Goal: Task Accomplishment & Management: Use online tool/utility

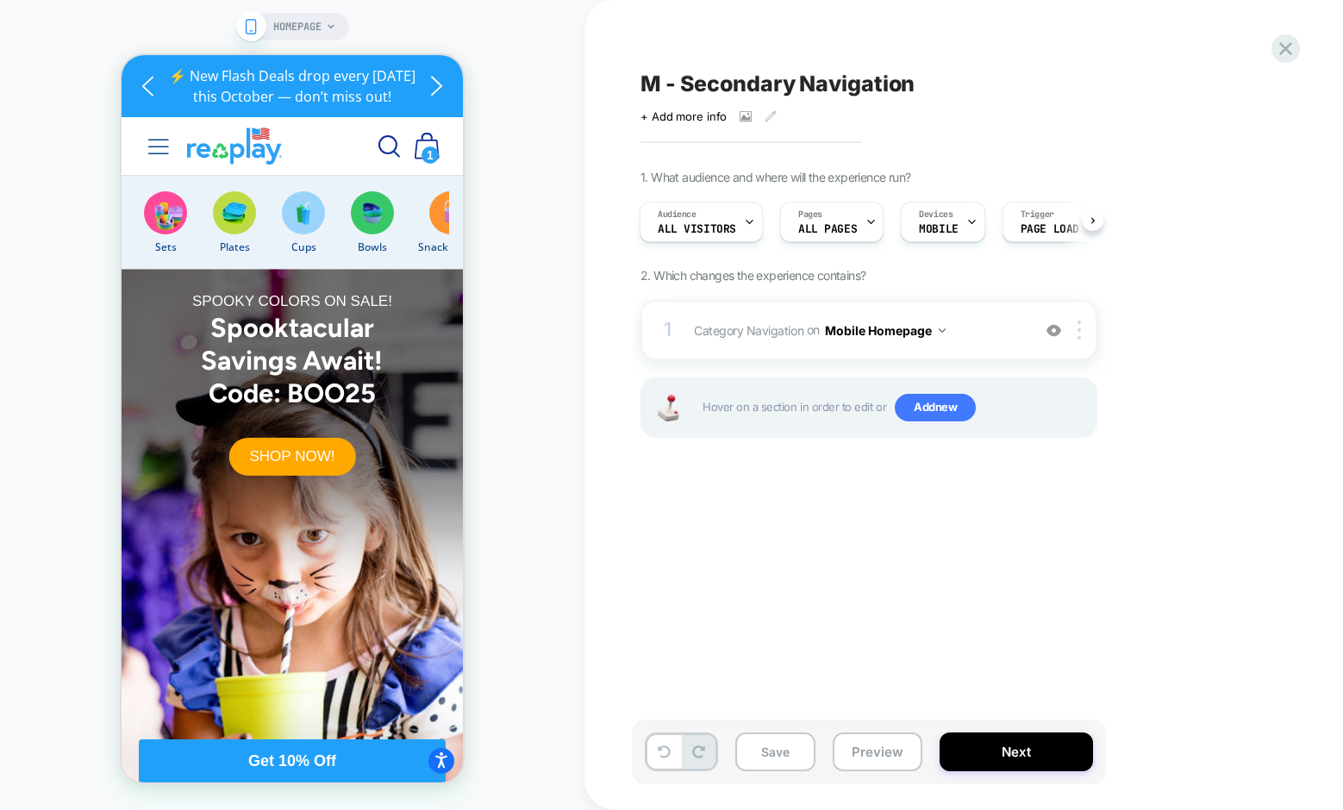
scroll to position [0, 596]
click at [1277, 55] on icon at bounding box center [1285, 48] width 23 height 23
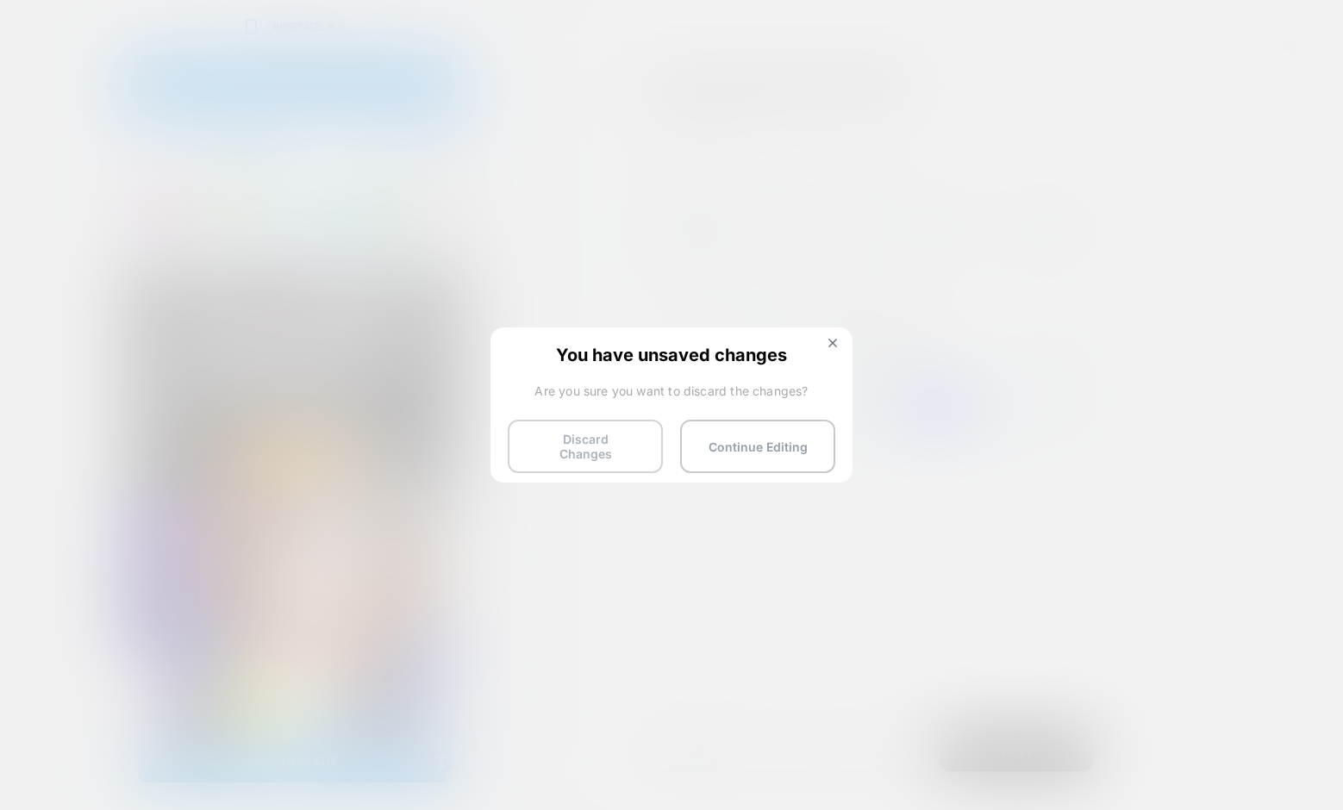
click at [565, 428] on button "Discard Changes" at bounding box center [585, 446] width 155 height 53
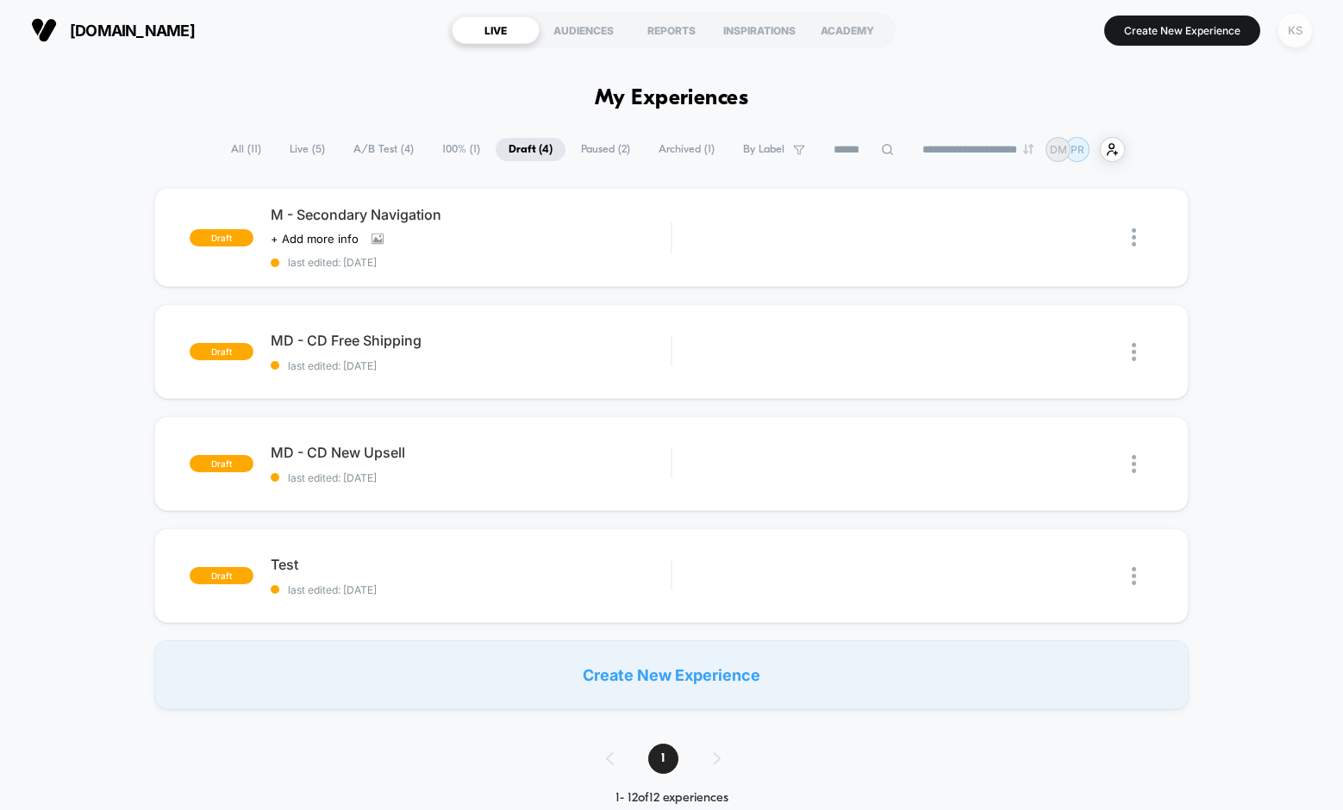
click at [1297, 39] on div "KS" at bounding box center [1295, 31] width 34 height 34
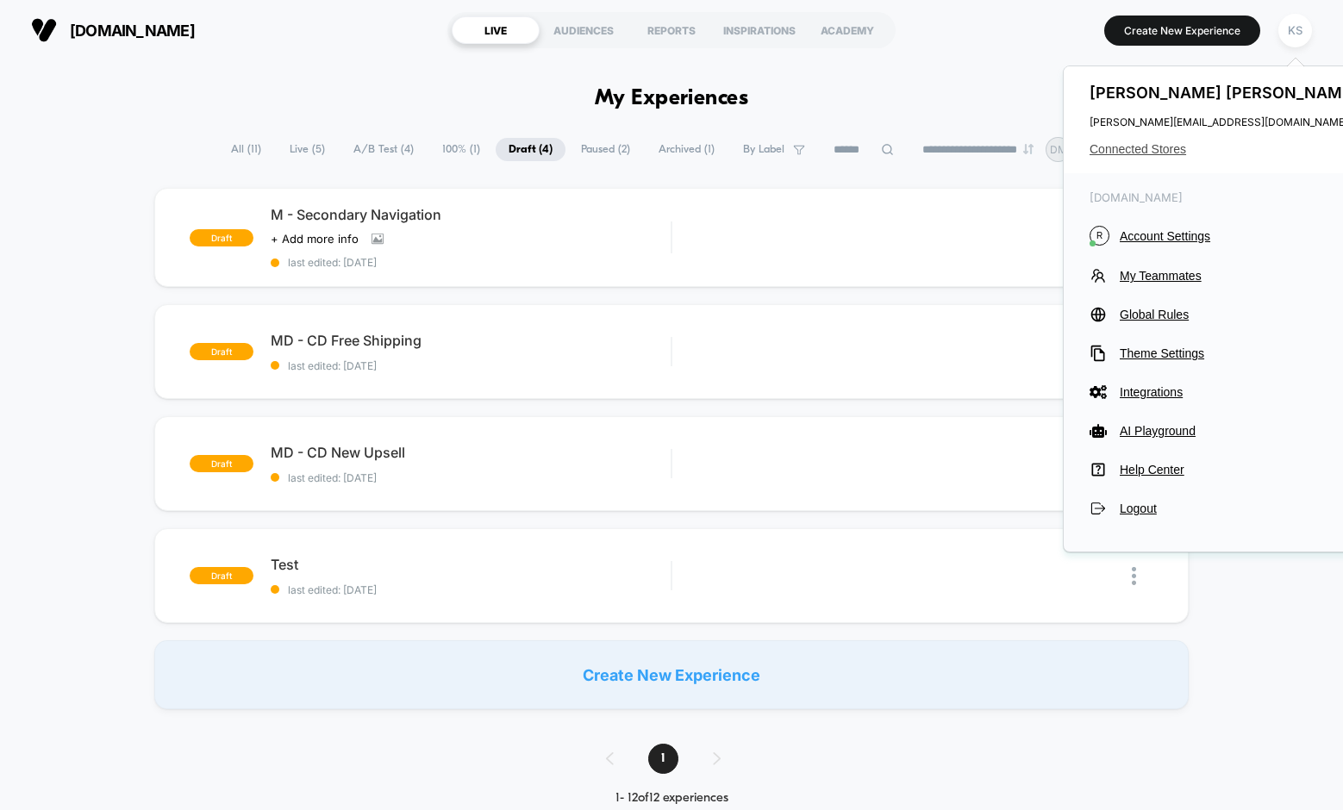
click at [1103, 152] on span "Connected Stores" at bounding box center [1226, 149] width 272 height 14
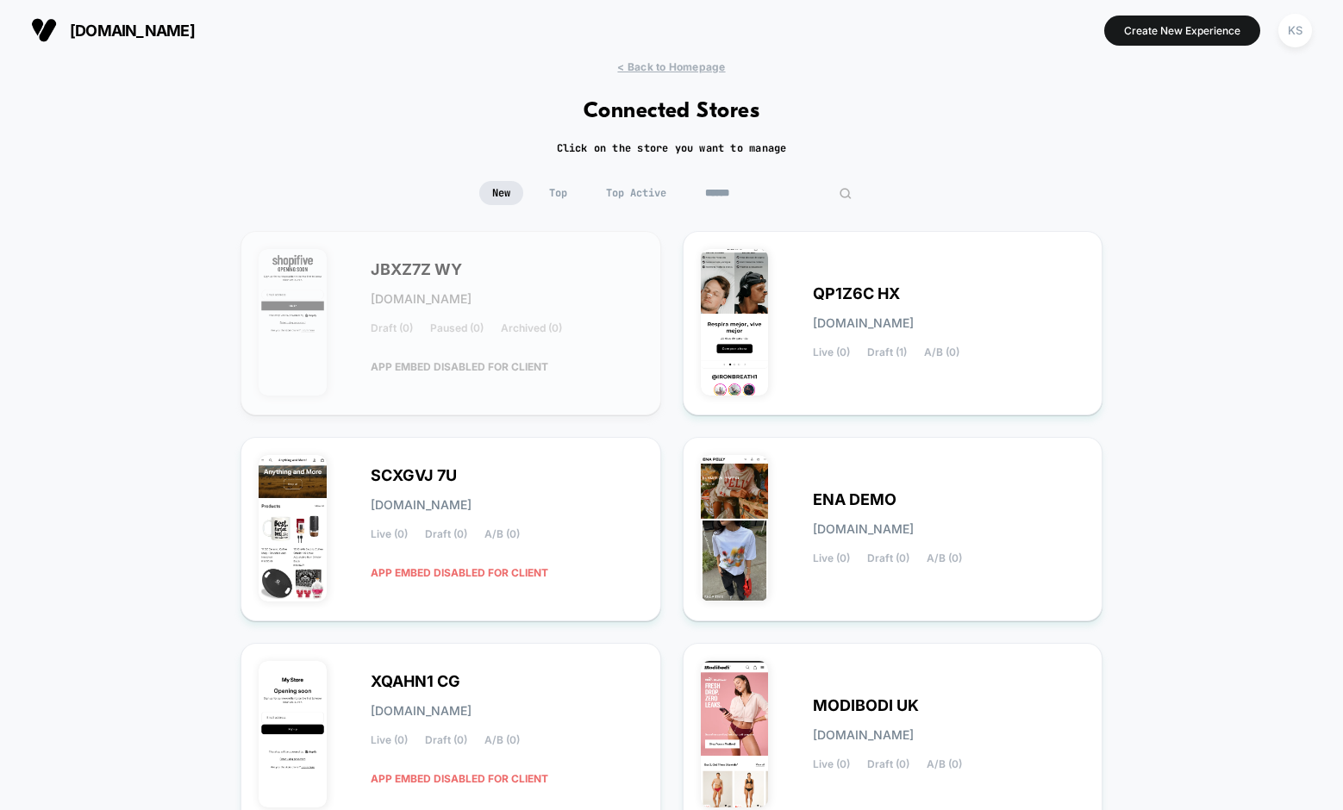
click at [758, 199] on input at bounding box center [778, 193] width 172 height 24
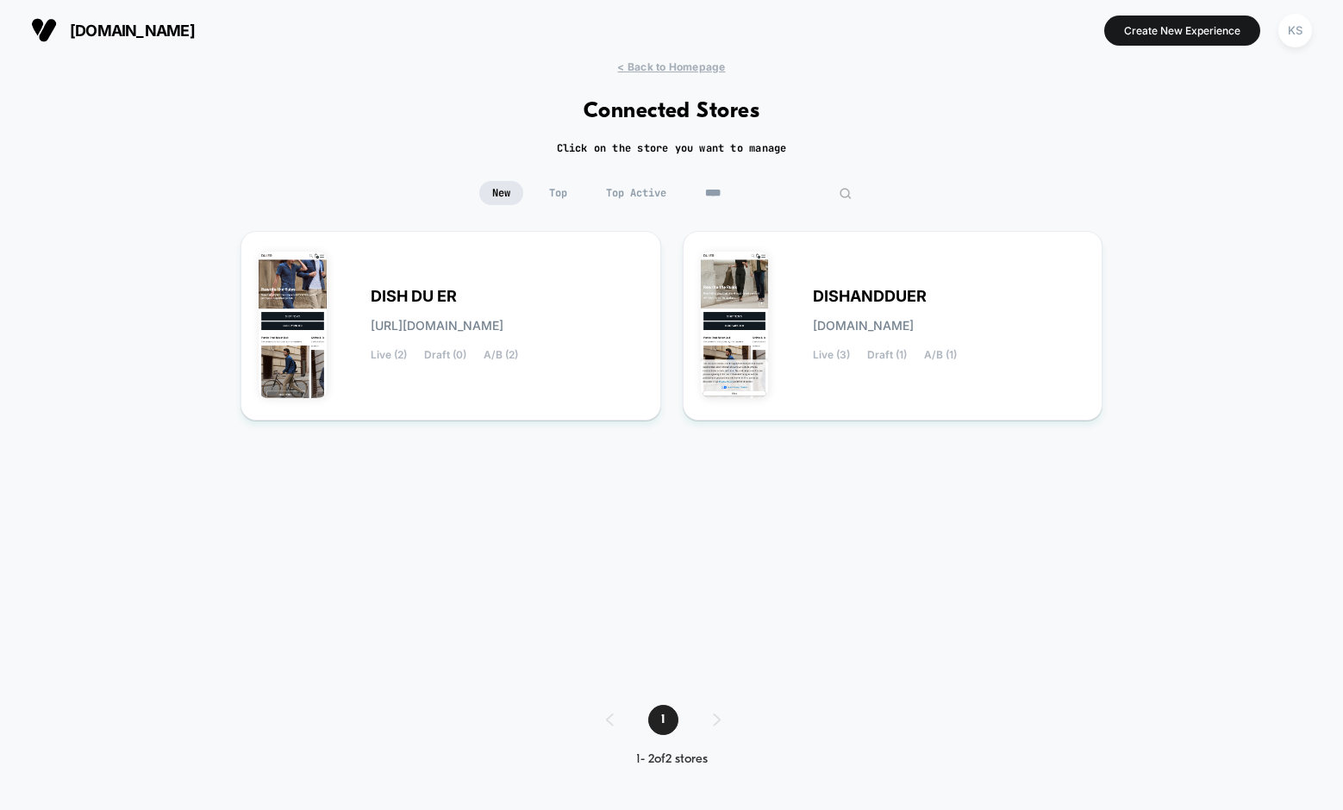
type input "****"
click at [410, 303] on span "DISH DU ER" at bounding box center [414, 296] width 86 height 12
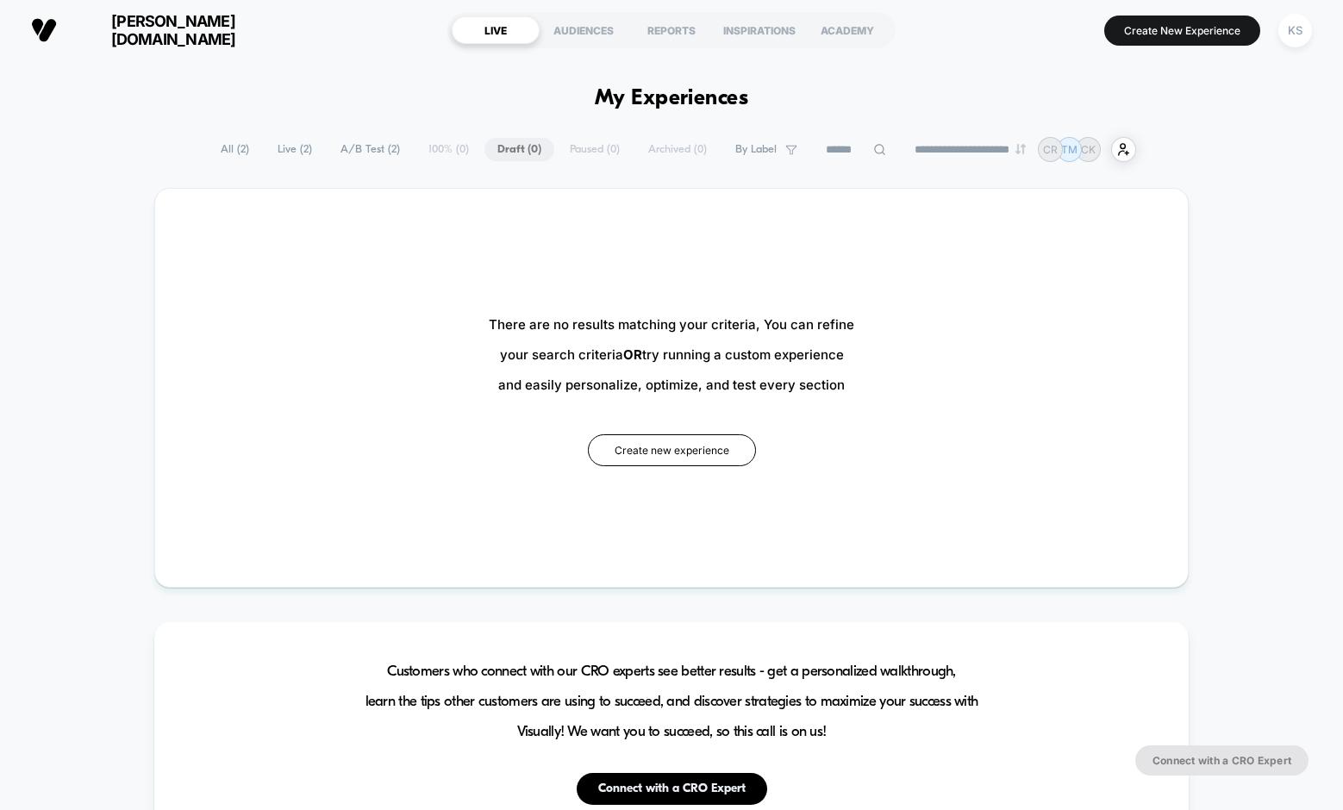
click at [282, 153] on span "Live ( 2 )" at bounding box center [295, 149] width 60 height 23
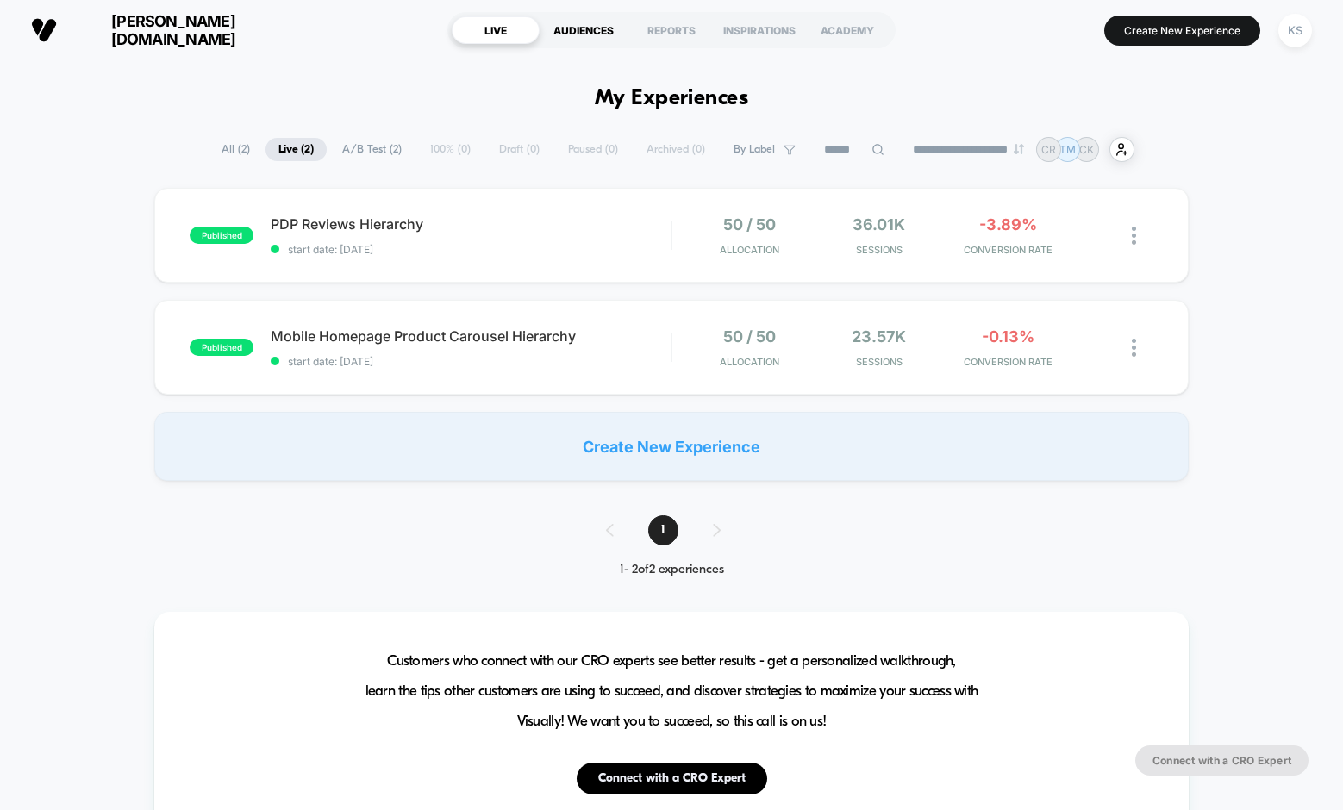
click at [583, 29] on div "AUDIENCES" at bounding box center [584, 30] width 88 height 28
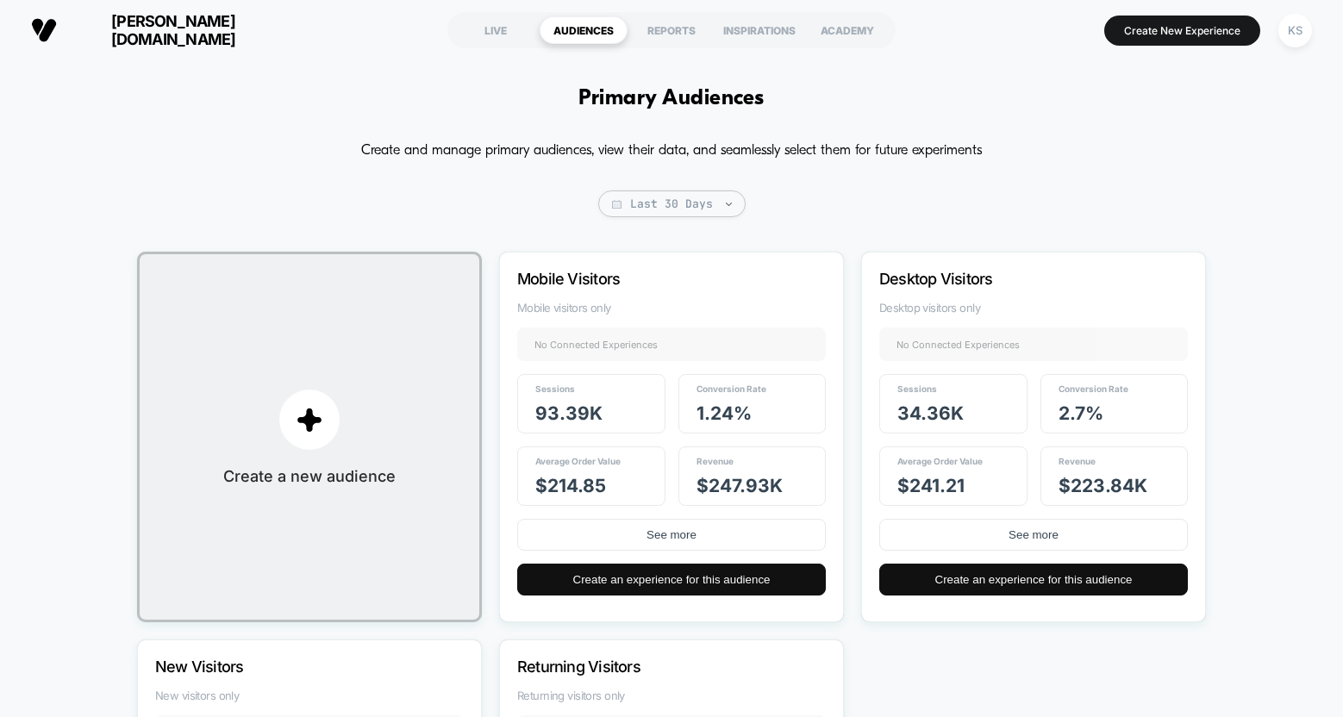
click at [660, 309] on span "Mobile visitors only" at bounding box center [671, 308] width 309 height 14
click at [659, 530] on button "See more" at bounding box center [671, 535] width 309 height 32
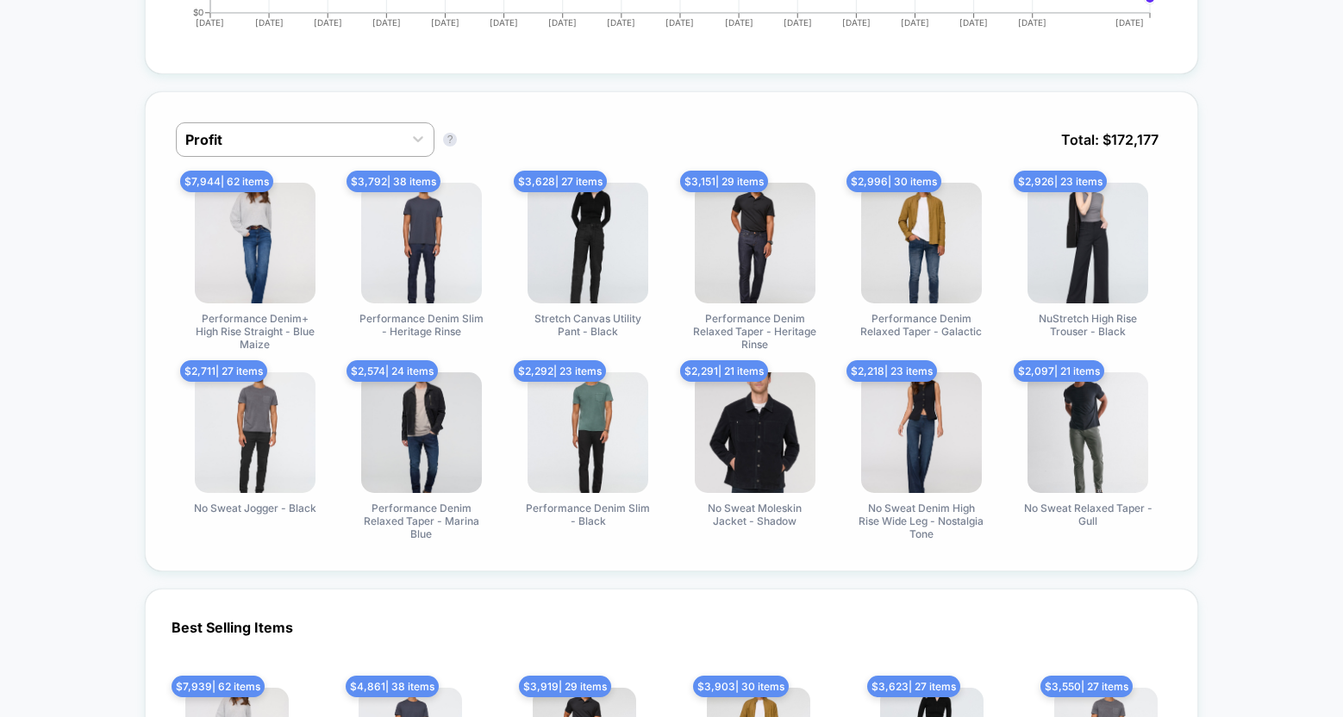
scroll to position [759, 0]
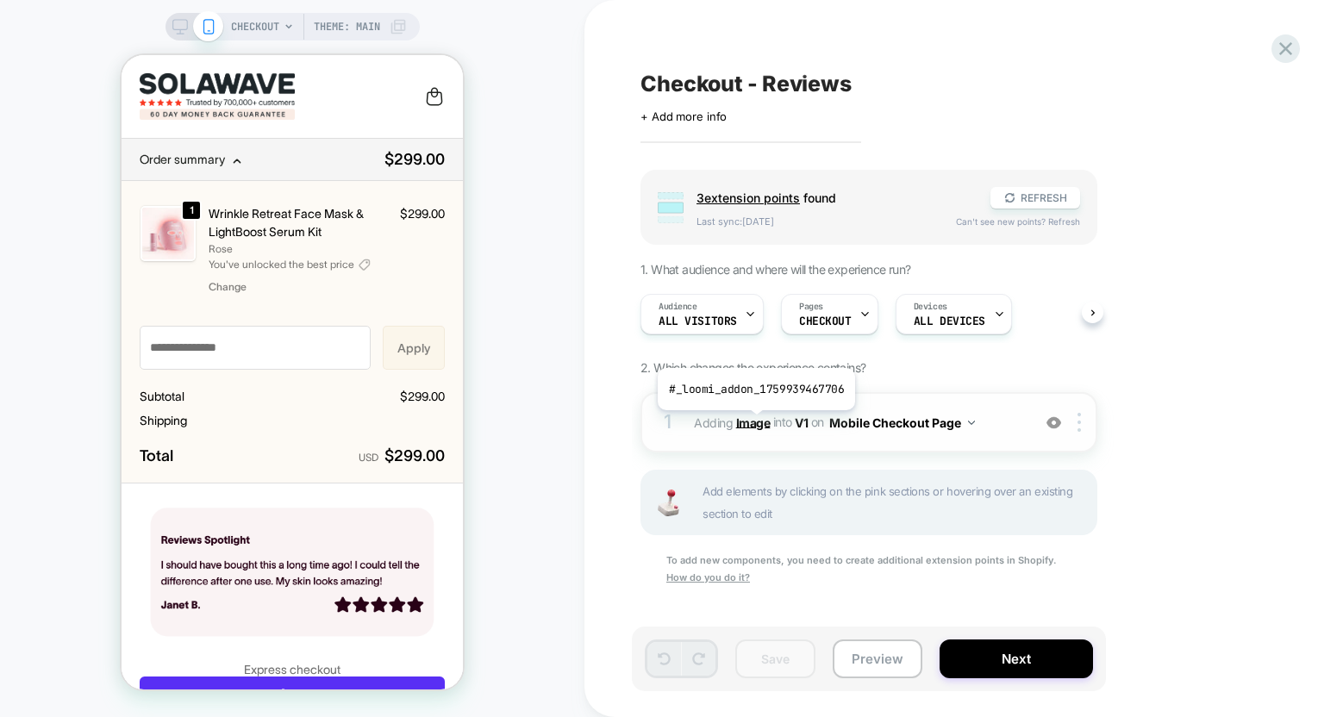
click at [754, 423] on b "Image" at bounding box center [753, 422] width 34 height 15
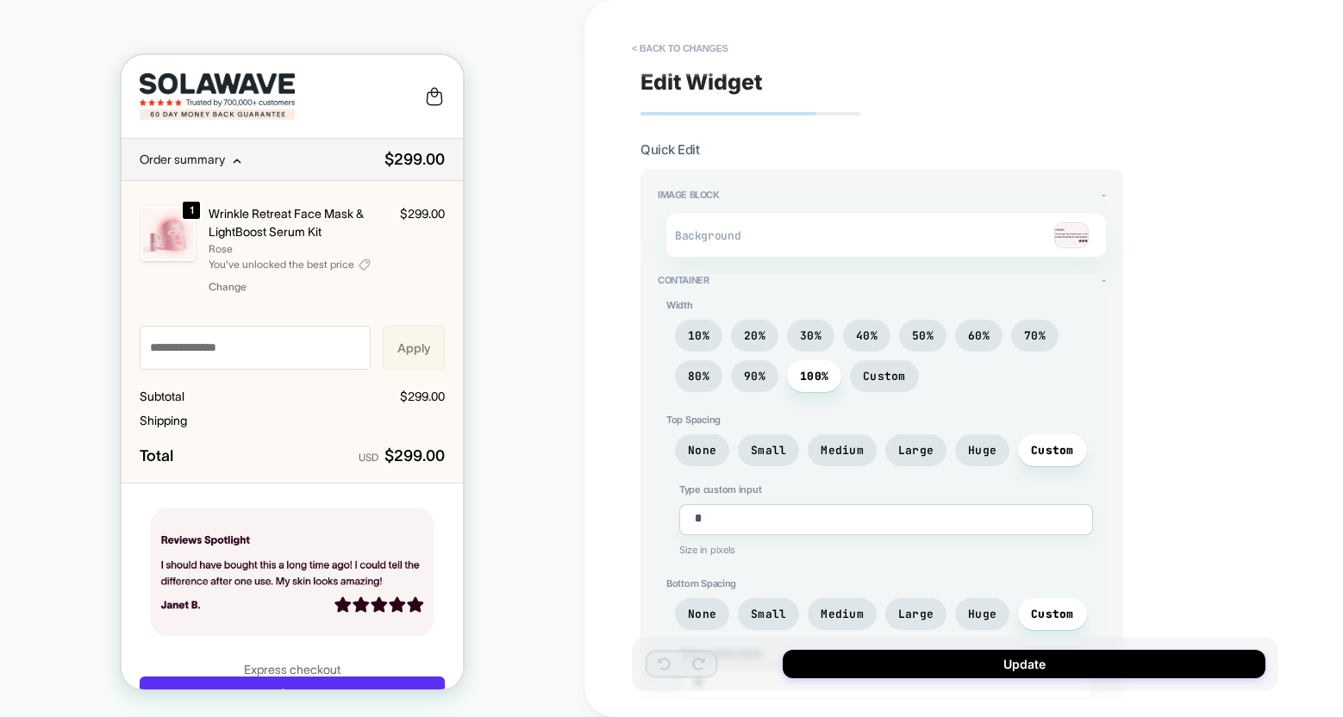
click at [1066, 237] on img at bounding box center [1071, 235] width 34 height 26
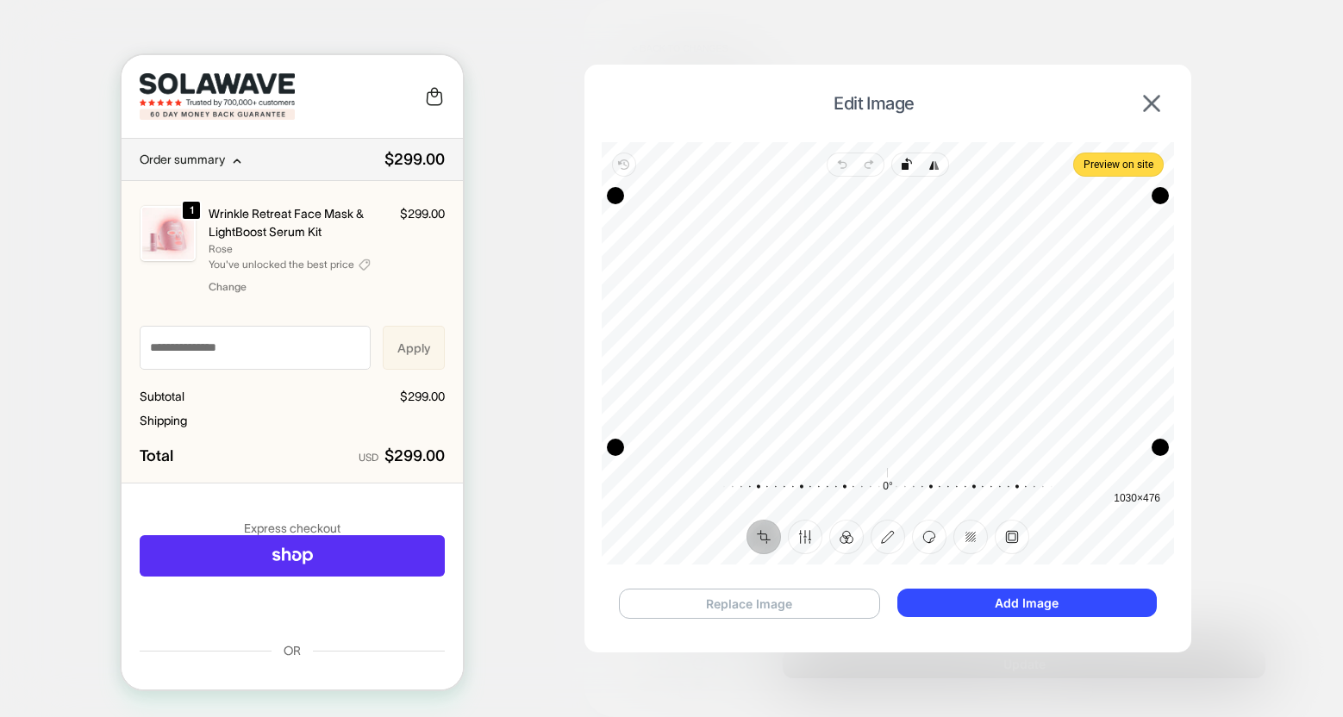
click at [773, 600] on button "Replace Image" at bounding box center [749, 604] width 261 height 30
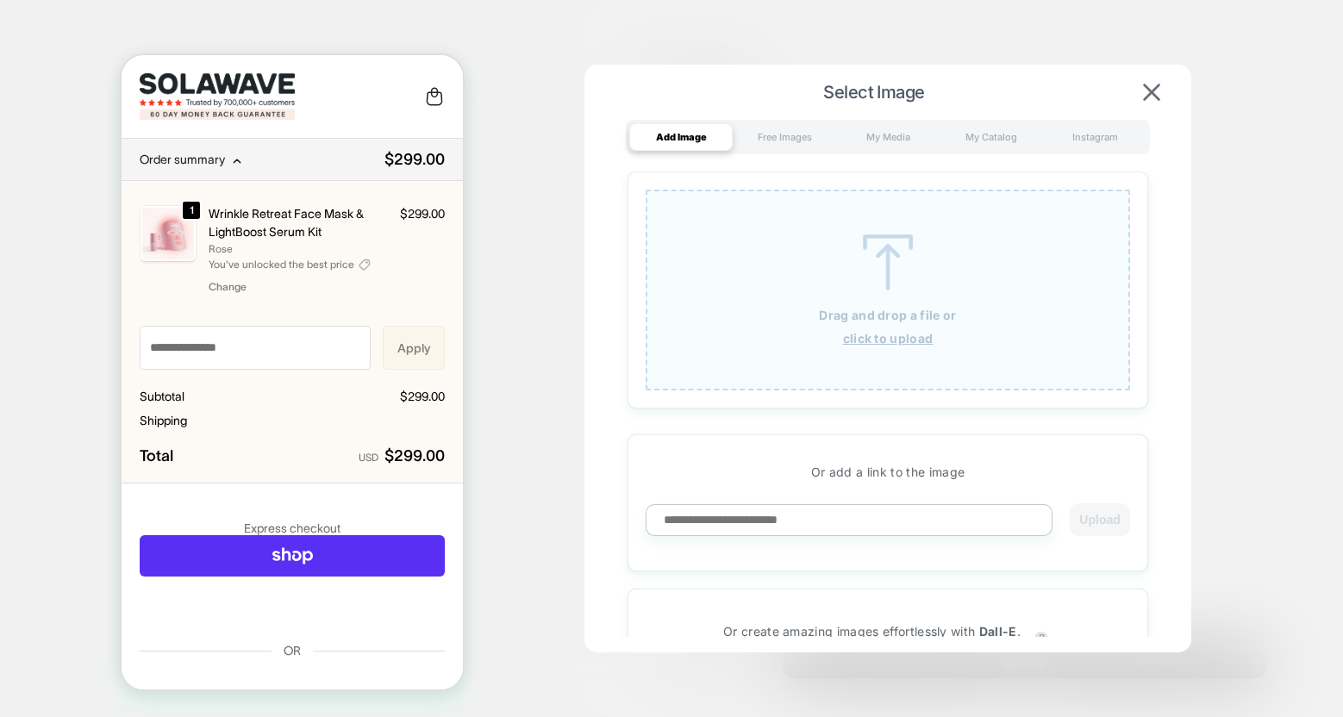
click at [895, 262] on img at bounding box center [888, 262] width 78 height 56
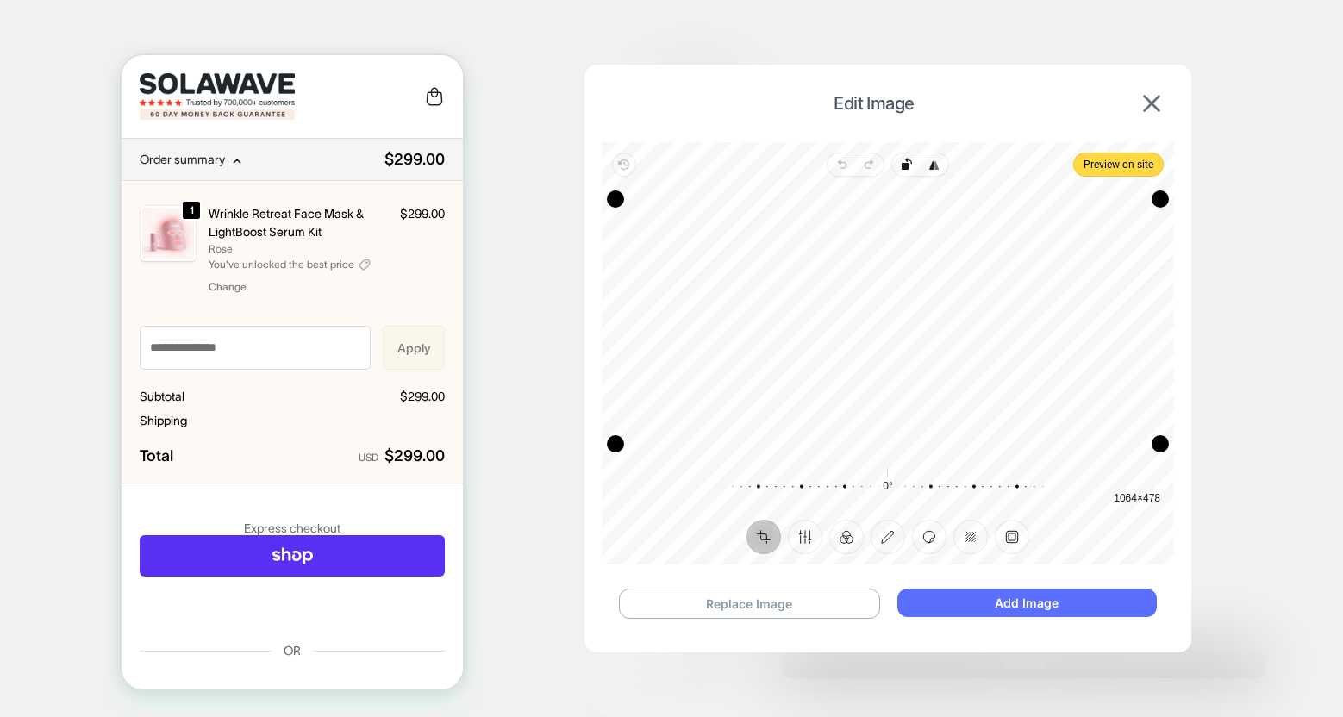
click at [973, 596] on button "Add Image" at bounding box center [1026, 603] width 259 height 28
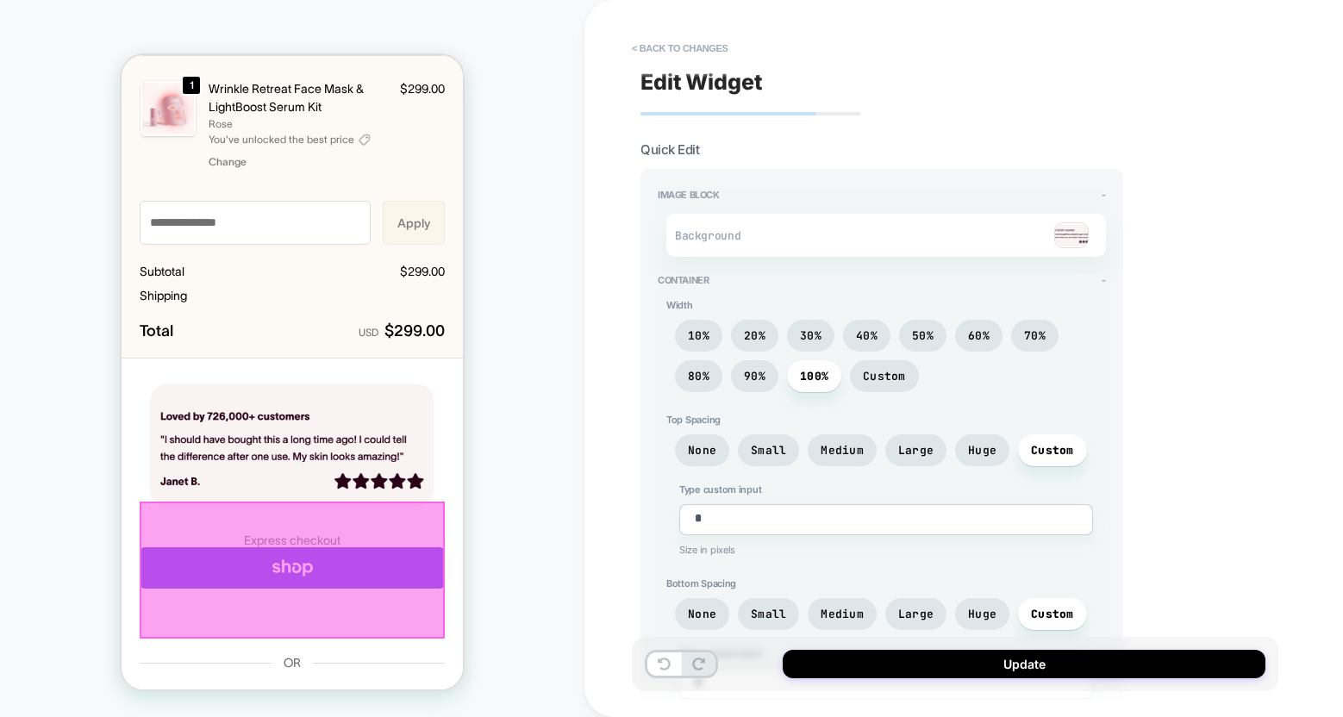
scroll to position [147, 0]
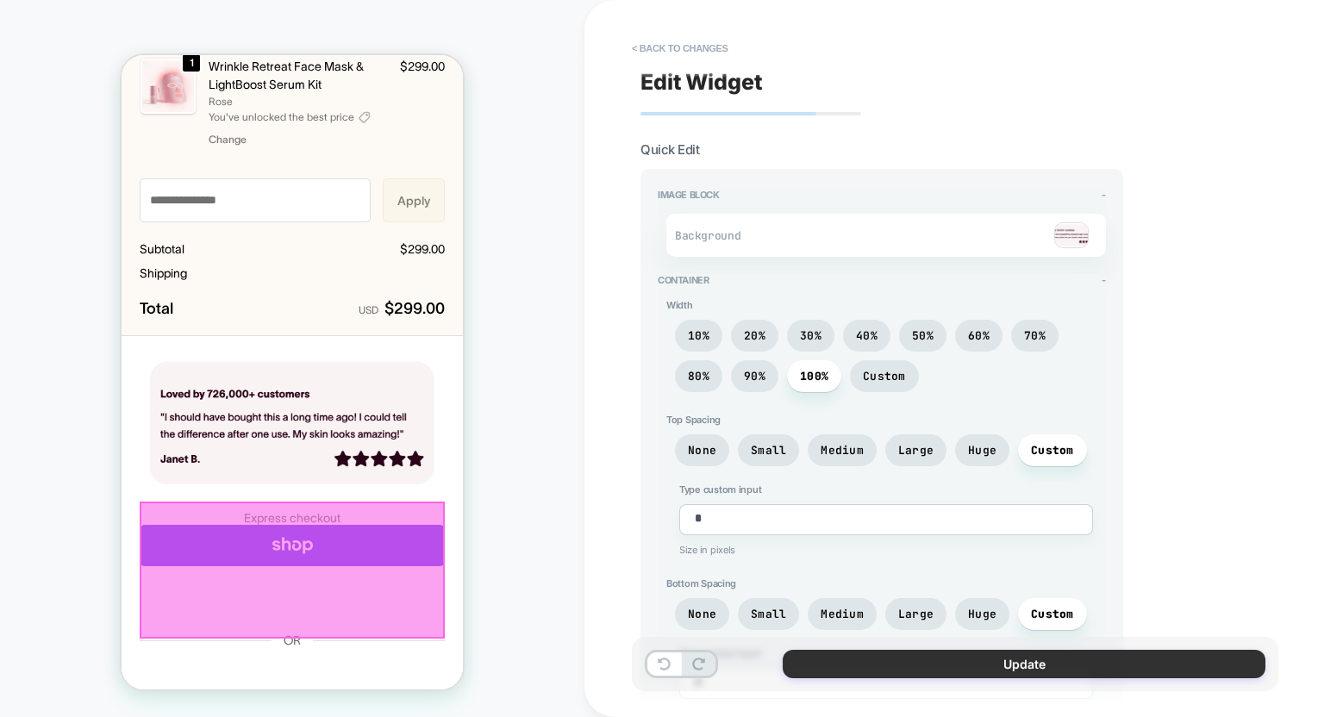
click at [1096, 667] on button "Update" at bounding box center [1024, 664] width 483 height 28
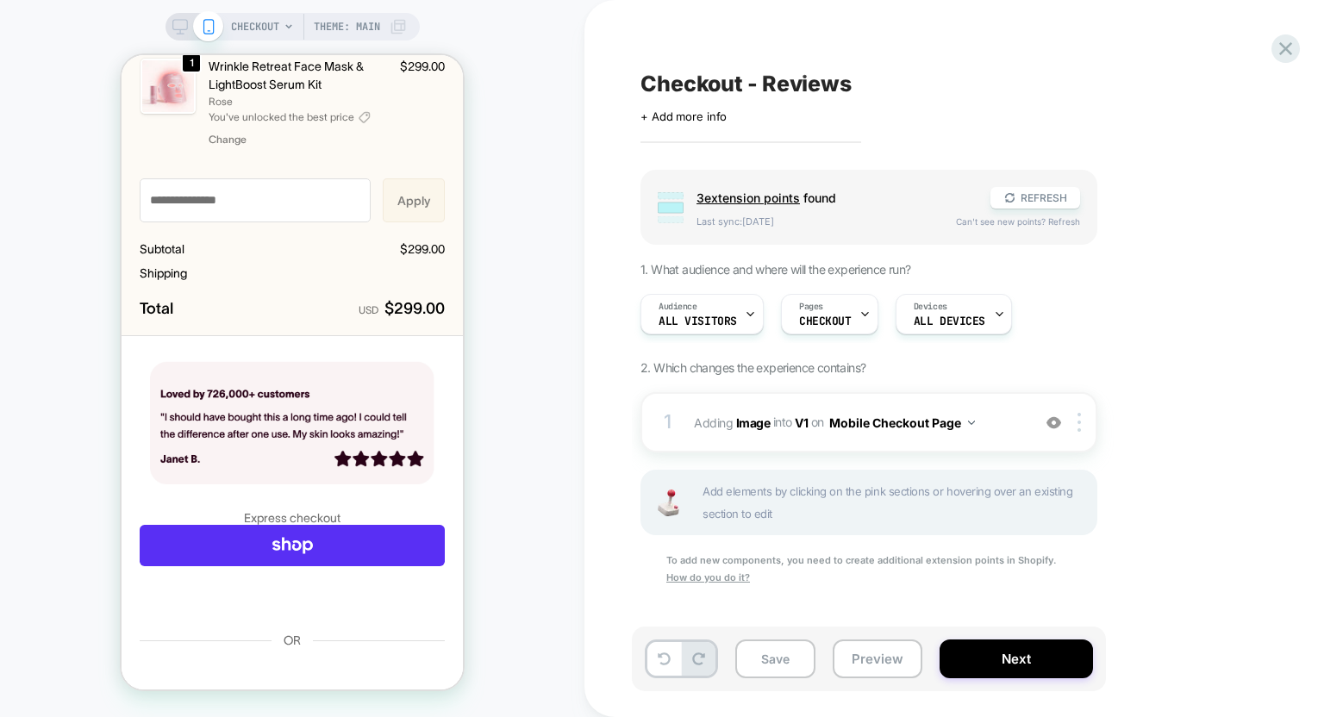
click at [178, 22] on icon at bounding box center [180, 27] width 16 height 16
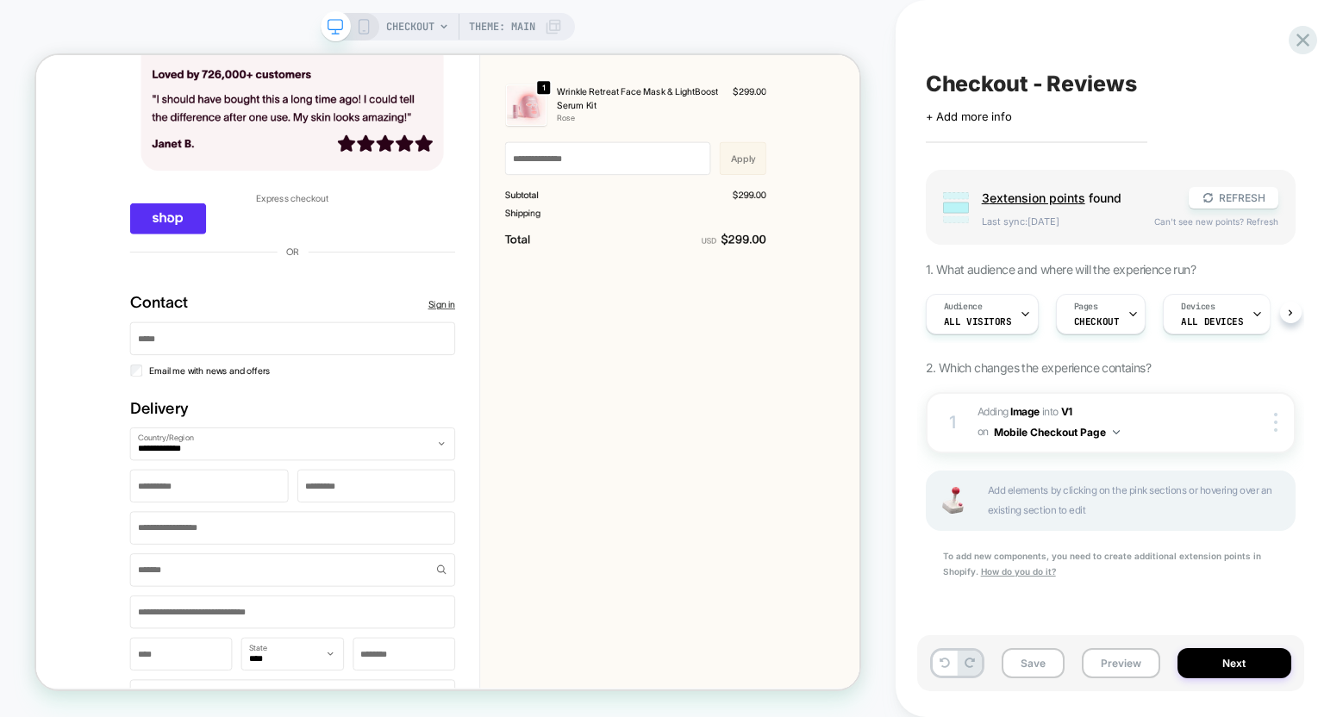
scroll to position [0, 1]
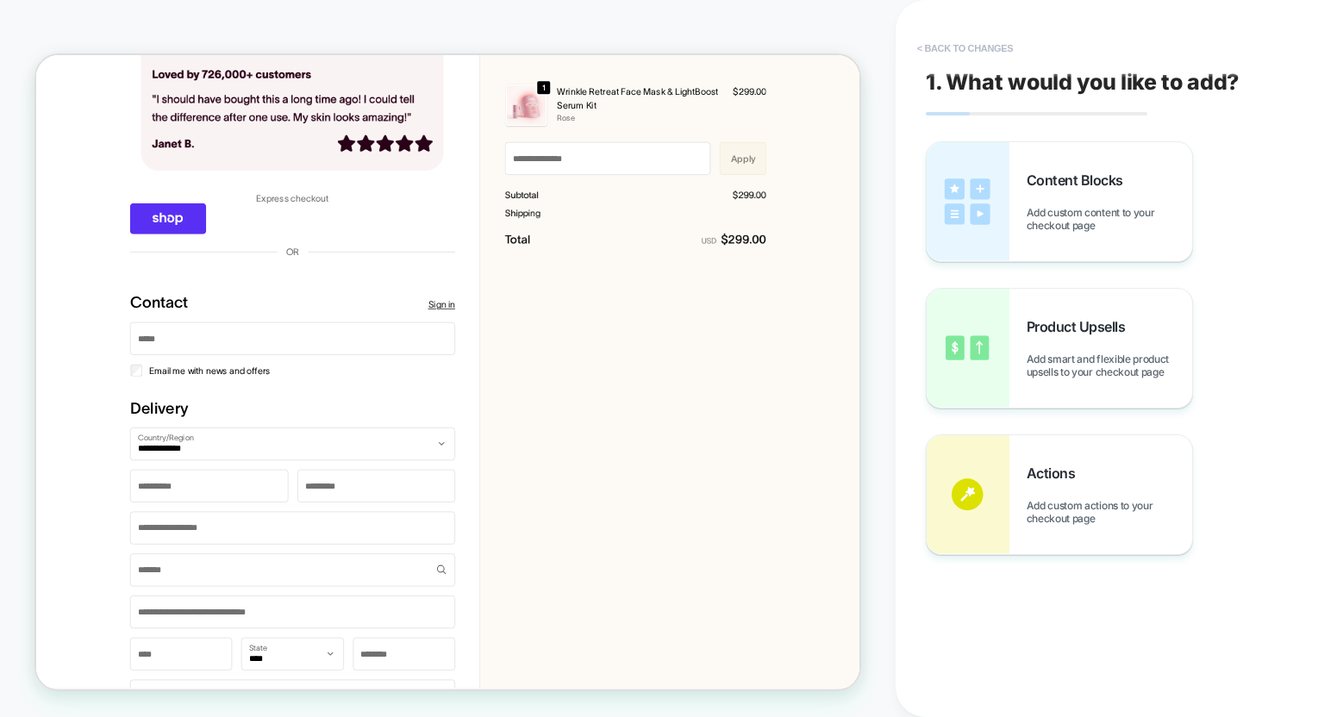
click at [961, 50] on button "< Back to changes" at bounding box center [966, 48] width 114 height 28
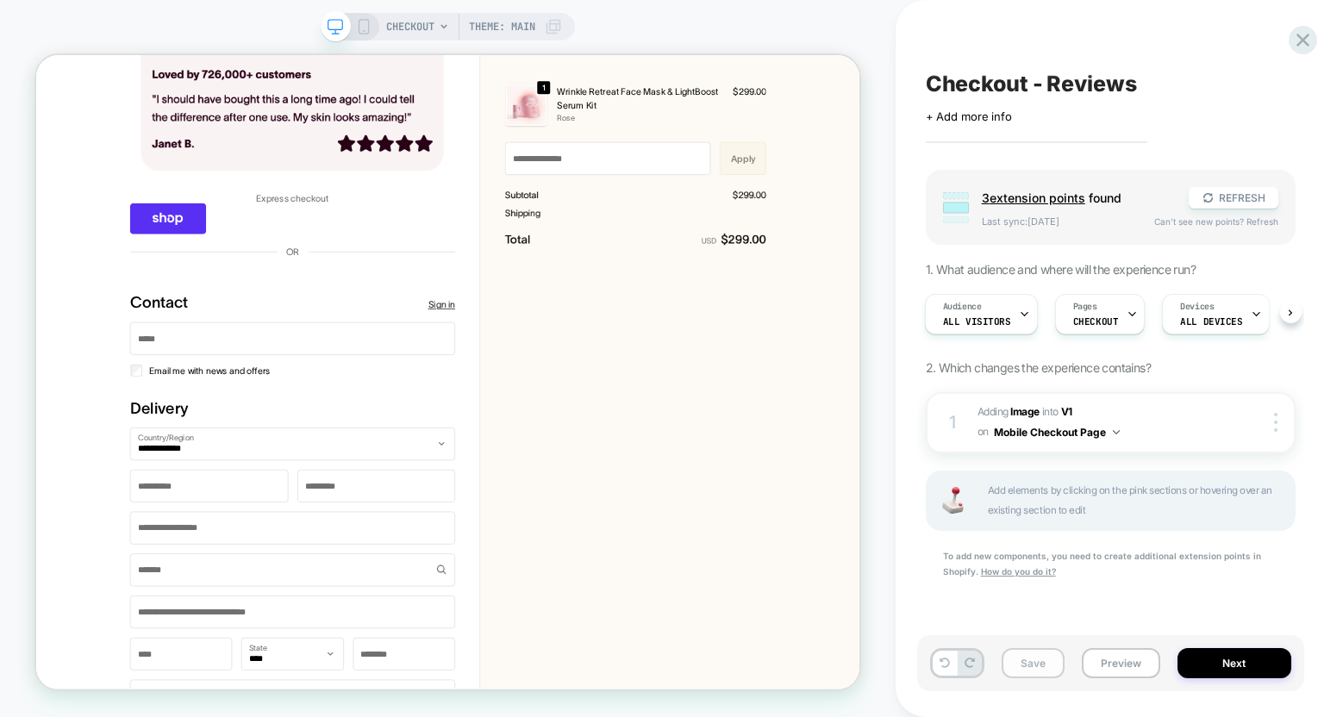
click at [1015, 669] on button "Save" at bounding box center [1033, 663] width 63 height 30
click at [359, 30] on icon at bounding box center [364, 27] width 16 height 16
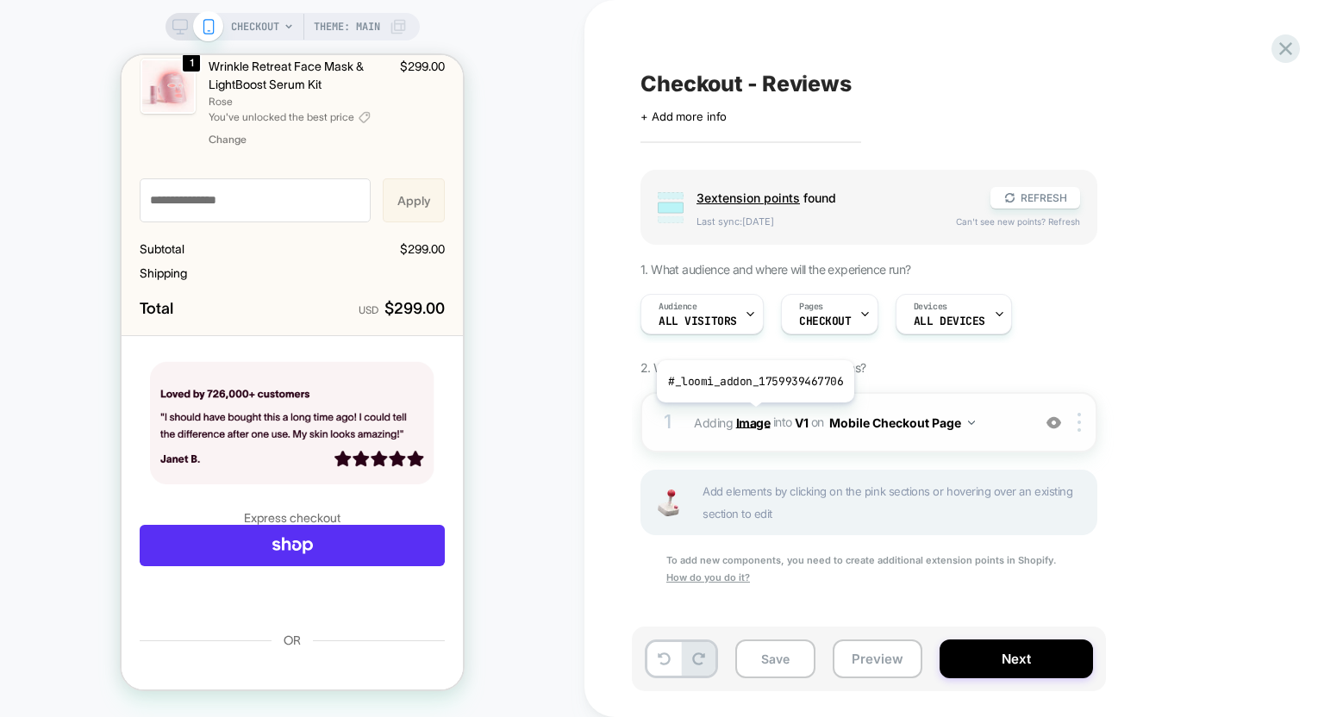
click at [753, 415] on b "Image" at bounding box center [753, 422] width 34 height 15
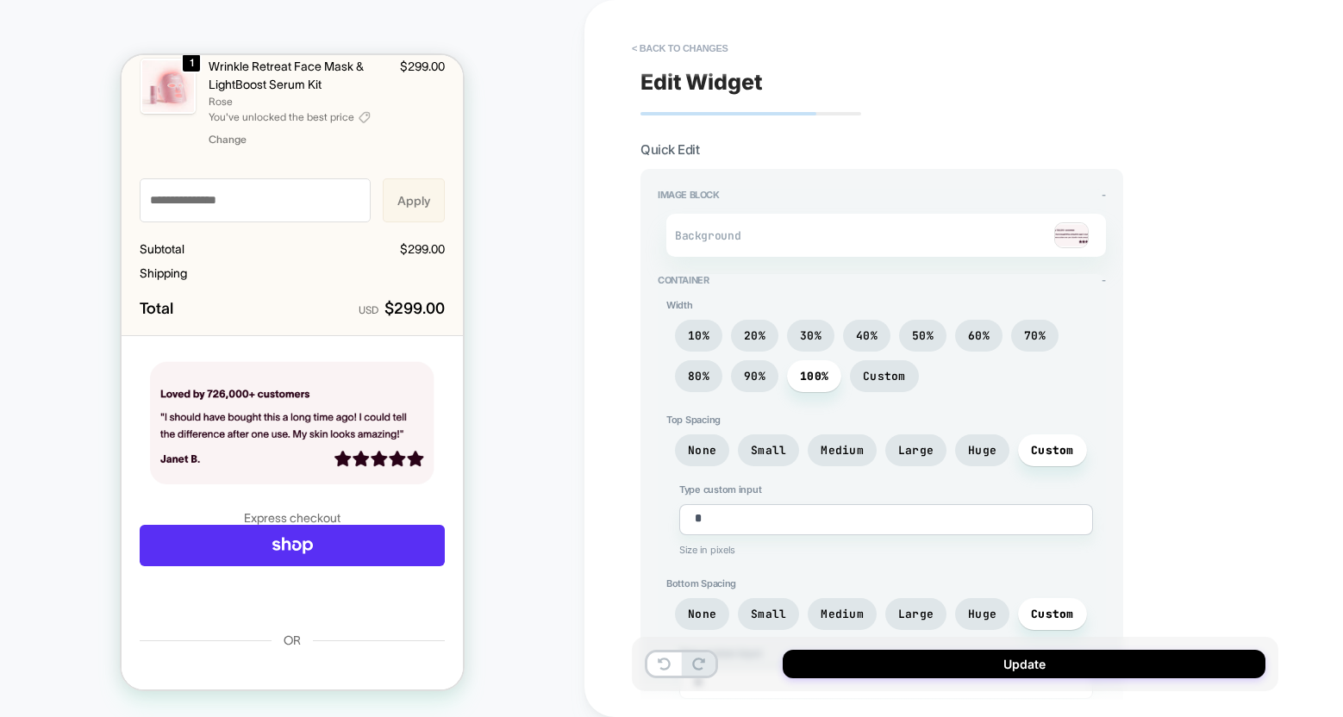
click at [1079, 241] on img at bounding box center [1071, 235] width 34 height 26
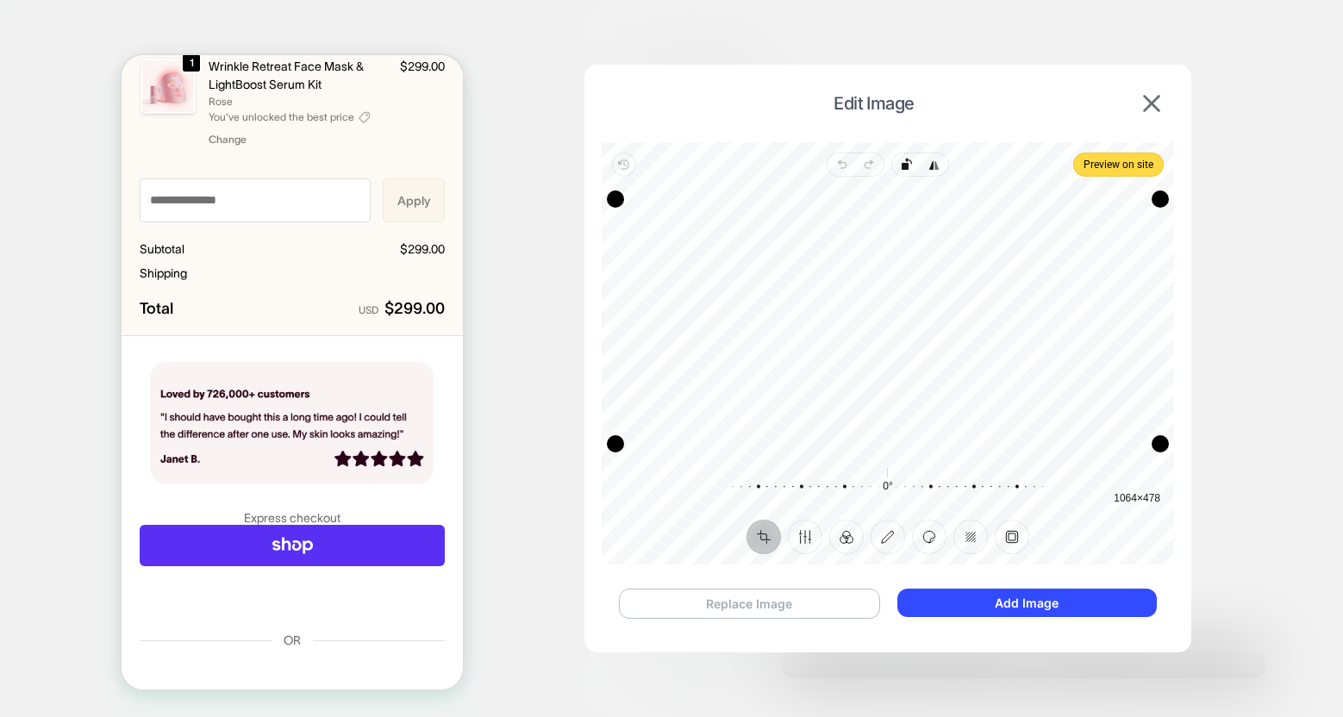
click at [807, 600] on button "Replace Image" at bounding box center [749, 604] width 261 height 30
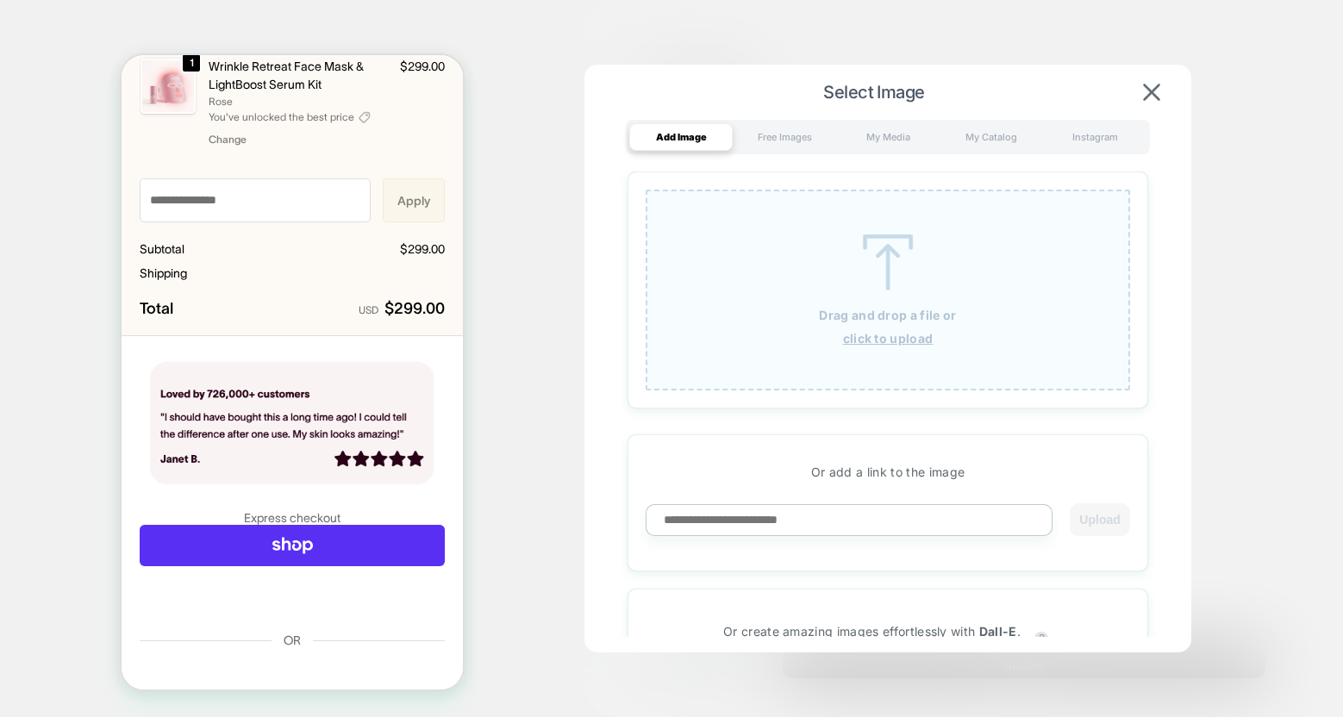
click at [825, 280] on div "Drag and drop a file or click to upload" at bounding box center [888, 290] width 484 height 201
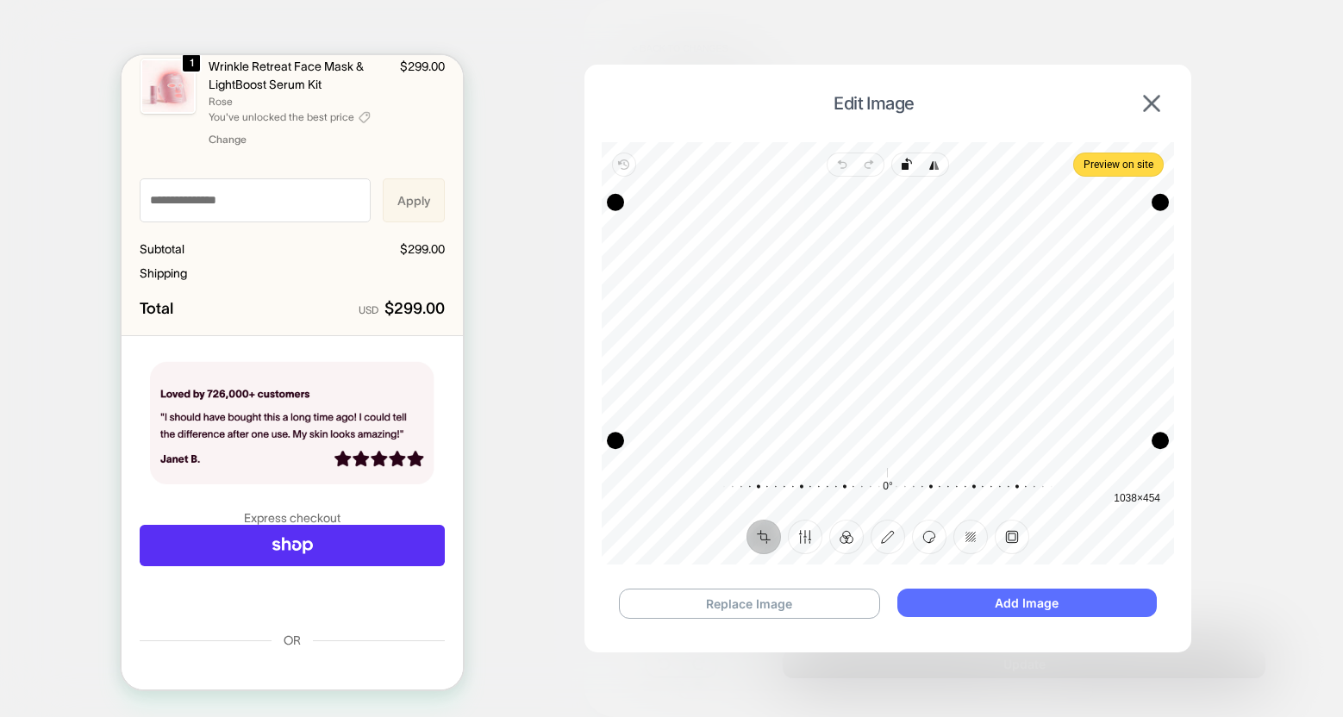
click at [1046, 603] on button "Add Image" at bounding box center [1026, 603] width 259 height 28
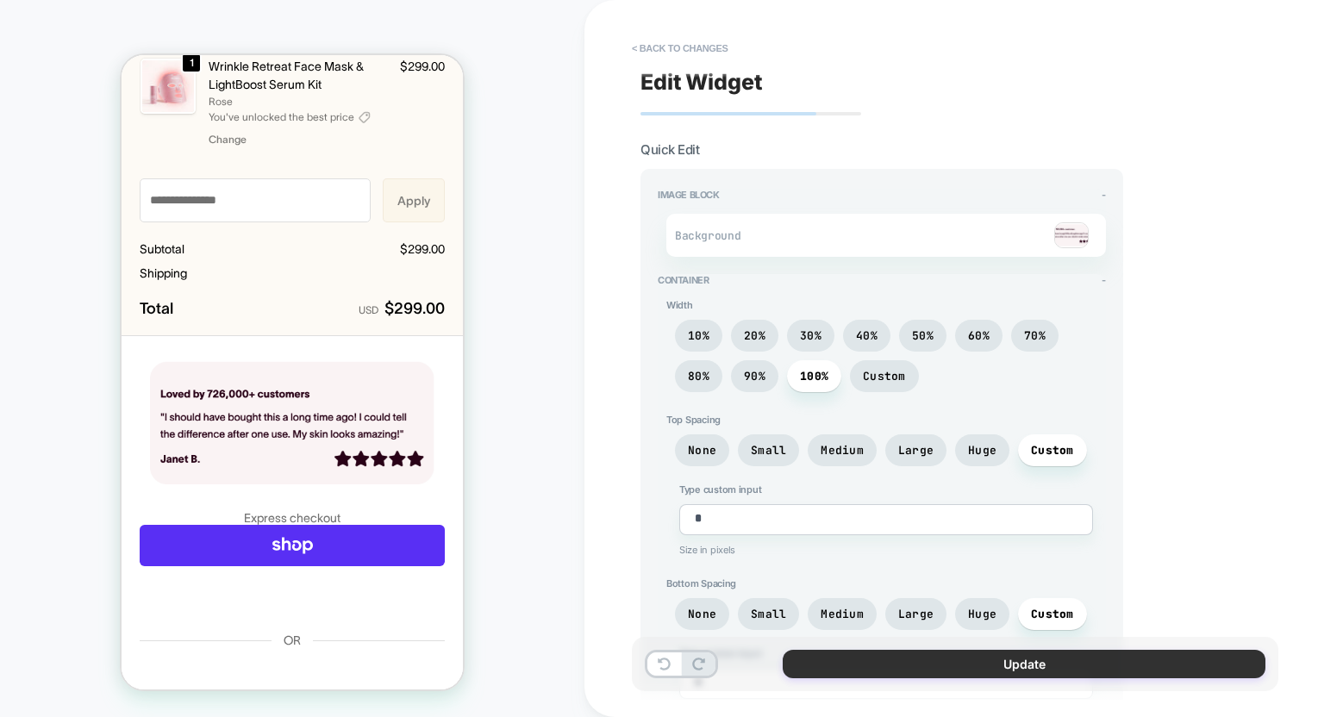
click at [896, 665] on button "Update" at bounding box center [1024, 664] width 483 height 28
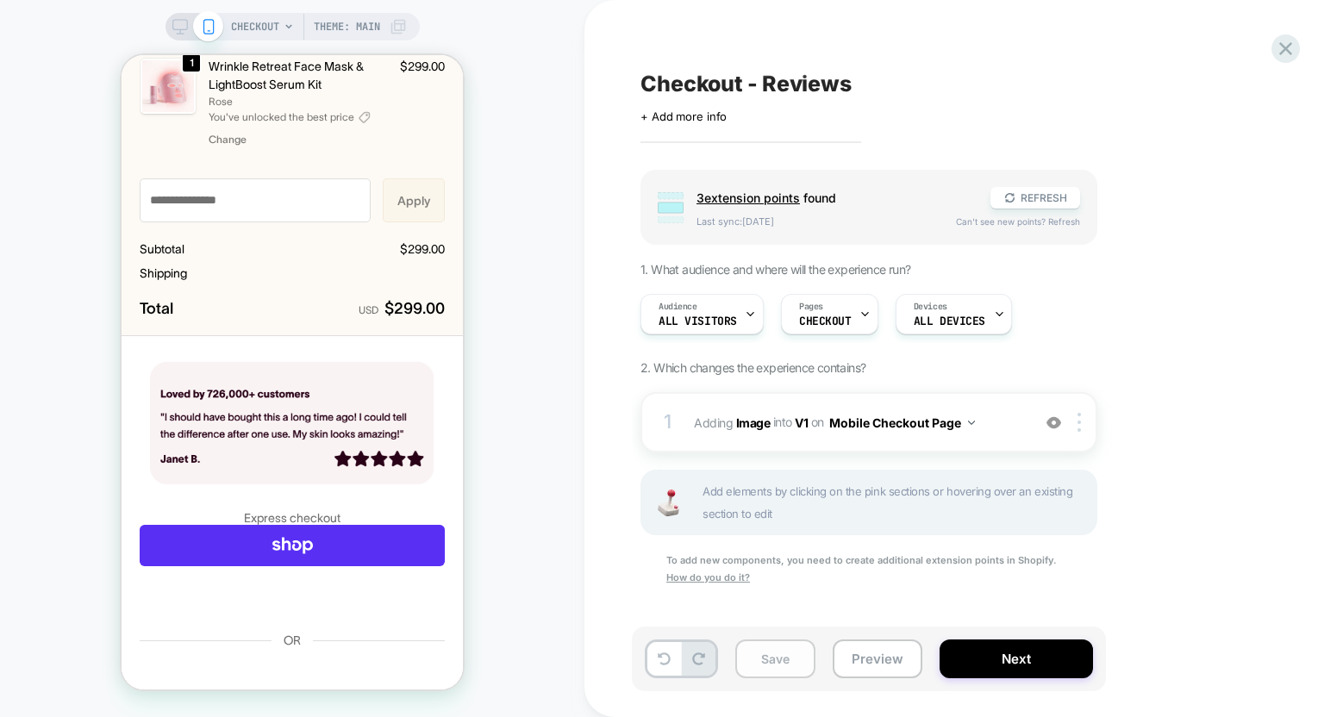
click at [782, 662] on button "Save" at bounding box center [775, 659] width 80 height 39
click at [946, 307] on div "Devices ALL DEVICES" at bounding box center [949, 314] width 106 height 39
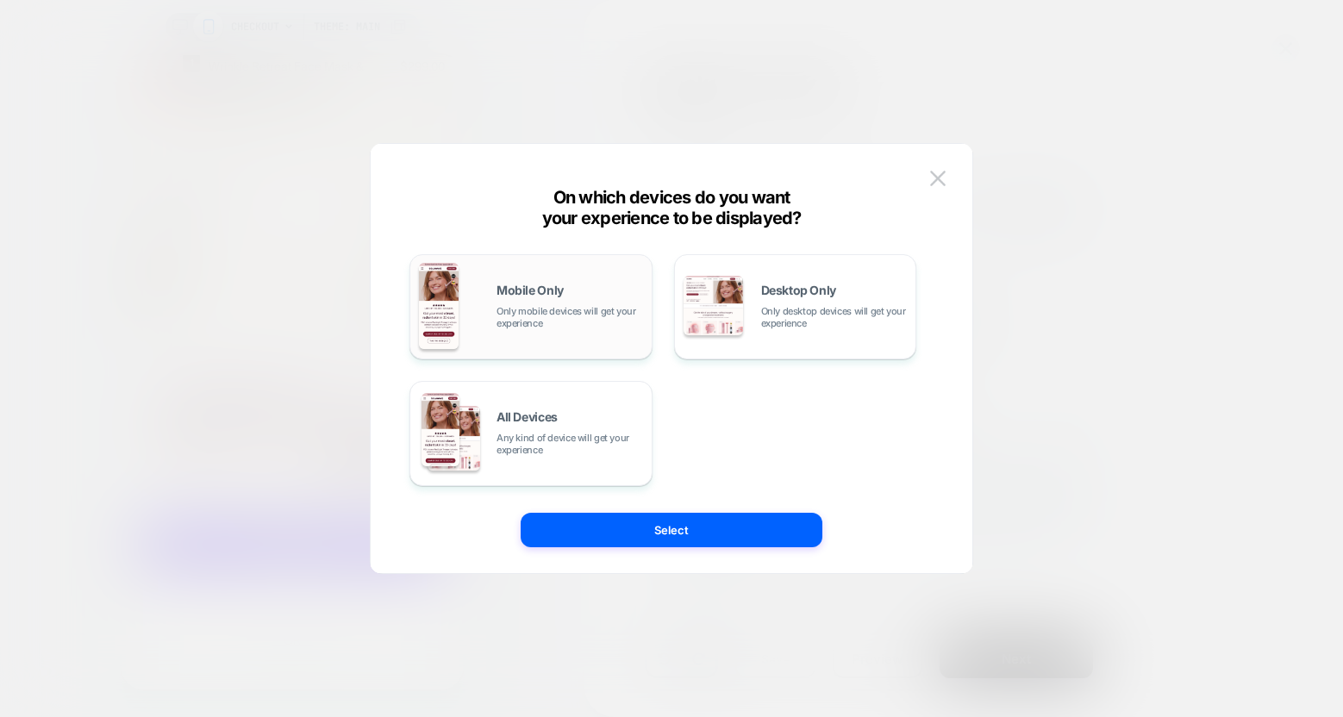
click at [565, 319] on span "Only mobile devices will get your experience" at bounding box center [569, 317] width 147 height 24
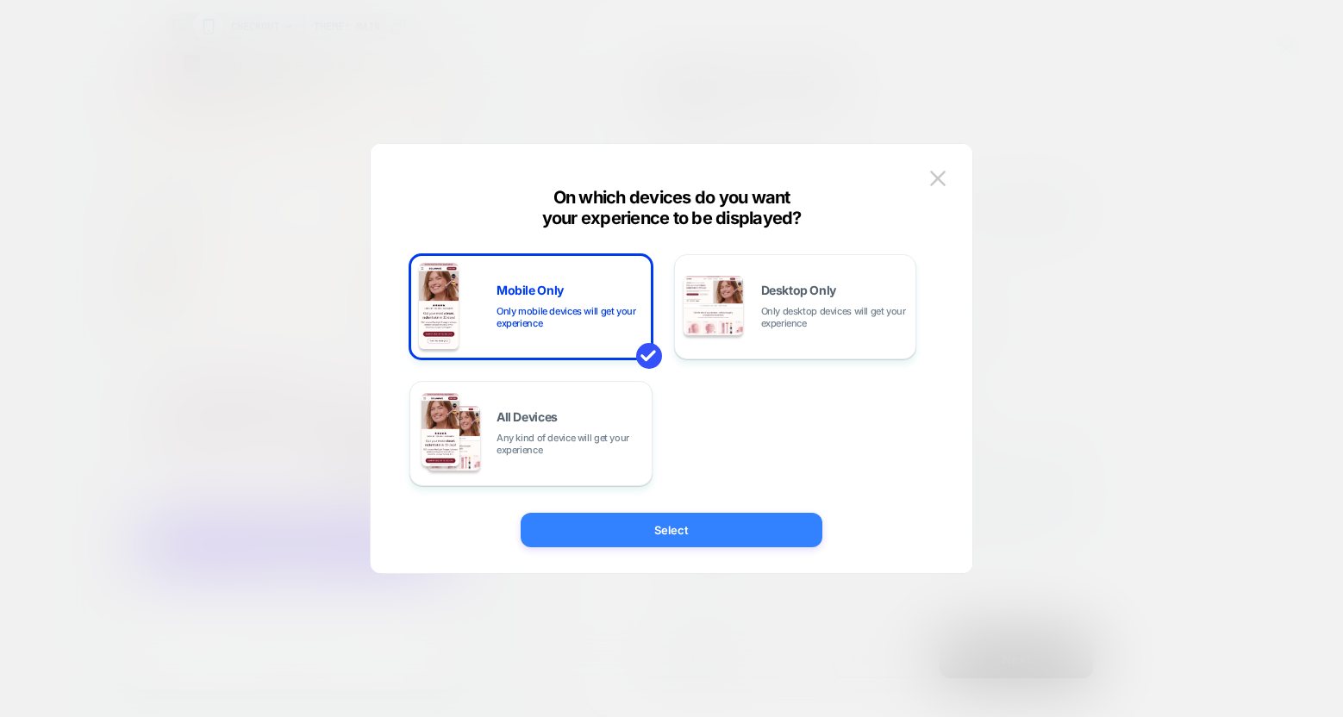
click at [667, 528] on button "Select" at bounding box center [672, 530] width 302 height 34
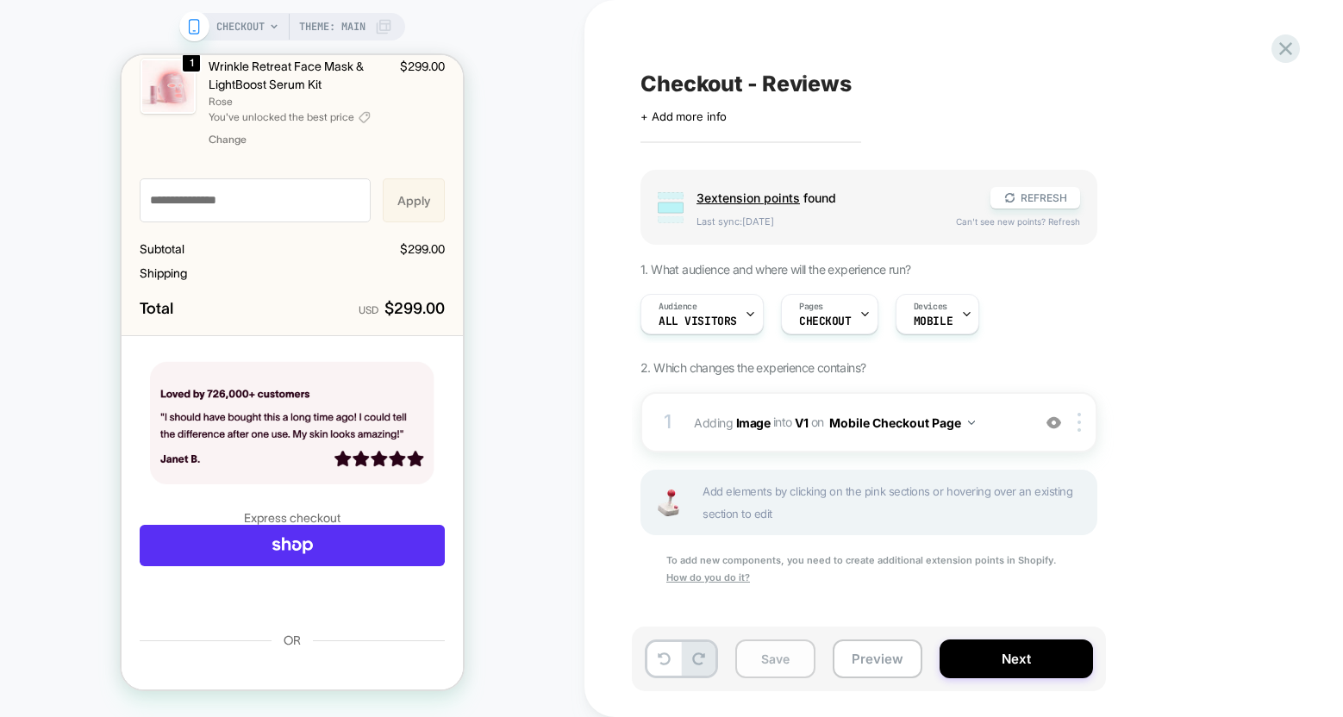
click at [769, 664] on button "Save" at bounding box center [775, 659] width 80 height 39
click at [1287, 52] on icon at bounding box center [1285, 48] width 23 height 23
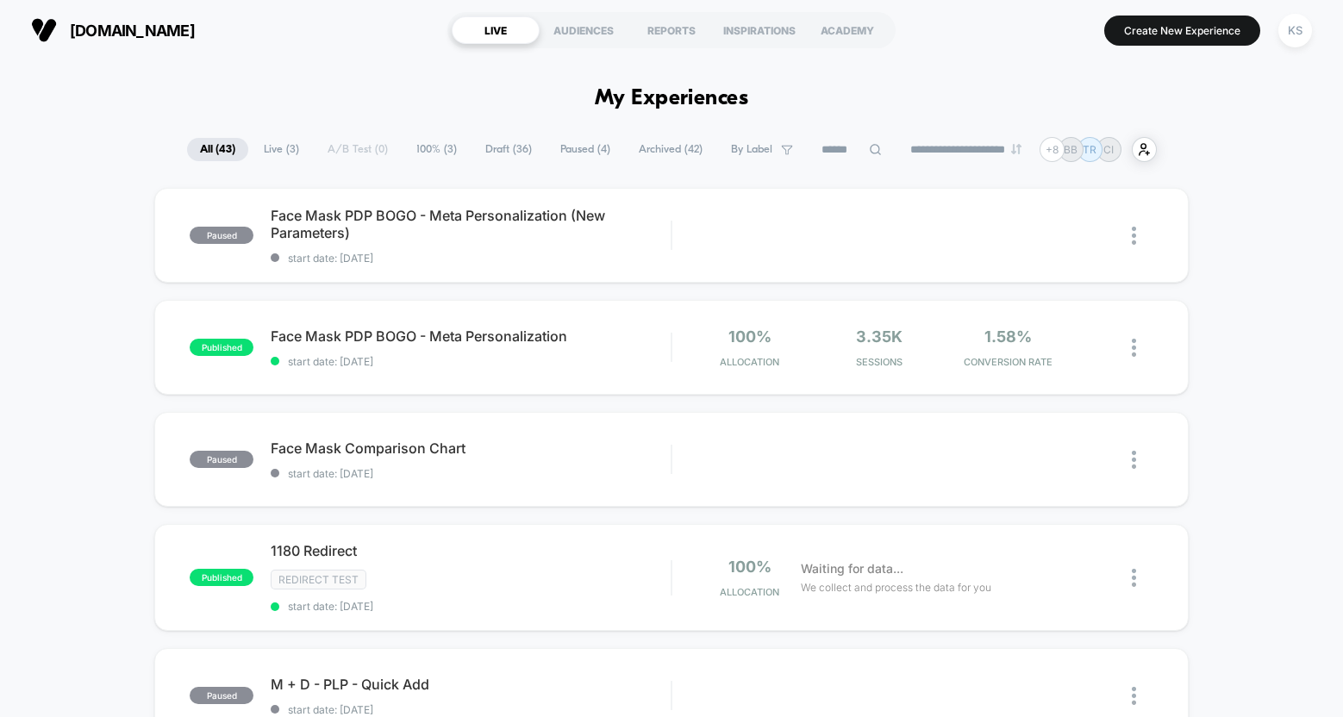
click at [478, 149] on span "Draft ( 36 )" at bounding box center [508, 149] width 72 height 23
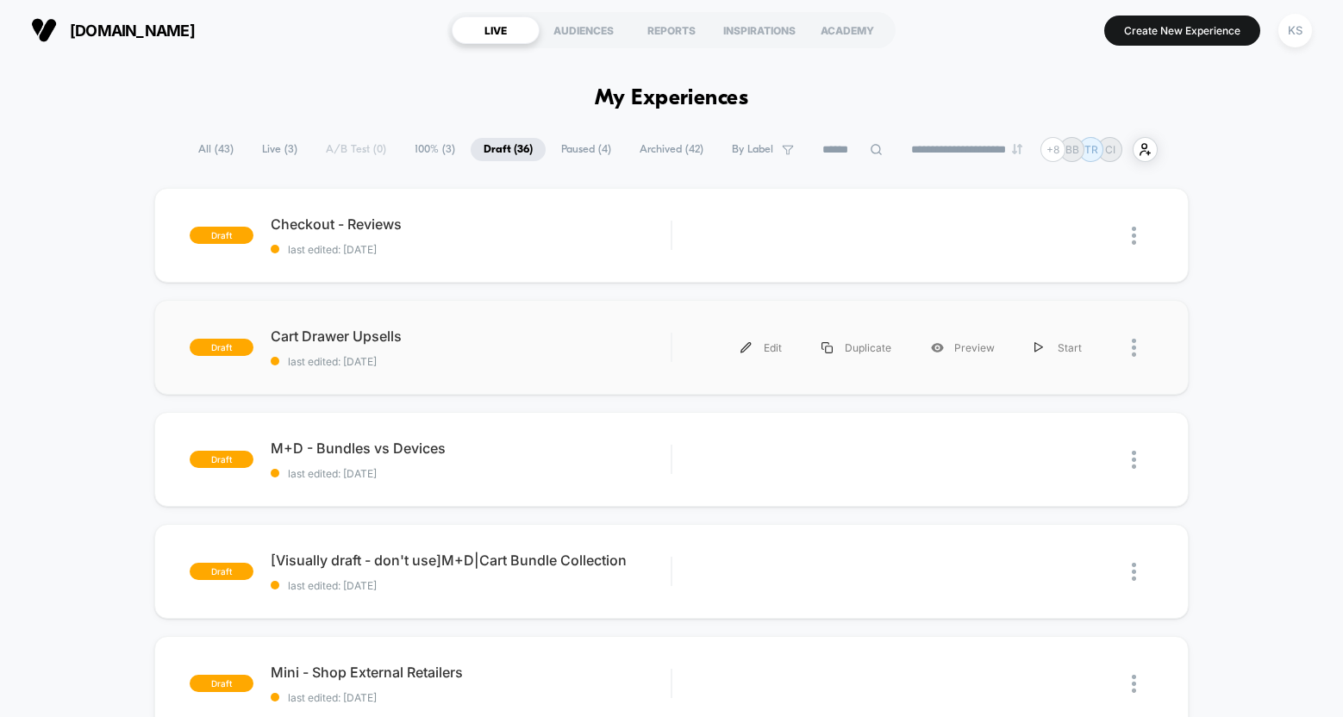
click at [314, 331] on span "Cart Drawer Upsells" at bounding box center [471, 336] width 400 height 17
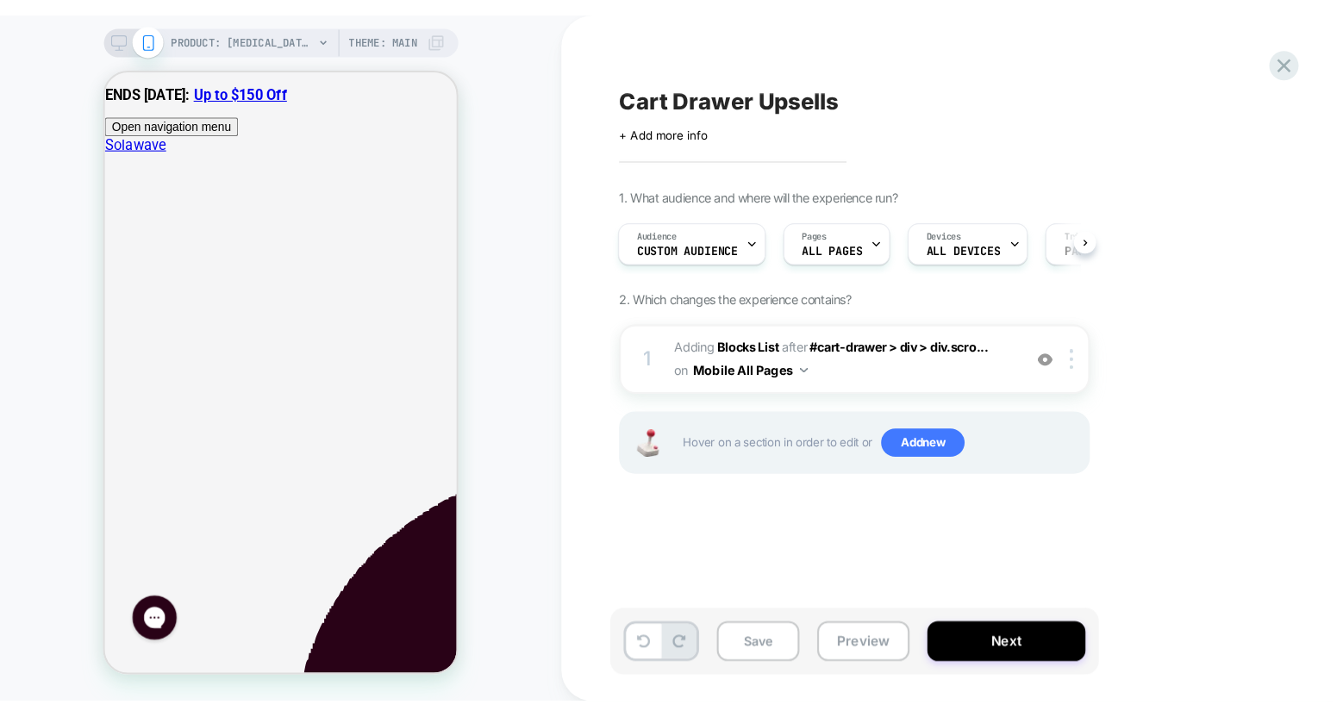
scroll to position [0, 1]
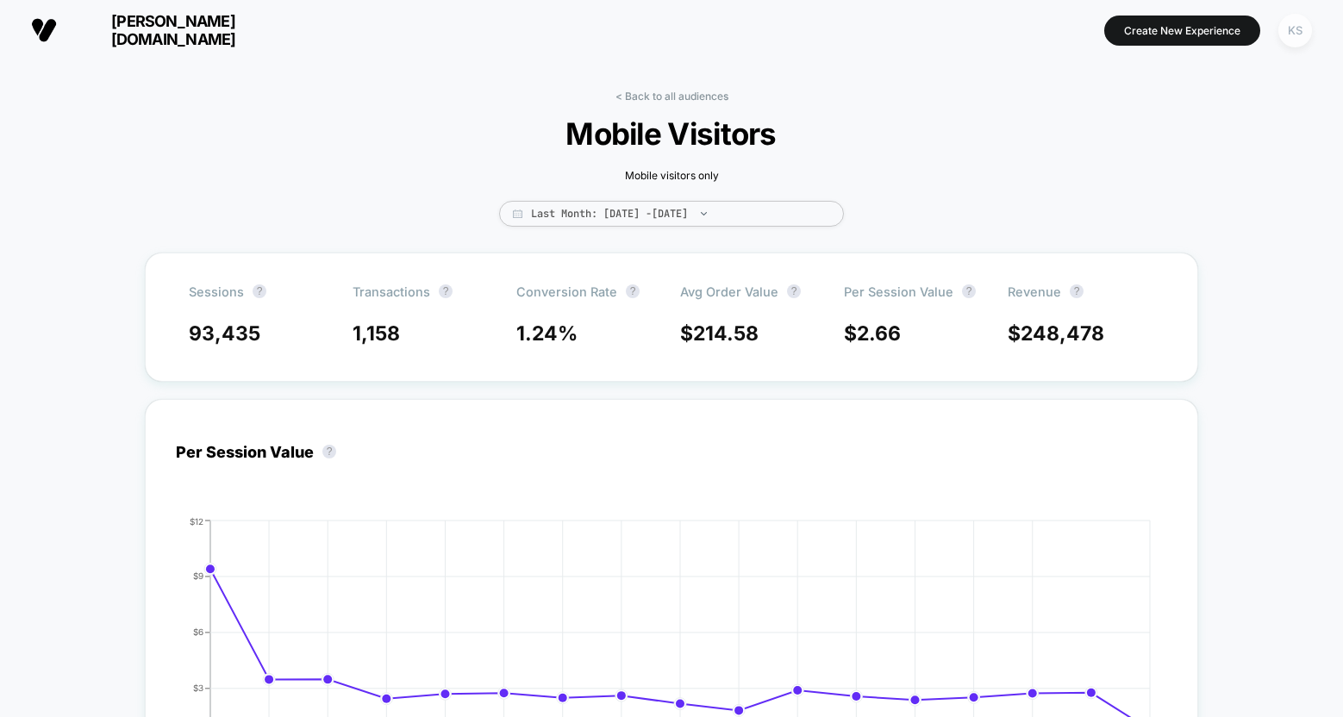
click at [1287, 29] on div "KS" at bounding box center [1295, 31] width 34 height 34
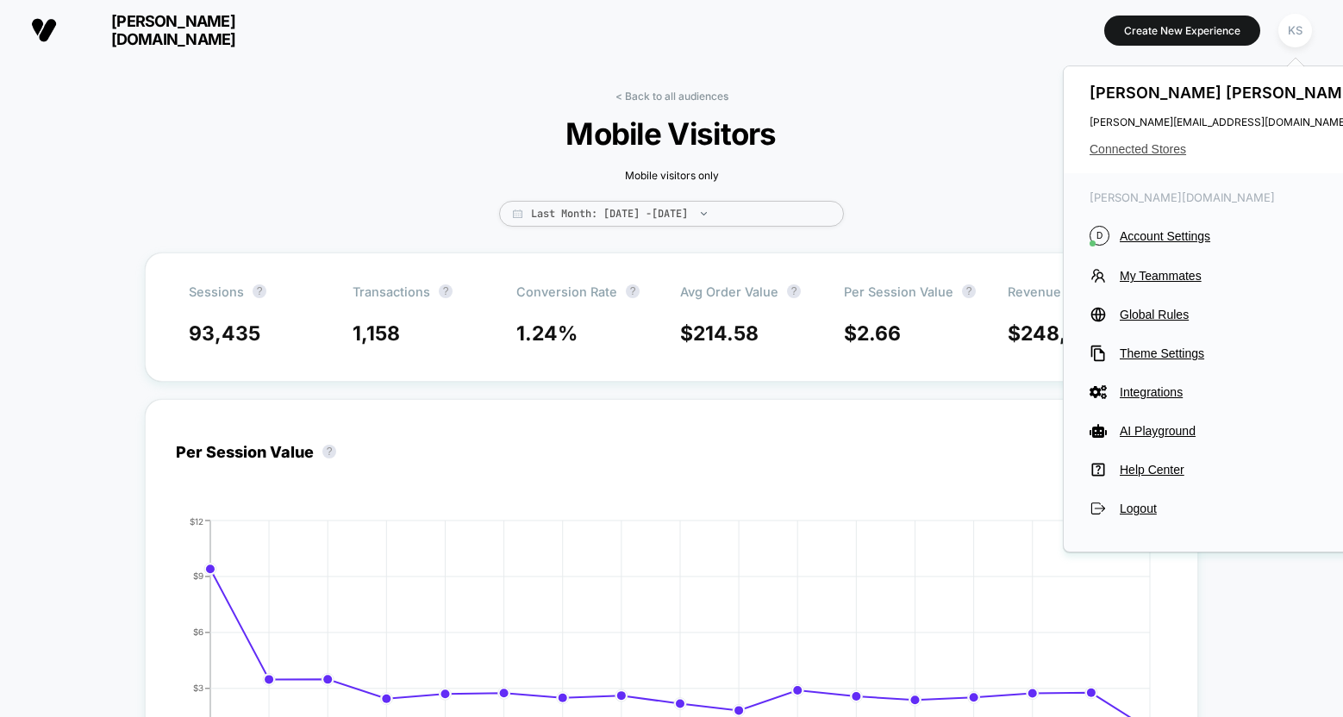
click at [1154, 147] on span "Connected Stores" at bounding box center [1226, 149] width 272 height 14
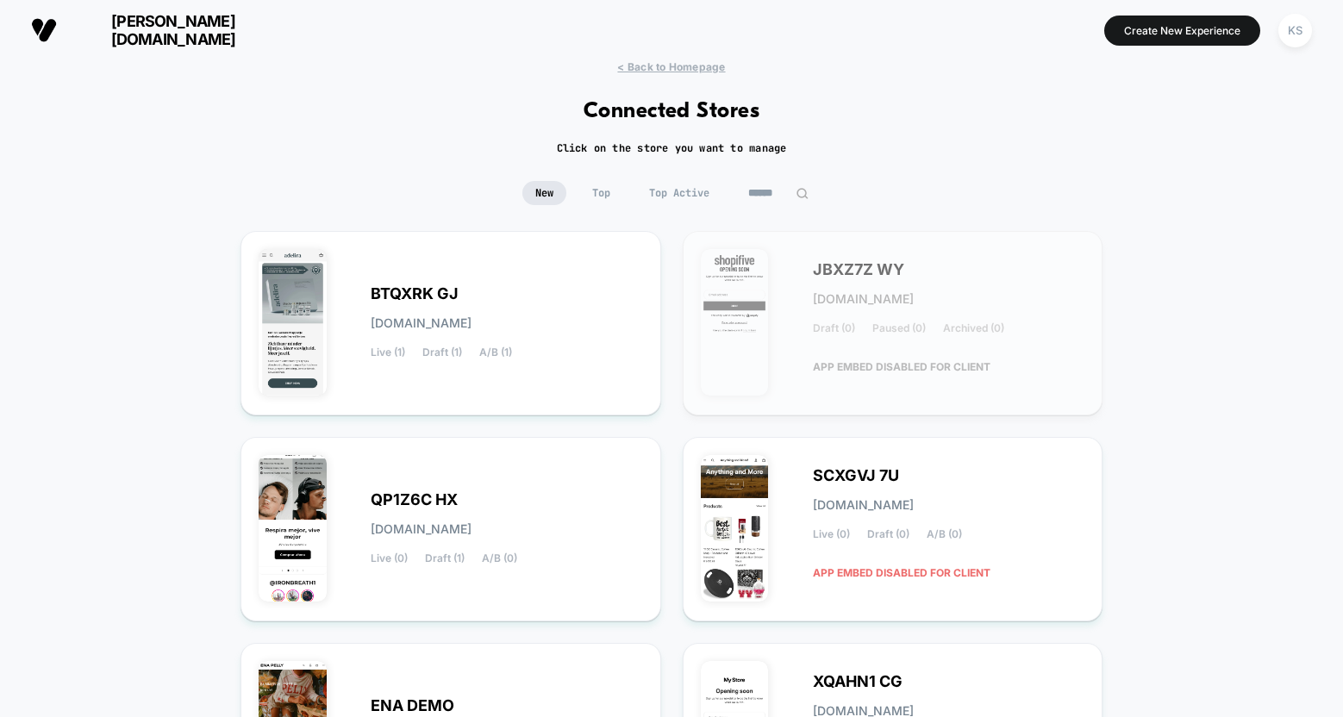
click at [764, 197] on input at bounding box center [778, 193] width 86 height 24
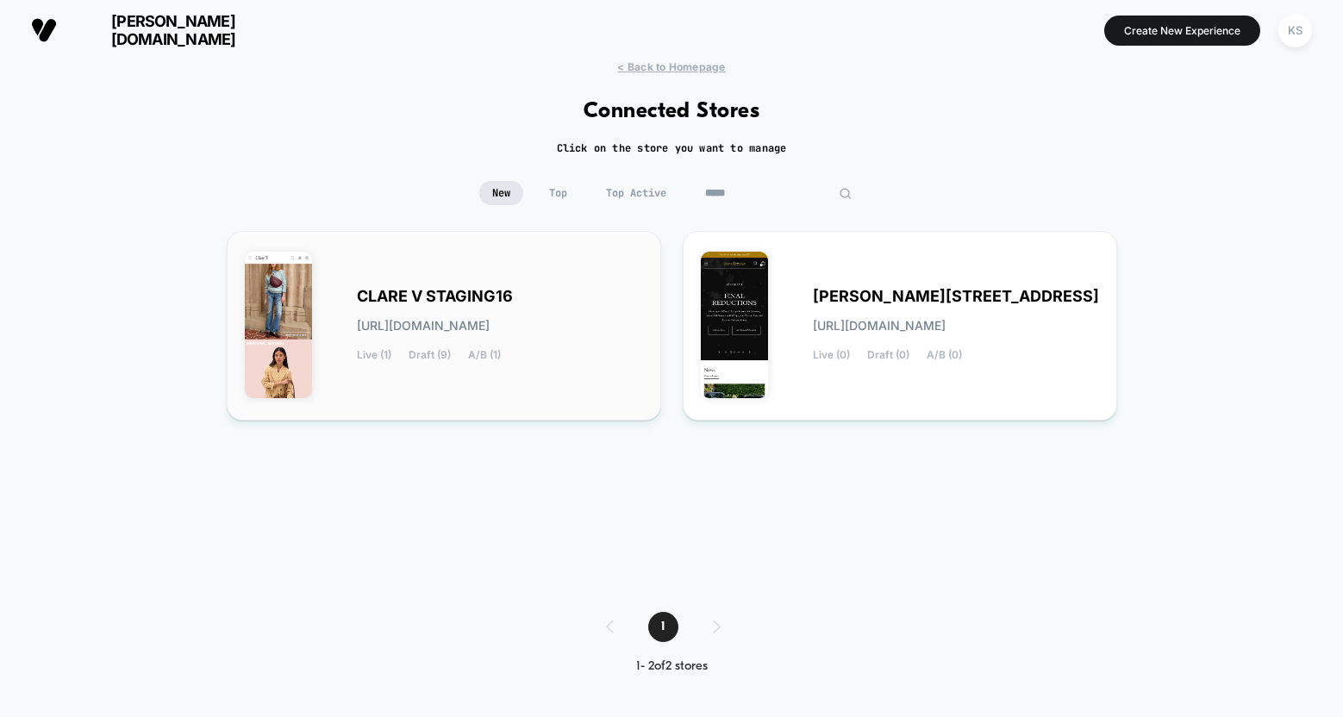
type input "*****"
click at [431, 293] on span "CLARE V STAGING16" at bounding box center [435, 296] width 156 height 12
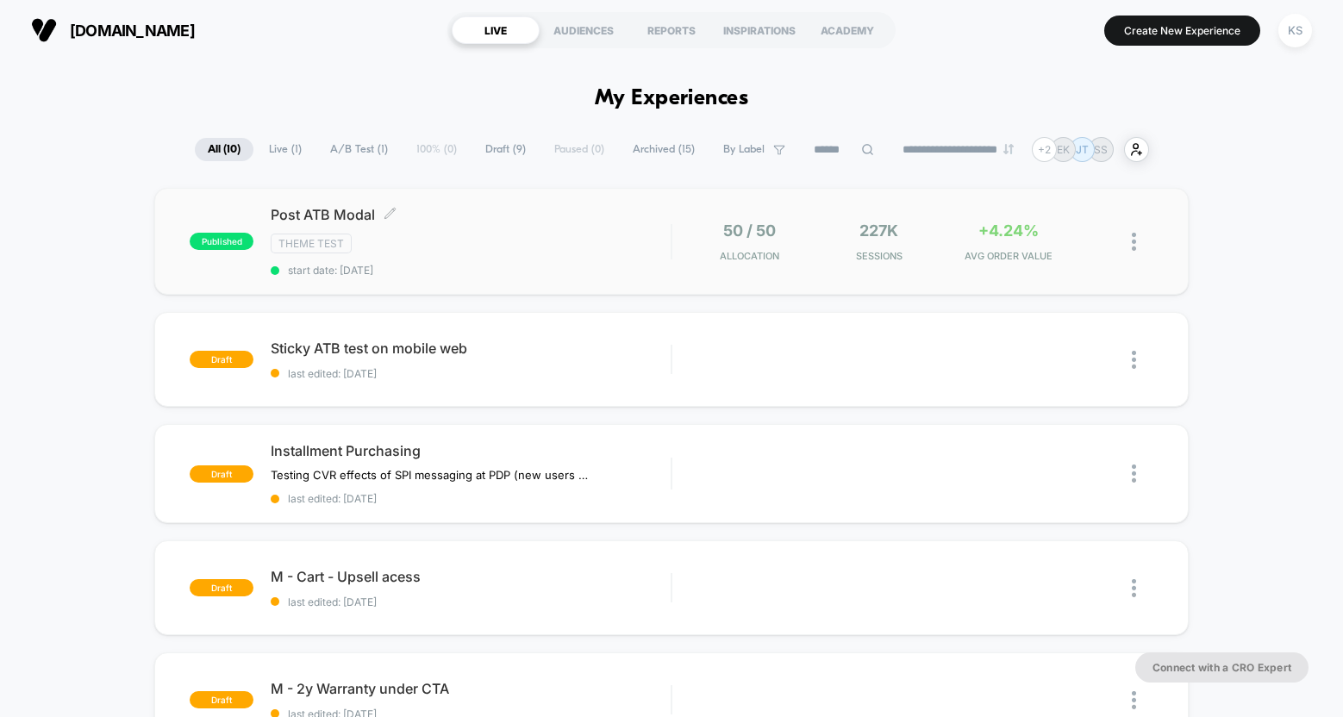
click at [446, 264] on span "start date: 9/29/2025" at bounding box center [471, 270] width 400 height 13
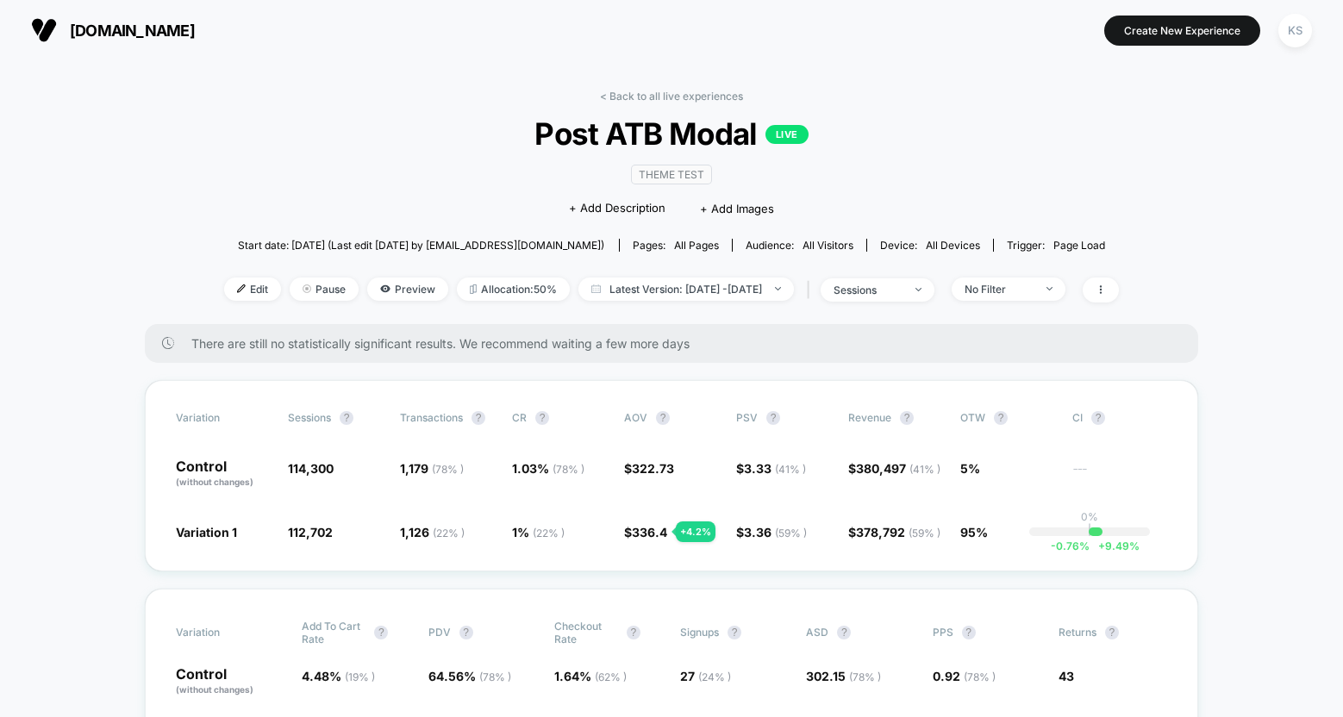
click at [369, 123] on span "Post ATB Modal LIVE" at bounding box center [671, 134] width 805 height 36
click at [695, 93] on link "< Back to all live experiences" at bounding box center [671, 96] width 143 height 13
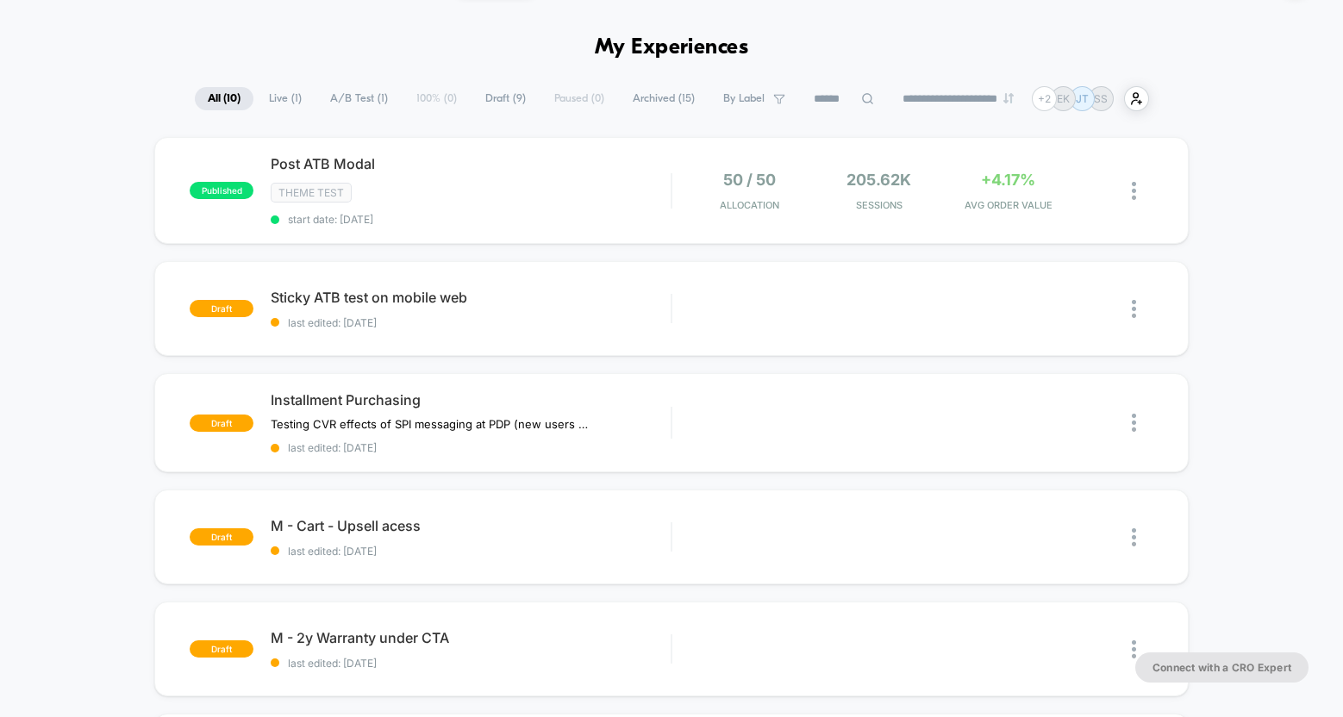
scroll to position [15, 0]
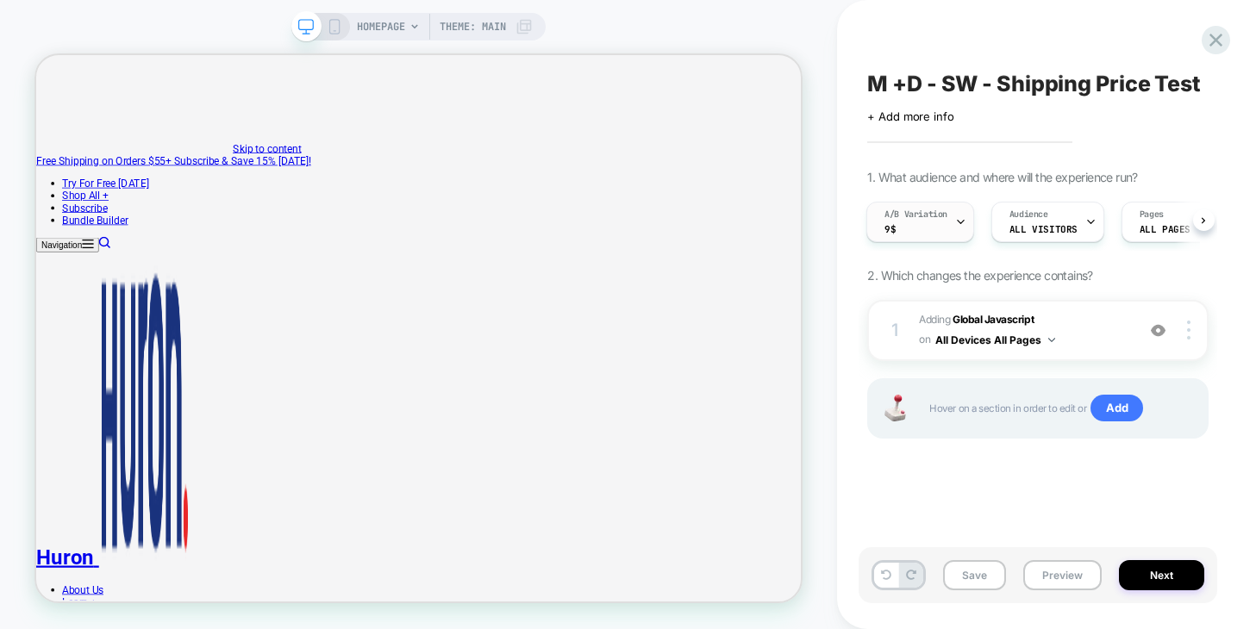
click at [943, 219] on span "A/B Variation" at bounding box center [915, 215] width 63 height 12
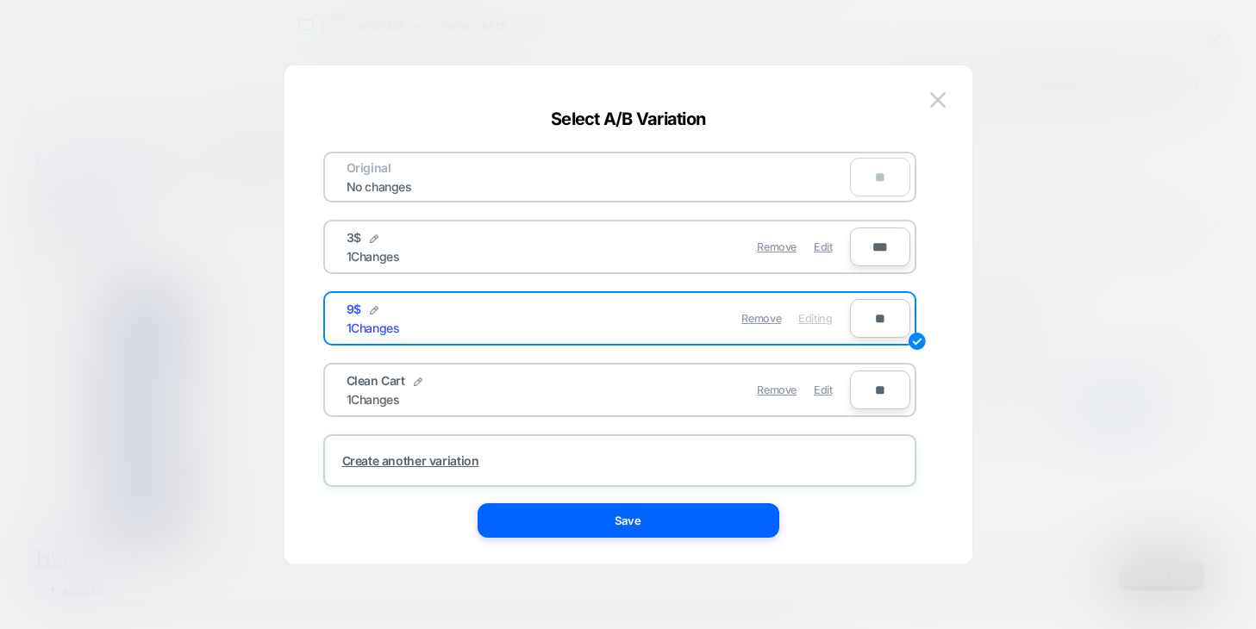
click at [478, 248] on div "3$ 1 Changes" at bounding box center [473, 247] width 252 height 34
click at [402, 247] on div "3$ 1 Changes" at bounding box center [473, 247] width 252 height 34
click at [350, 244] on span "3$" at bounding box center [354, 237] width 15 height 15
click at [933, 98] on img at bounding box center [938, 99] width 16 height 15
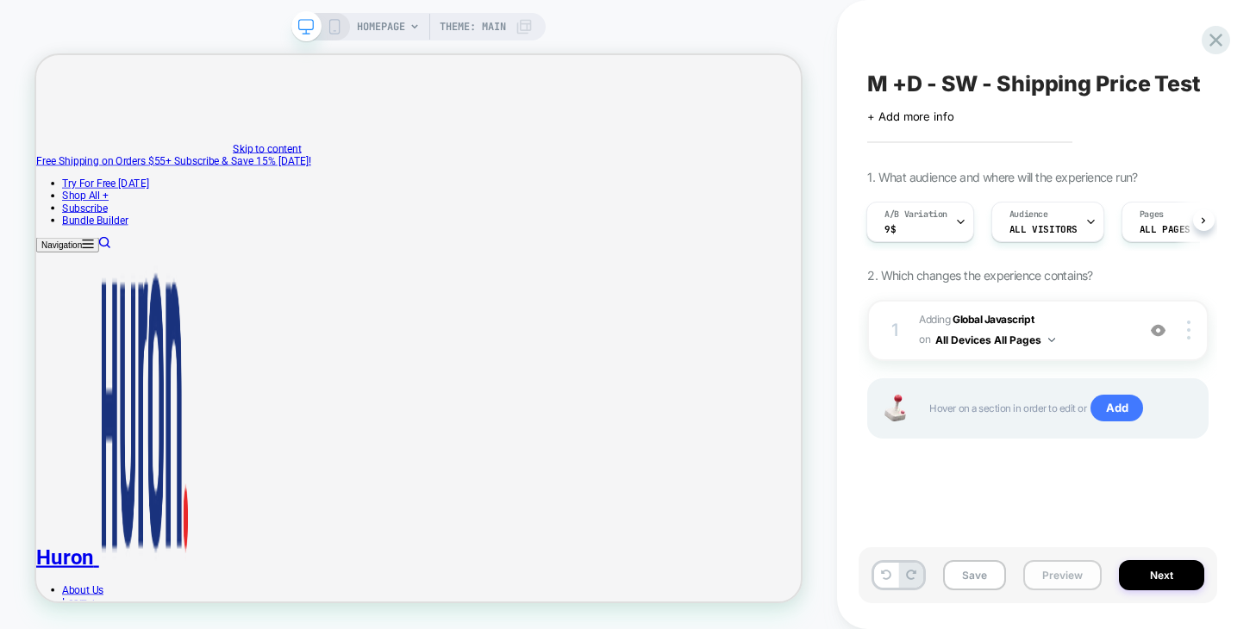
click at [1065, 573] on button "Preview" at bounding box center [1062, 575] width 78 height 30
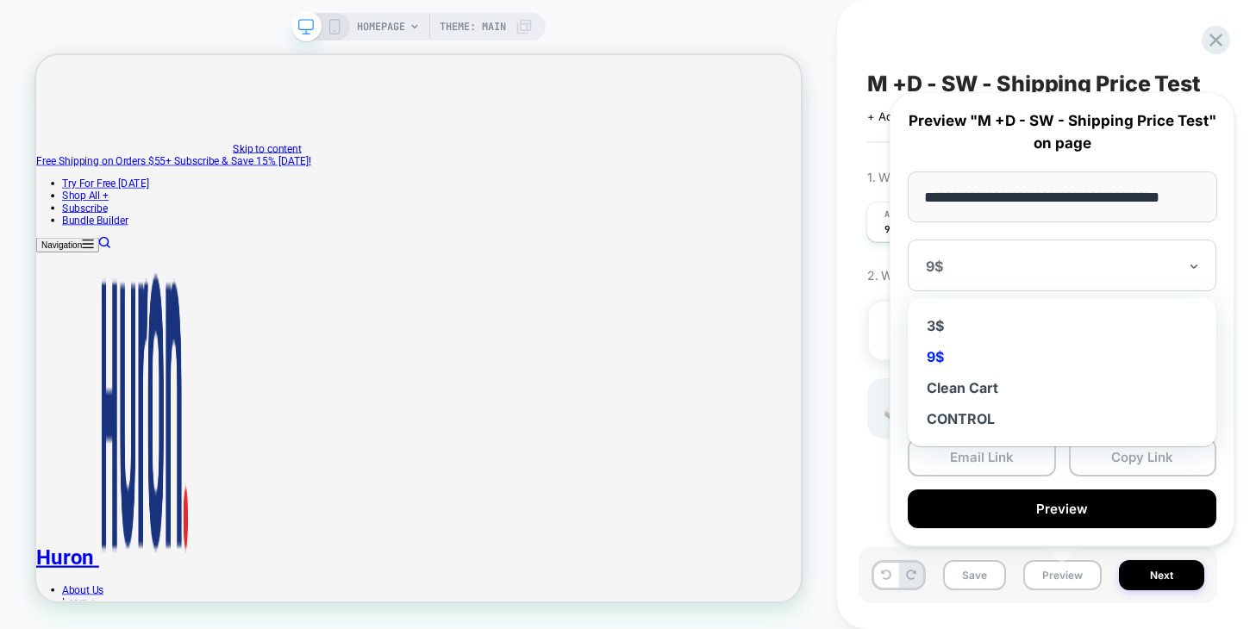
click at [1027, 256] on div "9$" at bounding box center [1051, 266] width 255 height 21
click at [961, 332] on div "3$" at bounding box center [1061, 325] width 291 height 31
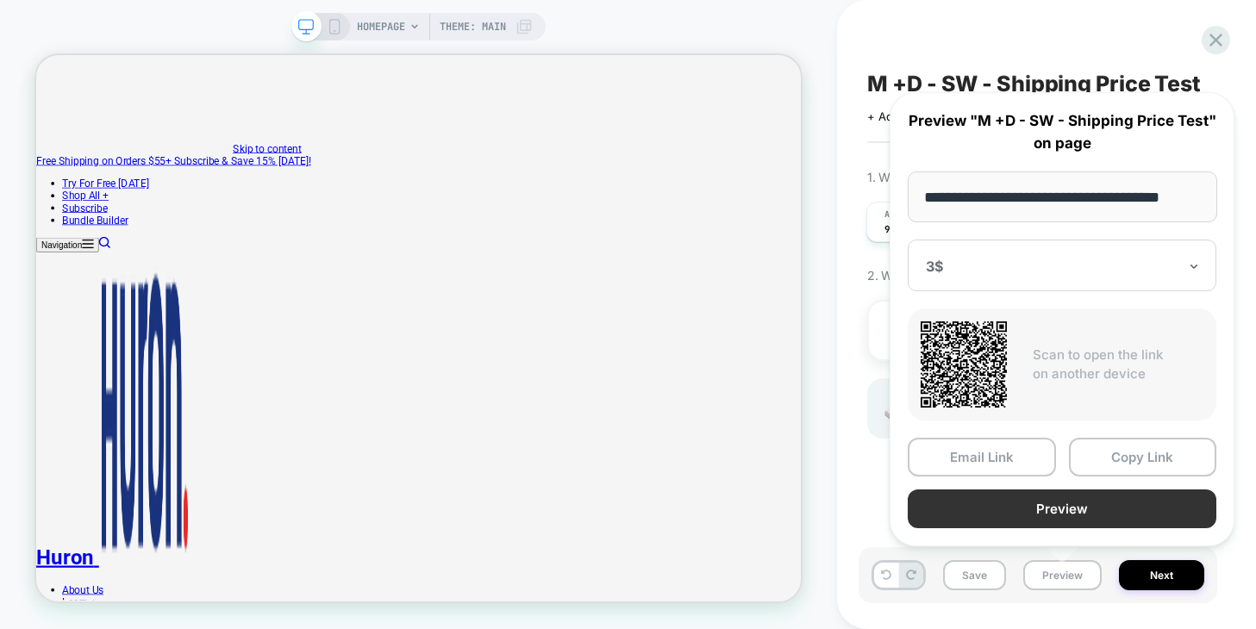
click at [1007, 503] on button "Preview" at bounding box center [1062, 509] width 309 height 39
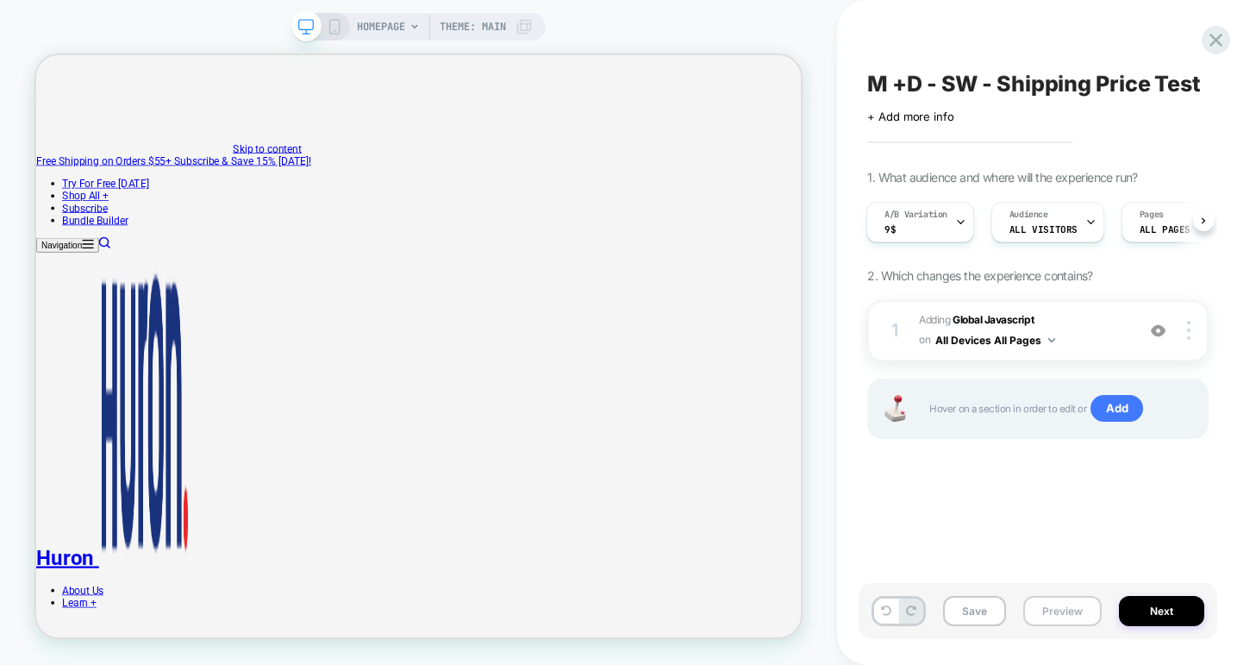
click at [1059, 610] on button "Preview" at bounding box center [1062, 611] width 78 height 30
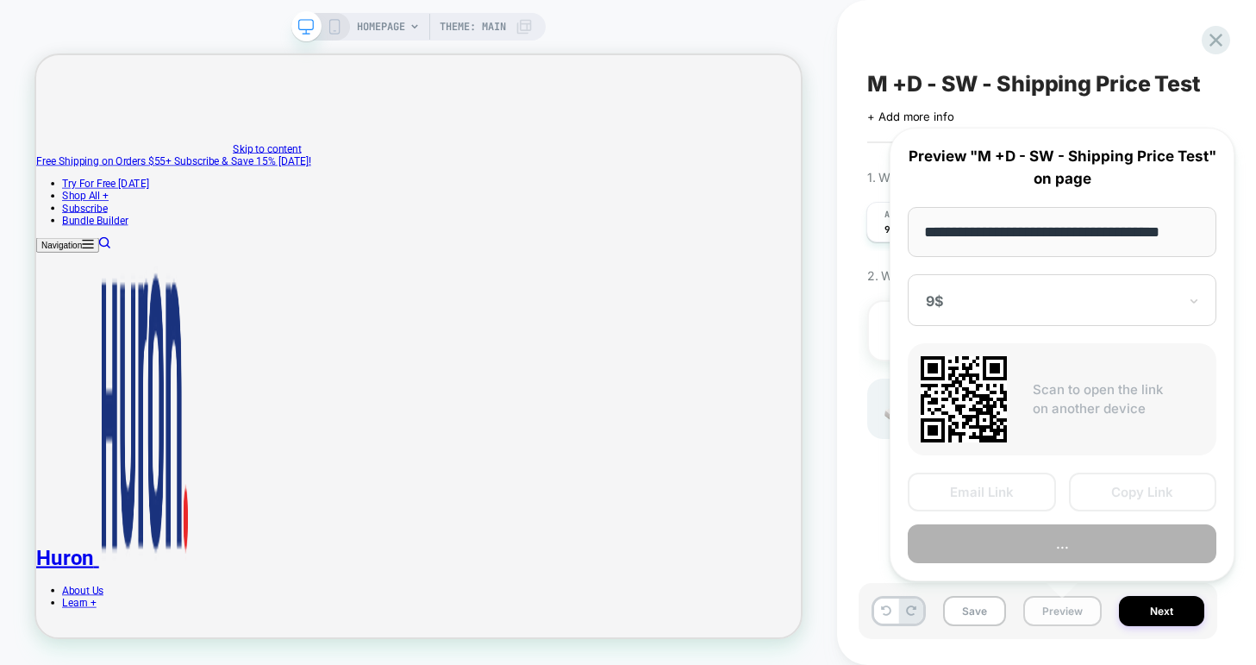
scroll to position [0, 16]
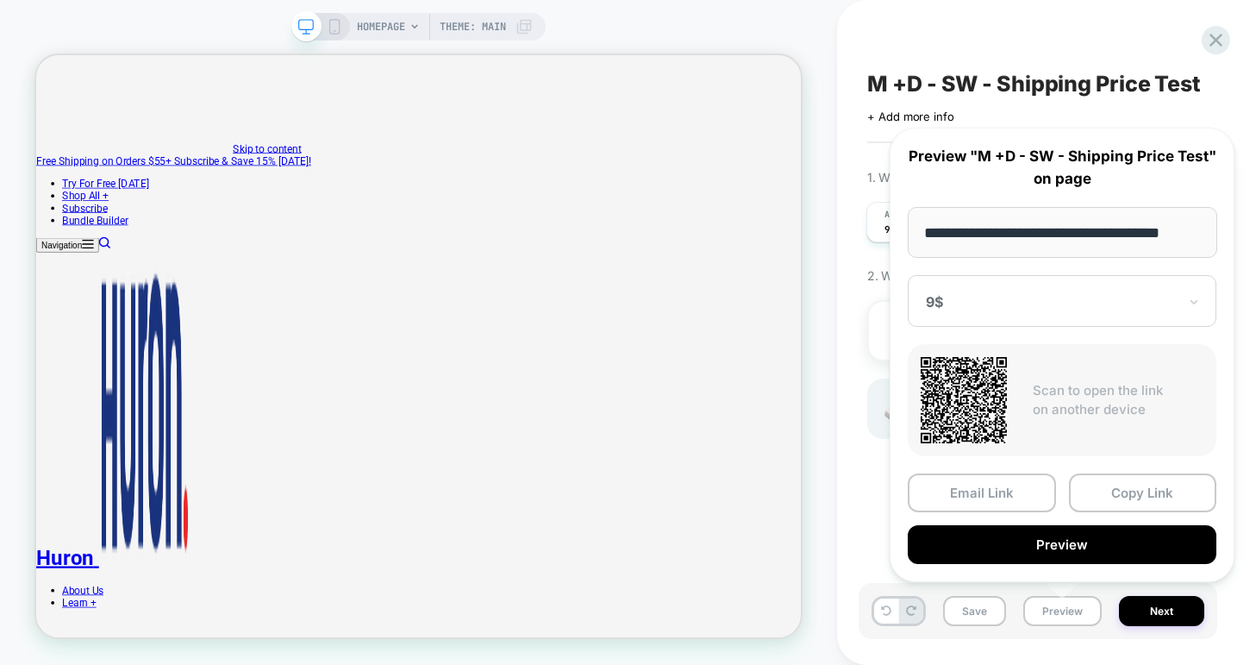
click at [971, 303] on div at bounding box center [1052, 301] width 252 height 17
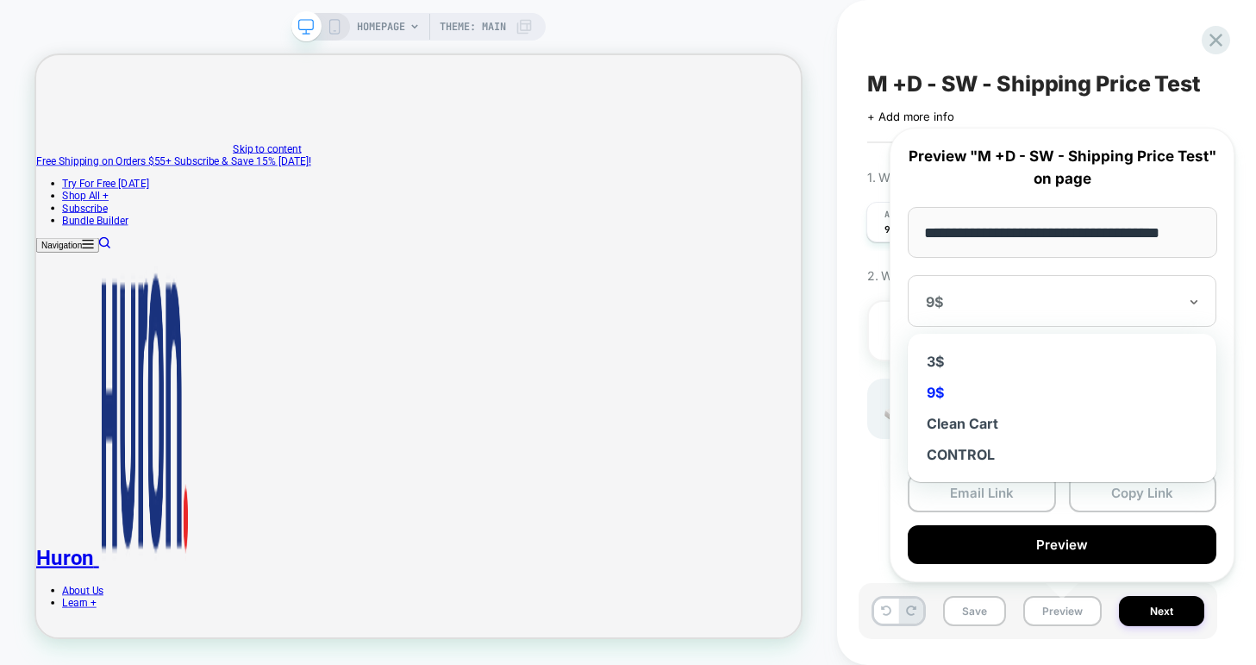
click at [949, 386] on div "9$" at bounding box center [1061, 392] width 291 height 31
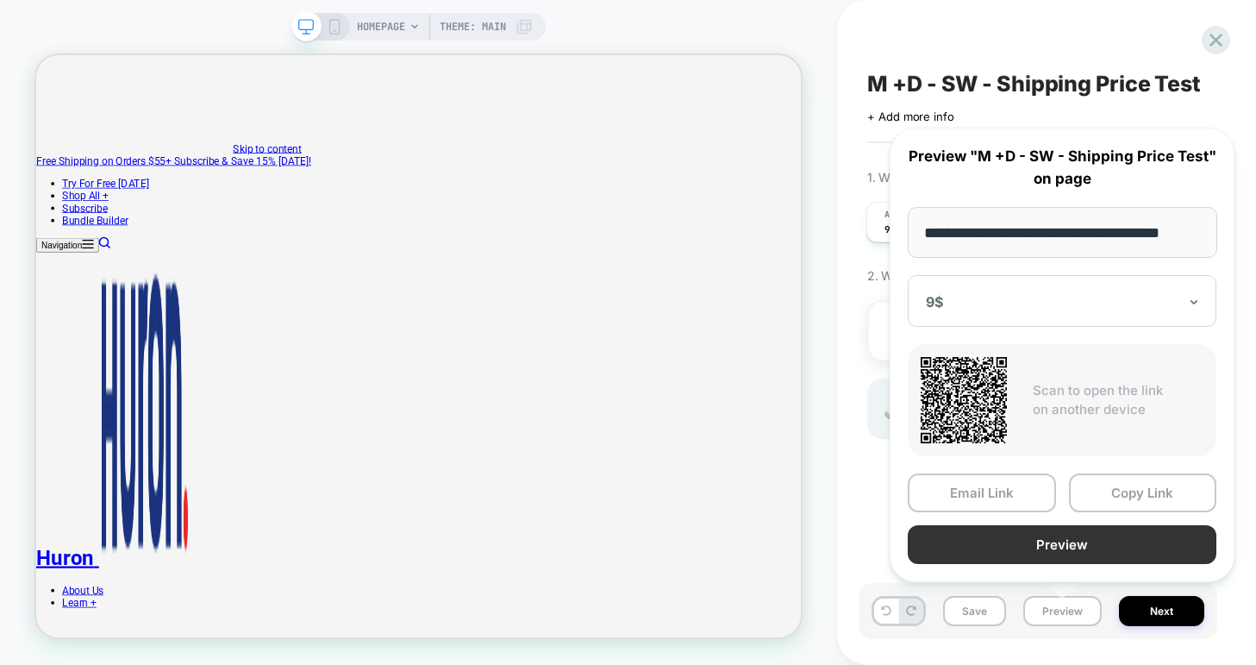
click at [989, 544] on button "Preview" at bounding box center [1062, 544] width 309 height 39
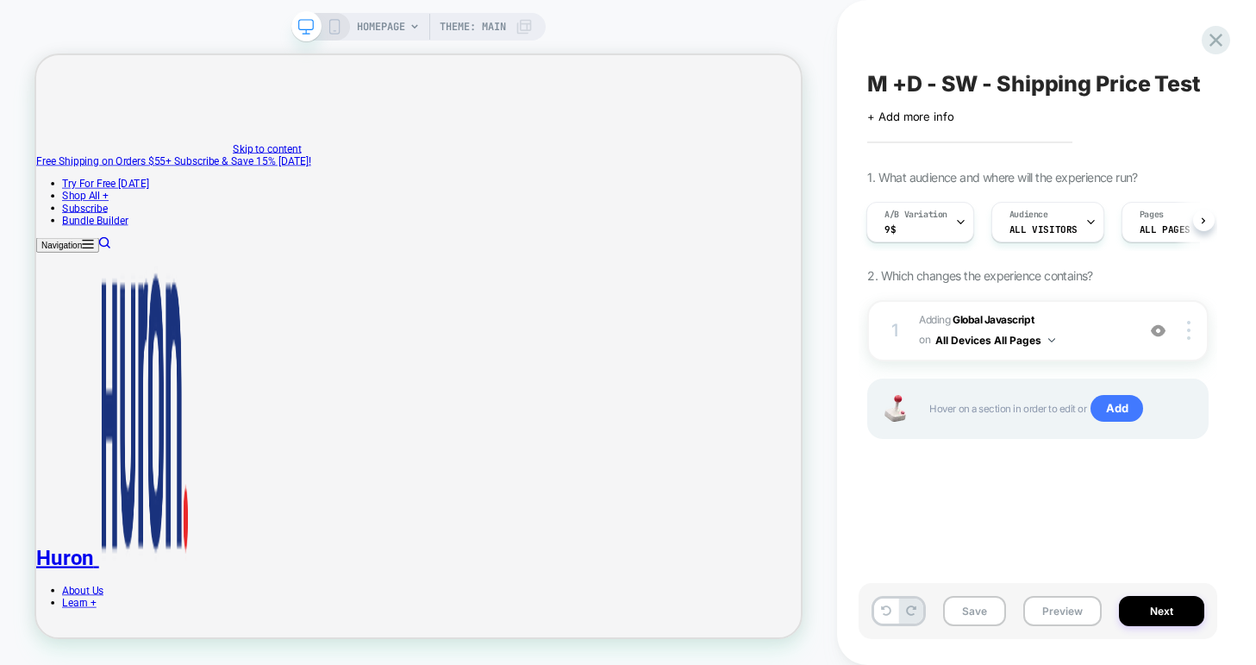
click at [871, 84] on span "M +D - SW - Shipping Price Test" at bounding box center [1034, 84] width 334 height 26
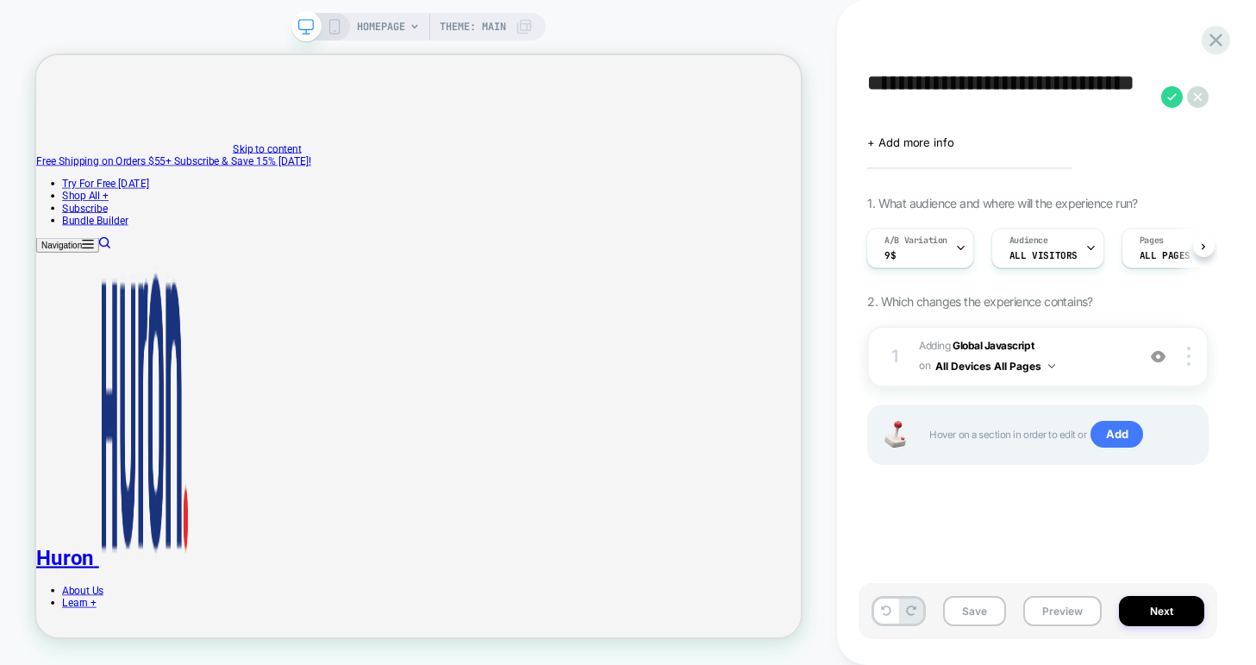
click at [878, 84] on textarea "**********" at bounding box center [1009, 97] width 285 height 52
click at [1096, 37] on div "**********" at bounding box center [1038, 332] width 359 height 630
click at [1043, 609] on button "Preview" at bounding box center [1062, 611] width 78 height 30
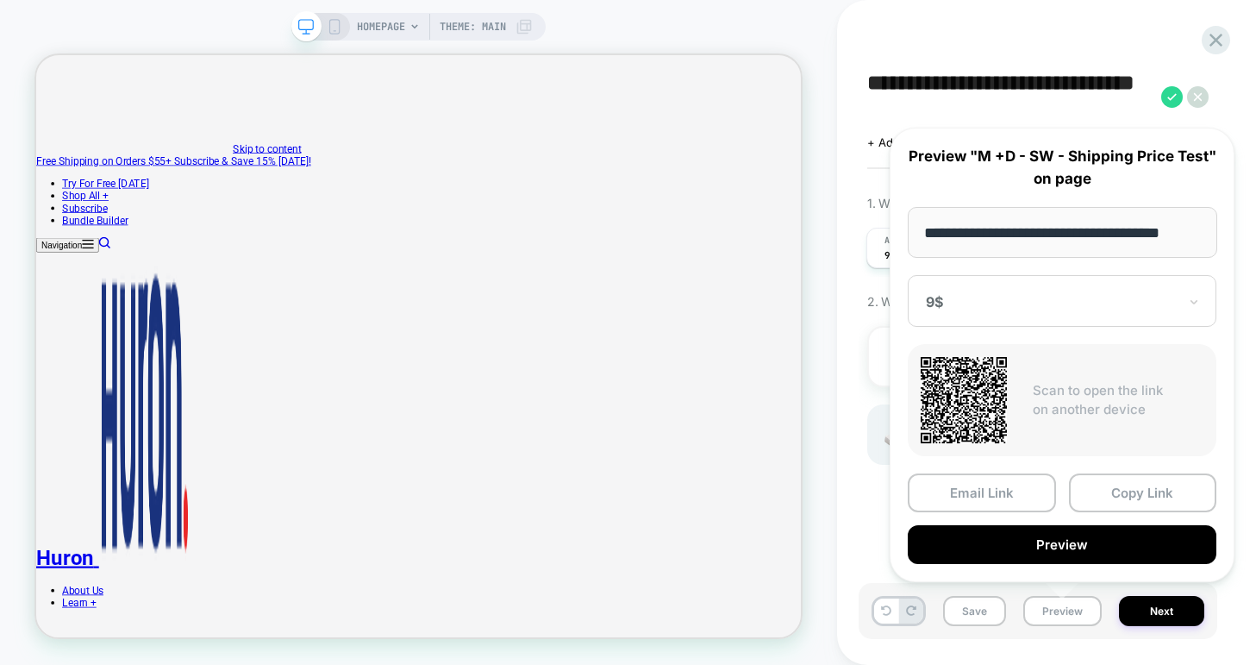
click at [944, 297] on div at bounding box center [1052, 301] width 252 height 17
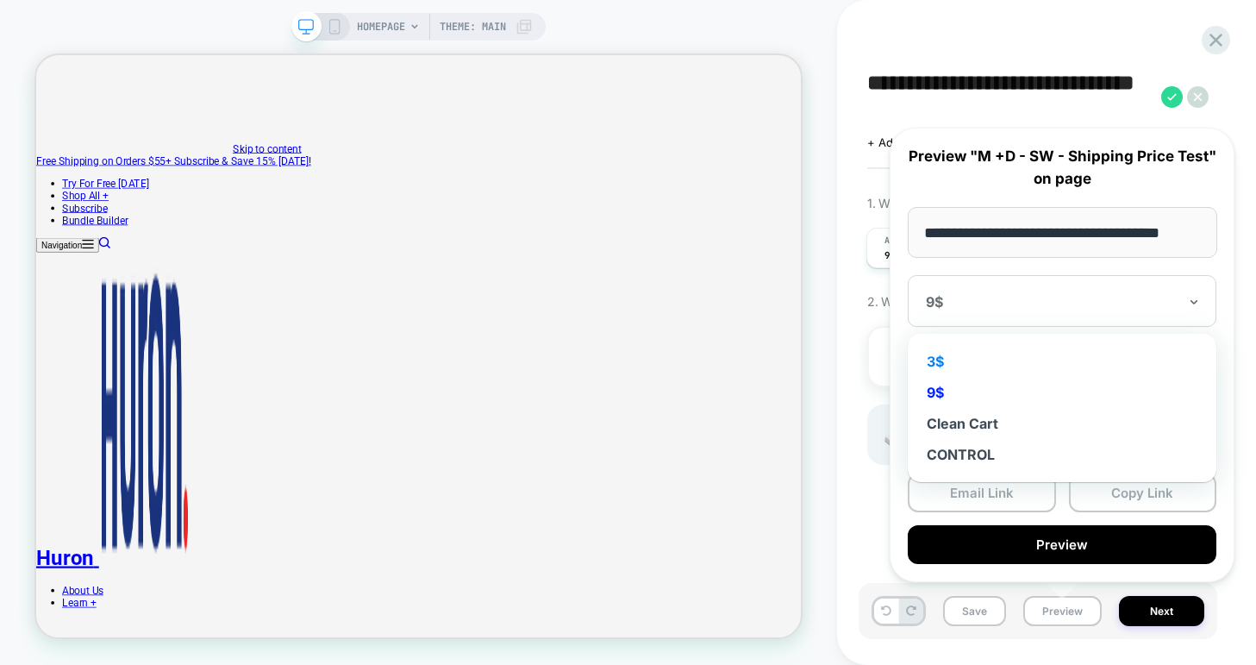
click at [943, 363] on div "3$" at bounding box center [1061, 361] width 291 height 31
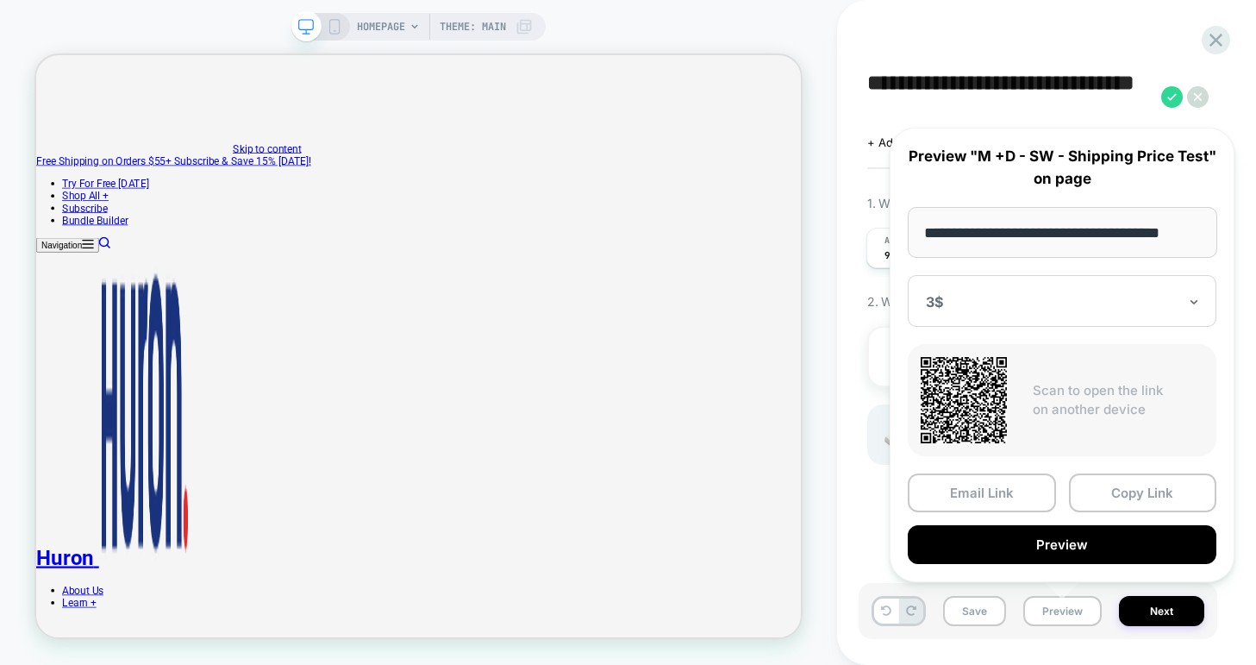
click at [968, 230] on input "**********" at bounding box center [1062, 232] width 309 height 51
click at [990, 243] on input "**********" at bounding box center [1062, 232] width 309 height 51
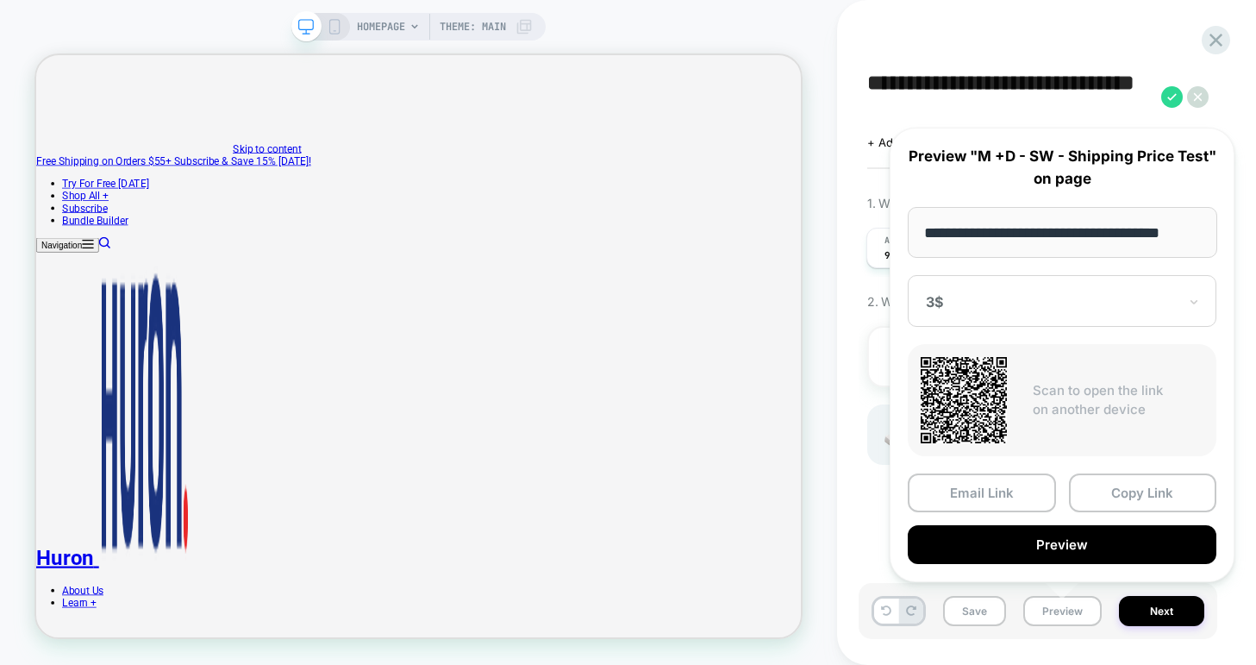
click at [1121, 311] on div "3$" at bounding box center [1062, 301] width 309 height 52
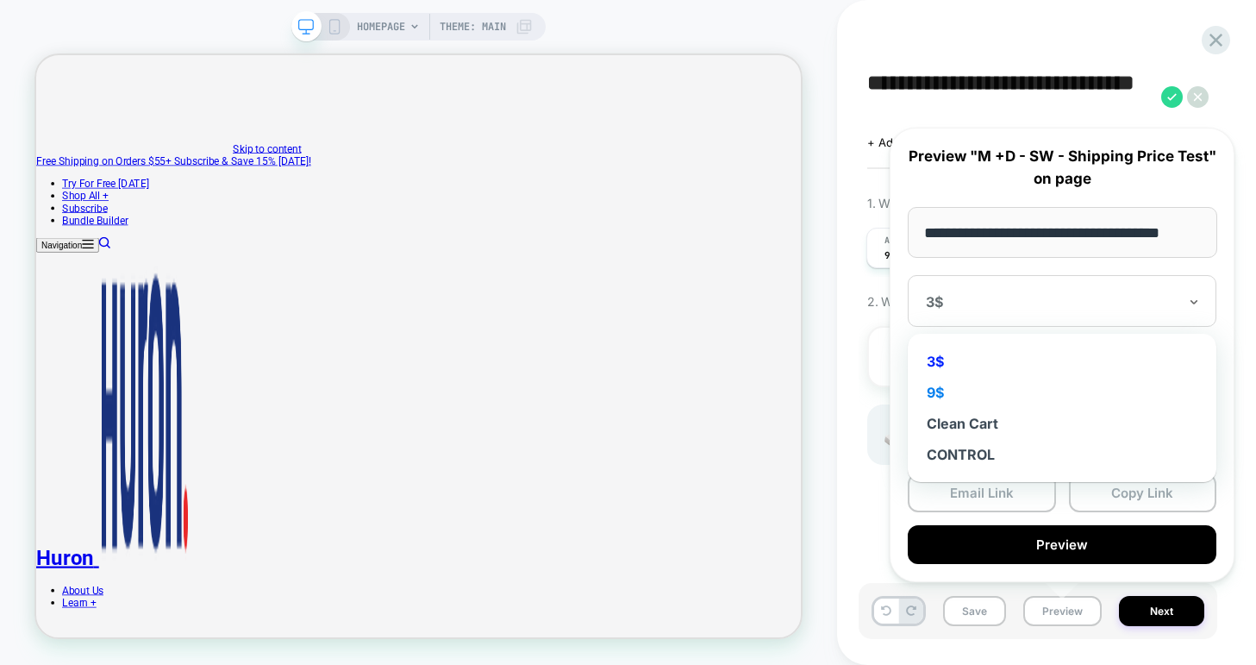
click at [1019, 392] on div "9$" at bounding box center [1061, 392] width 291 height 31
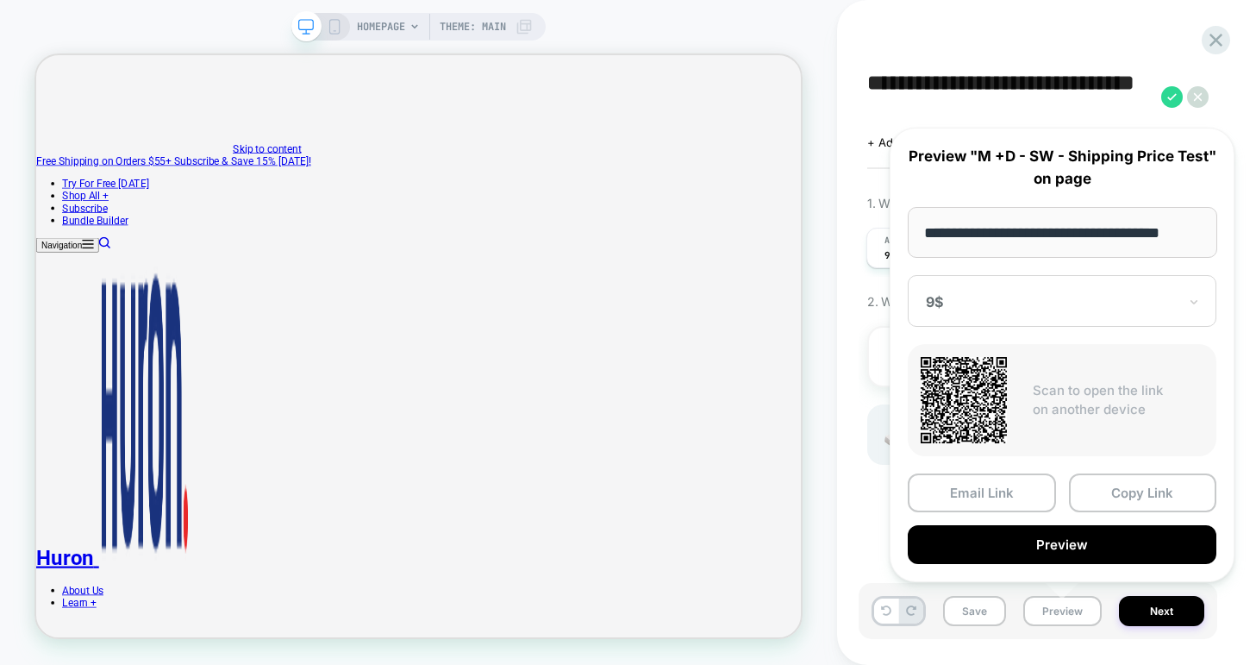
click at [956, 240] on input "**********" at bounding box center [1062, 232] width 309 height 51
click at [1128, 21] on div "**********" at bounding box center [1038, 332] width 359 height 630
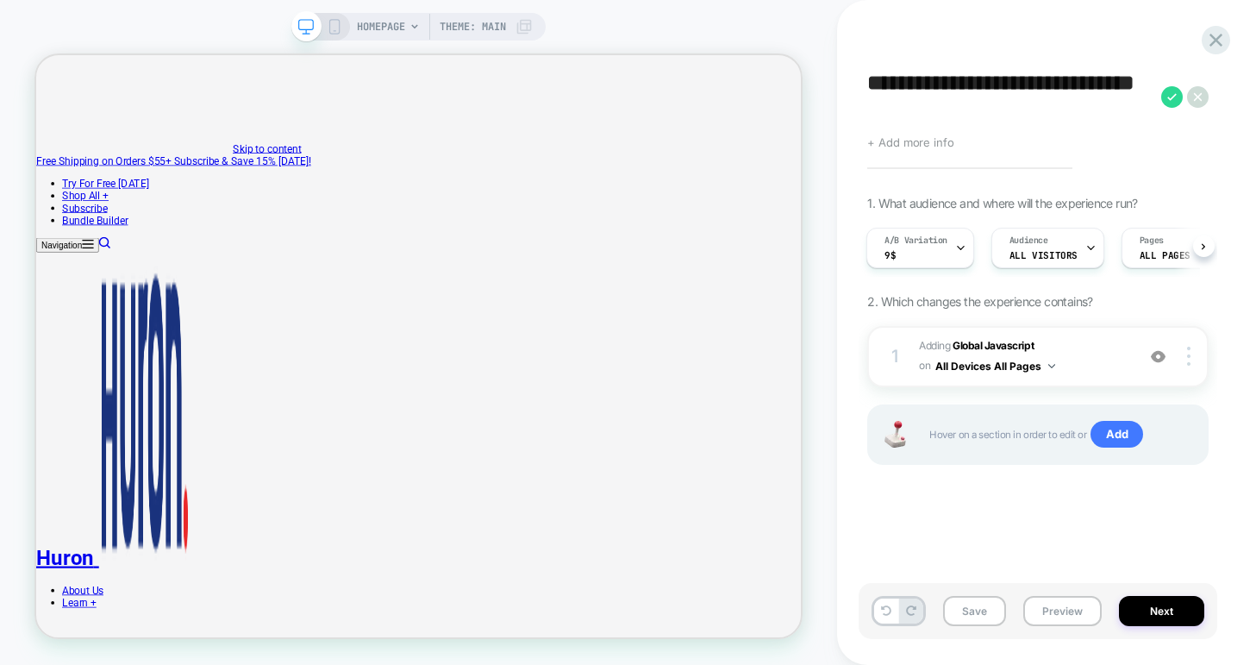
click at [918, 138] on span "+ Add more info" at bounding box center [910, 142] width 86 height 14
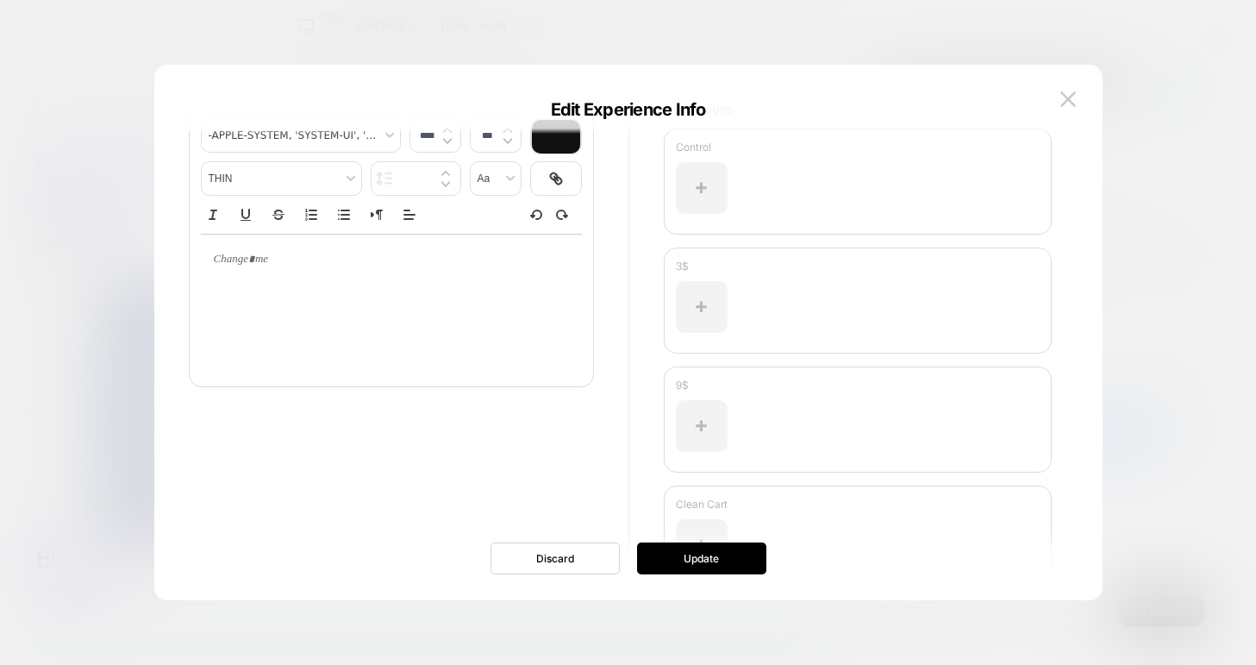
scroll to position [166, 0]
click at [697, 309] on div at bounding box center [702, 298] width 52 height 52
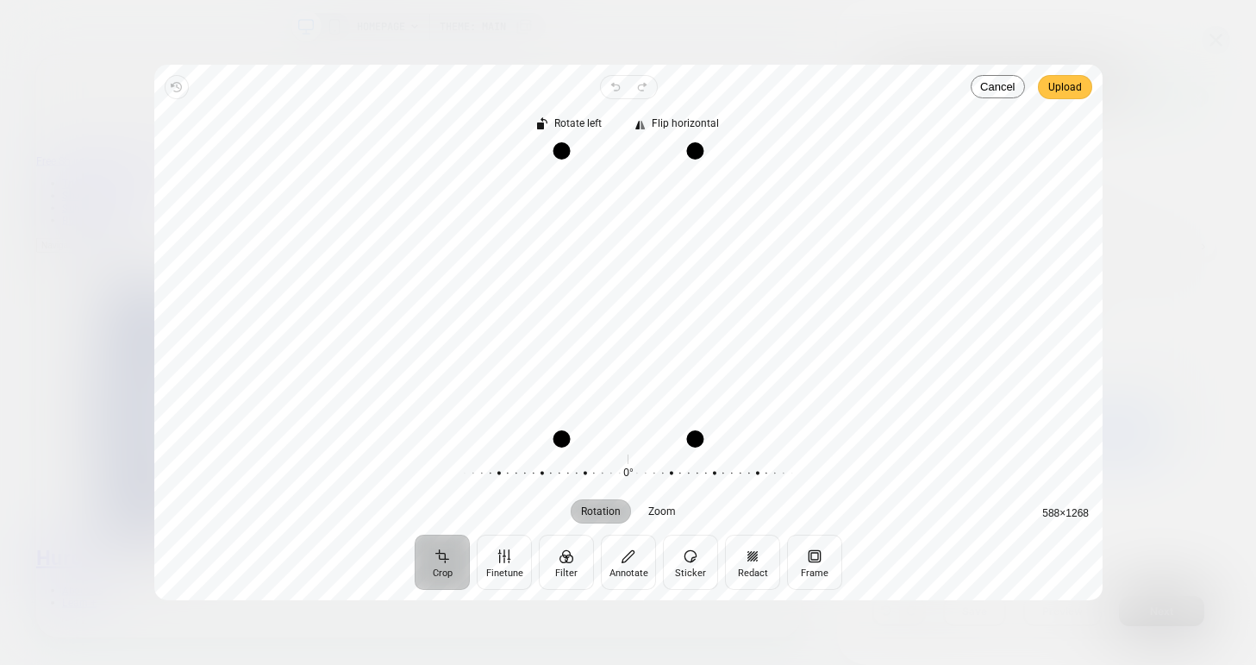
click at [1053, 87] on span "Upload" at bounding box center [1065, 87] width 34 height 21
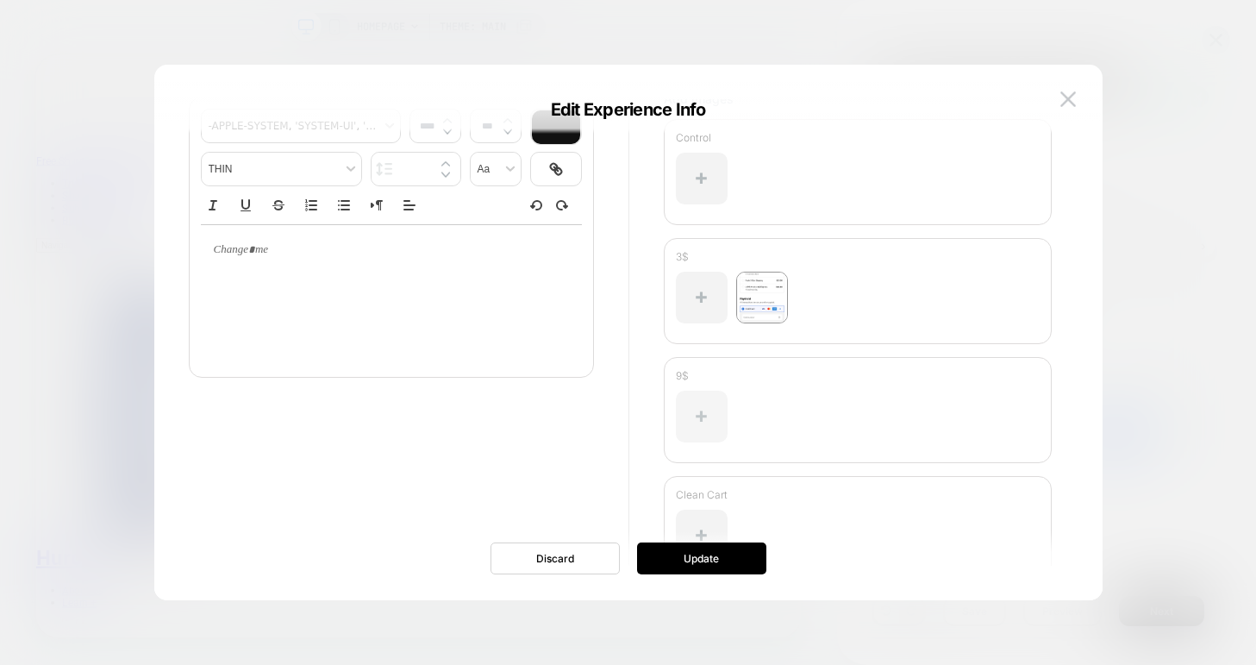
click at [696, 401] on div at bounding box center [702, 416] width 52 height 52
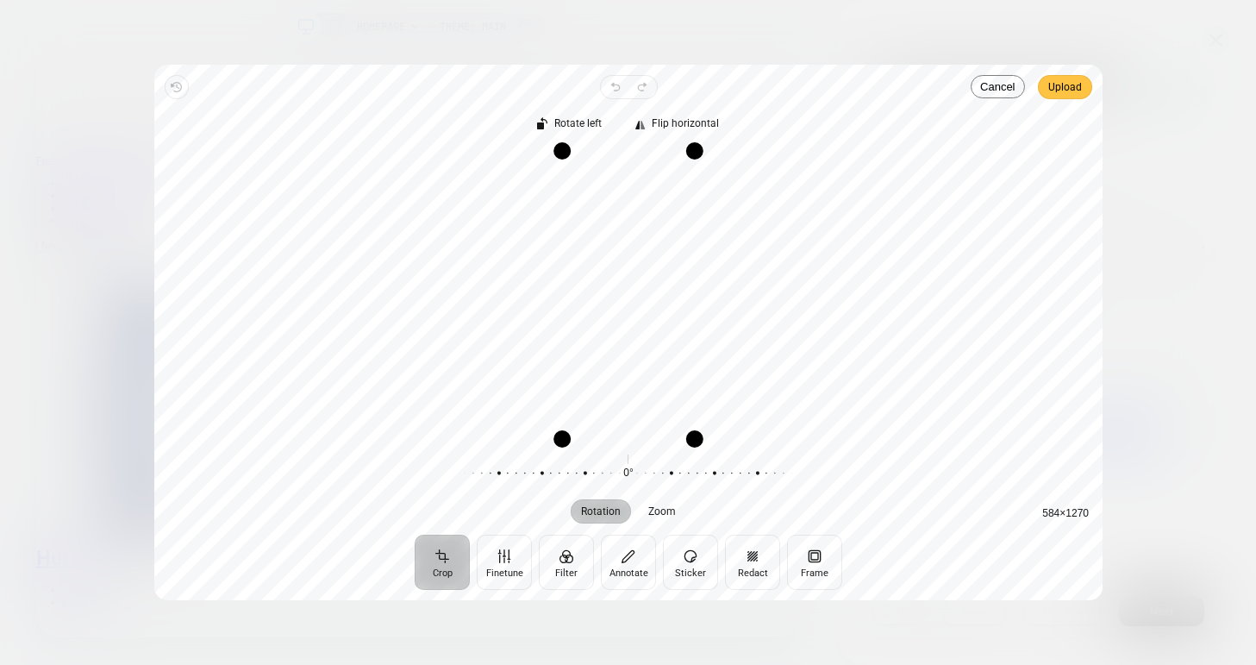
click at [1054, 87] on span "Upload" at bounding box center [1065, 87] width 34 height 21
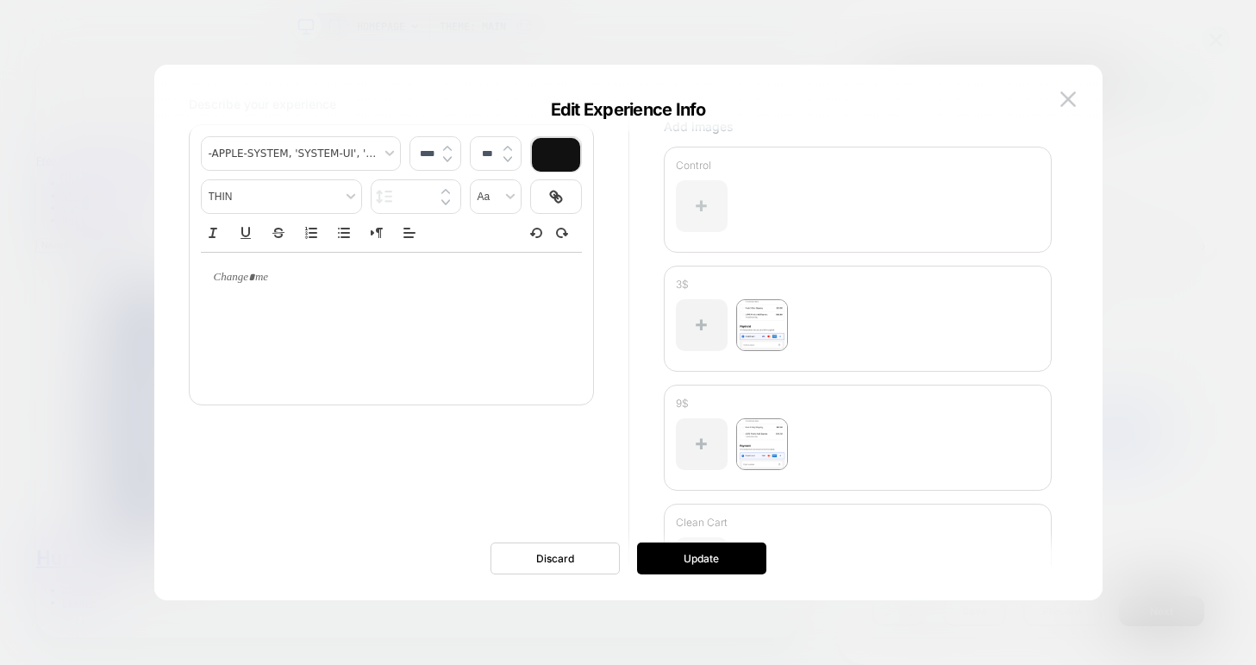
scroll to position [129, 0]
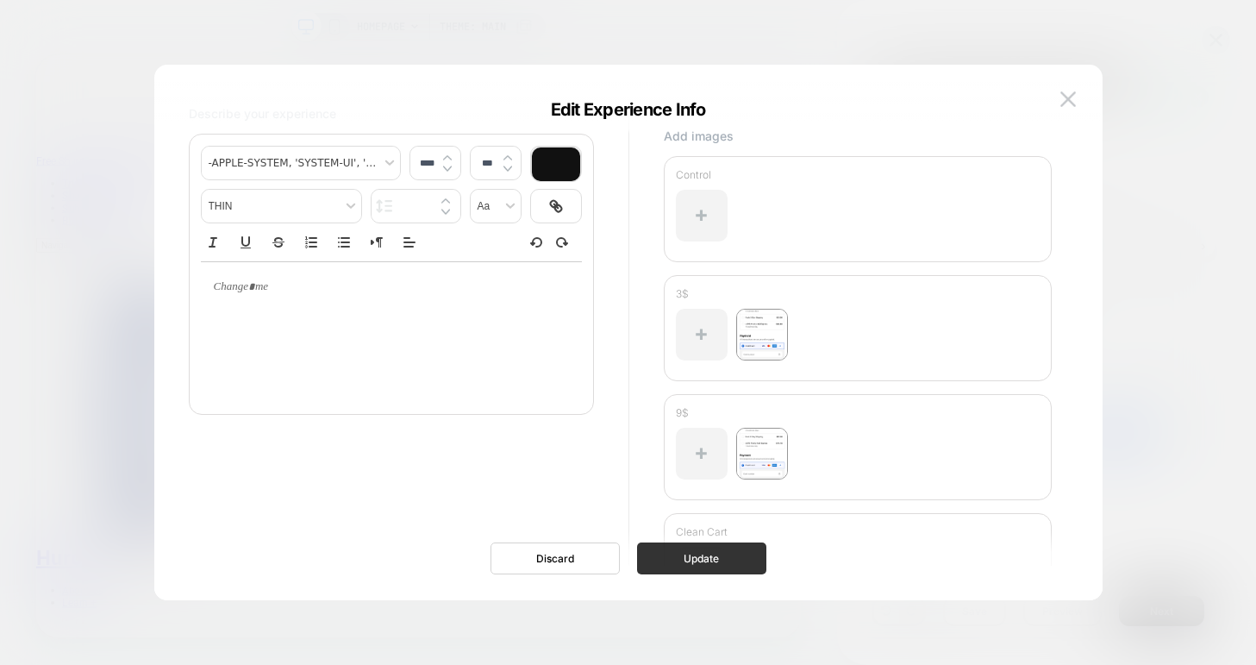
click at [684, 563] on button "Update" at bounding box center [701, 558] width 129 height 32
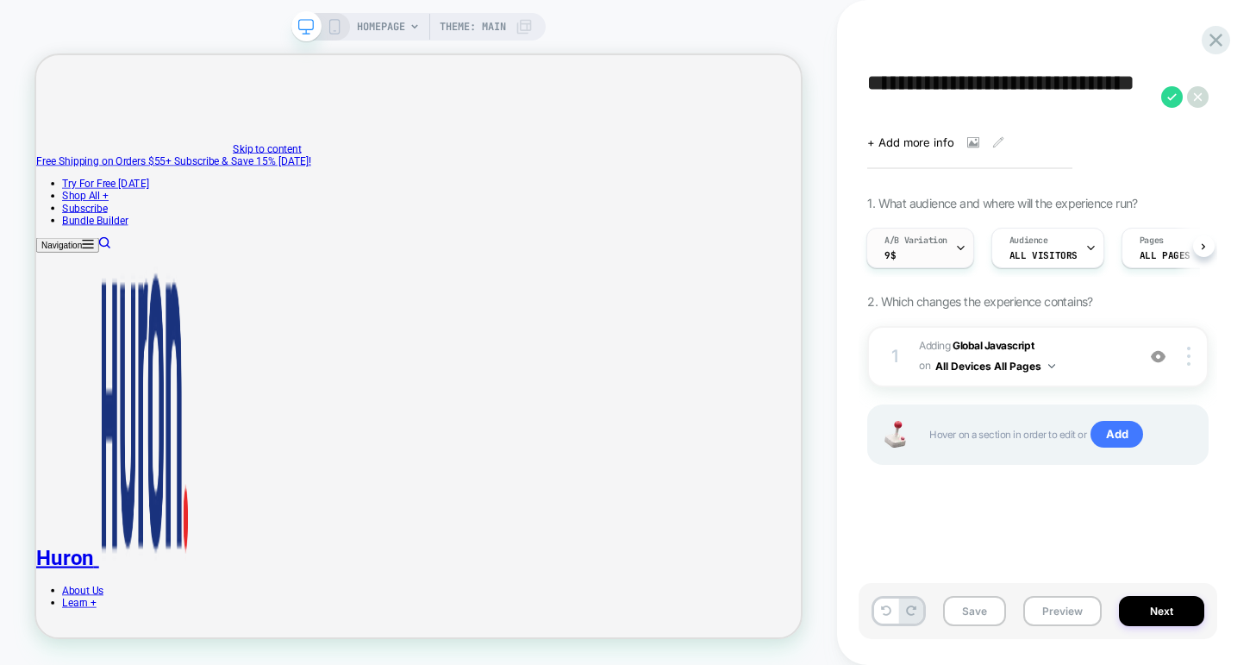
click at [927, 253] on div "A/B Variation 9$" at bounding box center [915, 247] width 97 height 39
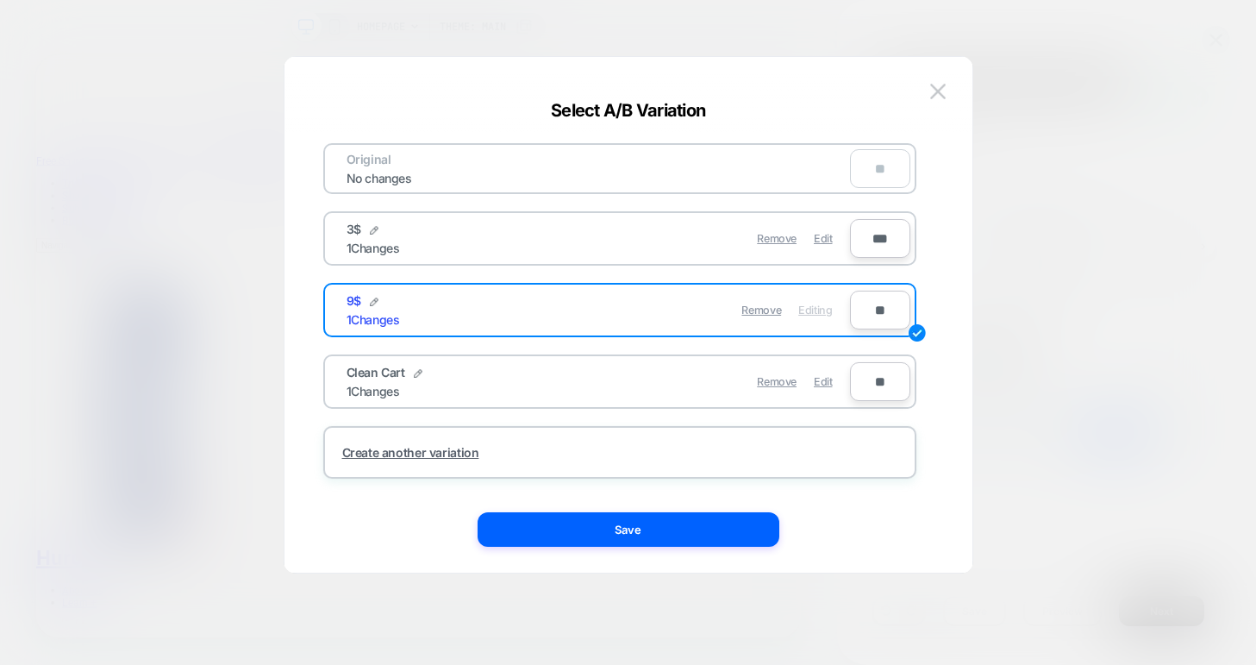
click at [603, 172] on div "Original No changes **" at bounding box center [619, 168] width 593 height 51
click at [940, 92] on img at bounding box center [938, 91] width 16 height 15
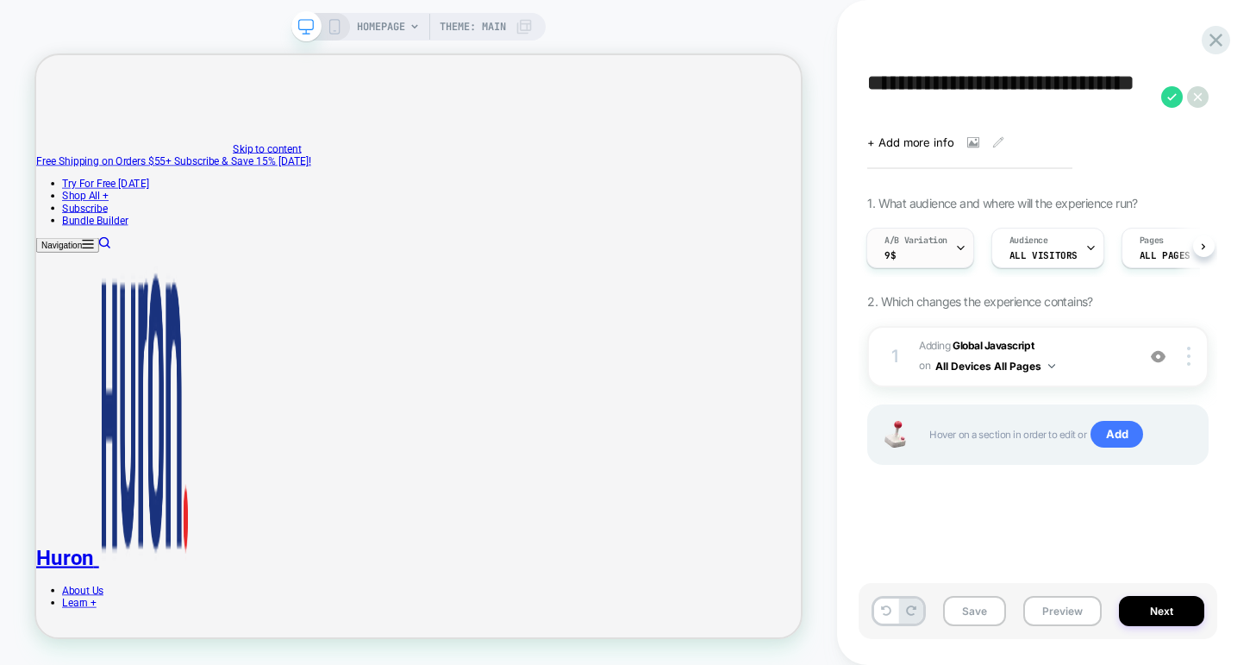
click at [944, 252] on div "A/B Variation 9$" at bounding box center [915, 247] width 97 height 39
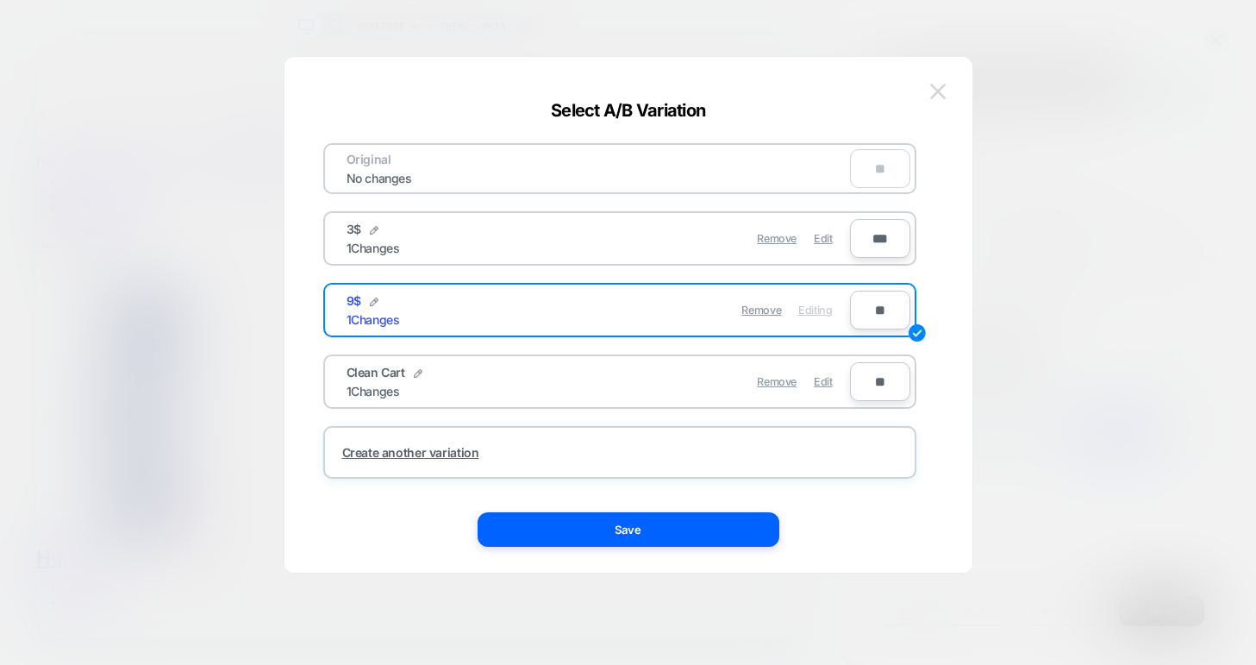
click at [935, 93] on img at bounding box center [938, 91] width 16 height 15
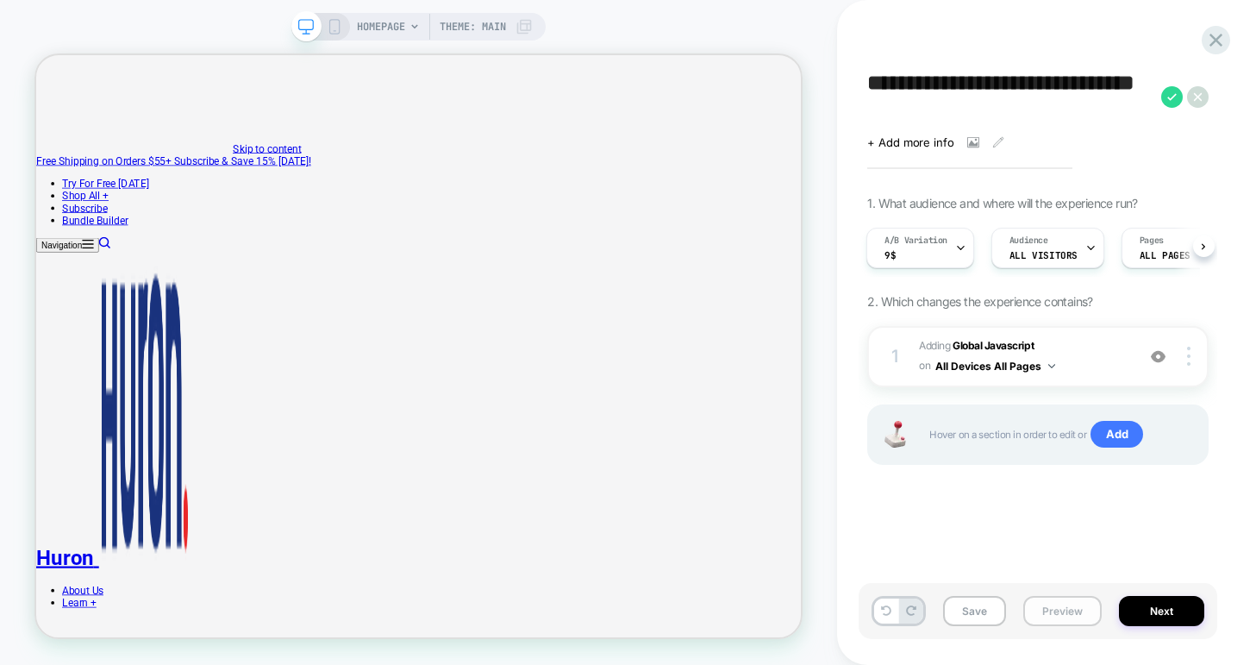
click at [1039, 606] on button "Preview" at bounding box center [1062, 611] width 78 height 30
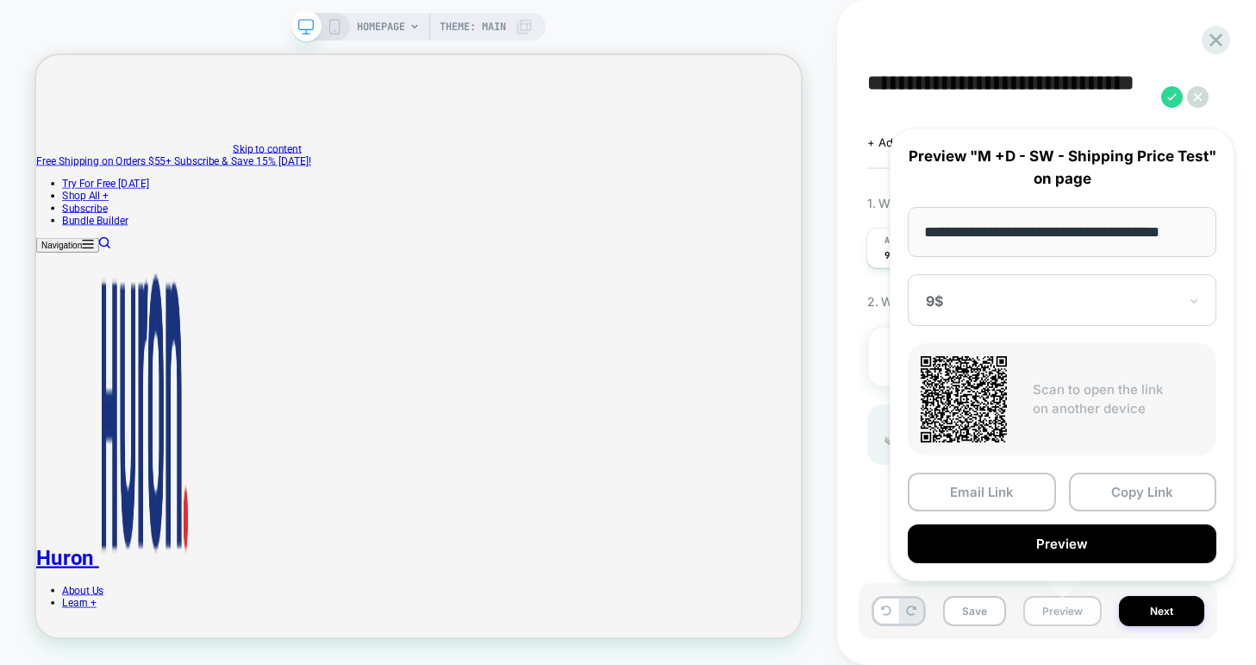
scroll to position [0, 16]
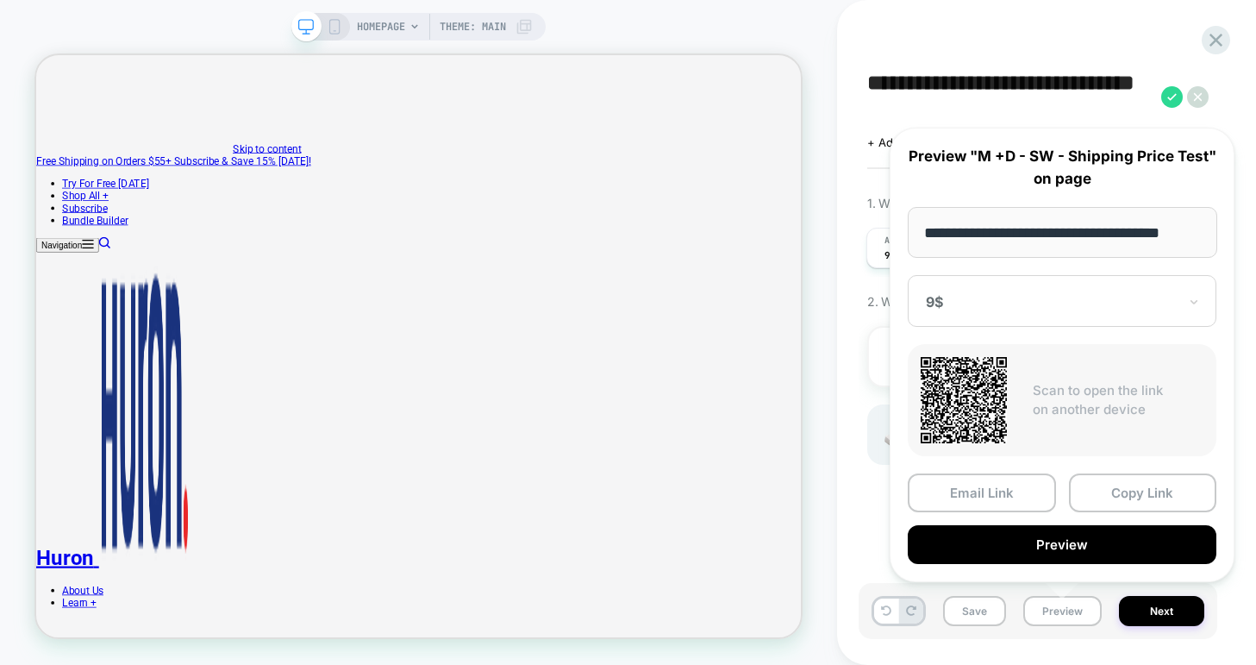
click at [941, 281] on div "9$" at bounding box center [1062, 301] width 309 height 52
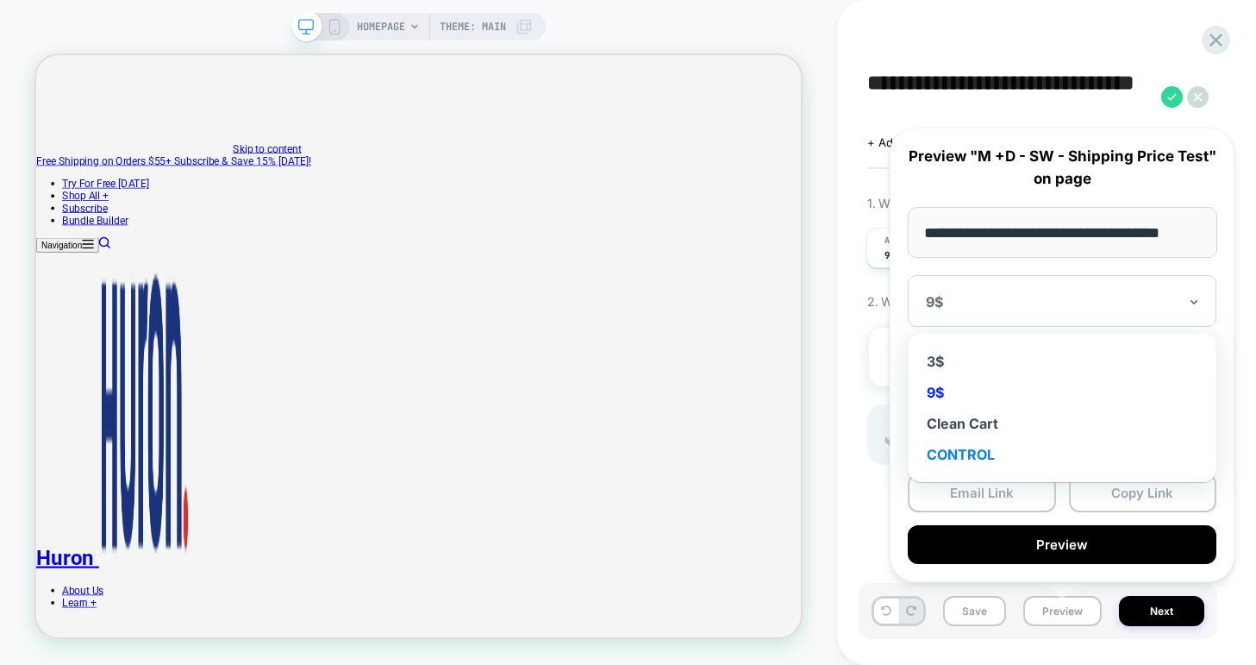
click at [961, 454] on div "CONTROL" at bounding box center [1061, 454] width 291 height 31
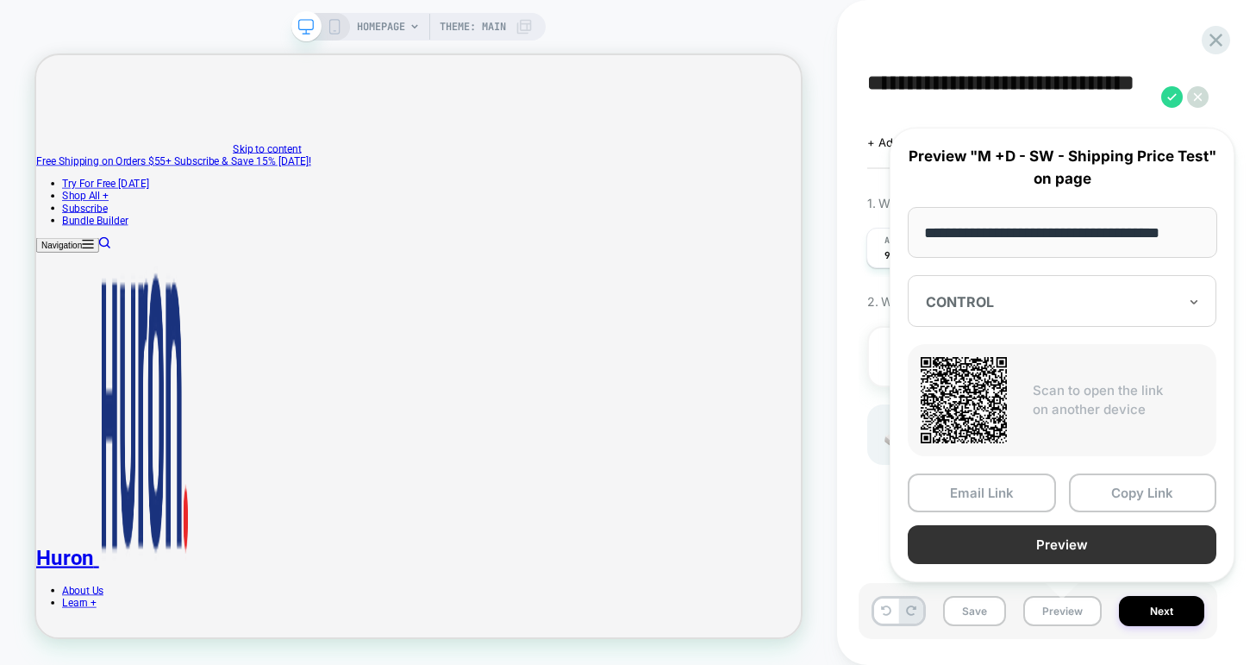
click at [970, 545] on button "Preview" at bounding box center [1062, 544] width 309 height 39
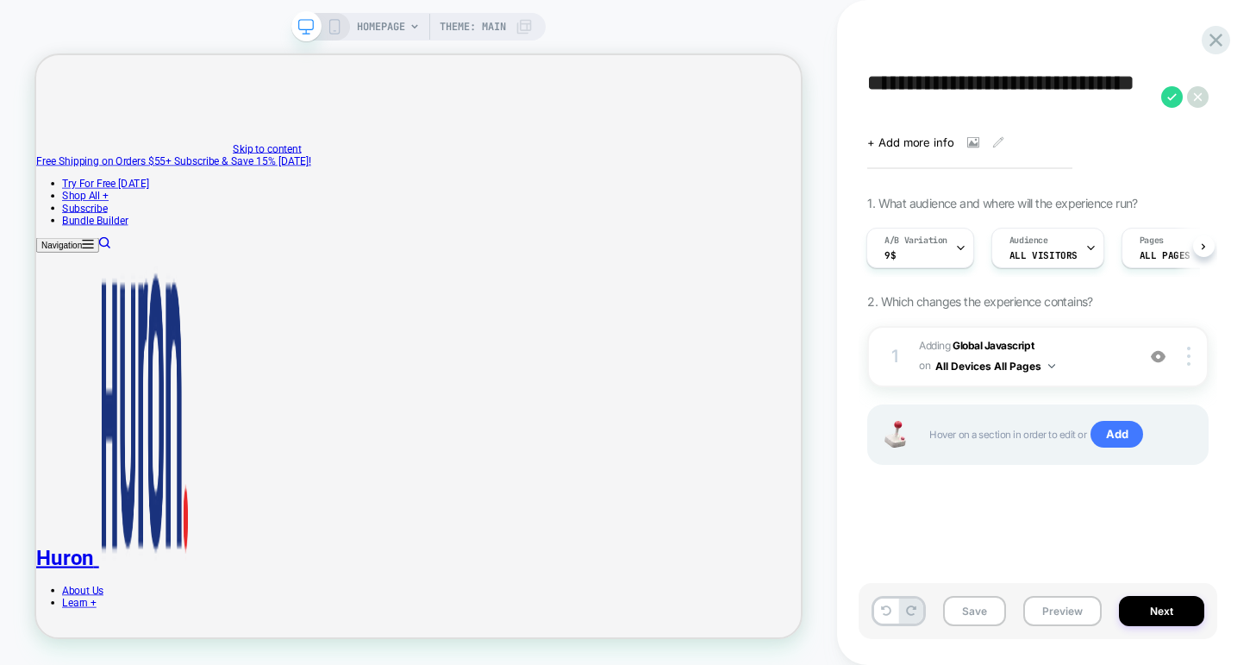
click at [971, 149] on div "**********" at bounding box center [1038, 332] width 359 height 630
click at [971, 143] on icon at bounding box center [972, 143] width 9 height 6
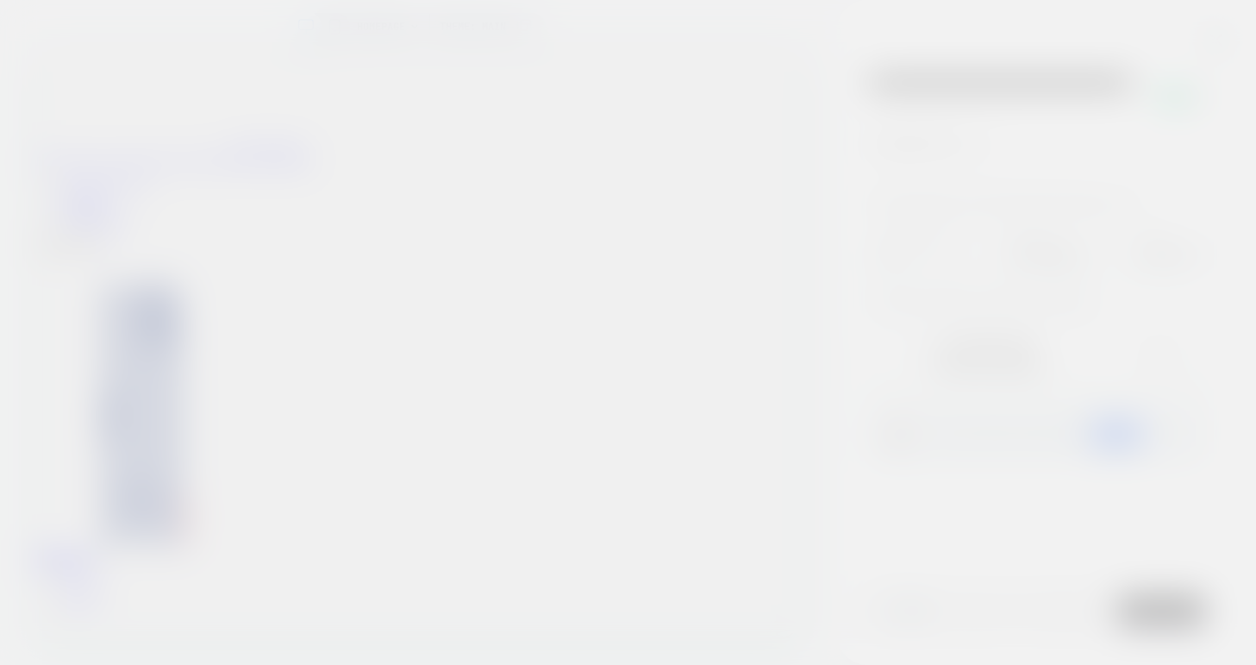
scroll to position [0, 2]
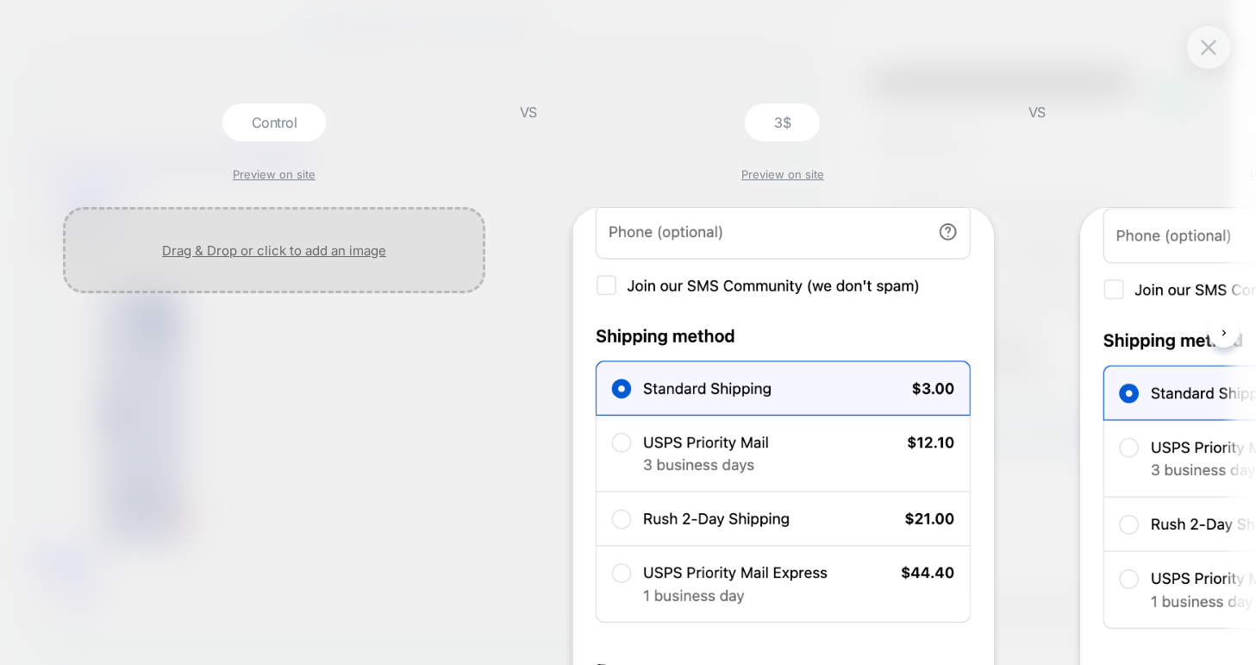
click at [249, 253] on div at bounding box center [274, 250] width 422 height 86
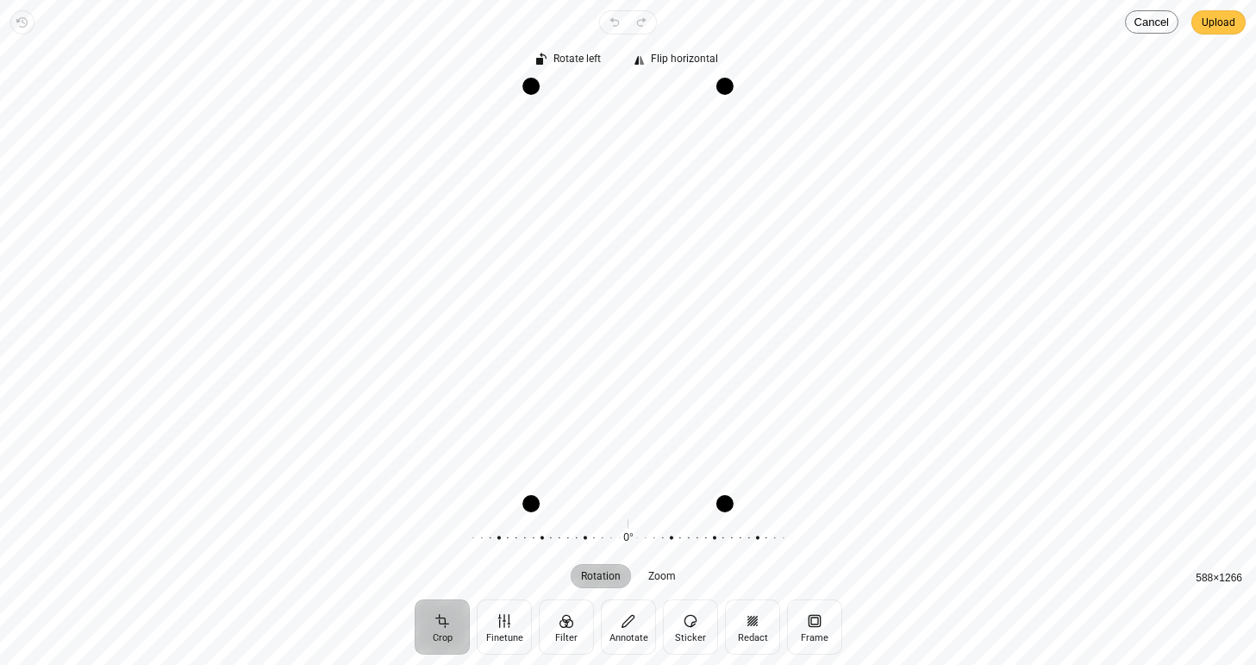
click at [1233, 19] on span "Upload" at bounding box center [1219, 22] width 34 height 21
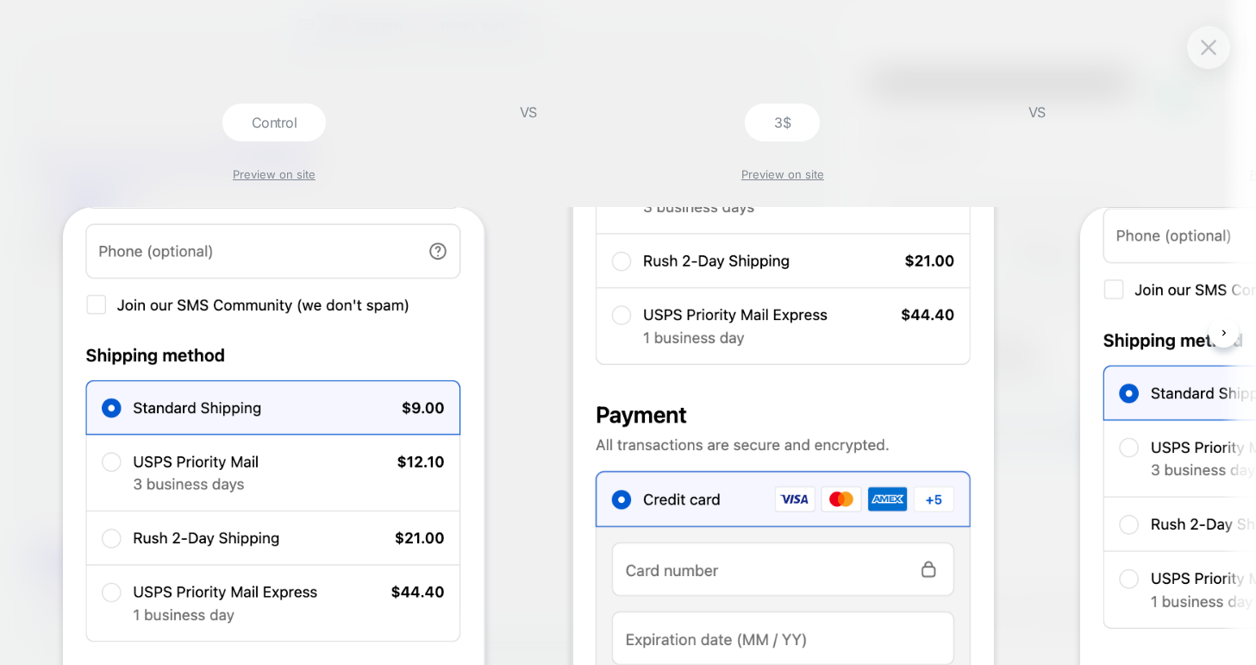
scroll to position [607, 0]
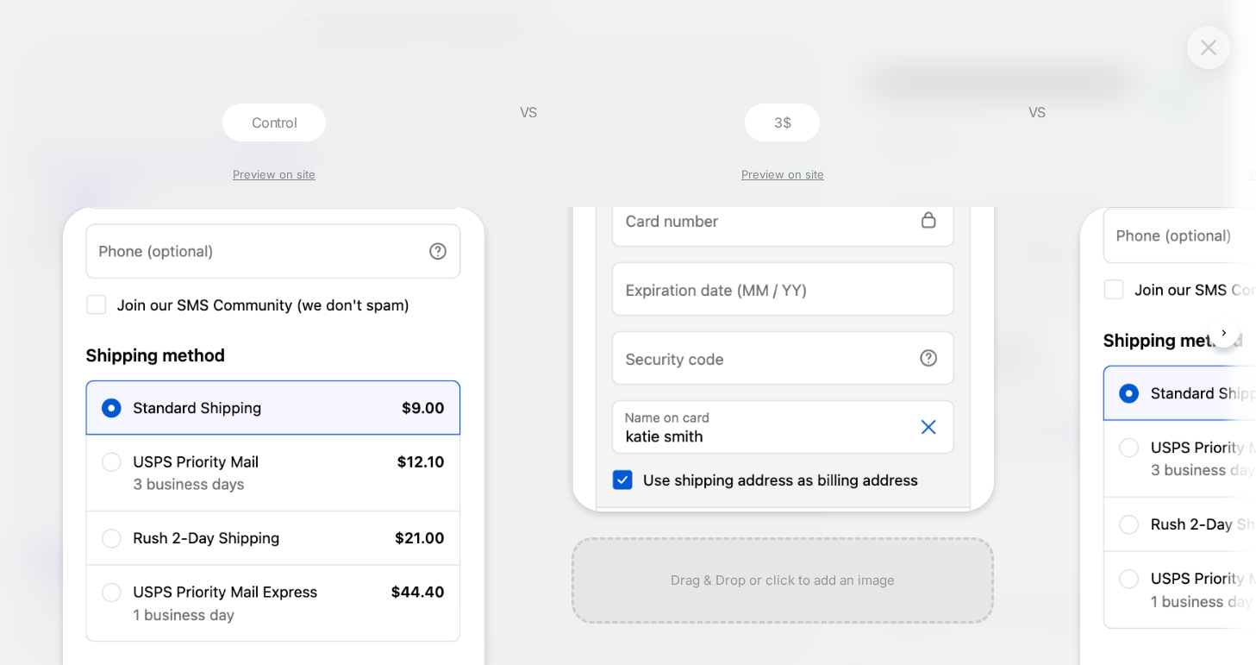
click at [1205, 47] on img at bounding box center [1209, 47] width 16 height 15
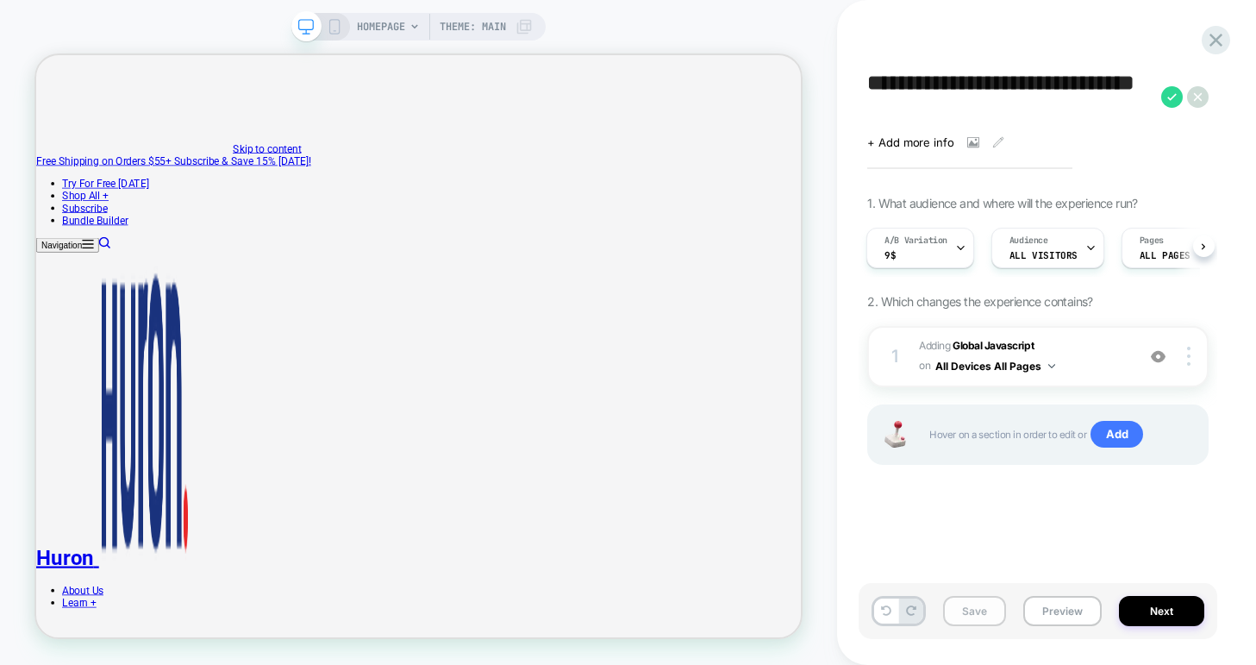
click at [953, 612] on button "Save" at bounding box center [974, 611] width 63 height 30
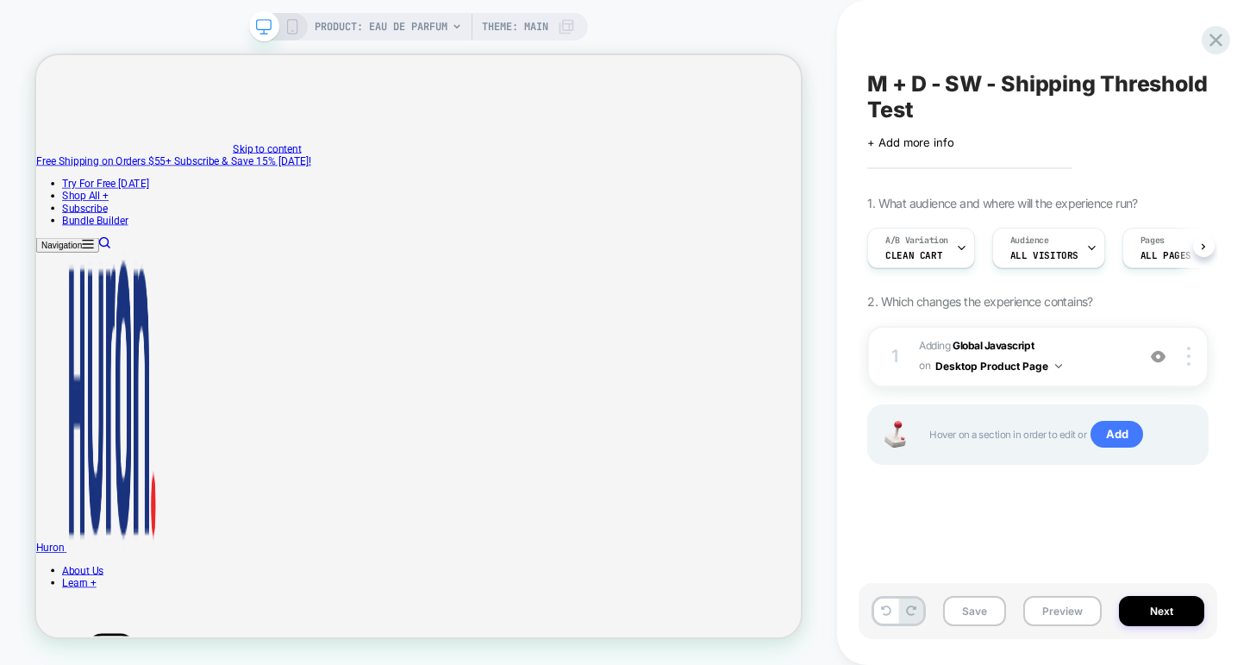
scroll to position [0, 1]
click at [956, 250] on icon at bounding box center [960, 247] width 11 height 11
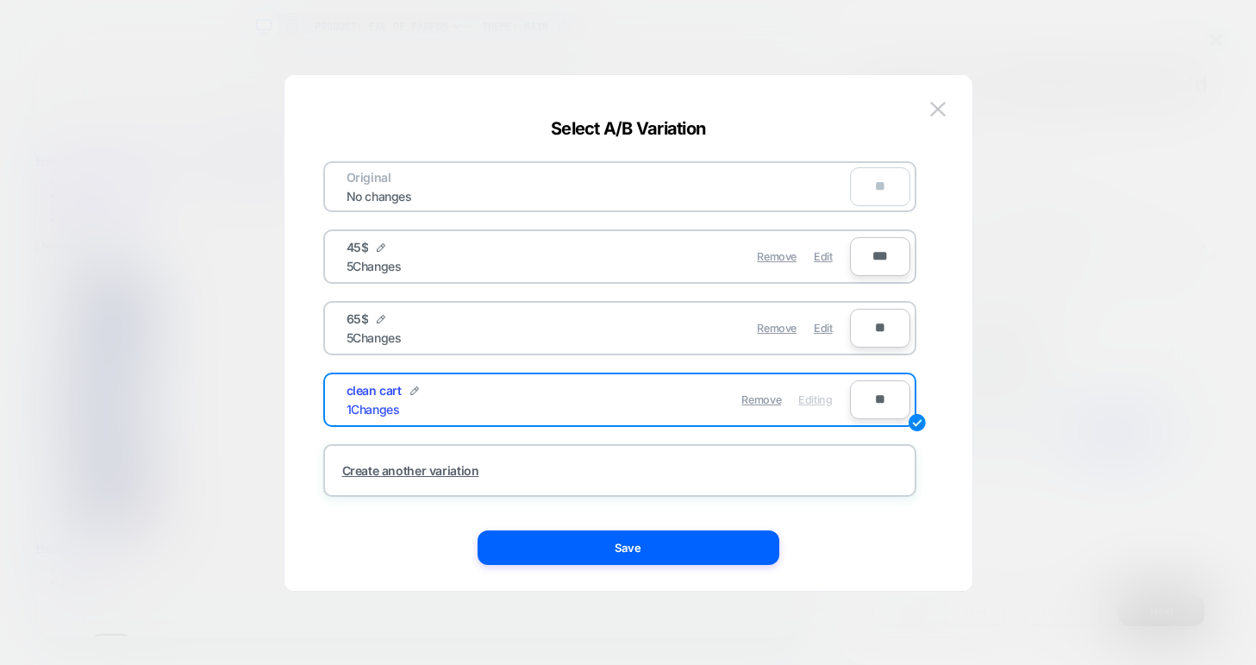
click at [447, 251] on div "45$ 5 Changes" at bounding box center [473, 257] width 252 height 34
click at [934, 104] on img at bounding box center [938, 109] width 16 height 15
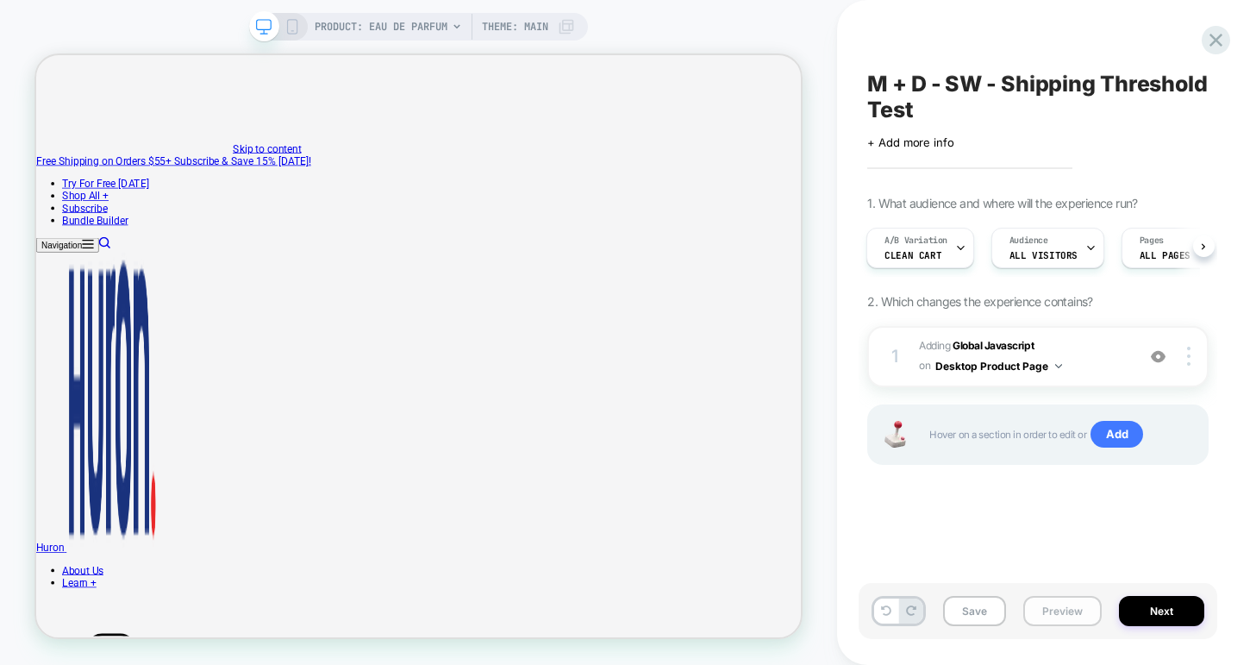
click at [1049, 612] on button "Preview" at bounding box center [1062, 611] width 78 height 30
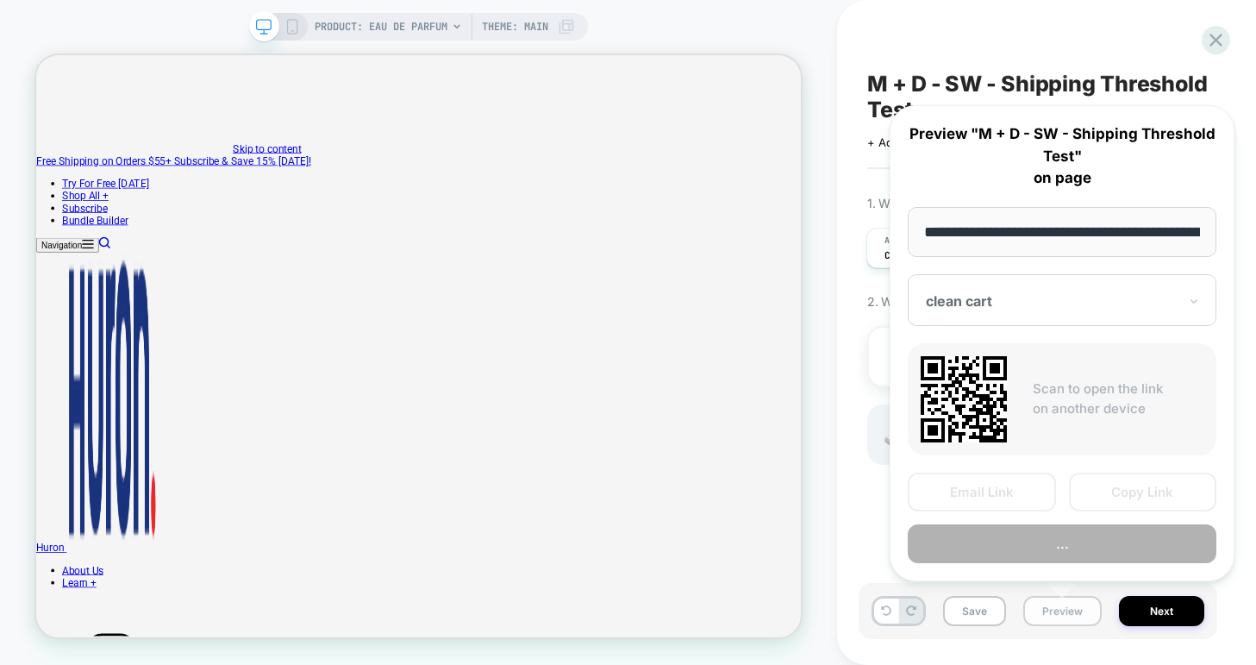
scroll to position [0, 182]
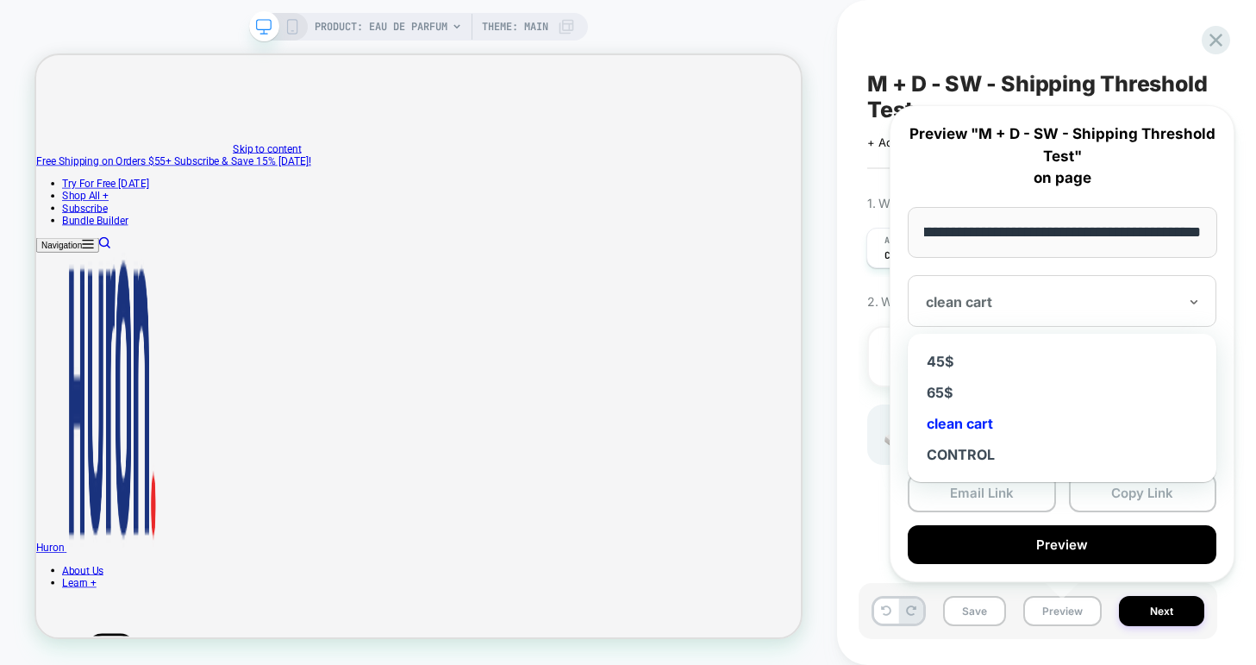
click at [1011, 300] on div at bounding box center [1052, 301] width 252 height 17
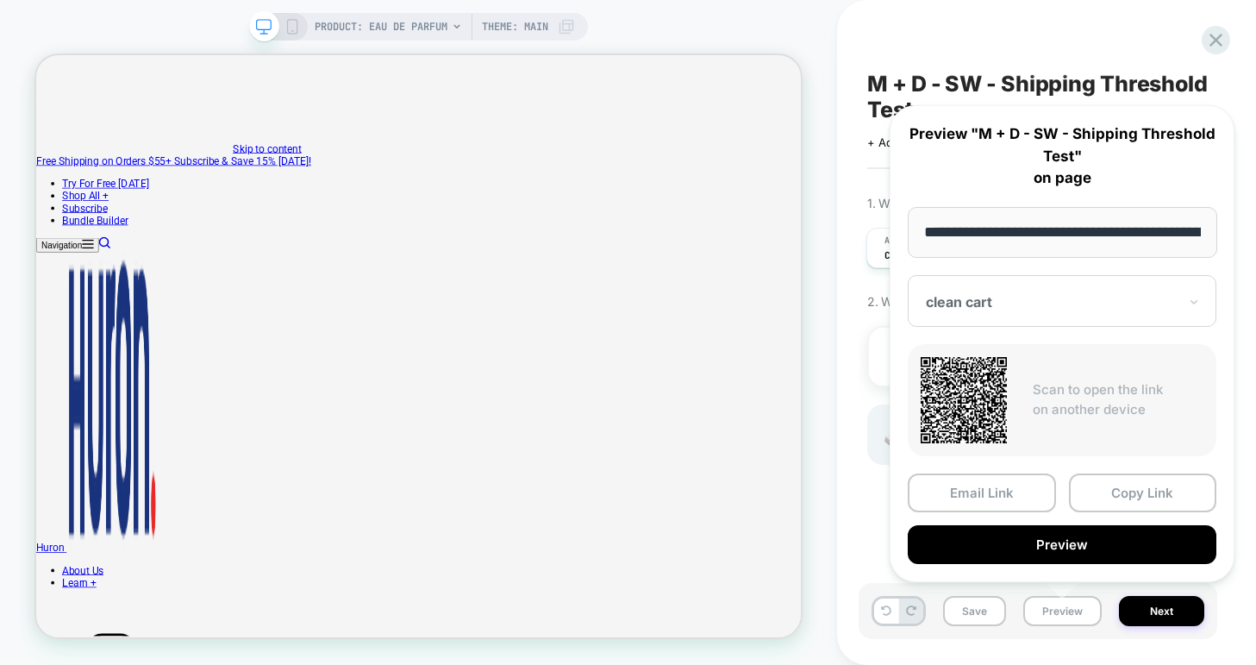
click at [980, 308] on div at bounding box center [1052, 301] width 252 height 17
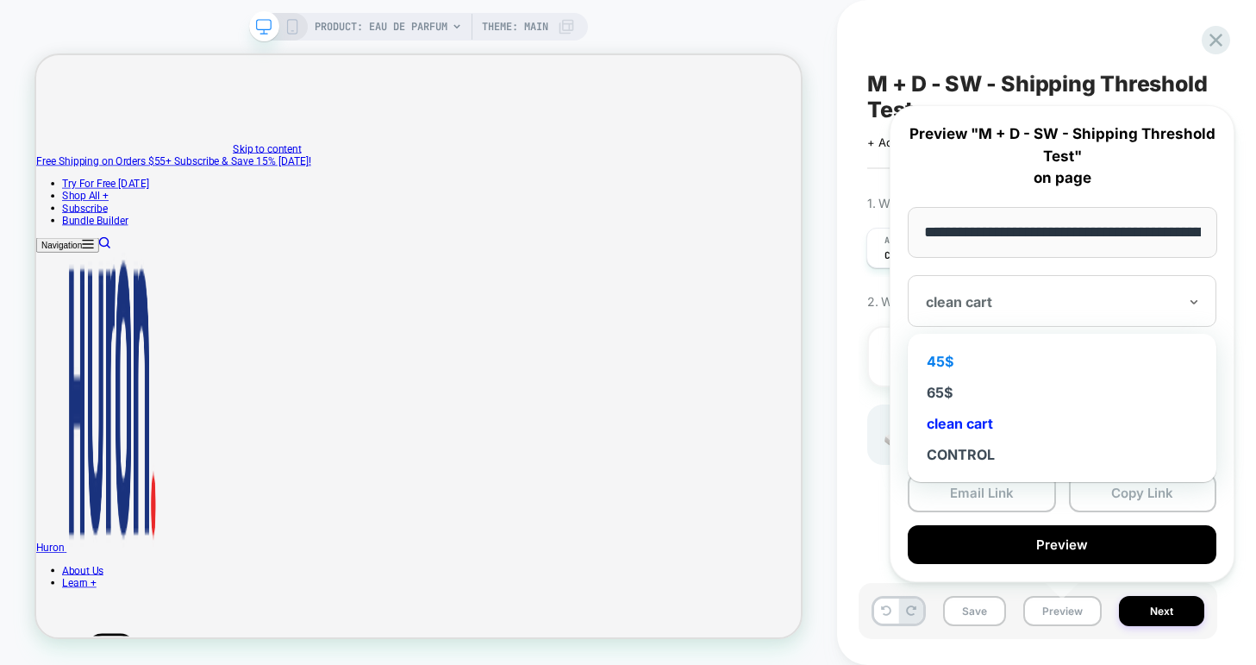
click at [967, 354] on div "45$" at bounding box center [1061, 361] width 291 height 31
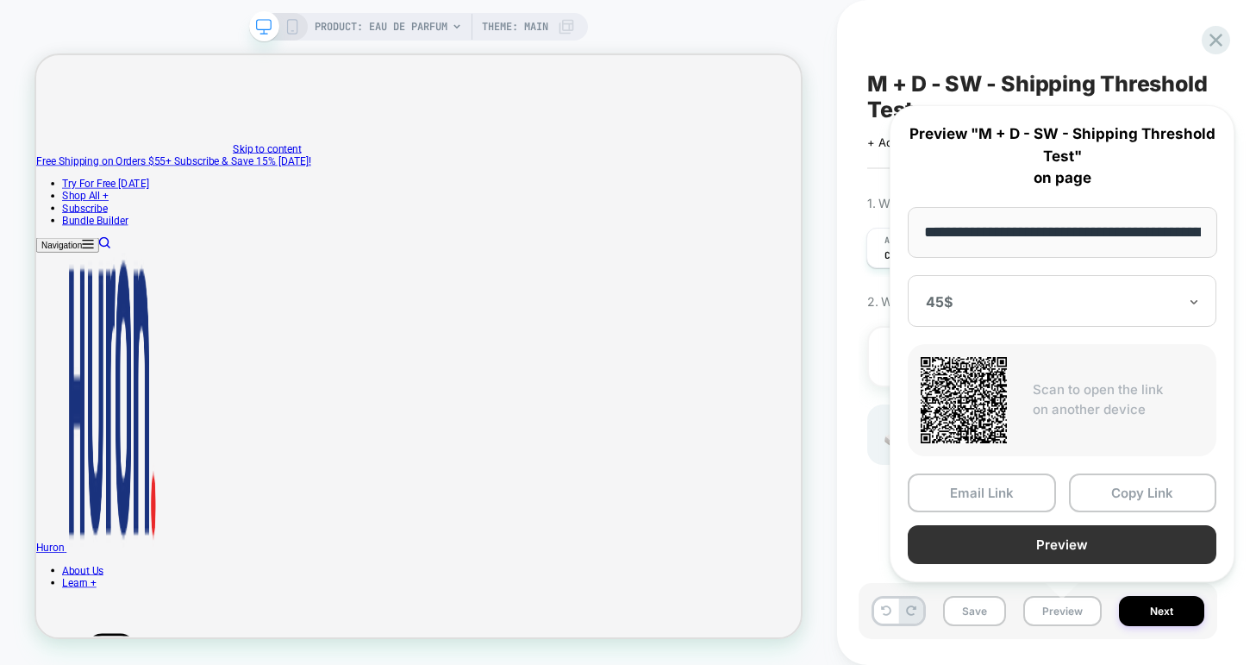
click at [1014, 536] on button "Preview" at bounding box center [1062, 544] width 309 height 39
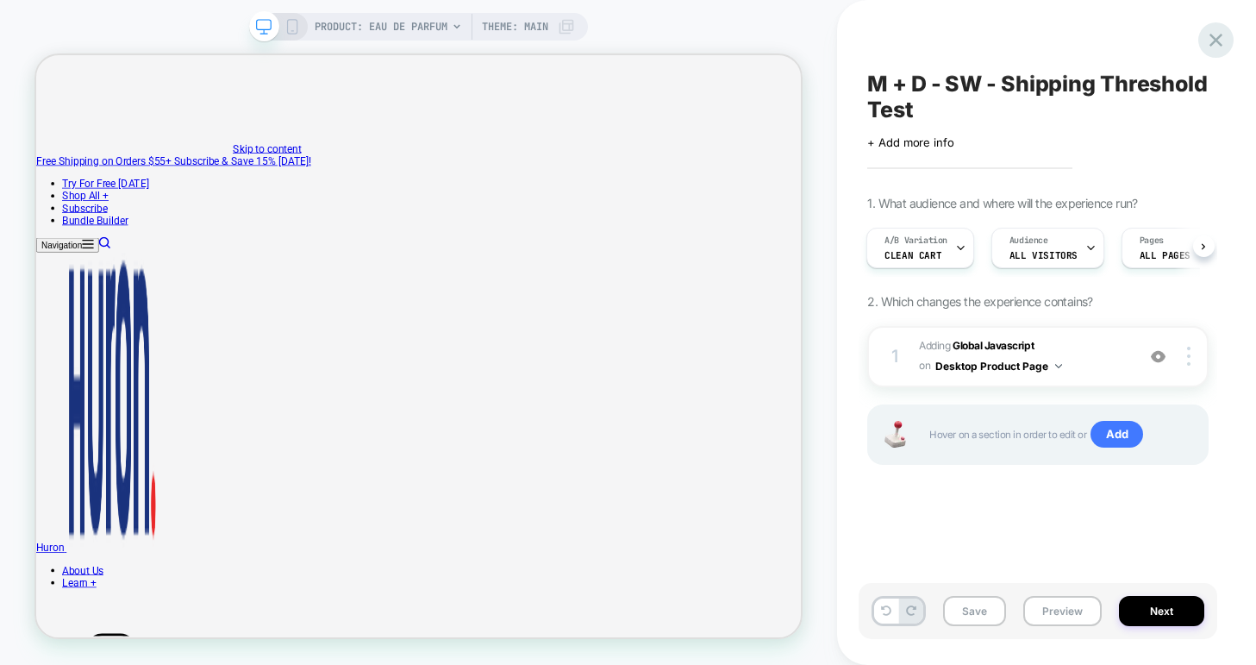
click at [1215, 44] on icon at bounding box center [1215, 39] width 23 height 23
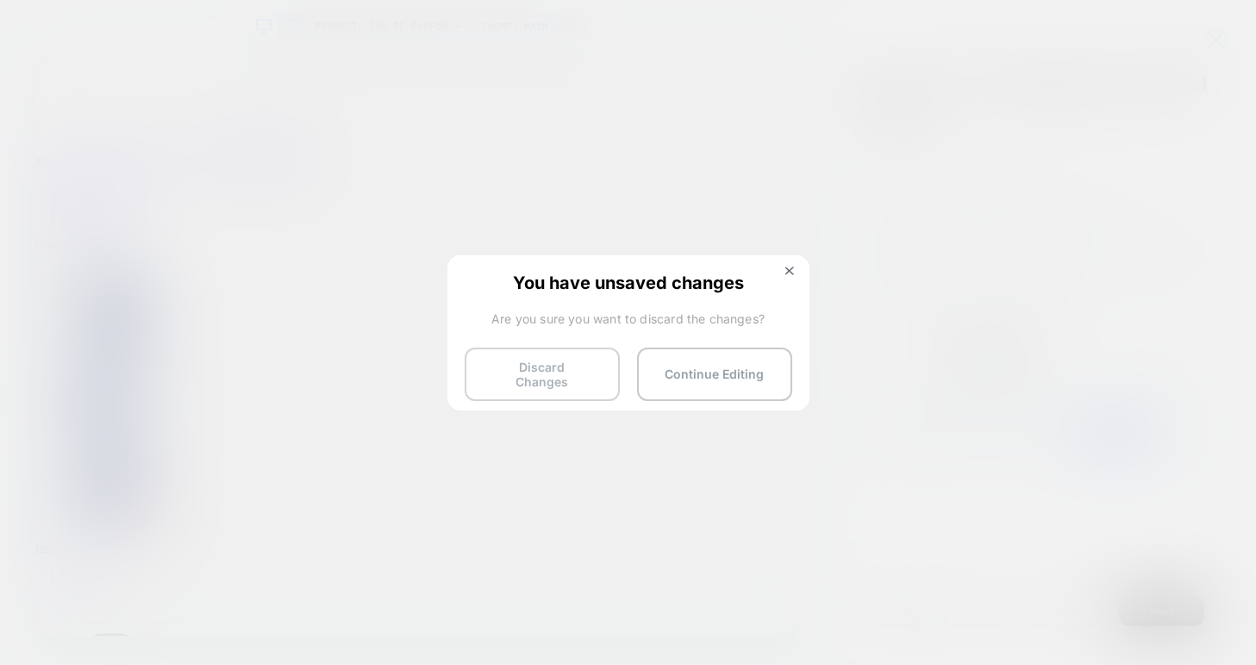
click at [565, 372] on button "Discard Changes" at bounding box center [542, 373] width 155 height 53
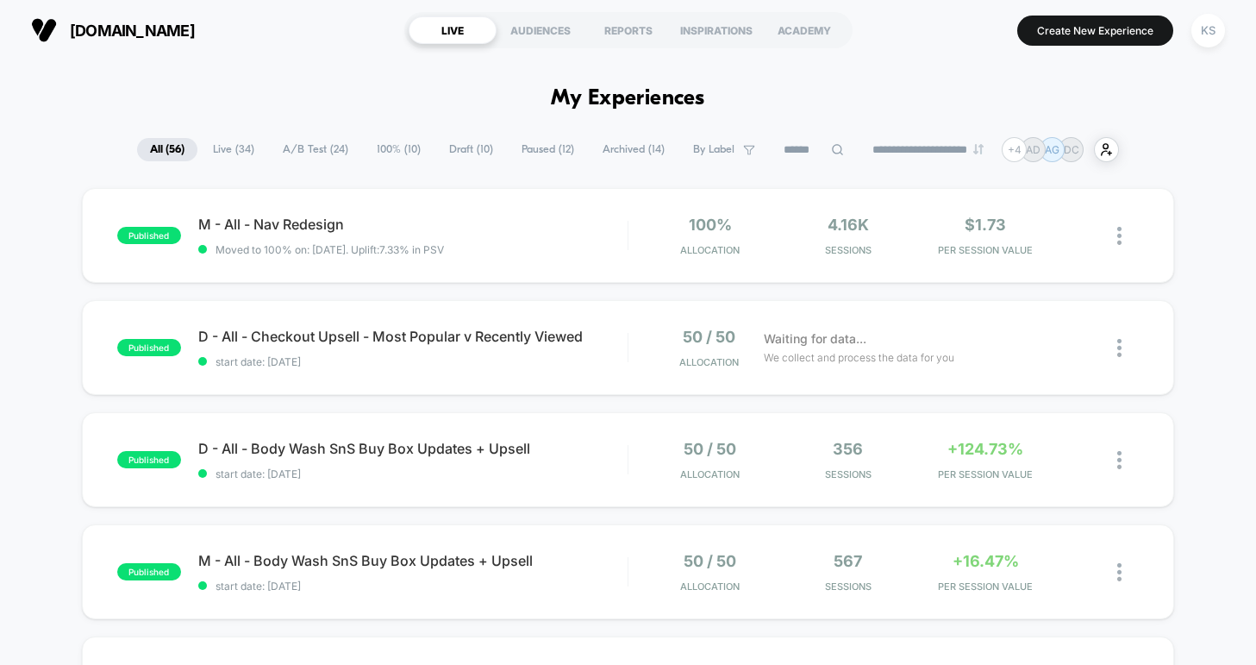
click at [463, 152] on span "Draft ( 10 )" at bounding box center [471, 149] width 70 height 23
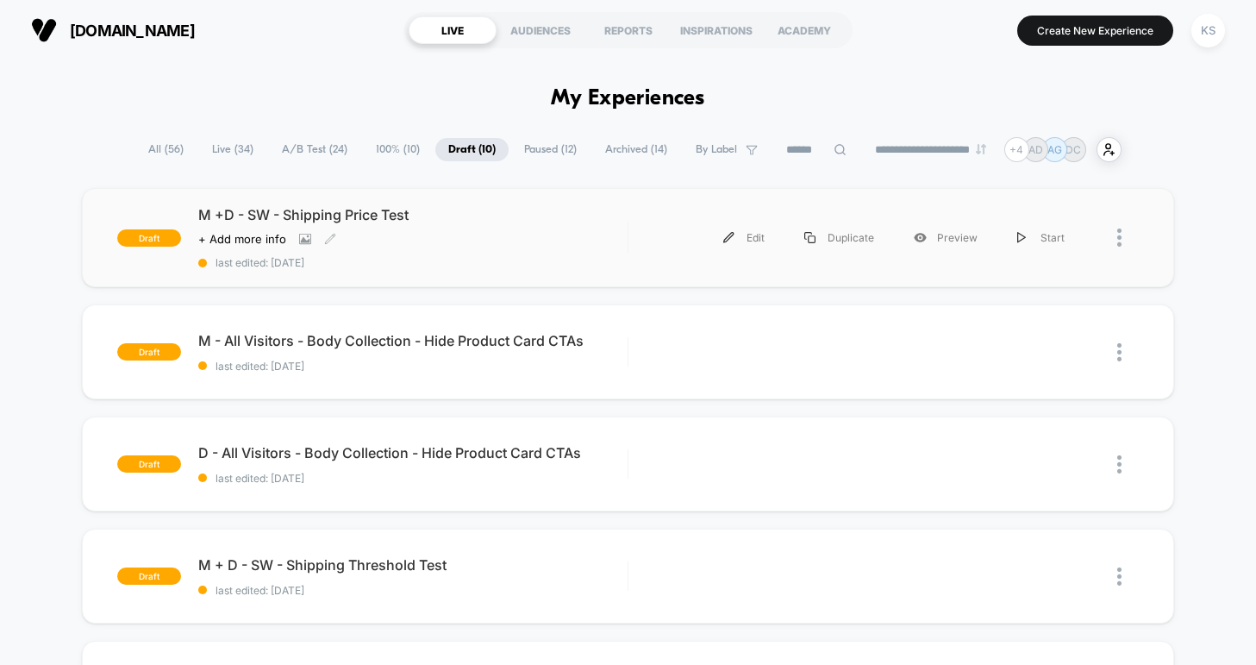
click at [315, 215] on span "M +D - SW - Shipping Price Test" at bounding box center [412, 214] width 429 height 17
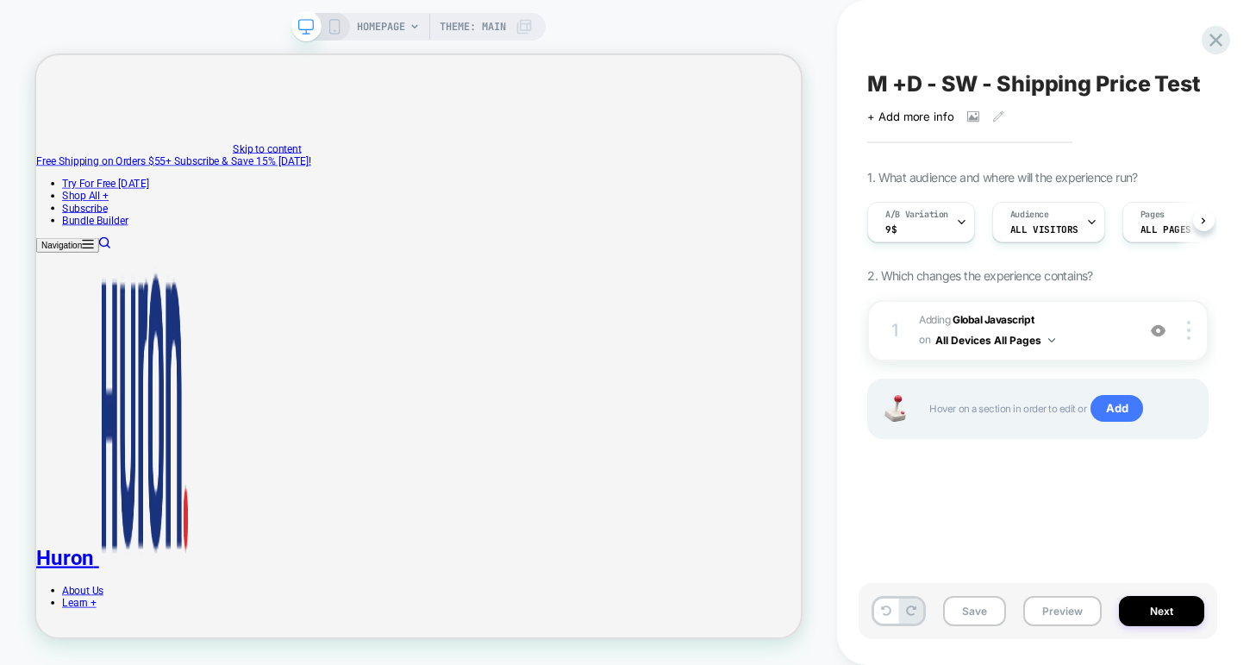
scroll to position [0, 1]
click at [1052, 609] on button "Preview" at bounding box center [1062, 611] width 78 height 30
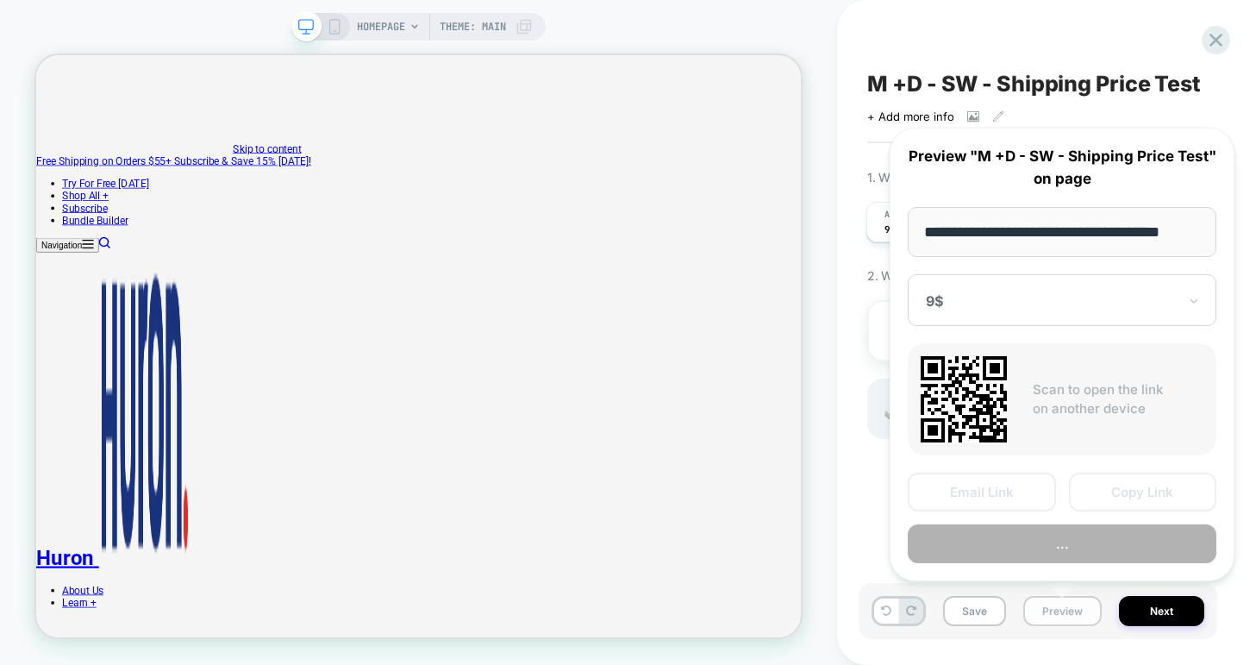
scroll to position [0, 16]
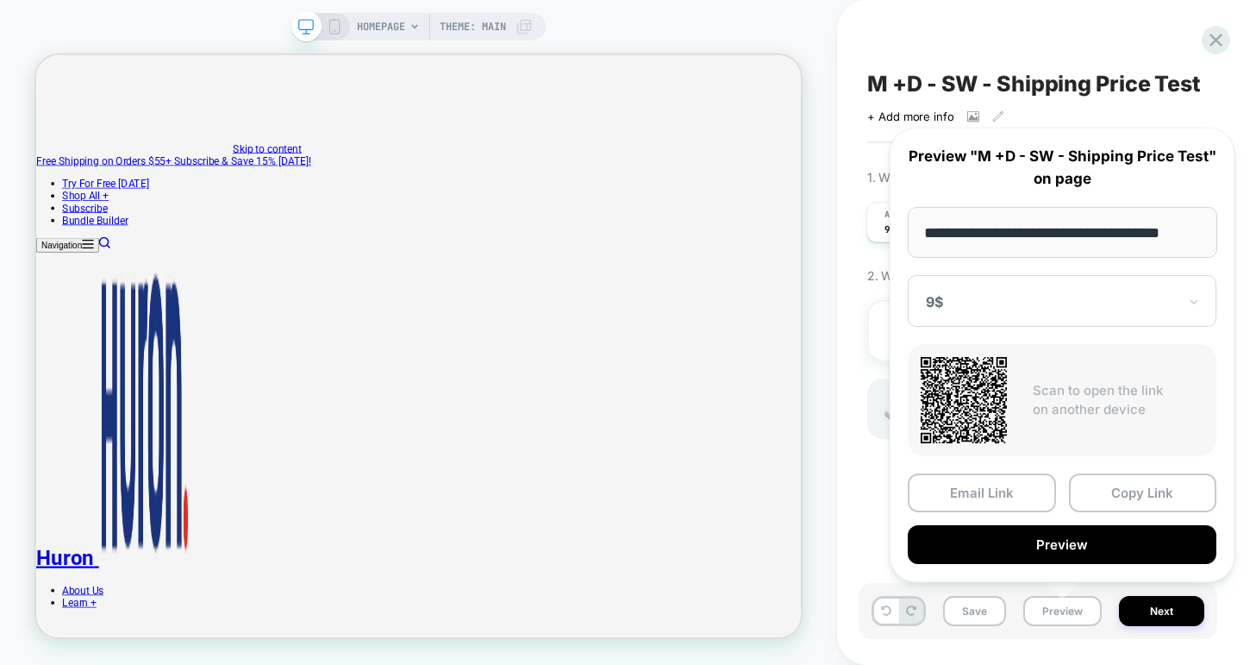
click at [1046, 315] on div "9$" at bounding box center [1062, 301] width 309 height 52
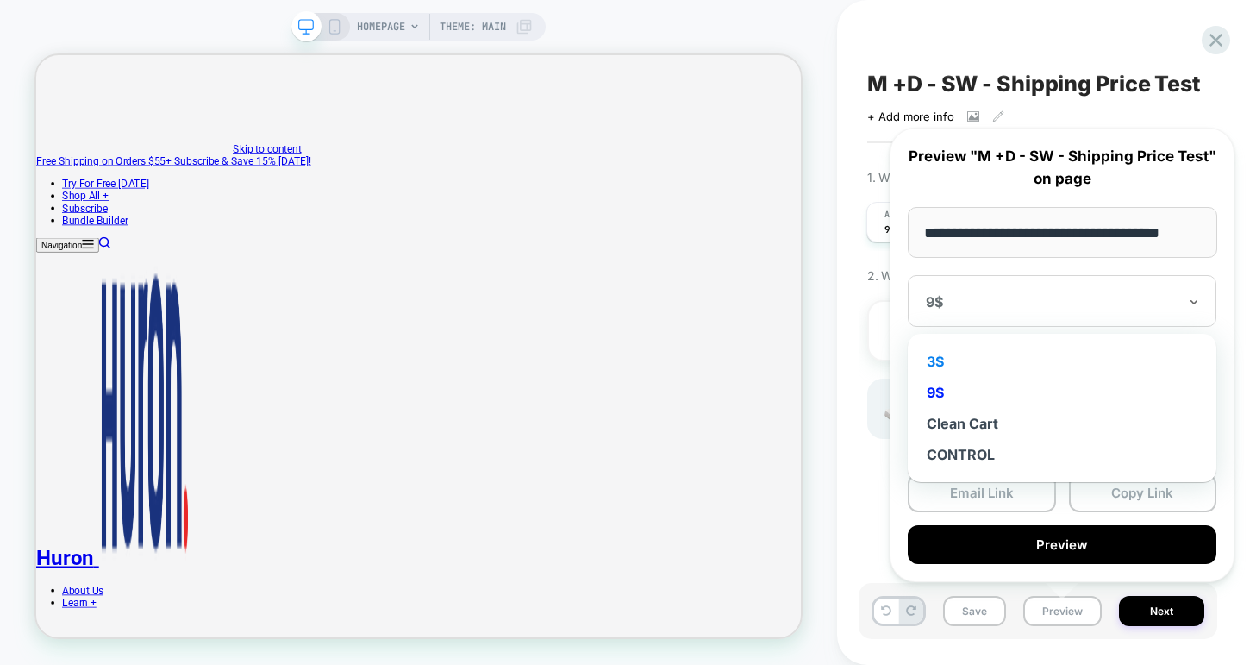
click at [991, 359] on div "3$" at bounding box center [1061, 361] width 291 height 31
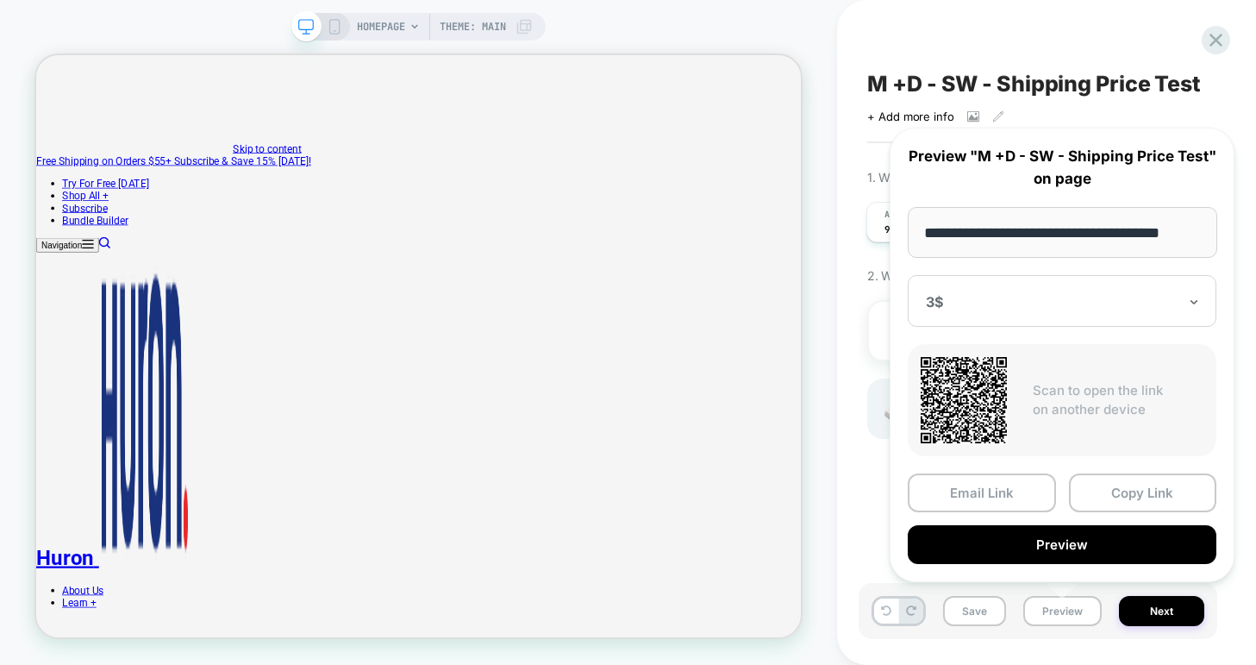
click at [1046, 234] on input "**********" at bounding box center [1062, 232] width 309 height 51
click at [1040, 226] on input "**********" at bounding box center [1062, 232] width 309 height 51
click at [1115, 490] on button "Copy Link" at bounding box center [1143, 492] width 148 height 39
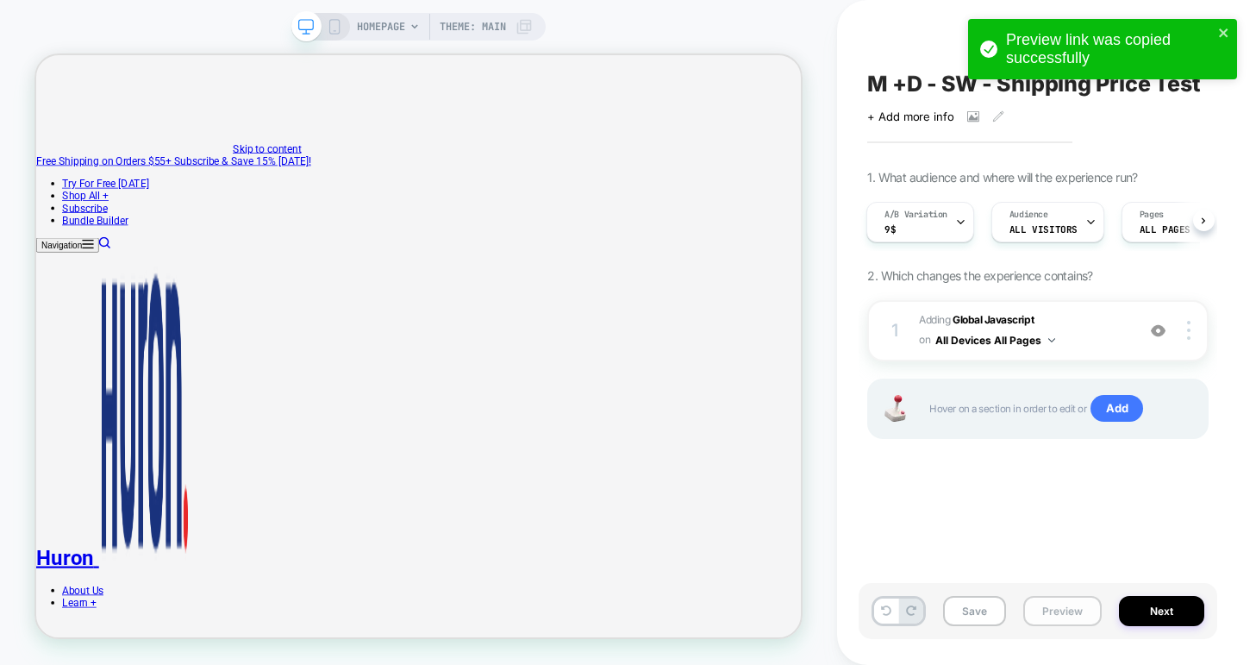
click at [1050, 610] on button "Preview" at bounding box center [1062, 611] width 78 height 30
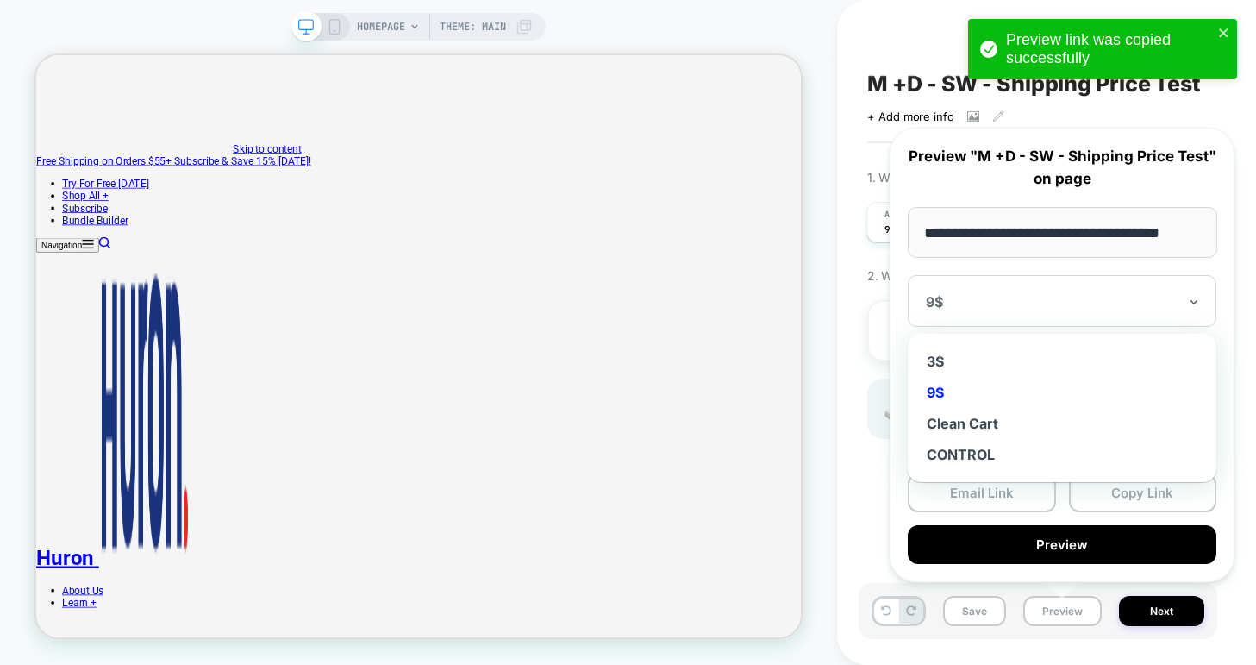
click at [1004, 312] on div "9$" at bounding box center [1062, 301] width 309 height 52
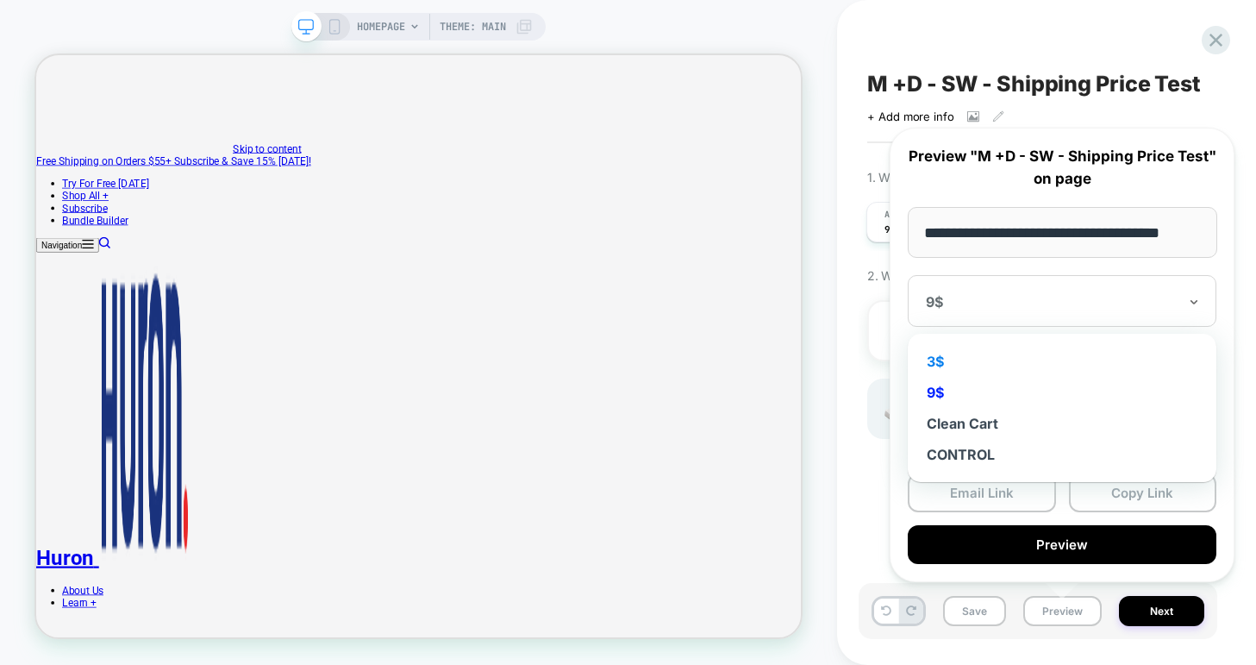
click at [994, 361] on div "3$" at bounding box center [1061, 361] width 291 height 31
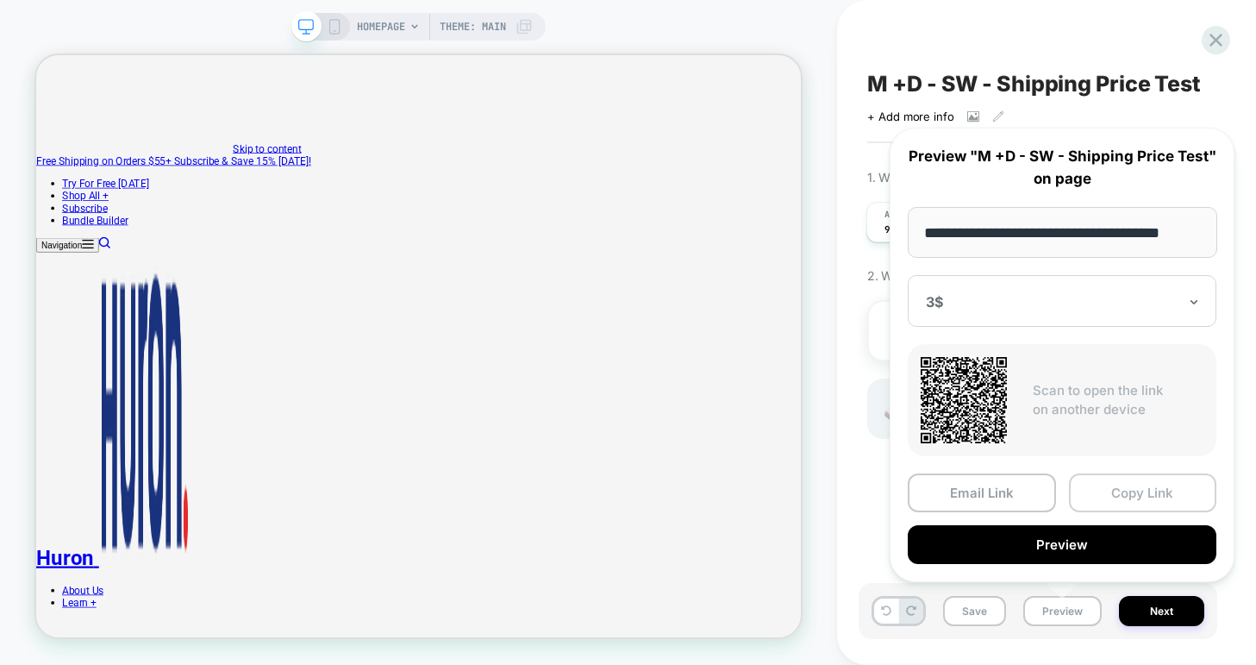
click at [1133, 490] on button "Copy Link" at bounding box center [1143, 492] width 148 height 39
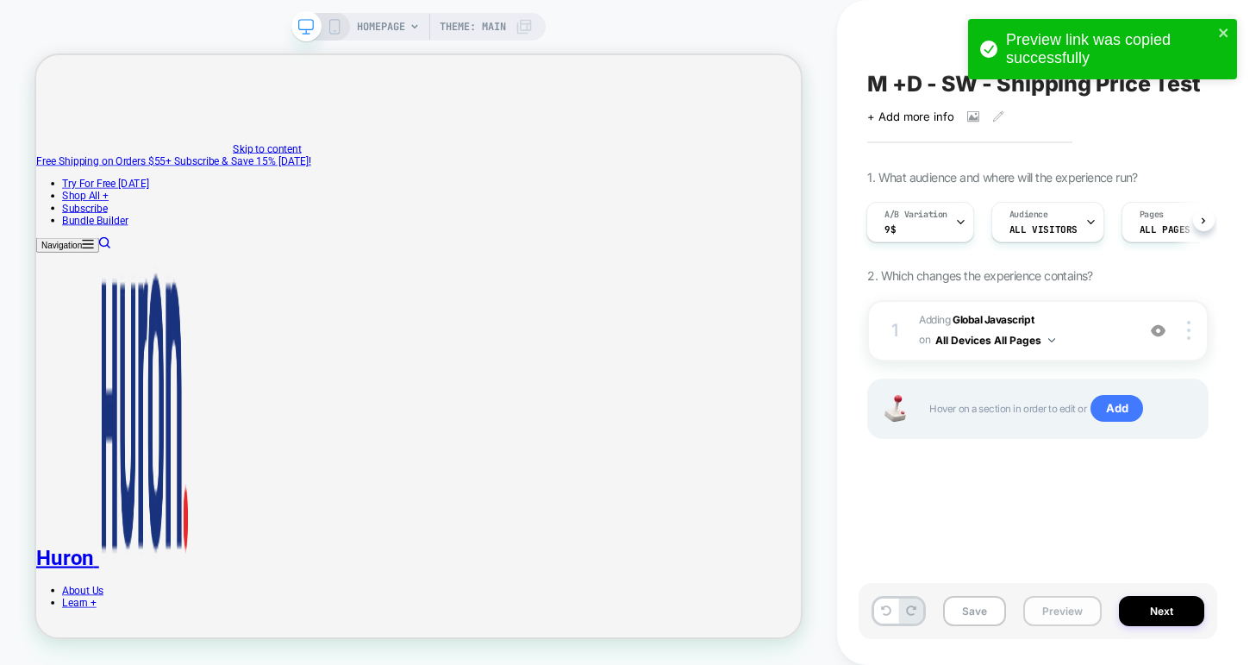
click at [1059, 613] on button "Preview" at bounding box center [1062, 611] width 78 height 30
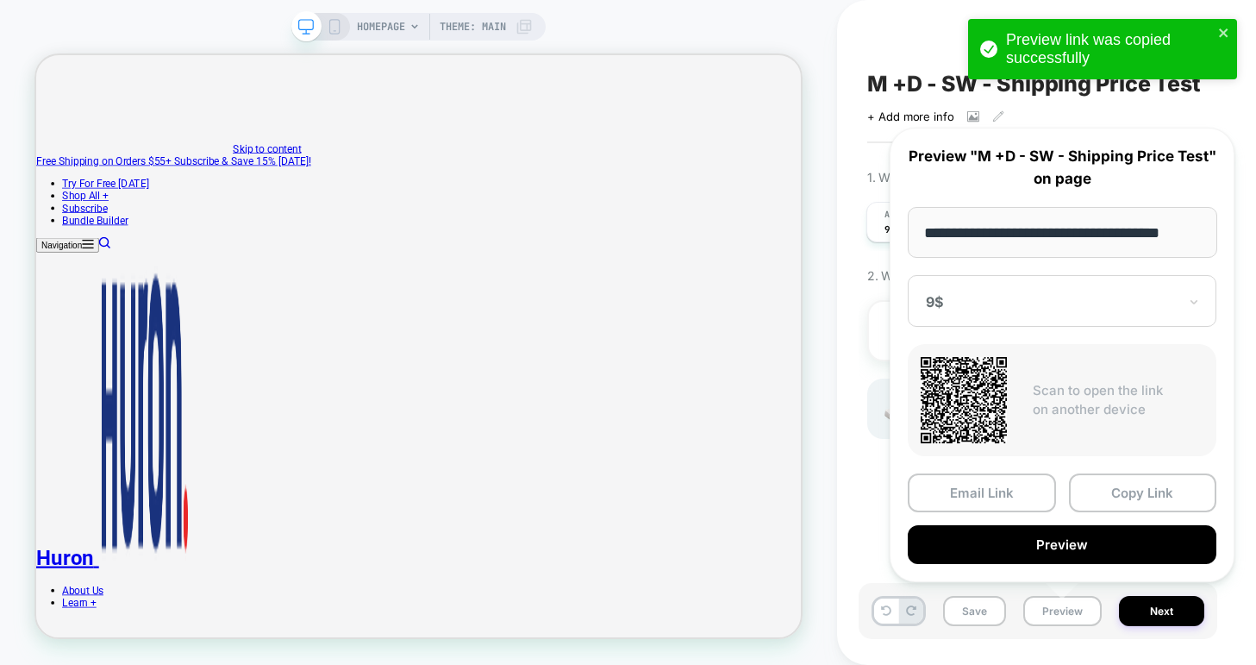
click at [997, 309] on div at bounding box center [1052, 301] width 252 height 17
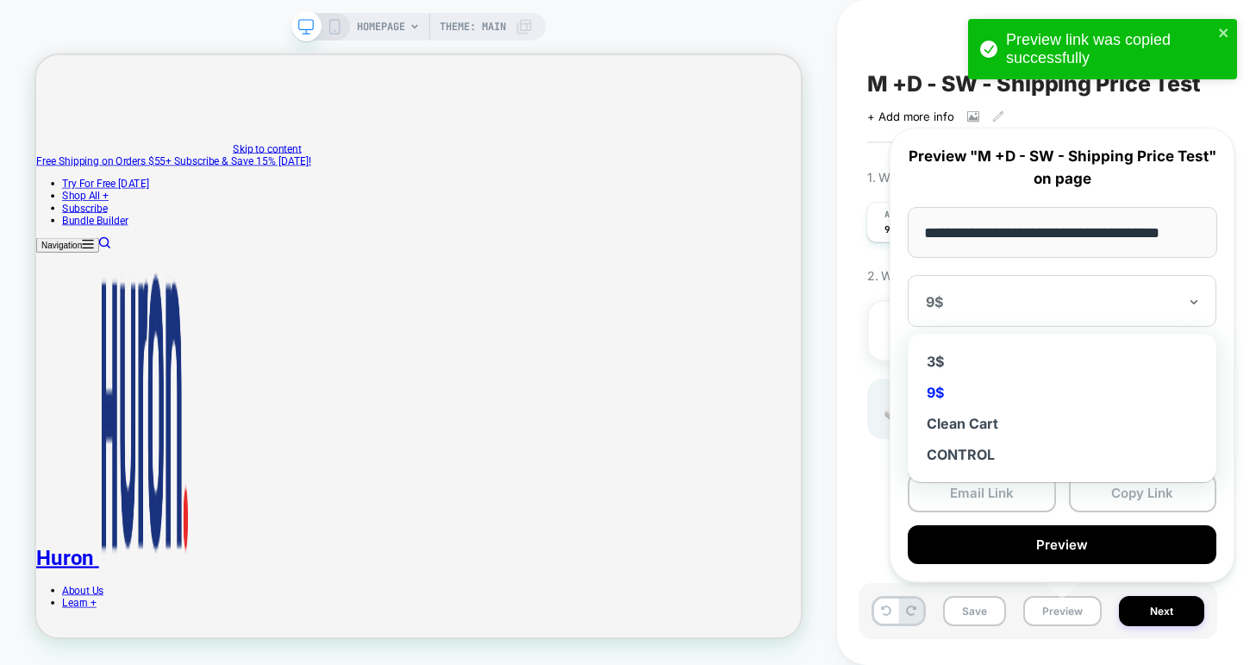
click at [980, 386] on div "9$" at bounding box center [1061, 392] width 291 height 31
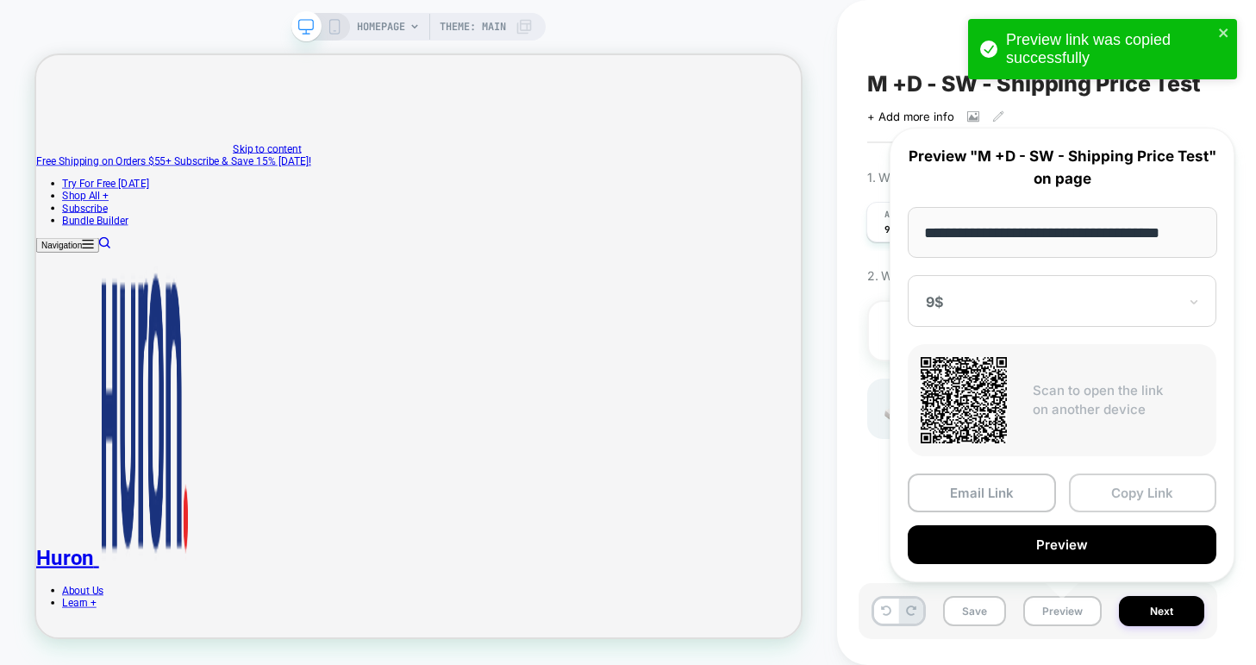
click at [1125, 488] on button "Copy Link" at bounding box center [1143, 492] width 148 height 39
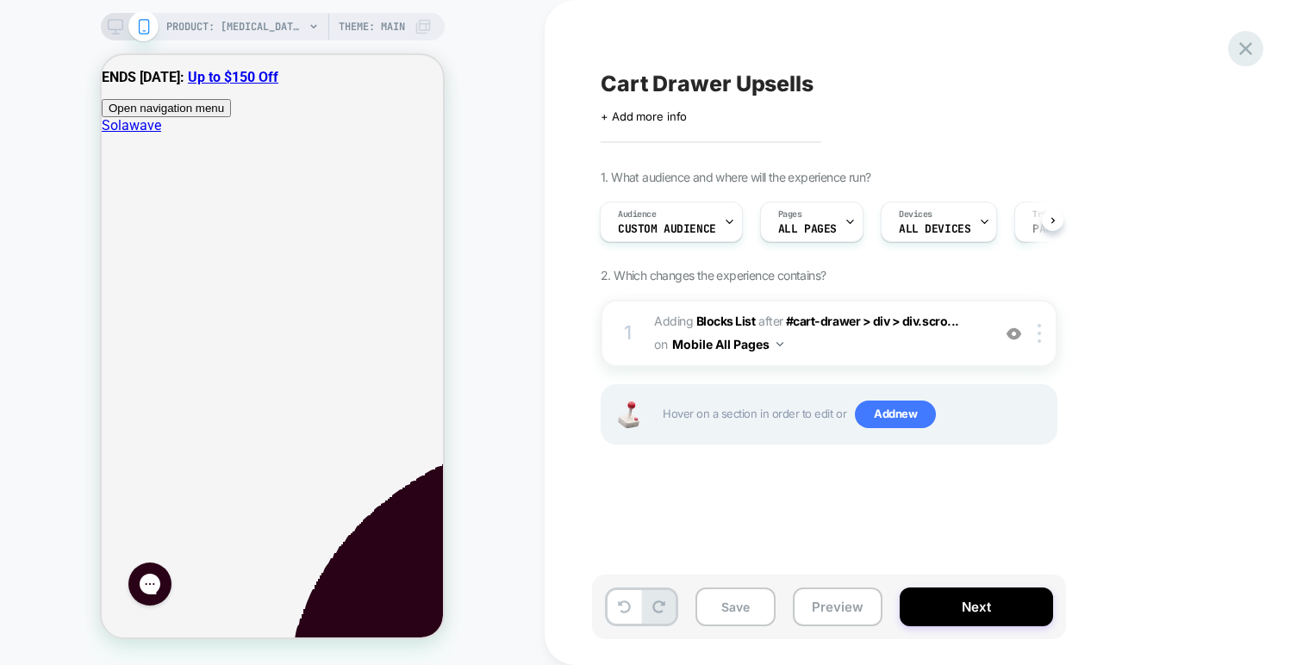
click at [1234, 46] on icon at bounding box center [1245, 48] width 23 height 23
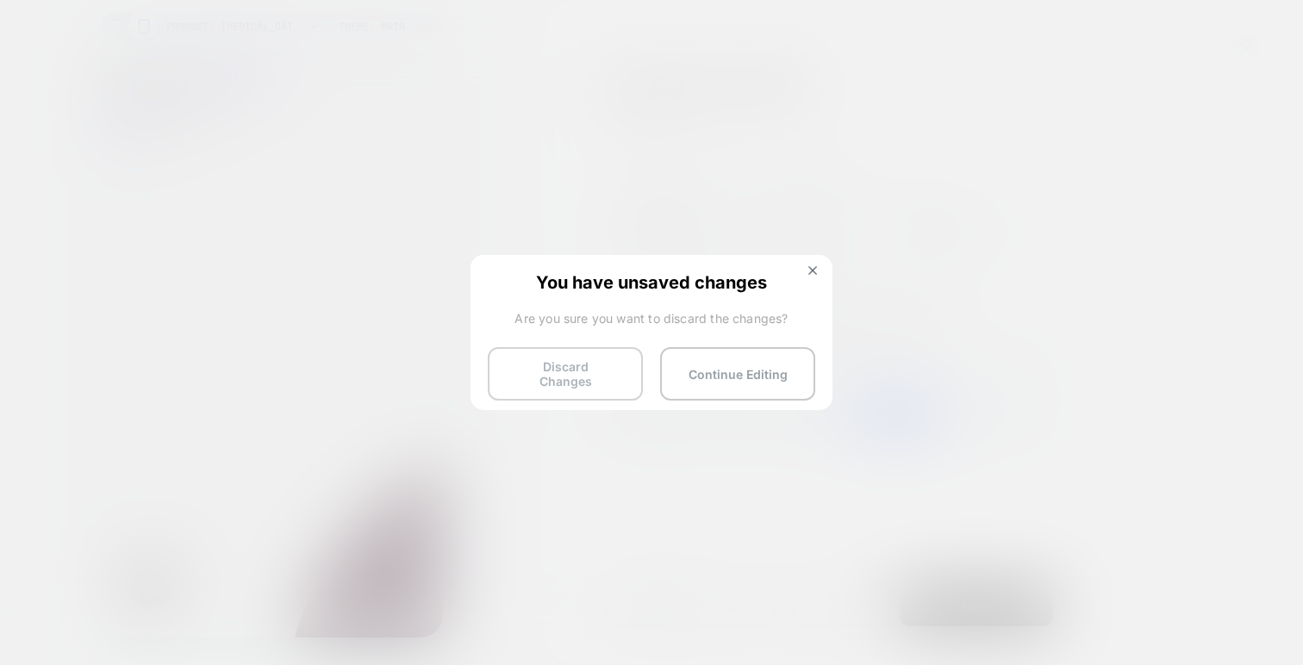
click at [578, 369] on button "Discard Changes" at bounding box center [565, 373] width 155 height 53
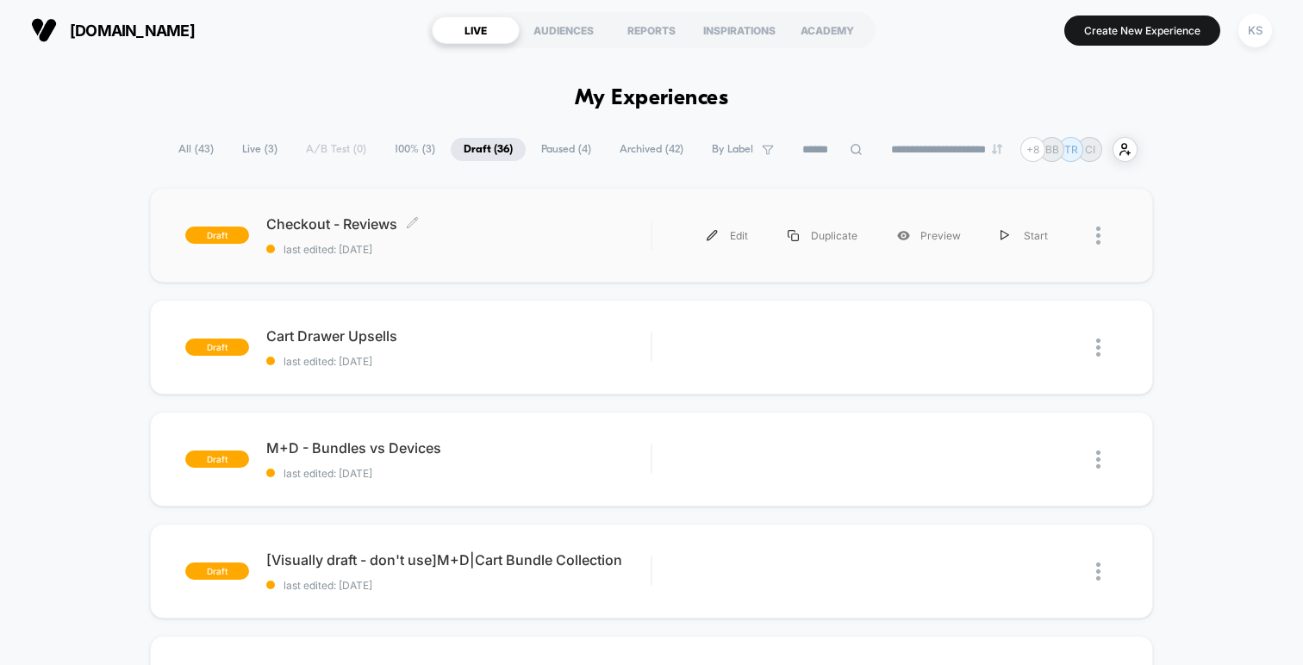
click at [330, 217] on span "Checkout - Reviews Click to edit experience details" at bounding box center [458, 223] width 384 height 17
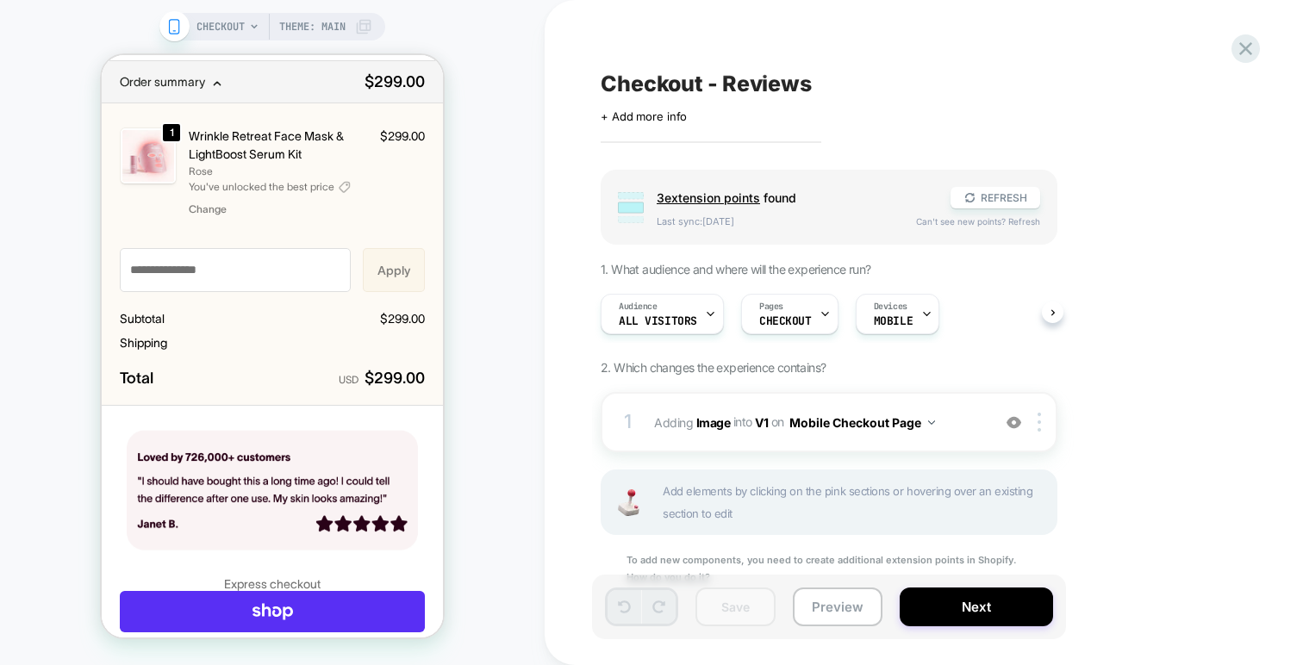
scroll to position [75, 0]
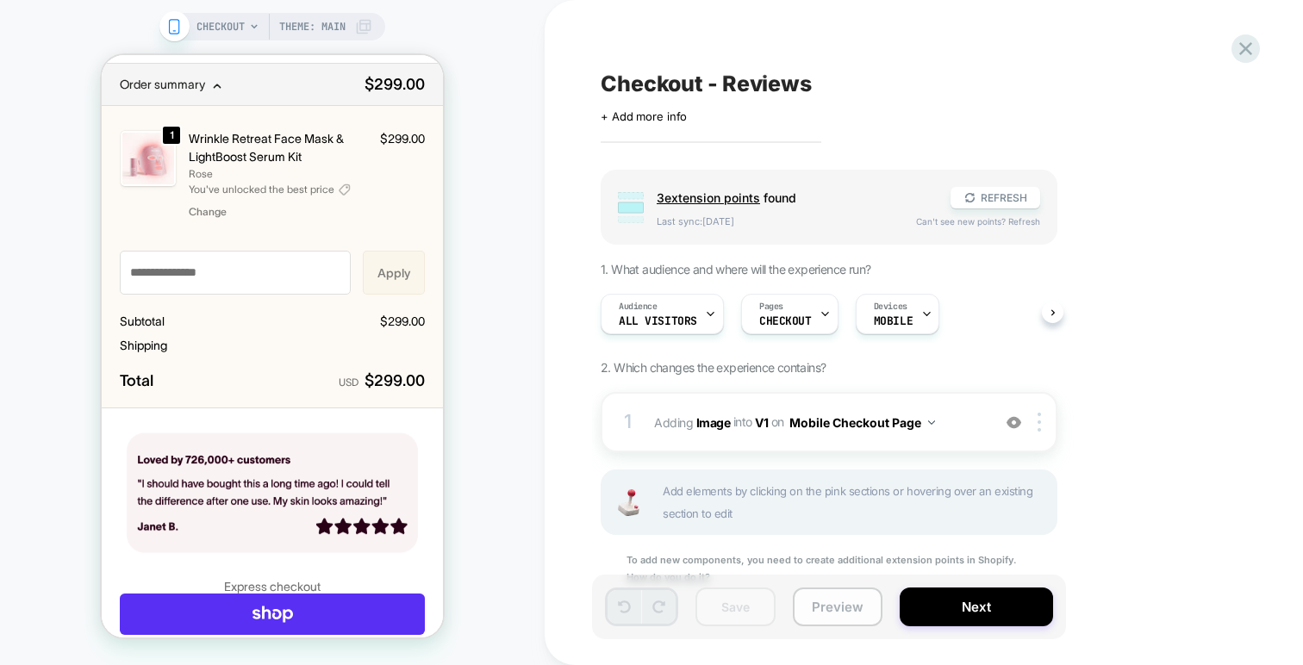
click at [821, 602] on button "Preview" at bounding box center [838, 607] width 90 height 39
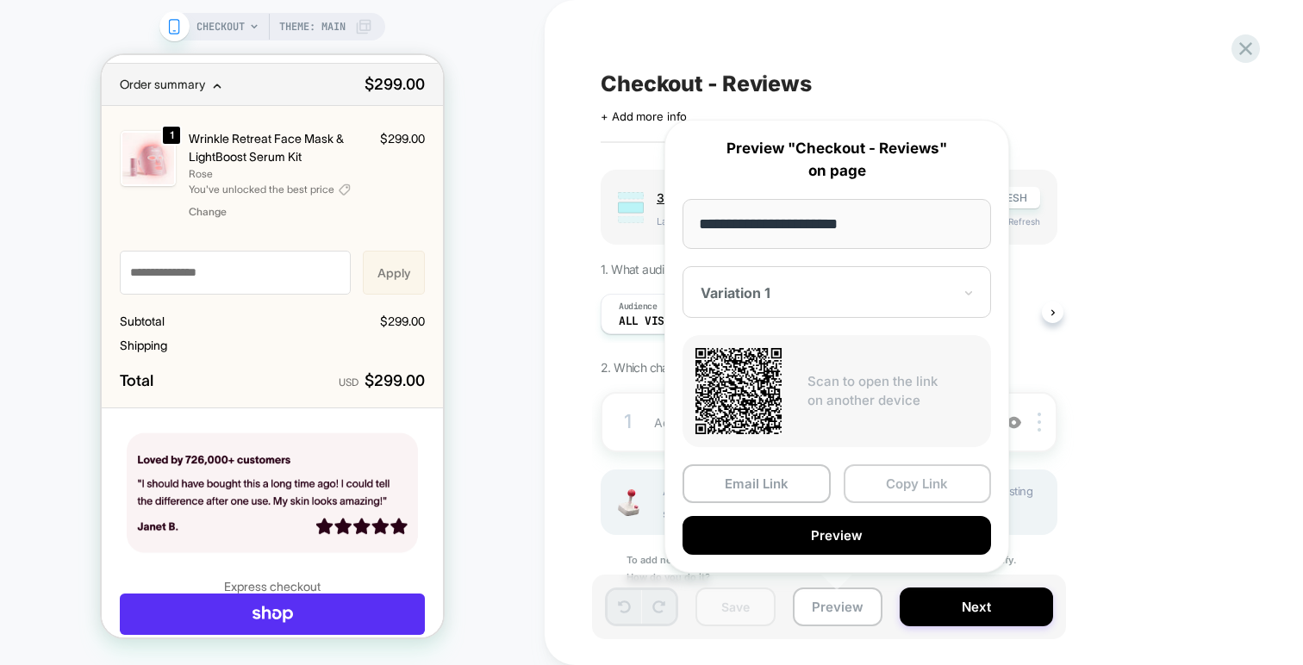
click at [915, 484] on button "Copy Link" at bounding box center [918, 484] width 148 height 39
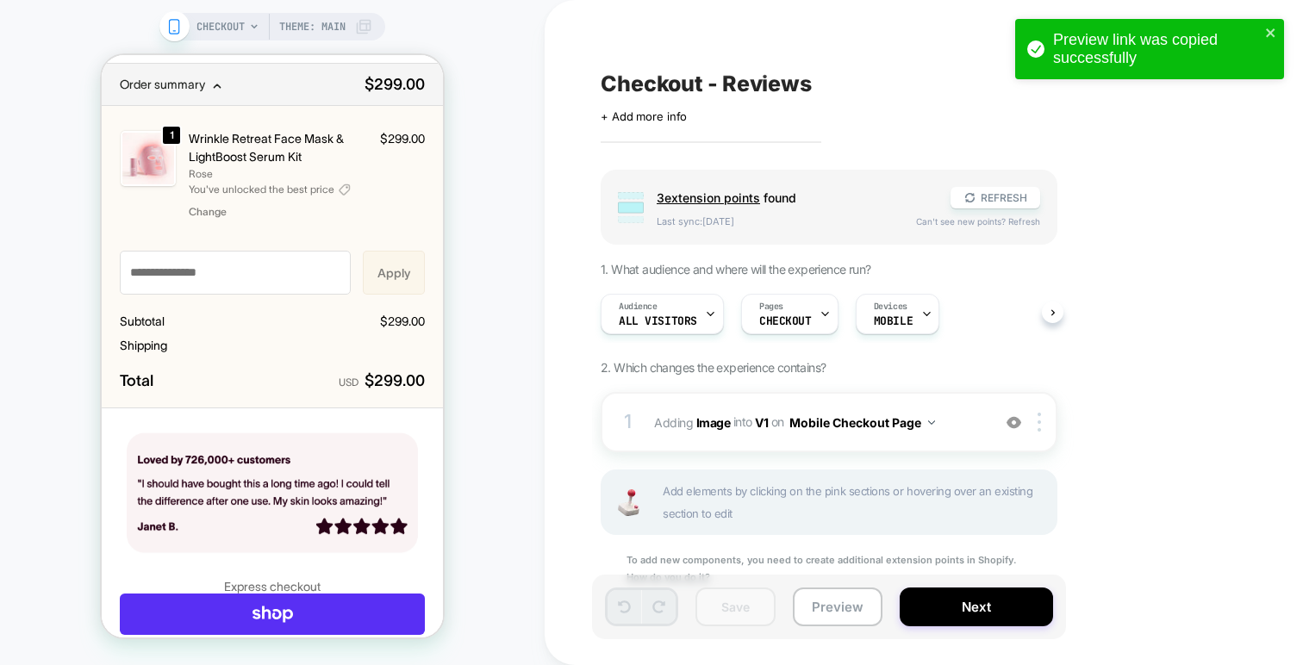
click at [1177, 520] on div "Group 3 extension point s found REFRESH Last sync: 1d ago Can't see new points?…" at bounding box center [915, 400] width 629 height 460
click at [651, 118] on span "+ Add more info" at bounding box center [644, 116] width 86 height 14
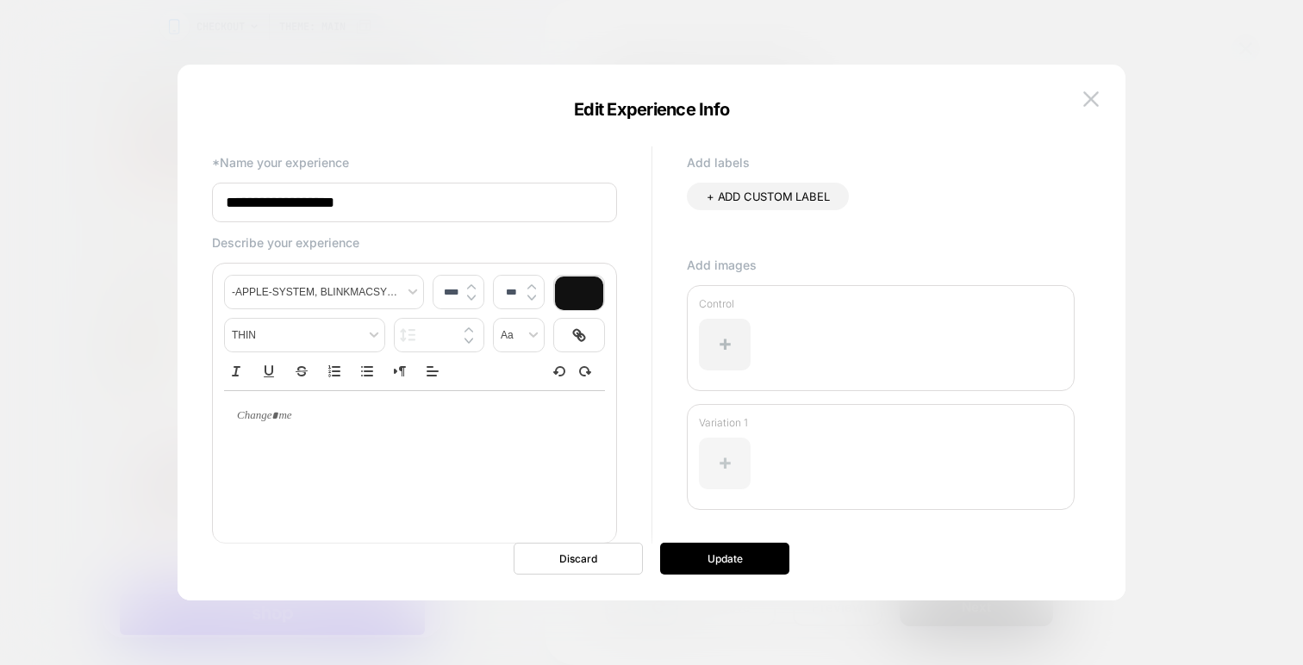
click at [733, 471] on div at bounding box center [725, 464] width 52 height 52
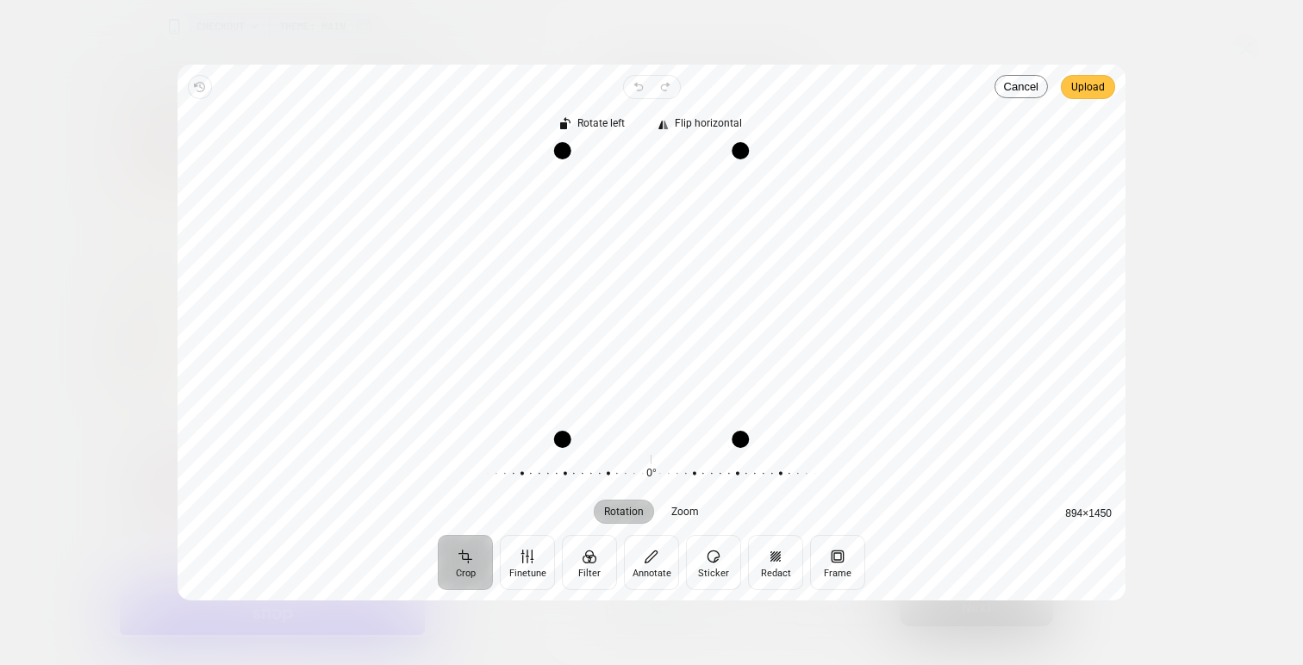
click at [1096, 93] on span "Upload" at bounding box center [1088, 87] width 34 height 21
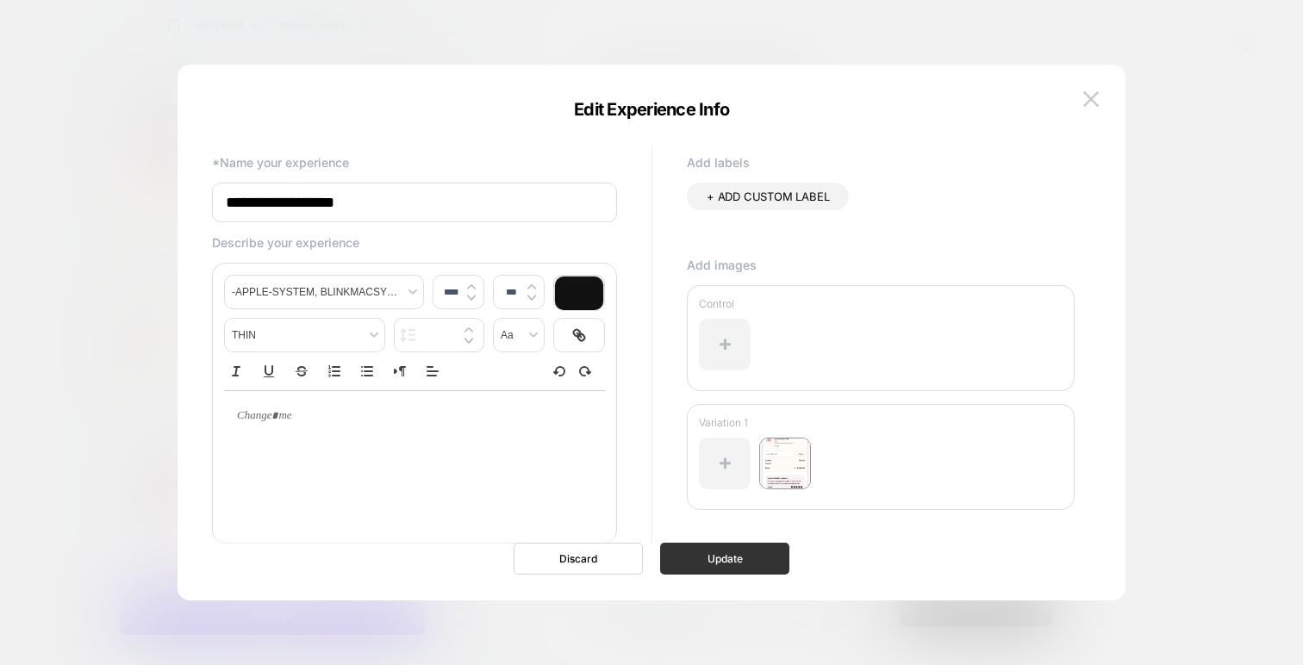
click at [696, 565] on button "Update" at bounding box center [724, 559] width 129 height 32
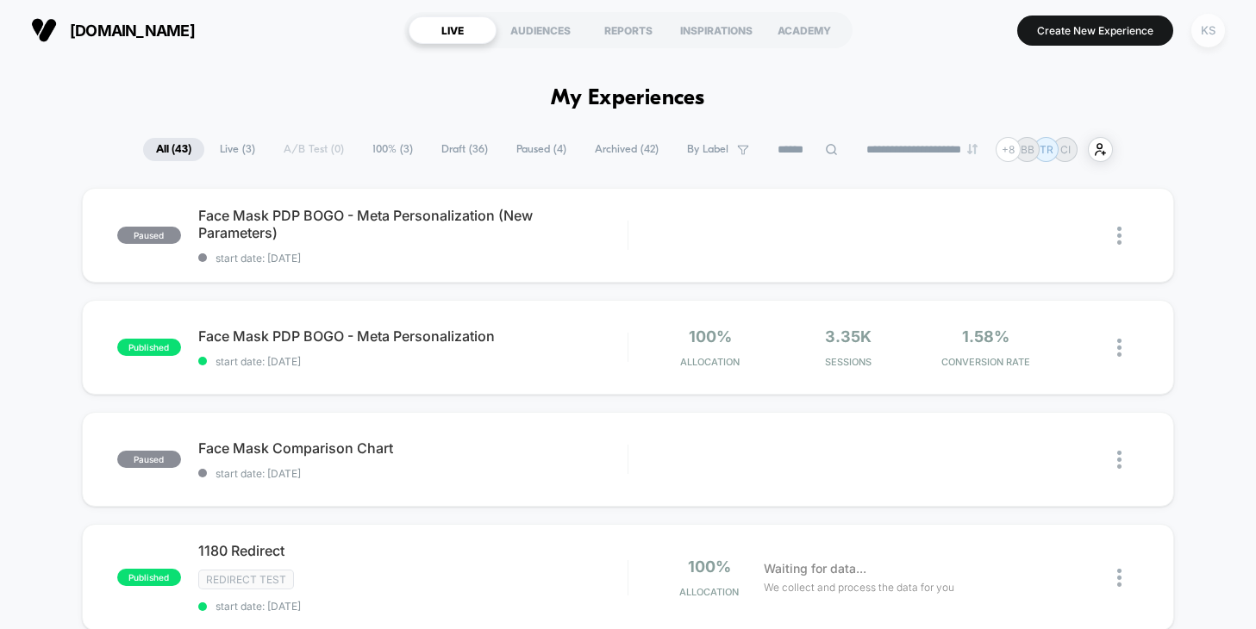
click at [1205, 38] on div "KS" at bounding box center [1208, 31] width 34 height 34
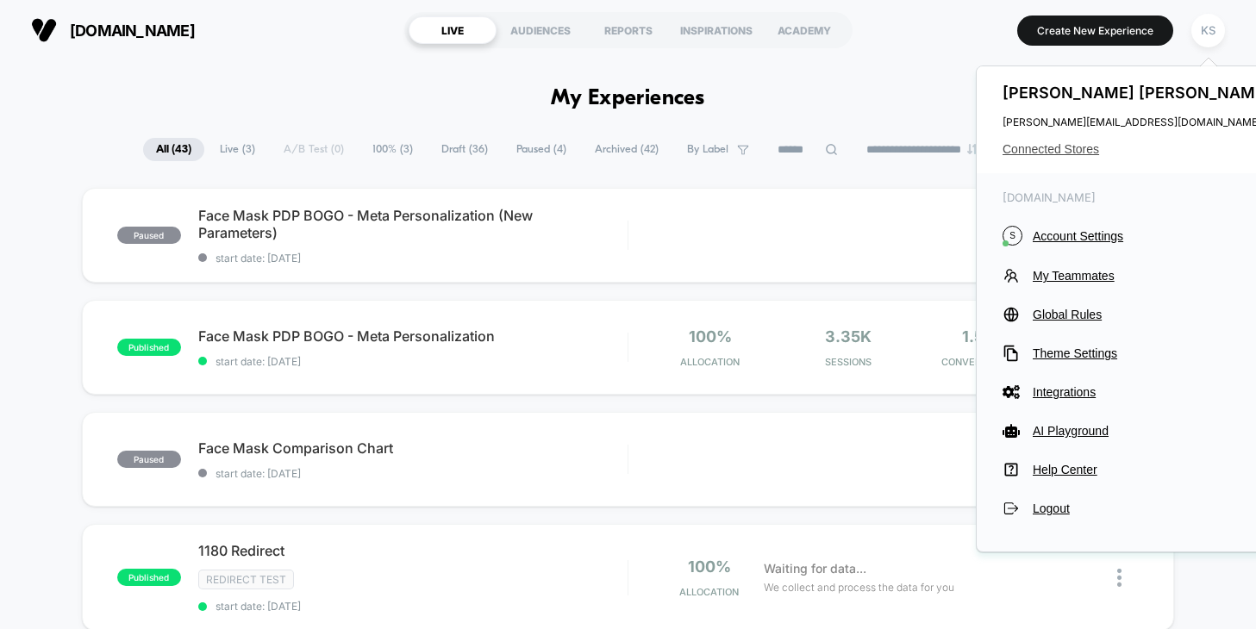
click at [1081, 146] on span "Connected Stores" at bounding box center [1138, 149] width 272 height 14
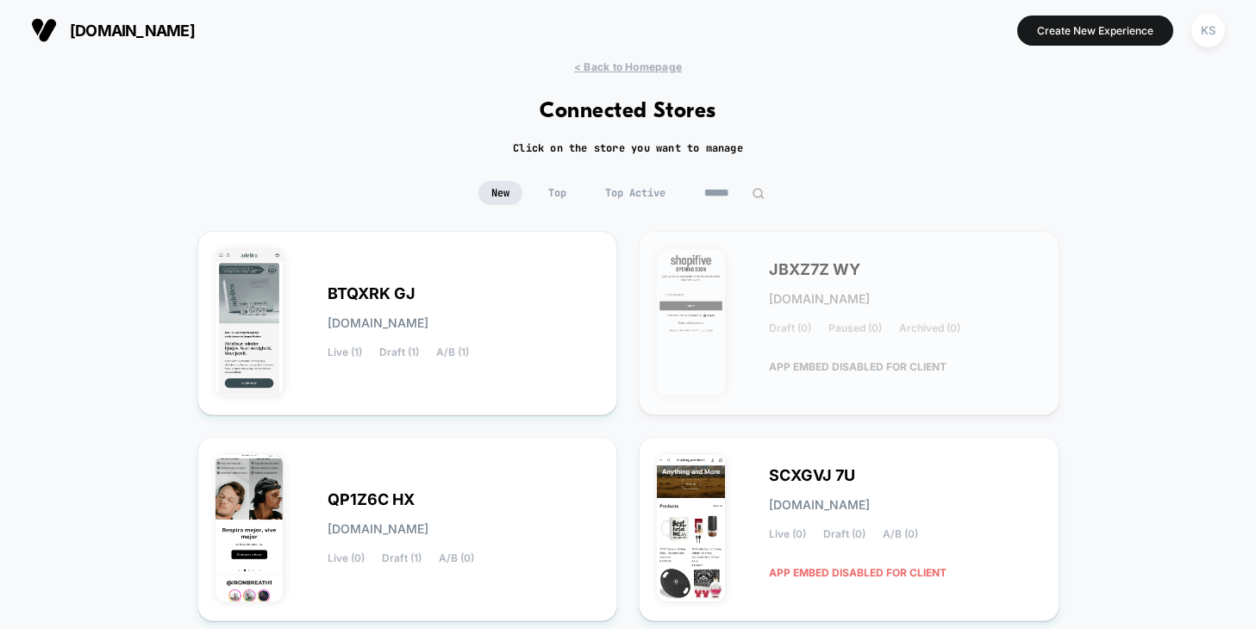
click at [728, 187] on input at bounding box center [734, 193] width 86 height 24
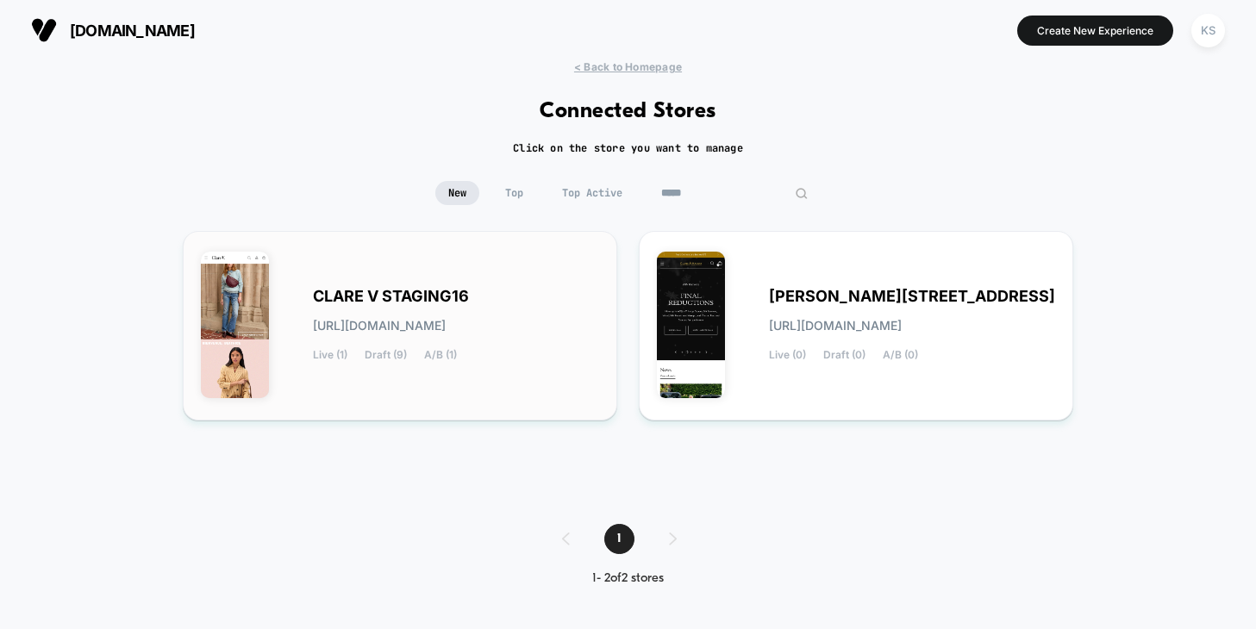
type input "*****"
click at [397, 297] on span "CLARE V STAGING16" at bounding box center [391, 296] width 156 height 12
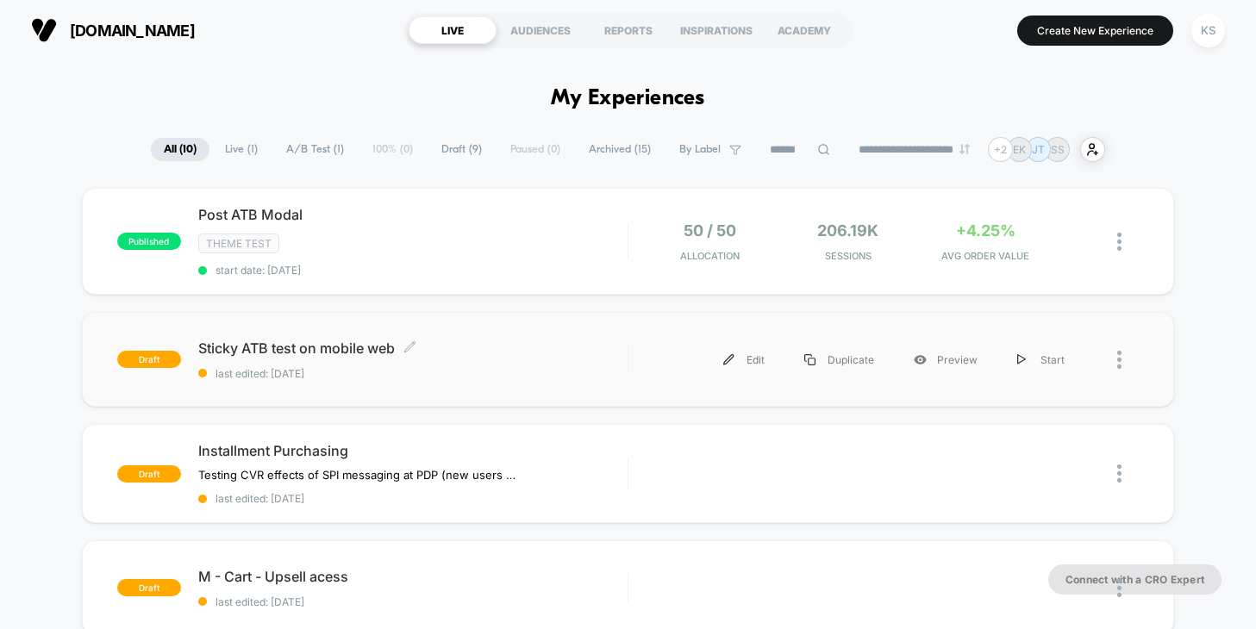
click at [317, 349] on span "Sticky ATB test on mobile web Click to edit experience details" at bounding box center [412, 348] width 429 height 17
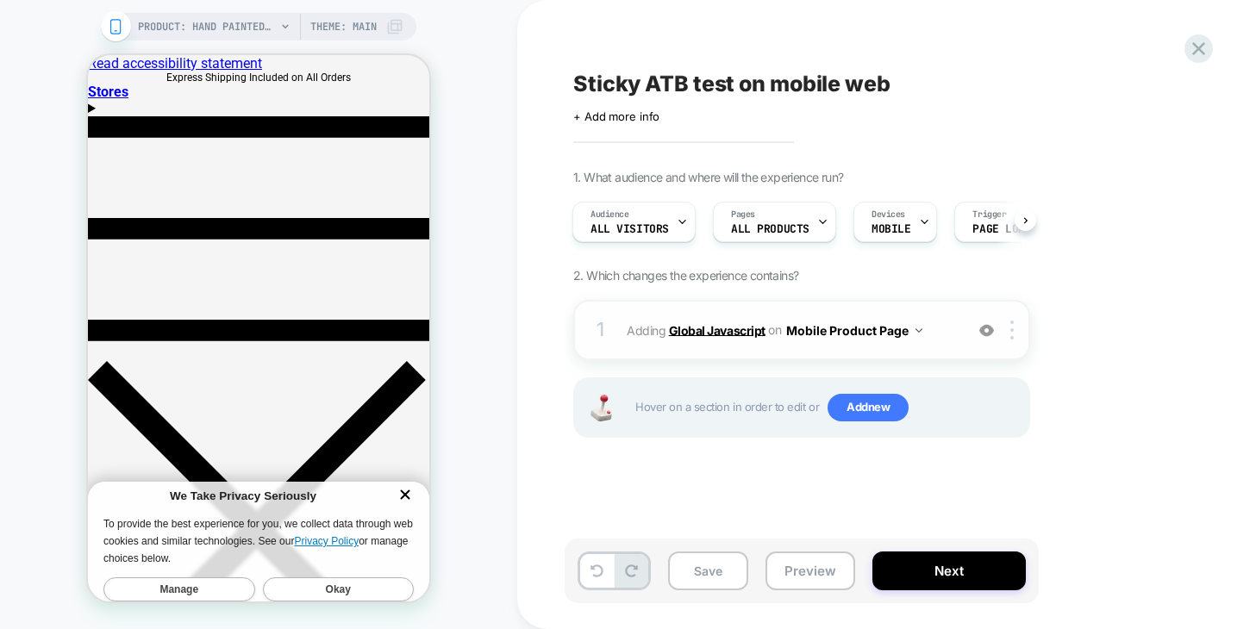
click at [706, 334] on b "Global Javascript" at bounding box center [717, 329] width 97 height 15
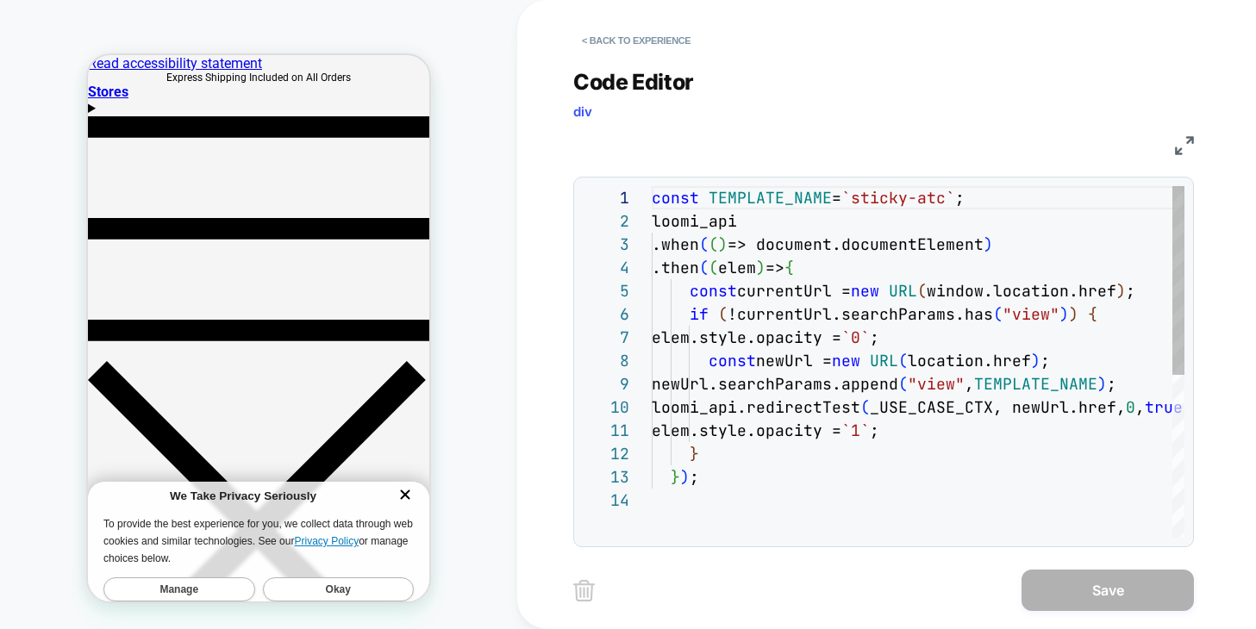
scroll to position [233, 0]
click at [678, 39] on button "< Back to experience" at bounding box center [636, 41] width 126 height 28
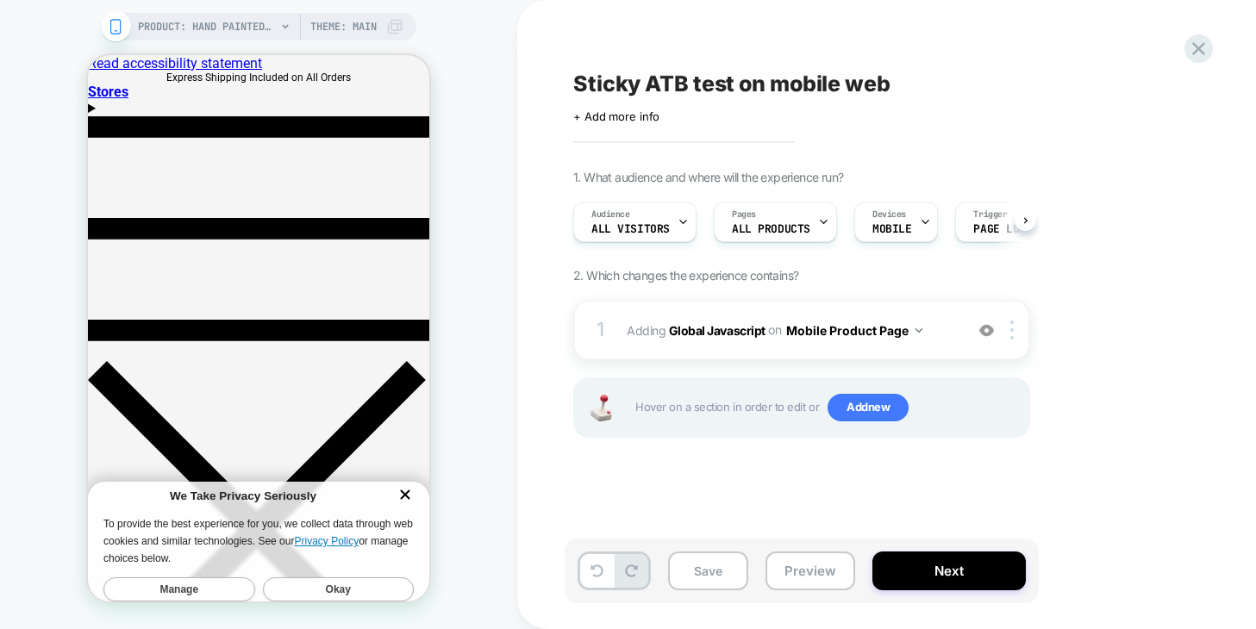
scroll to position [0, 1]
click at [1202, 53] on icon at bounding box center [1198, 48] width 13 height 13
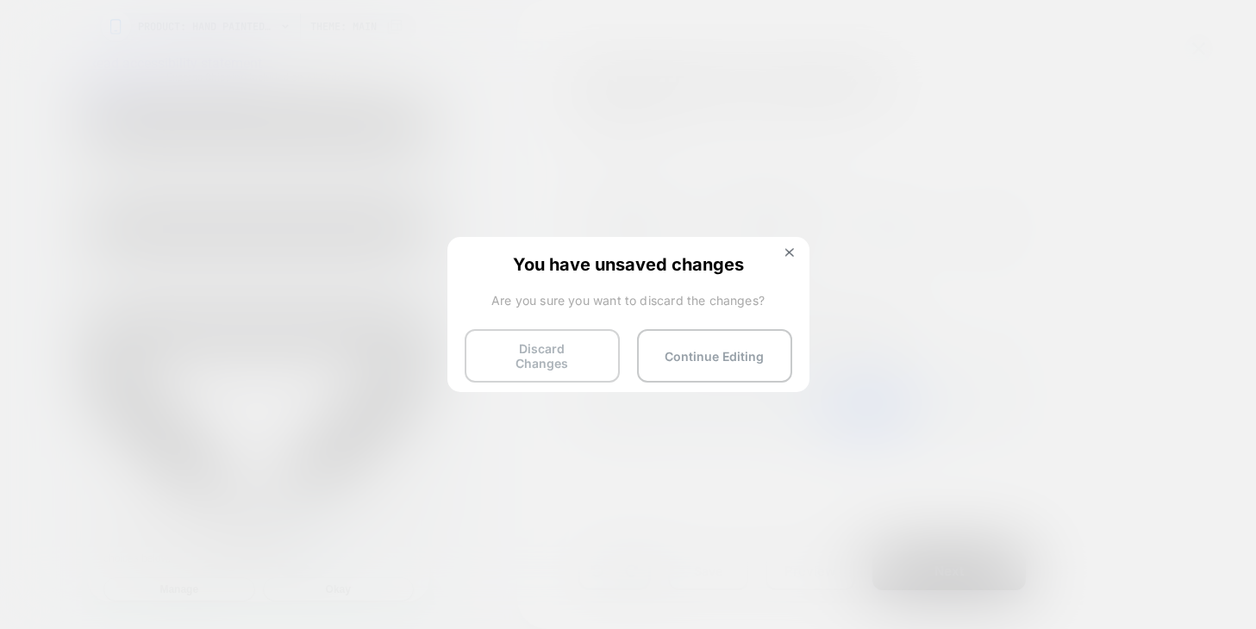
click at [526, 351] on button "Discard Changes" at bounding box center [542, 355] width 155 height 53
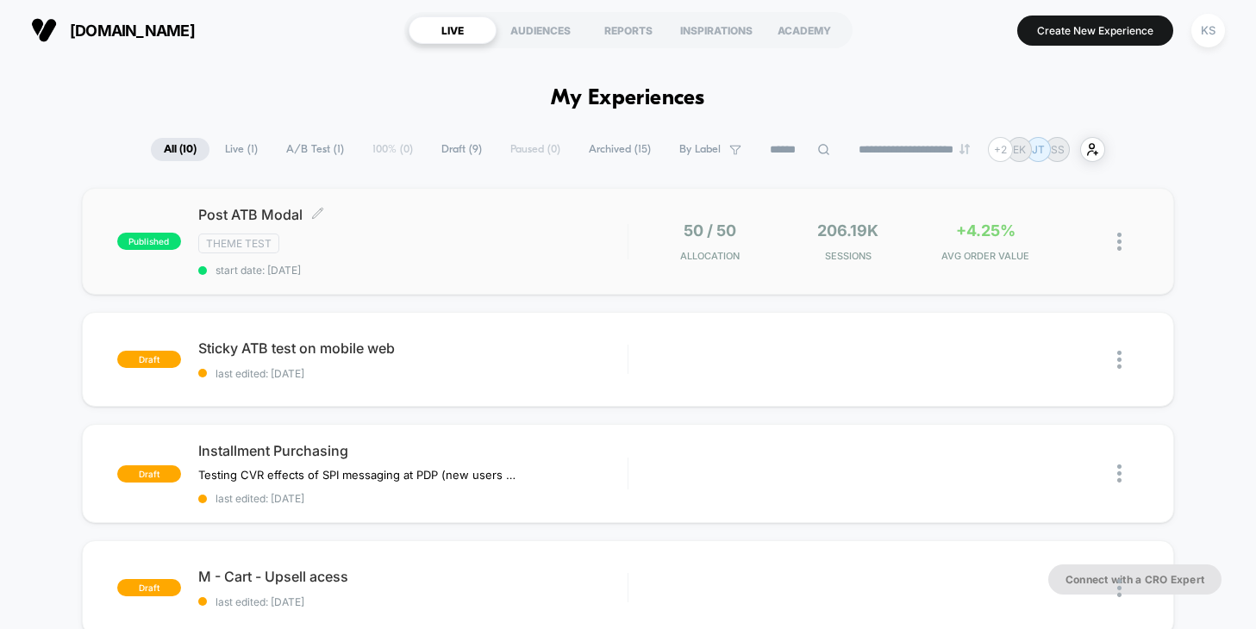
click at [250, 213] on span "Post ATB Modal Click to edit experience details" at bounding box center [412, 214] width 429 height 17
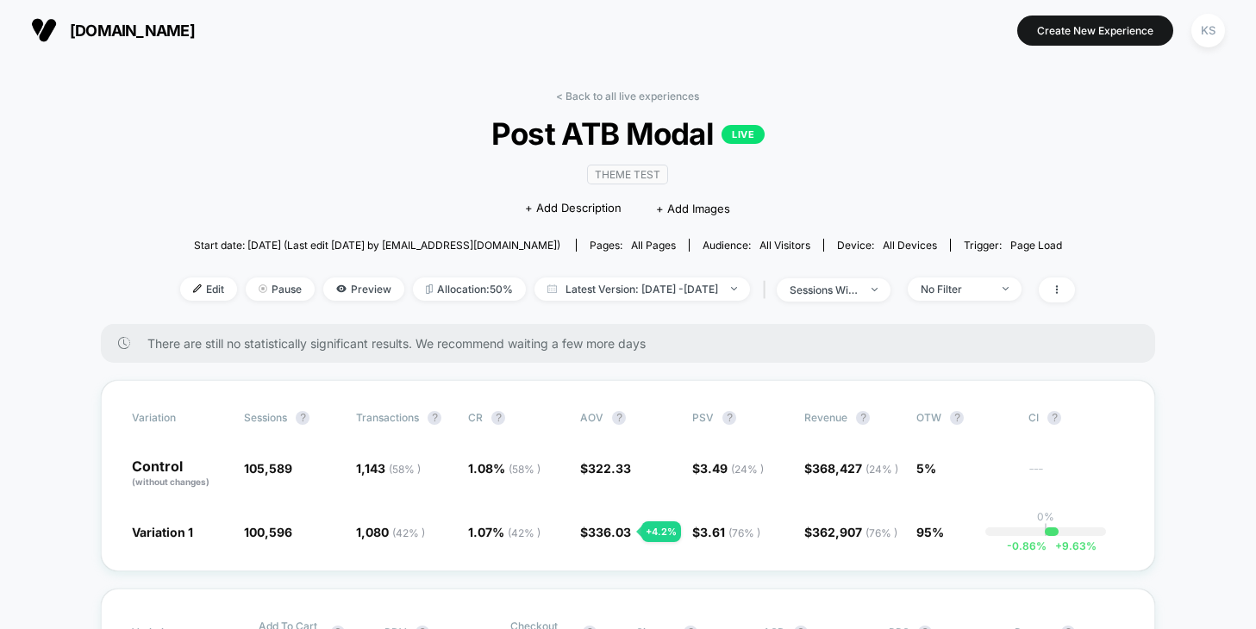
click at [512, 137] on span "Post ATB Modal LIVE" at bounding box center [627, 134] width 805 height 36
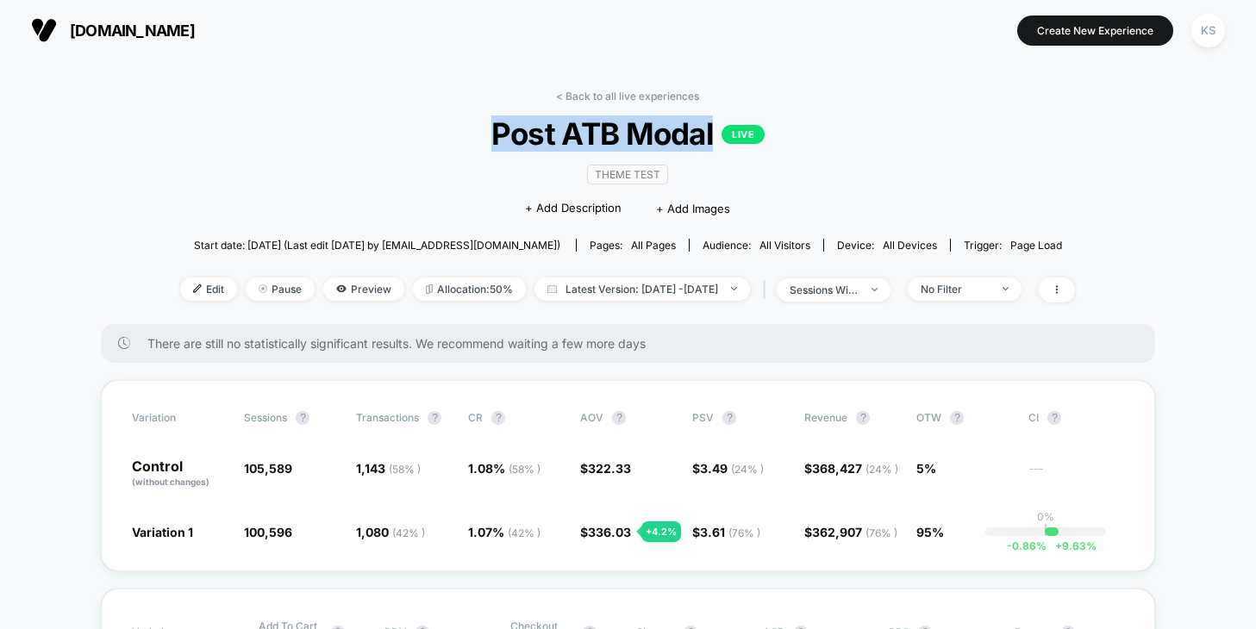
click at [512, 137] on span "Post ATB Modal LIVE" at bounding box center [627, 134] width 805 height 36
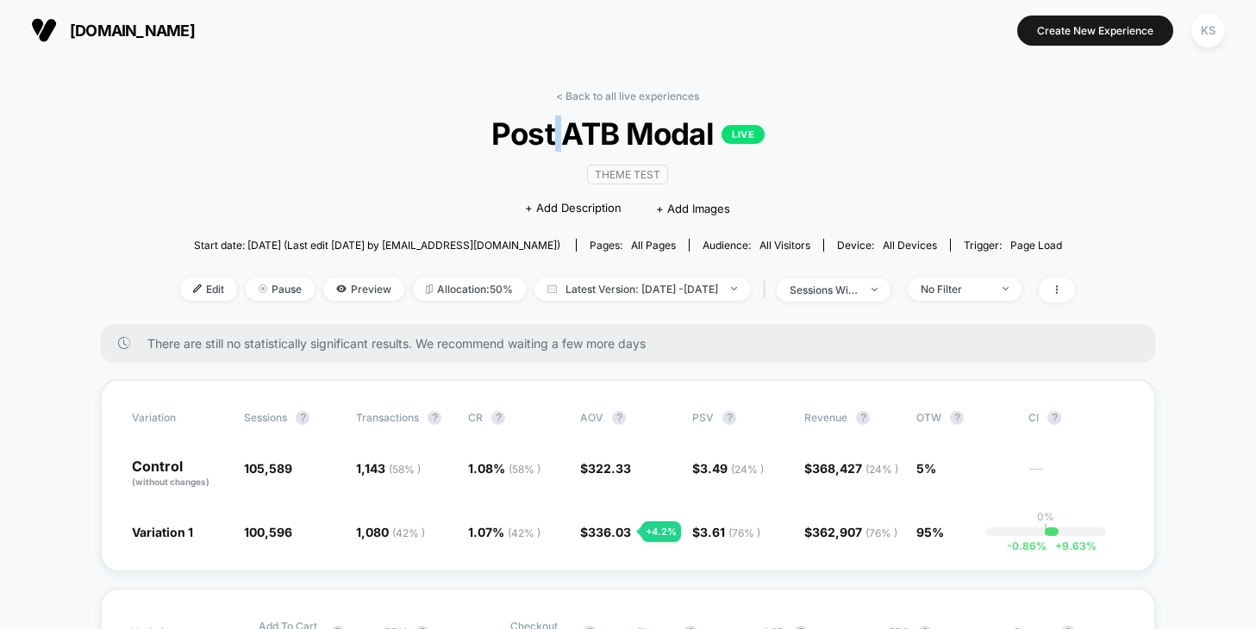
click at [553, 137] on span "Post ATB Modal LIVE" at bounding box center [627, 134] width 805 height 36
drag, startPoint x: 615, startPoint y: 140, endPoint x: 630, endPoint y: 135, distance: 15.3
click at [630, 135] on span "Post ATB Modal LIVE" at bounding box center [627, 134] width 805 height 36
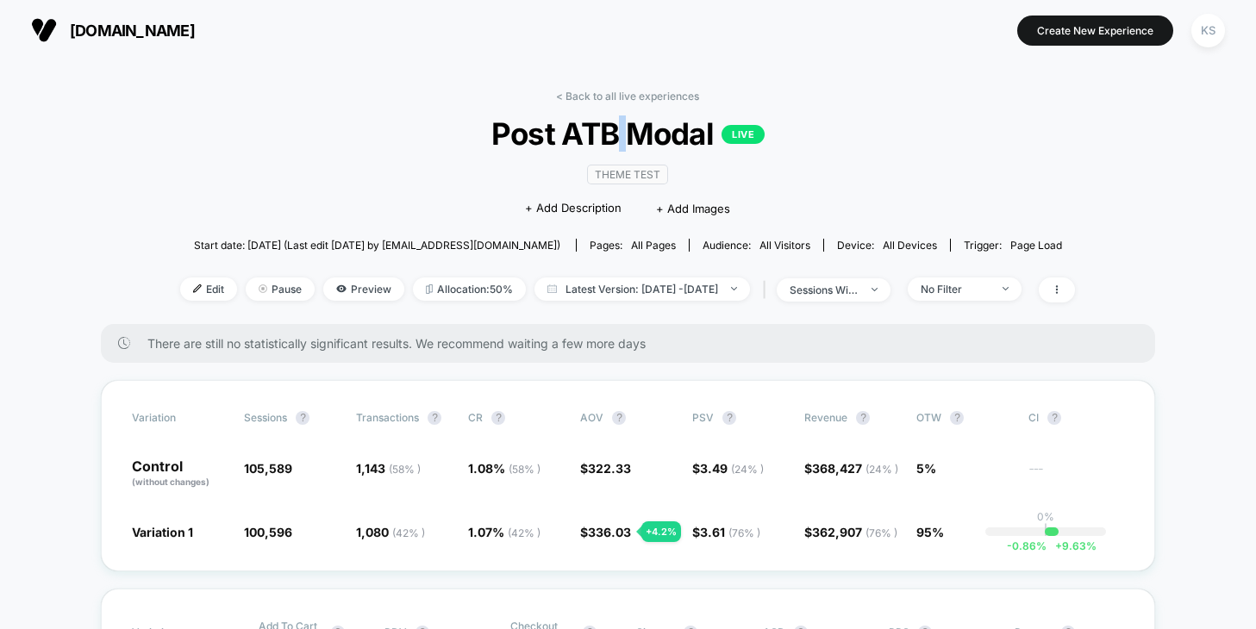
click at [628, 135] on span "Post ATB Modal LIVE" at bounding box center [627, 134] width 805 height 36
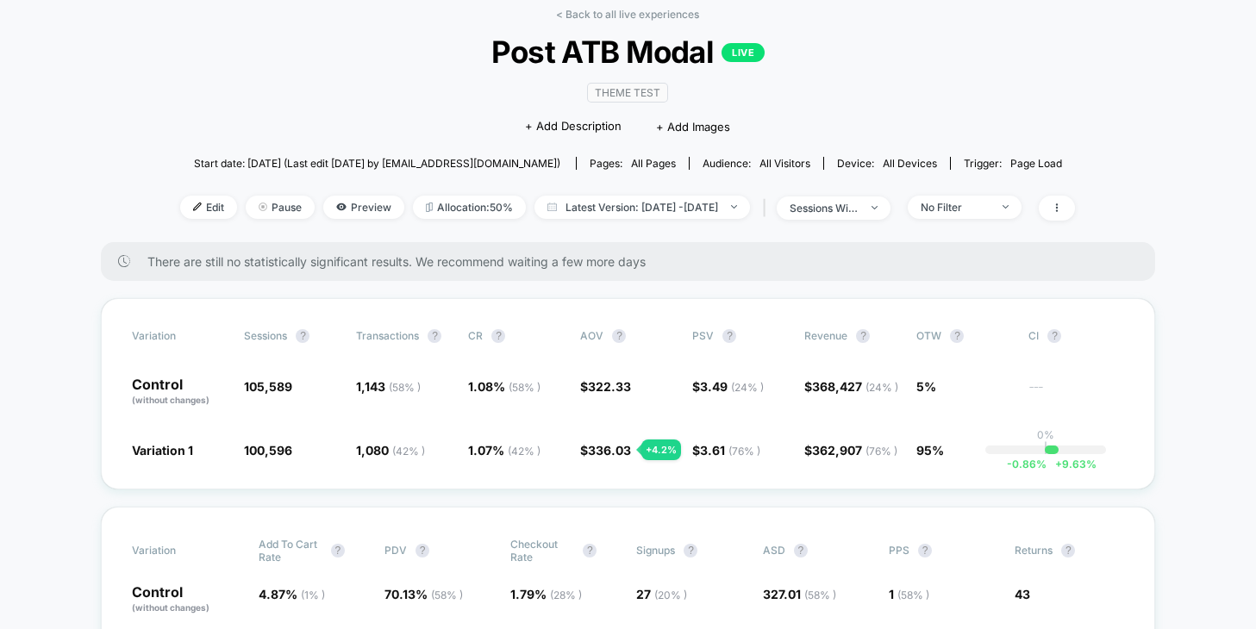
scroll to position [84, 0]
click at [349, 203] on span "Preview" at bounding box center [363, 205] width 81 height 23
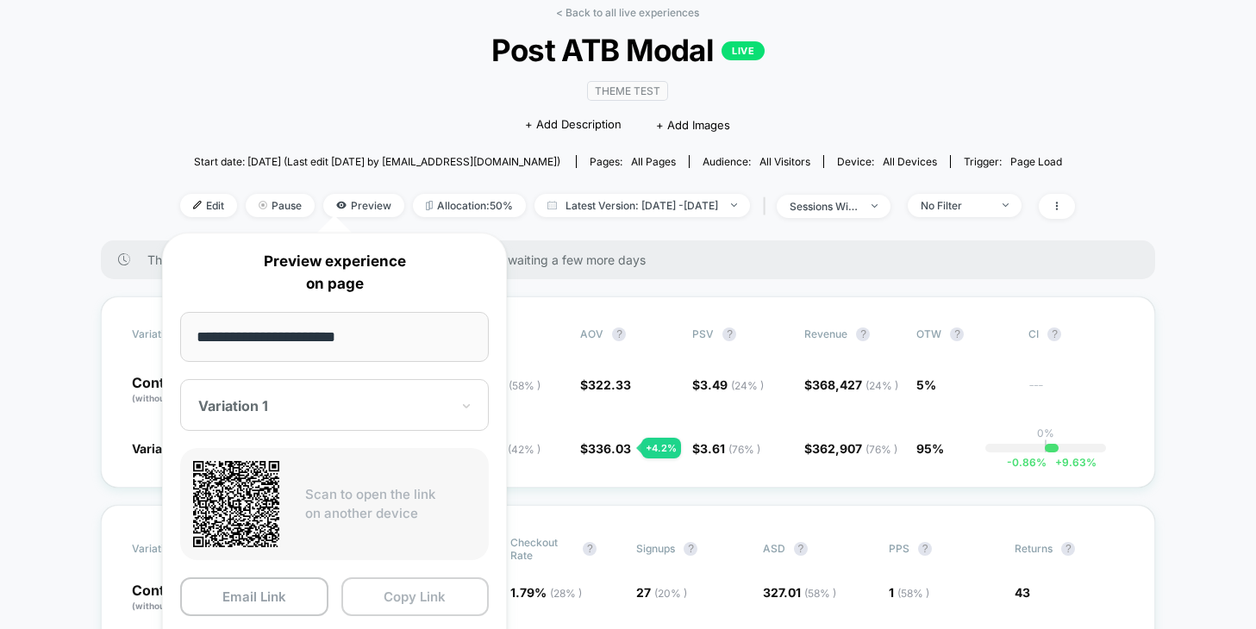
click at [385, 602] on button "Copy Link" at bounding box center [415, 597] width 148 height 39
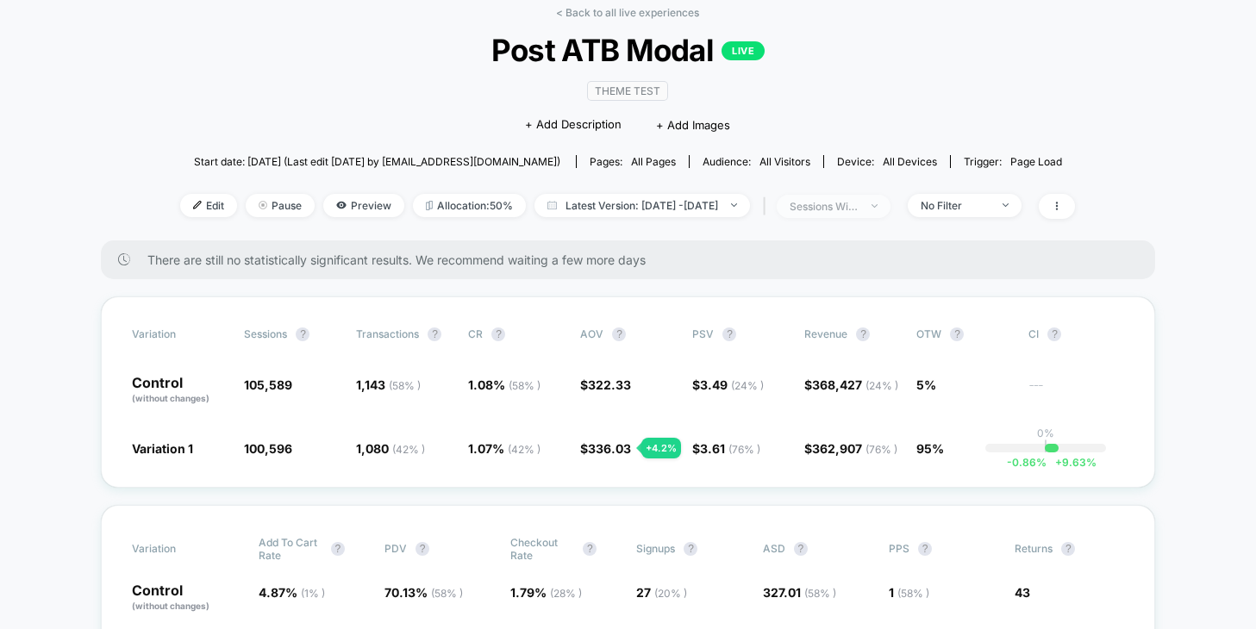
click at [859, 203] on div "sessions with impression" at bounding box center [824, 206] width 69 height 13
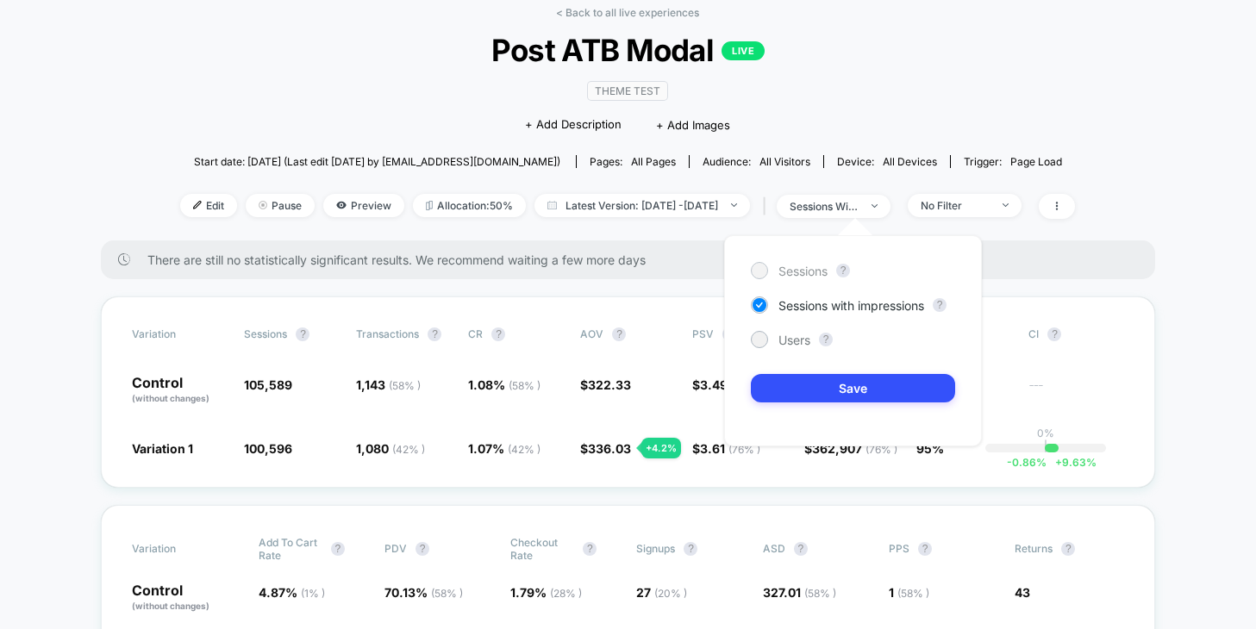
click at [762, 265] on div at bounding box center [759, 270] width 13 height 13
click at [819, 384] on button "Save" at bounding box center [853, 388] width 204 height 28
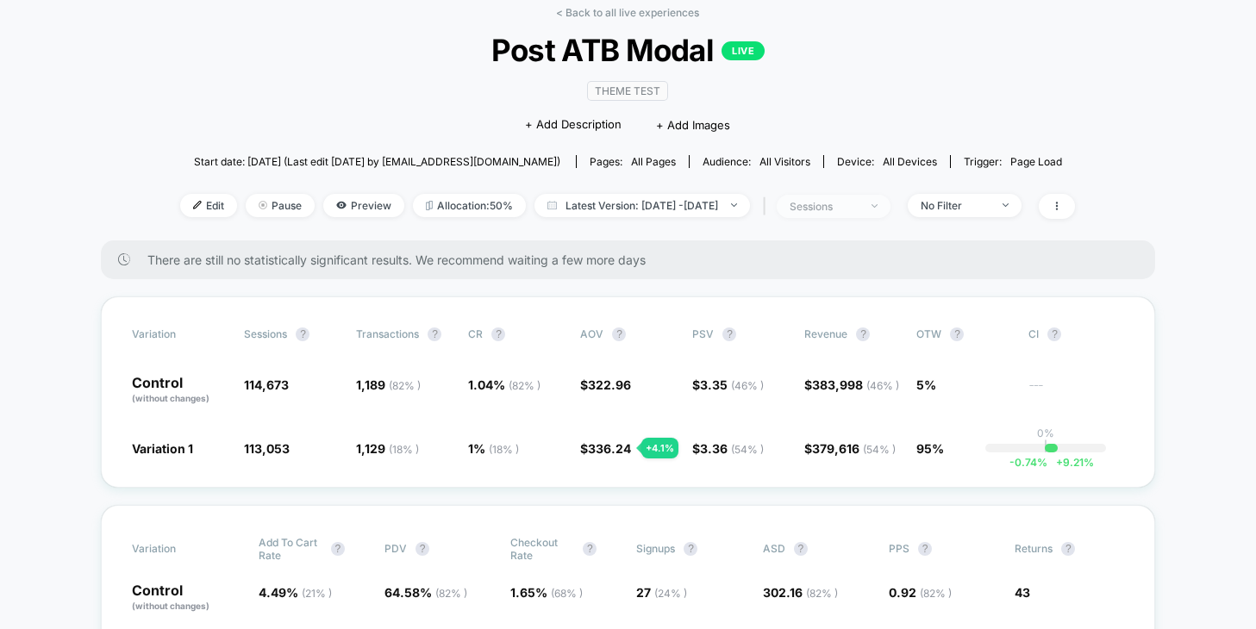
click at [865, 214] on span "sessions" at bounding box center [834, 206] width 114 height 23
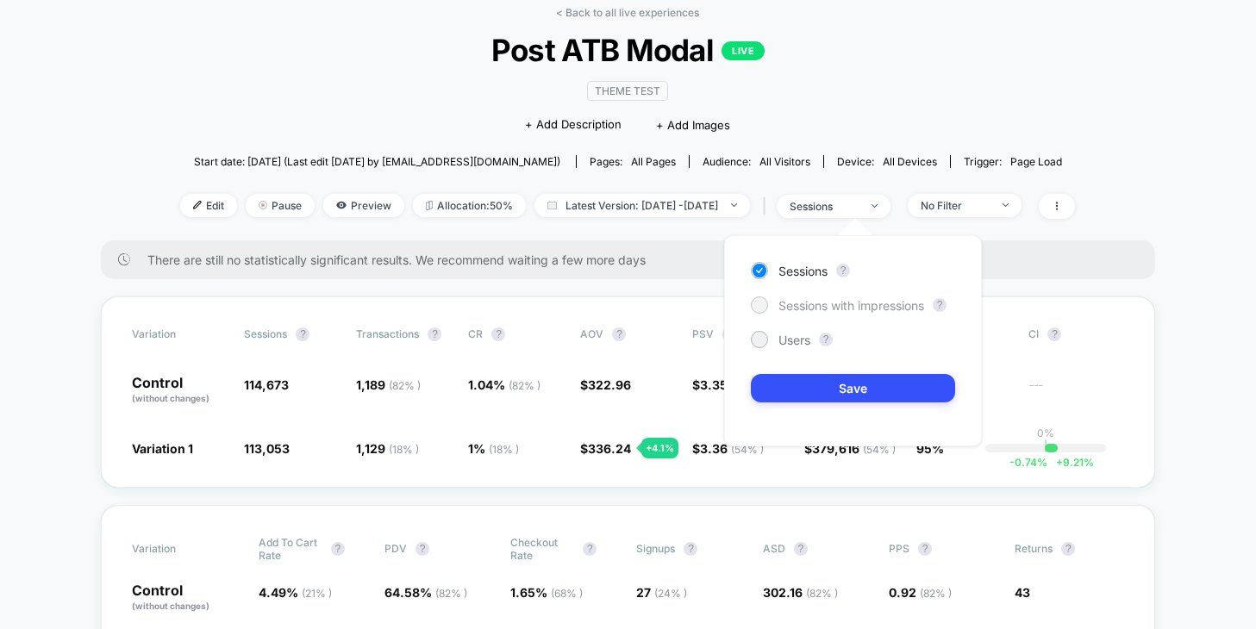
click at [756, 306] on div at bounding box center [759, 304] width 13 height 13
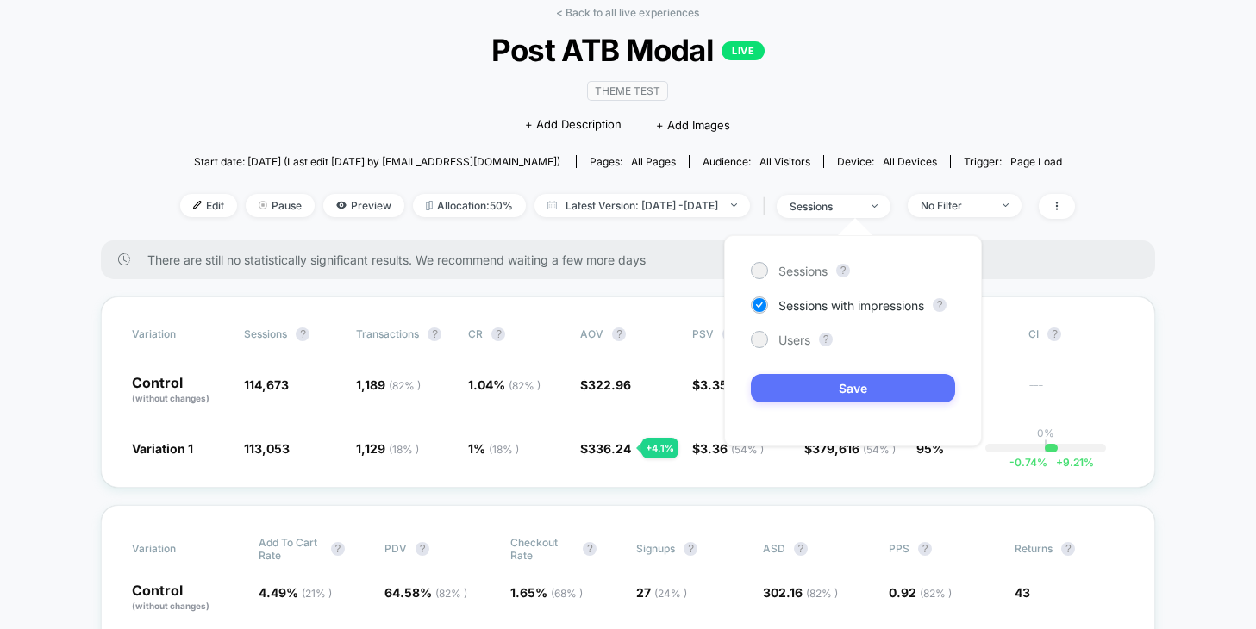
click at [821, 377] on button "Save" at bounding box center [853, 388] width 204 height 28
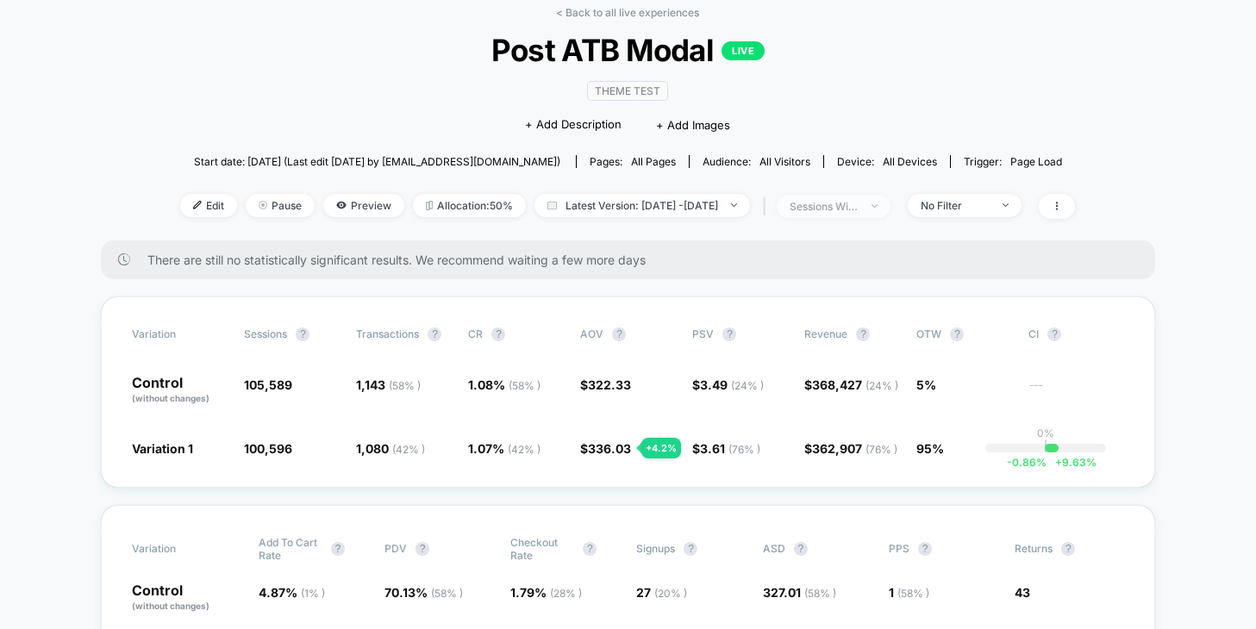
click at [859, 209] on div "sessions with impression" at bounding box center [824, 206] width 69 height 13
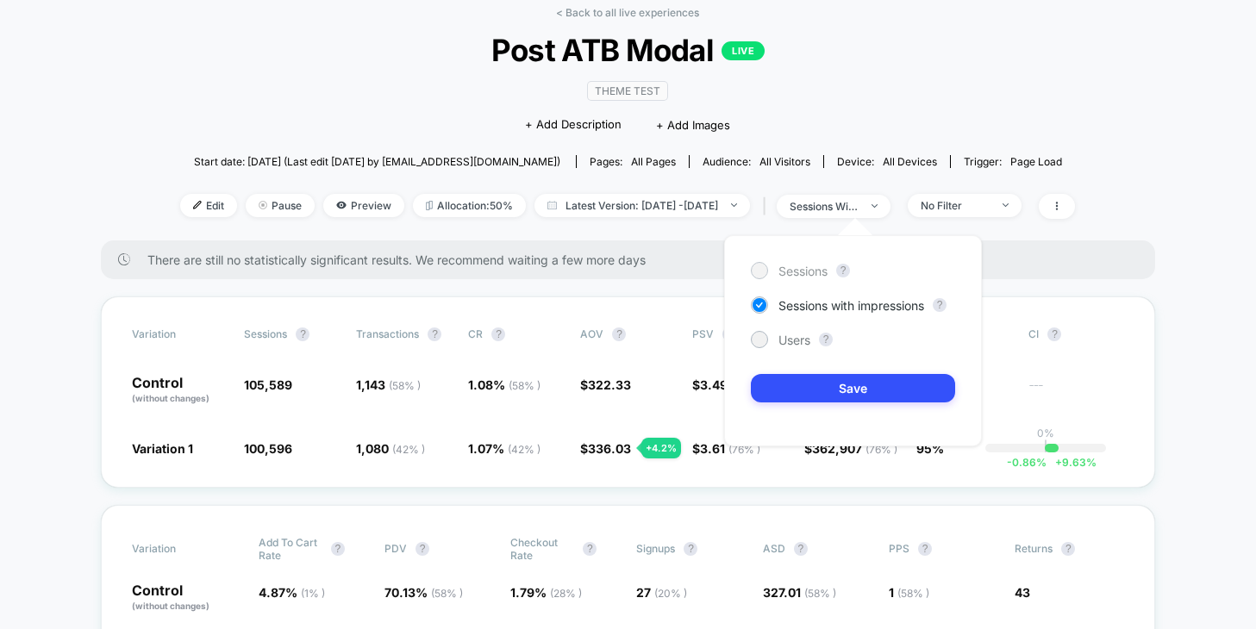
click at [760, 267] on div at bounding box center [759, 270] width 13 height 13
click at [827, 381] on button "Save" at bounding box center [853, 388] width 204 height 28
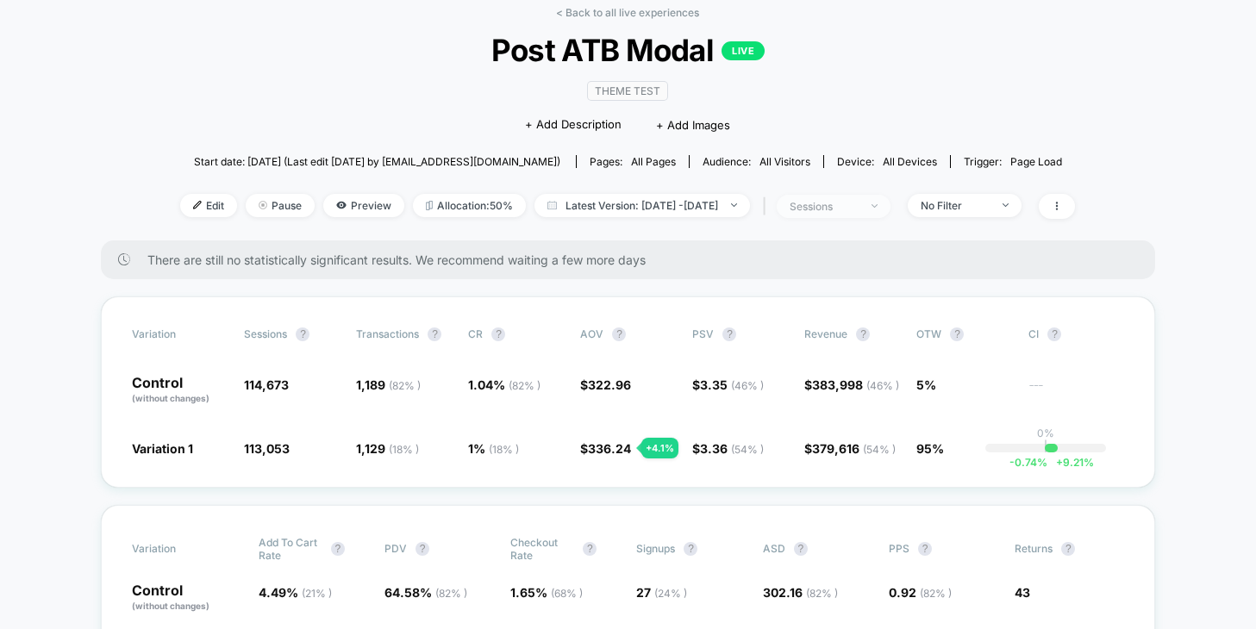
click at [858, 203] on div "sessions" at bounding box center [824, 206] width 69 height 13
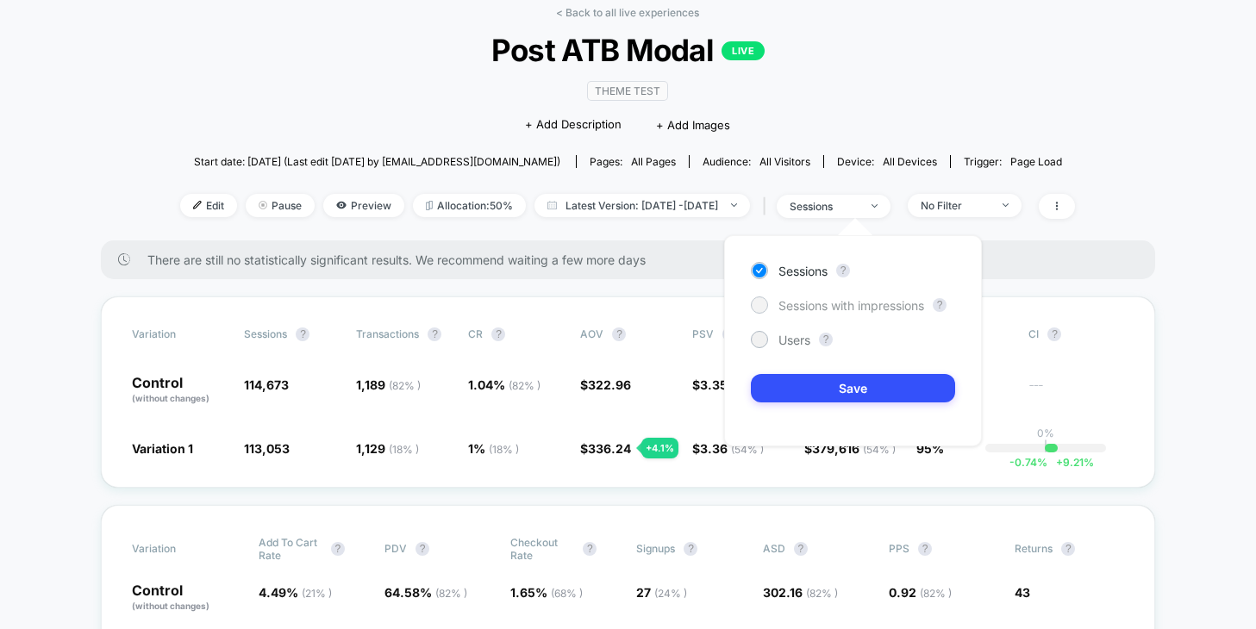
click at [756, 307] on div at bounding box center [759, 304] width 13 height 13
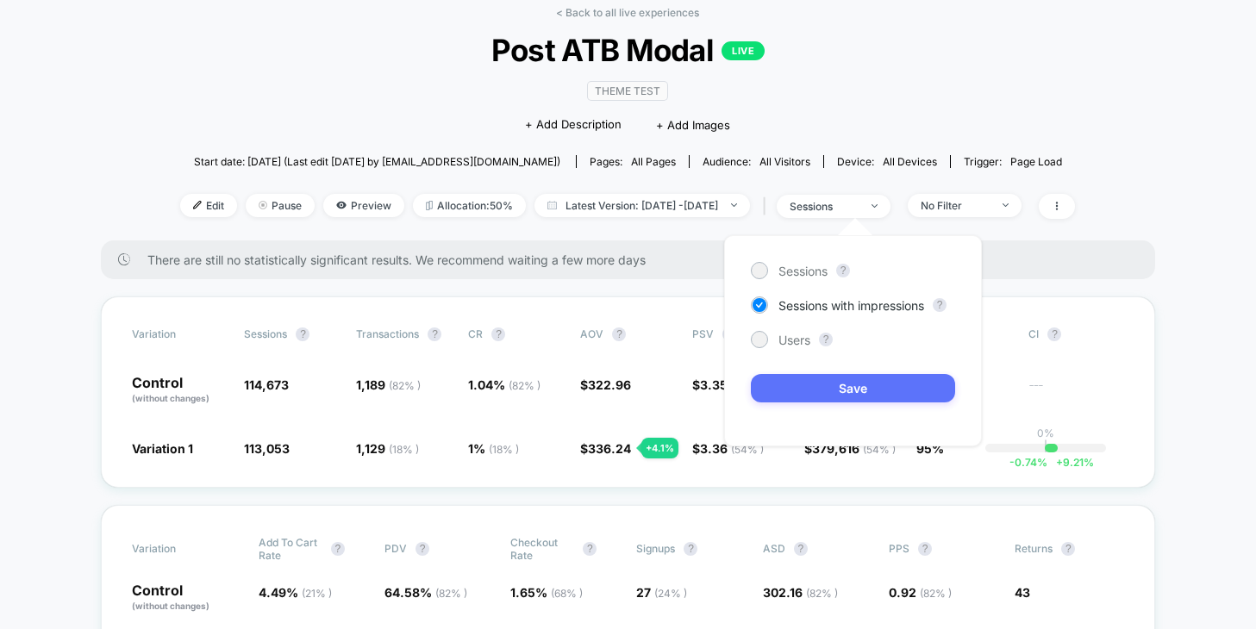
click at [861, 384] on button "Save" at bounding box center [853, 388] width 204 height 28
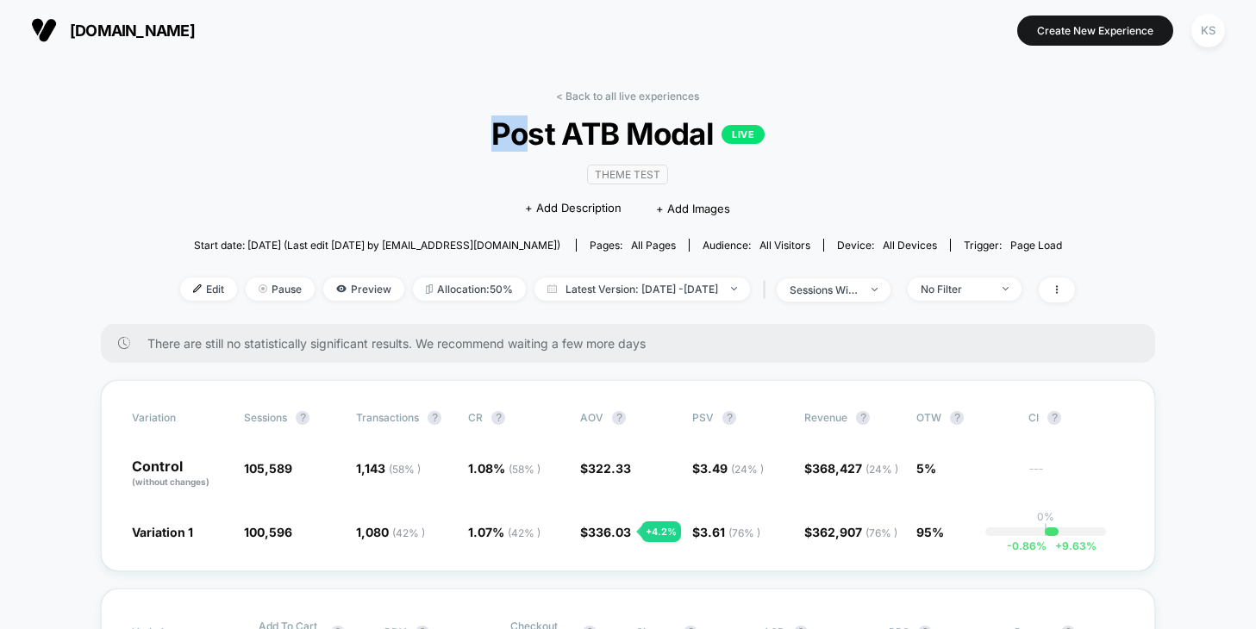
drag, startPoint x: 495, startPoint y: 137, endPoint x: 521, endPoint y: 140, distance: 26.0
click at [521, 140] on span "Post ATB Modal LIVE" at bounding box center [627, 134] width 805 height 36
click at [390, 108] on div "< Back to all live experiences Post ATB Modal LIVE Theme Test Click to edit exp…" at bounding box center [627, 207] width 895 height 234
click at [323, 293] on span "Preview" at bounding box center [363, 289] width 81 height 23
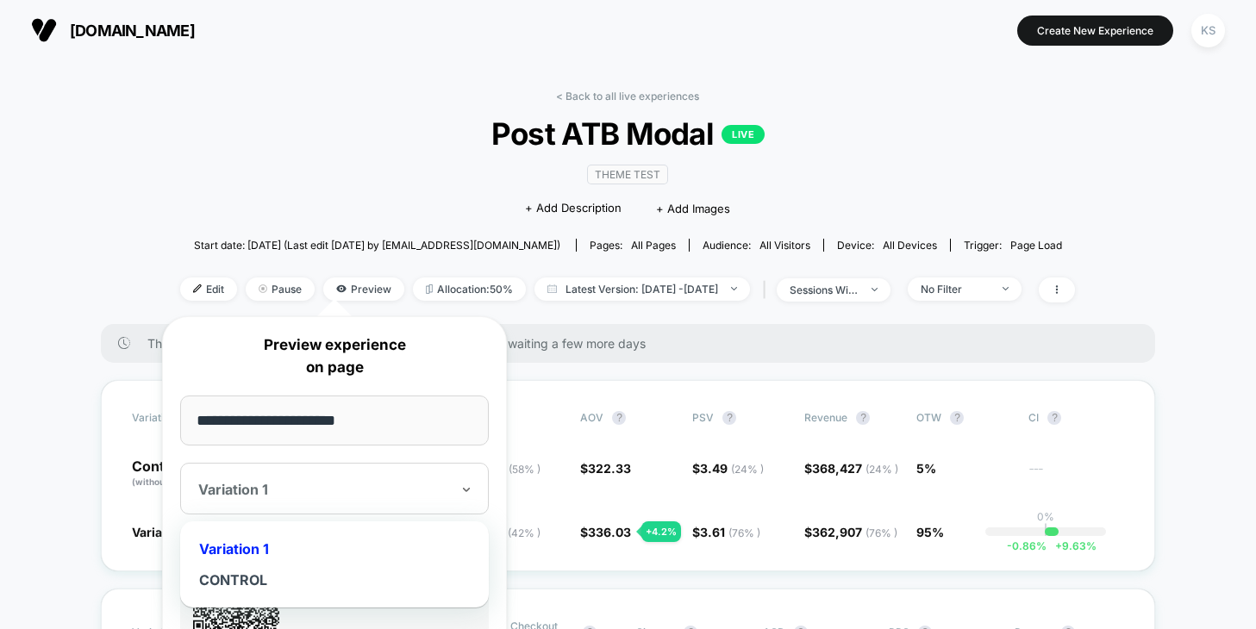
click at [459, 483] on div "Variation 1" at bounding box center [334, 489] width 309 height 52
click at [302, 572] on div "CONTROL" at bounding box center [334, 580] width 291 height 31
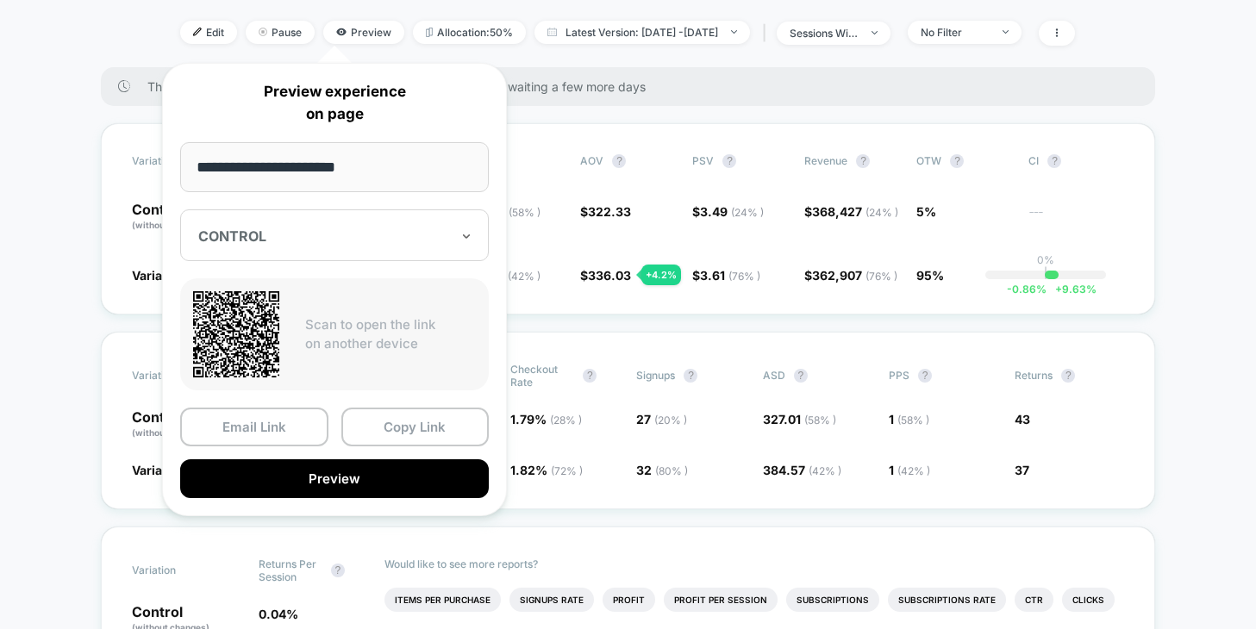
scroll to position [233, 0]
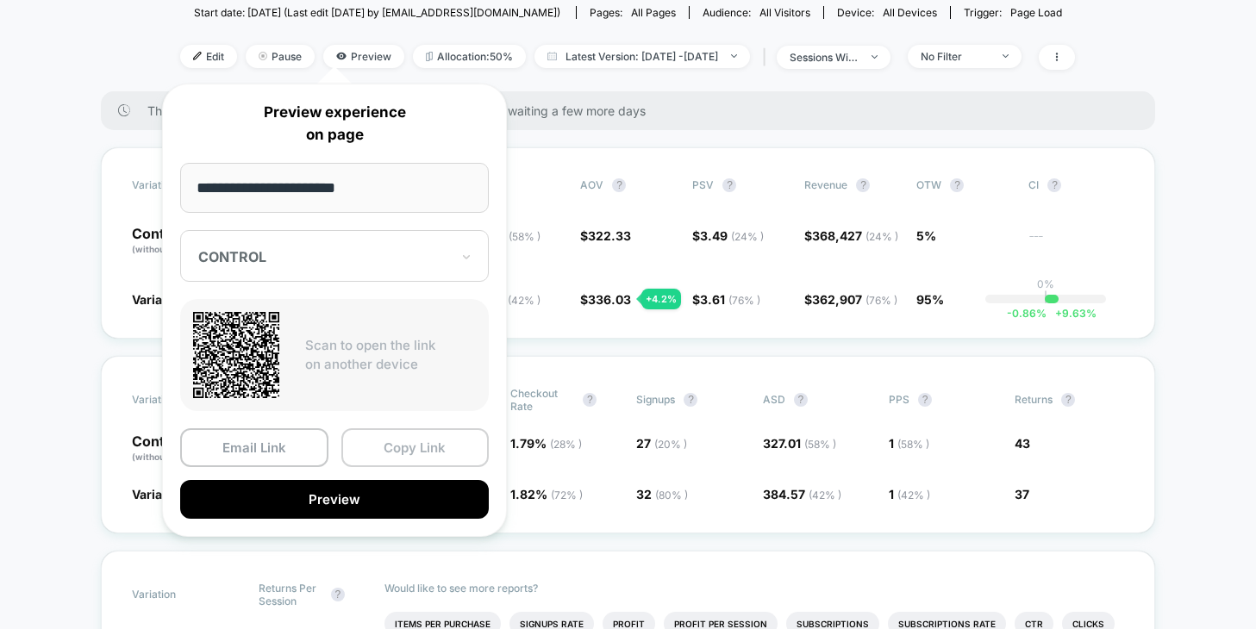
click at [392, 447] on button "Copy Link" at bounding box center [415, 447] width 148 height 39
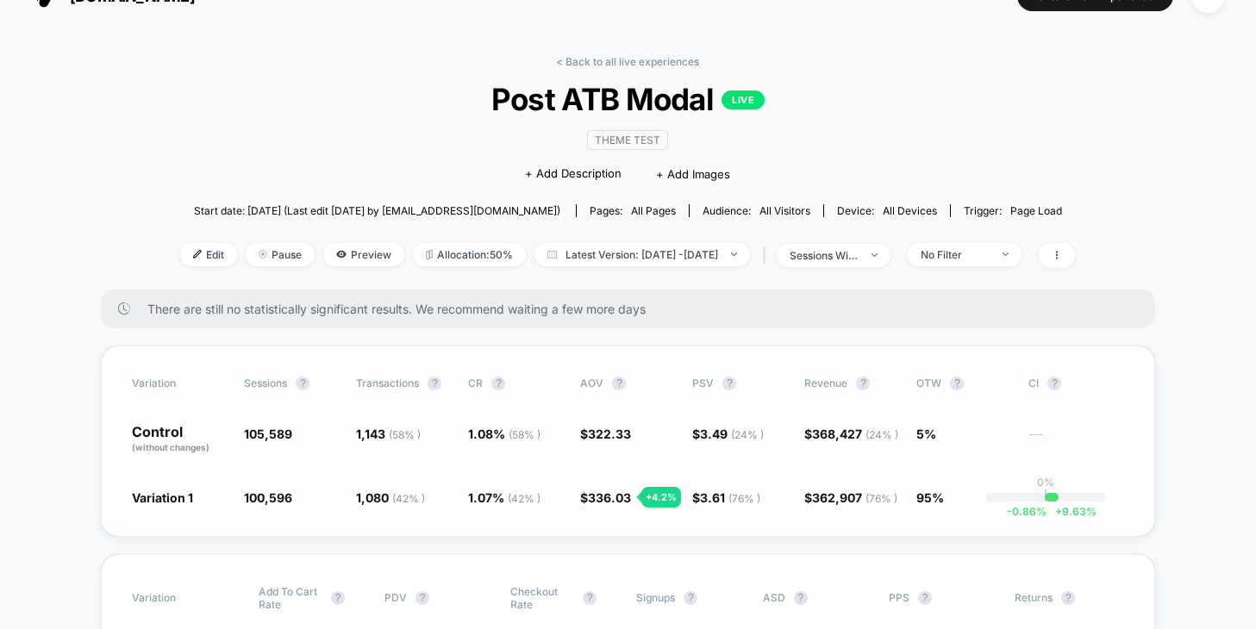
scroll to position [0, 0]
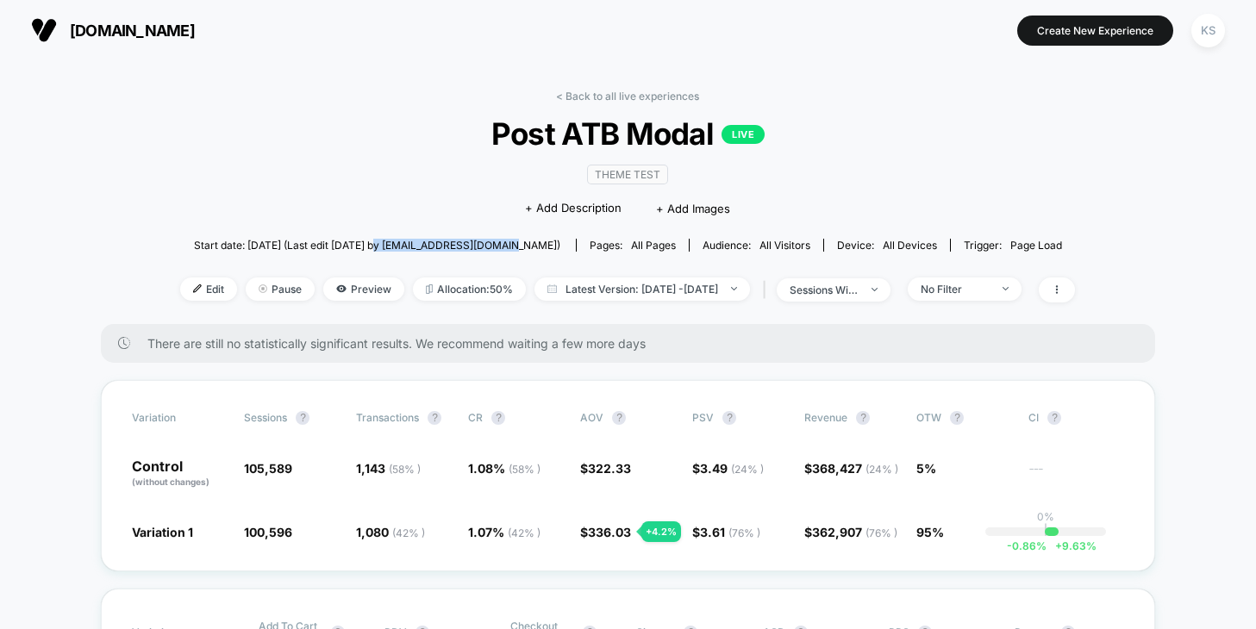
drag, startPoint x: 531, startPoint y: 242, endPoint x: 401, endPoint y: 242, distance: 130.2
click at [401, 242] on div "Start date: 9/29/2025 (Last edit 10/3/2025 by info@clarev.com) Pages: all pages…" at bounding box center [627, 245] width 895 height 30
click at [401, 242] on span "Start date: 9/29/2025 (Last edit 10/3/2025 by info@clarev.com)" at bounding box center [377, 245] width 366 height 13
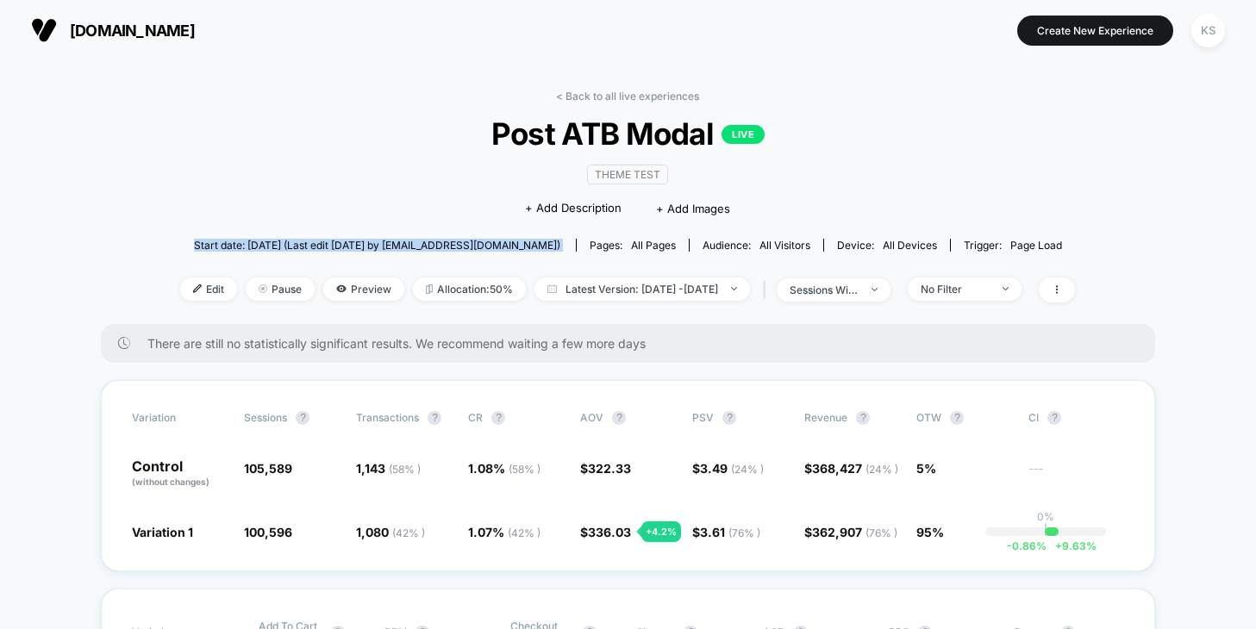
click at [420, 241] on span "Start date: 9/29/2025 (Last edit 10/3/2025 by info@clarev.com)" at bounding box center [377, 245] width 366 height 13
drag, startPoint x: 427, startPoint y: 244, endPoint x: 380, endPoint y: 243, distance: 46.6
click at [380, 243] on span "Start date: 9/29/2025 (Last edit 10/3/2025 by info@clarev.com)" at bounding box center [377, 245] width 366 height 13
click at [524, 242] on span "Start date: 9/29/2025 (Last edit 10/3/2025 by info@clarev.com)" at bounding box center [377, 245] width 366 height 13
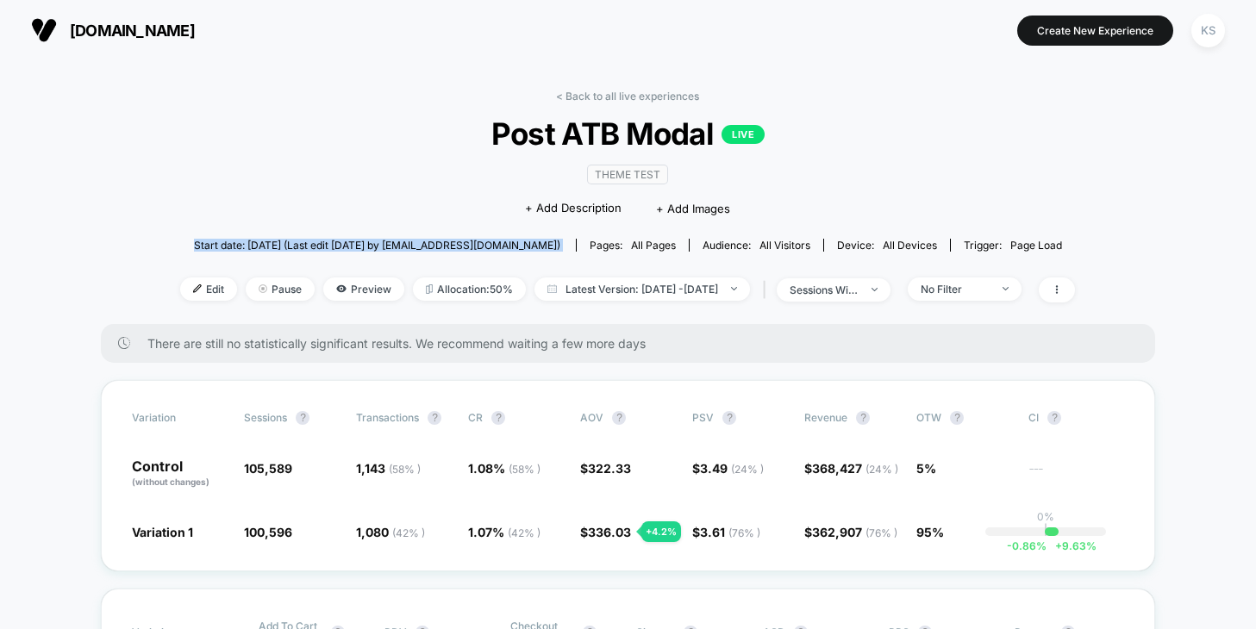
click at [524, 242] on span "Start date: 9/29/2025 (Last edit 10/3/2025 by info@clarev.com)" at bounding box center [377, 245] width 366 height 13
click at [502, 242] on span "Start date: 9/29/2025 (Last edit 10/3/2025 by info@clarev.com)" at bounding box center [377, 245] width 366 height 13
click at [488, 243] on span "Start date: 9/29/2025 (Last edit 10/3/2025 by info@clarev.com)" at bounding box center [377, 245] width 366 height 13
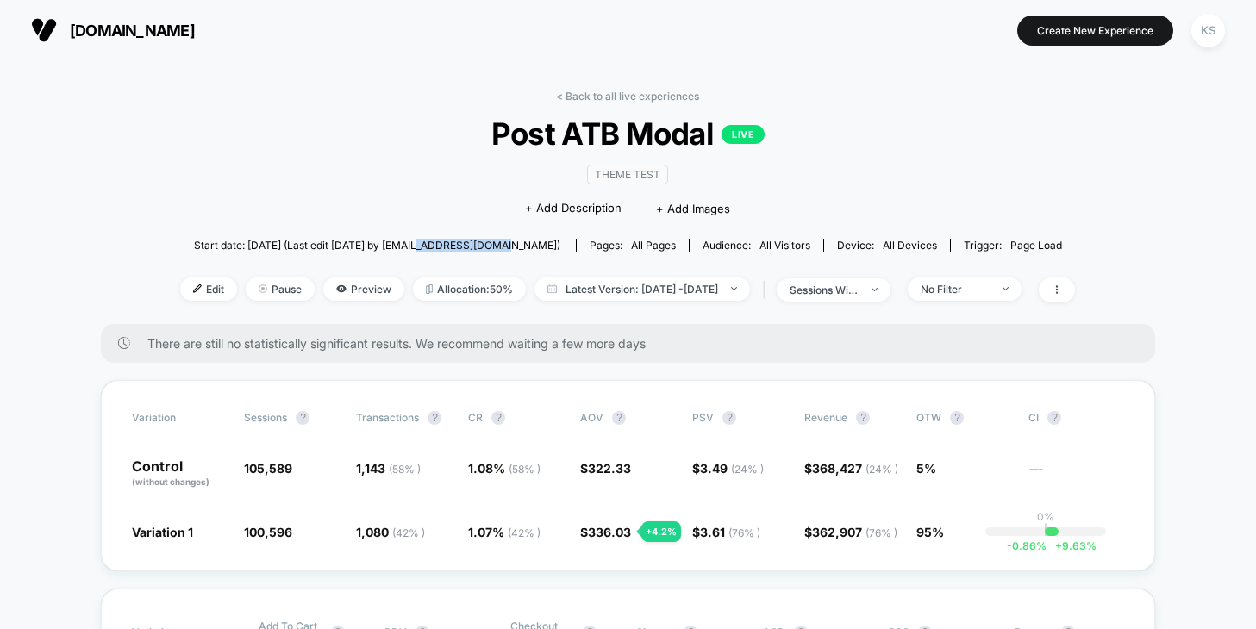
drag, startPoint x: 527, startPoint y: 245, endPoint x: 447, endPoint y: 241, distance: 80.2
click at [447, 241] on span "Start date: 9/29/2025 (Last edit 10/3/2025 by info@clarev.com)" at bounding box center [377, 245] width 366 height 13
click at [471, 247] on span "Start date: 9/29/2025 (Last edit 10/3/2025 by info@clarev.com)" at bounding box center [377, 245] width 366 height 13
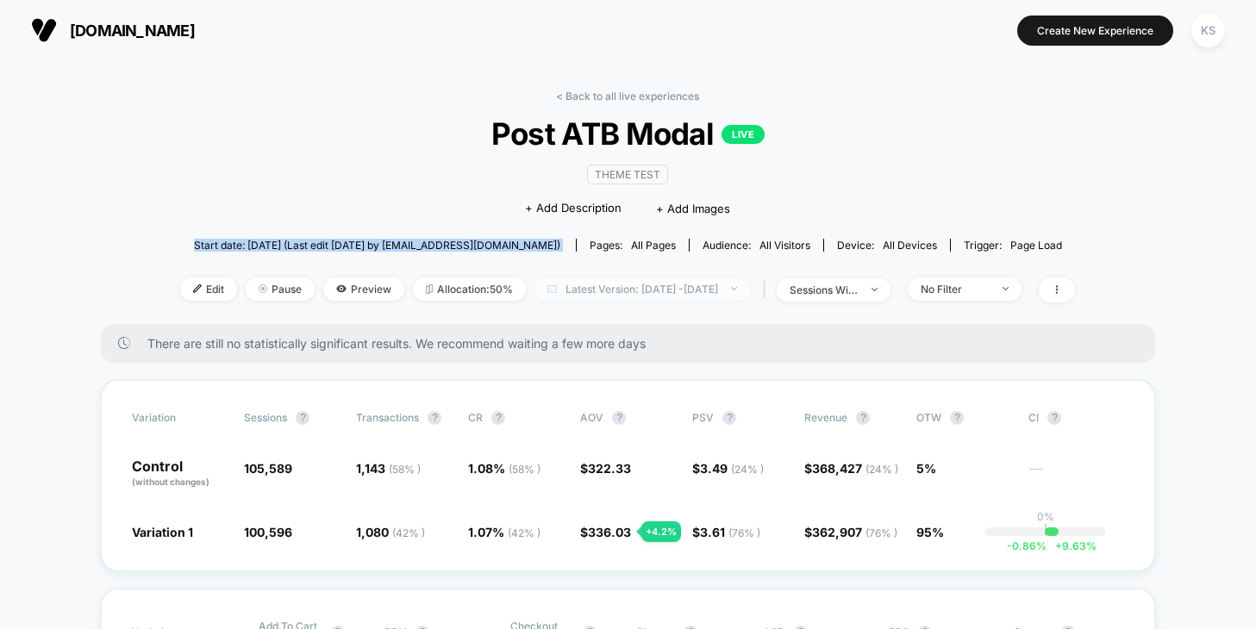
click at [750, 294] on span "Latest Version: Sep 29, 2025 - Oct 9, 2025" at bounding box center [641, 289] width 215 height 23
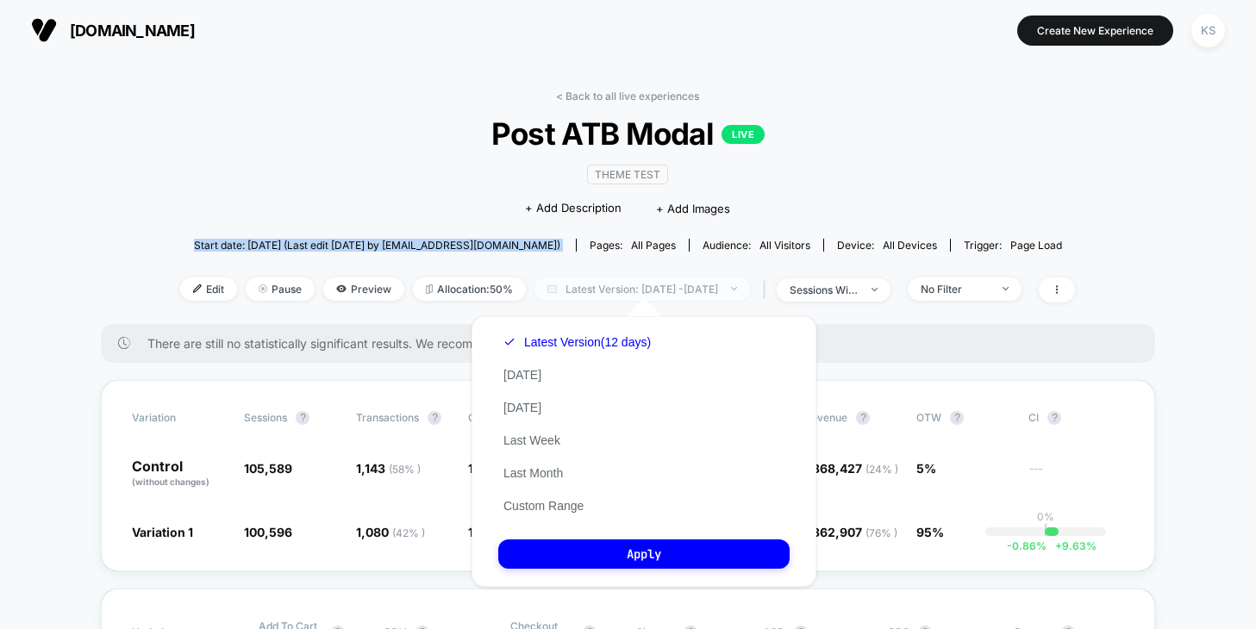
click at [632, 291] on span "Latest Version: Sep 29, 2025 - Oct 9, 2025" at bounding box center [641, 289] width 215 height 23
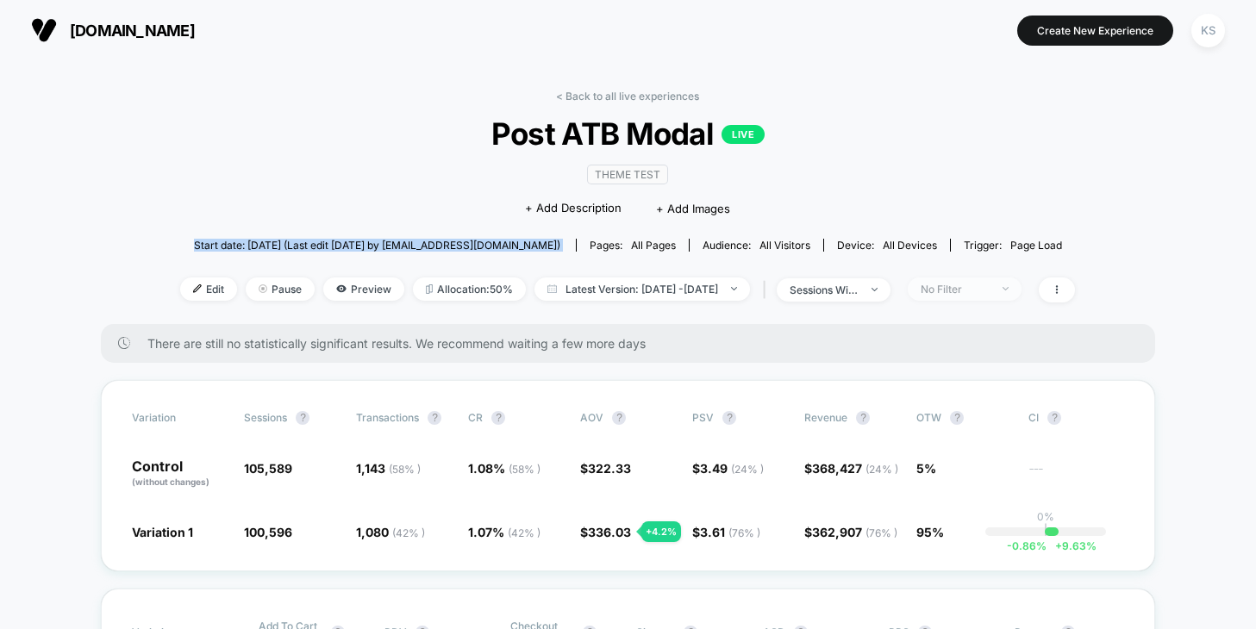
click at [979, 288] on div "No Filter" at bounding box center [955, 289] width 69 height 13
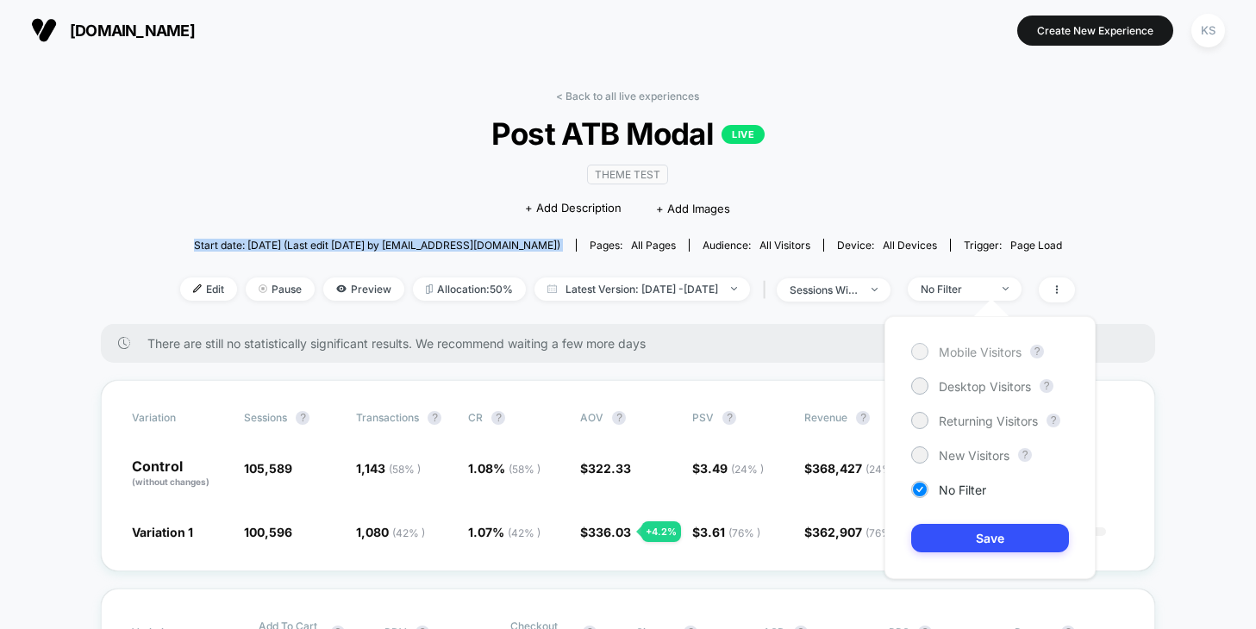
click at [915, 349] on div at bounding box center [919, 351] width 13 height 13
click at [942, 533] on button "Save" at bounding box center [990, 538] width 158 height 28
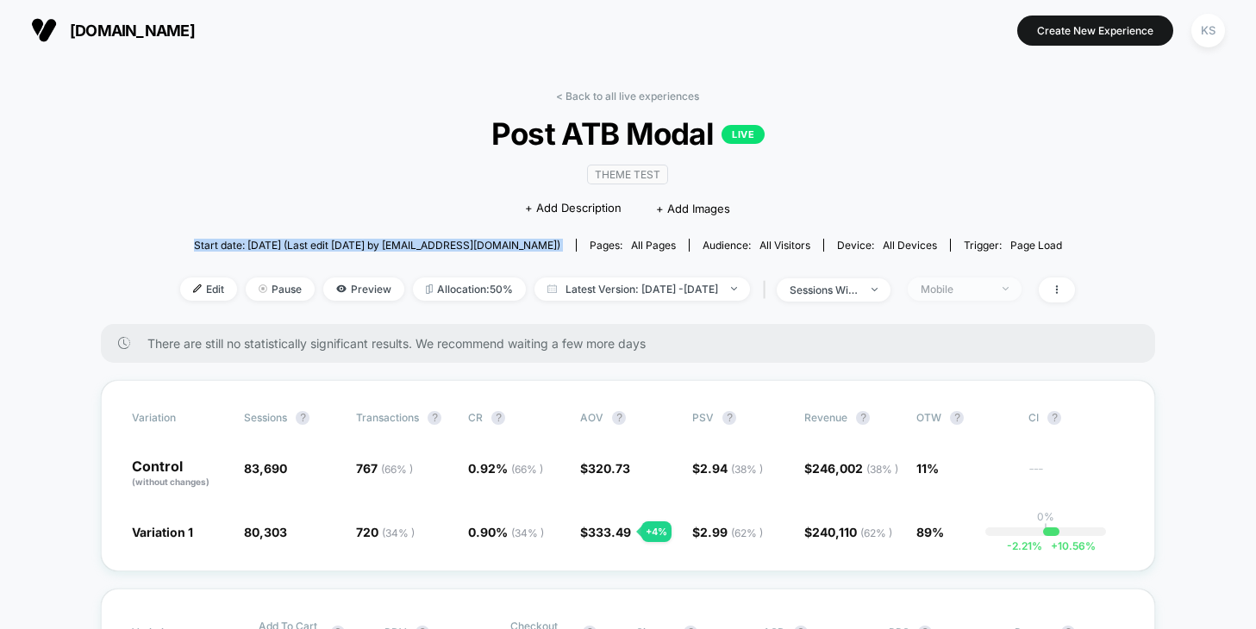
click at [965, 284] on div "Mobile" at bounding box center [955, 289] width 69 height 13
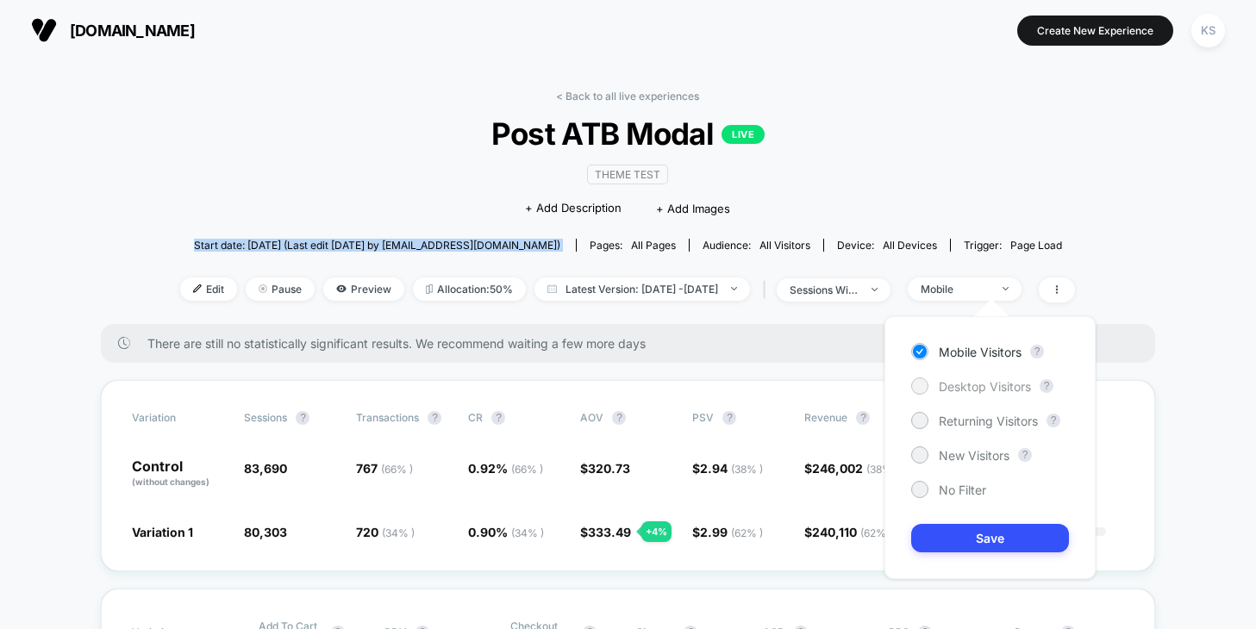
click at [920, 393] on div at bounding box center [919, 386] width 17 height 17
click at [977, 532] on button "Save" at bounding box center [990, 538] width 158 height 28
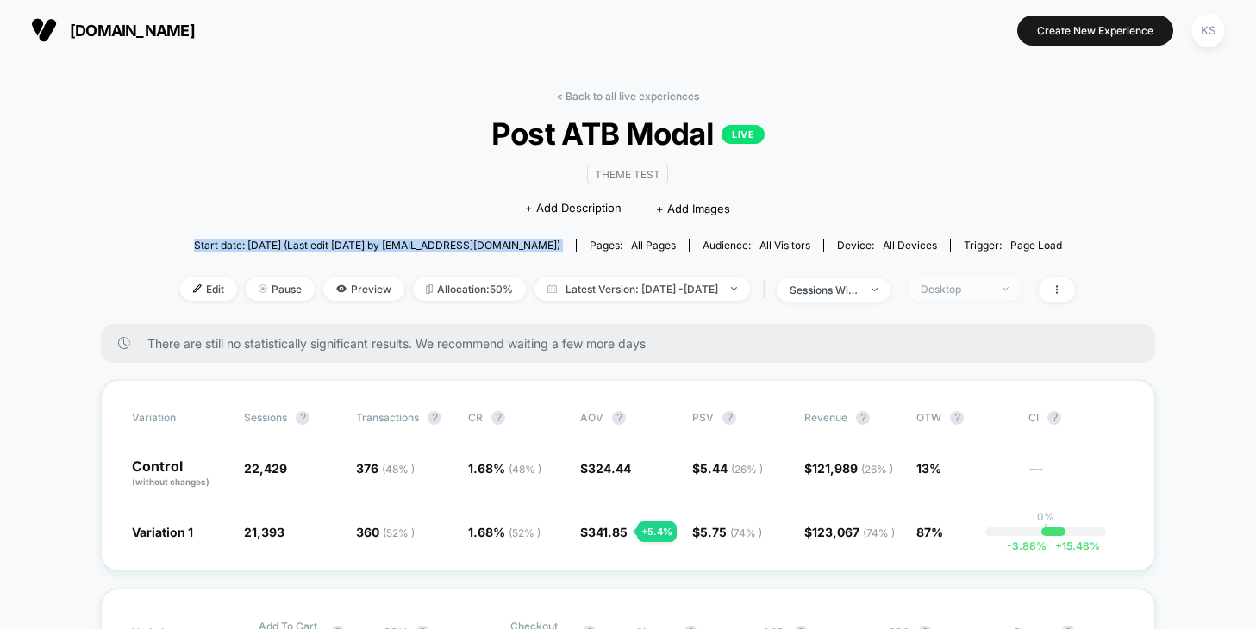
click at [979, 293] on div "Desktop" at bounding box center [955, 289] width 69 height 13
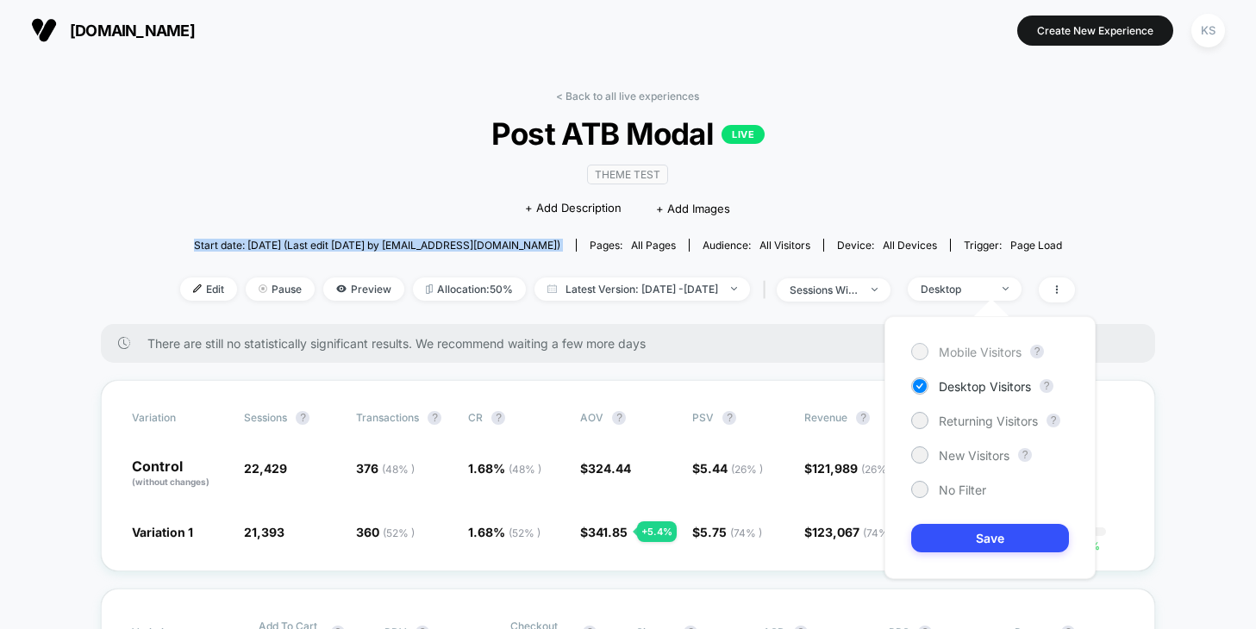
click at [939, 343] on div "Mobile Visitors" at bounding box center [966, 351] width 110 height 17
click at [951, 532] on button "Save" at bounding box center [990, 538] width 158 height 28
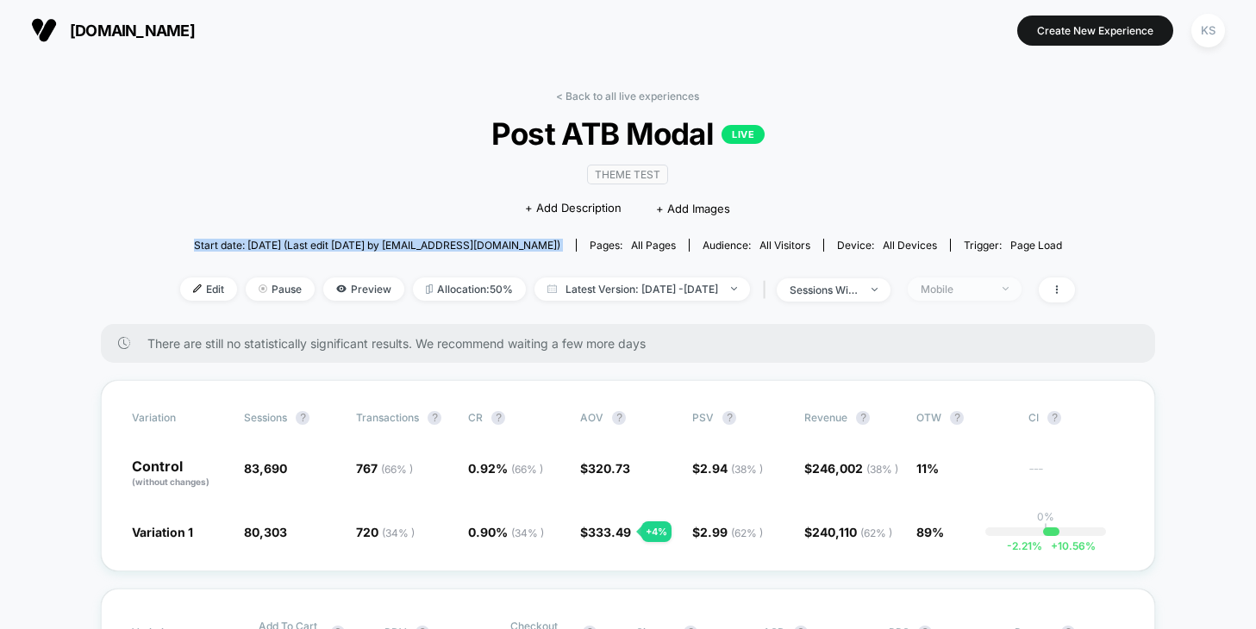
click at [990, 288] on div "Mobile" at bounding box center [955, 289] width 69 height 13
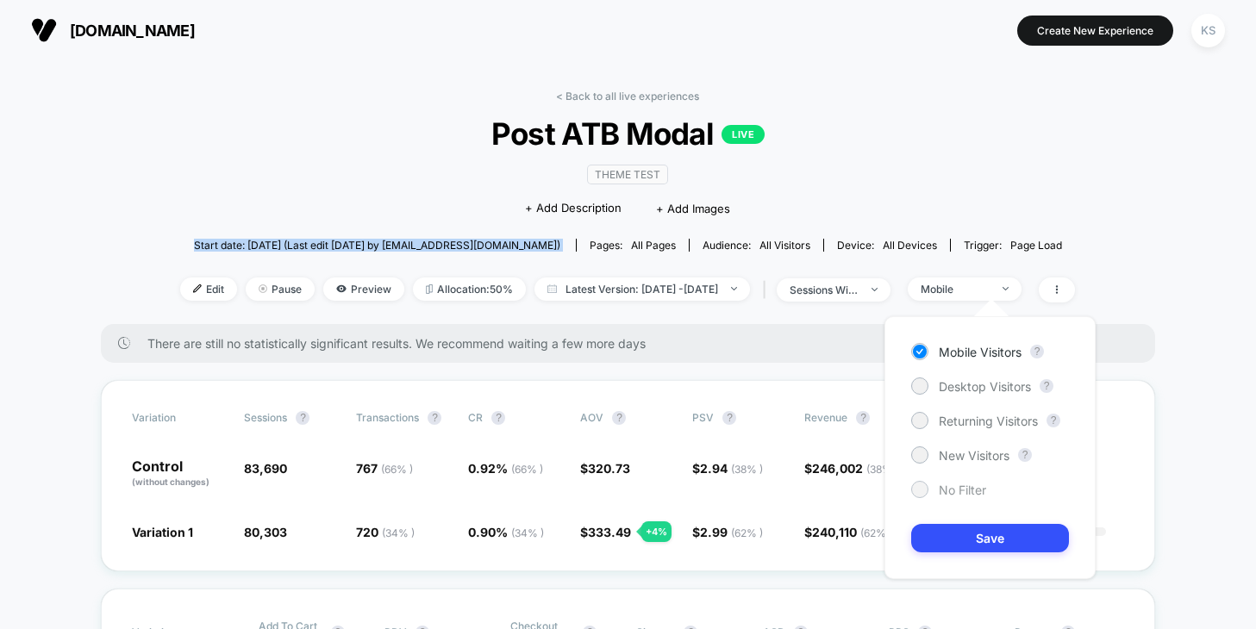
click at [936, 486] on div "No Filter" at bounding box center [948, 489] width 75 height 17
click at [966, 546] on button "Save" at bounding box center [990, 538] width 158 height 28
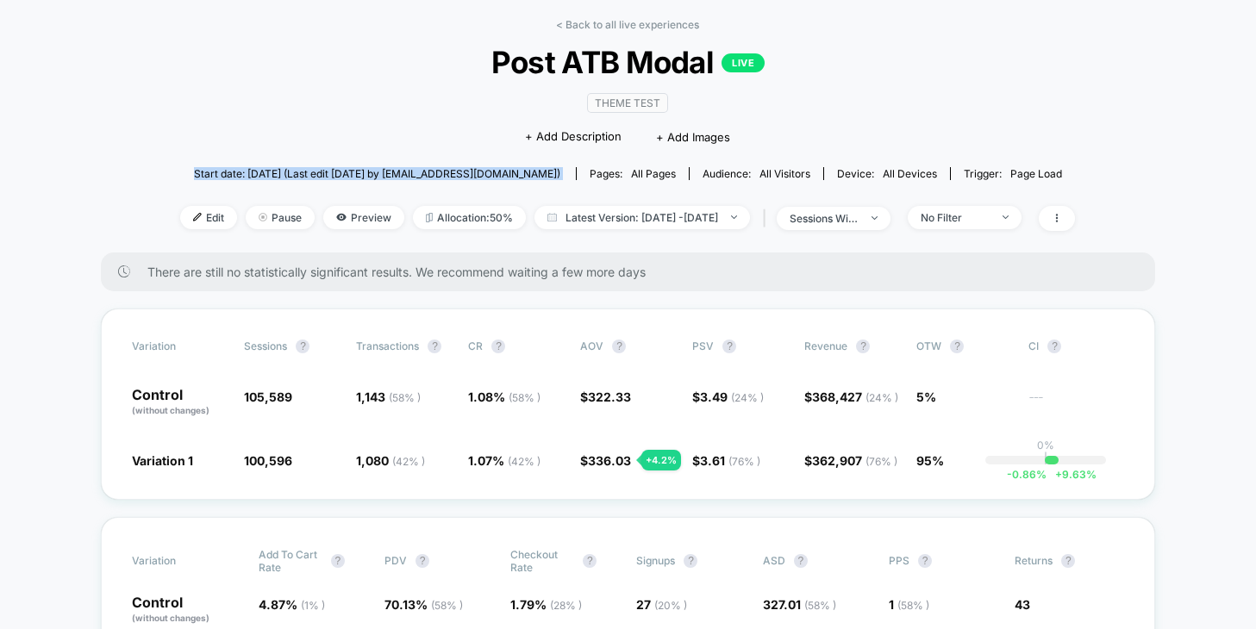
scroll to position [47, 0]
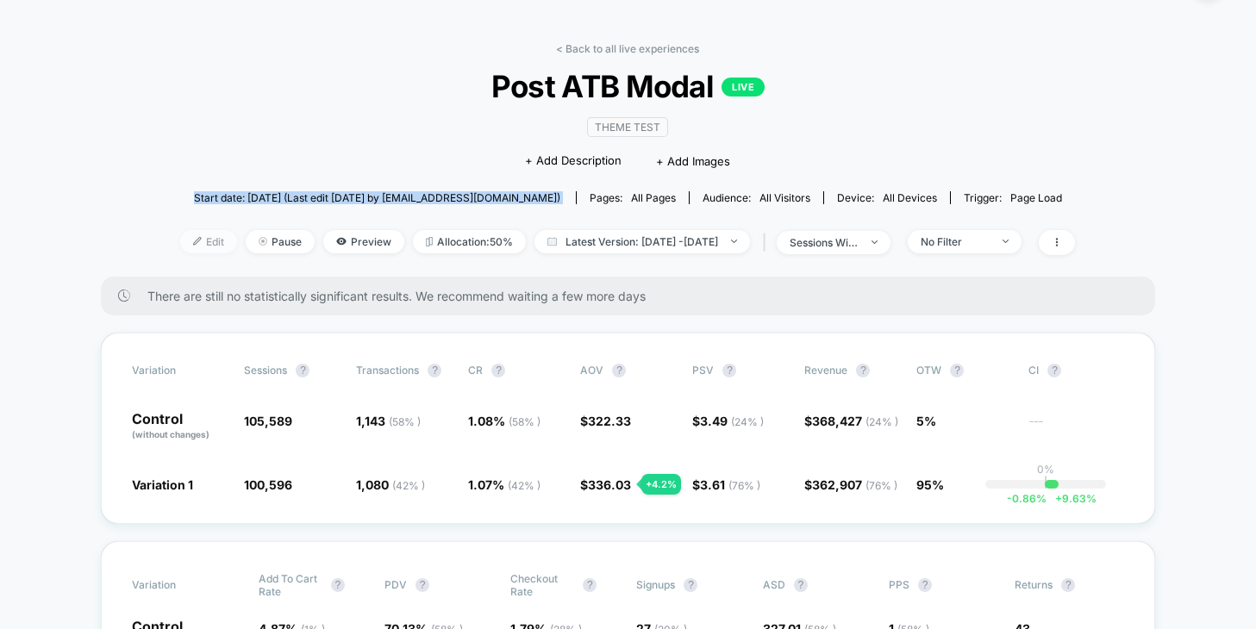
click at [185, 246] on span "Edit" at bounding box center [208, 241] width 57 height 23
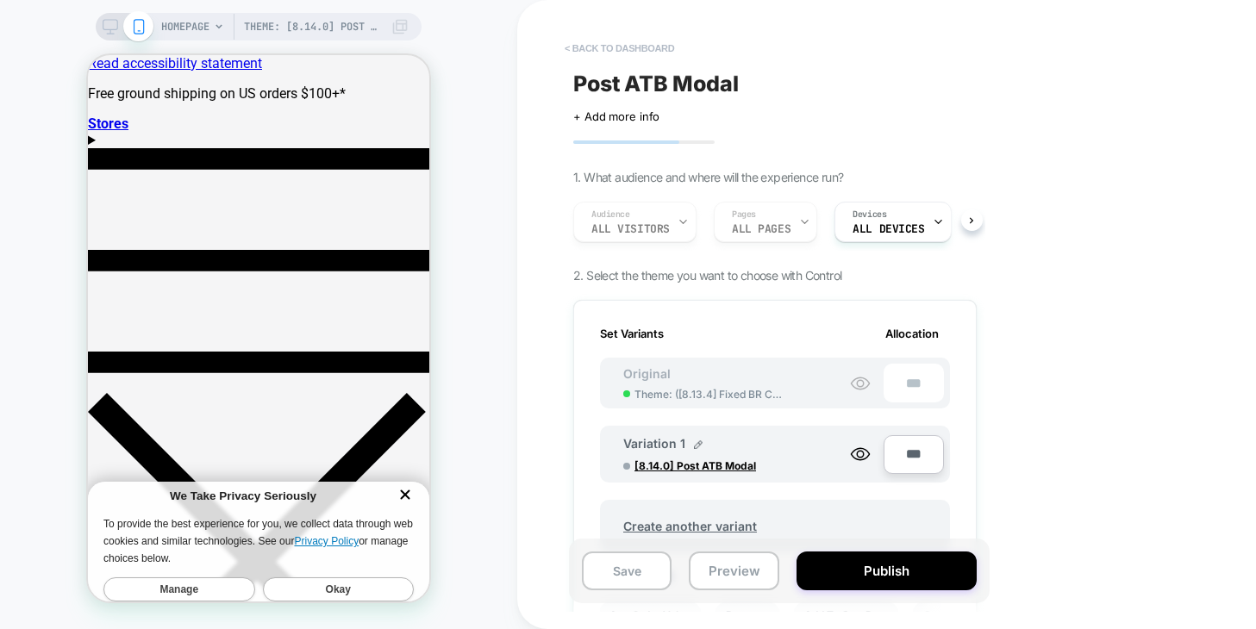
click at [615, 49] on button "< back to dashboard" at bounding box center [619, 48] width 127 height 28
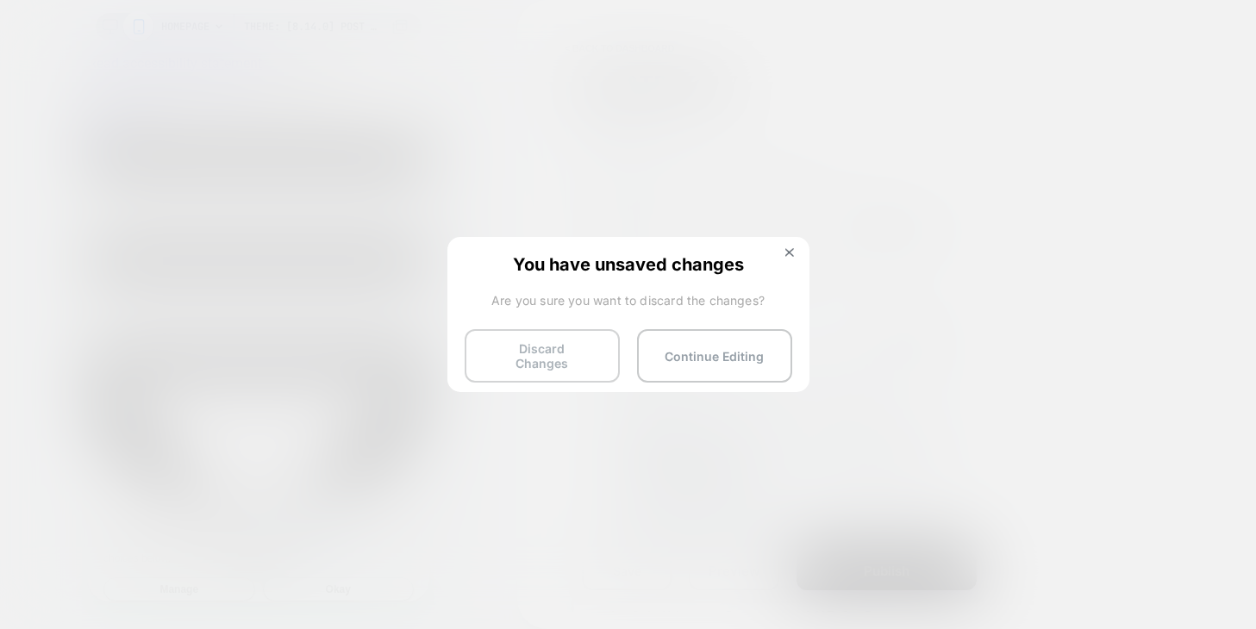
click at [578, 353] on button "Discard Changes" at bounding box center [542, 355] width 155 height 53
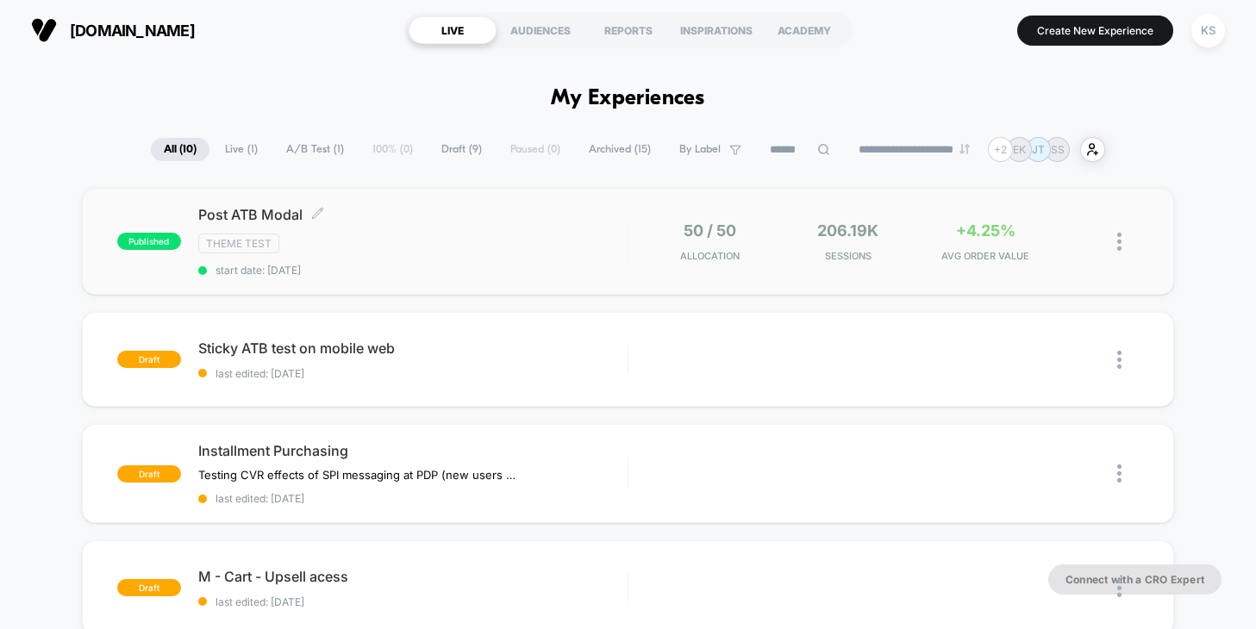
click at [417, 249] on div "Theme Test" at bounding box center [412, 244] width 429 height 20
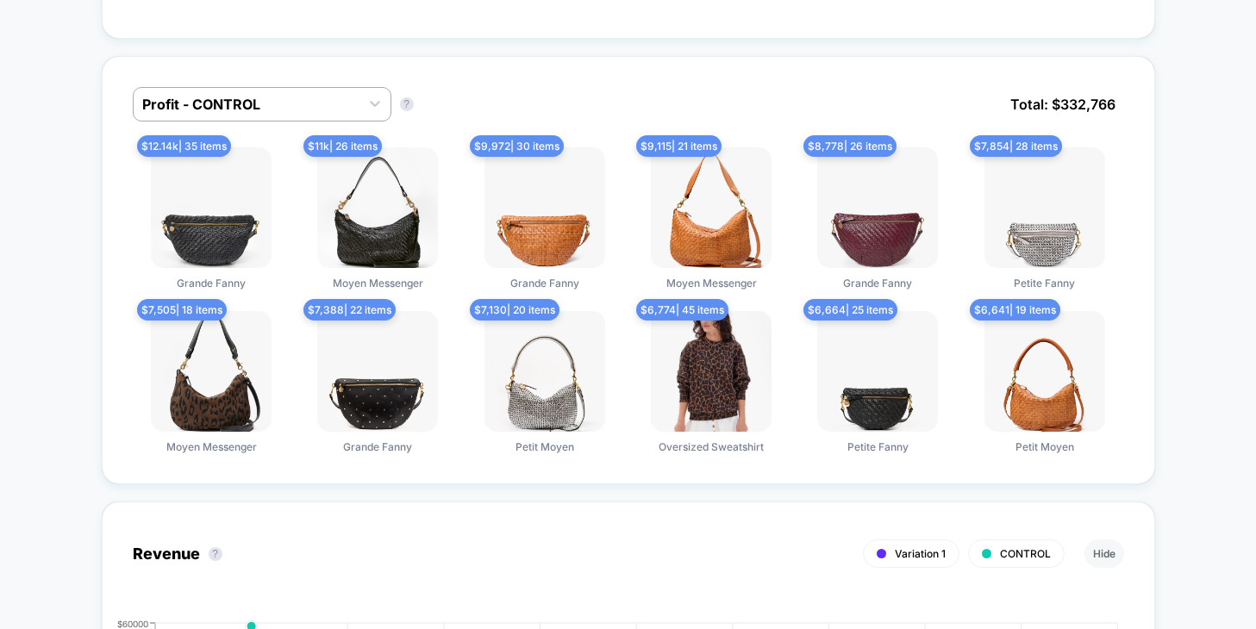
scroll to position [1347, 0]
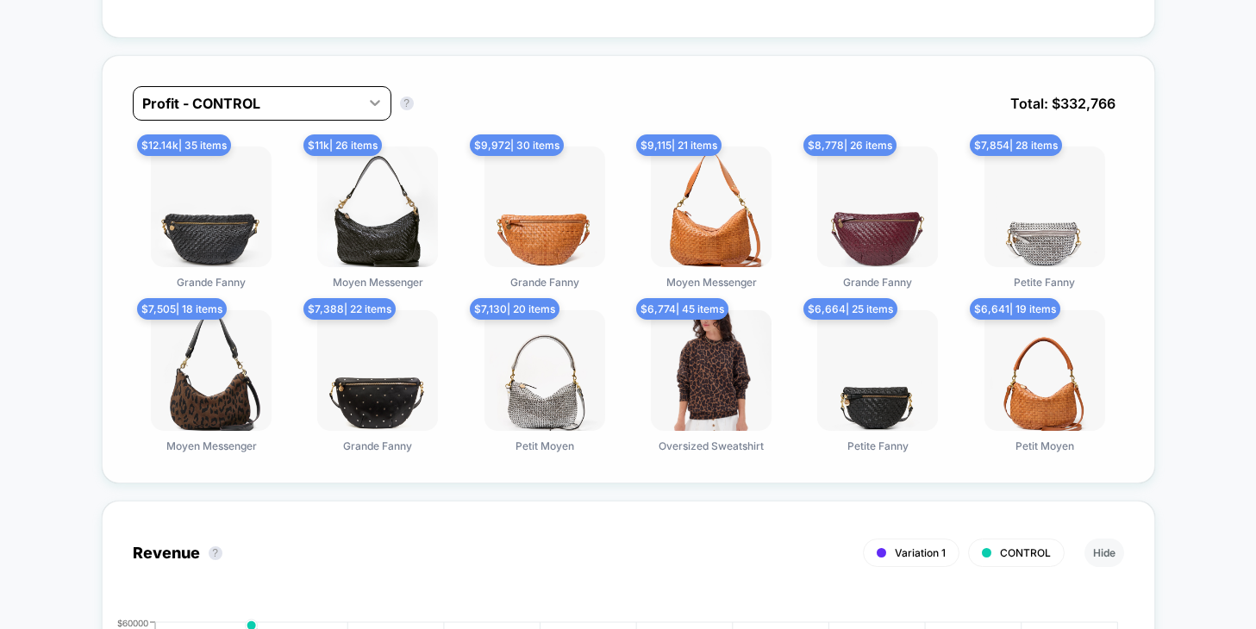
click at [370, 100] on icon at bounding box center [375, 103] width 10 height 6
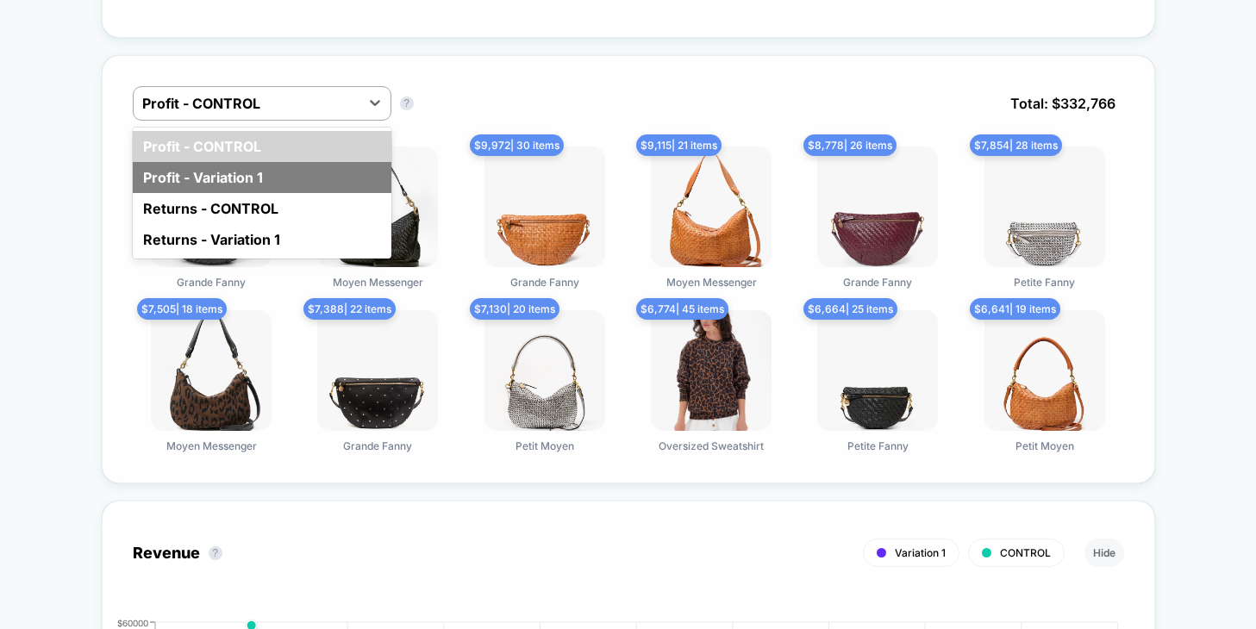
click at [303, 172] on div "Profit - Variation 1" at bounding box center [262, 177] width 259 height 31
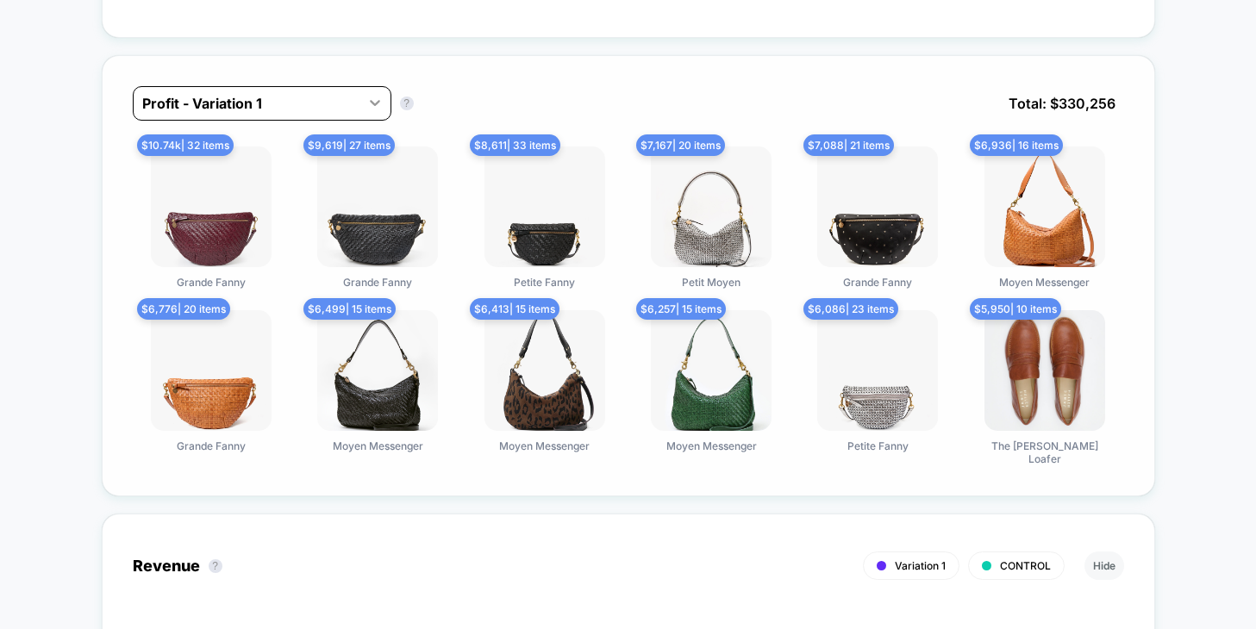
click at [366, 100] on icon at bounding box center [374, 102] width 17 height 17
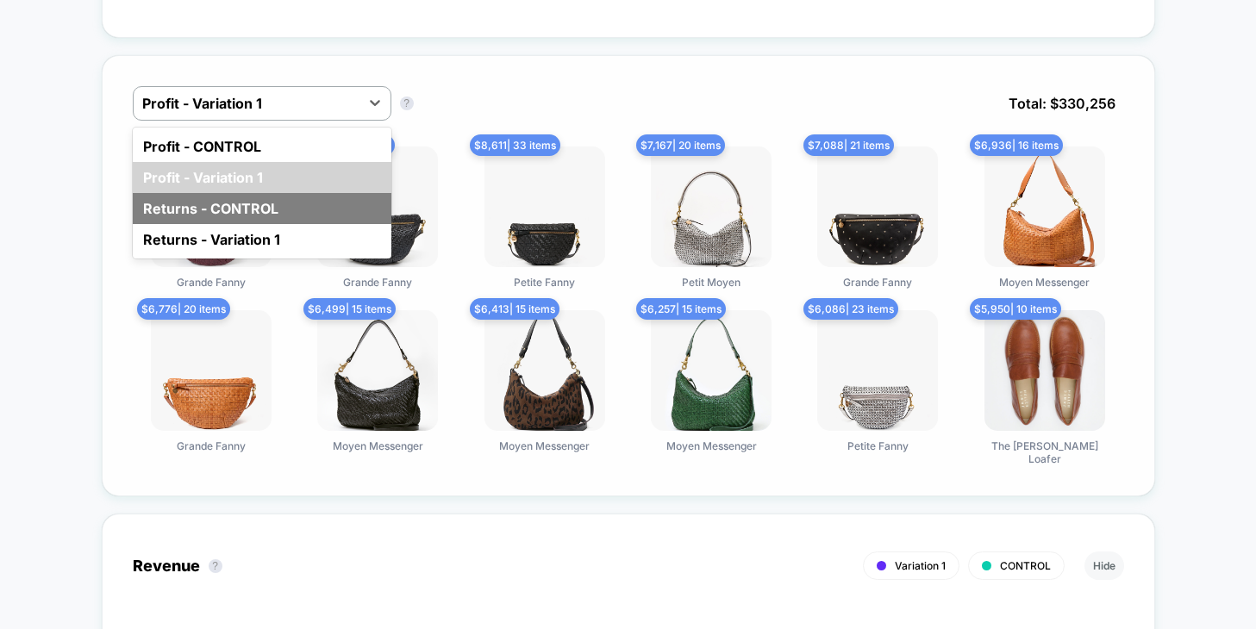
click at [297, 198] on div "Returns - CONTROL" at bounding box center [262, 208] width 259 height 31
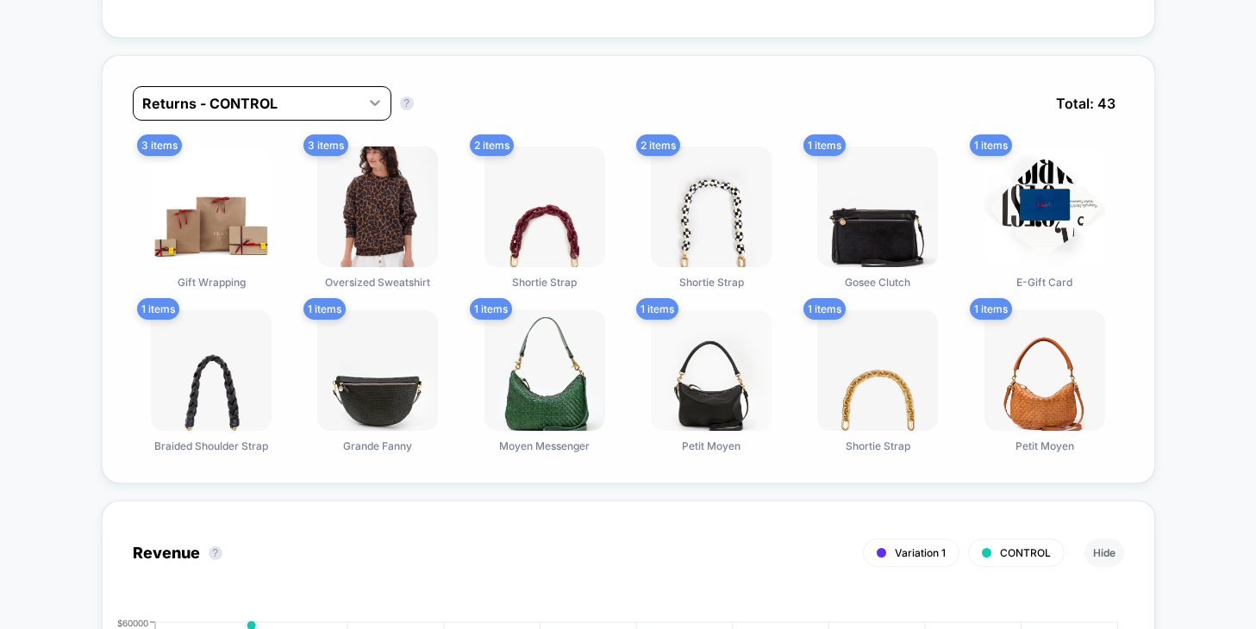
click at [370, 100] on icon at bounding box center [375, 103] width 10 height 6
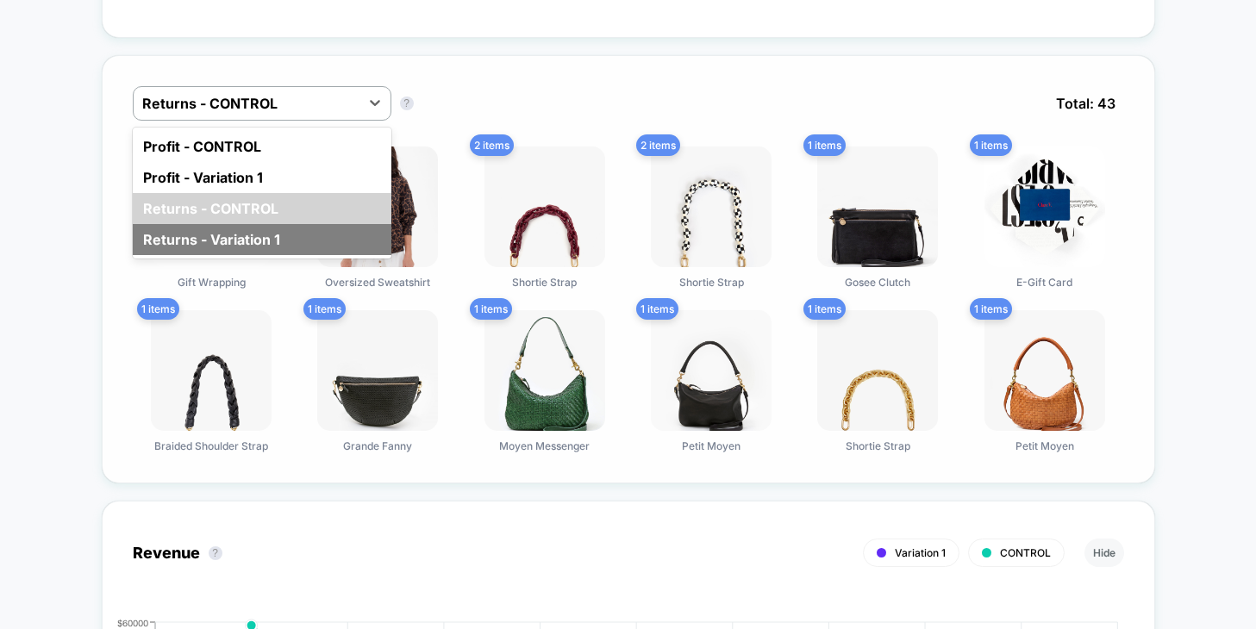
click at [258, 224] on div "Returns - Variation 1" at bounding box center [262, 239] width 259 height 31
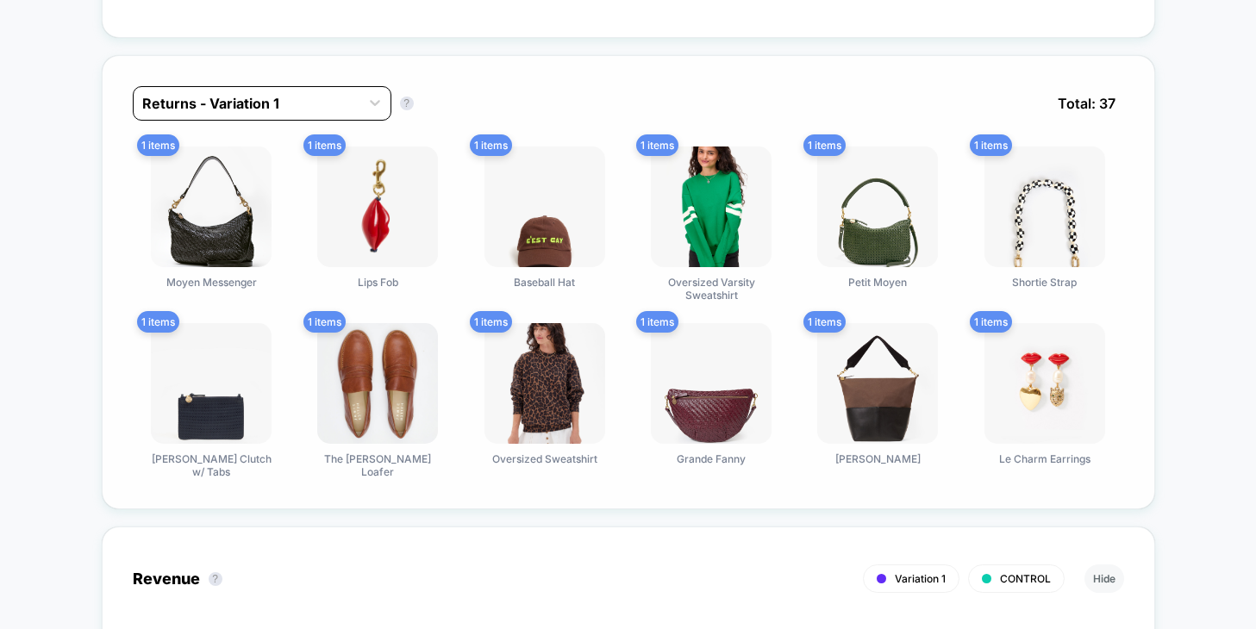
click at [347, 97] on div "Returns - Variation 1" at bounding box center [247, 104] width 226 height 28
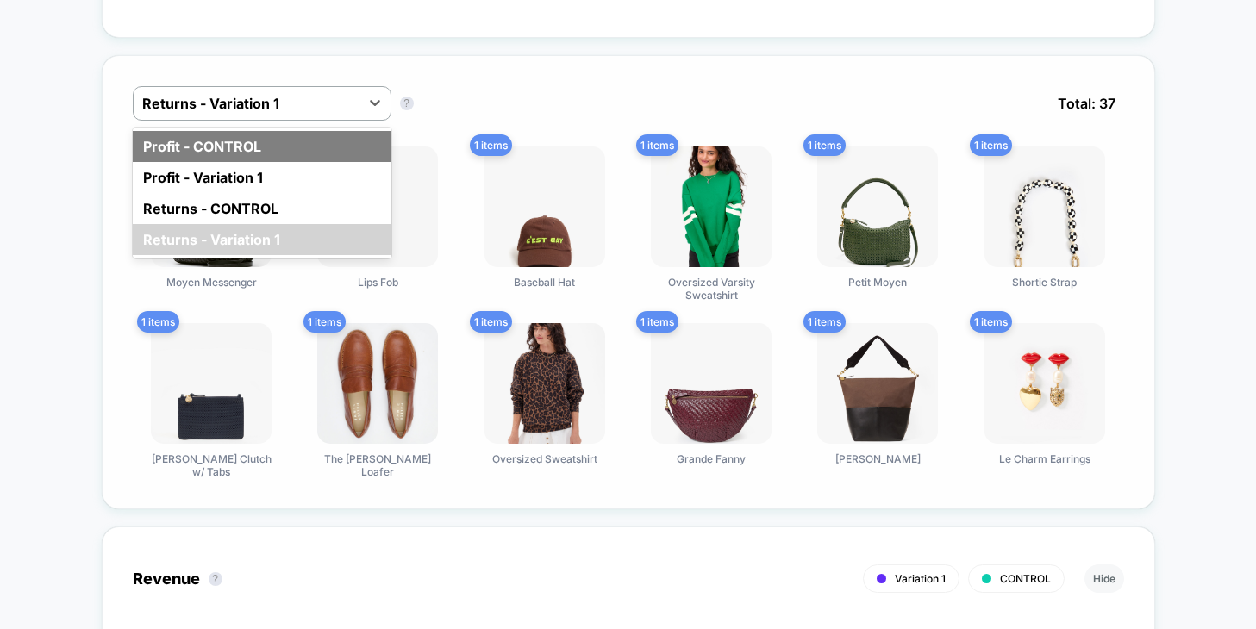
click at [288, 135] on div "Profit - CONTROL" at bounding box center [262, 146] width 259 height 31
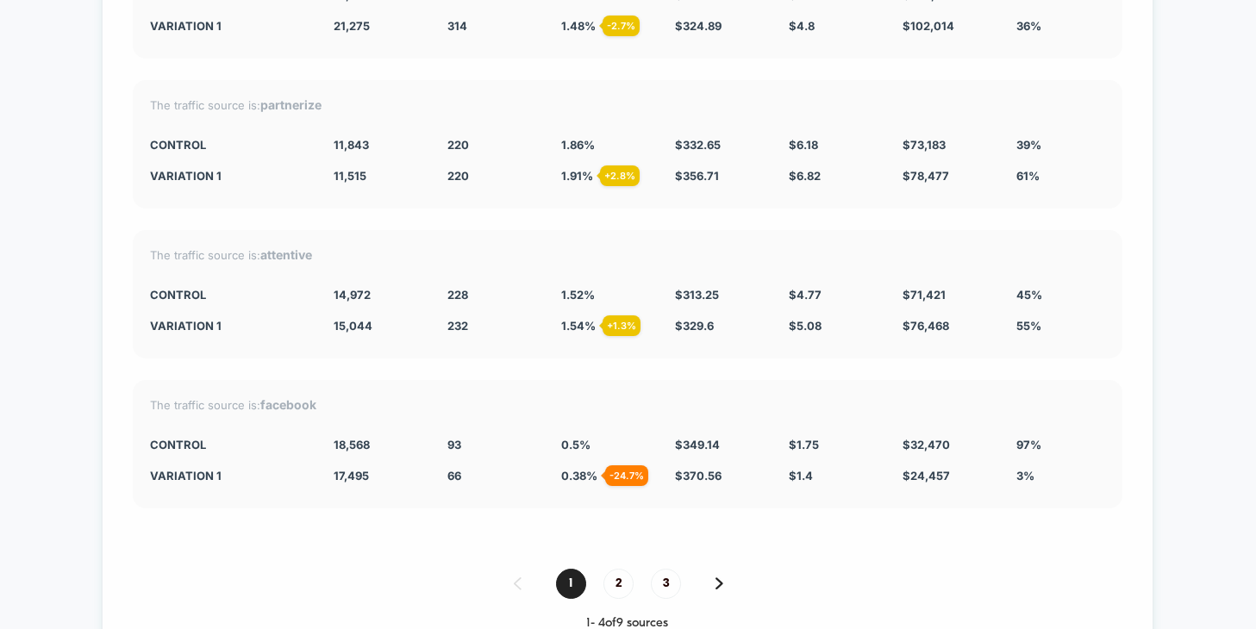
scroll to position [6850, 0]
click at [456, 537] on div "Split By Traffic source Variation Sessions ? Transactions ? CR ? AOV ? PSV ? Re…" at bounding box center [628, 236] width 1052 height 852
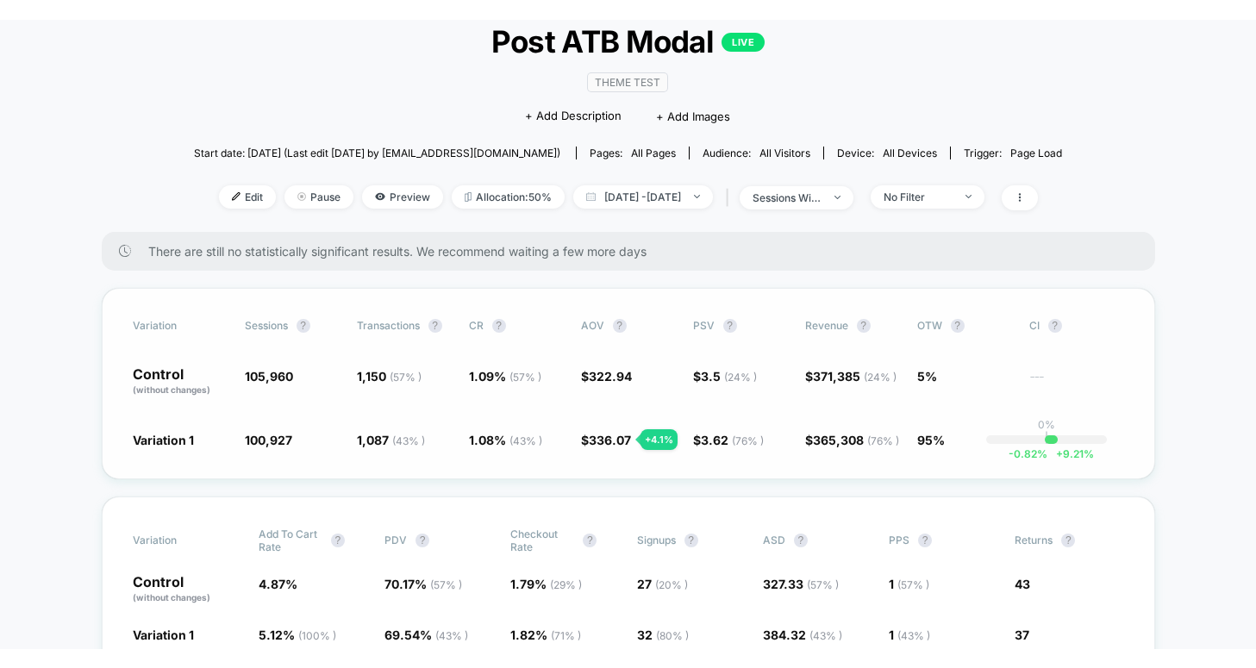
scroll to position [119, 0]
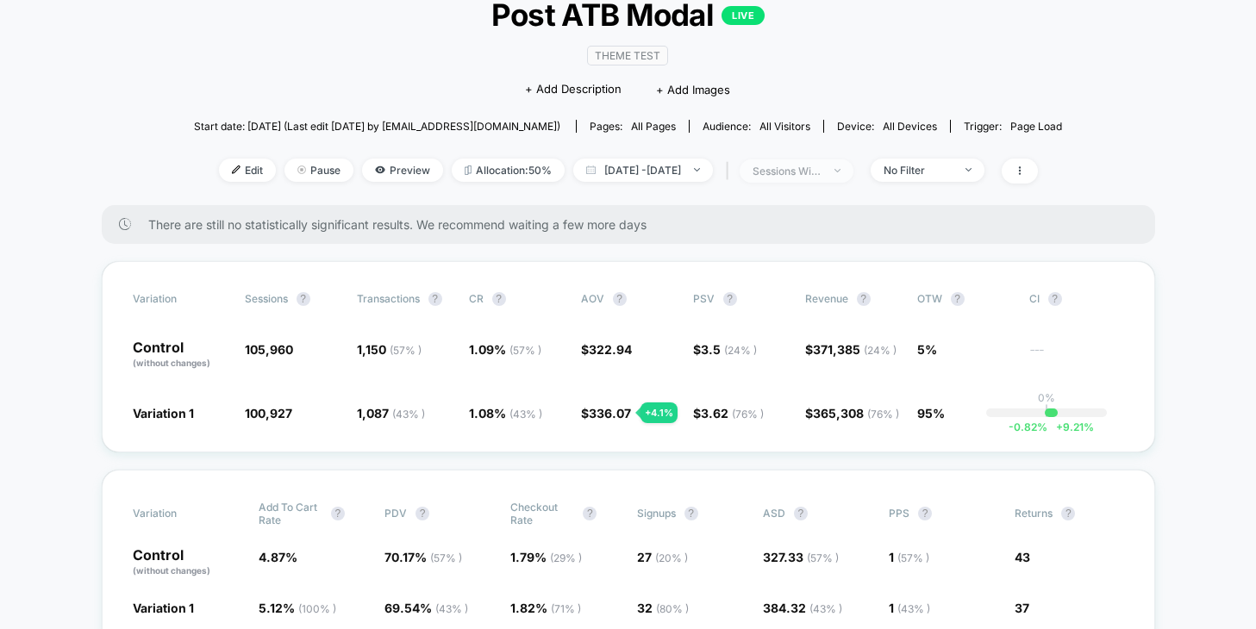
click at [821, 165] on div "sessions with impression" at bounding box center [787, 171] width 69 height 13
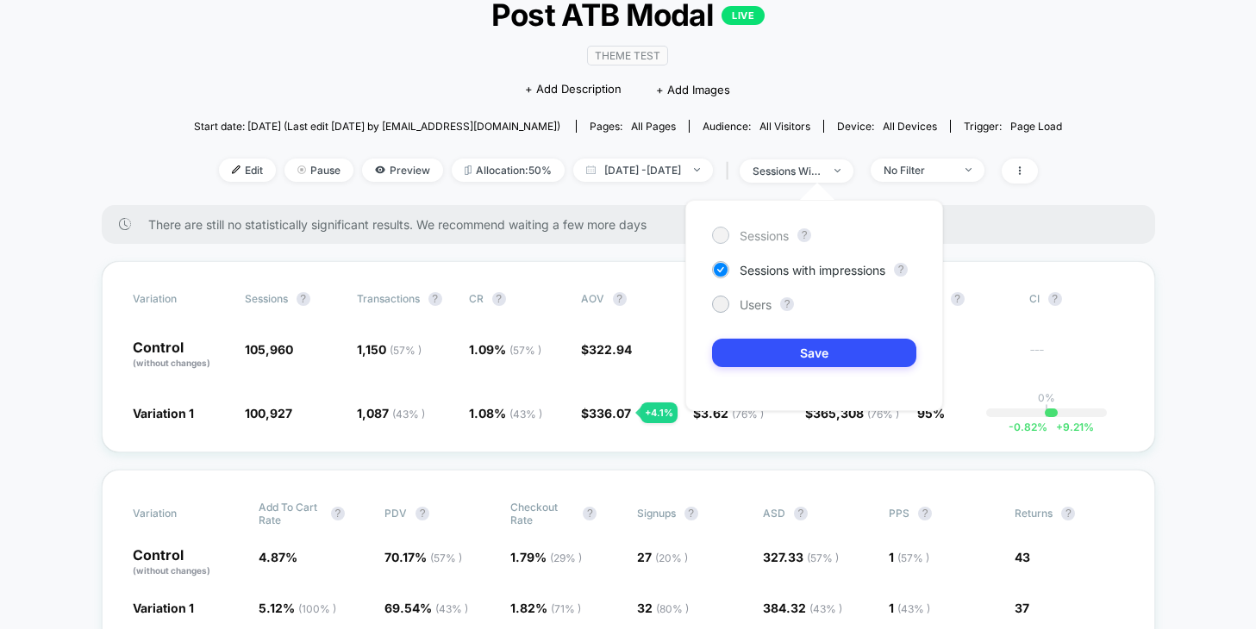
click at [721, 235] on div at bounding box center [720, 234] width 13 height 13
click at [793, 349] on button "Save" at bounding box center [814, 353] width 204 height 28
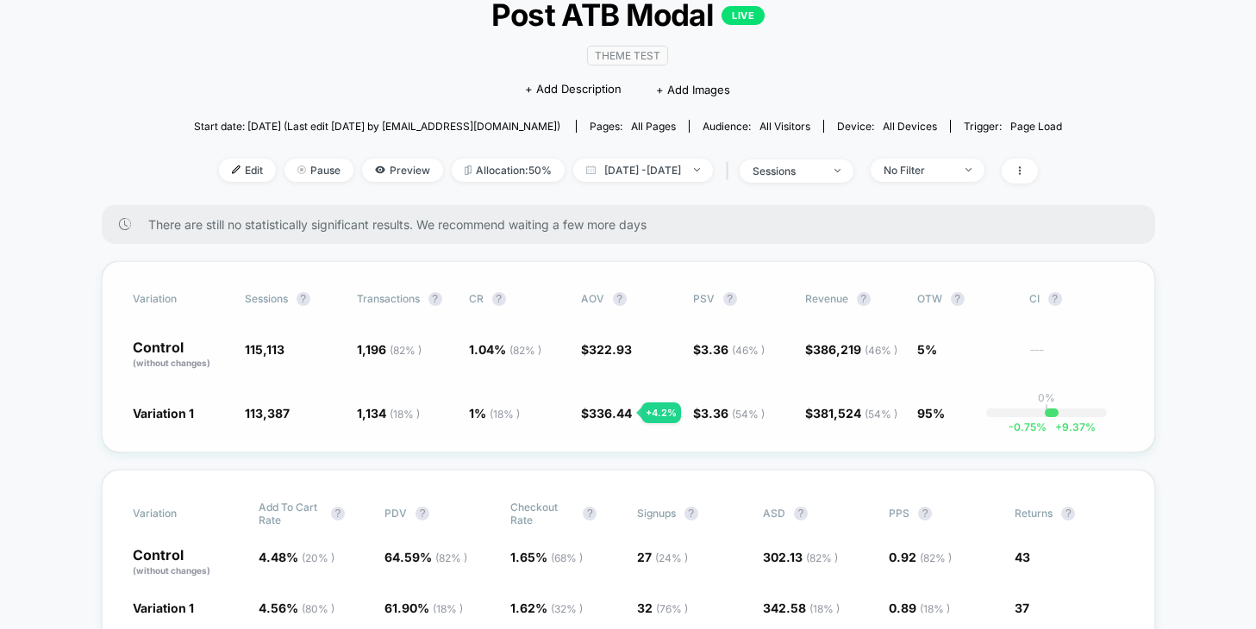
click at [624, 427] on div "Variation Sessions ? Transactions ? CR ? AOV ? PSV ? Revenue ? OTW ? CI ? Contr…" at bounding box center [628, 356] width 1053 height 191
click at [803, 175] on div "sessions" at bounding box center [787, 171] width 69 height 13
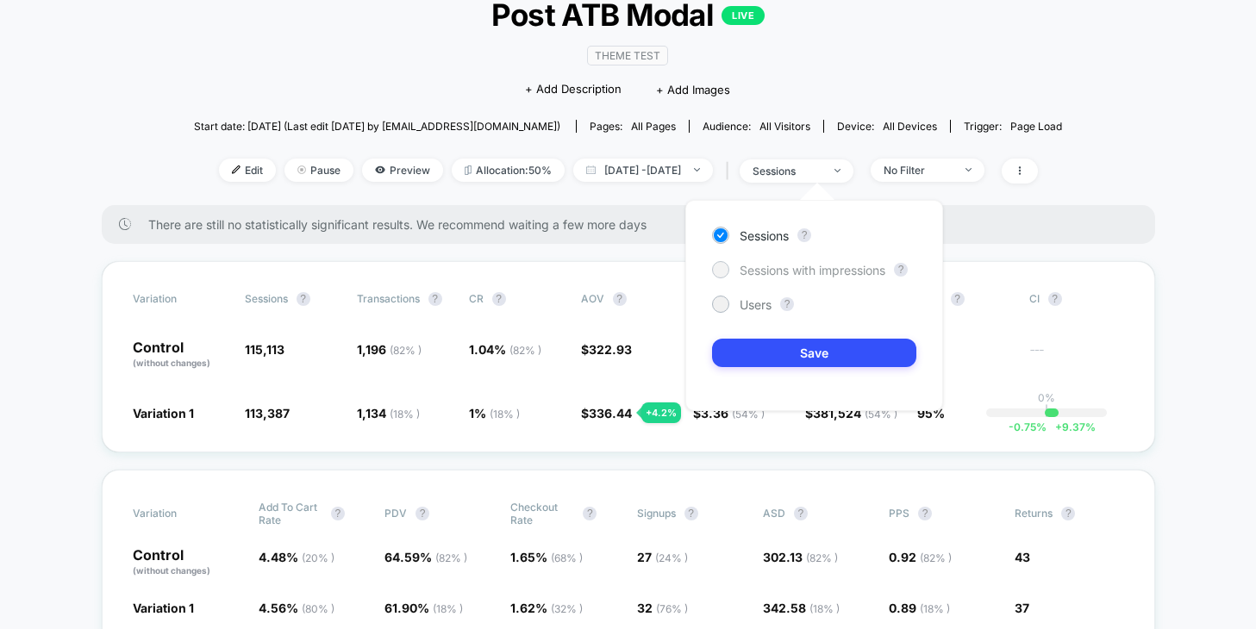
click at [725, 270] on div at bounding box center [720, 269] width 13 height 13
click at [742, 350] on button "Save" at bounding box center [814, 353] width 204 height 28
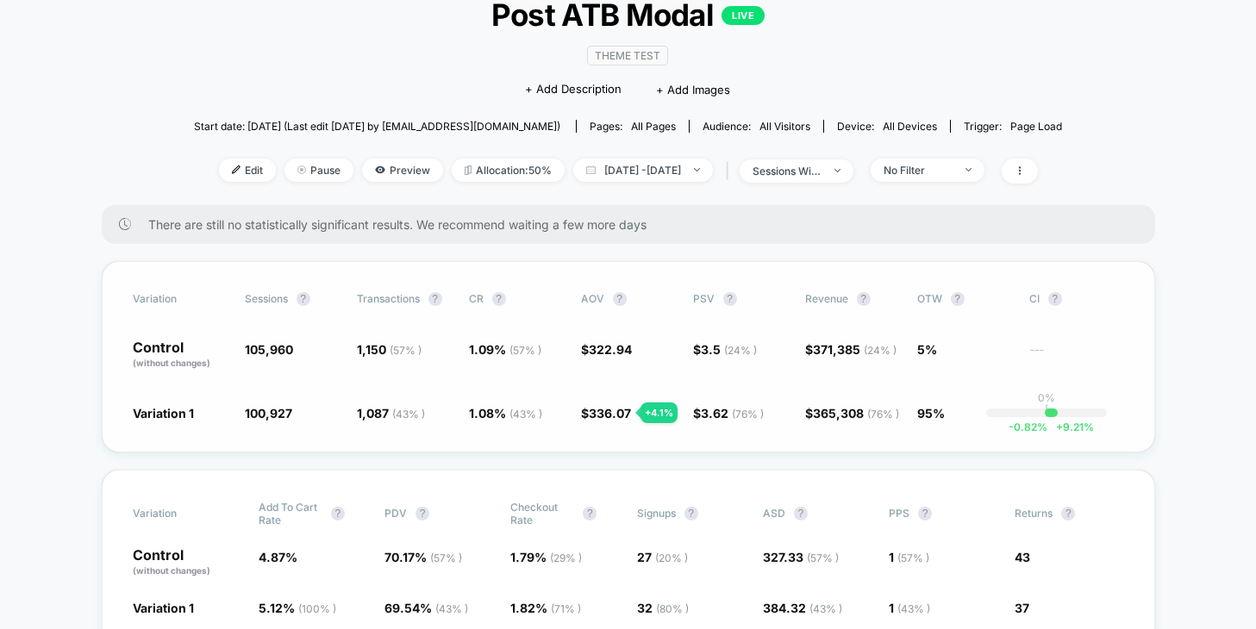
click at [562, 440] on div "Variation Sessions ? Transactions ? CR ? AOV ? PSV ? Revenue ? OTW ? CI ? Contr…" at bounding box center [628, 356] width 1053 height 191
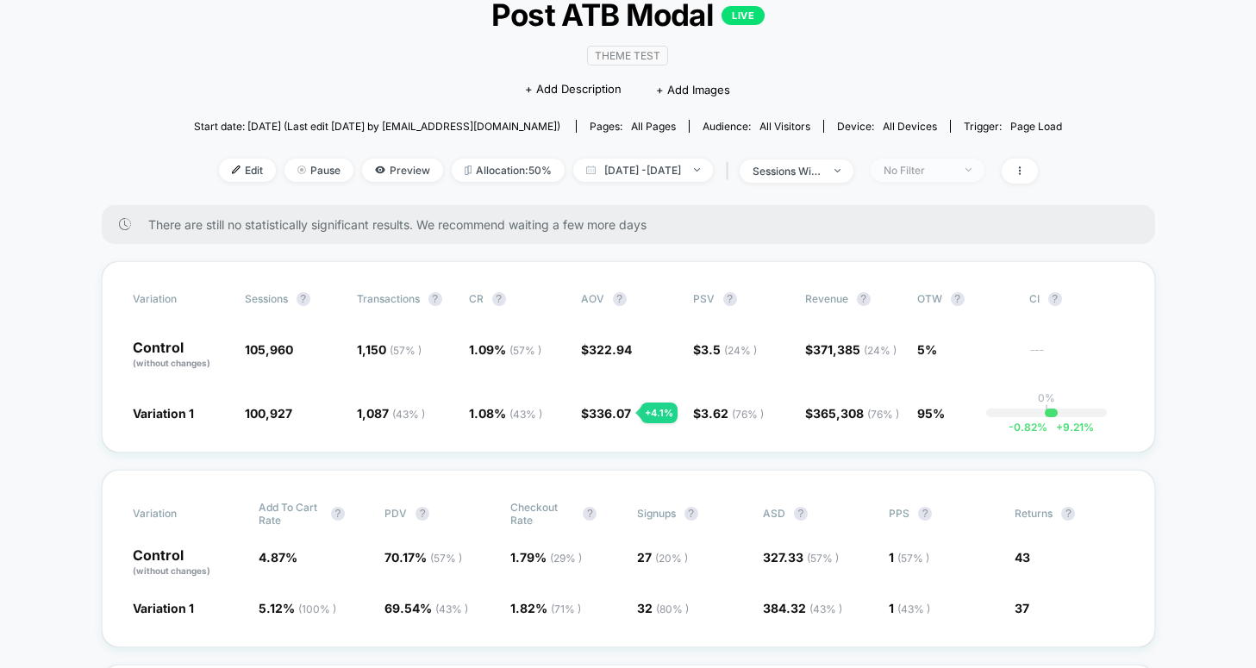
click at [945, 176] on span "No Filter" at bounding box center [928, 170] width 114 height 23
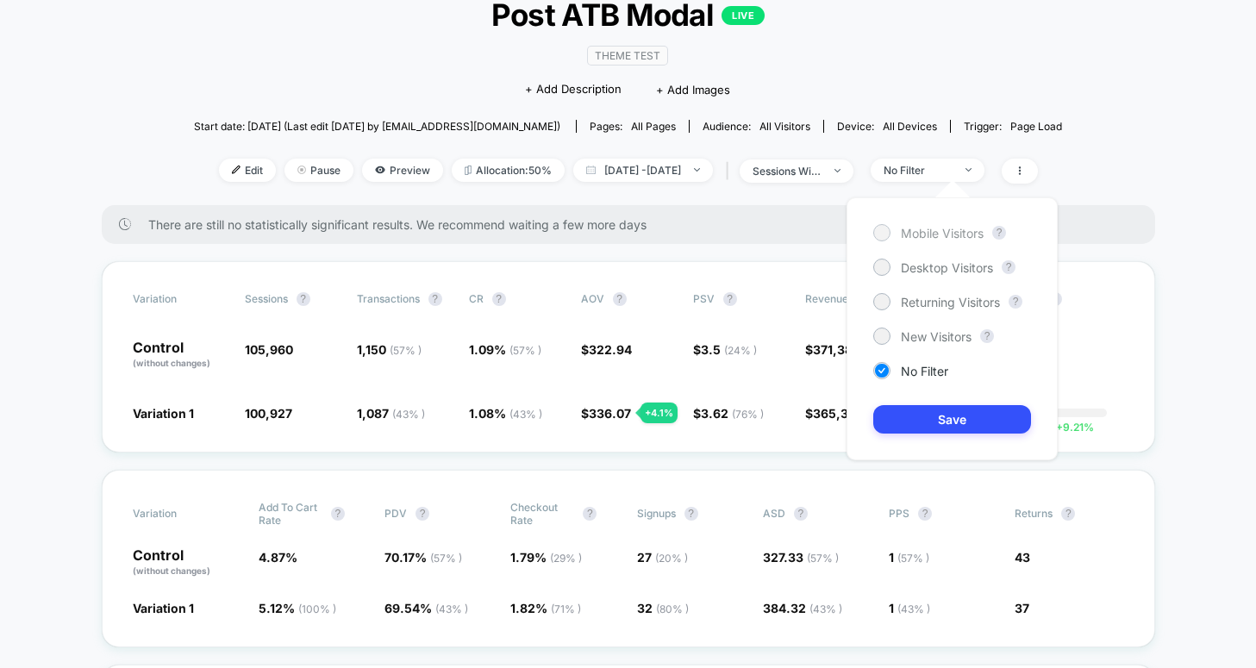
click at [882, 237] on div at bounding box center [881, 232] width 13 height 13
click at [892, 418] on button "Save" at bounding box center [952, 419] width 158 height 28
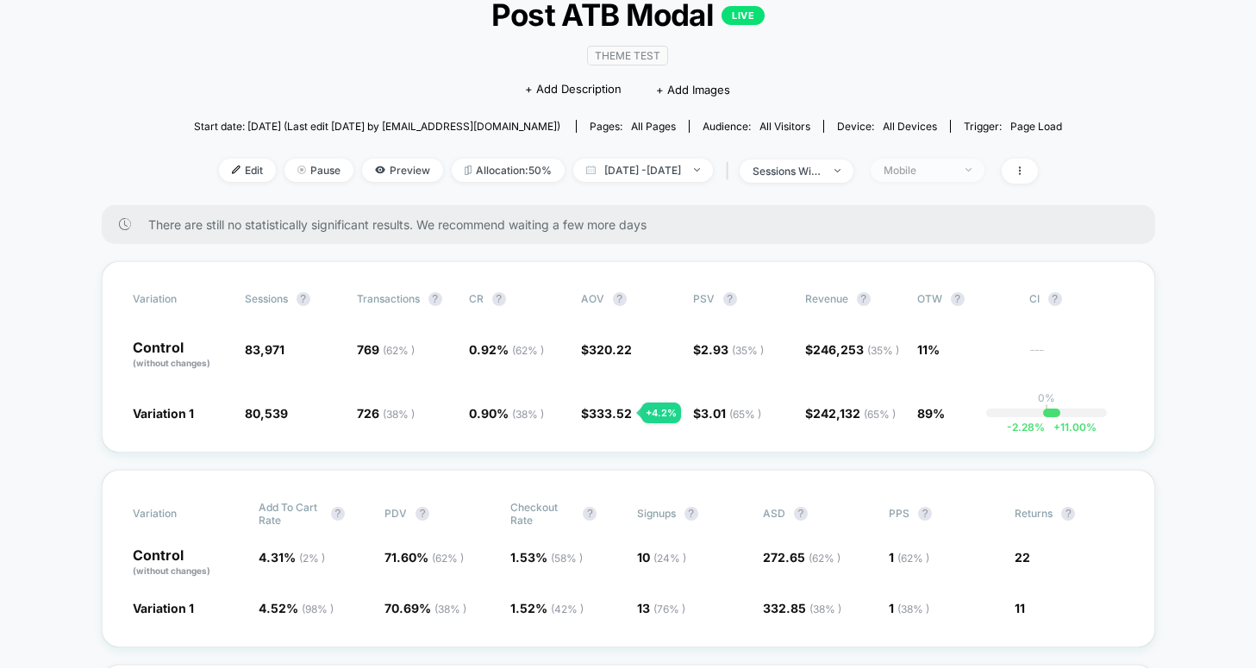
click at [937, 159] on span "Mobile" at bounding box center [928, 170] width 114 height 23
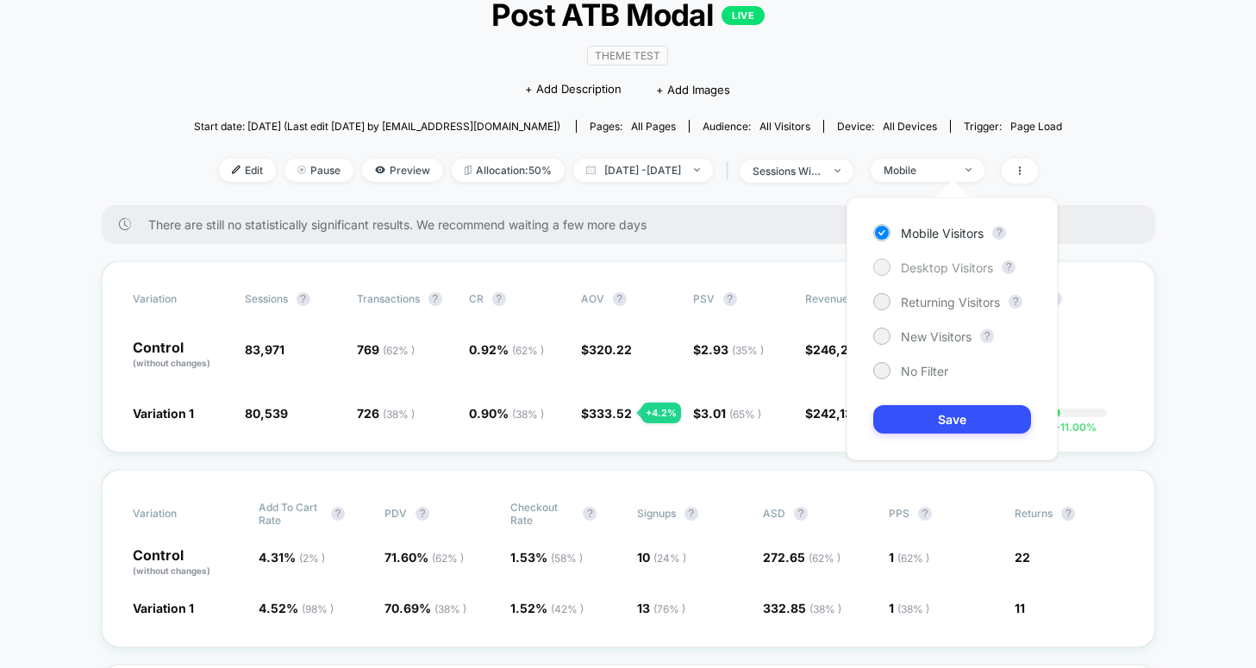
click at [942, 266] on span "Desktop Visitors" at bounding box center [947, 267] width 92 height 15
click at [921, 414] on button "Save" at bounding box center [952, 419] width 158 height 28
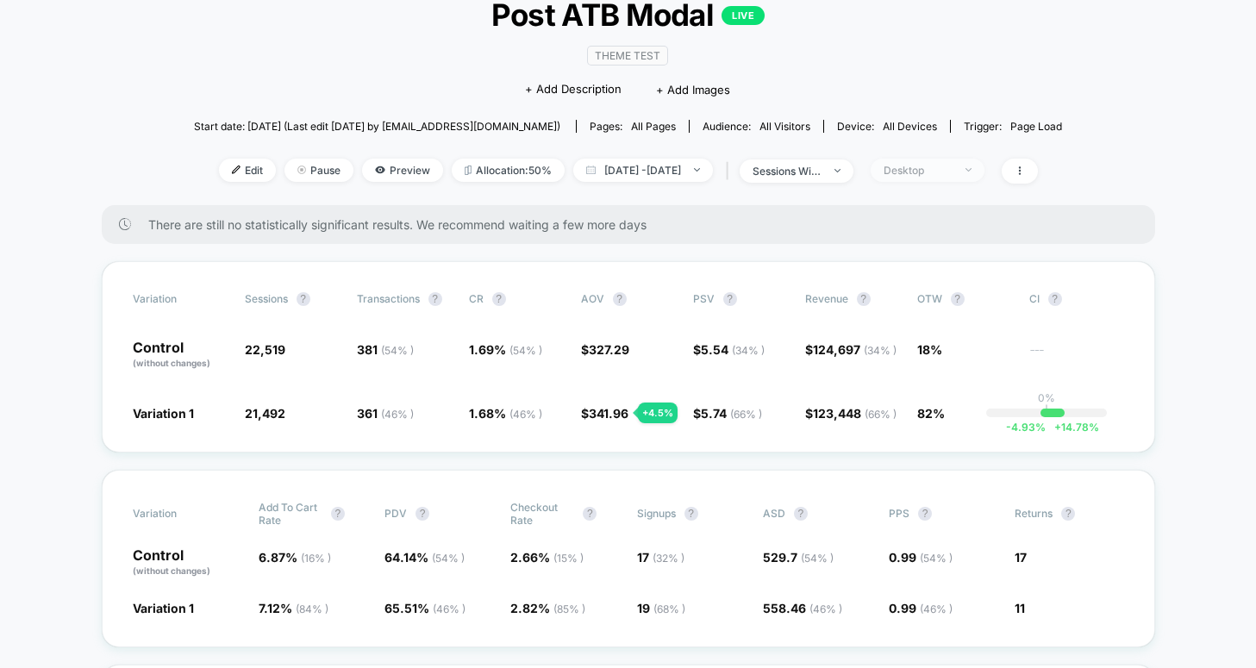
click at [941, 165] on div "Desktop" at bounding box center [918, 170] width 69 height 13
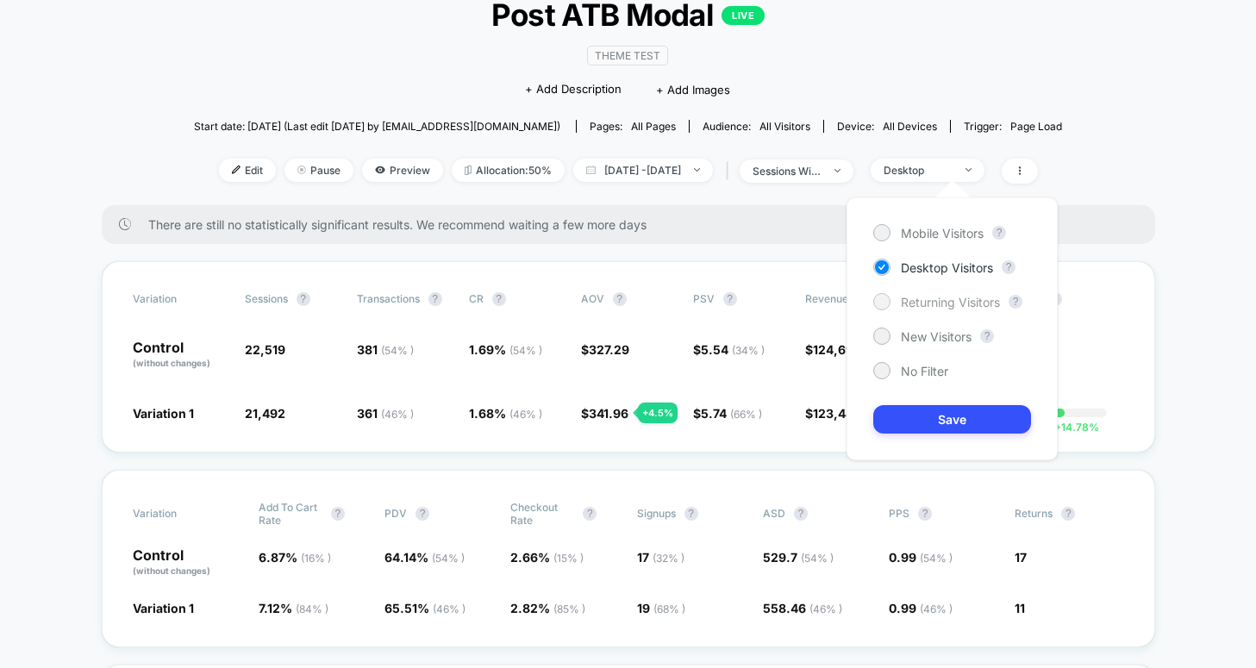
click at [876, 300] on div at bounding box center [881, 301] width 13 height 13
click at [877, 334] on div at bounding box center [881, 335] width 13 height 13
click at [908, 411] on button "Save" at bounding box center [952, 419] width 158 height 28
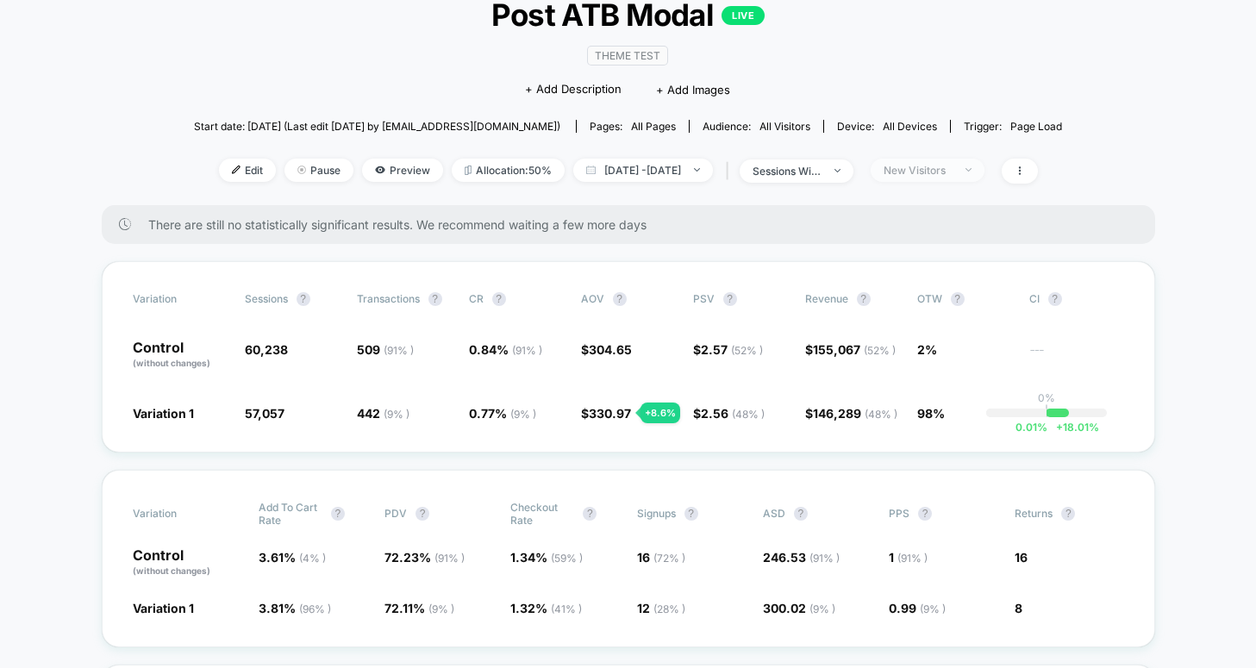
click at [931, 177] on span "New Visitors" at bounding box center [928, 170] width 114 height 23
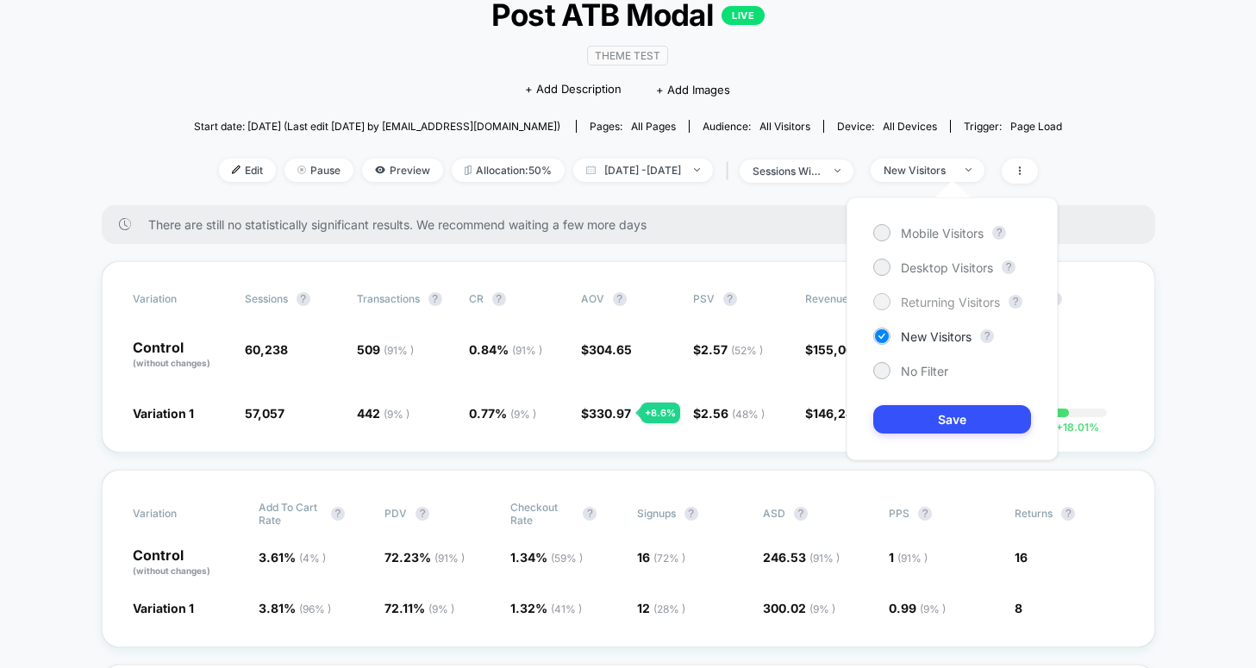
click at [909, 303] on span "Returning Visitors" at bounding box center [950, 302] width 99 height 15
click at [931, 423] on button "Save" at bounding box center [952, 419] width 158 height 28
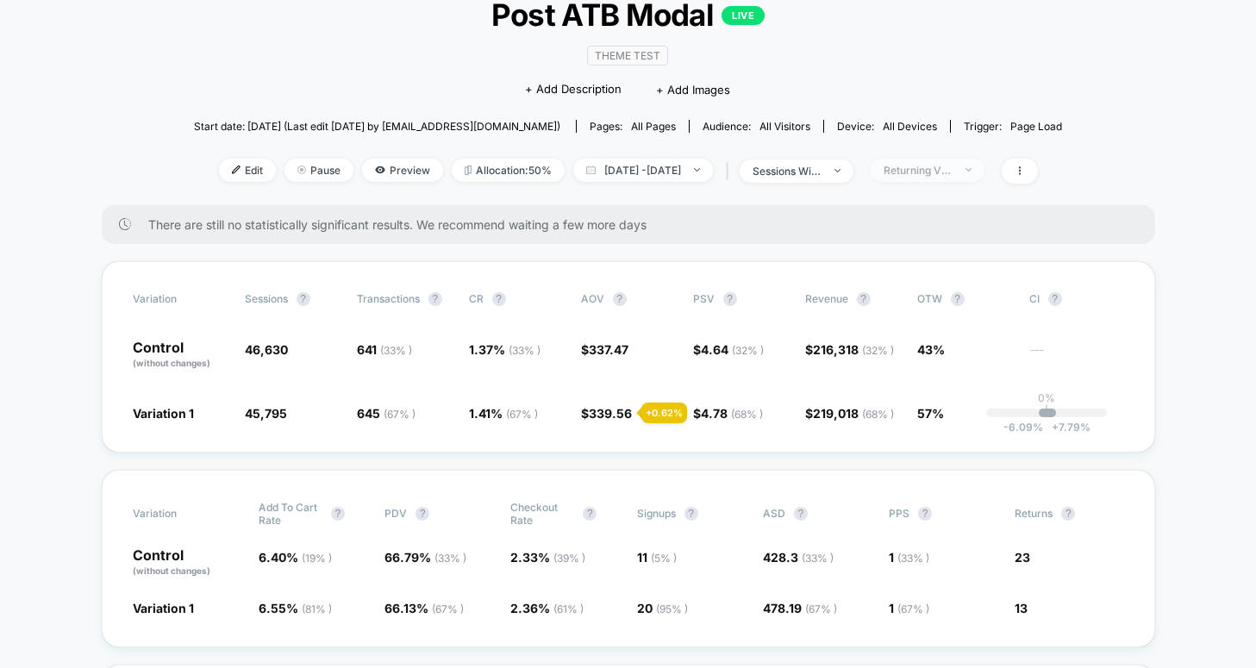
click at [952, 165] on div "Returning Visitors" at bounding box center [918, 170] width 69 height 13
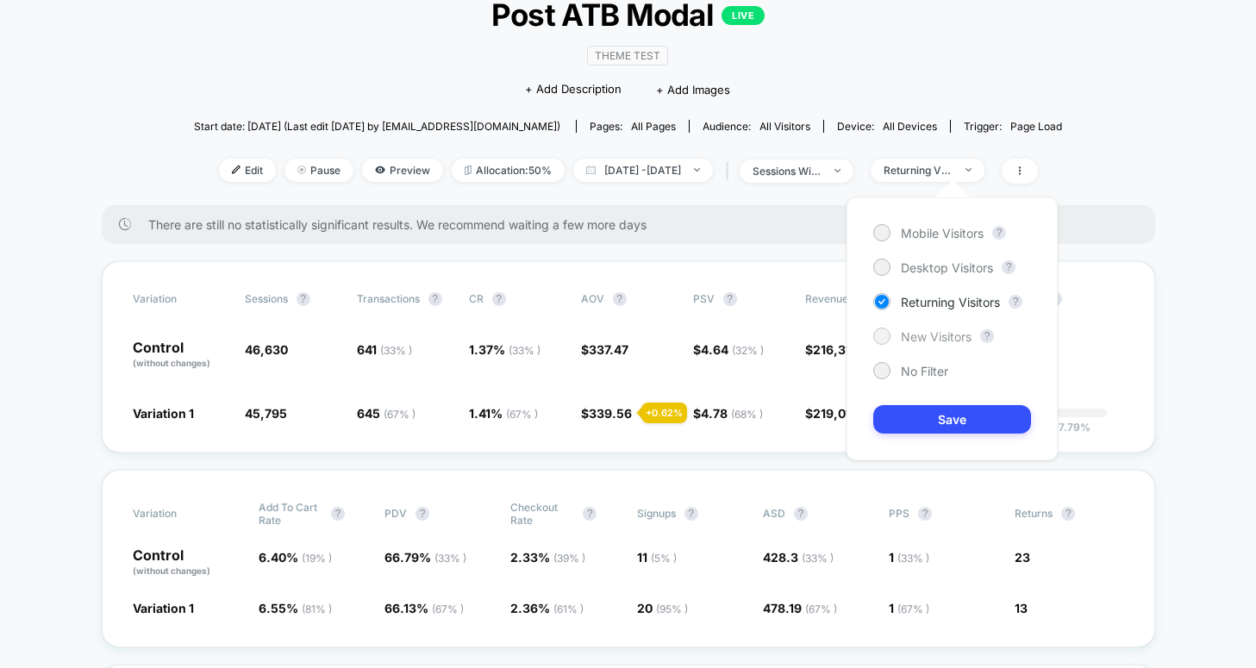
click at [914, 337] on span "New Visitors" at bounding box center [936, 336] width 71 height 15
click at [919, 419] on button "Save" at bounding box center [952, 419] width 158 height 28
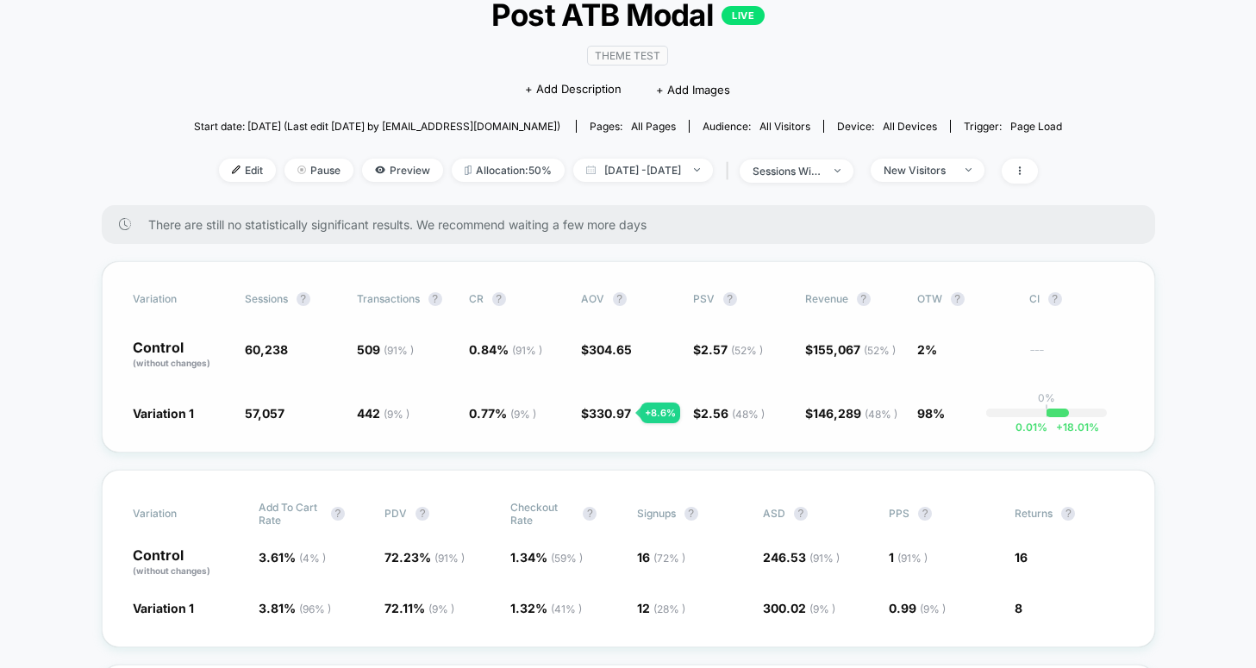
click at [640, 424] on div "Variation Sessions ? Transactions ? CR ? AOV ? PSV ? Revenue ? OTW ? CI ? Contr…" at bounding box center [628, 356] width 1053 height 191
click at [948, 160] on span "New Visitors" at bounding box center [928, 170] width 114 height 23
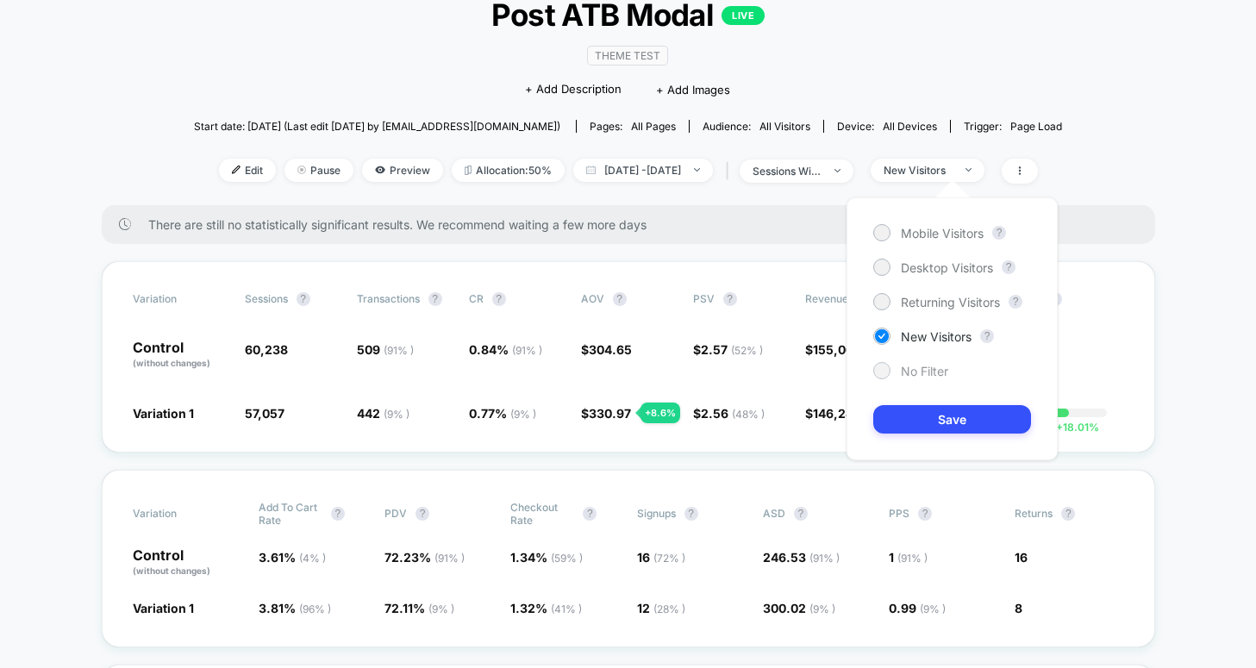
click at [881, 370] on div at bounding box center [881, 370] width 13 height 13
click at [1084, 421] on span "+ 18.01 %" at bounding box center [1073, 427] width 52 height 13
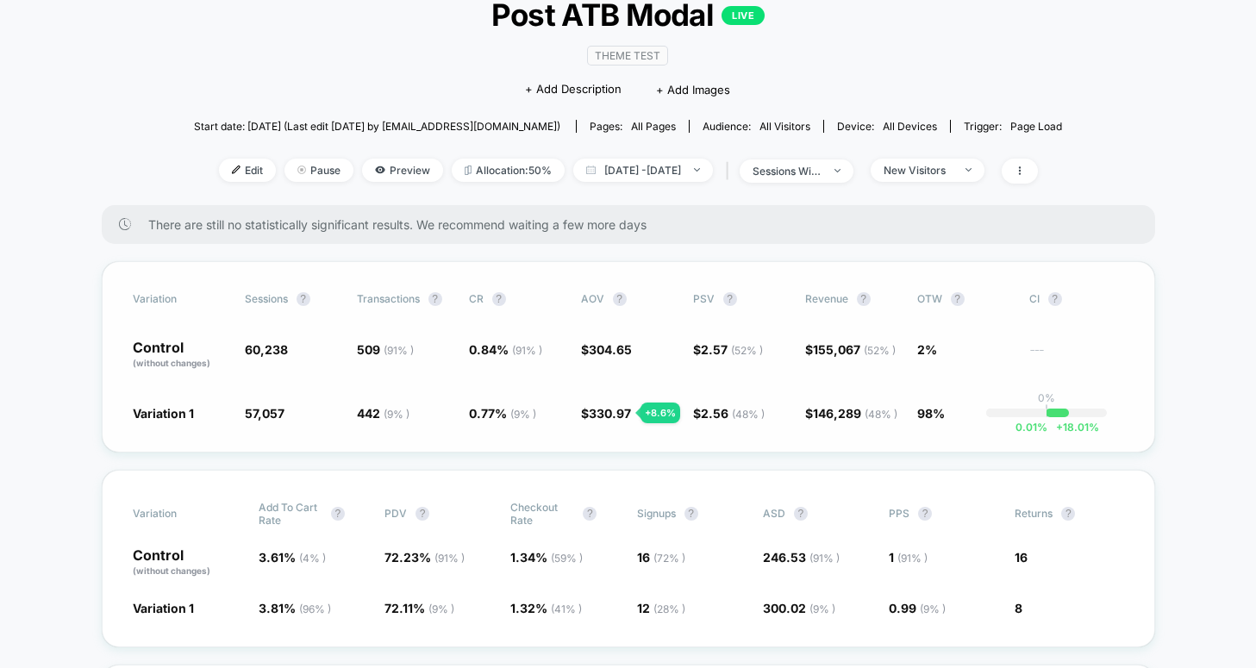
click at [877, 347] on span "( 52 % )" at bounding box center [880, 350] width 32 height 13
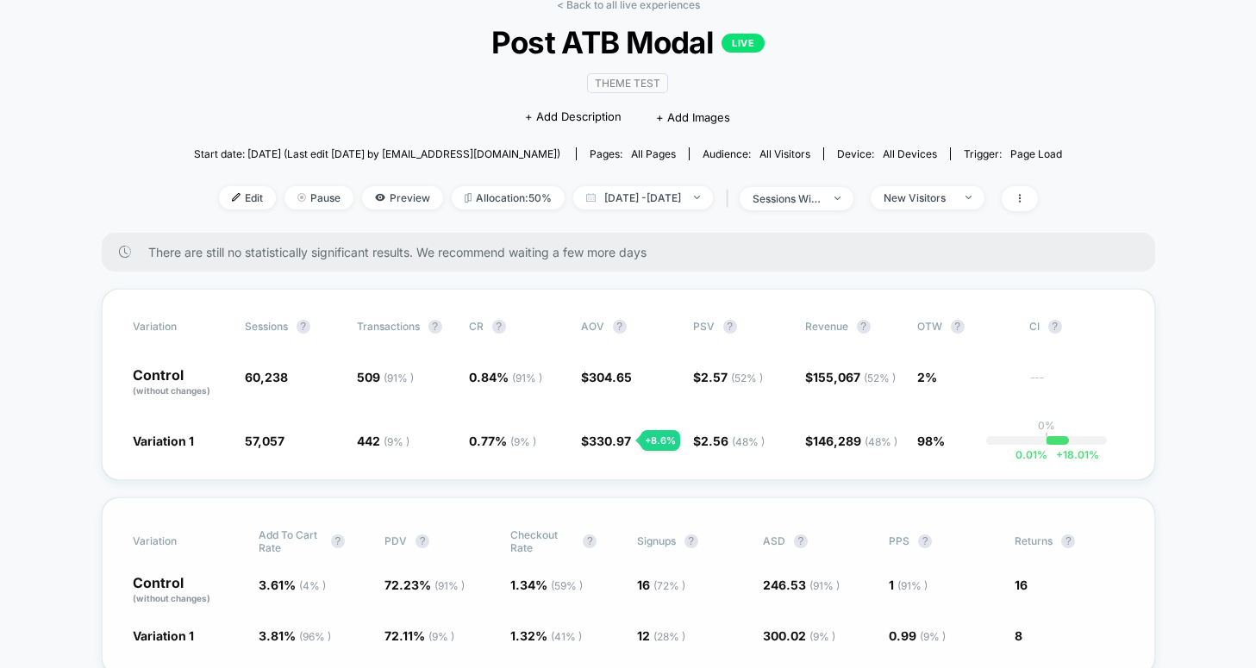
scroll to position [91, 0]
click at [984, 198] on span "New Visitors" at bounding box center [928, 198] width 114 height 23
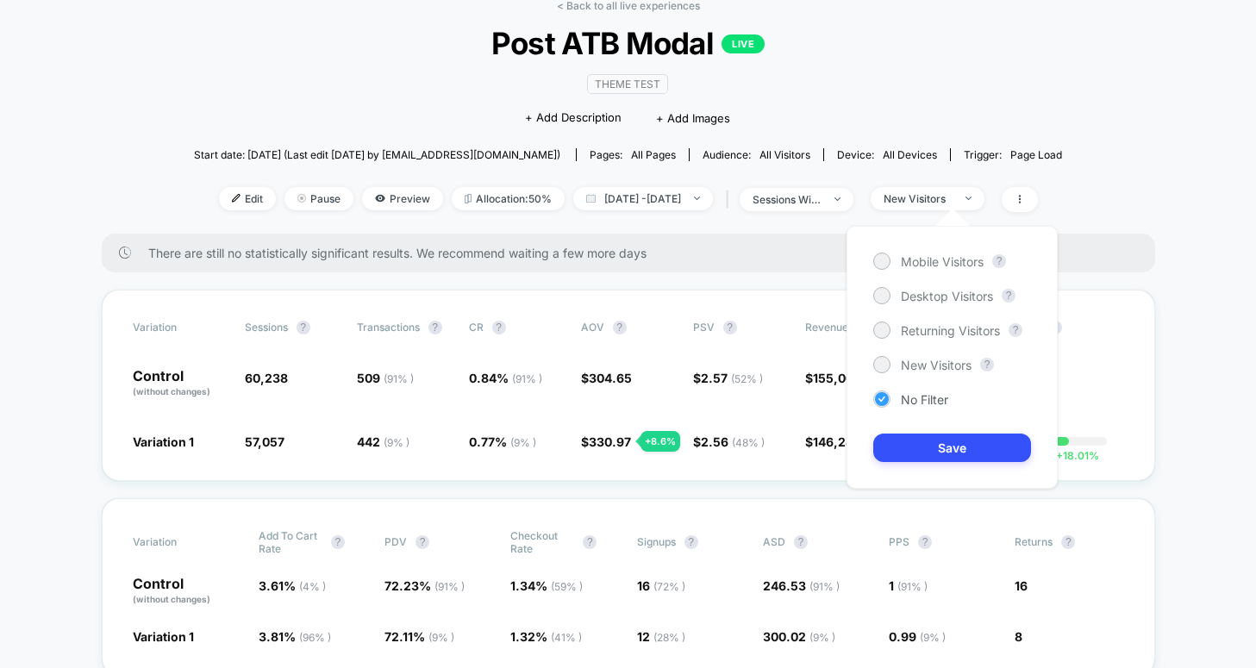
click at [877, 397] on icon at bounding box center [881, 398] width 13 height 17
click at [880, 367] on div at bounding box center [881, 364] width 13 height 13
click at [913, 452] on button "Save" at bounding box center [952, 448] width 158 height 28
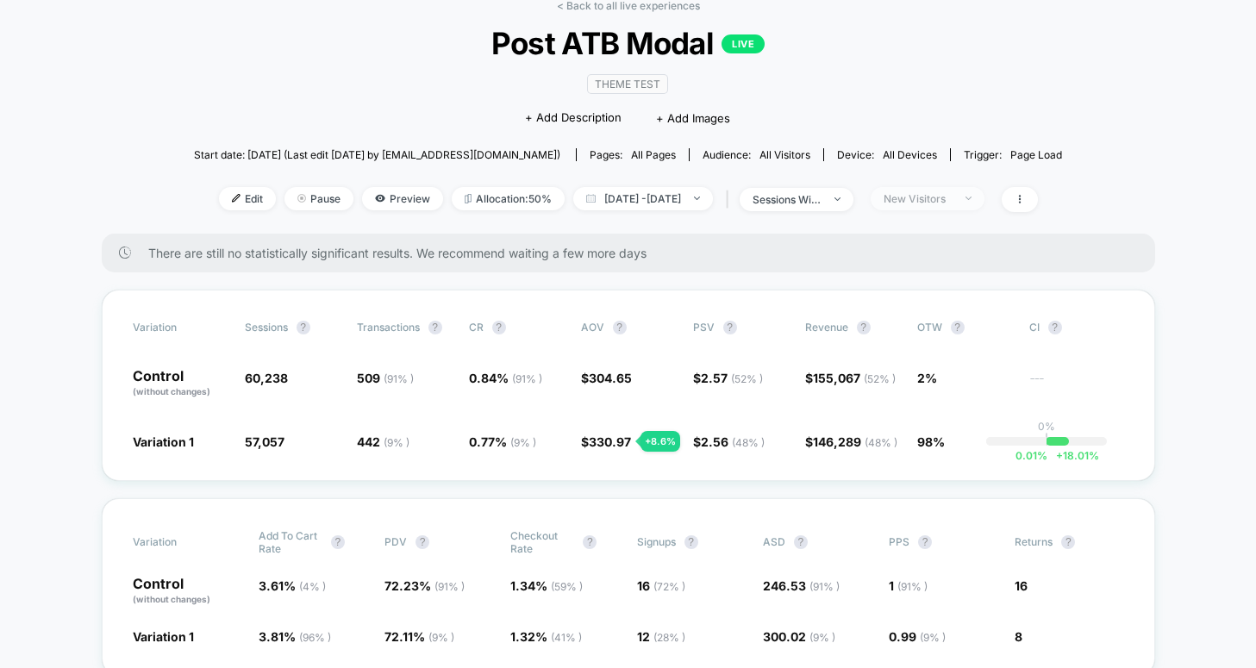
click at [940, 200] on div "New Visitors" at bounding box center [918, 198] width 69 height 13
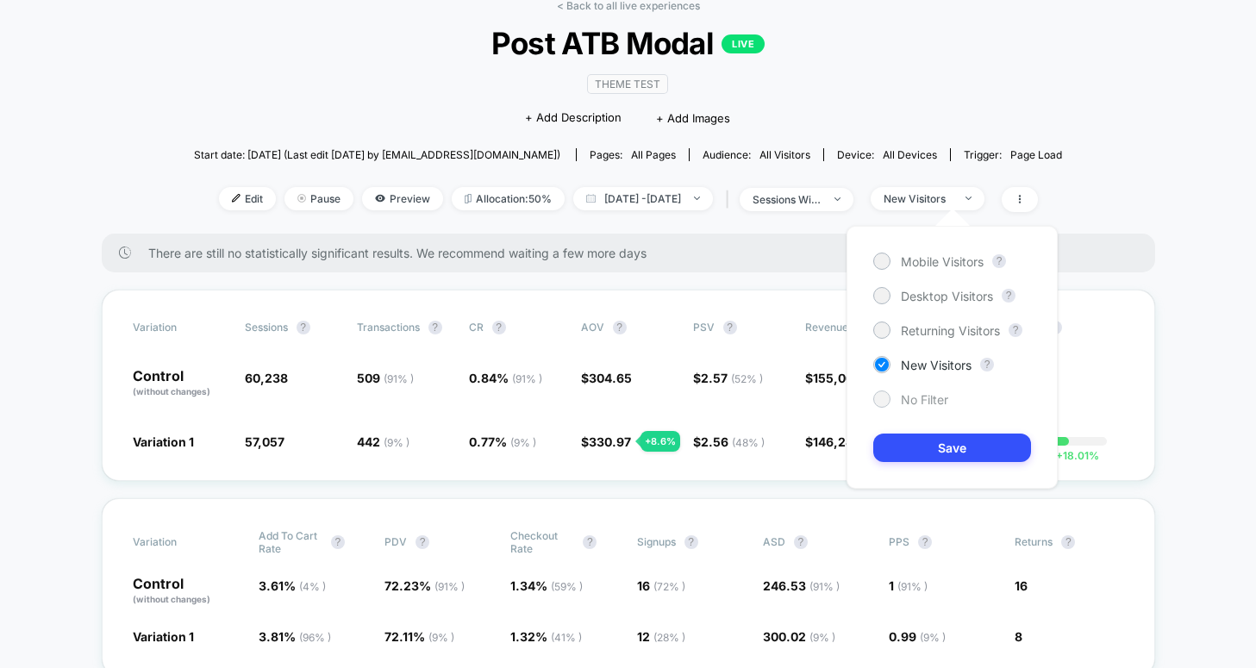
click at [885, 394] on div at bounding box center [881, 398] width 13 height 13
click at [907, 444] on button "Save" at bounding box center [952, 448] width 158 height 28
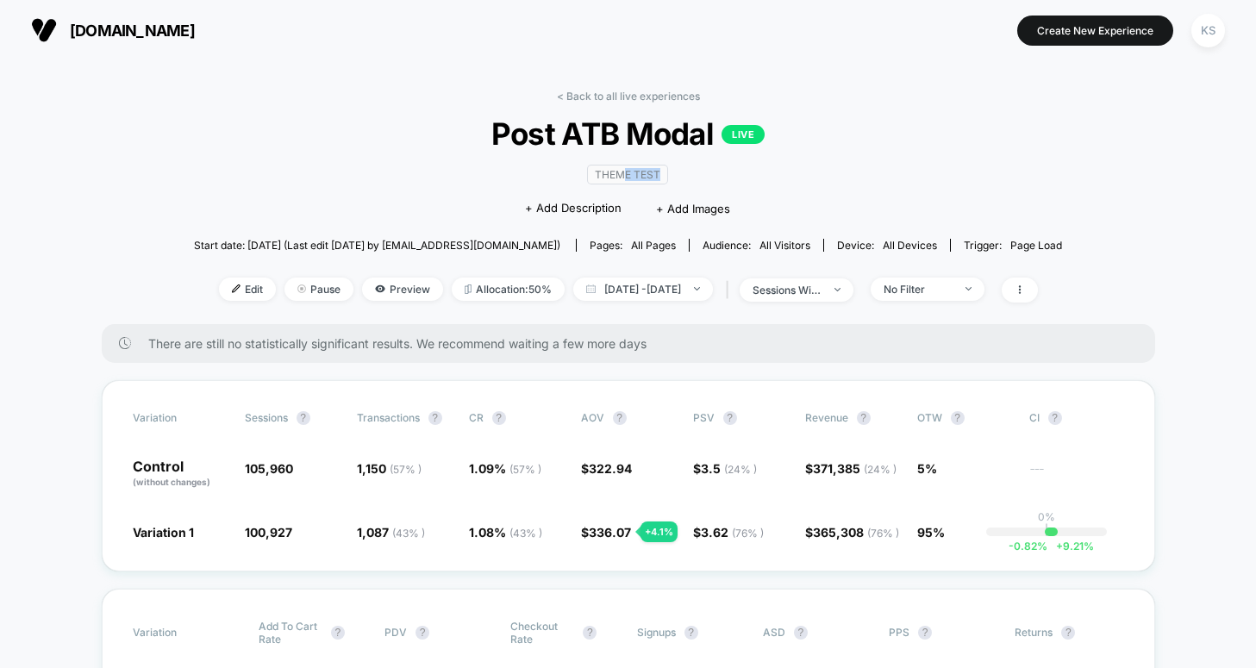
drag, startPoint x: 623, startPoint y: 173, endPoint x: 659, endPoint y: 173, distance: 36.2
click at [659, 173] on span "Theme Test" at bounding box center [627, 175] width 81 height 20
click at [634, 172] on span "Theme Test" at bounding box center [627, 175] width 81 height 20
click at [708, 206] on span "+ Add Images" at bounding box center [693, 209] width 74 height 14
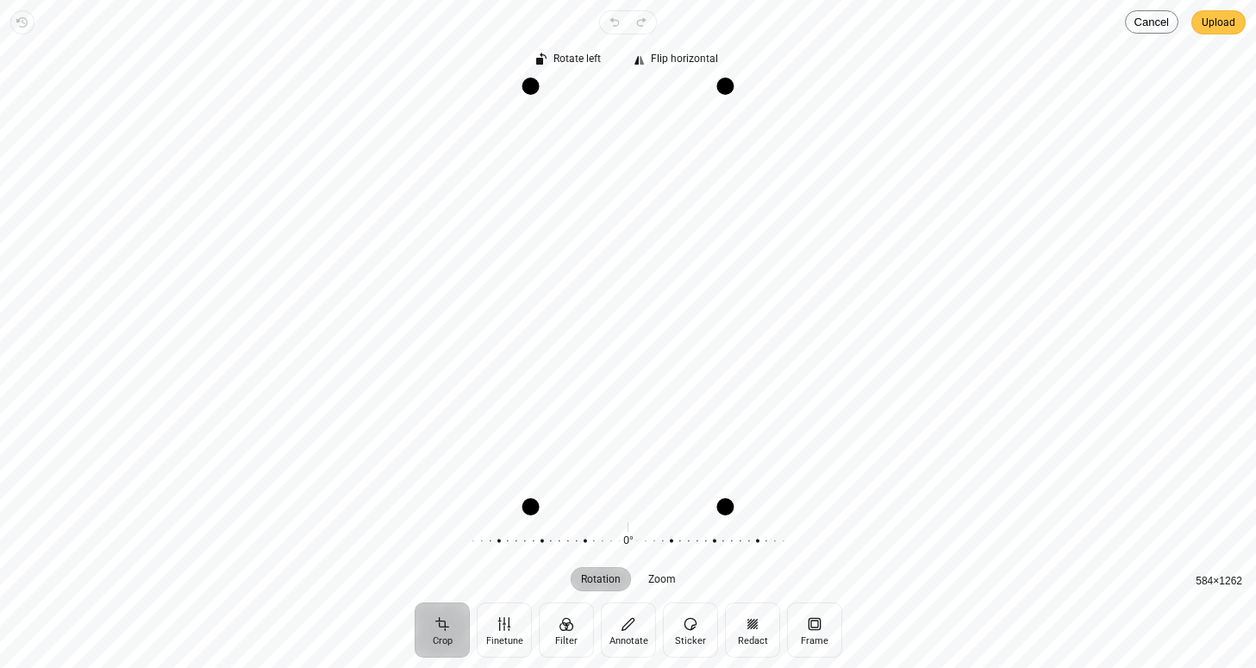
click at [1219, 24] on span "Upload" at bounding box center [1219, 22] width 34 height 21
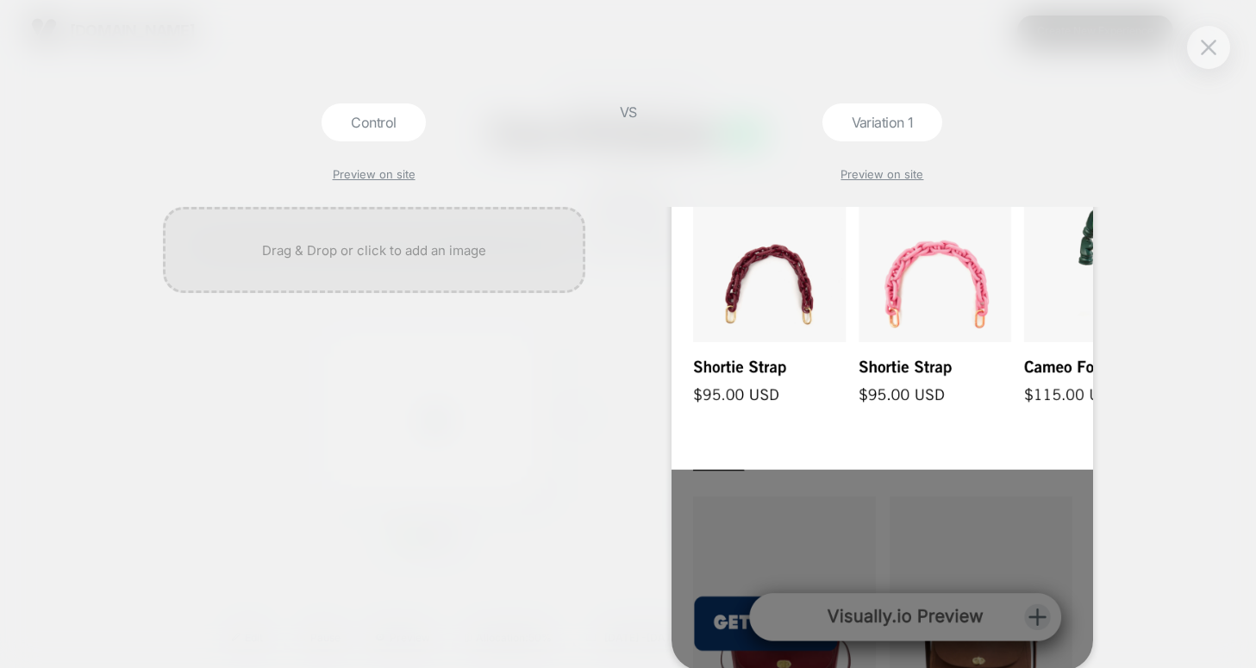
scroll to position [606, 0]
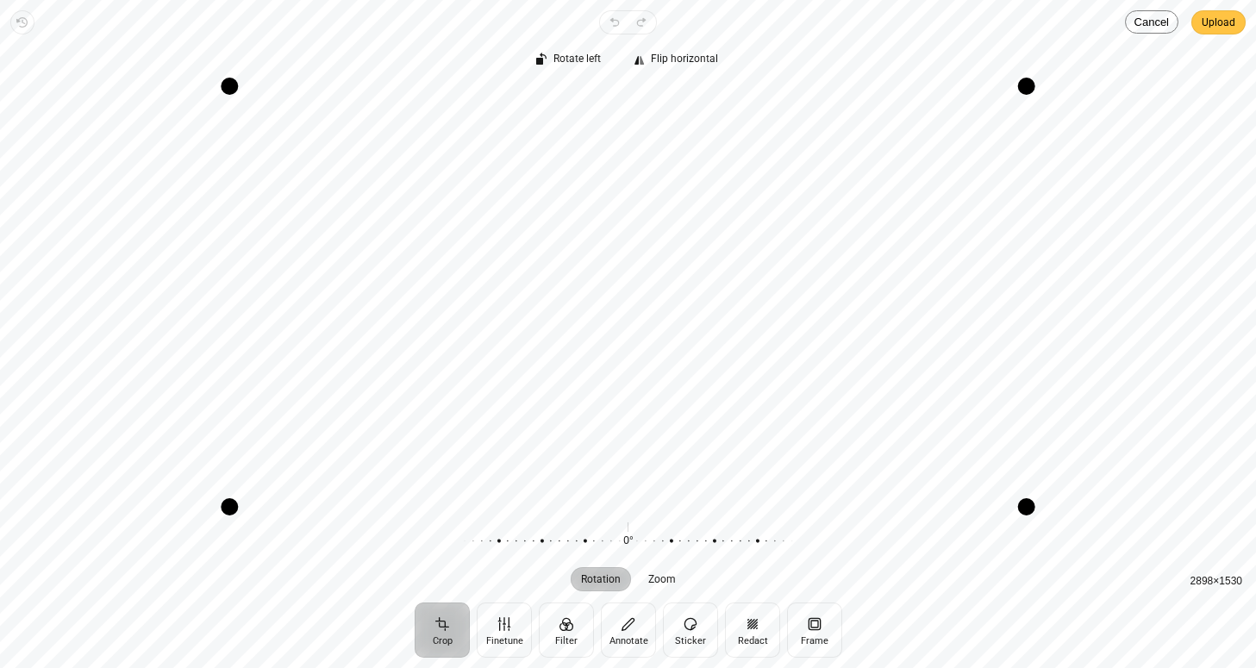
click at [1221, 22] on span "Upload" at bounding box center [1219, 22] width 34 height 21
click at [1216, 24] on span "Upload" at bounding box center [1219, 22] width 34 height 21
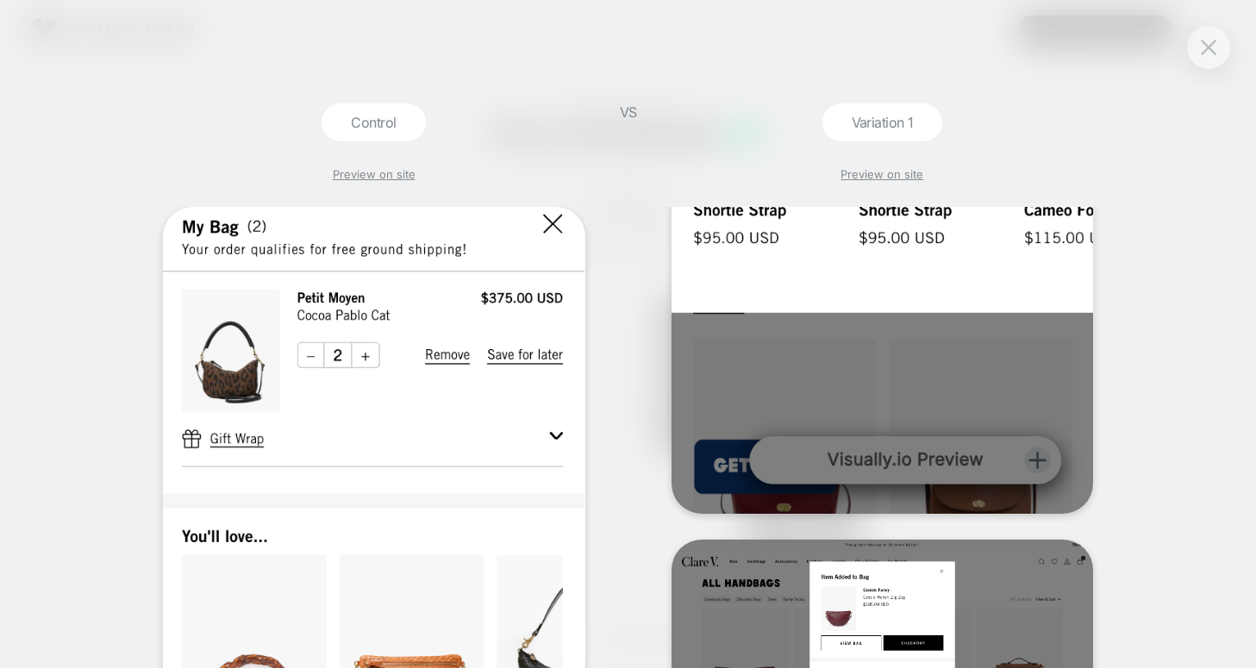
scroll to position [0, 0]
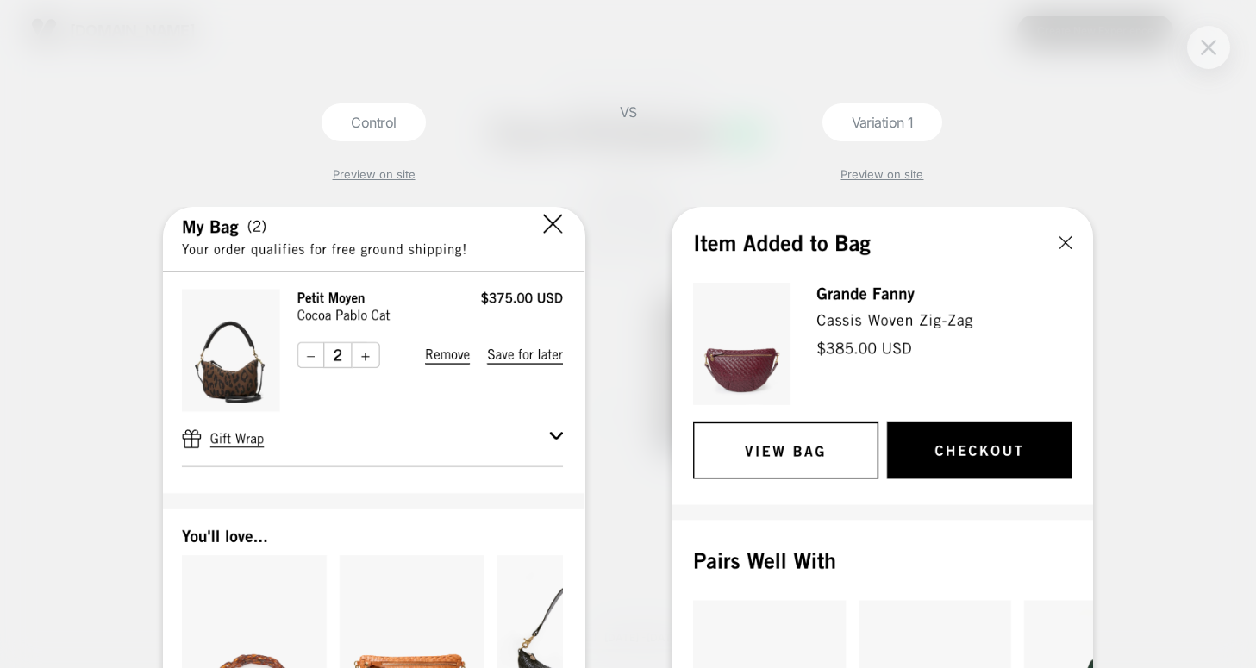
click at [1215, 45] on img at bounding box center [1209, 47] width 16 height 15
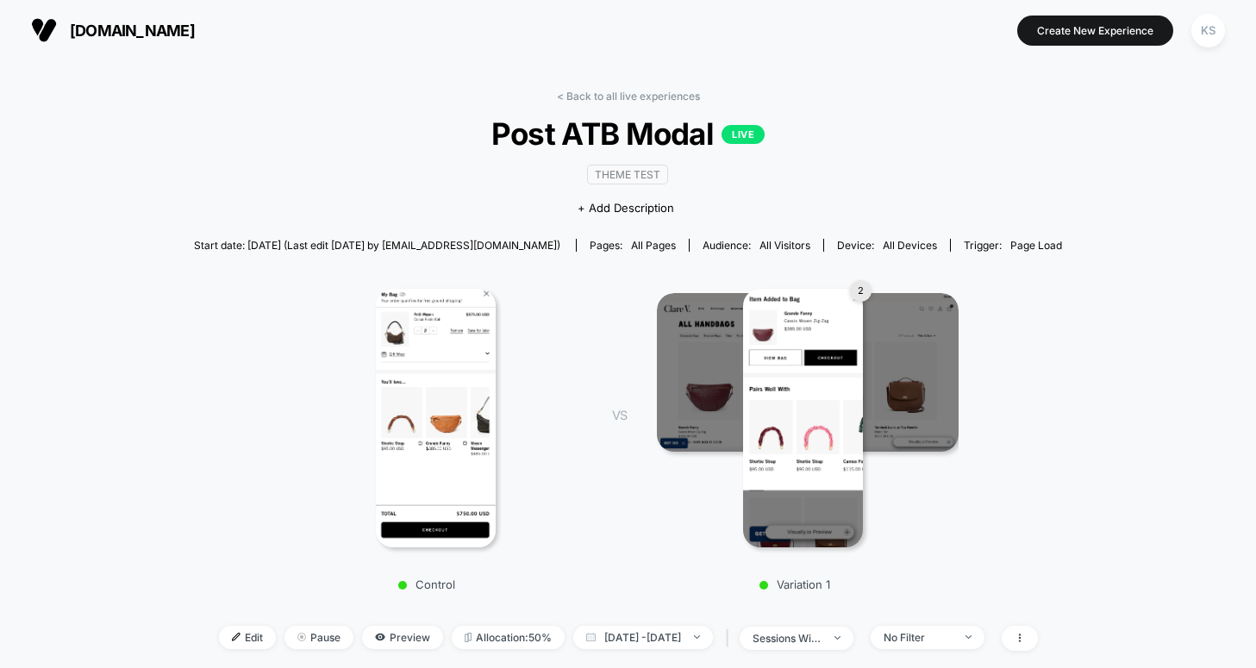
click at [918, 397] on img at bounding box center [808, 372] width 302 height 159
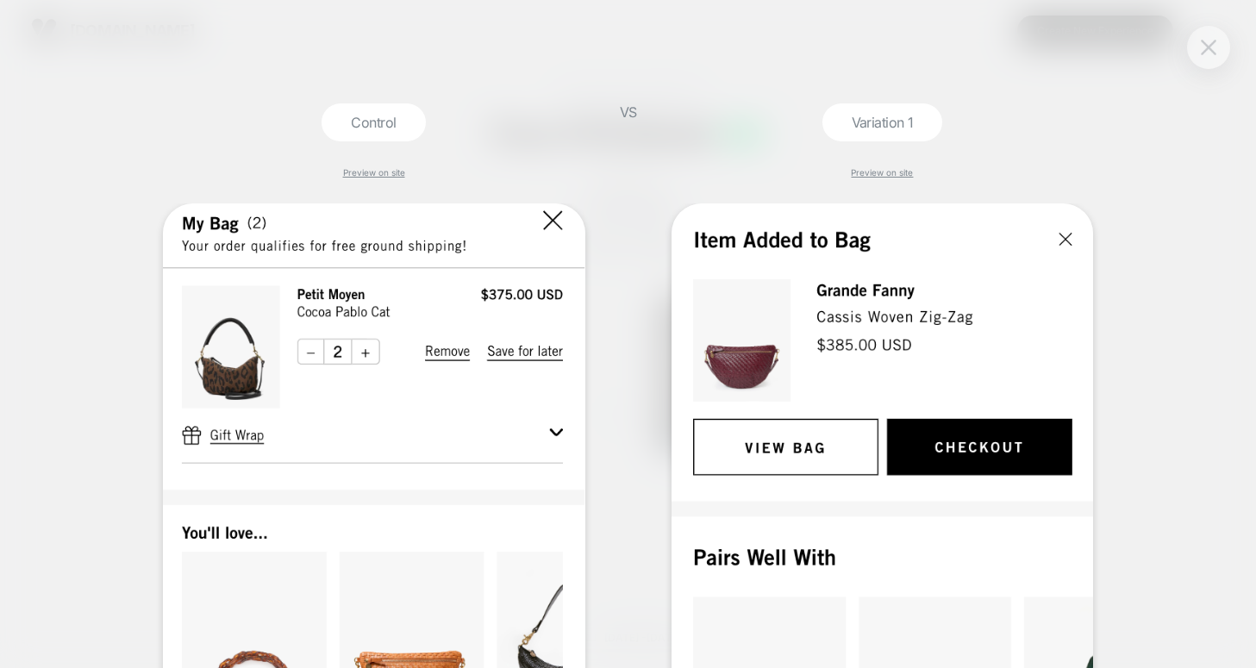
click at [1212, 52] on img at bounding box center [1209, 47] width 16 height 15
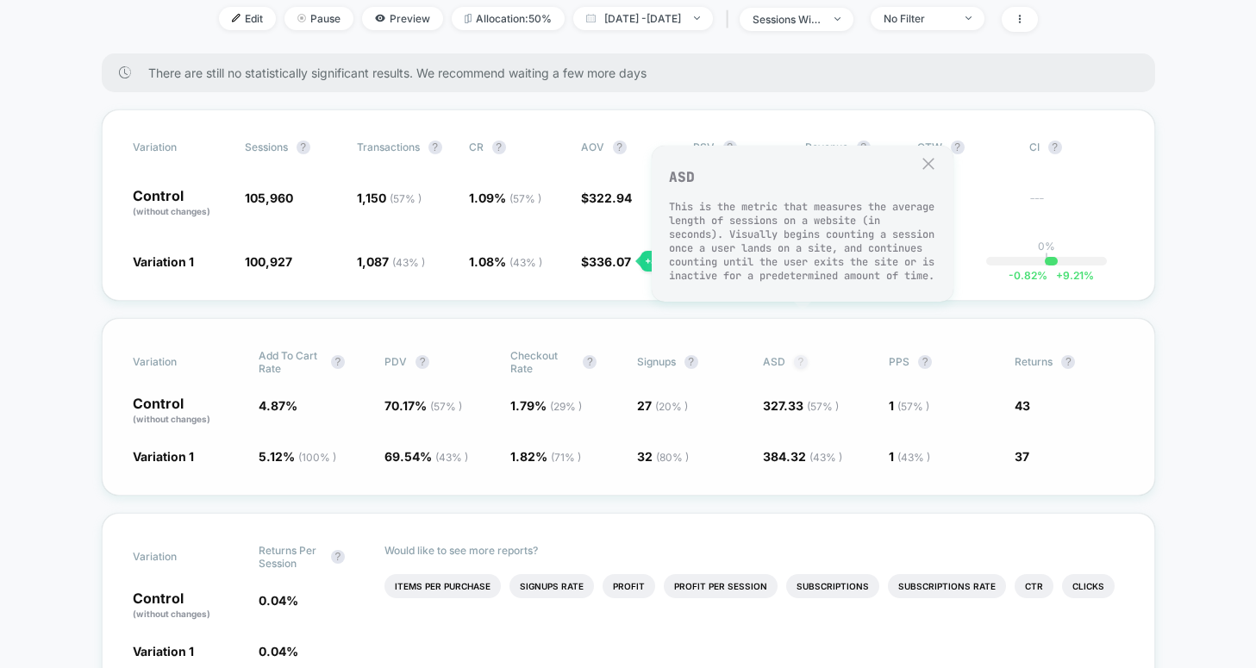
scroll to position [585, 0]
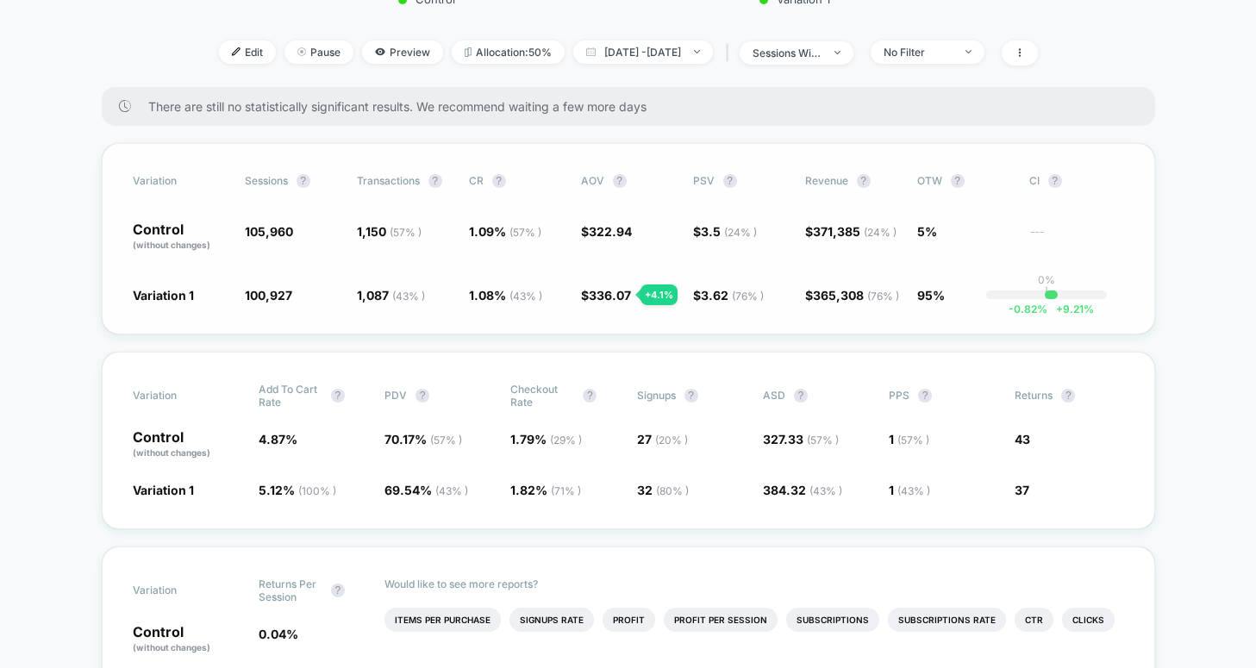
click at [561, 309] on div "Variation Sessions ? Transactions ? CR ? AOV ? PSV ? Revenue ? OTW ? CI ? Contr…" at bounding box center [628, 238] width 1053 height 191
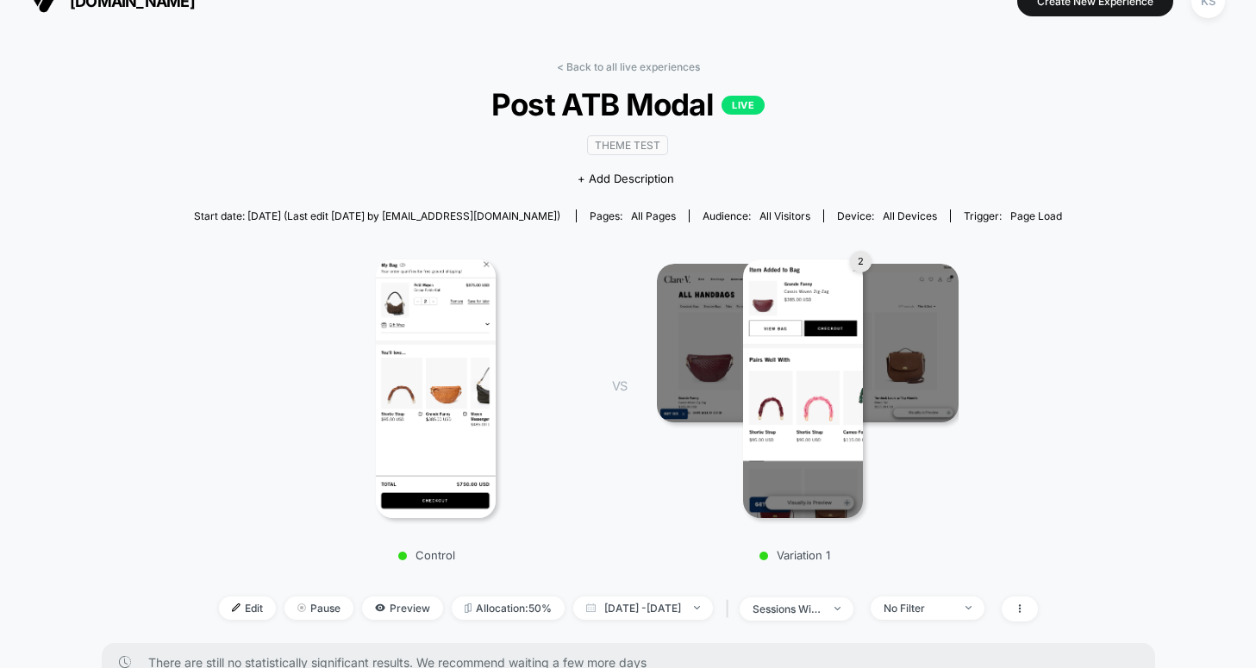
scroll to position [0, 0]
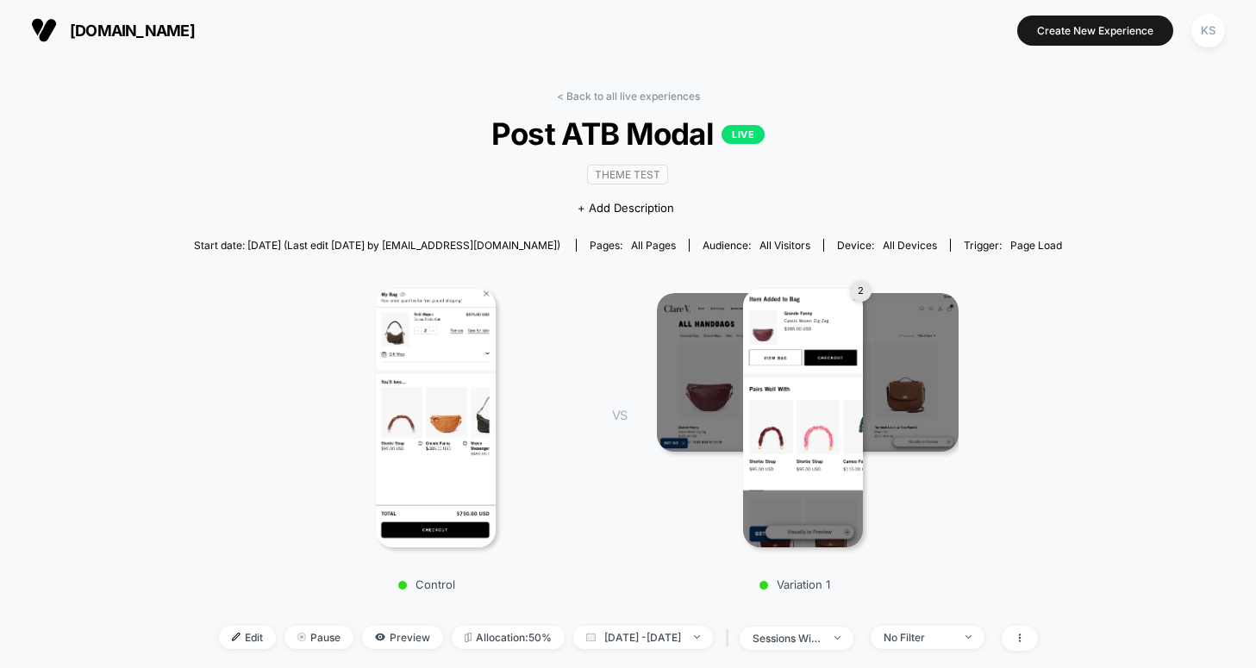
click at [801, 430] on img at bounding box center [803, 418] width 120 height 259
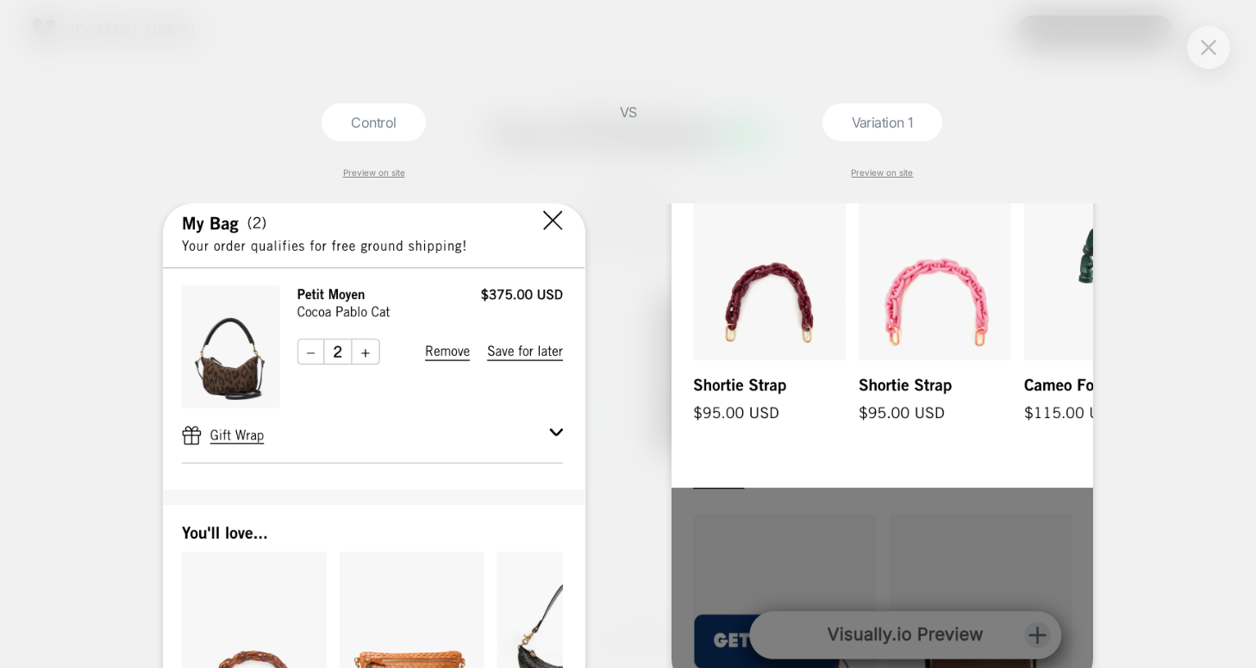
scroll to position [374, 0]
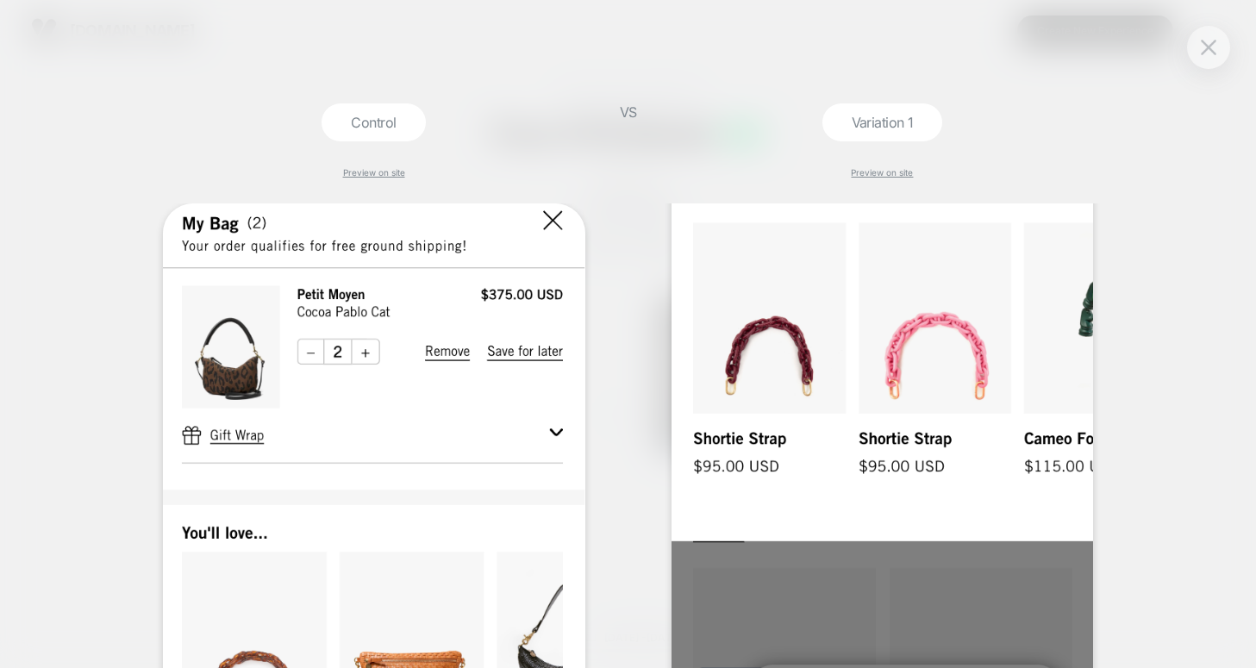
click at [948, 414] on img at bounding box center [882, 285] width 422 height 913
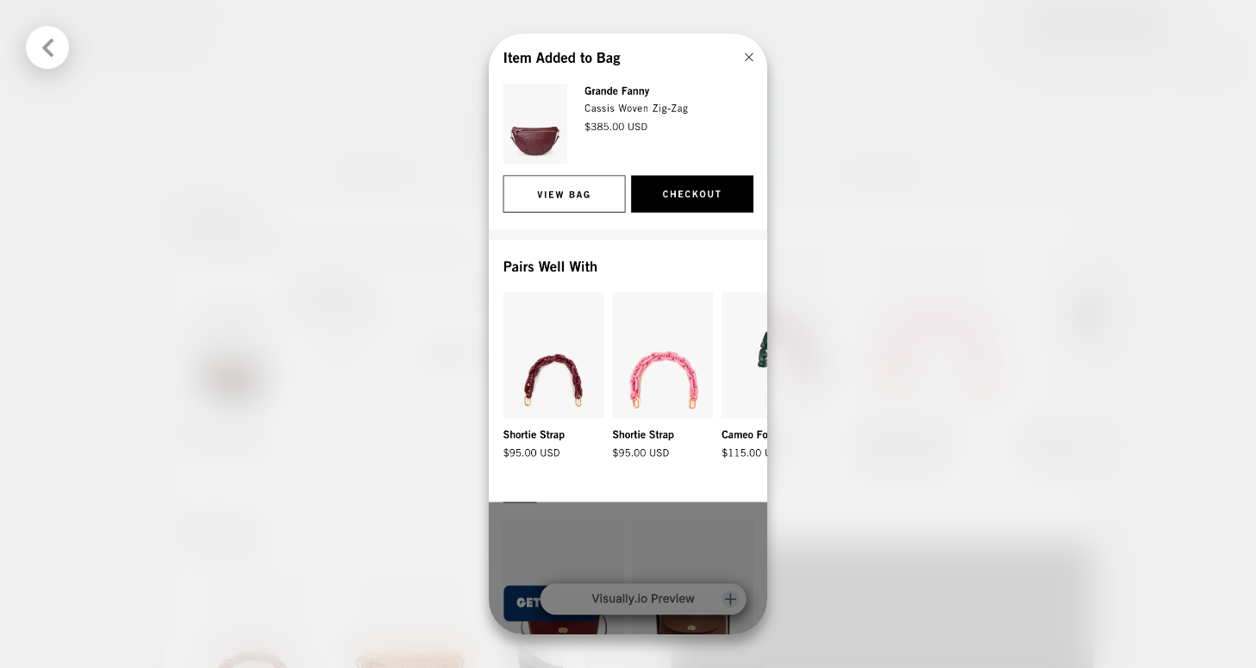
click at [164, 246] on div at bounding box center [628, 334] width 1256 height 668
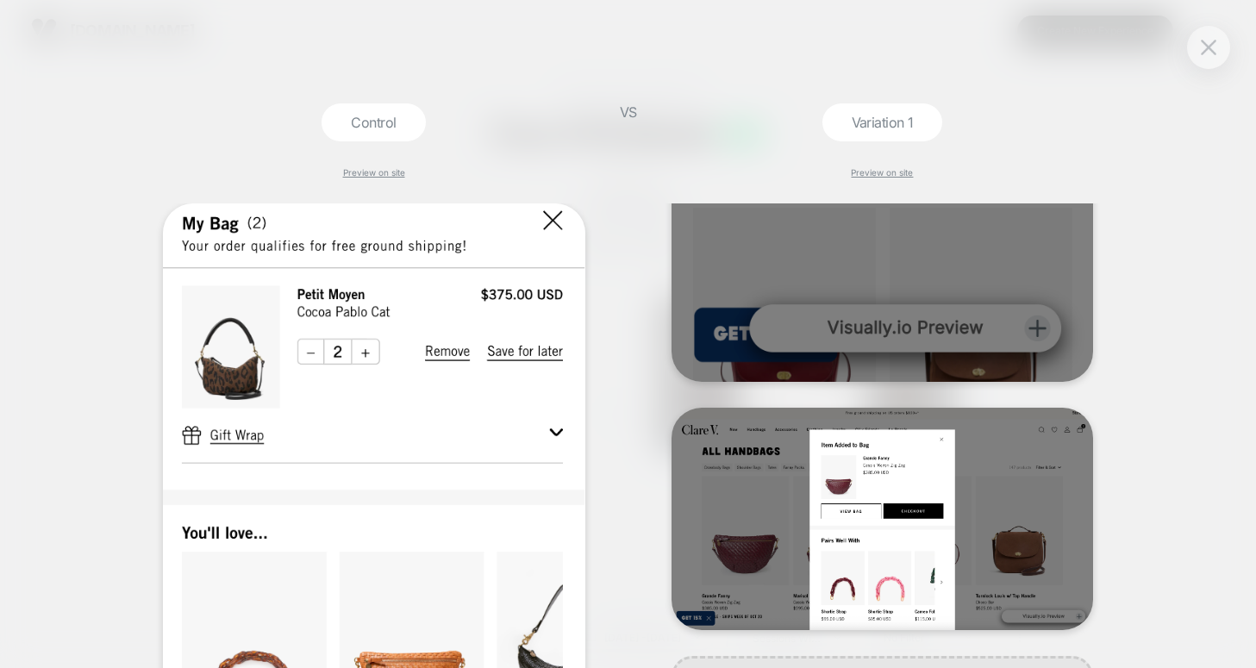
scroll to position [852, 0]
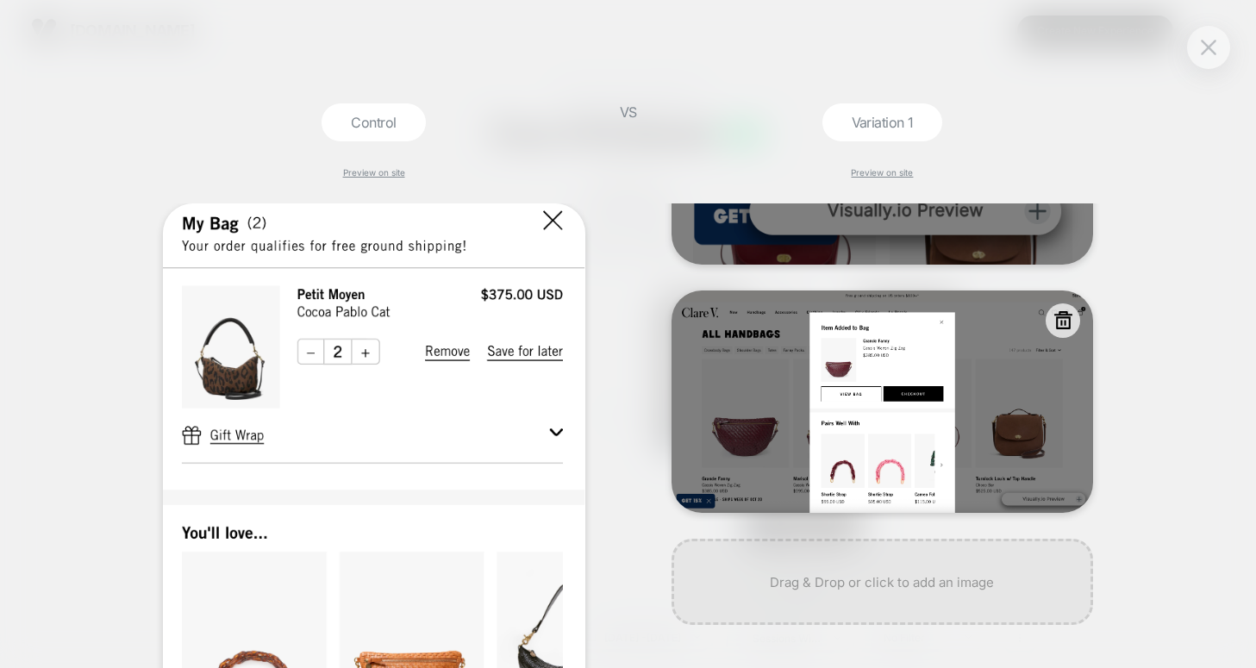
click at [800, 478] on img at bounding box center [882, 401] width 422 height 223
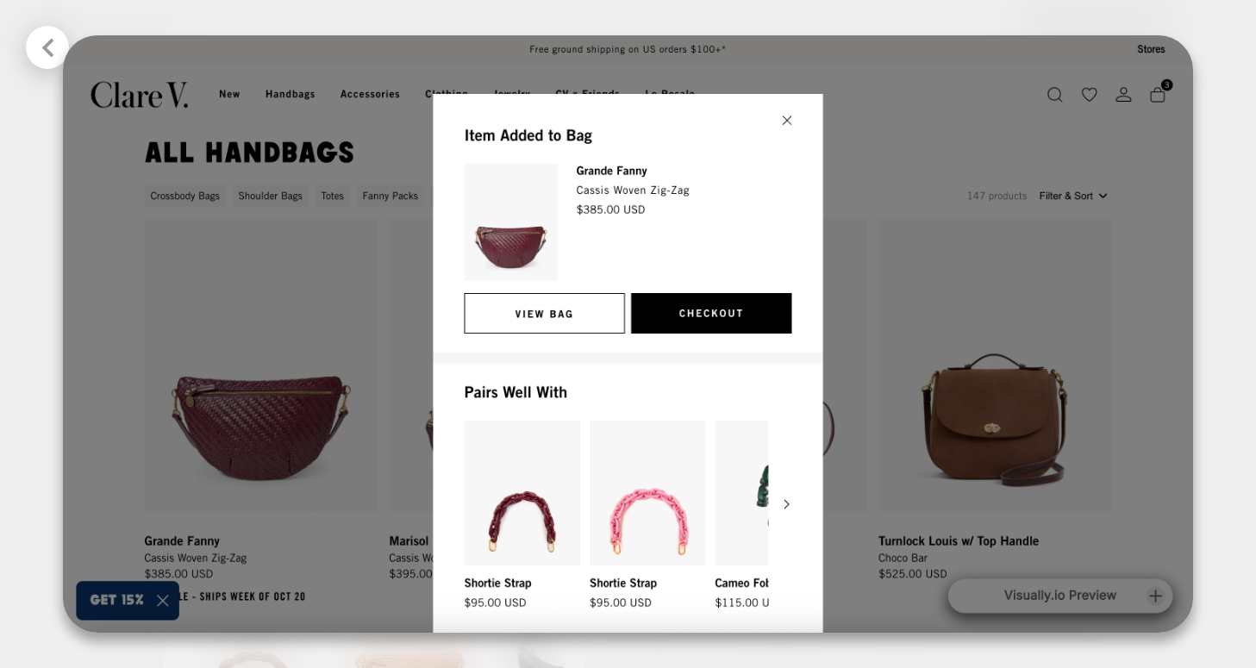
click at [1215, 403] on div at bounding box center [628, 334] width 1256 height 668
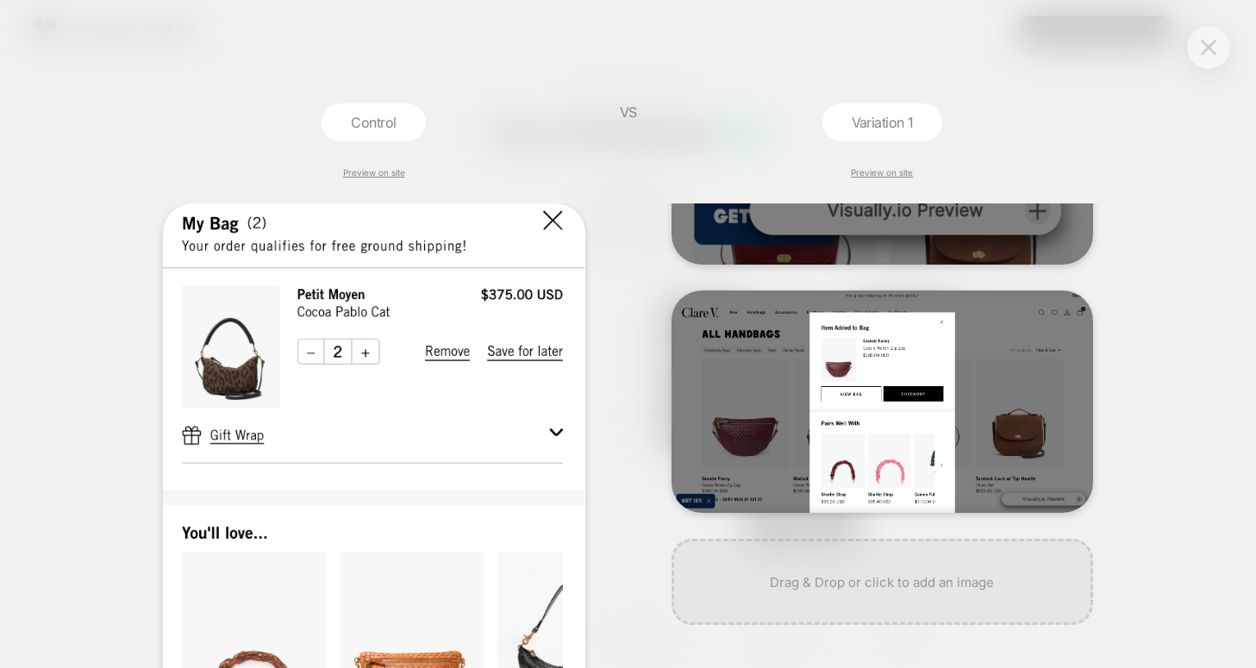
click at [1204, 43] on img at bounding box center [1209, 47] width 16 height 15
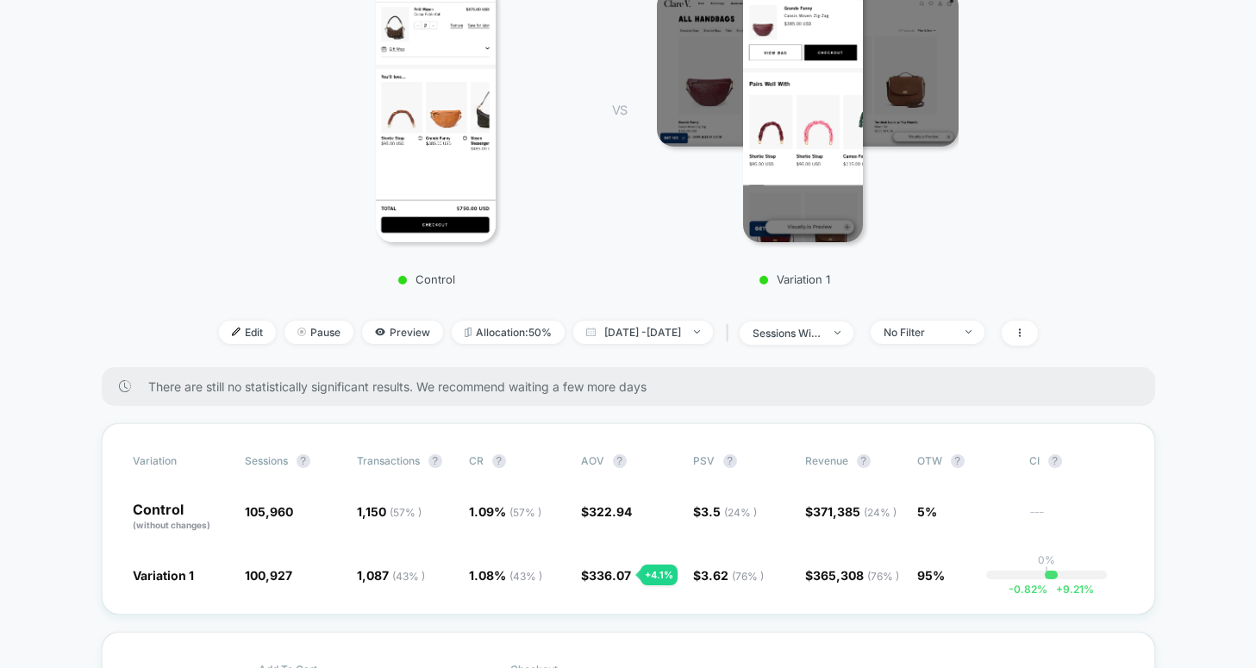
scroll to position [334, 0]
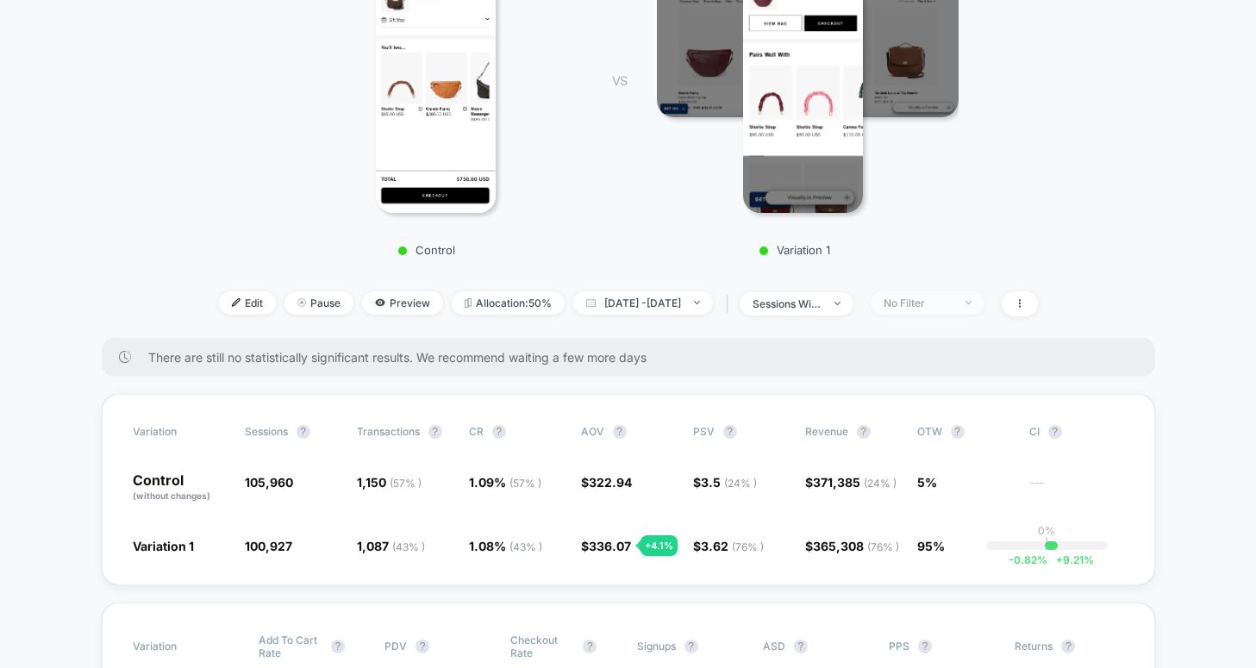
click at [947, 298] on div "No Filter" at bounding box center [918, 303] width 69 height 13
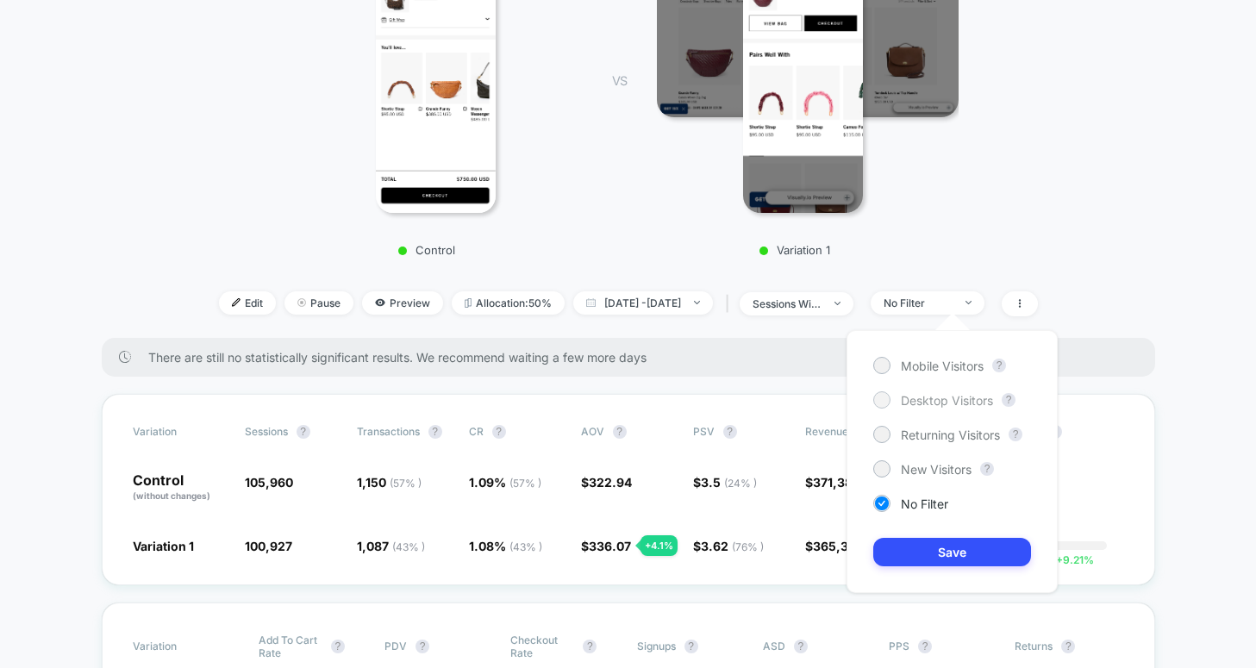
click at [885, 397] on div at bounding box center [881, 399] width 13 height 13
click at [912, 553] on button "Save" at bounding box center [952, 552] width 158 height 28
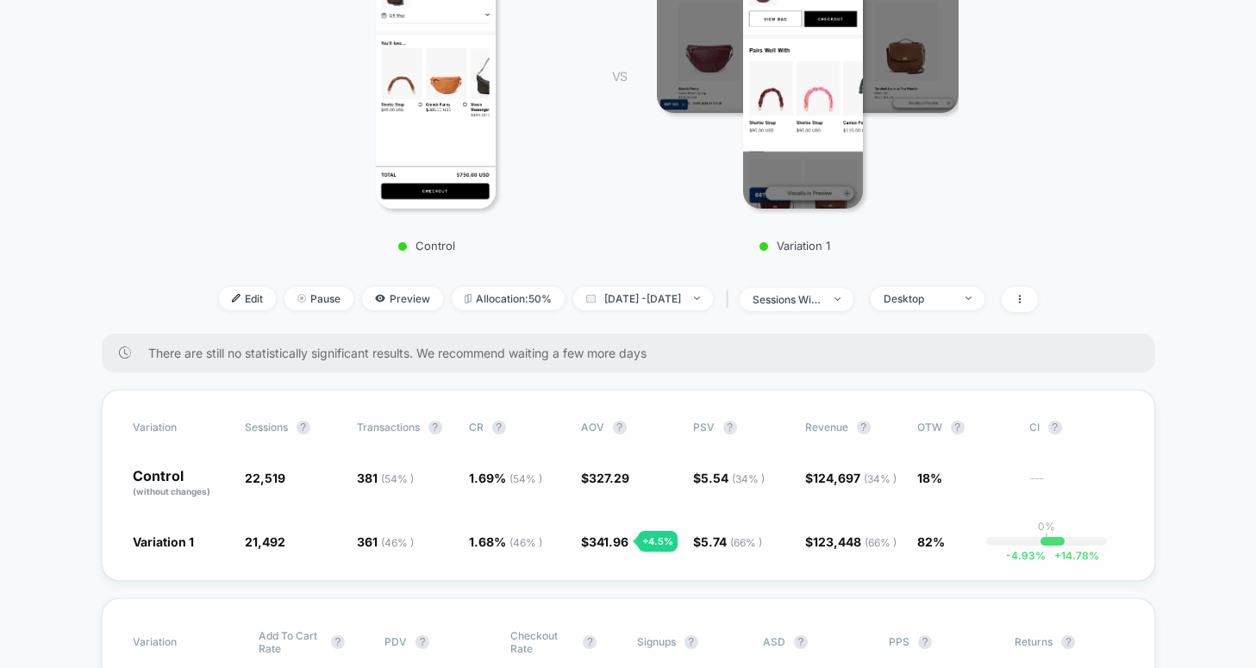
scroll to position [338, 0]
click at [952, 302] on div "Desktop" at bounding box center [918, 299] width 69 height 13
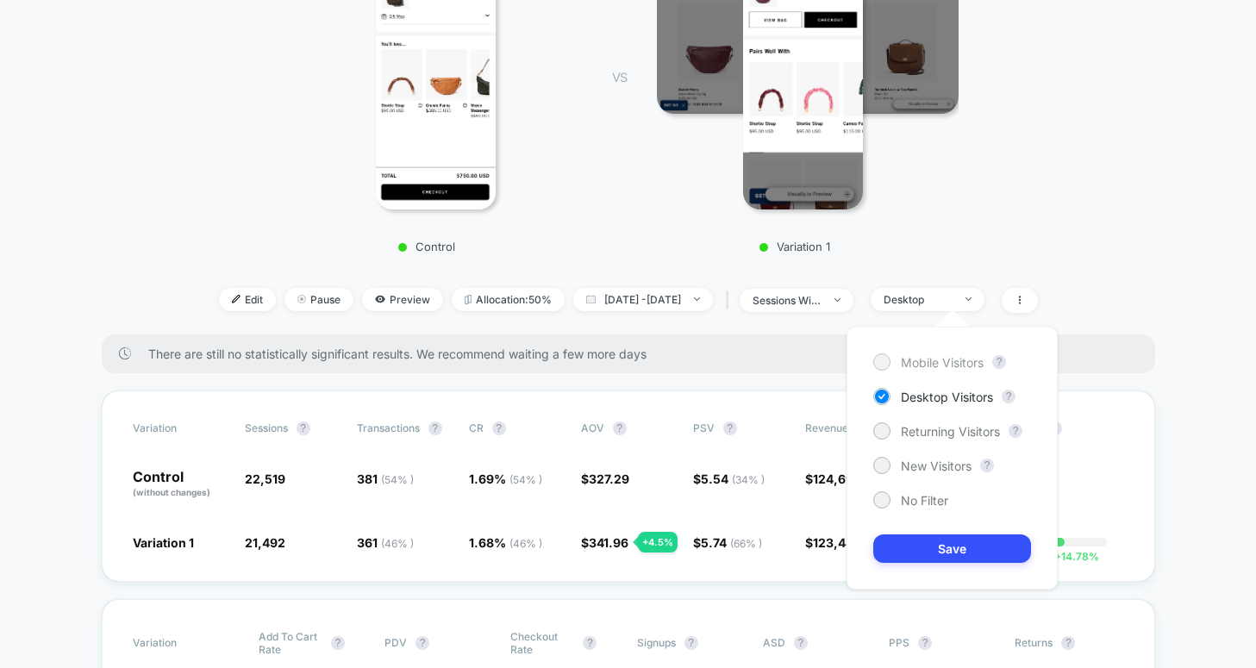
click at [884, 363] on div at bounding box center [881, 361] width 13 height 13
click at [891, 552] on button "Save" at bounding box center [952, 548] width 158 height 28
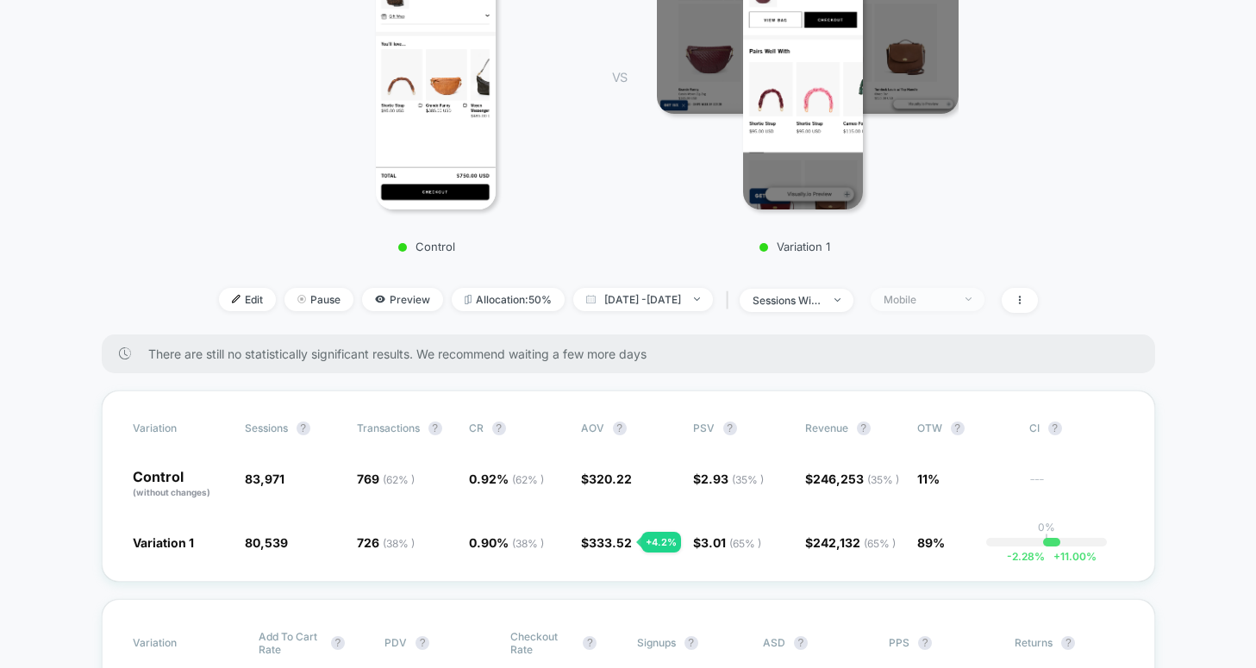
click at [952, 295] on div "Mobile" at bounding box center [918, 299] width 69 height 13
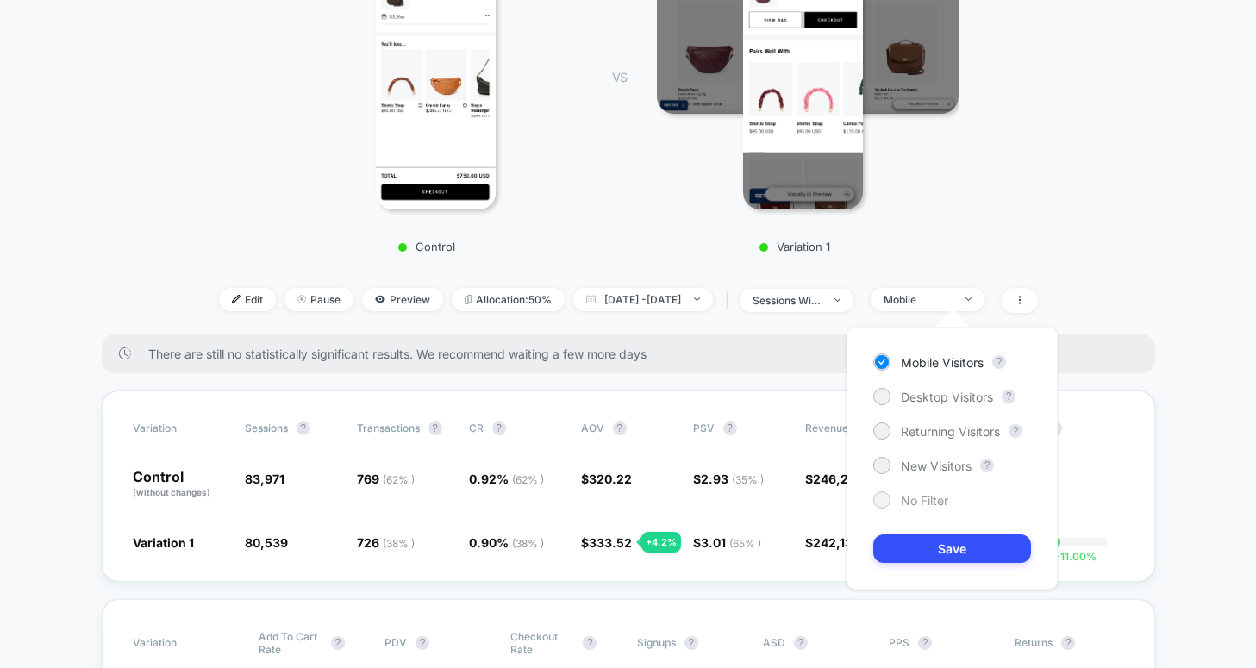
click at [895, 499] on div "No Filter" at bounding box center [910, 499] width 75 height 17
click at [909, 546] on button "Save" at bounding box center [952, 548] width 158 height 28
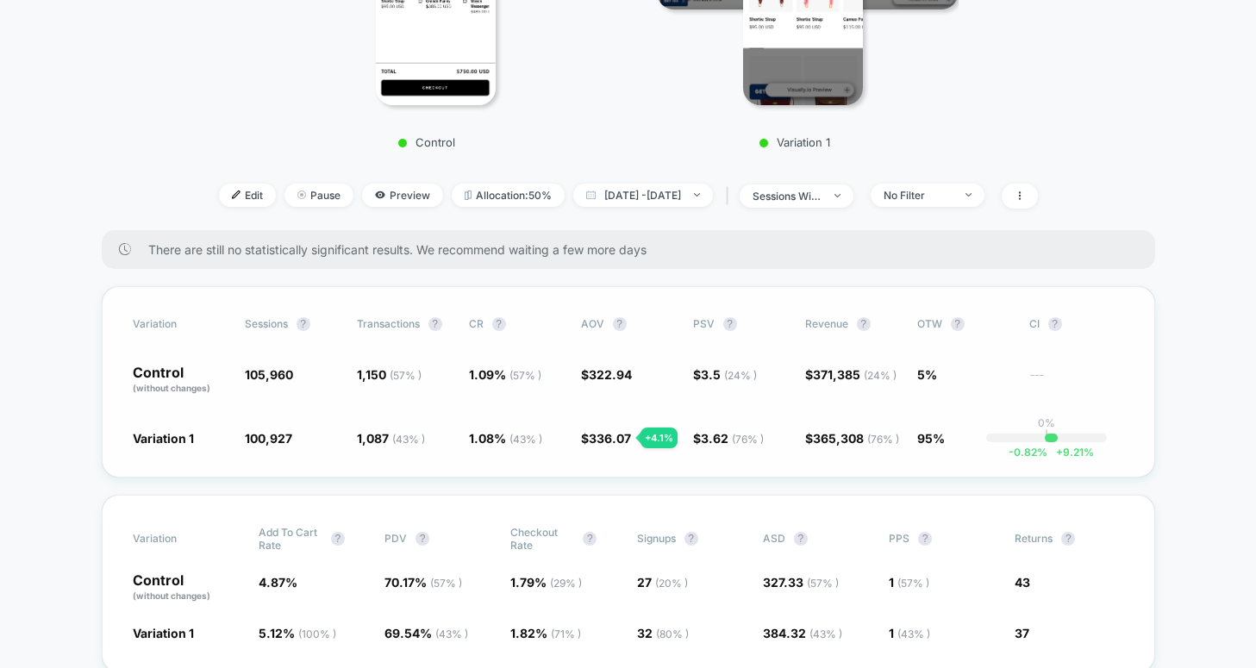
scroll to position [437, 0]
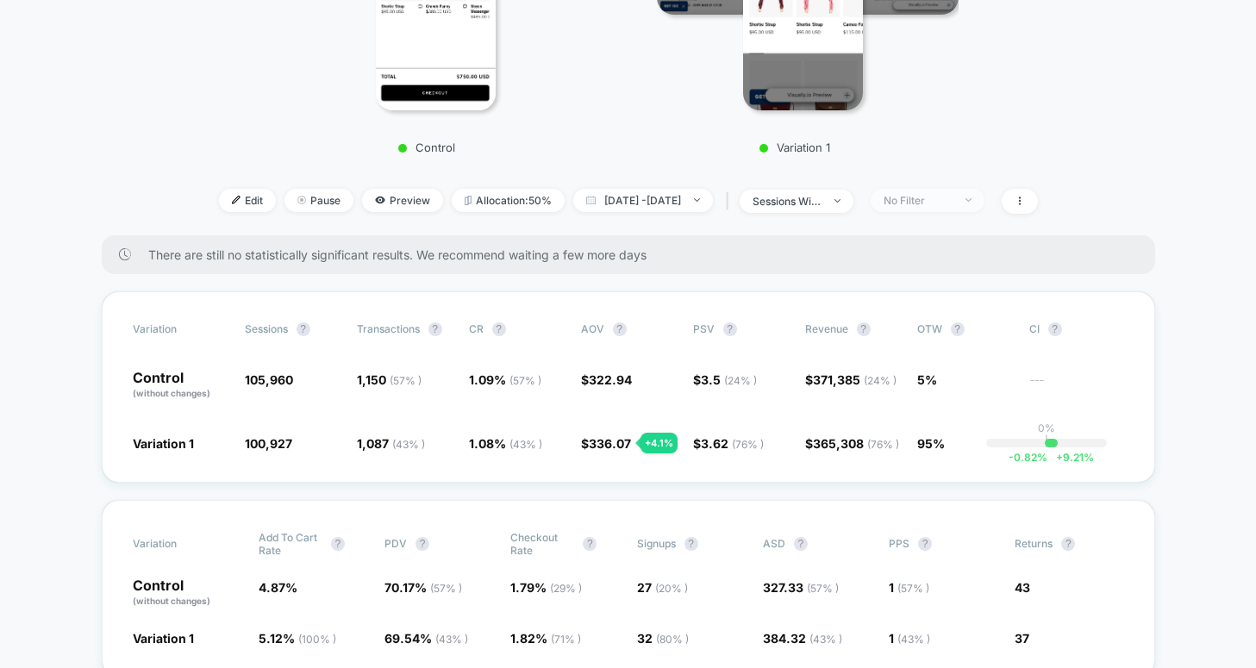
click at [942, 199] on div "No Filter" at bounding box center [918, 200] width 69 height 13
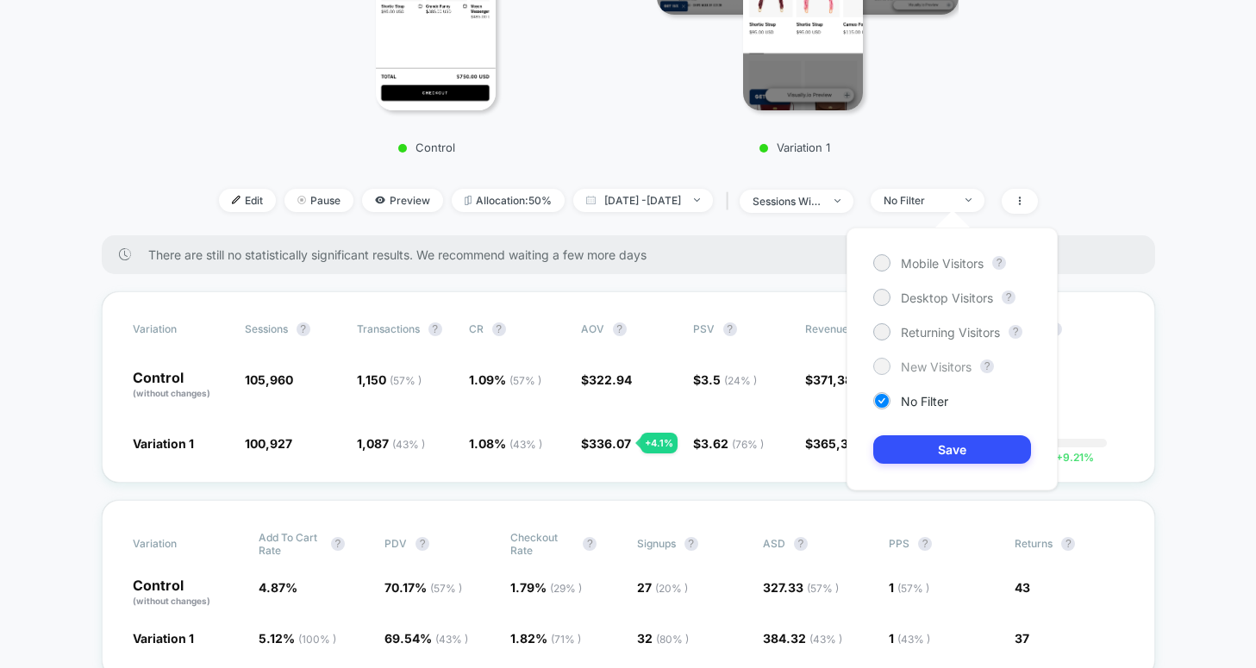
click at [884, 368] on div at bounding box center [881, 365] width 13 height 13
click at [909, 448] on button "Save" at bounding box center [952, 449] width 158 height 28
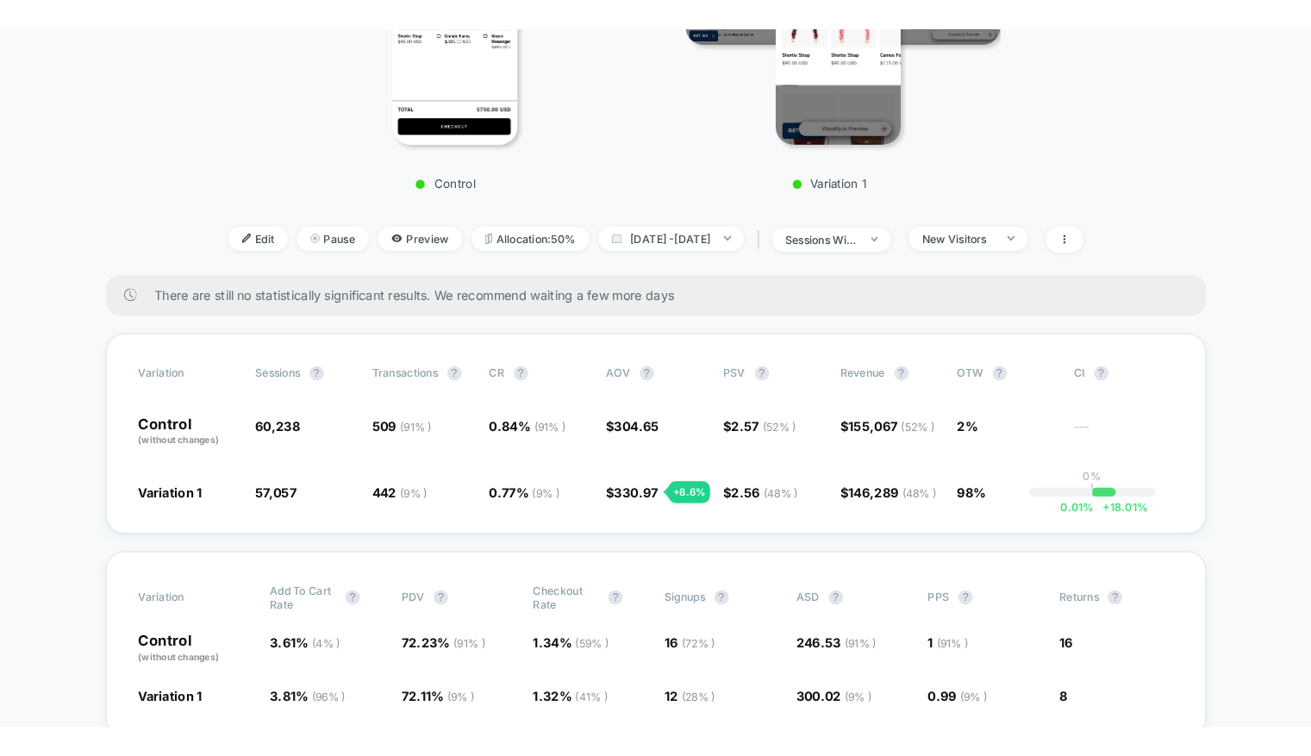
scroll to position [437, 0]
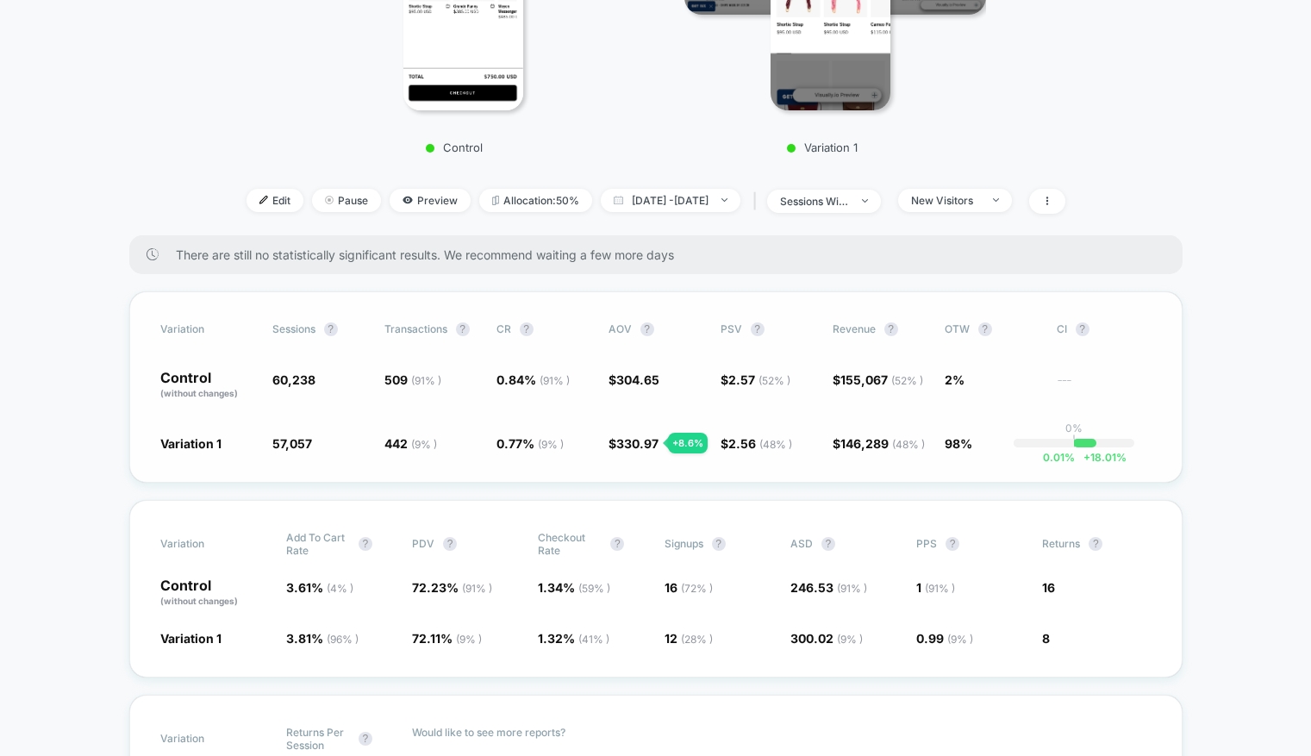
click at [549, 385] on span "( 91 % )" at bounding box center [555, 380] width 30 height 13
click at [1004, 192] on span "New Visitors" at bounding box center [955, 200] width 114 height 23
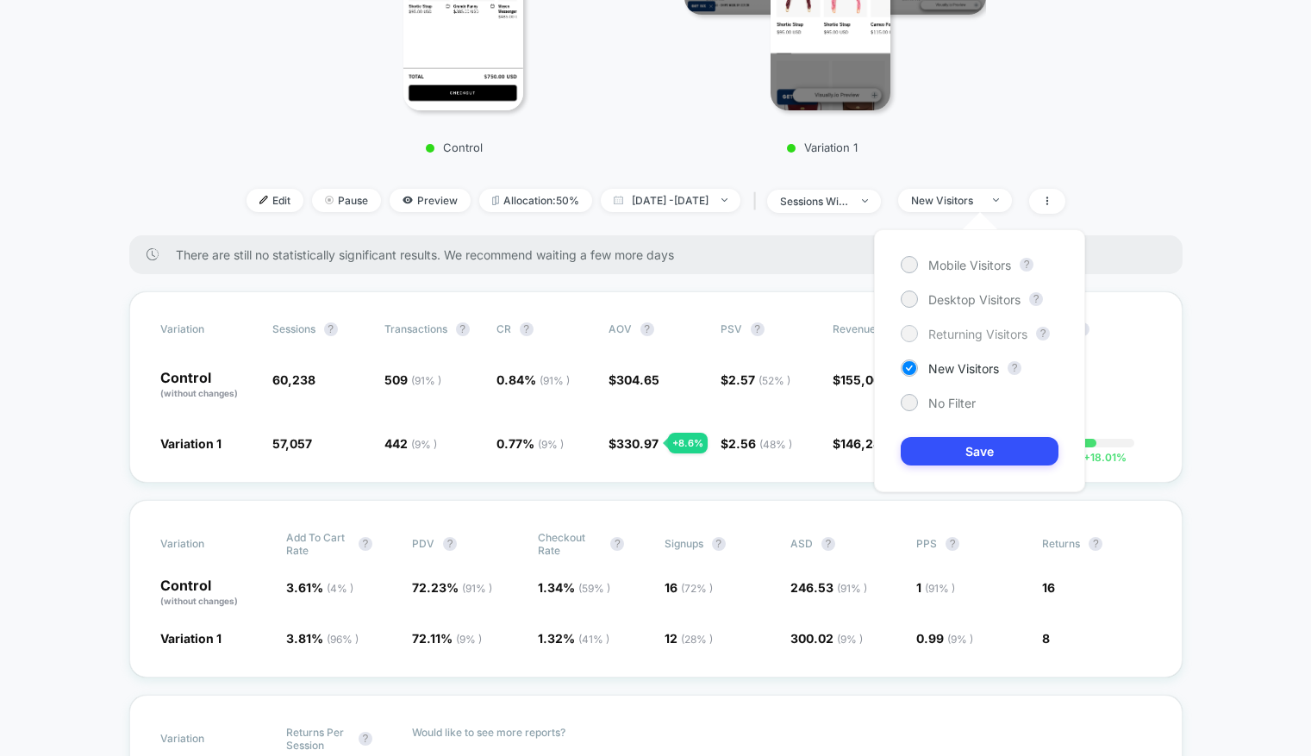
click at [923, 335] on div "Returning Visitors" at bounding box center [964, 333] width 127 height 17
click at [921, 453] on button "Save" at bounding box center [980, 451] width 158 height 28
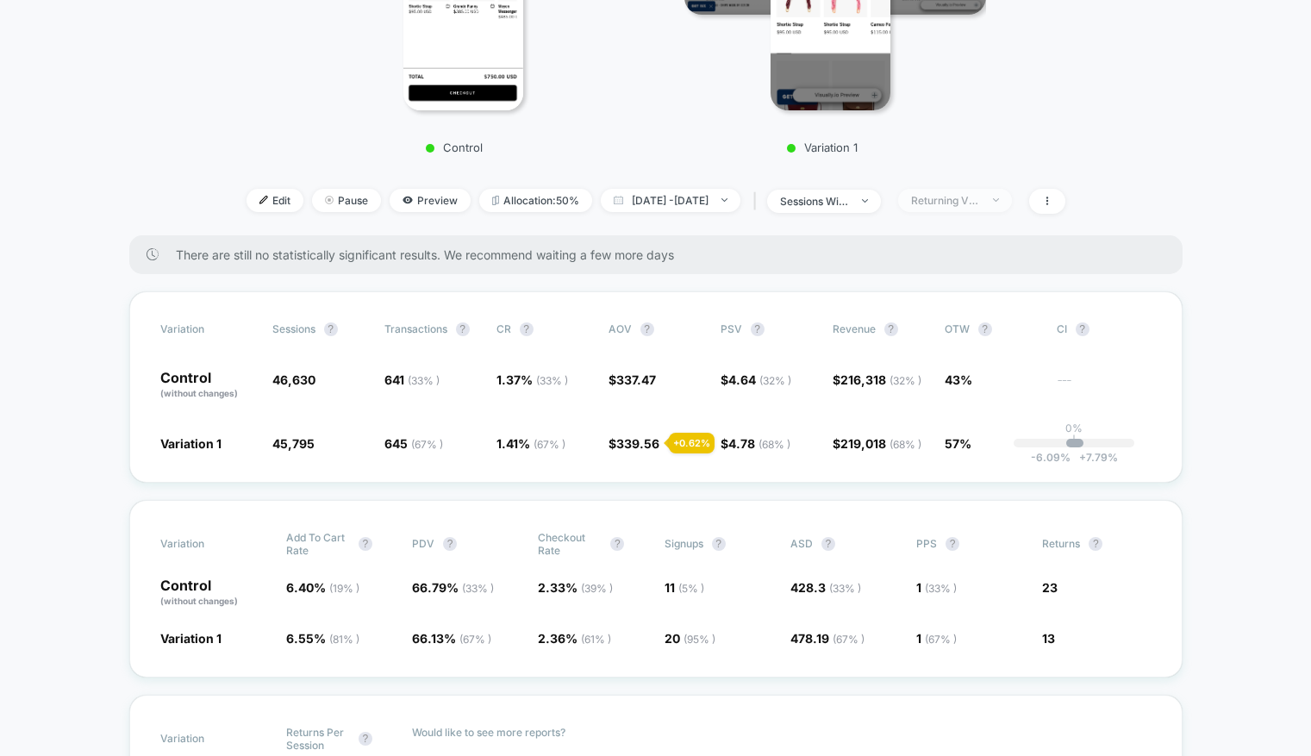
click at [964, 203] on div "Returning Visitors" at bounding box center [945, 200] width 69 height 13
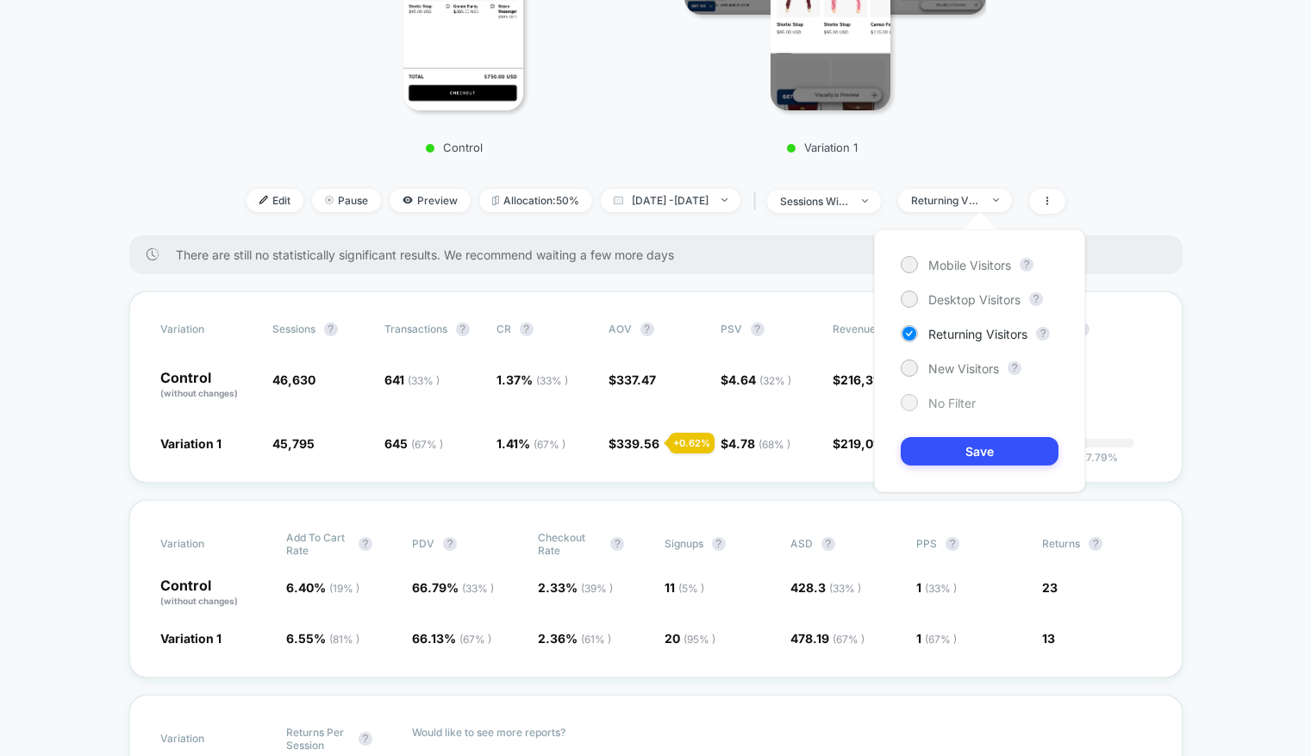
click at [921, 403] on div "No Filter" at bounding box center [938, 402] width 75 height 17
click at [921, 453] on button "Save" at bounding box center [980, 451] width 158 height 28
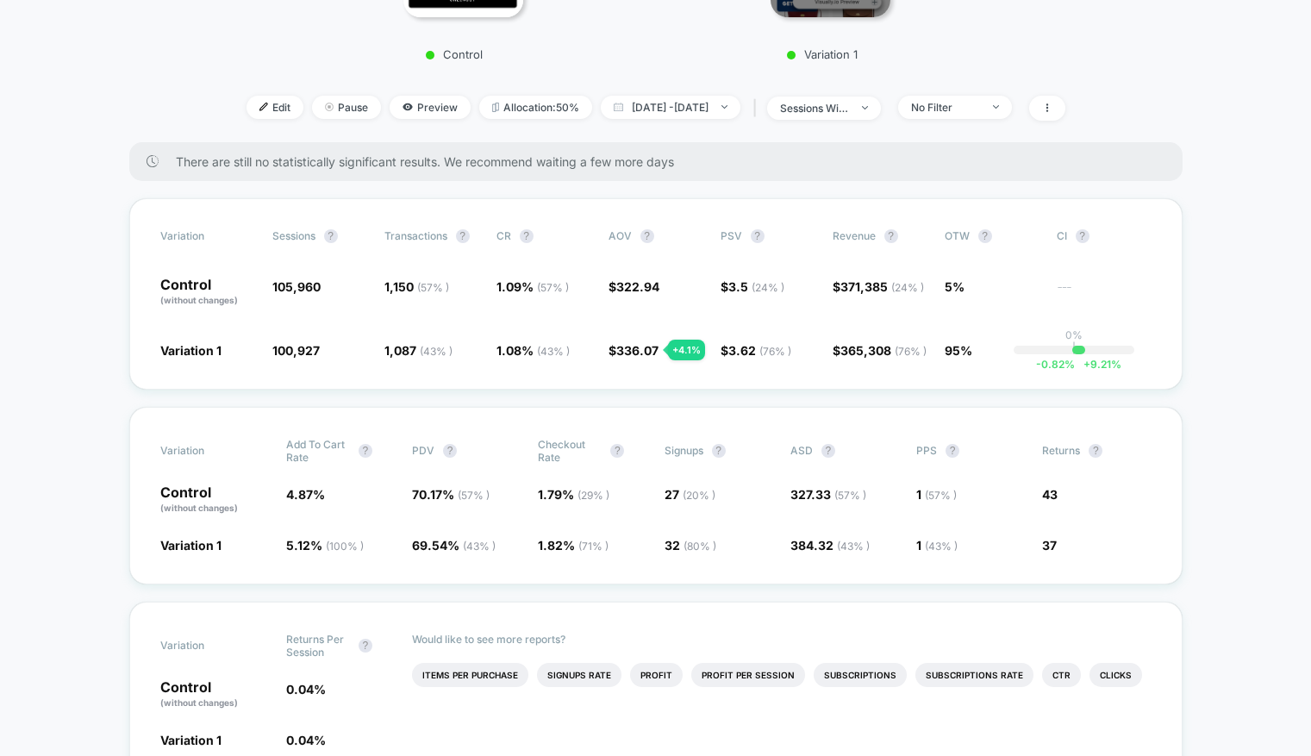
scroll to position [532, 0]
click at [980, 110] on div "No Filter" at bounding box center [945, 105] width 69 height 13
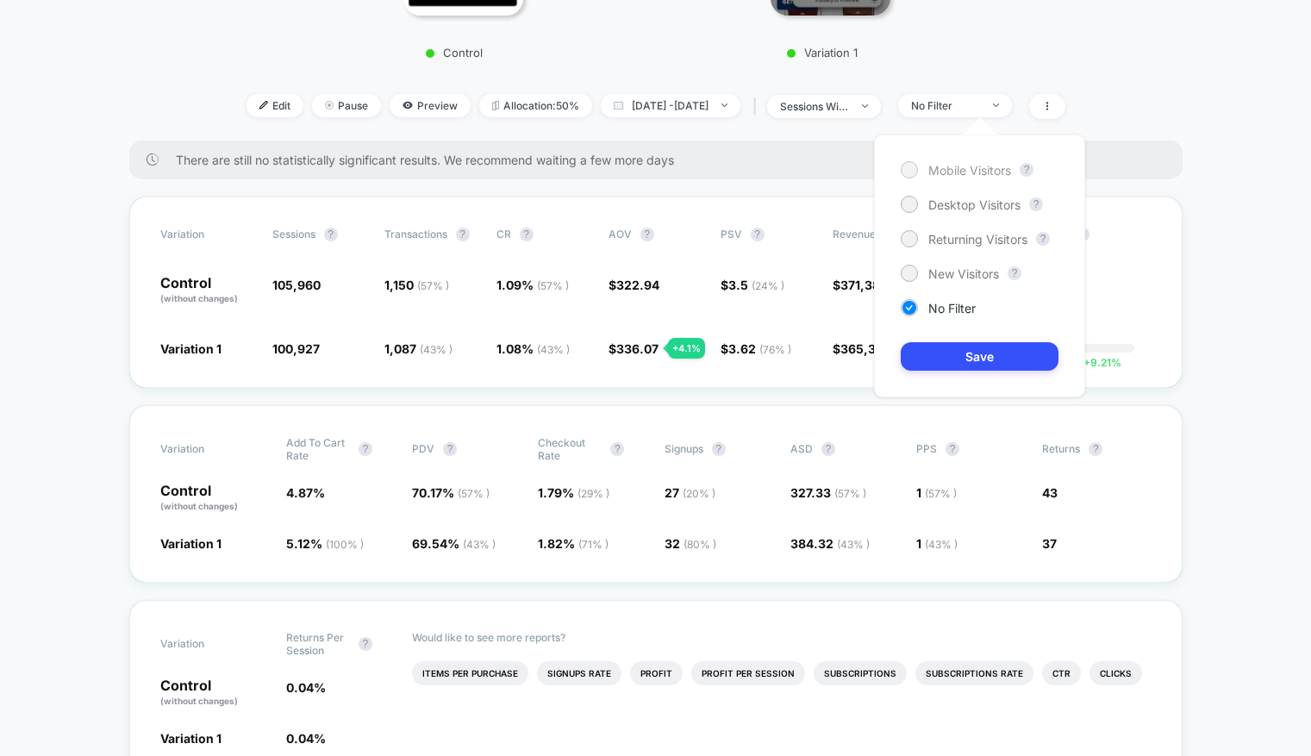
click at [915, 173] on div at bounding box center [909, 169] width 17 height 17
click at [977, 353] on button "Save" at bounding box center [980, 356] width 158 height 28
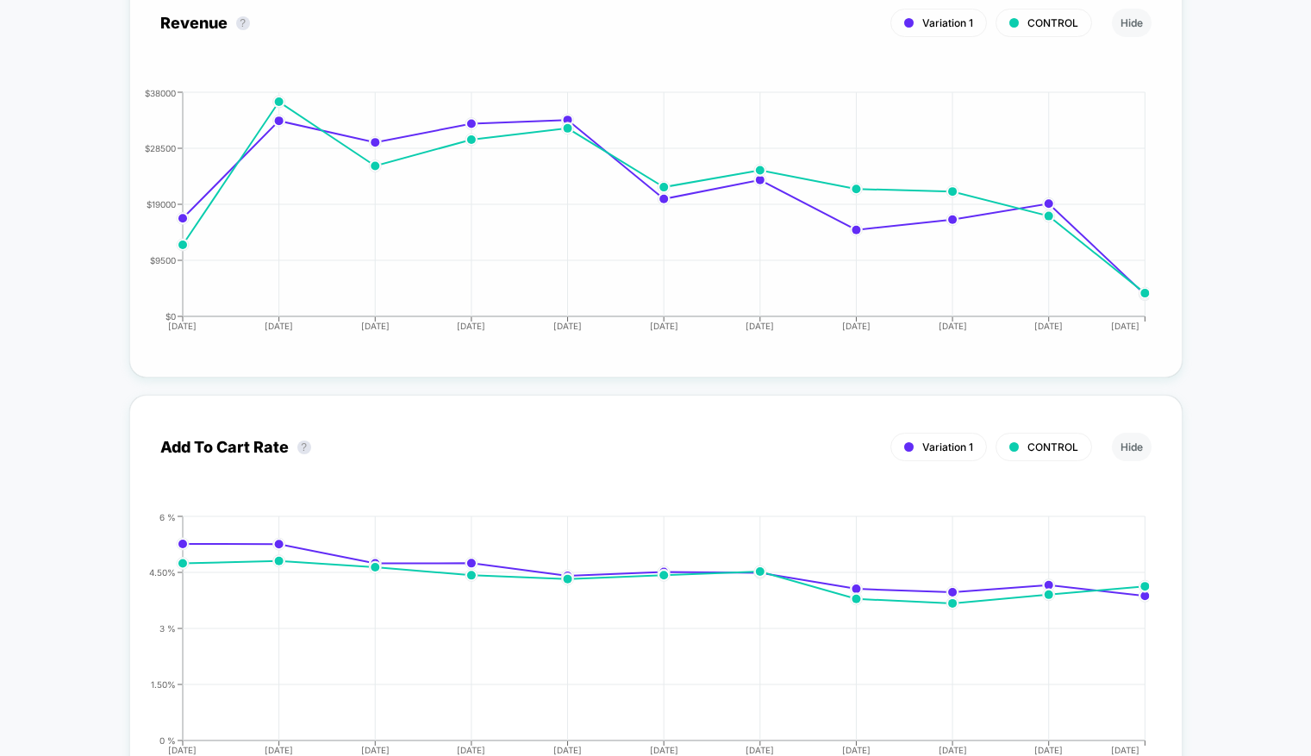
scroll to position [2204, 0]
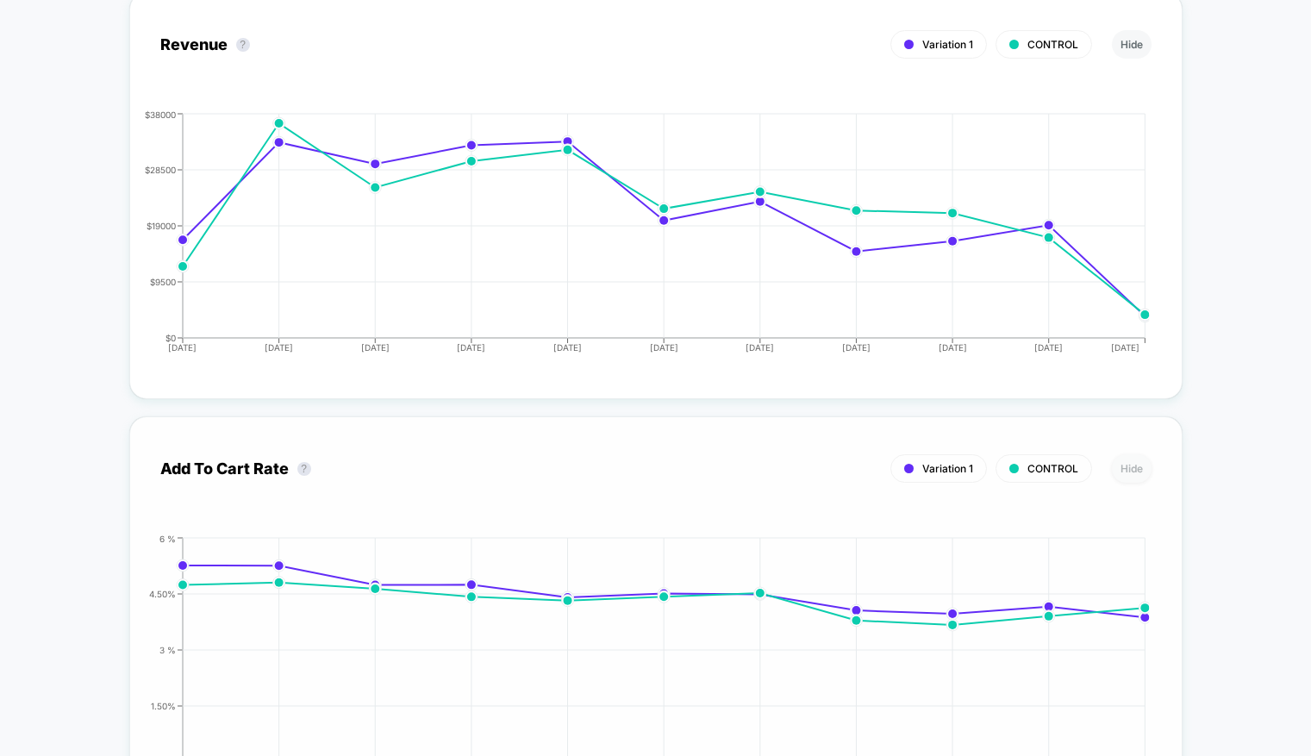
click at [1144, 459] on button "Hide" at bounding box center [1132, 468] width 40 height 28
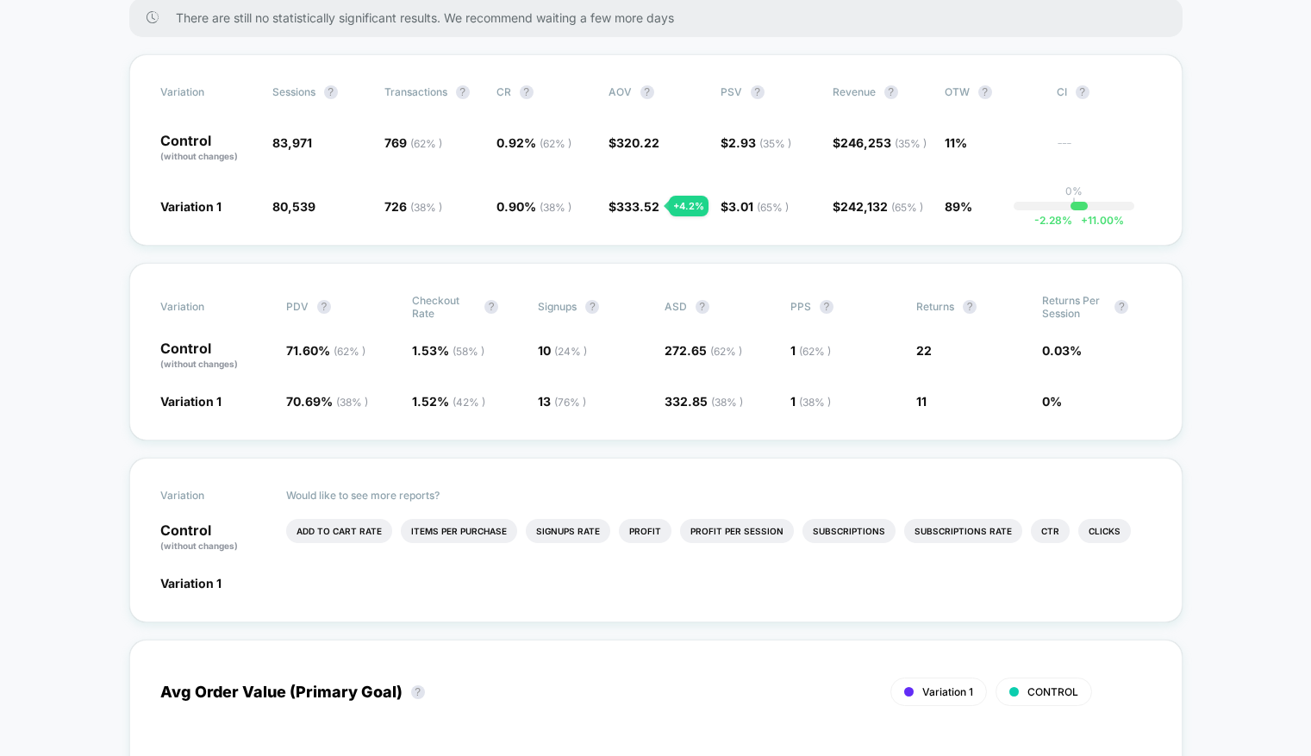
scroll to position [610, 0]
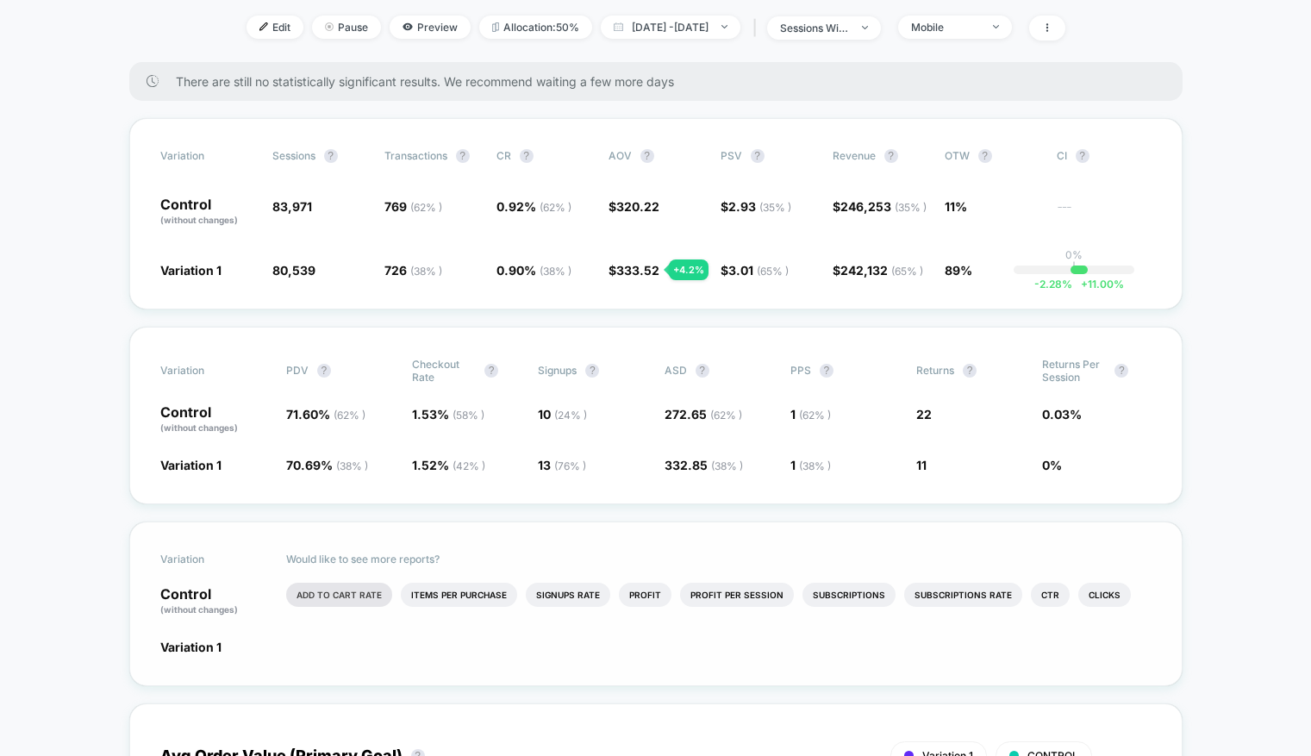
click at [334, 586] on li "Add To Cart Rate" at bounding box center [339, 595] width 106 height 24
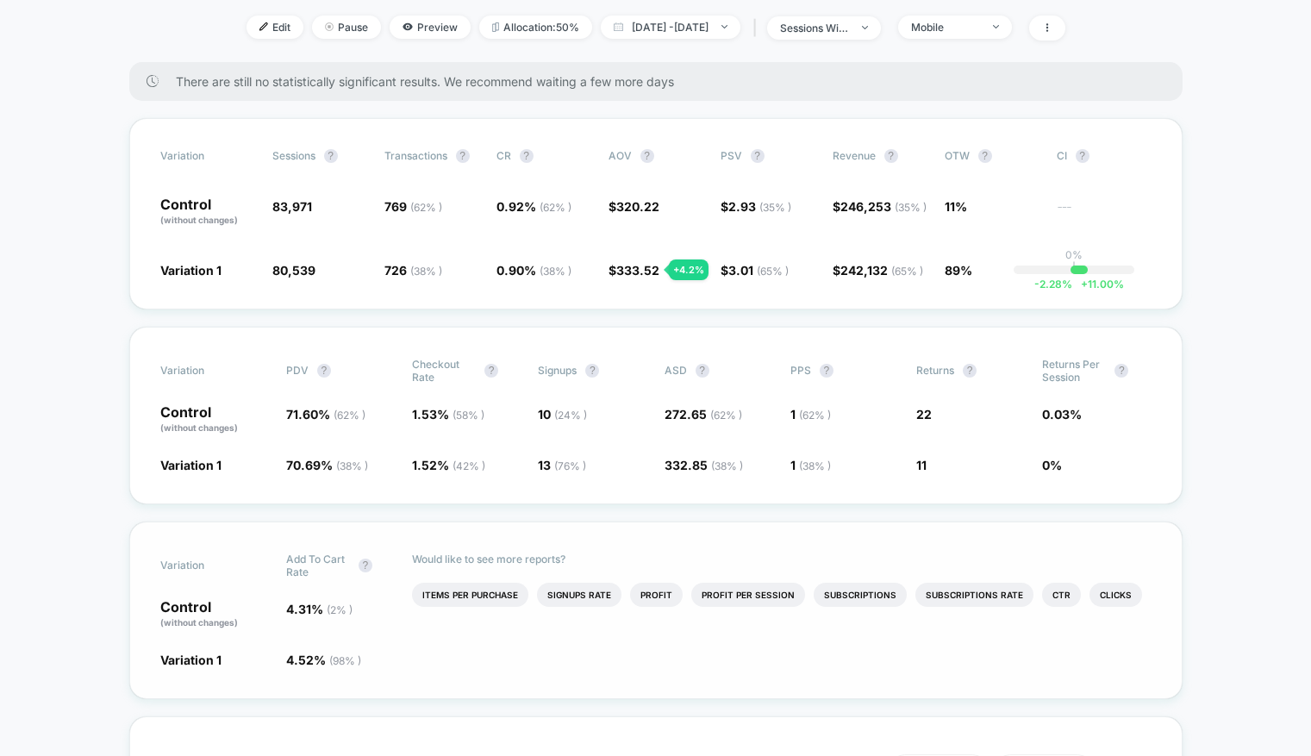
scroll to position [590, 0]
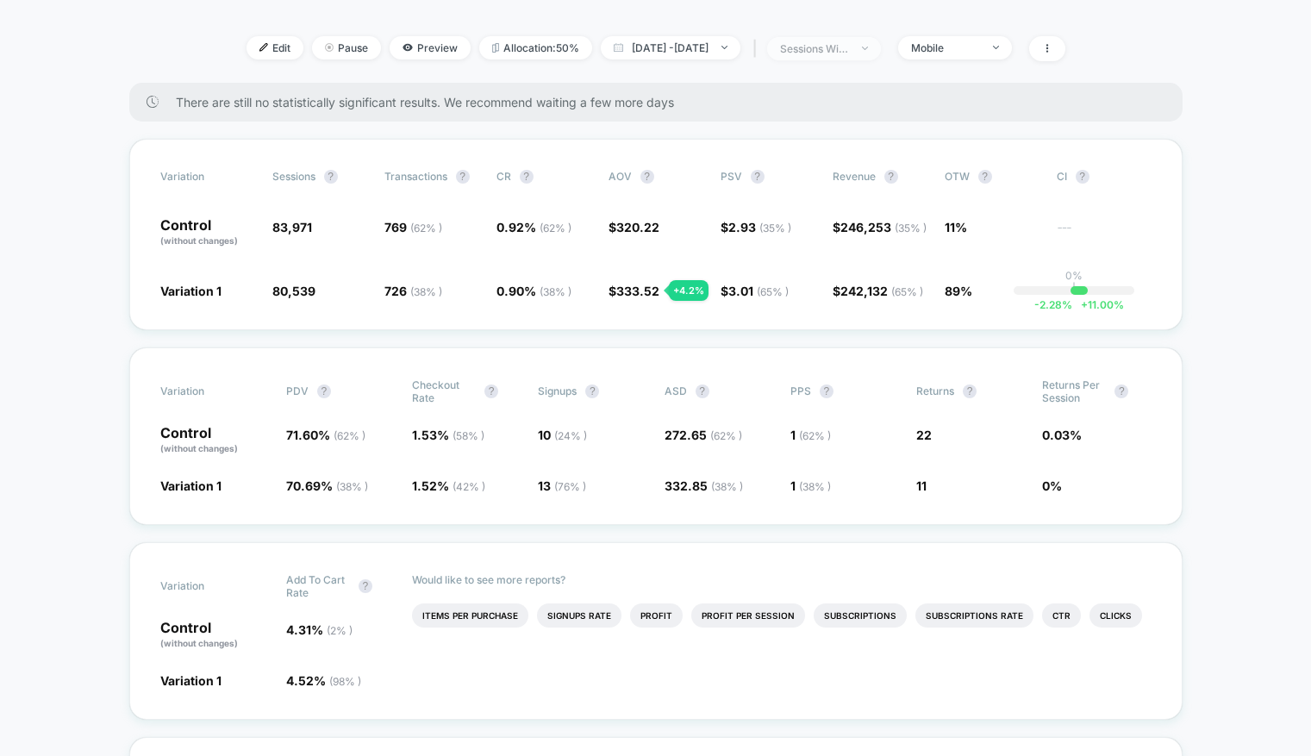
click at [881, 50] on span "sessions with impression" at bounding box center [824, 48] width 114 height 23
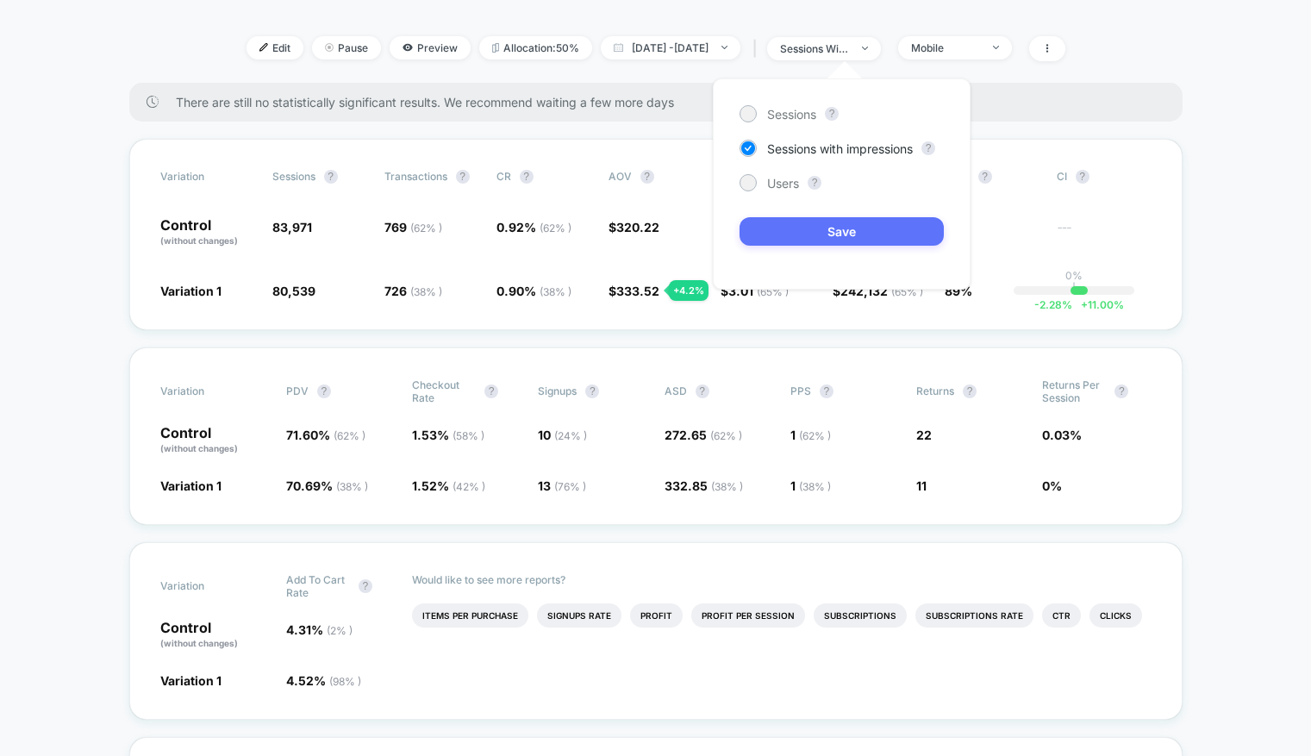
click at [896, 233] on button "Save" at bounding box center [842, 231] width 204 height 28
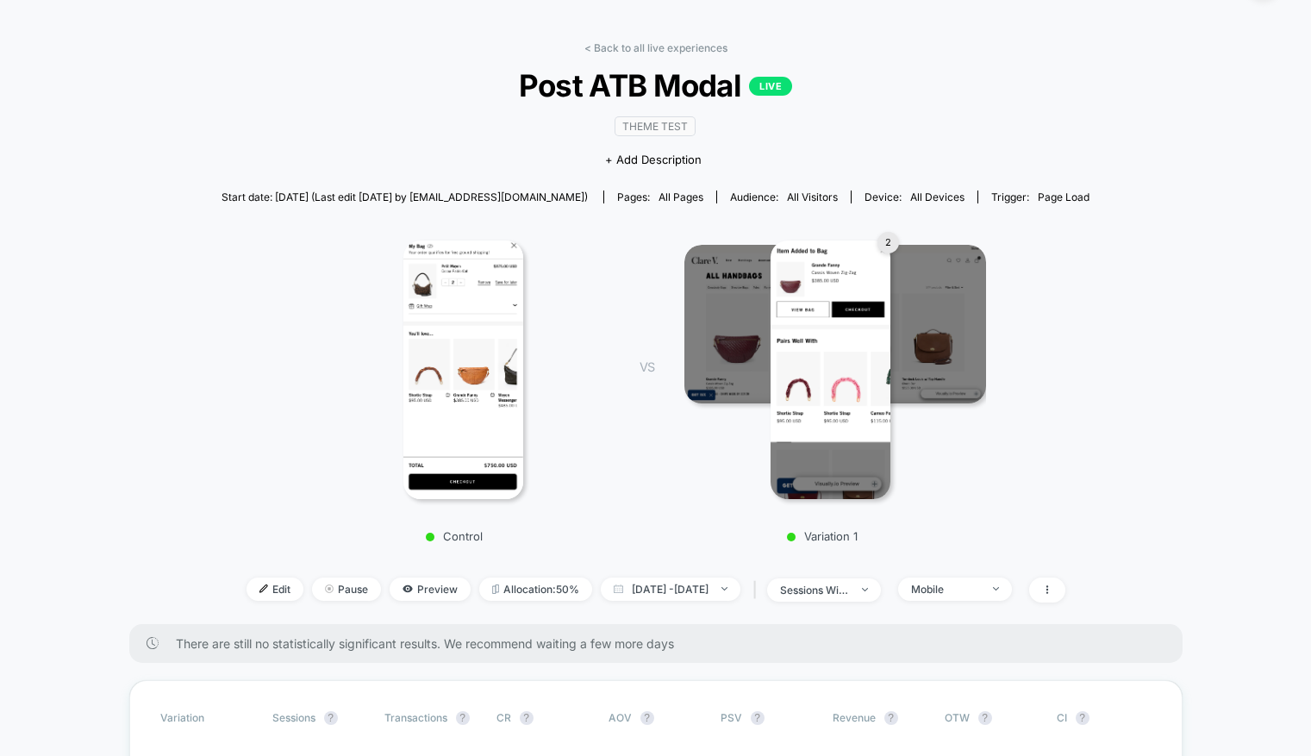
scroll to position [0, 0]
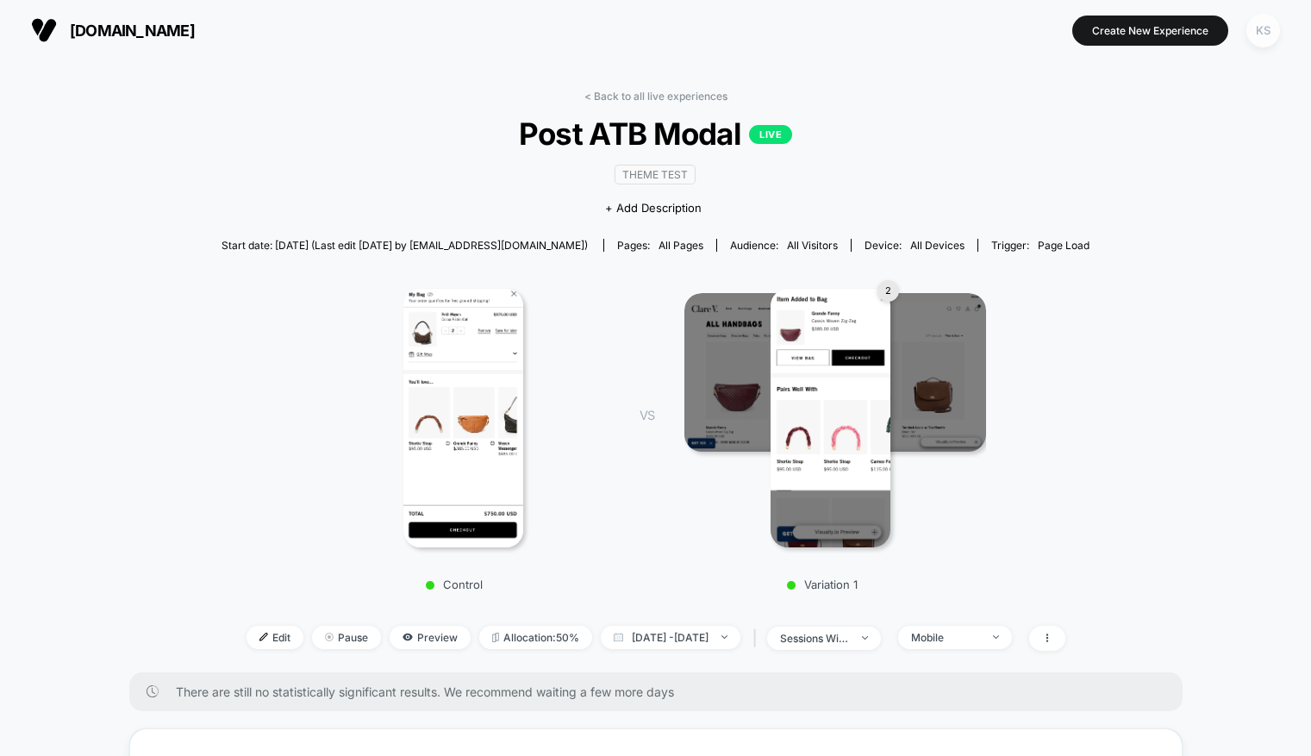
click at [1255, 37] on div "KS" at bounding box center [1263, 31] width 34 height 34
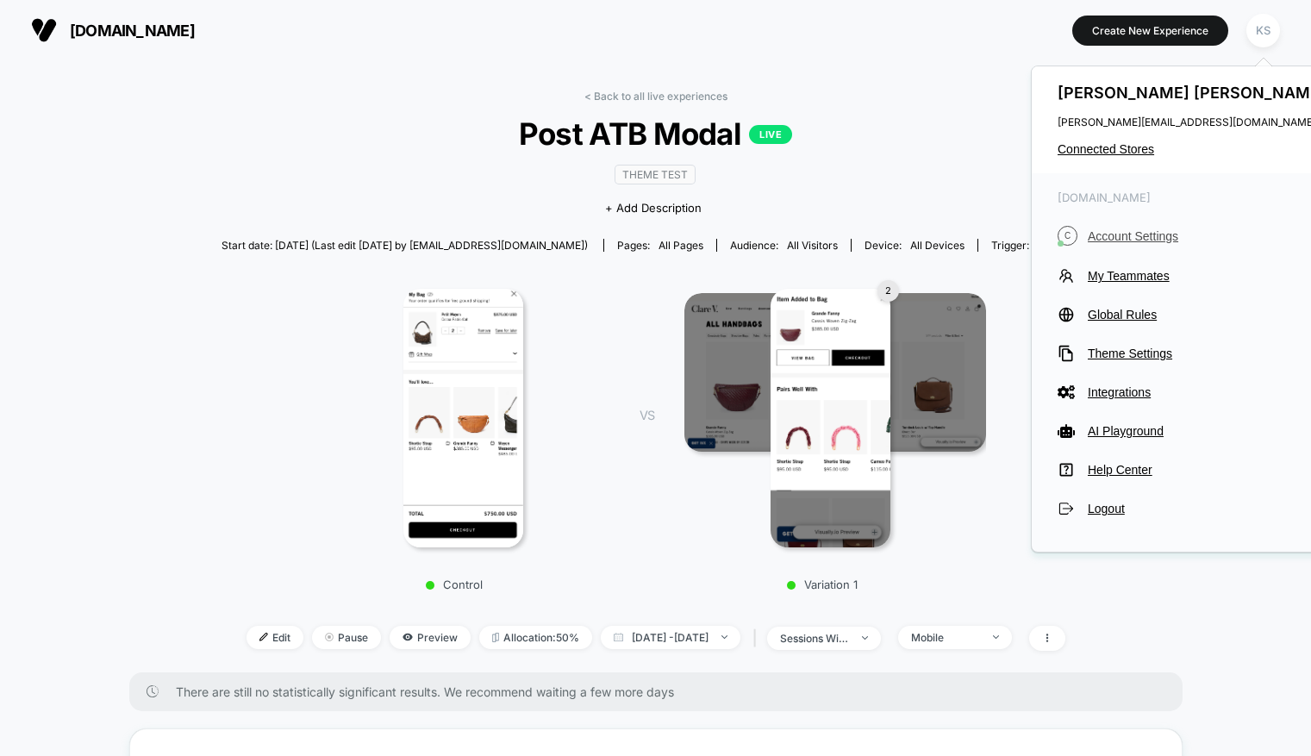
click at [1118, 238] on span "Account Settings" at bounding box center [1209, 236] width 242 height 14
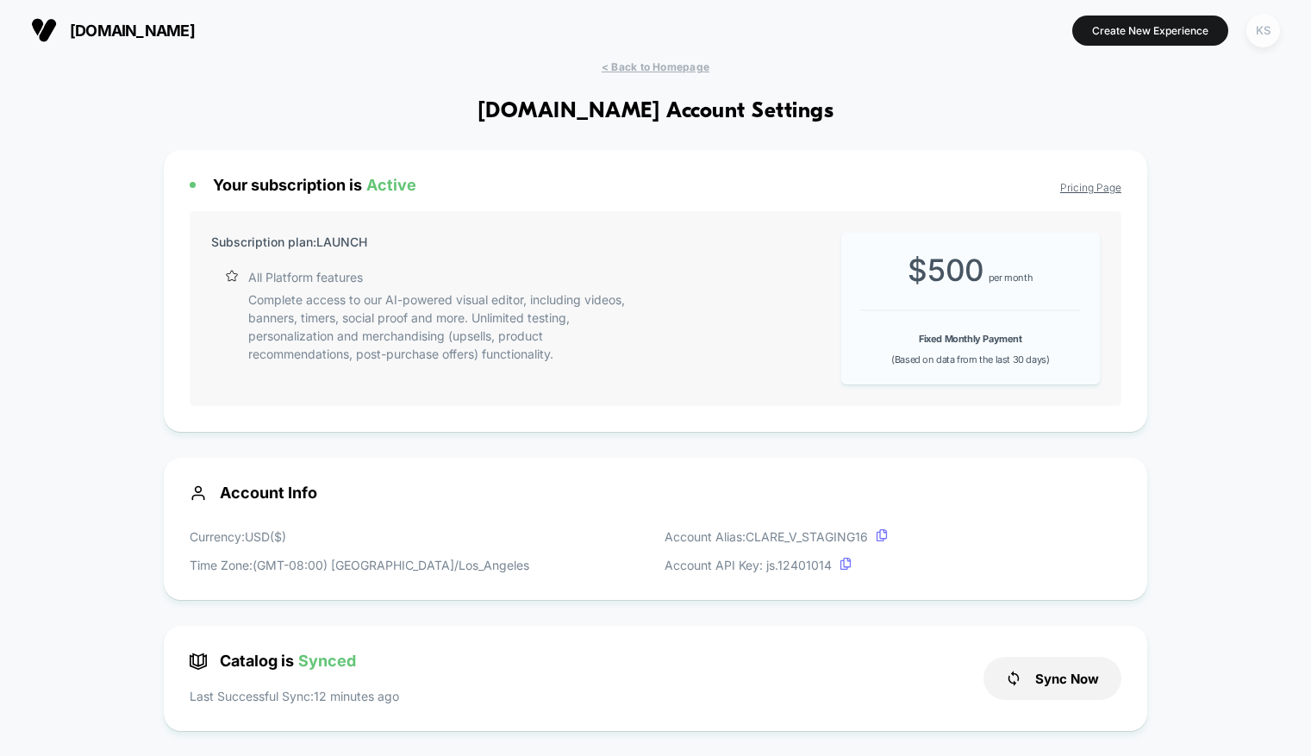
click at [1255, 37] on div "KS" at bounding box center [1263, 31] width 34 height 34
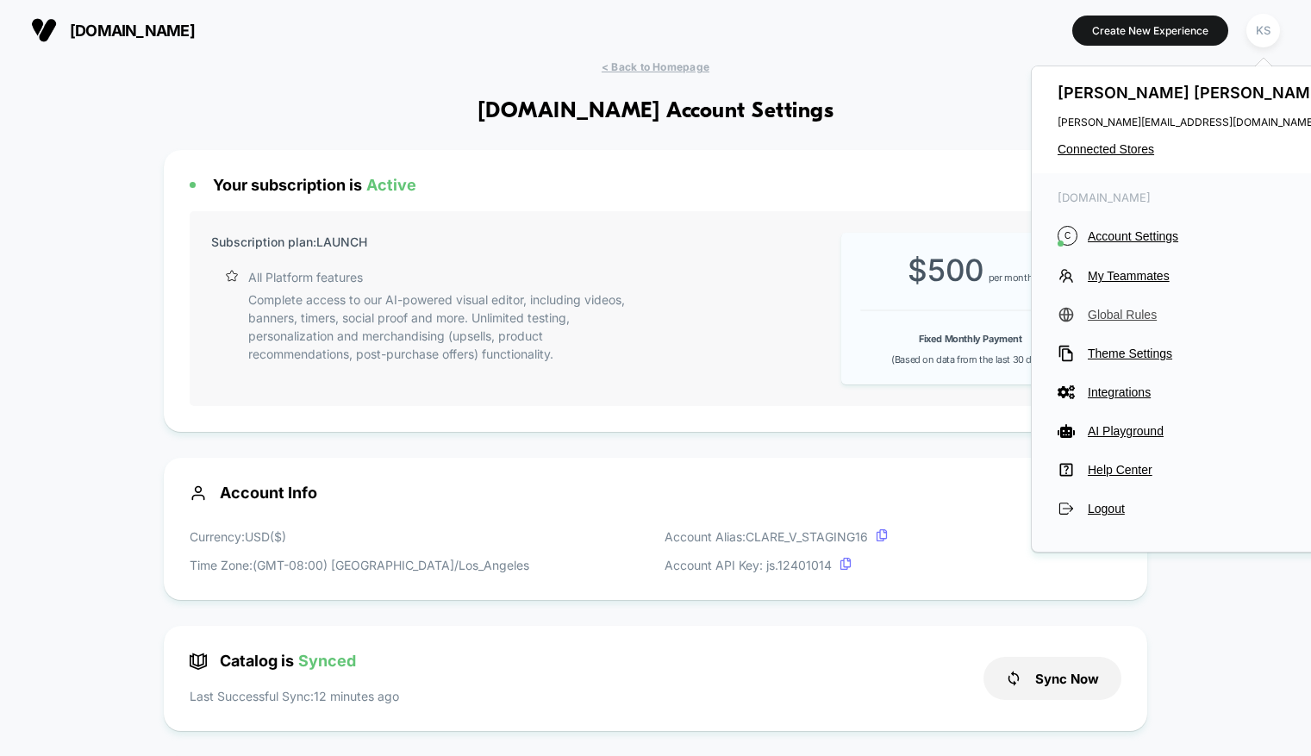
click at [1115, 322] on span "Global Rules" at bounding box center [1209, 315] width 242 height 14
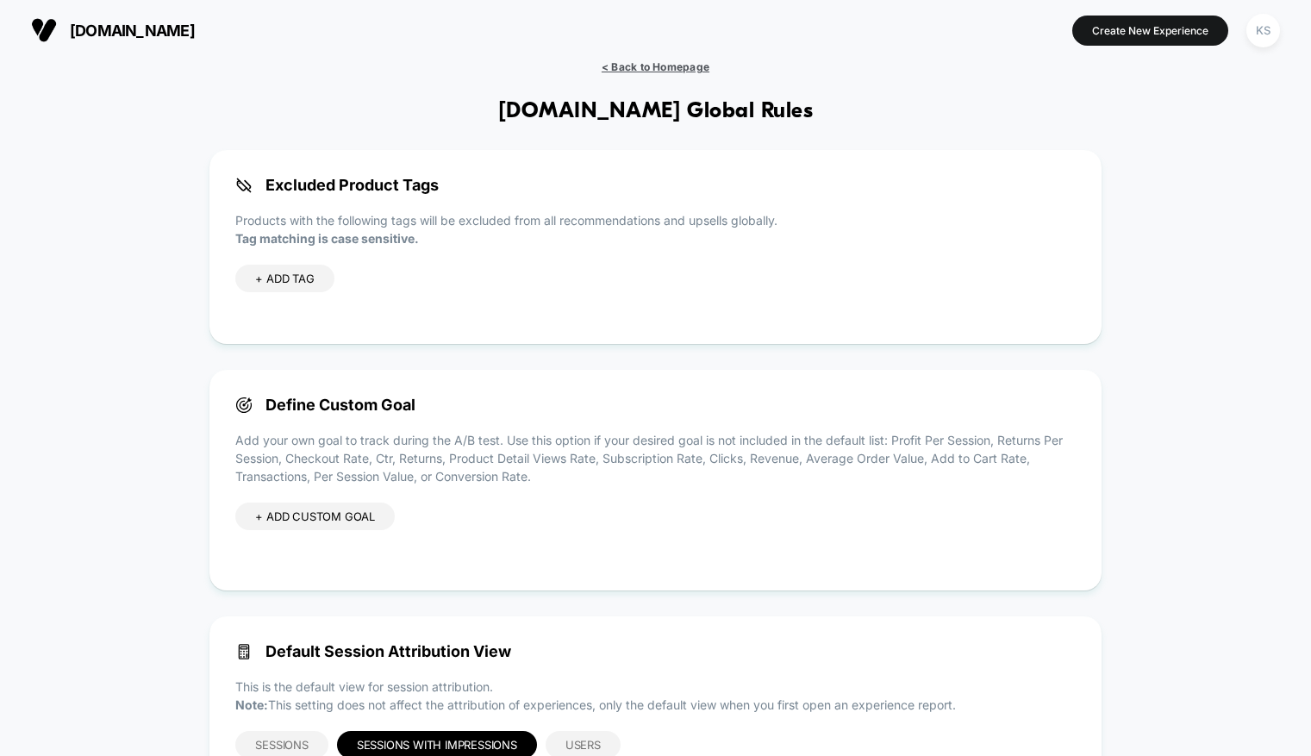
click at [663, 66] on span "< Back to Homepage" at bounding box center [656, 66] width 108 height 13
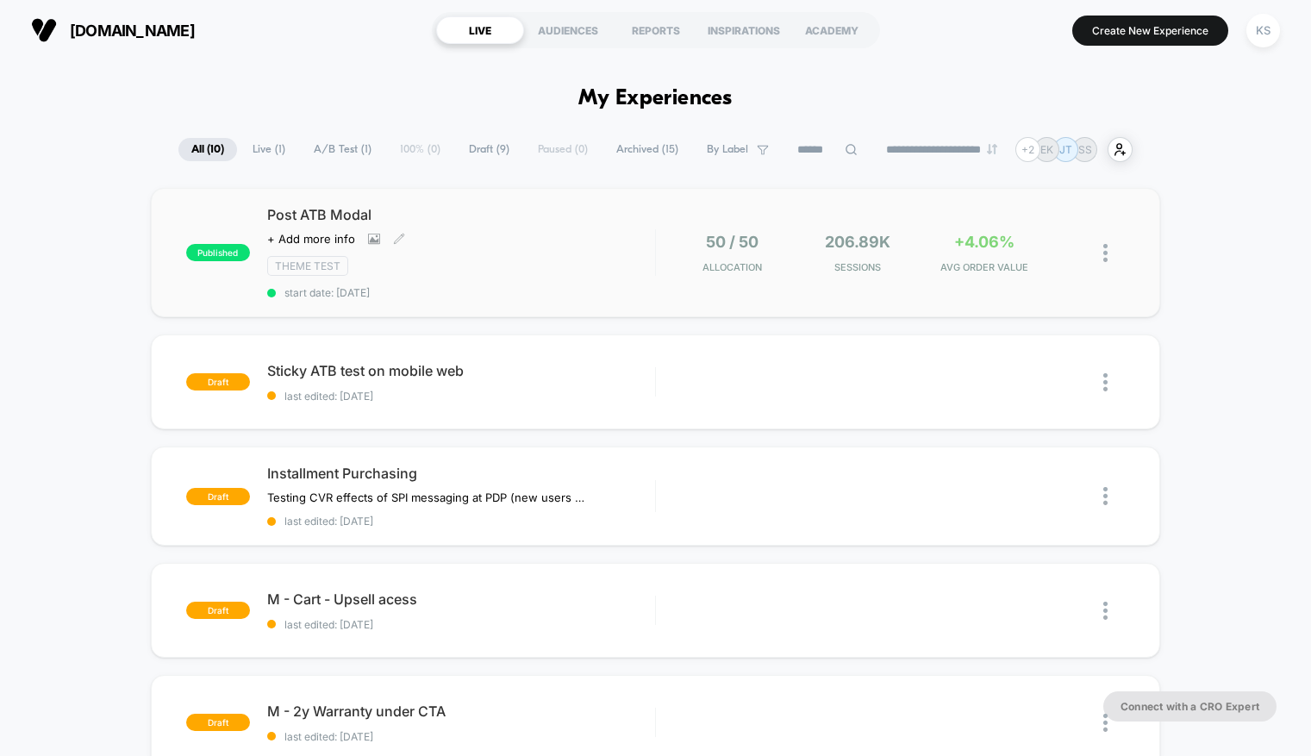
click at [496, 261] on div "Theme Test" at bounding box center [461, 266] width 388 height 20
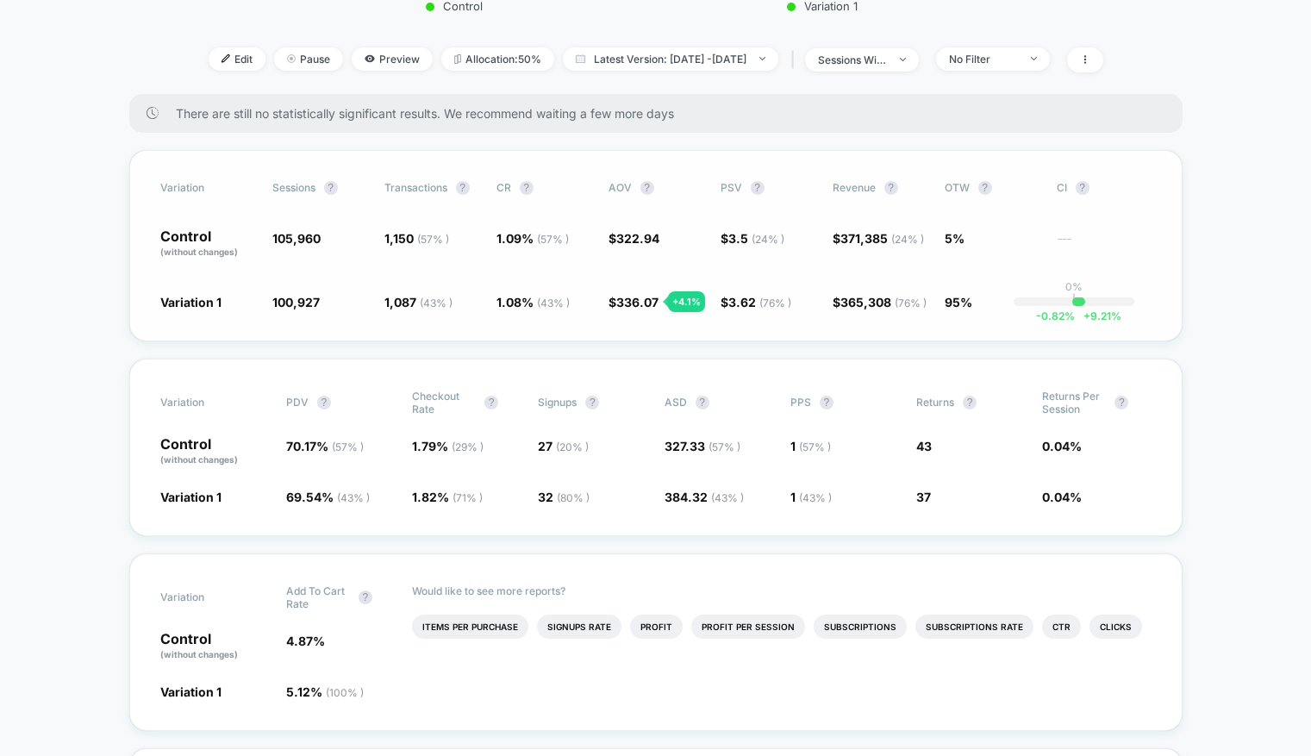
scroll to position [571, 0]
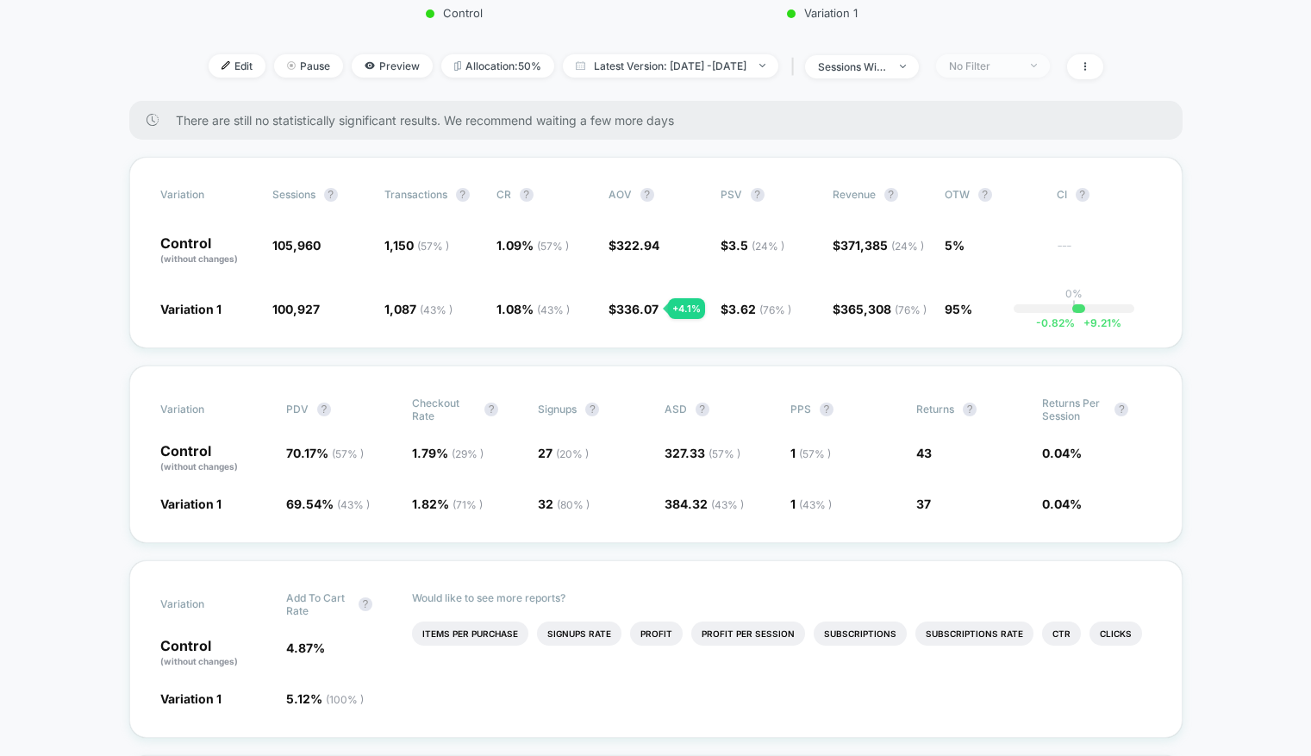
click at [1011, 68] on div "No Filter" at bounding box center [983, 65] width 69 height 13
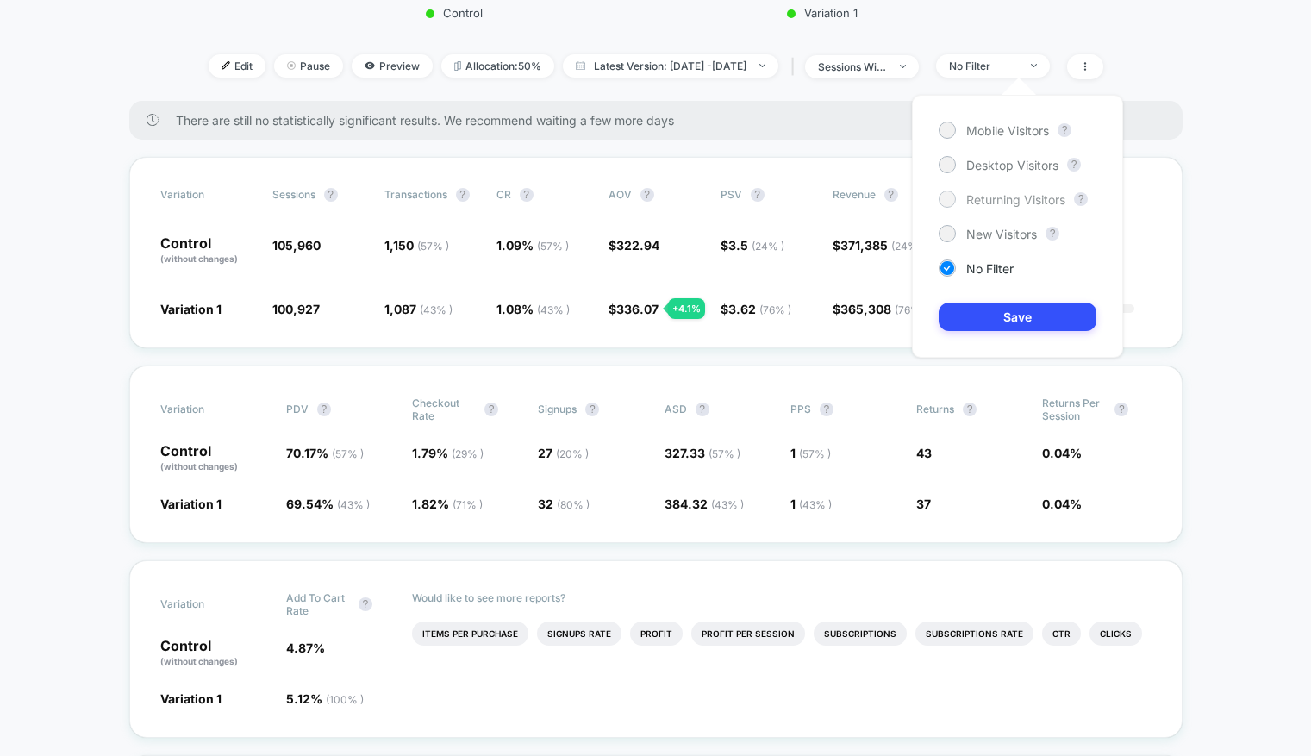
click at [952, 197] on div at bounding box center [946, 198] width 13 height 13
click at [1015, 310] on button "Save" at bounding box center [1018, 317] width 158 height 28
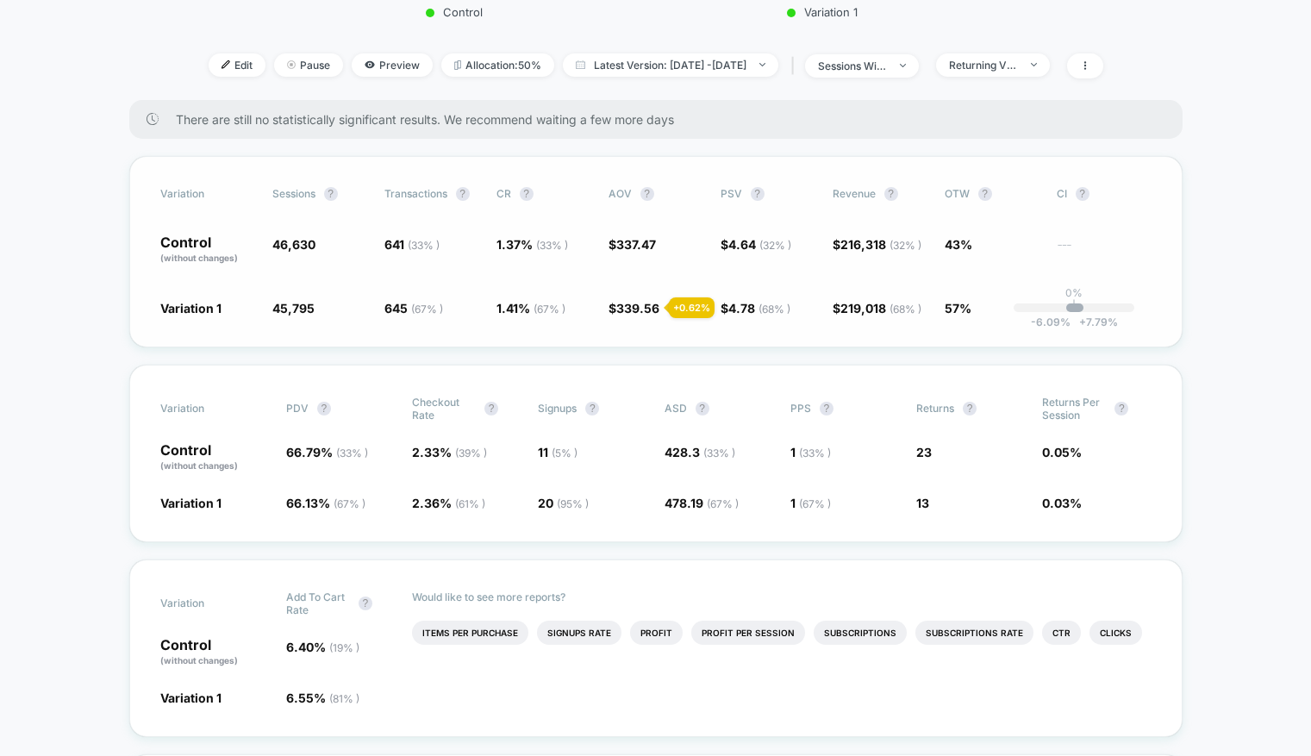
scroll to position [568, 0]
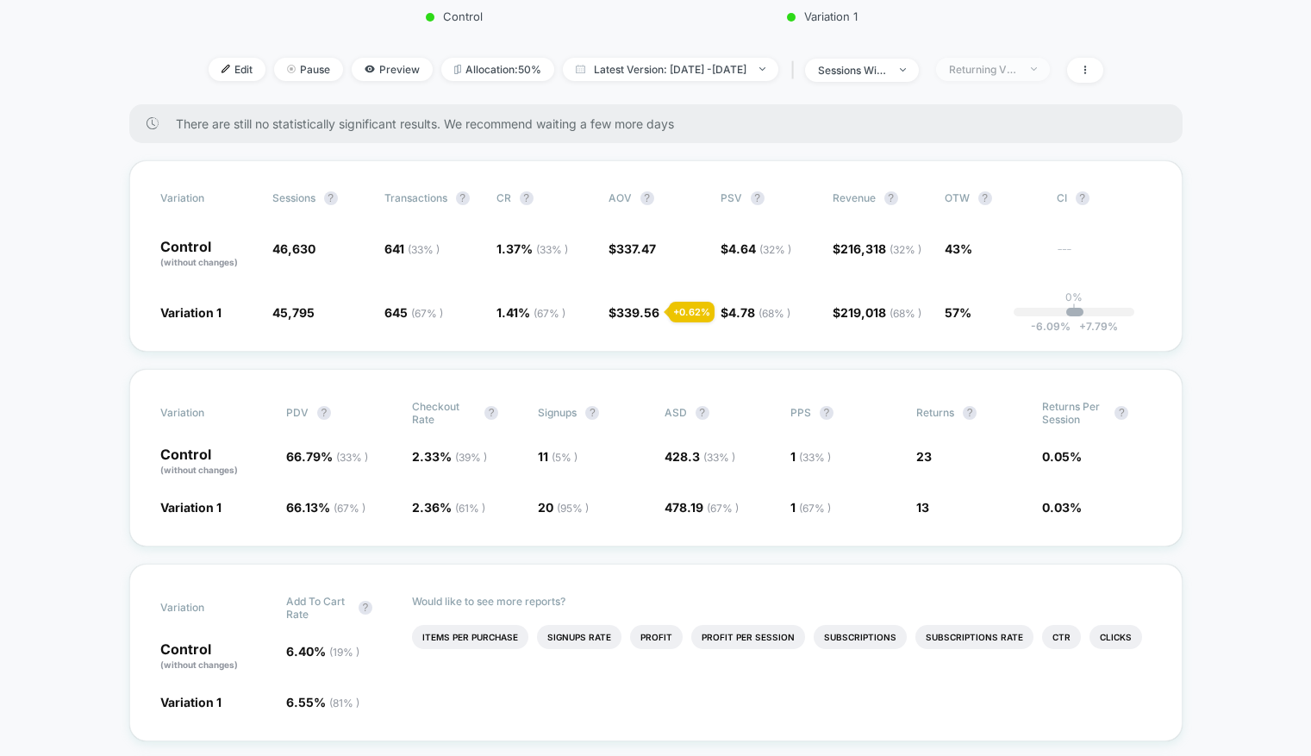
click at [1018, 70] on div "Returning Visitors" at bounding box center [983, 69] width 69 height 13
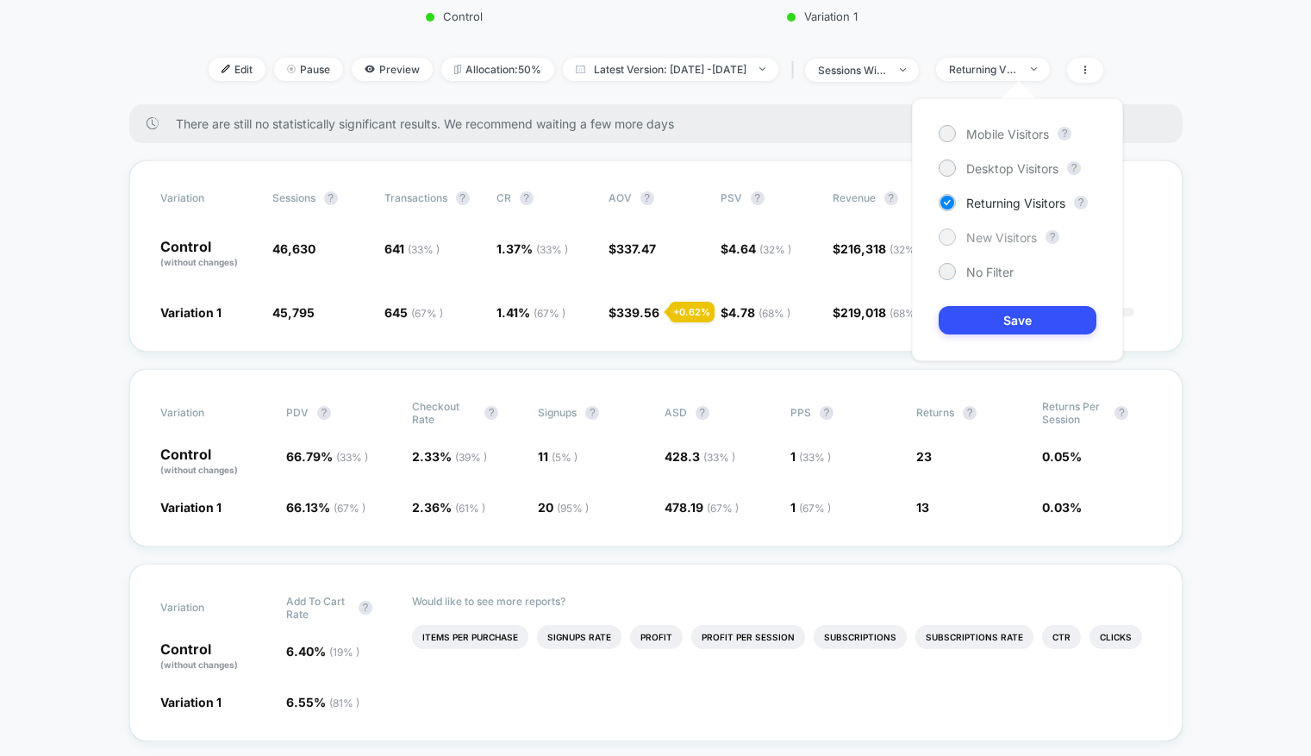
click at [950, 235] on div at bounding box center [946, 236] width 13 height 13
click at [1010, 321] on button "Save" at bounding box center [1018, 320] width 158 height 28
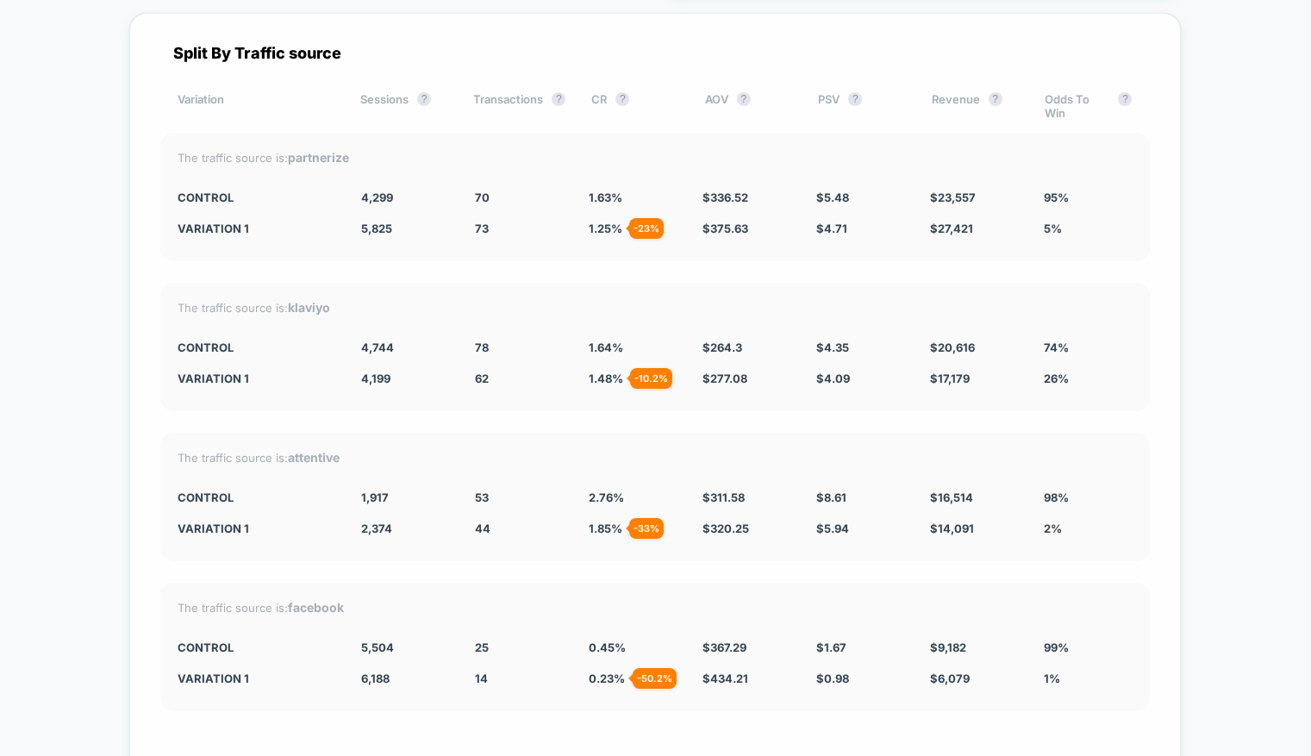
scroll to position [7064, 0]
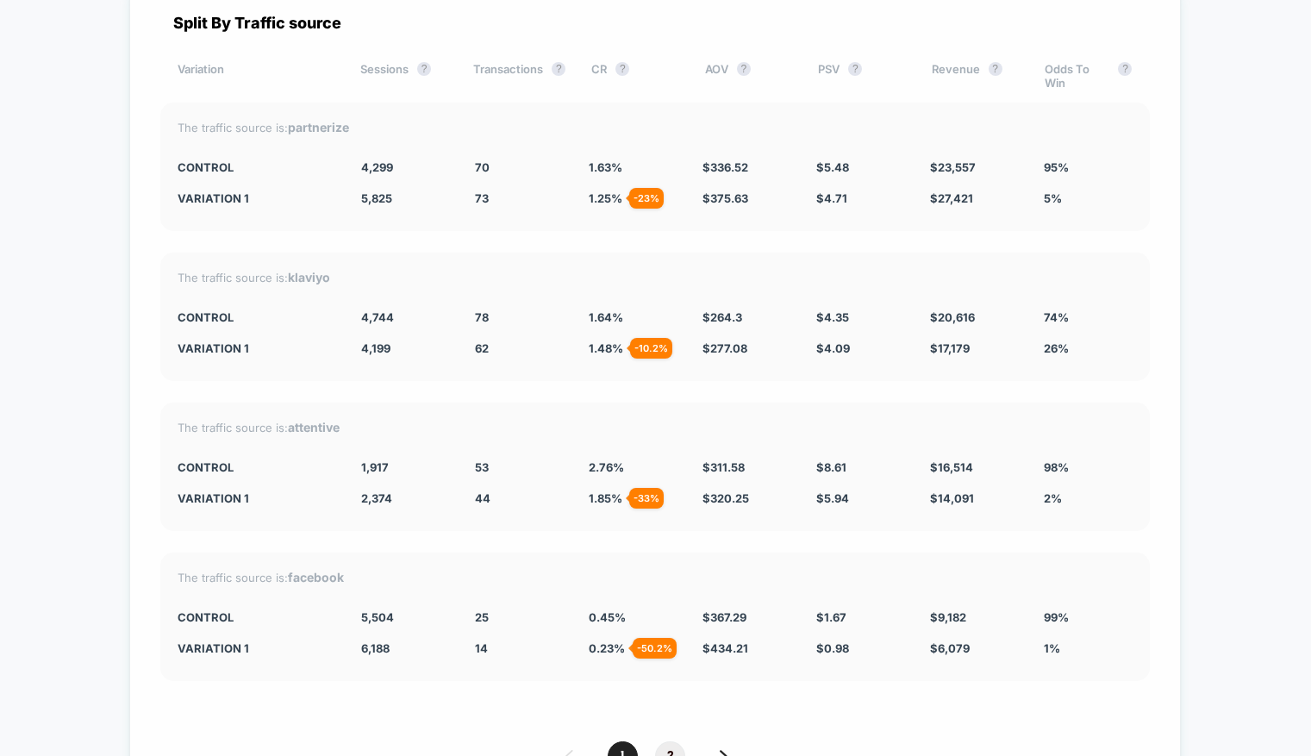
click at [660, 628] on span "2" at bounding box center [670, 756] width 30 height 30
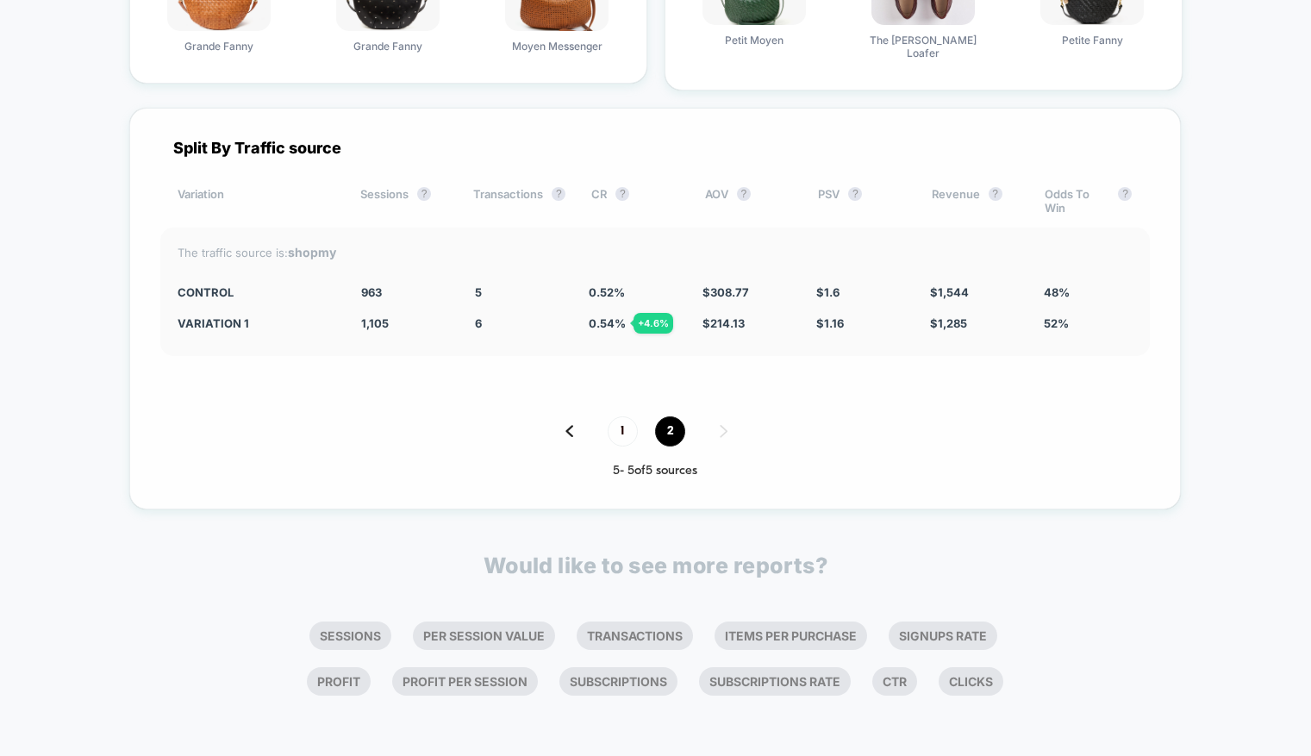
scroll to position [6901, 0]
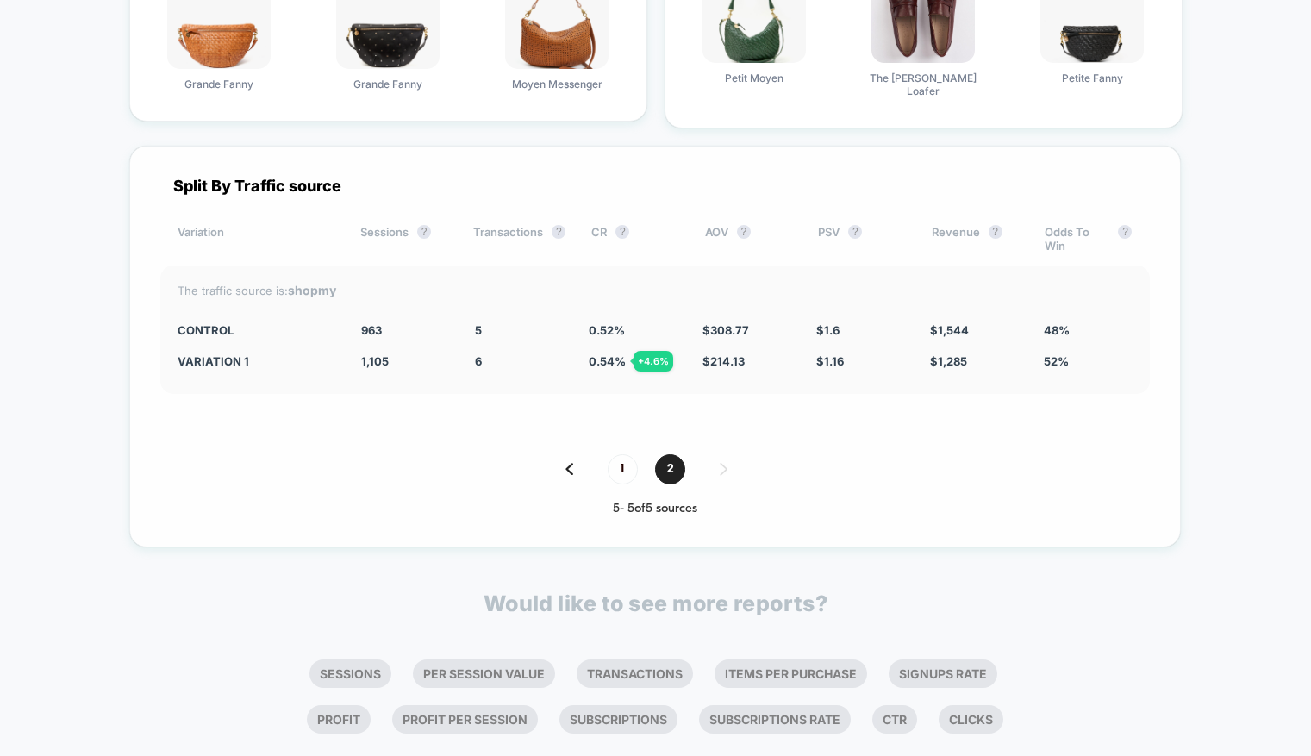
drag, startPoint x: 471, startPoint y: 287, endPoint x: 478, endPoint y: 328, distance: 42.1
click at [478, 328] on div "The traffic source is: shopmy CONTROL 963 5 0.52 % $ 308.77 $ 1.6 $ 1,544 48% V…" at bounding box center [655, 329] width 990 height 128
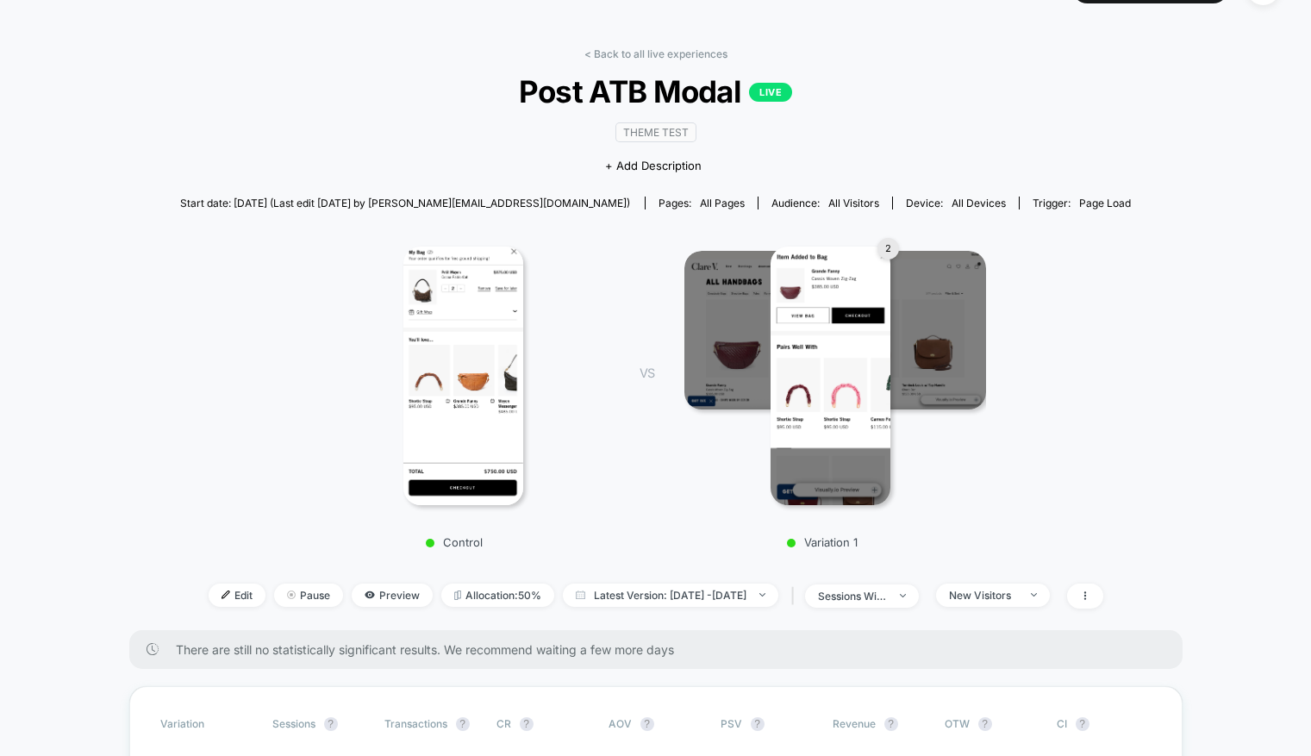
scroll to position [0, 0]
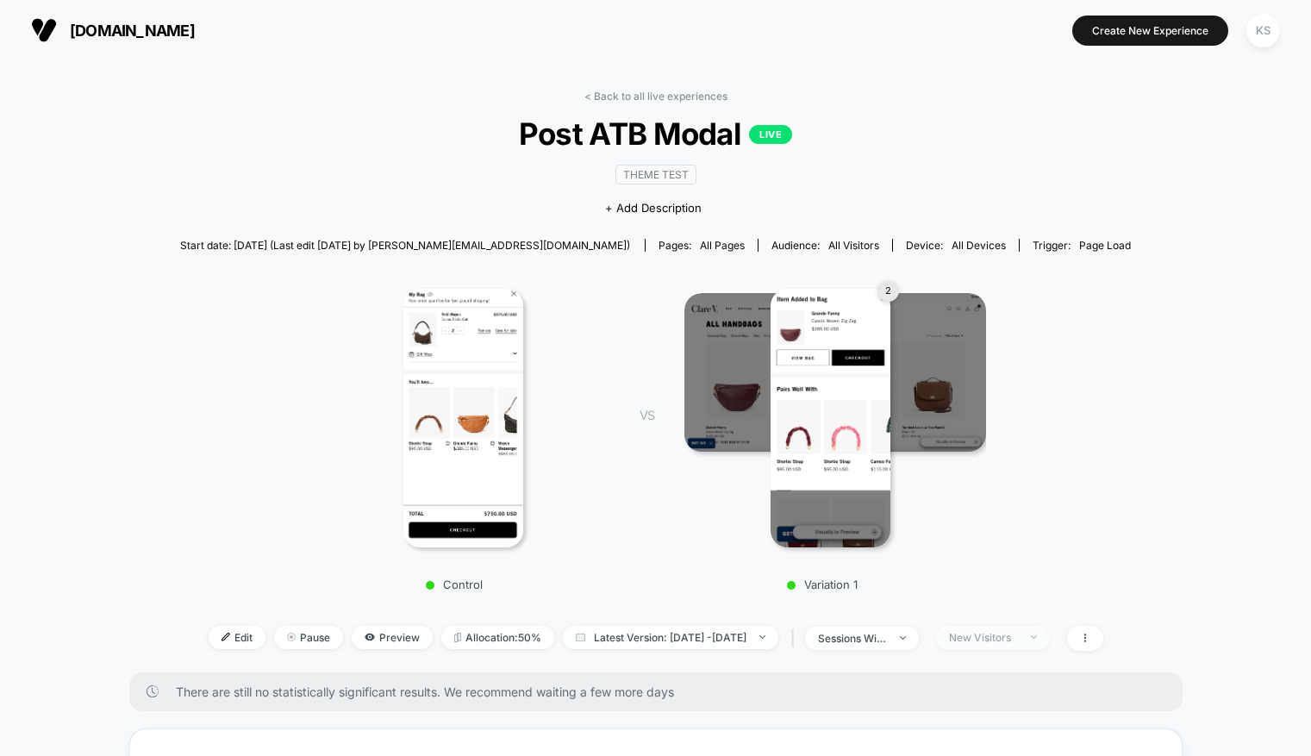
click at [1004, 628] on div "New Visitors" at bounding box center [983, 637] width 69 height 13
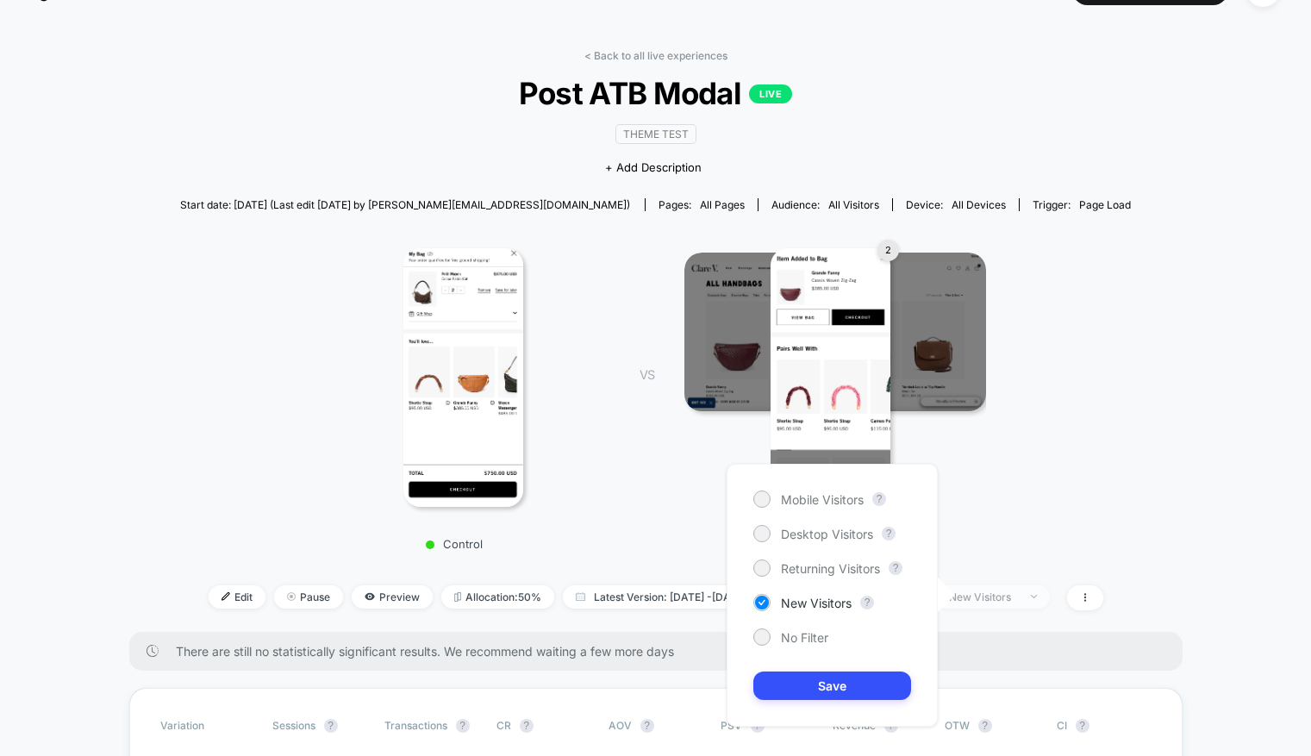
scroll to position [42, 0]
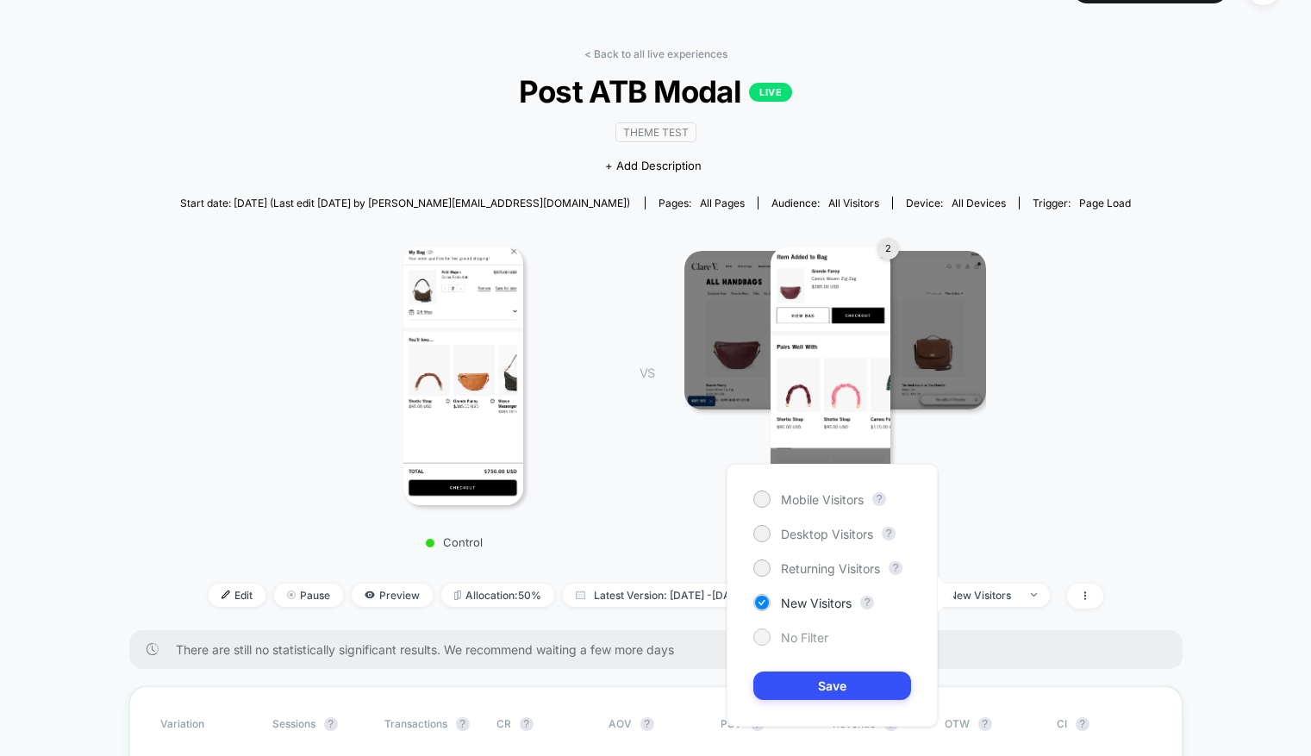
click at [762, 628] on div at bounding box center [761, 636] width 17 height 17
click at [815, 628] on button "Save" at bounding box center [832, 685] width 158 height 28
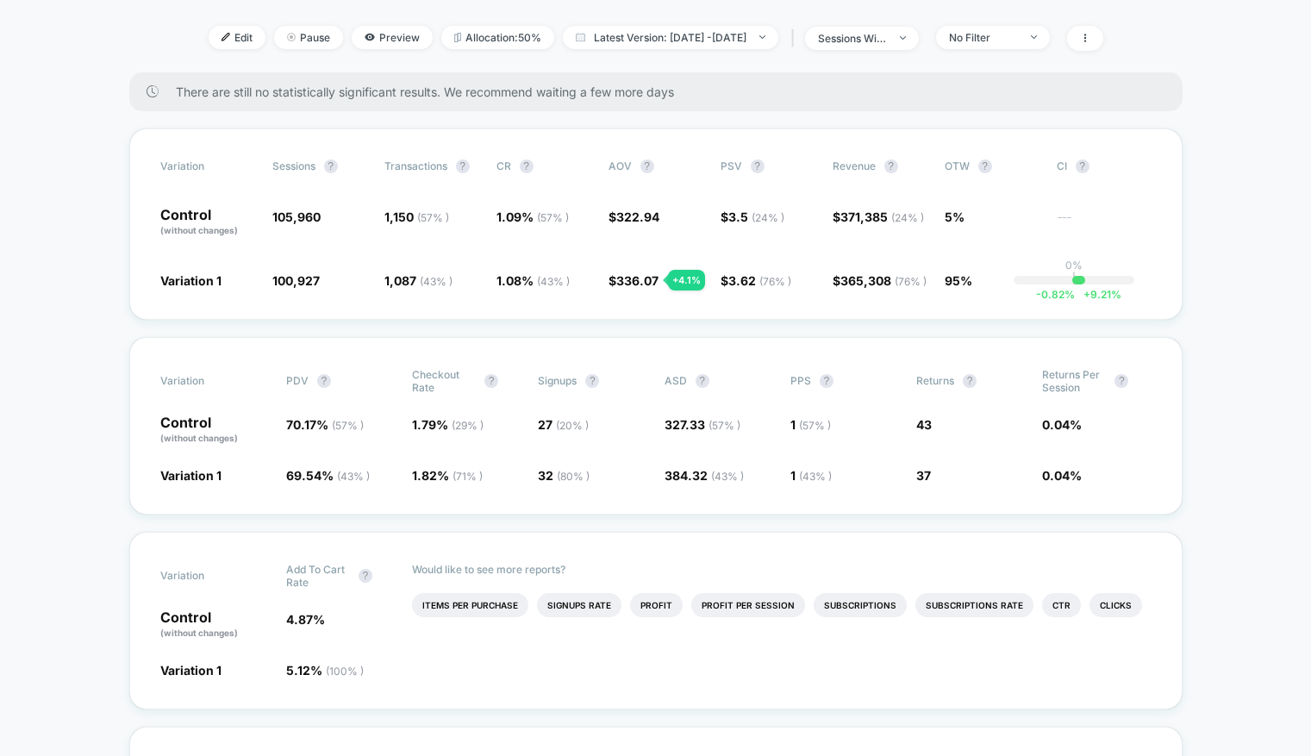
scroll to position [603, 0]
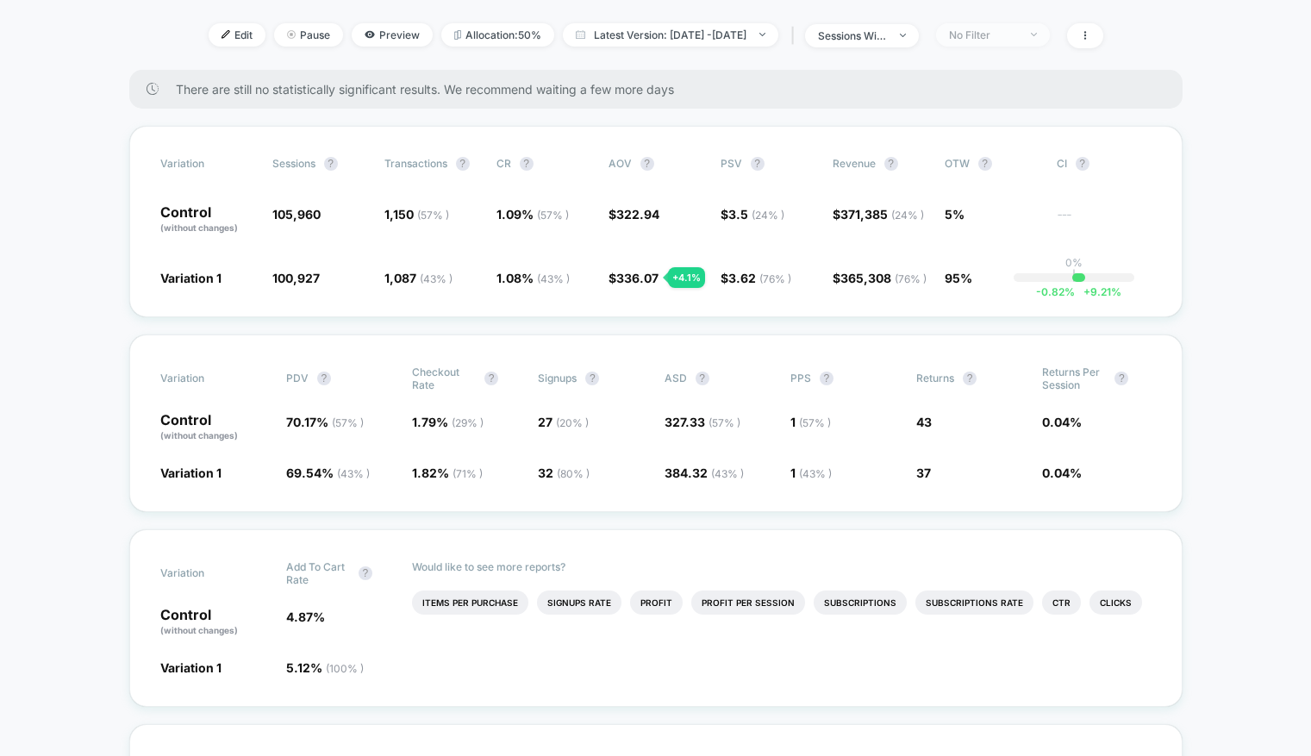
click at [996, 36] on div "No Filter" at bounding box center [983, 34] width 69 height 13
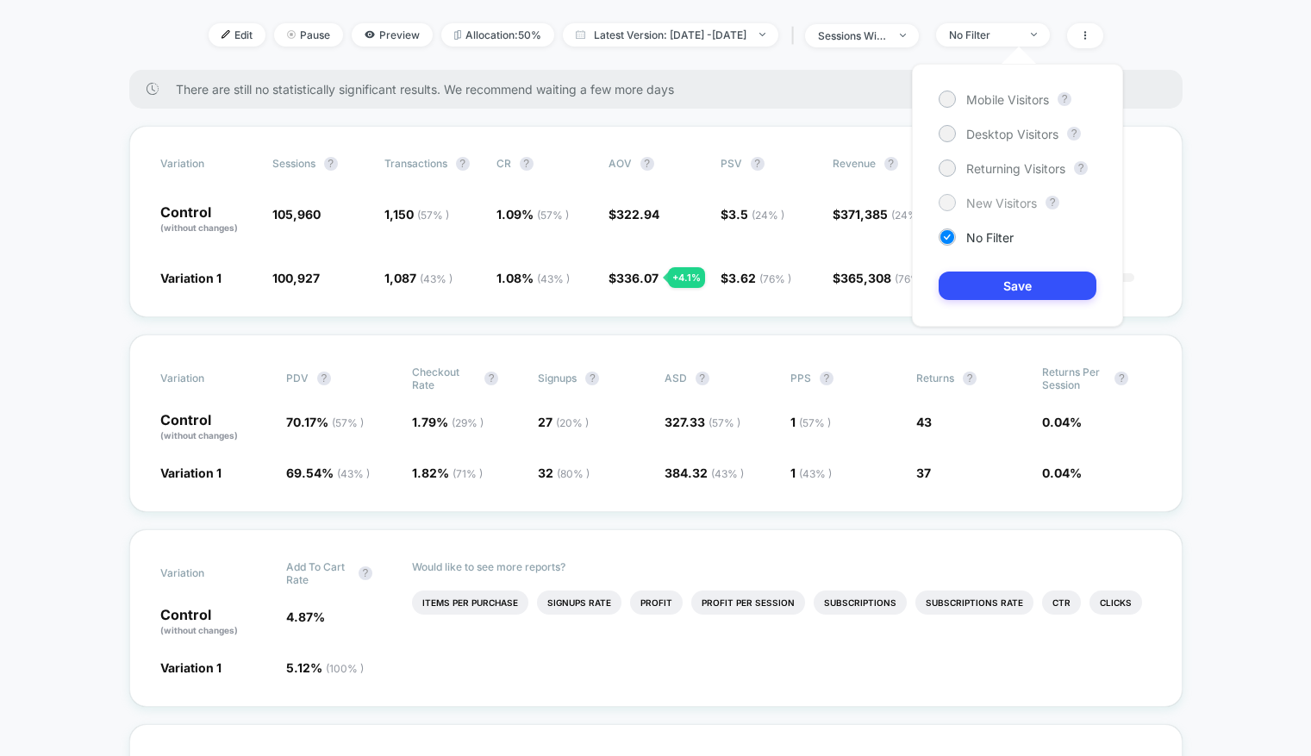
click at [950, 197] on div at bounding box center [946, 202] width 13 height 13
click at [988, 279] on button "Save" at bounding box center [1018, 286] width 158 height 28
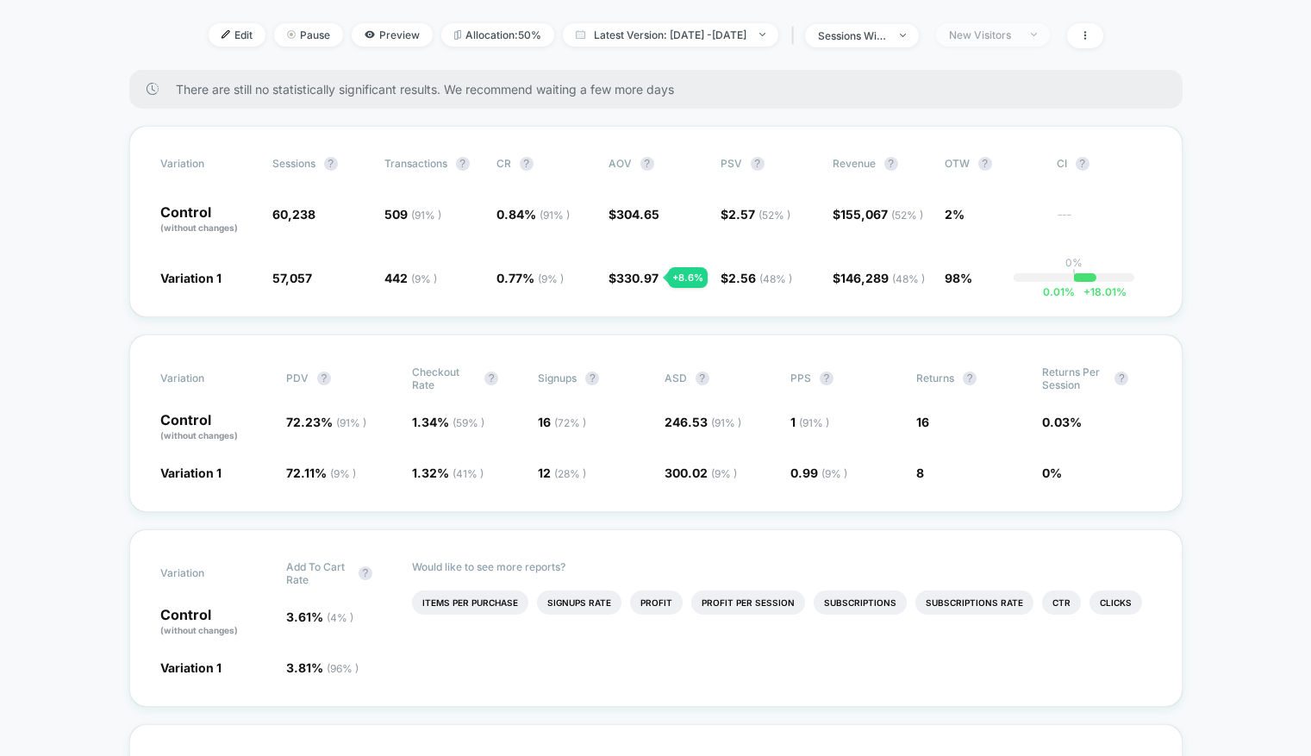
click at [1018, 31] on div "New Visitors" at bounding box center [983, 34] width 69 height 13
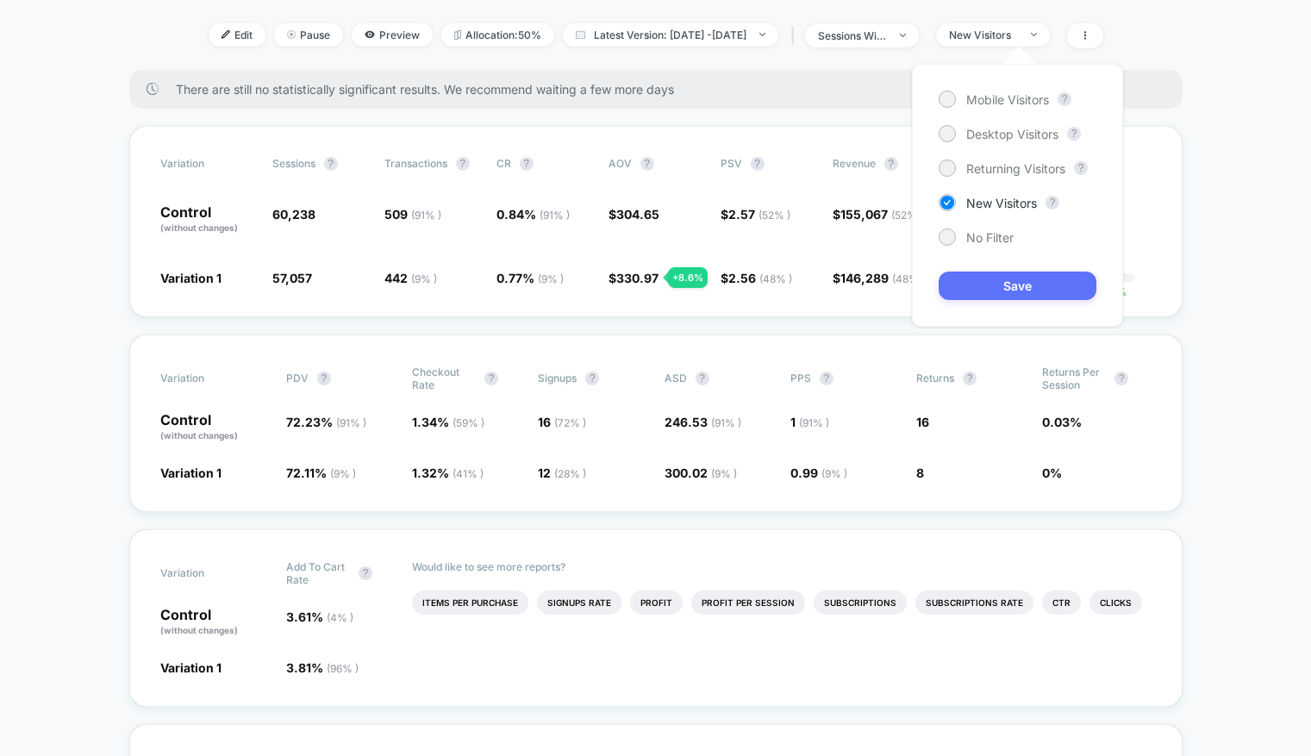
click at [990, 282] on button "Save" at bounding box center [1018, 286] width 158 height 28
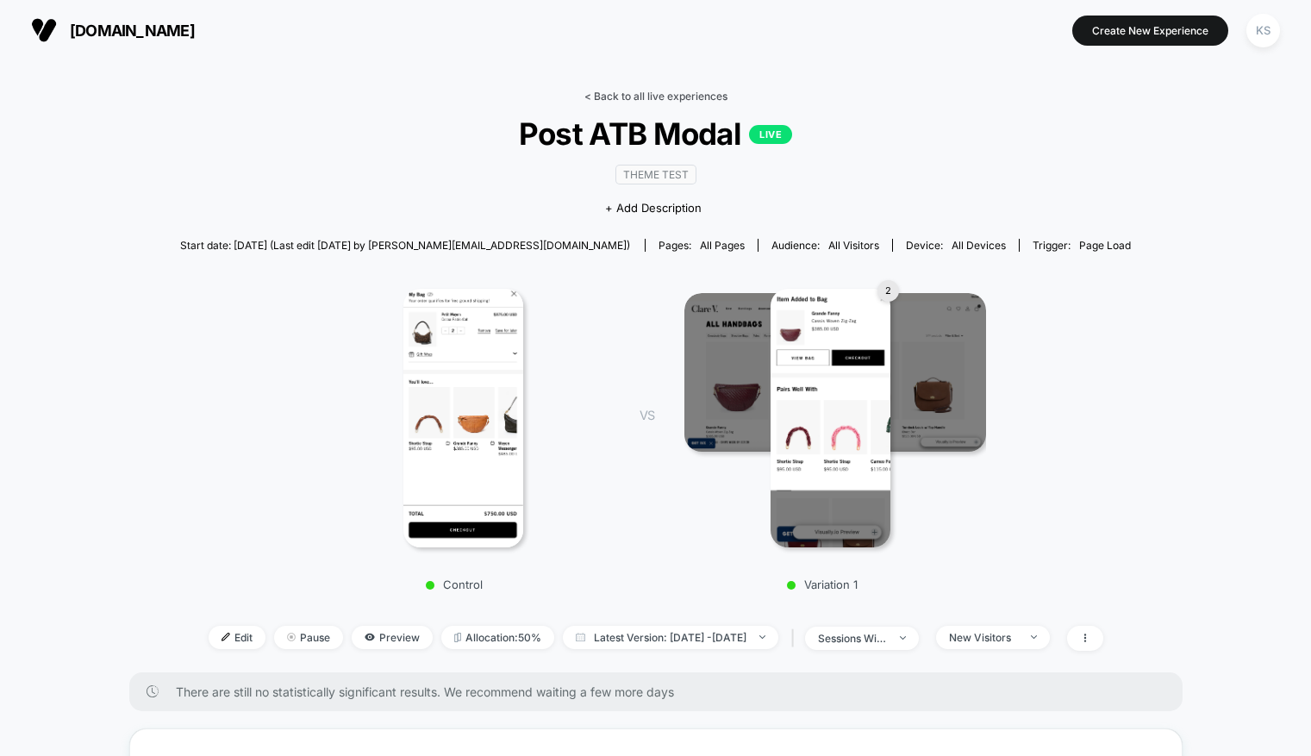
click at [681, 96] on link "< Back to all live experiences" at bounding box center [655, 96] width 143 height 13
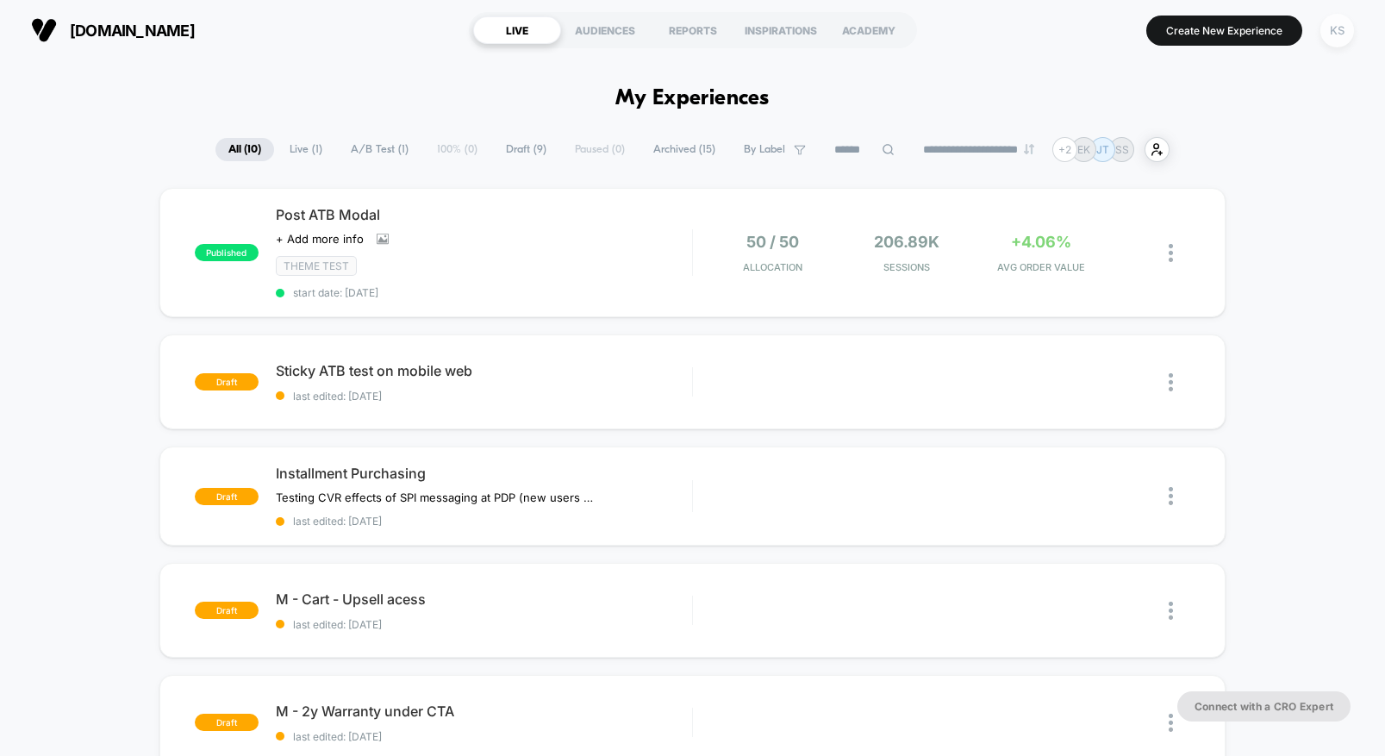
click at [1255, 28] on div "KS" at bounding box center [1338, 31] width 34 height 34
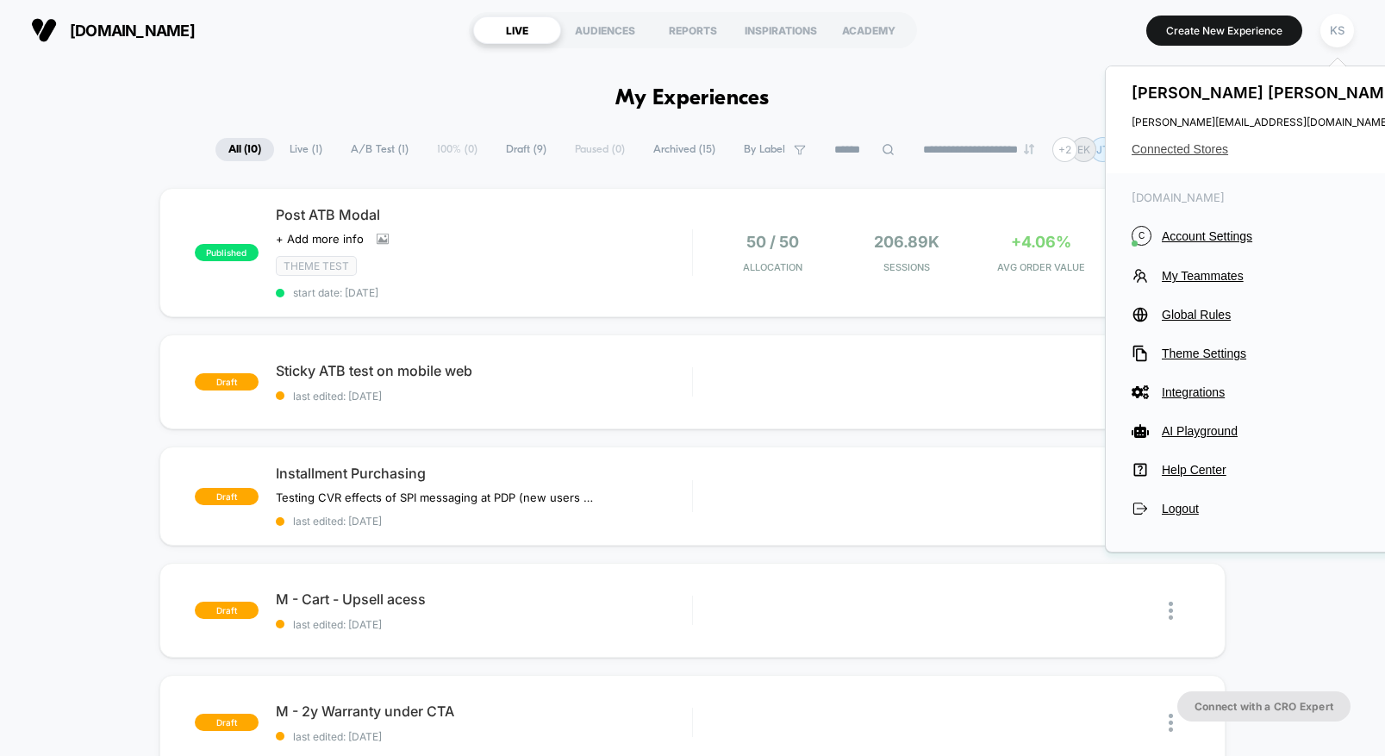
click at [1188, 150] on span "Connected Stores" at bounding box center [1268, 149] width 272 height 14
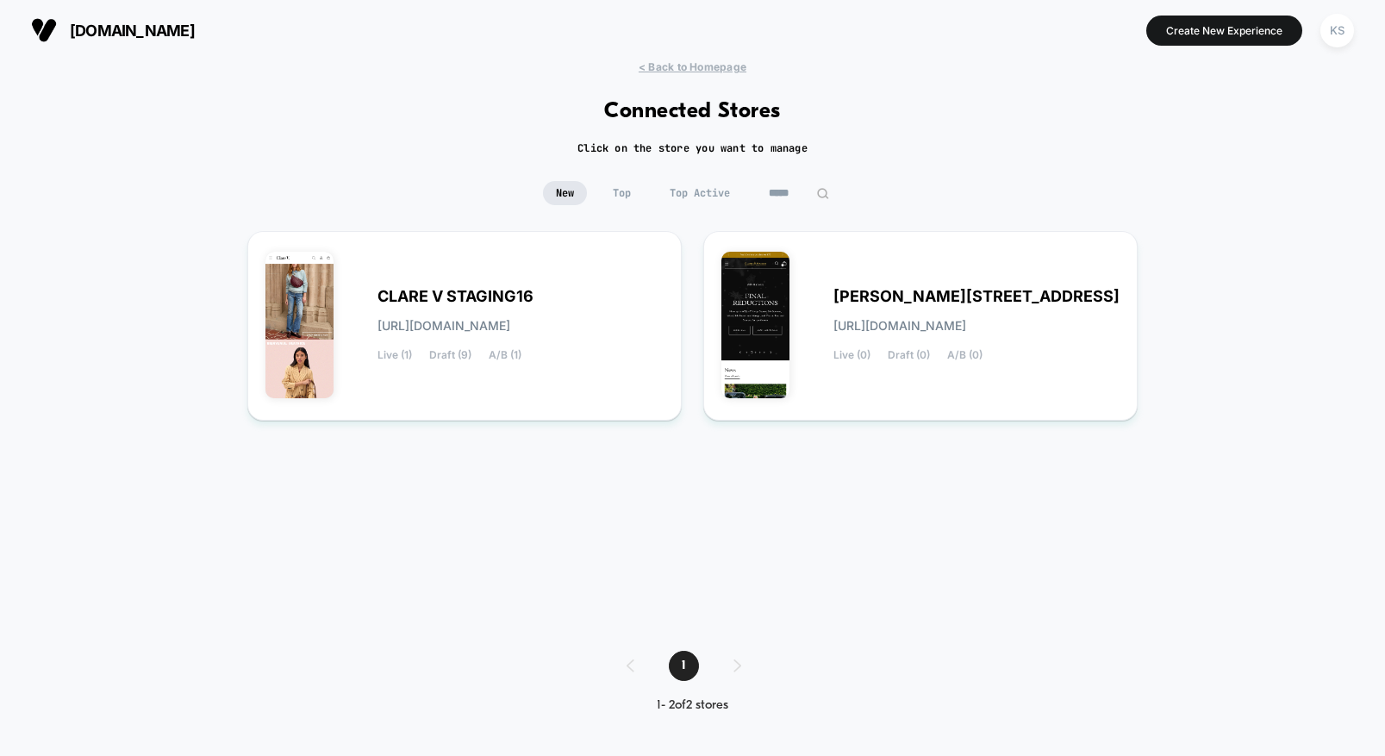
click at [782, 192] on input "*****" at bounding box center [799, 193] width 86 height 24
click at [782, 192] on input "*****" at bounding box center [799, 193] width 172 height 24
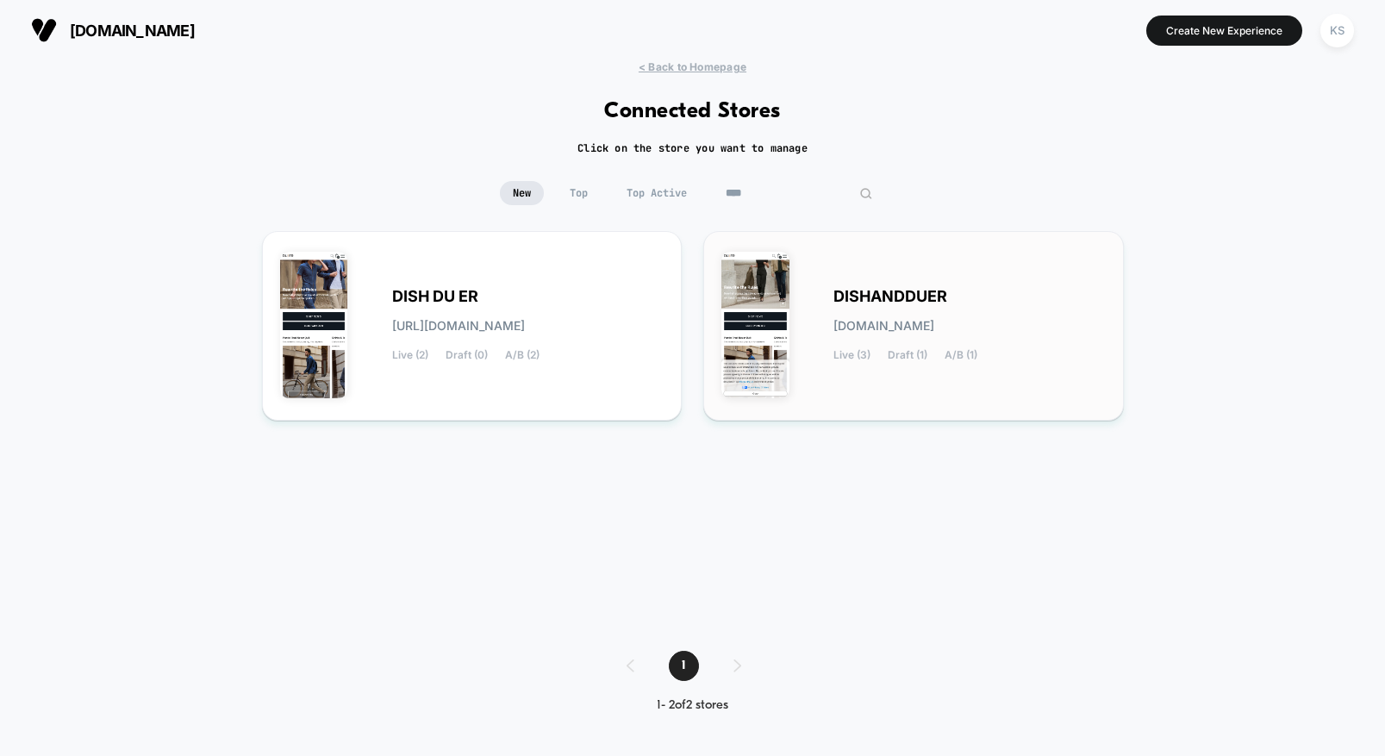
type input "****"
click at [876, 311] on div "DISHANDDUER dishandduer.myshopify.com Live (3) Draft (1) A/B (1)" at bounding box center [970, 325] width 272 height 71
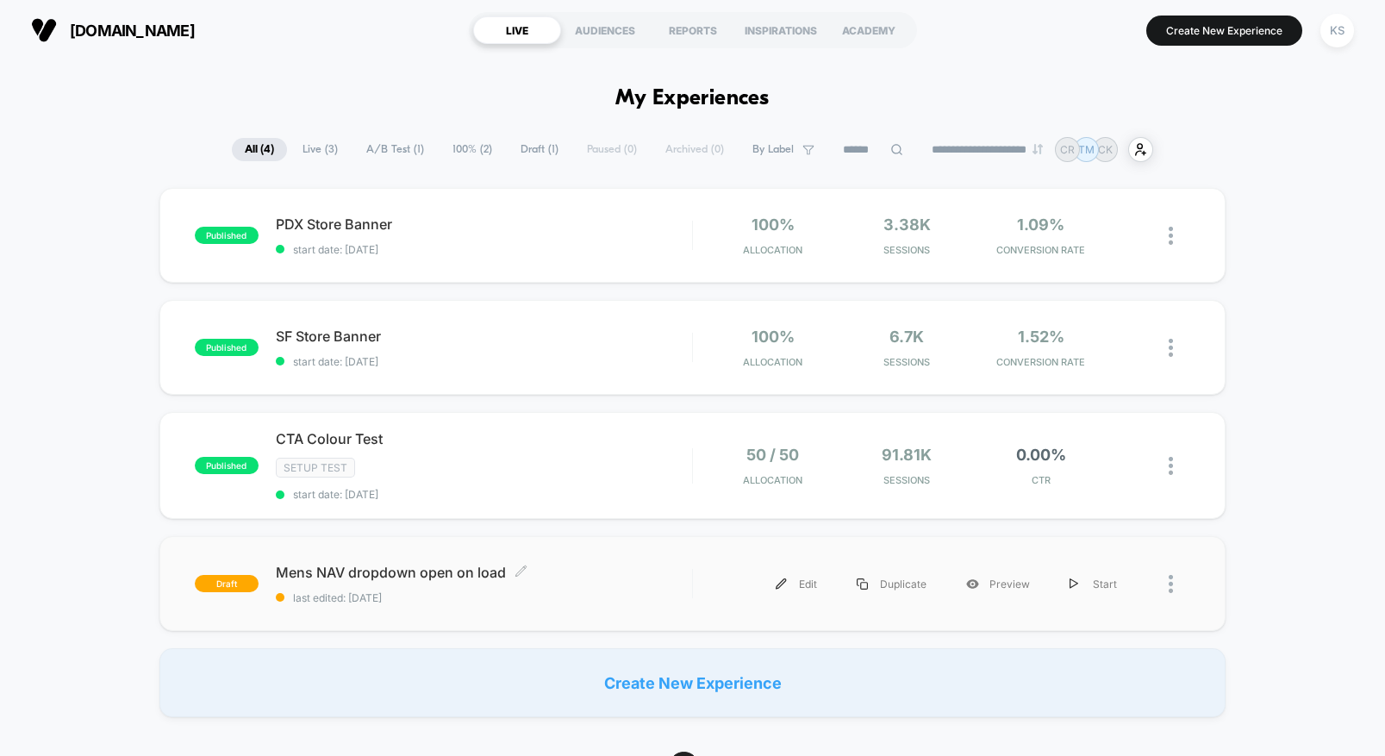
click at [387, 574] on span "Mens NAV dropdown open on load Click to edit experience details" at bounding box center [484, 572] width 416 height 17
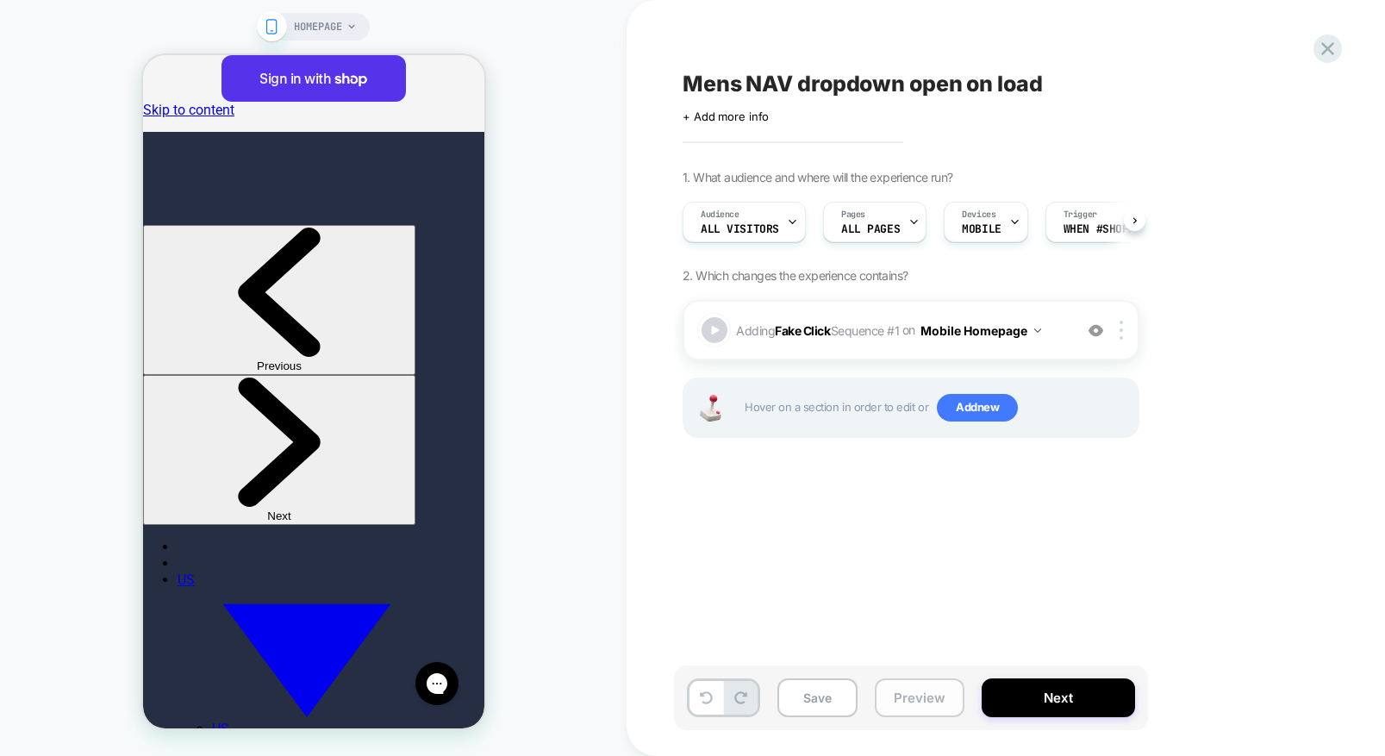
click at [914, 628] on button "Preview" at bounding box center [920, 697] width 90 height 39
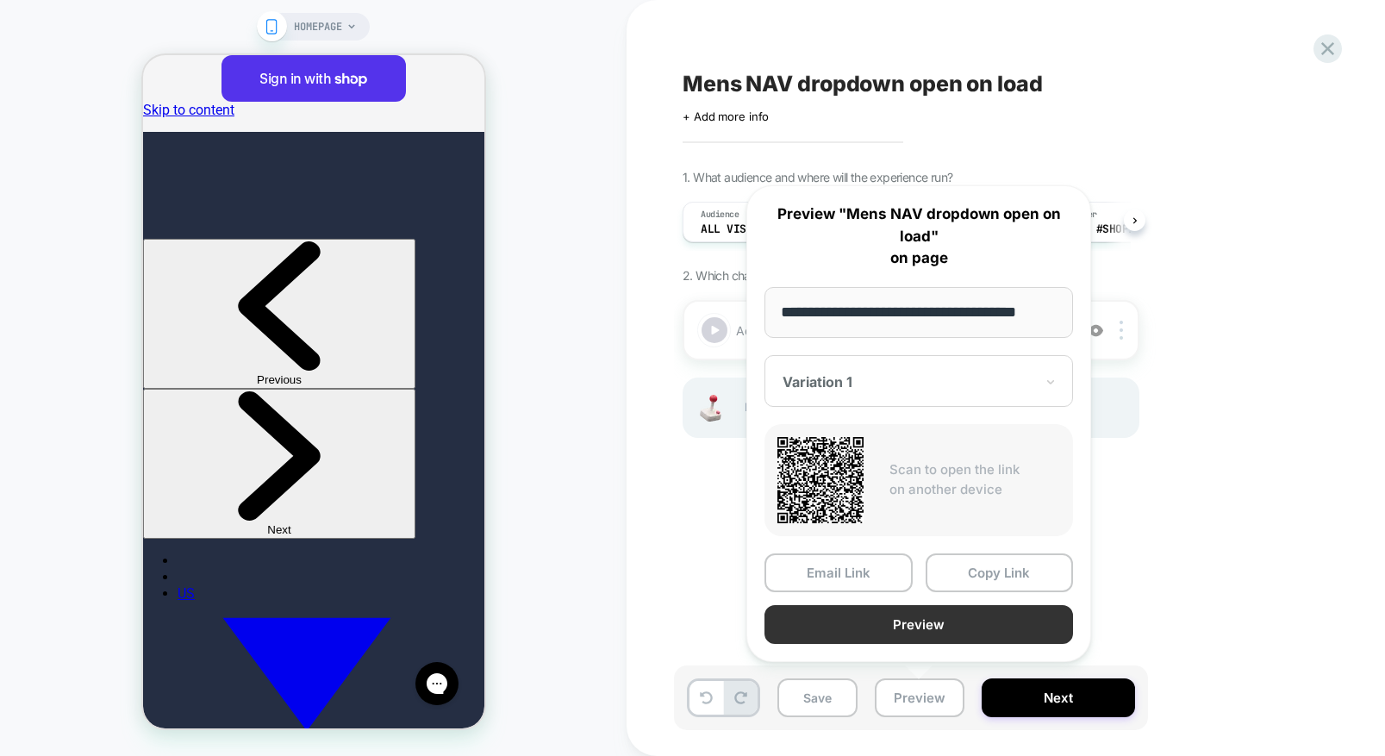
click at [967, 620] on button "Preview" at bounding box center [919, 624] width 309 height 39
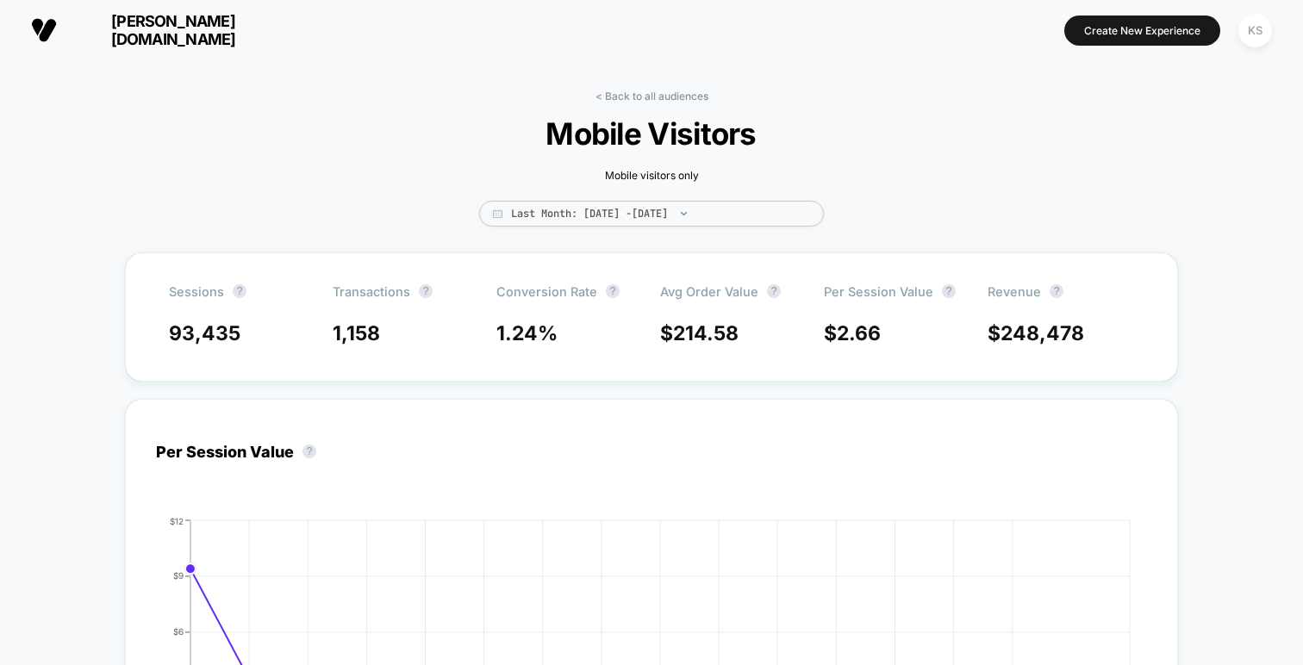
scroll to position [759, 0]
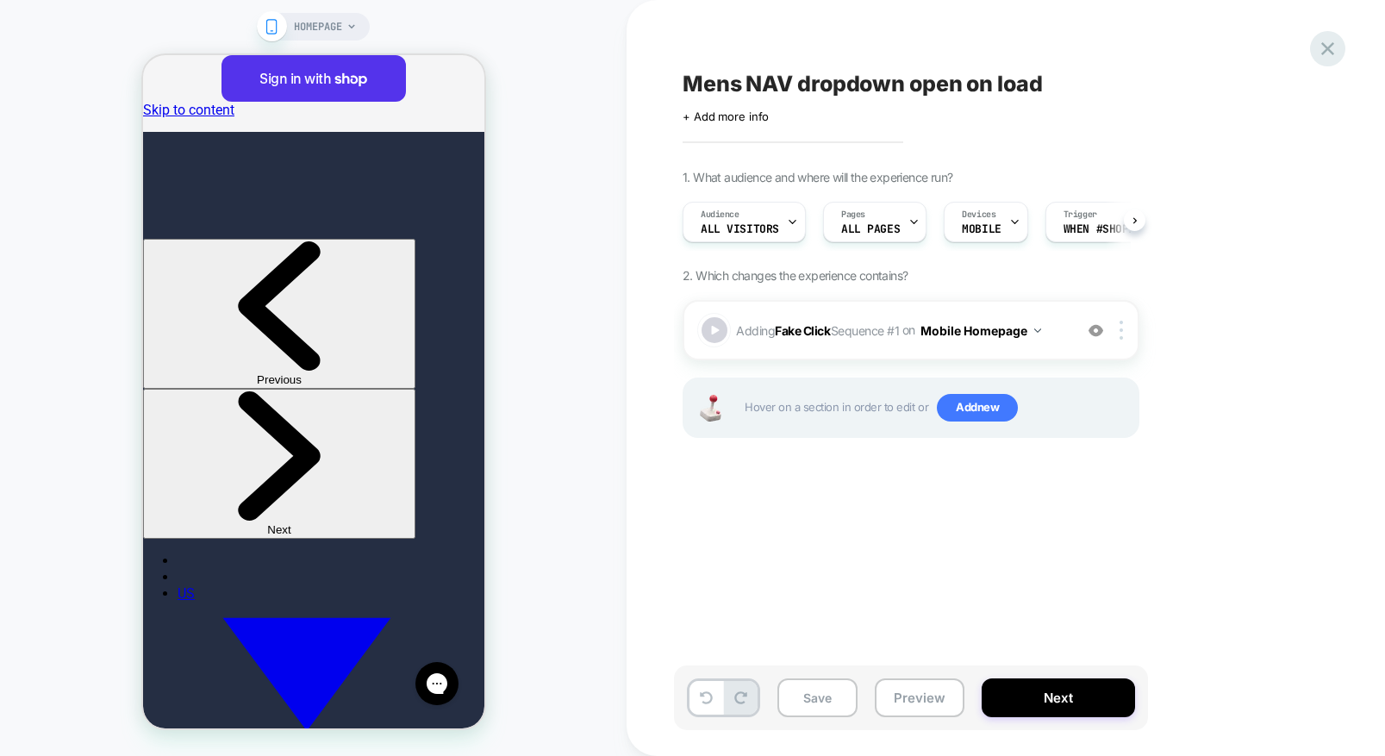
click at [1318, 48] on icon at bounding box center [1327, 48] width 23 height 23
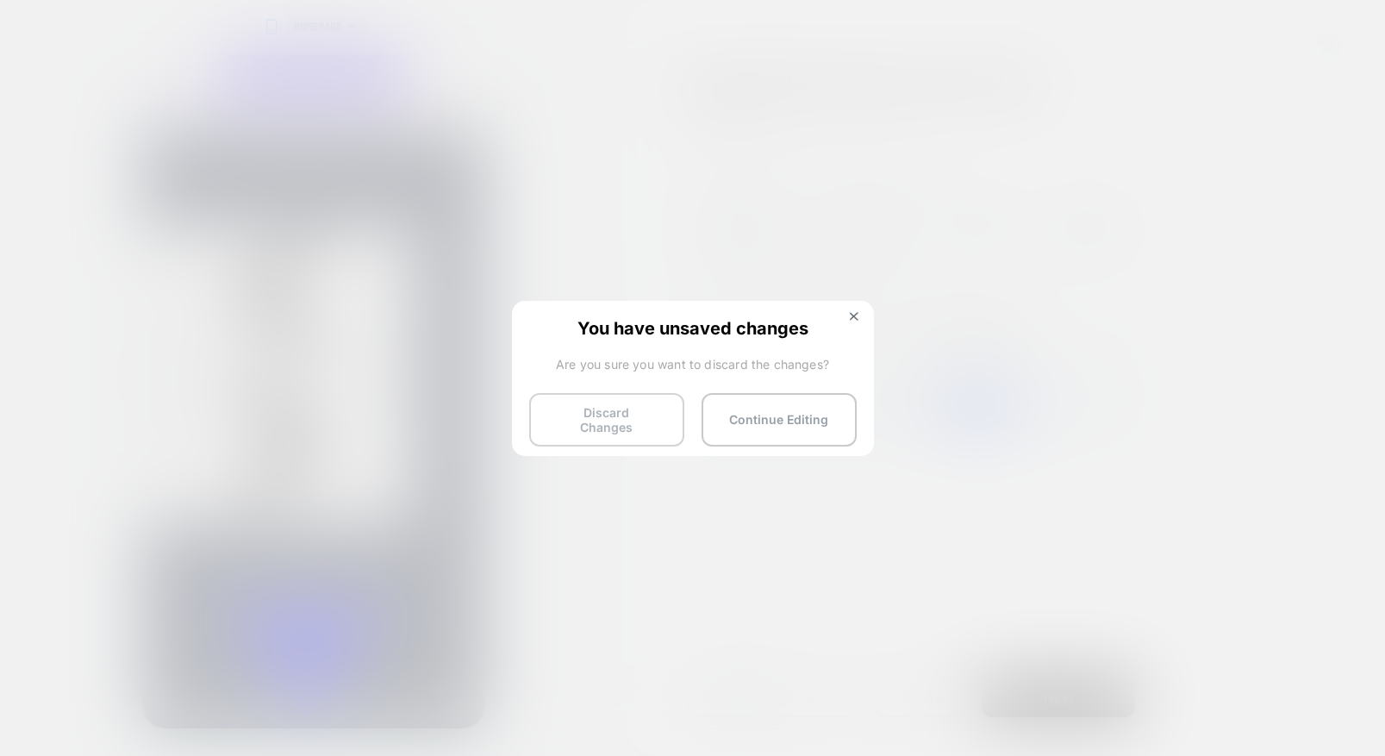
click at [609, 409] on button "Discard Changes" at bounding box center [606, 419] width 155 height 53
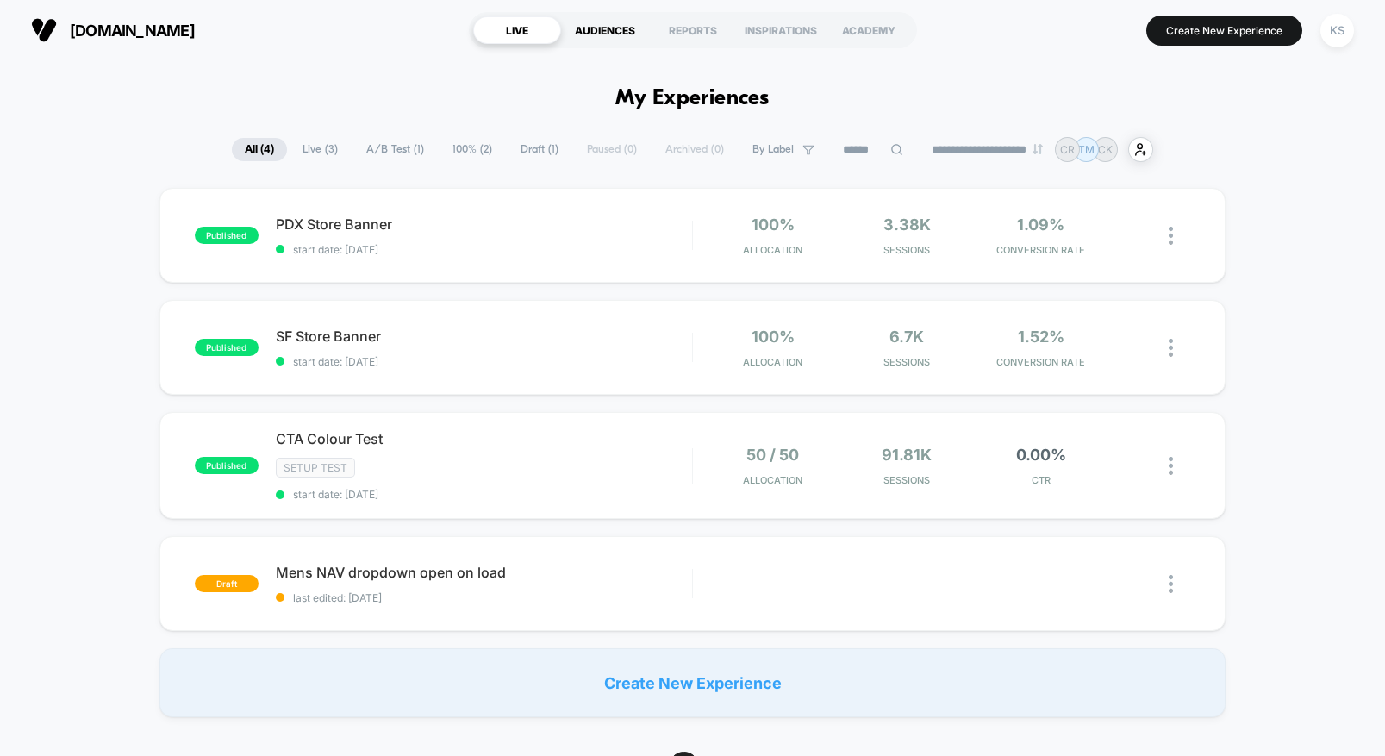
click at [598, 35] on div "AUDIENCES" at bounding box center [605, 30] width 88 height 28
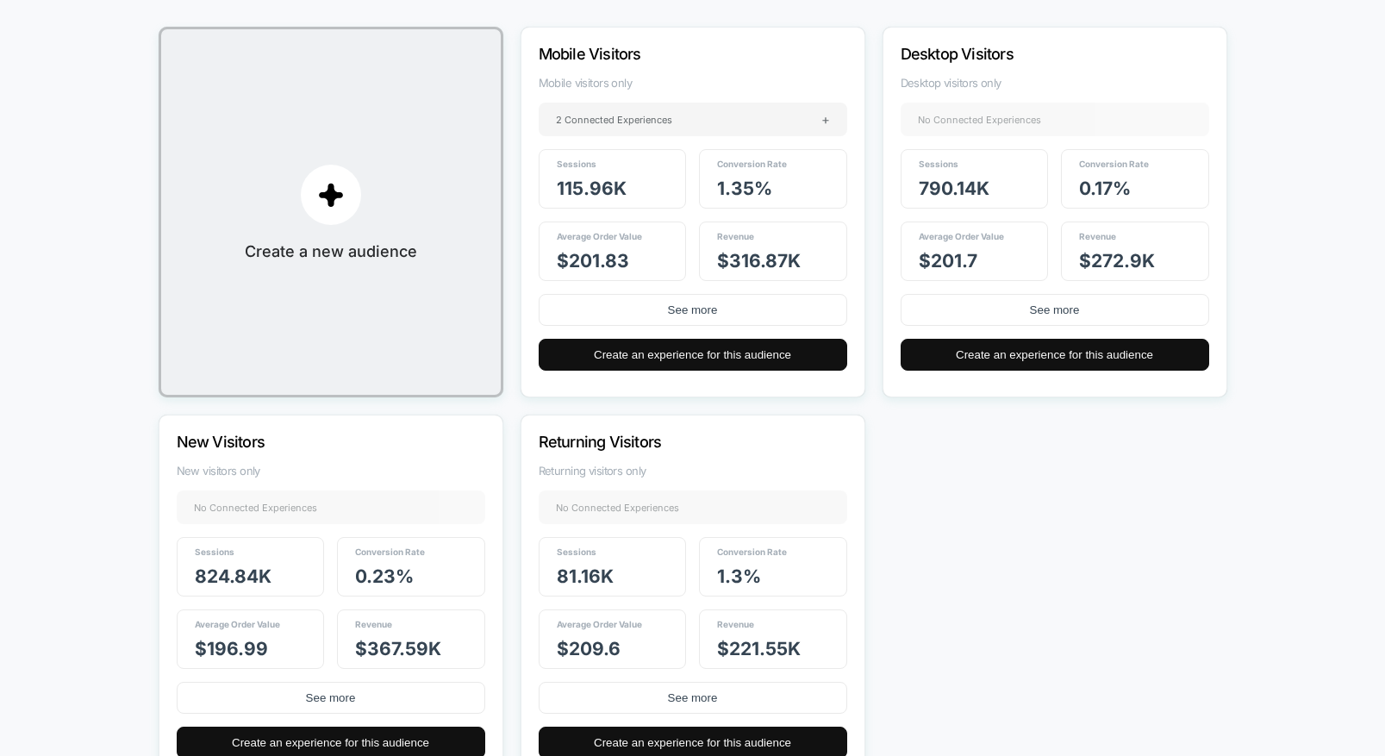
scroll to position [215, 0]
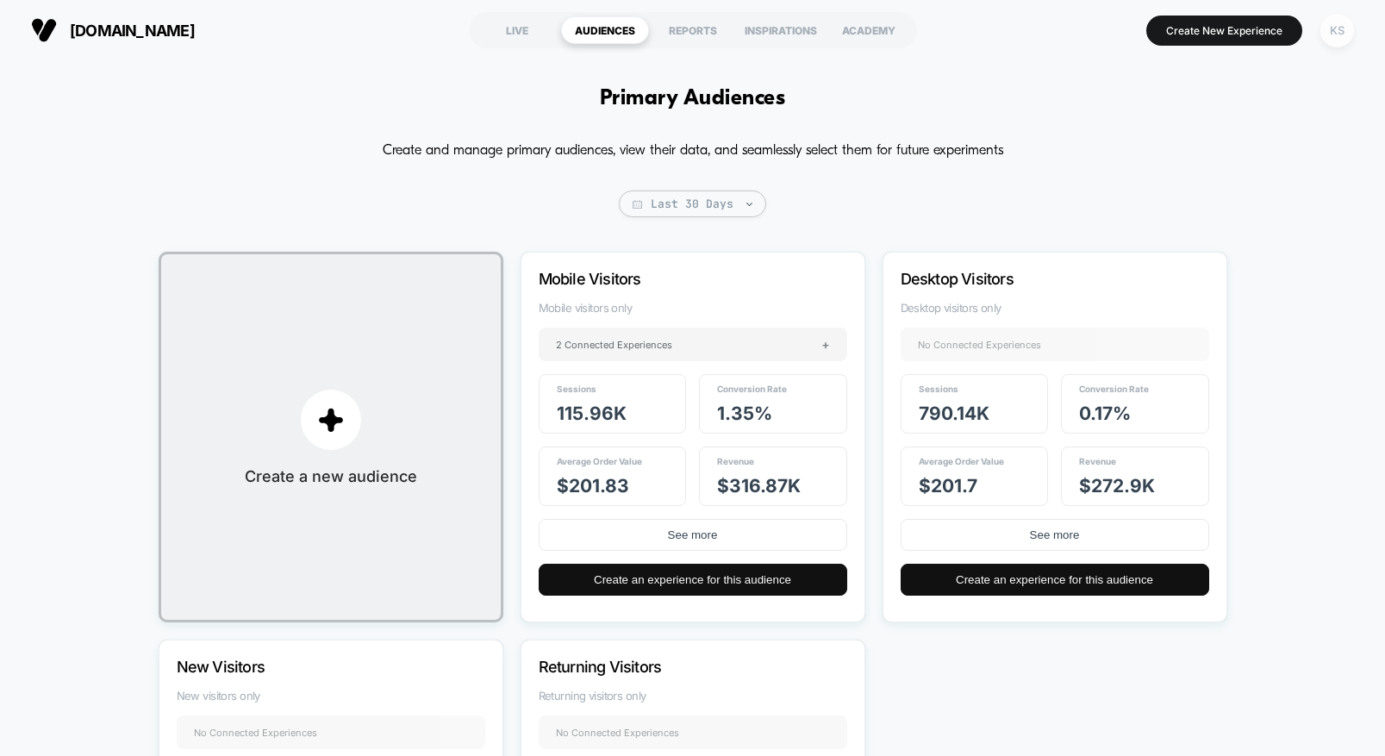
click at [1343, 35] on div "KS" at bounding box center [1338, 31] width 34 height 34
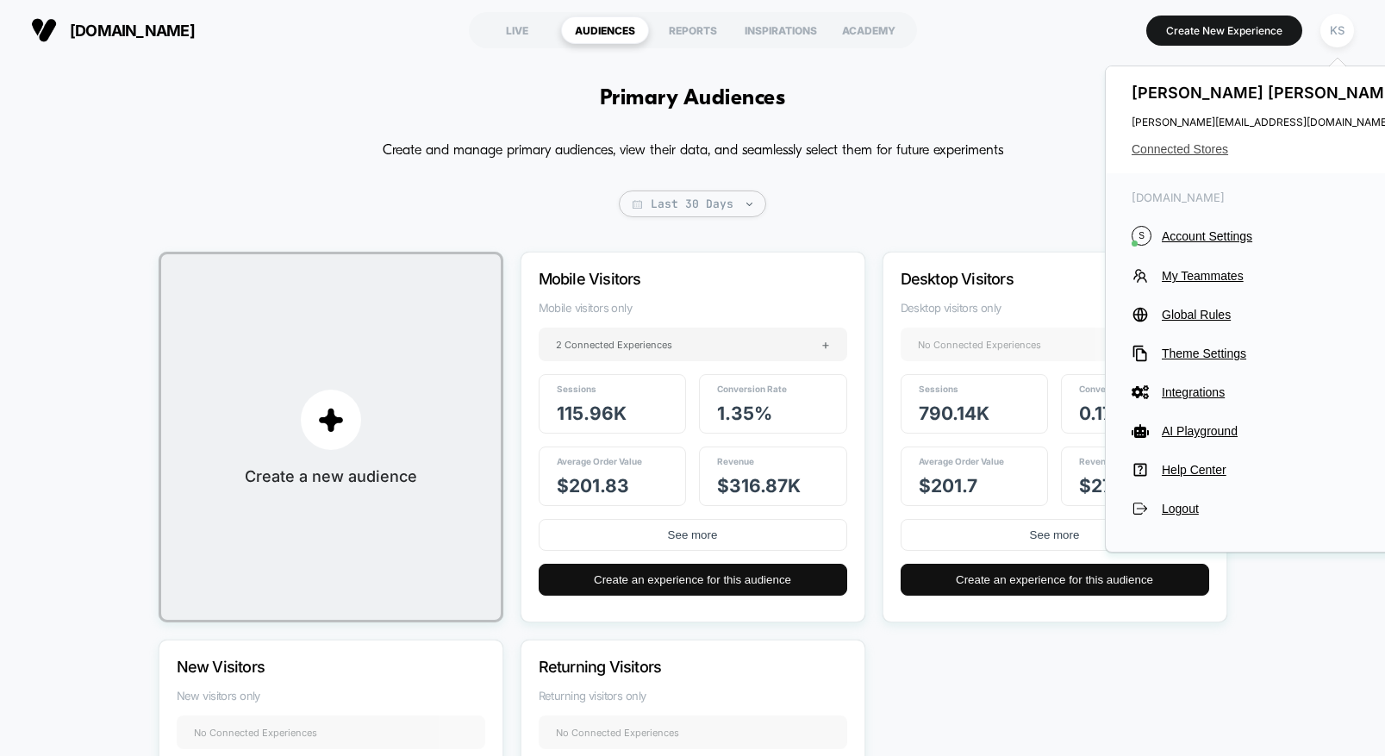
click at [1172, 147] on span "Connected Stores" at bounding box center [1268, 149] width 272 height 14
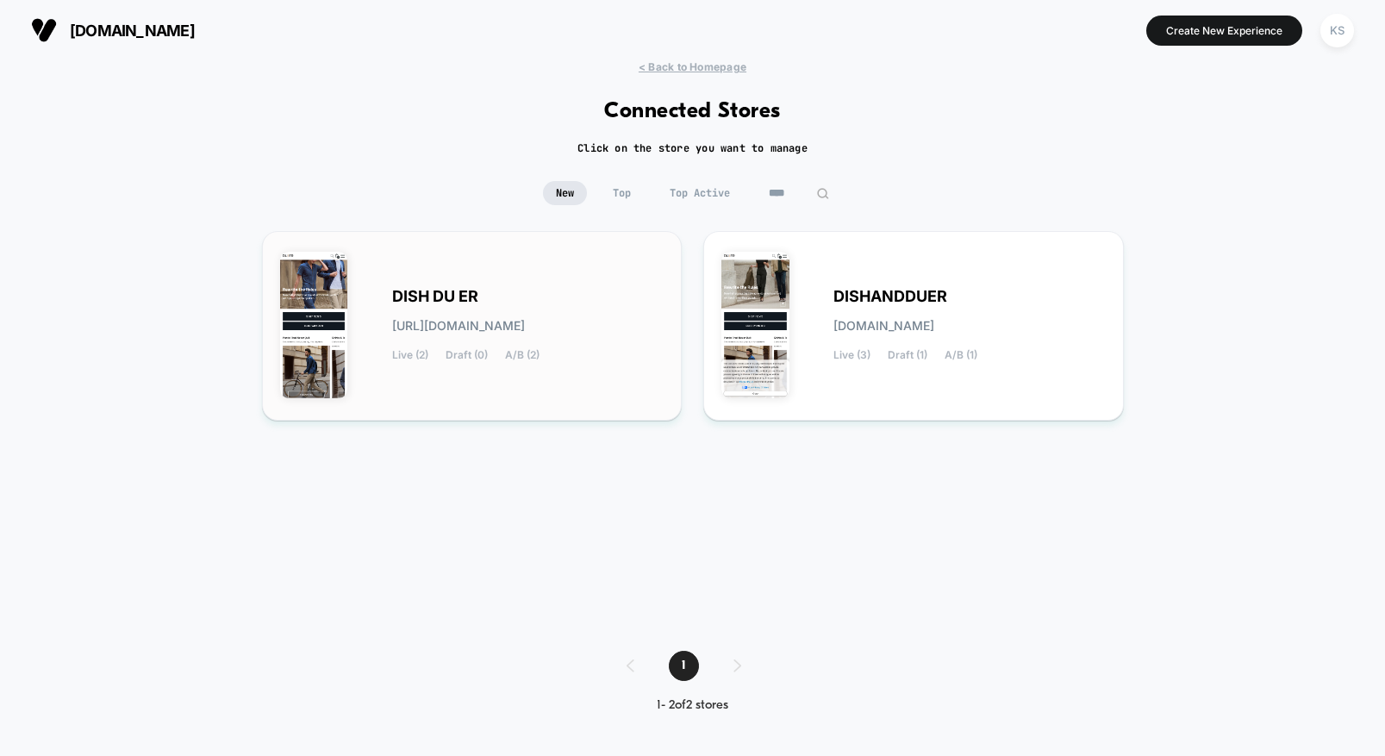
click at [449, 290] on span "DISH DU ER" at bounding box center [435, 296] width 86 height 12
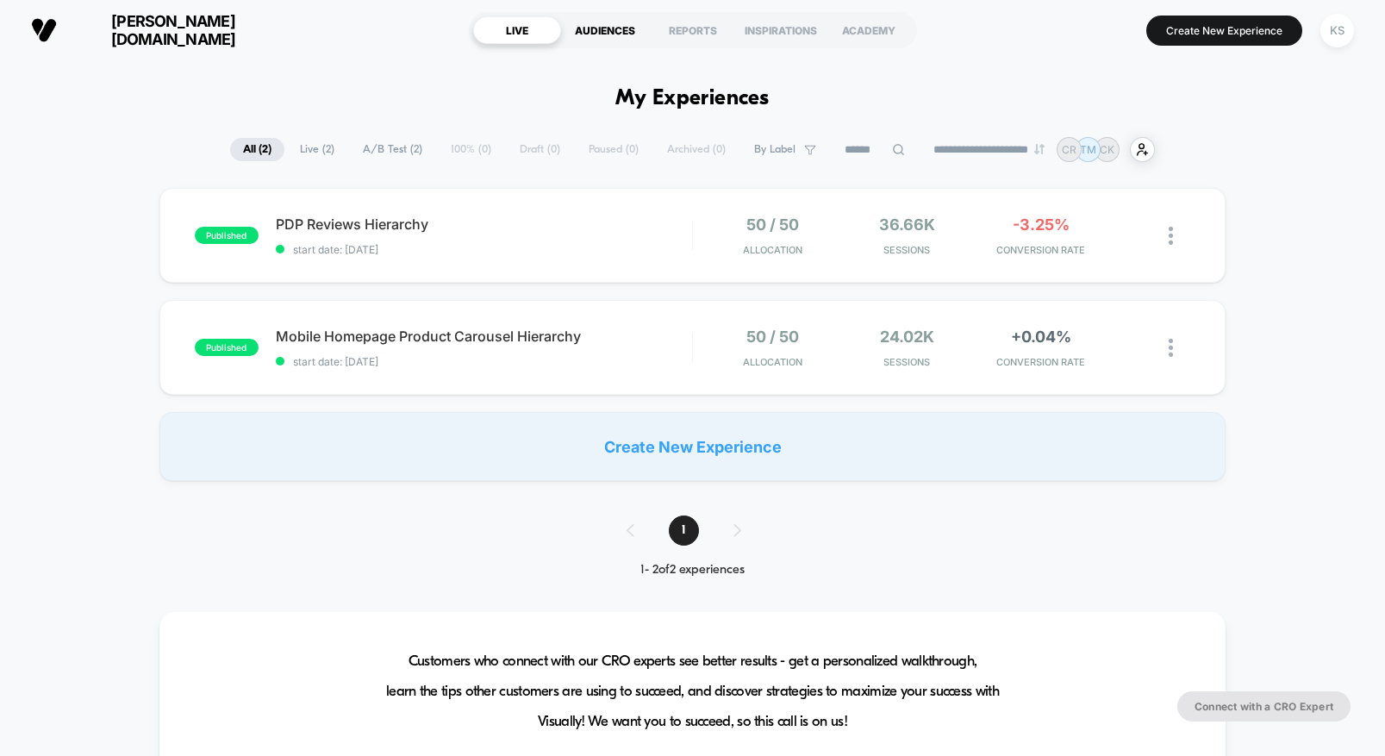
click at [609, 28] on div "AUDIENCES" at bounding box center [605, 30] width 88 height 28
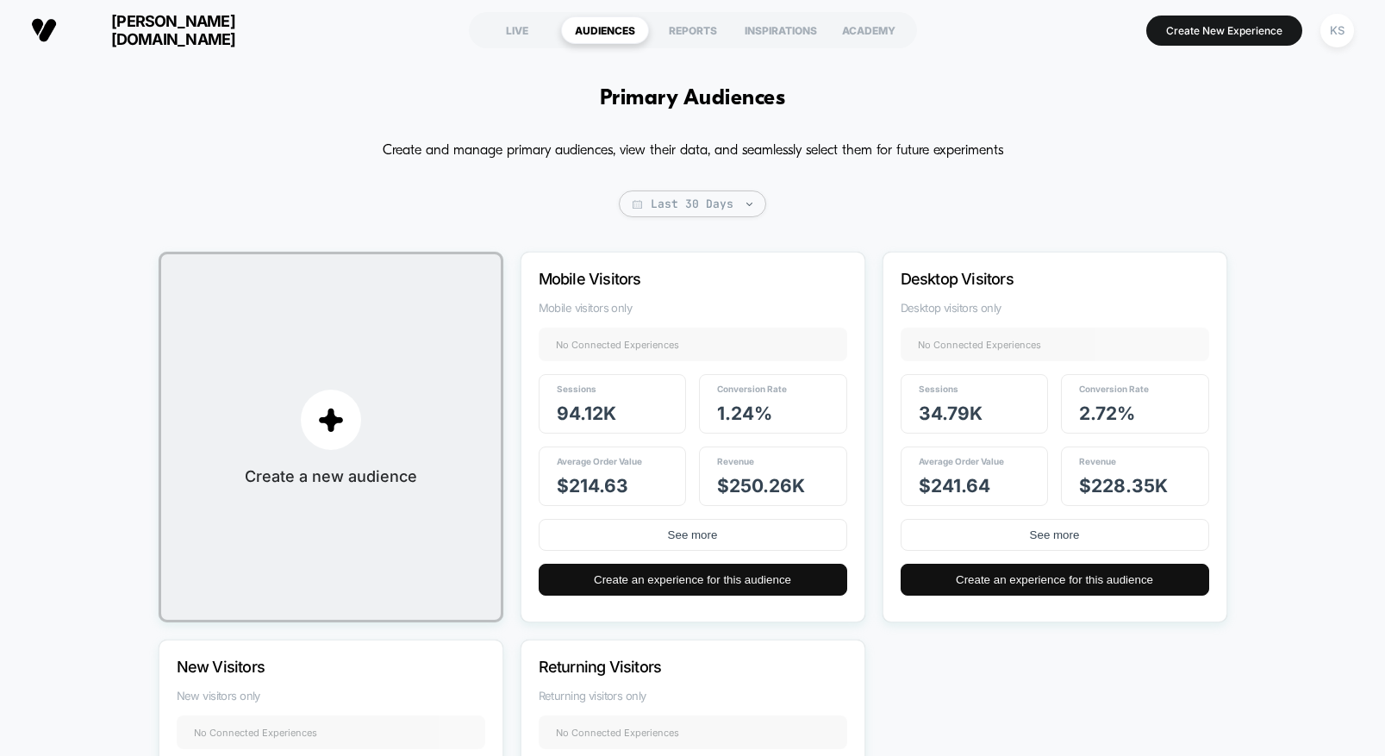
click at [102, 33] on span "[PERSON_NAME][DOMAIN_NAME]" at bounding box center [173, 30] width 207 height 36
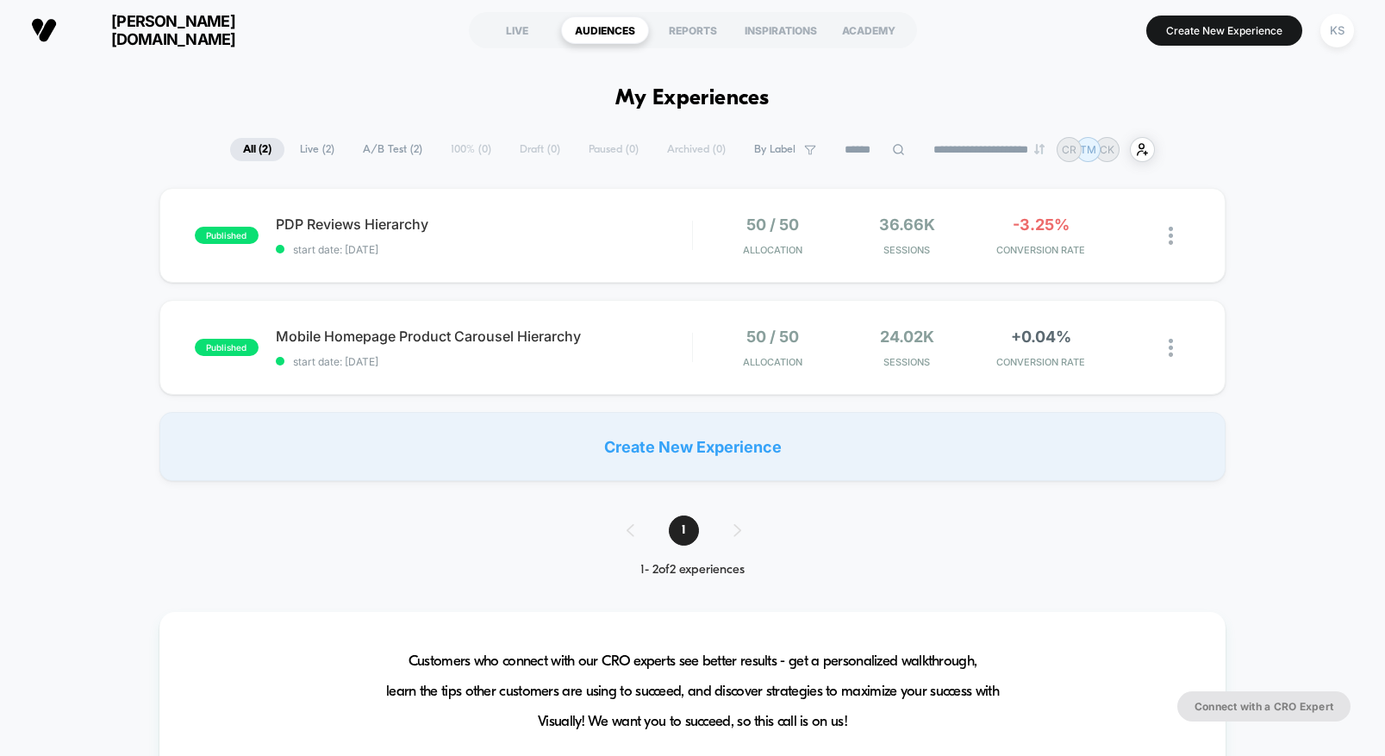
click at [1334, 33] on div "KS" at bounding box center [1338, 31] width 34 height 34
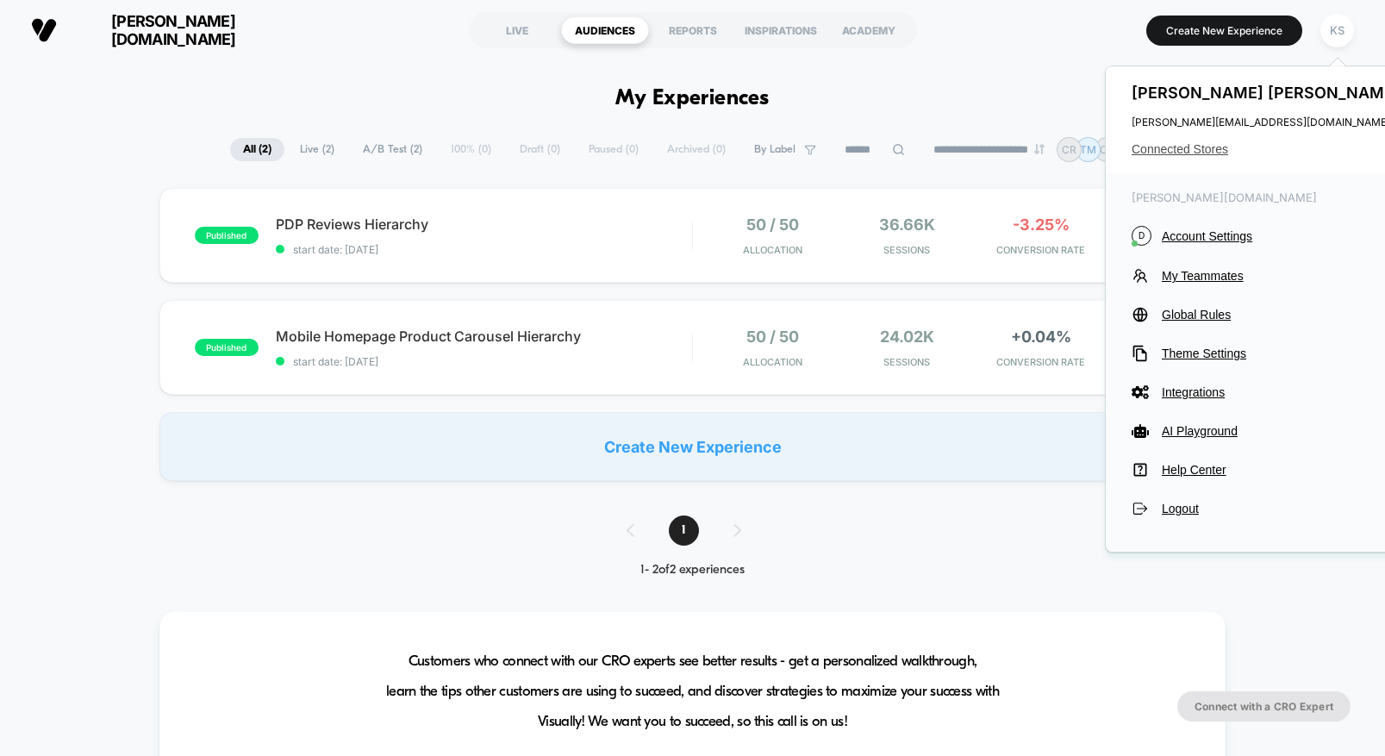
click at [1179, 152] on span "Connected Stores" at bounding box center [1268, 149] width 272 height 14
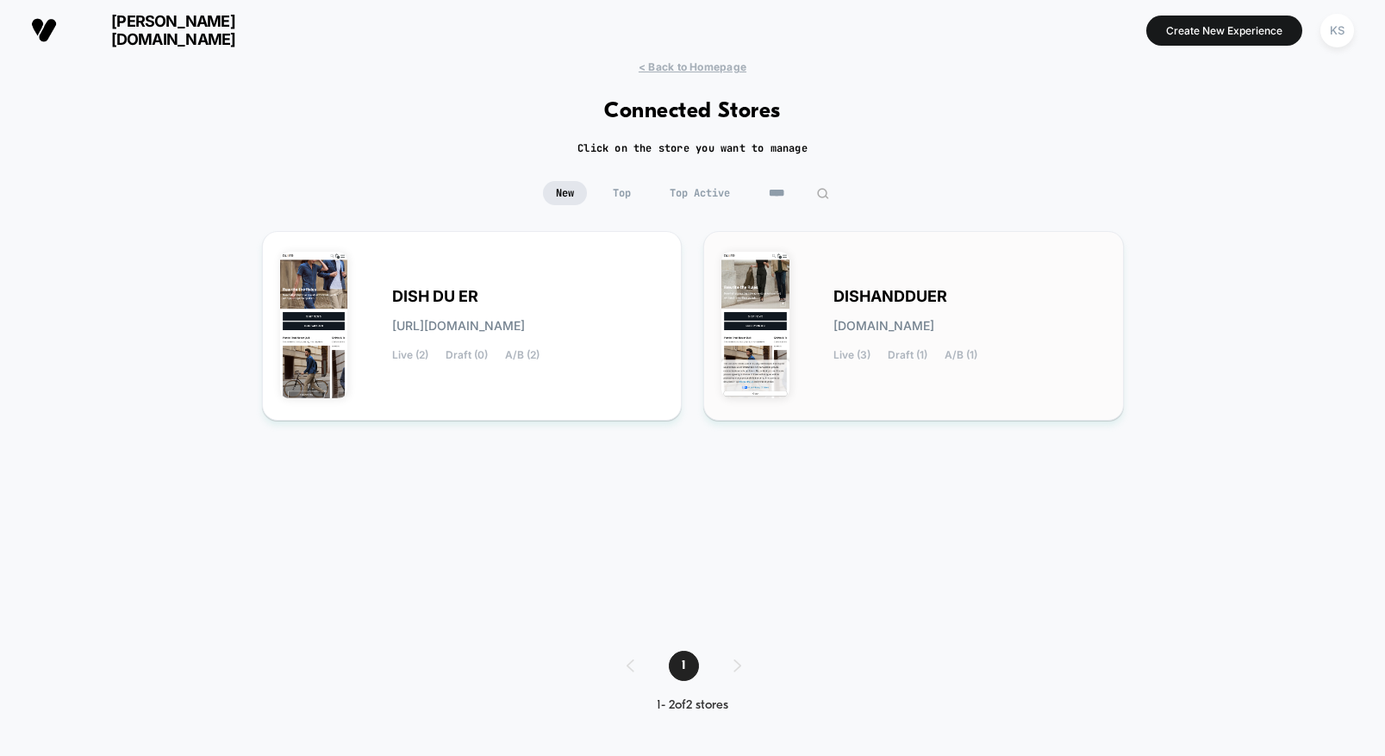
click at [914, 291] on span "DISHANDDUER" at bounding box center [891, 296] width 114 height 12
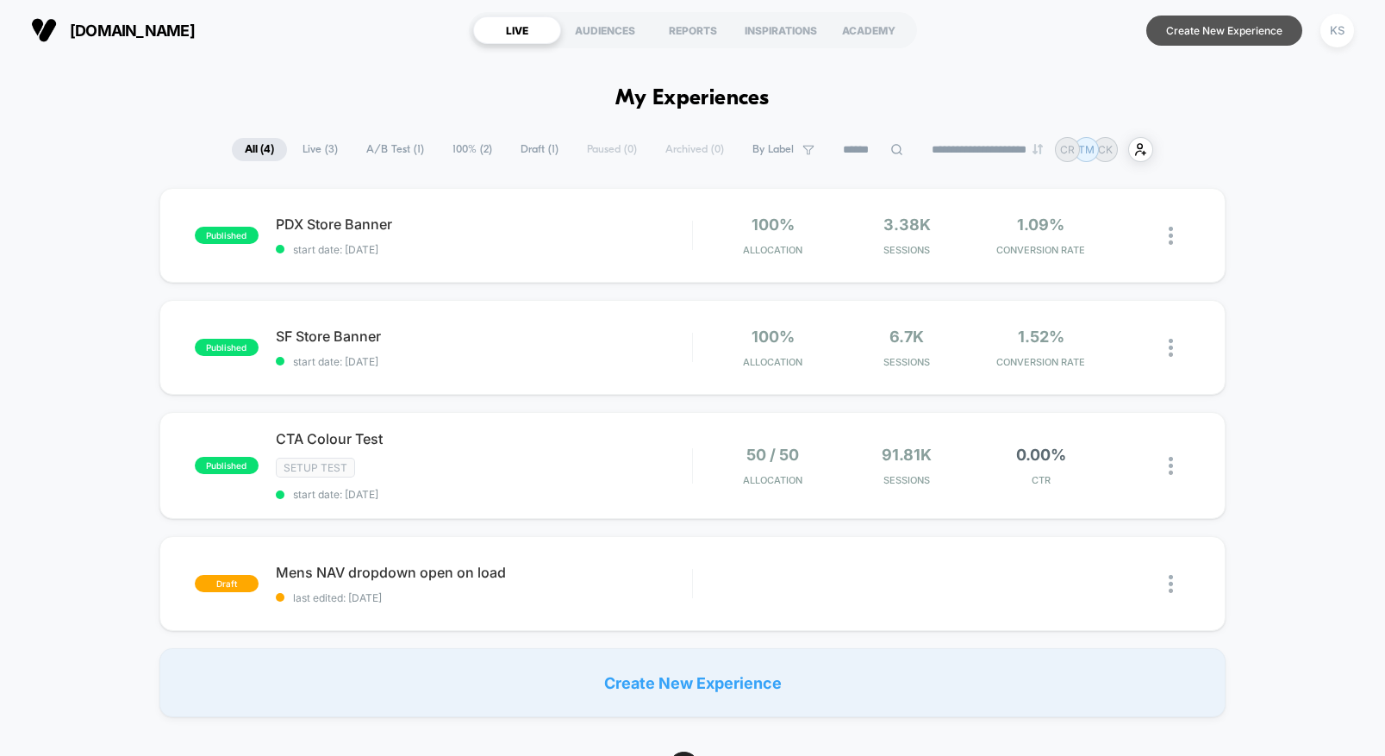
click at [1205, 38] on button "Create New Experience" at bounding box center [1224, 31] width 156 height 30
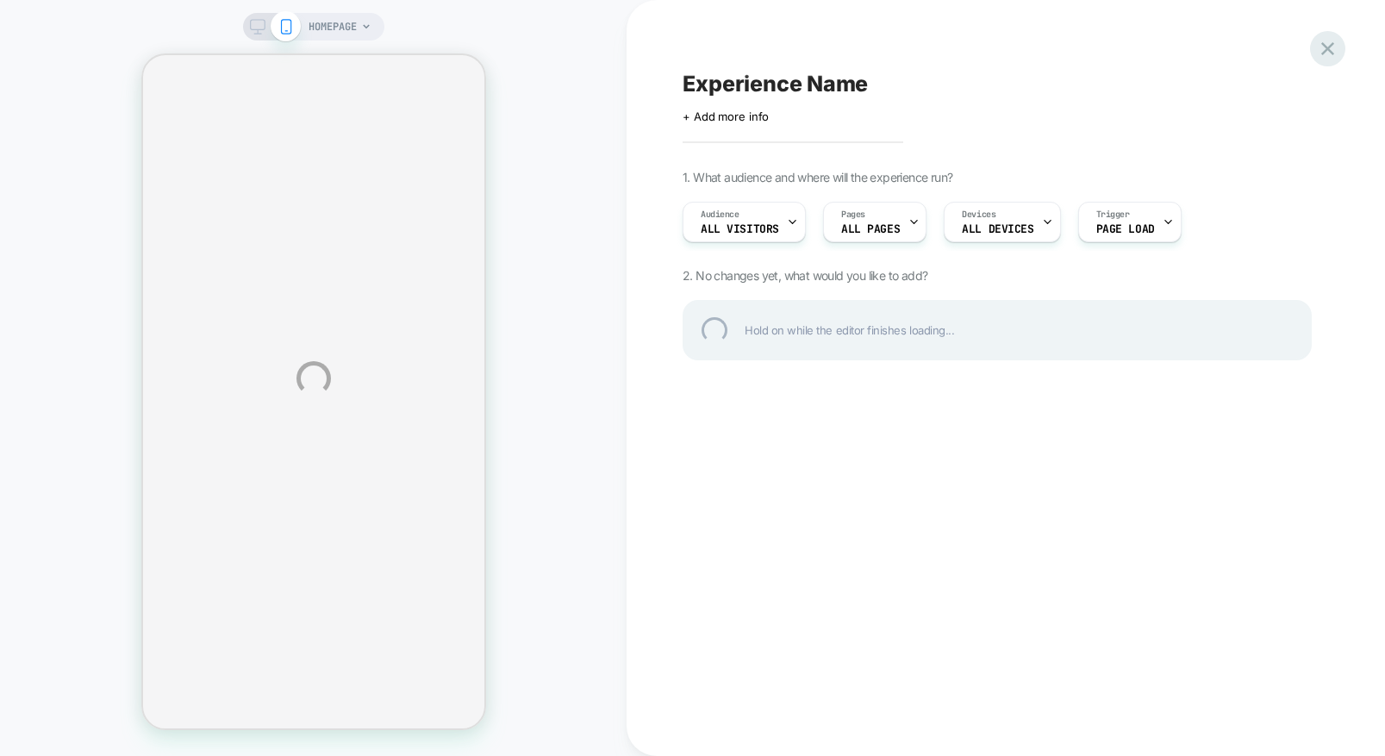
click at [1332, 47] on div at bounding box center [1327, 48] width 35 height 35
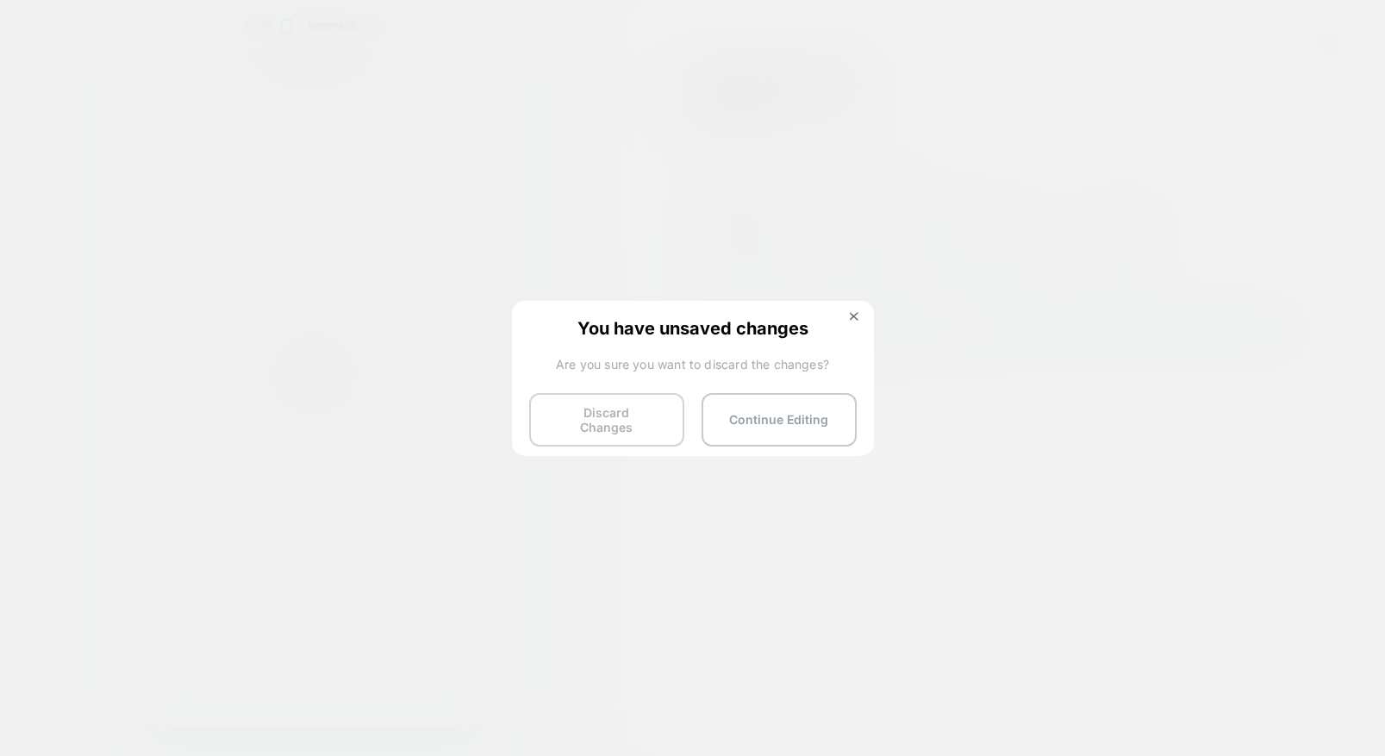
click at [646, 415] on button "Discard Changes" at bounding box center [606, 419] width 155 height 53
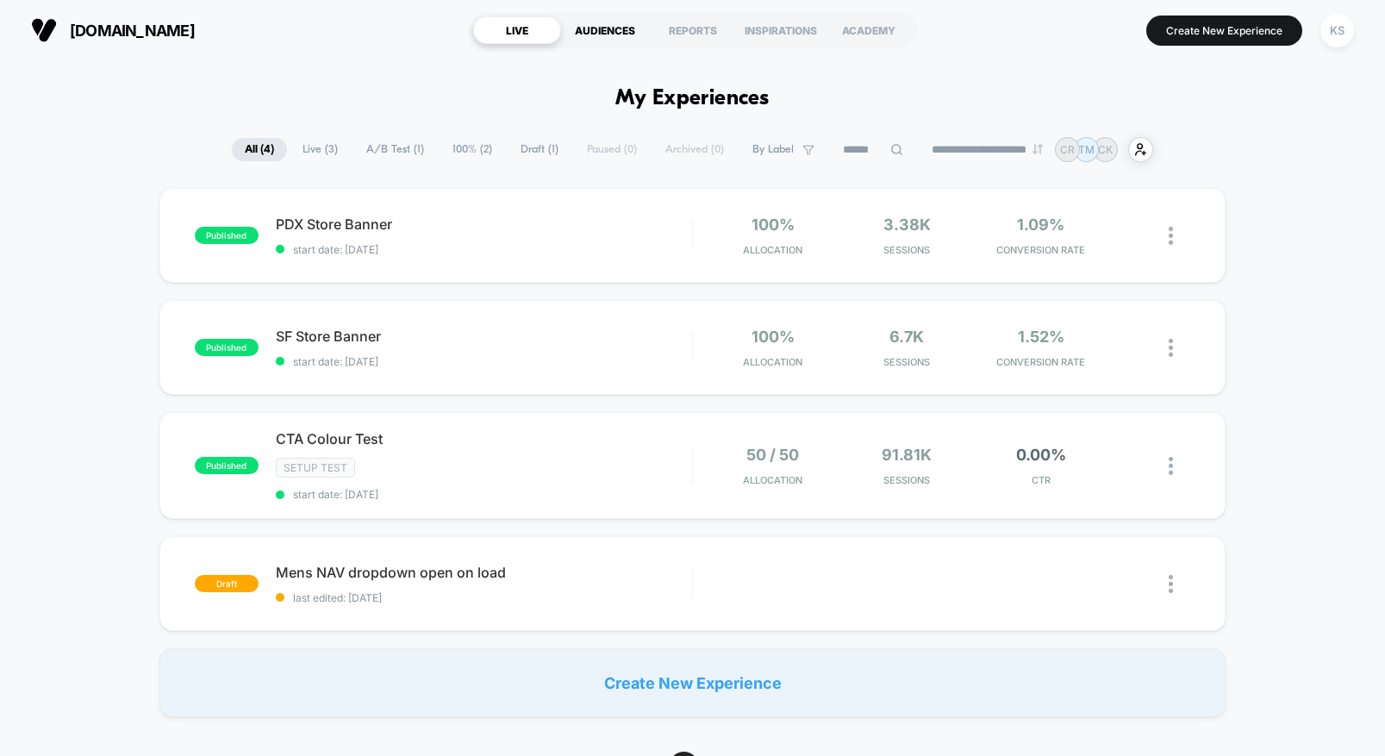
click at [603, 33] on div "AUDIENCES" at bounding box center [605, 30] width 88 height 28
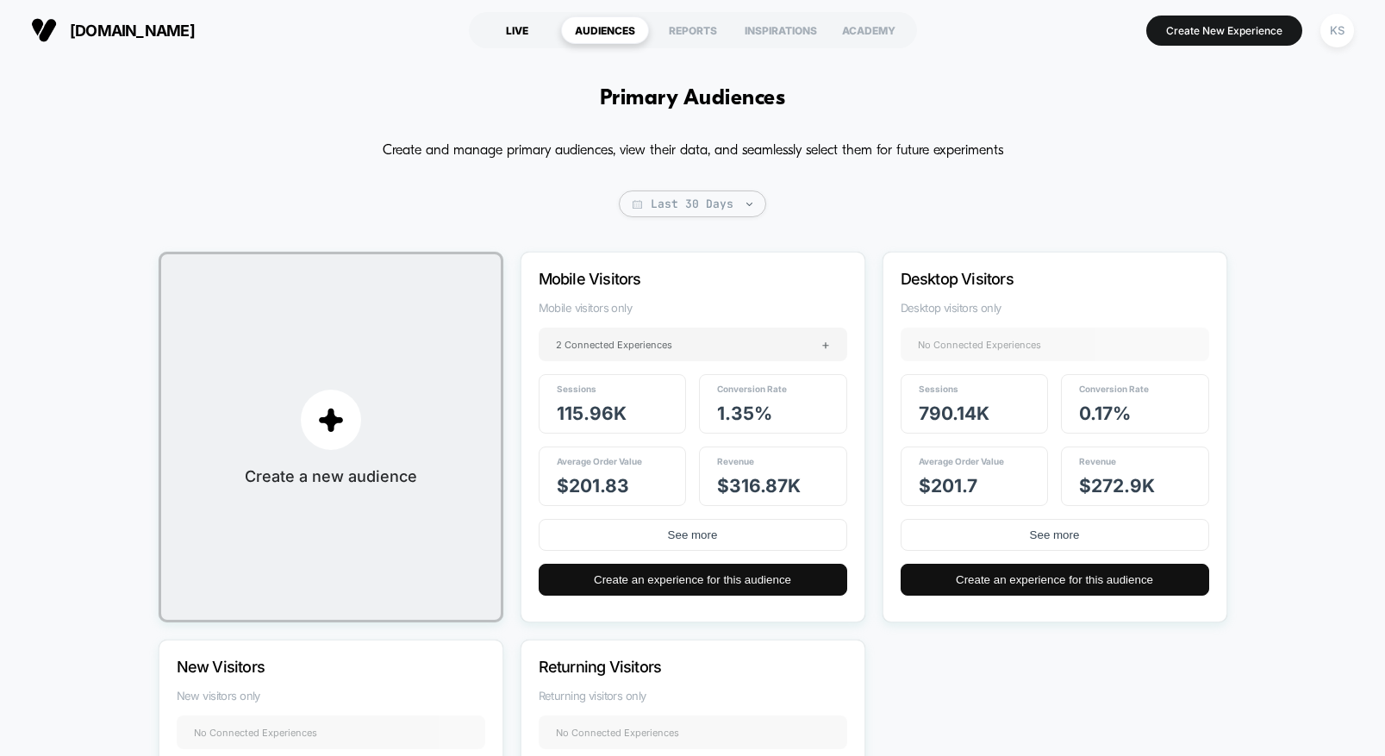
click at [519, 33] on div "LIVE" at bounding box center [517, 30] width 88 height 28
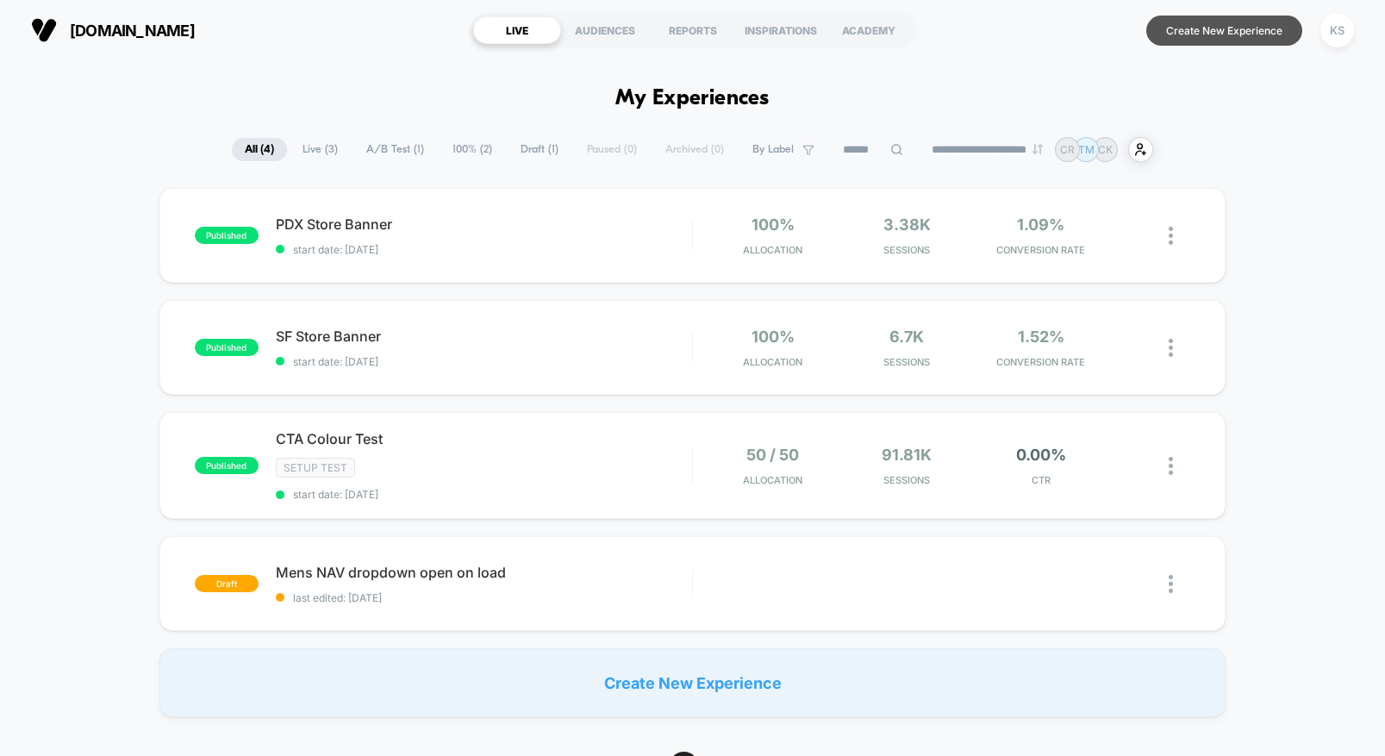
click at [1208, 28] on button "Create New Experience" at bounding box center [1224, 31] width 156 height 30
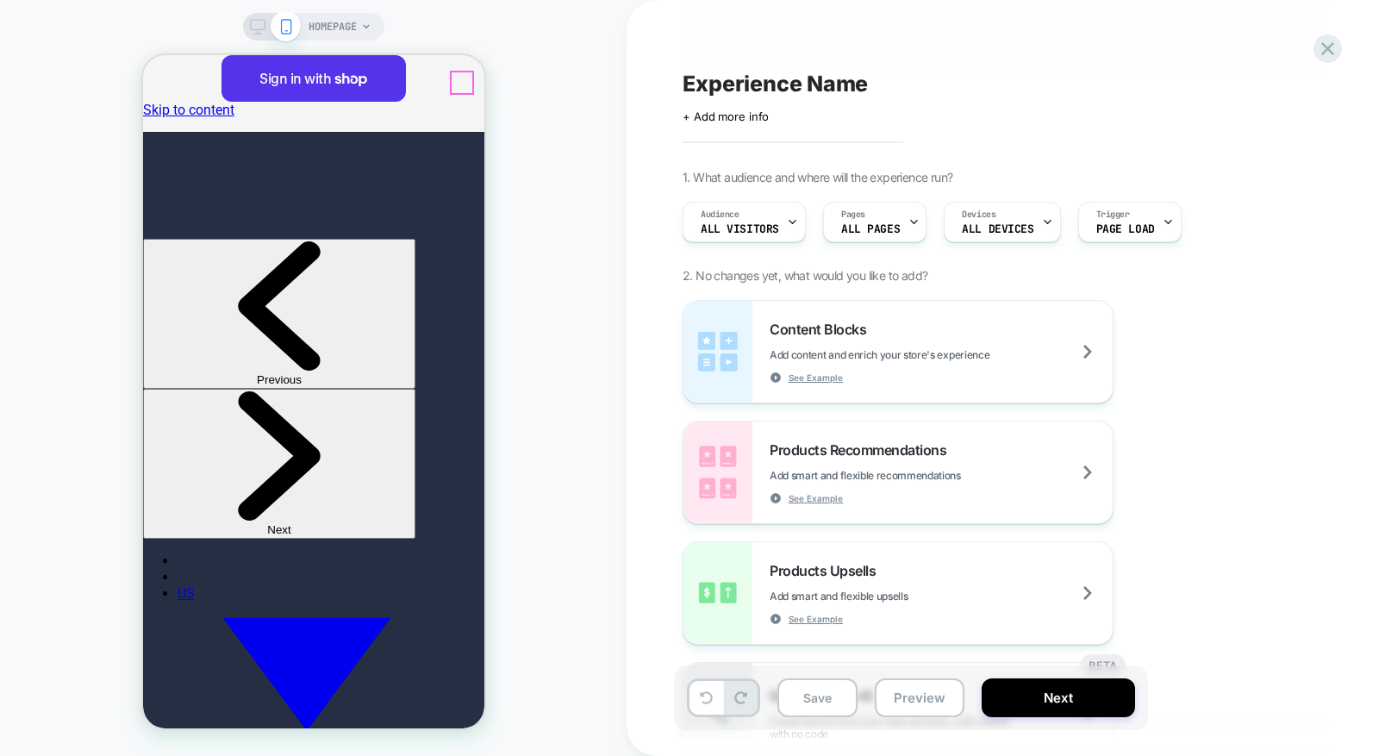
click at [323, 29] on span "HOMEPAGE" at bounding box center [333, 27] width 48 height 28
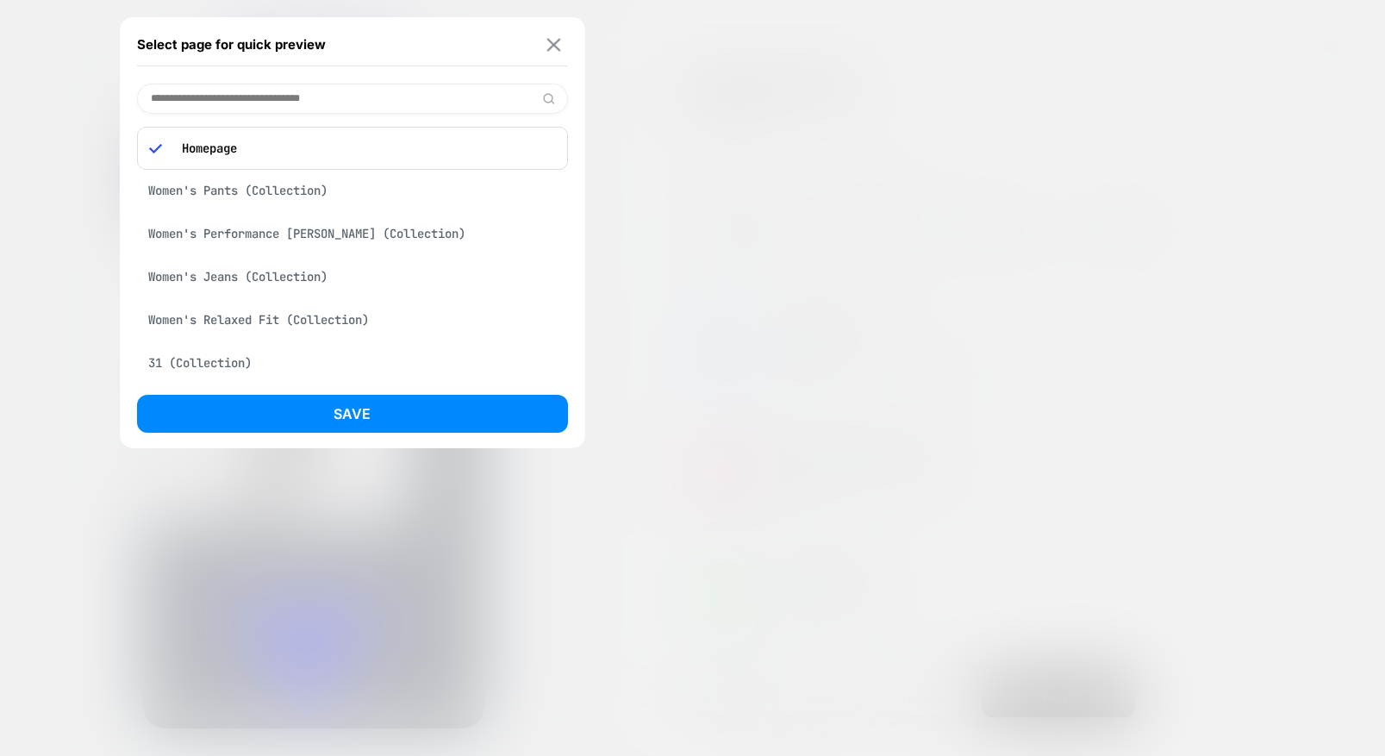
click at [552, 41] on img at bounding box center [553, 44] width 14 height 13
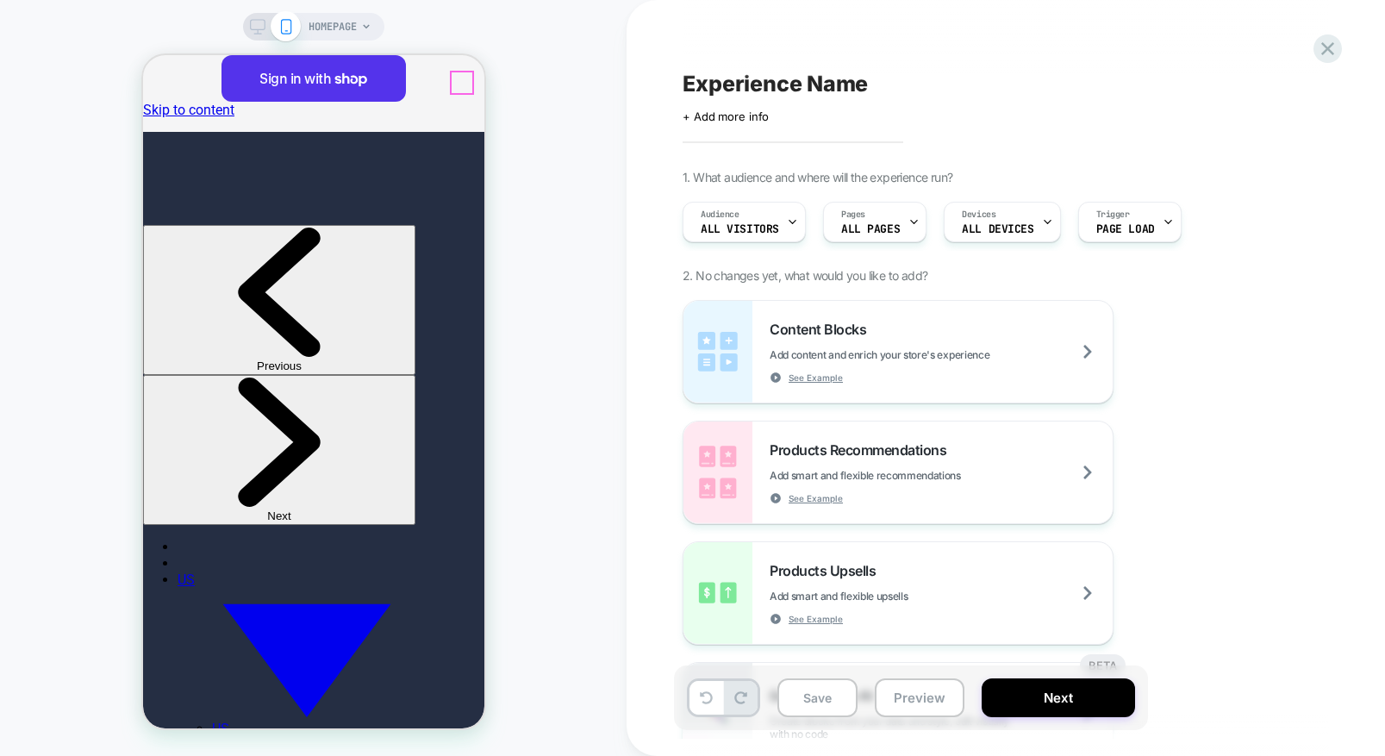
click at [727, 118] on span "+ Add more info" at bounding box center [726, 116] width 86 height 14
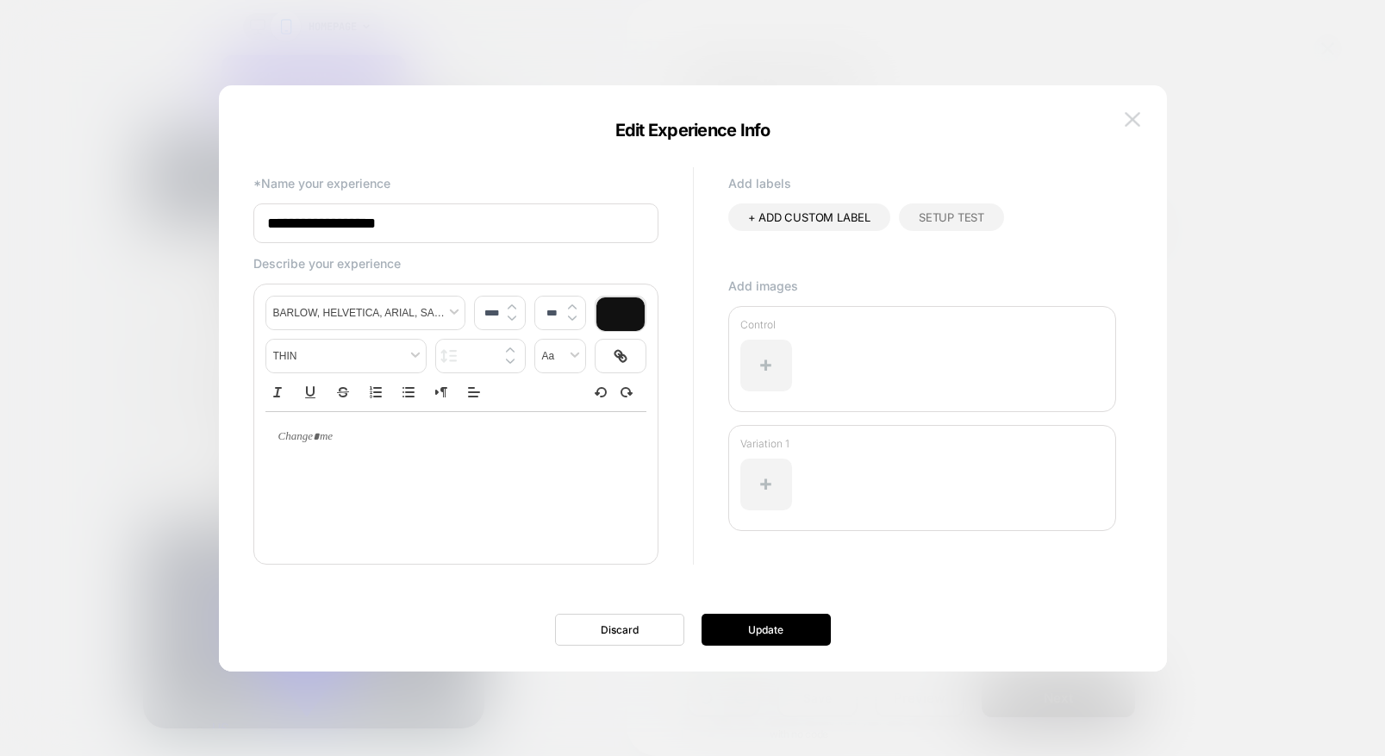
click at [1138, 122] on img at bounding box center [1133, 119] width 16 height 15
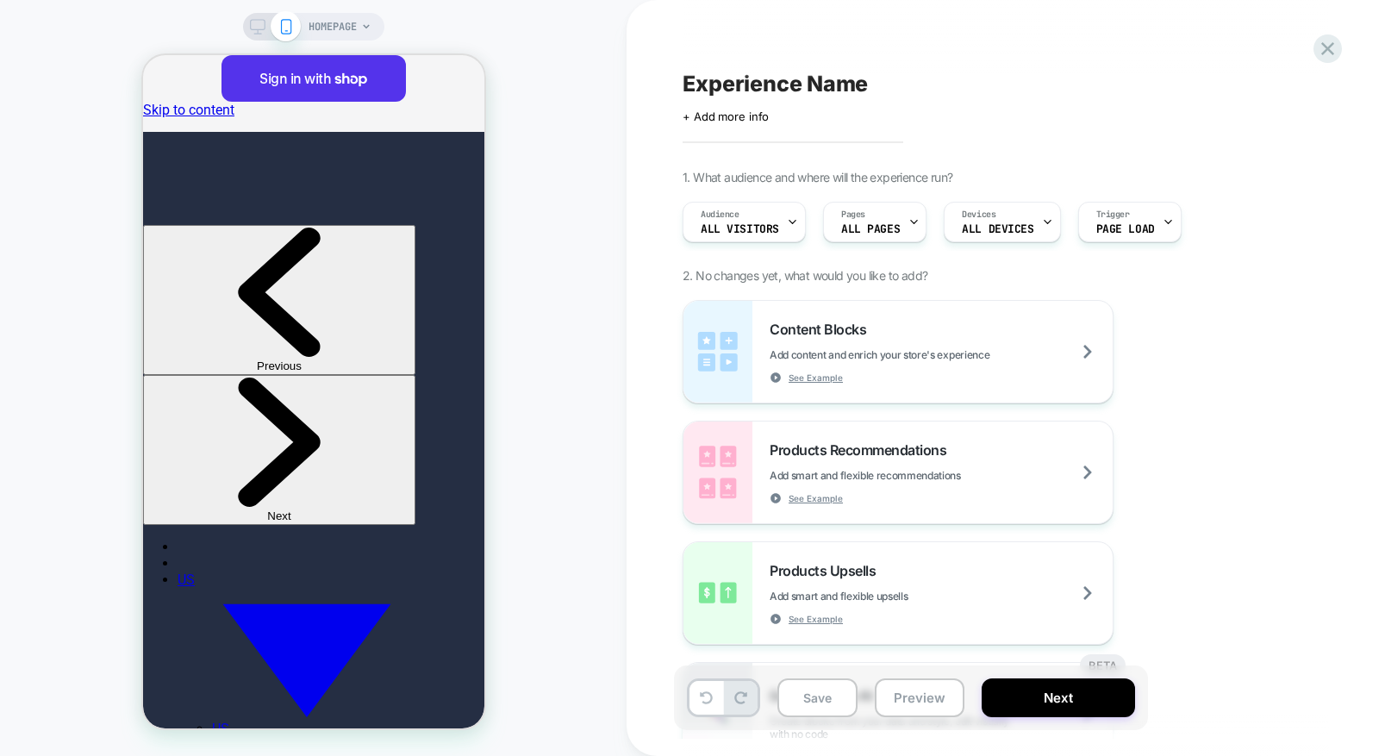
scroll to position [81, 0]
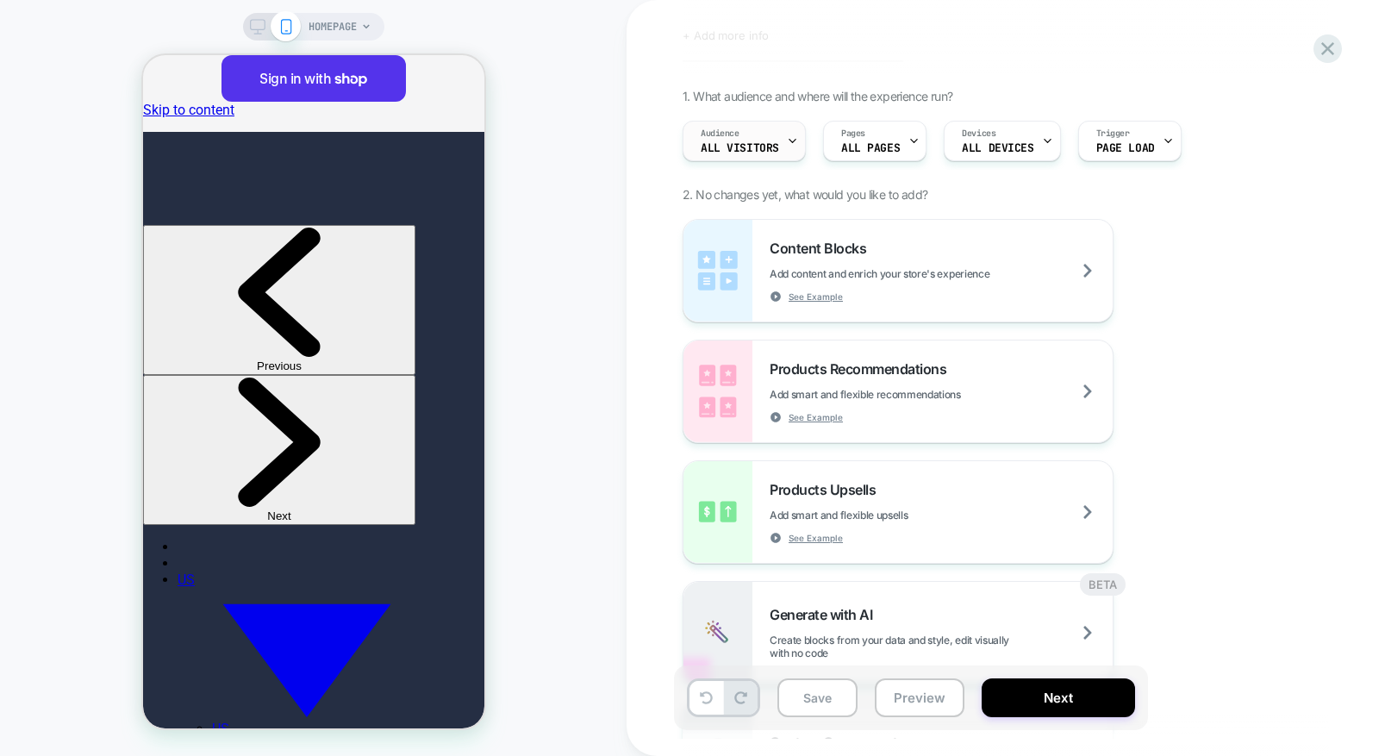
click at [790, 141] on icon at bounding box center [792, 140] width 11 height 11
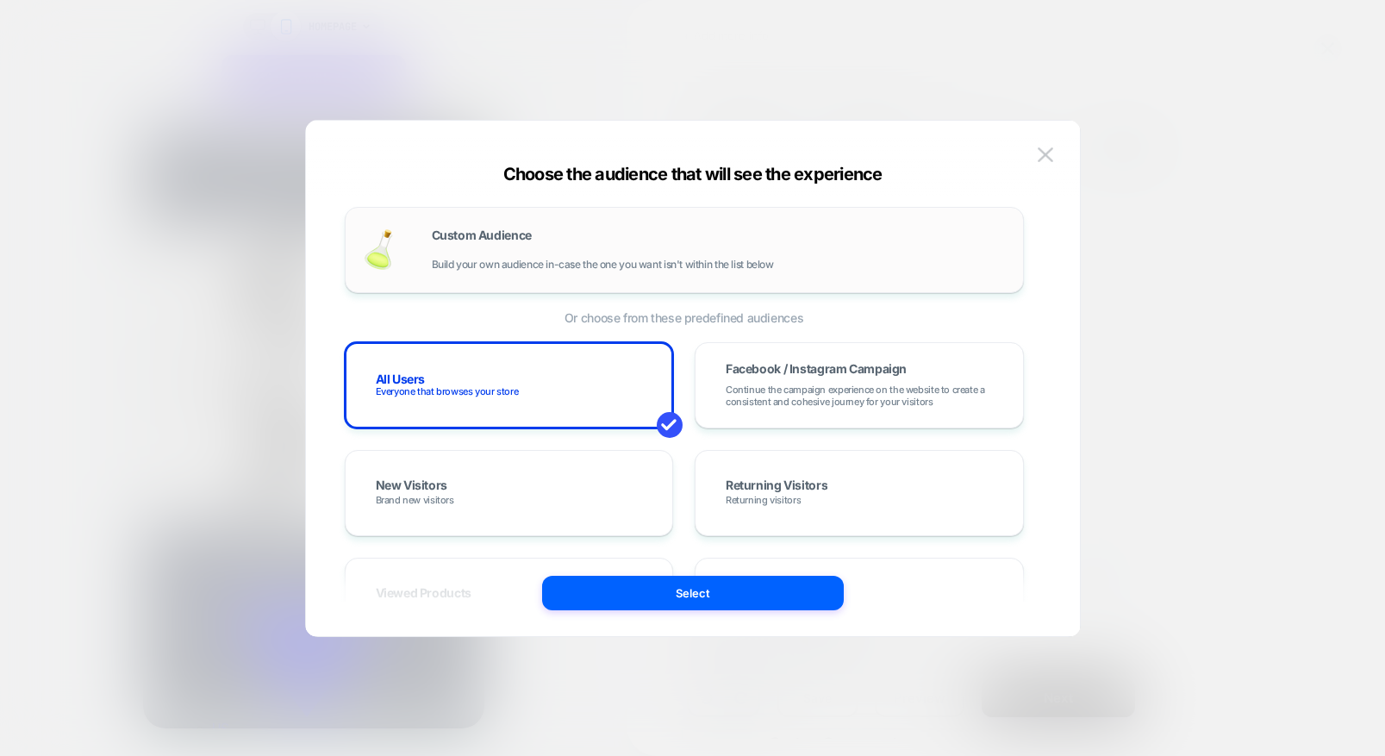
click at [496, 250] on div "Custom Audience Build your own audience in-case the one you want isn't within t…" at bounding box center [719, 249] width 574 height 41
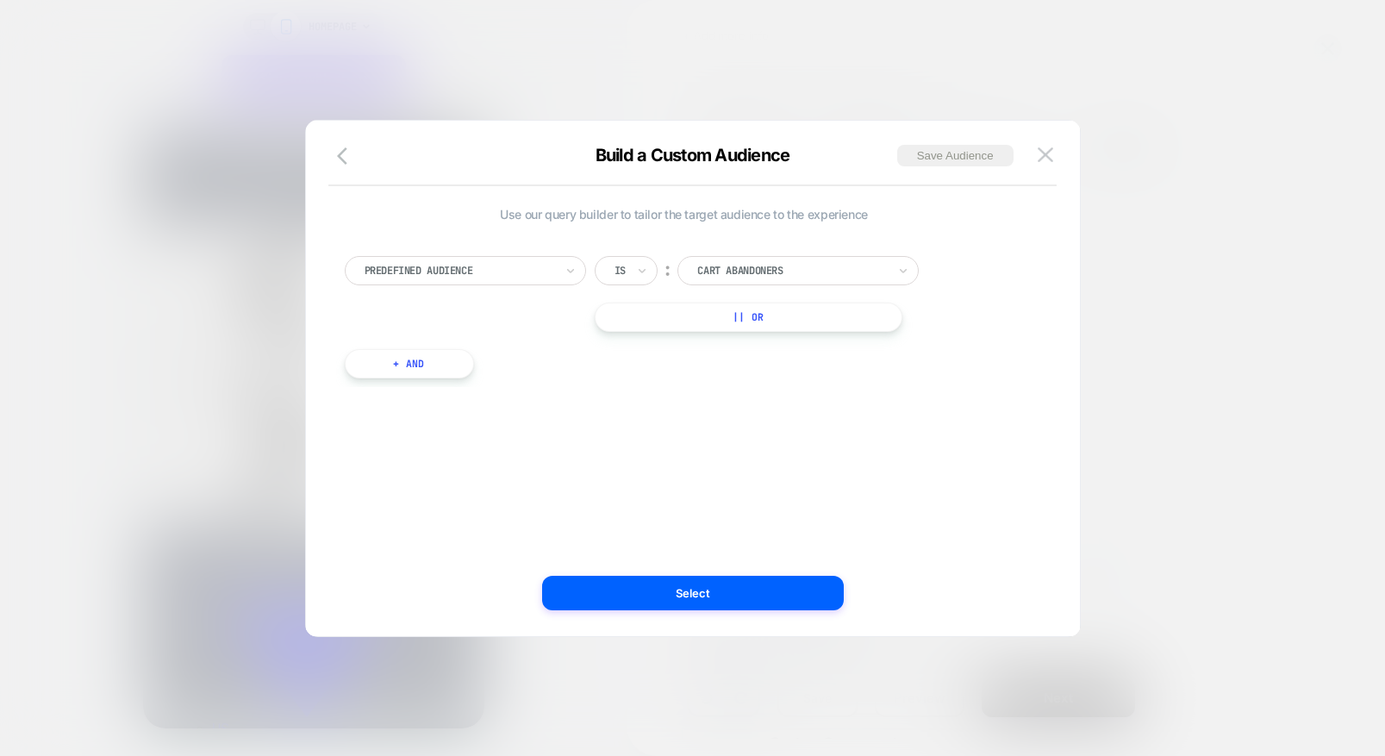
click at [492, 265] on div at bounding box center [460, 271] width 190 height 16
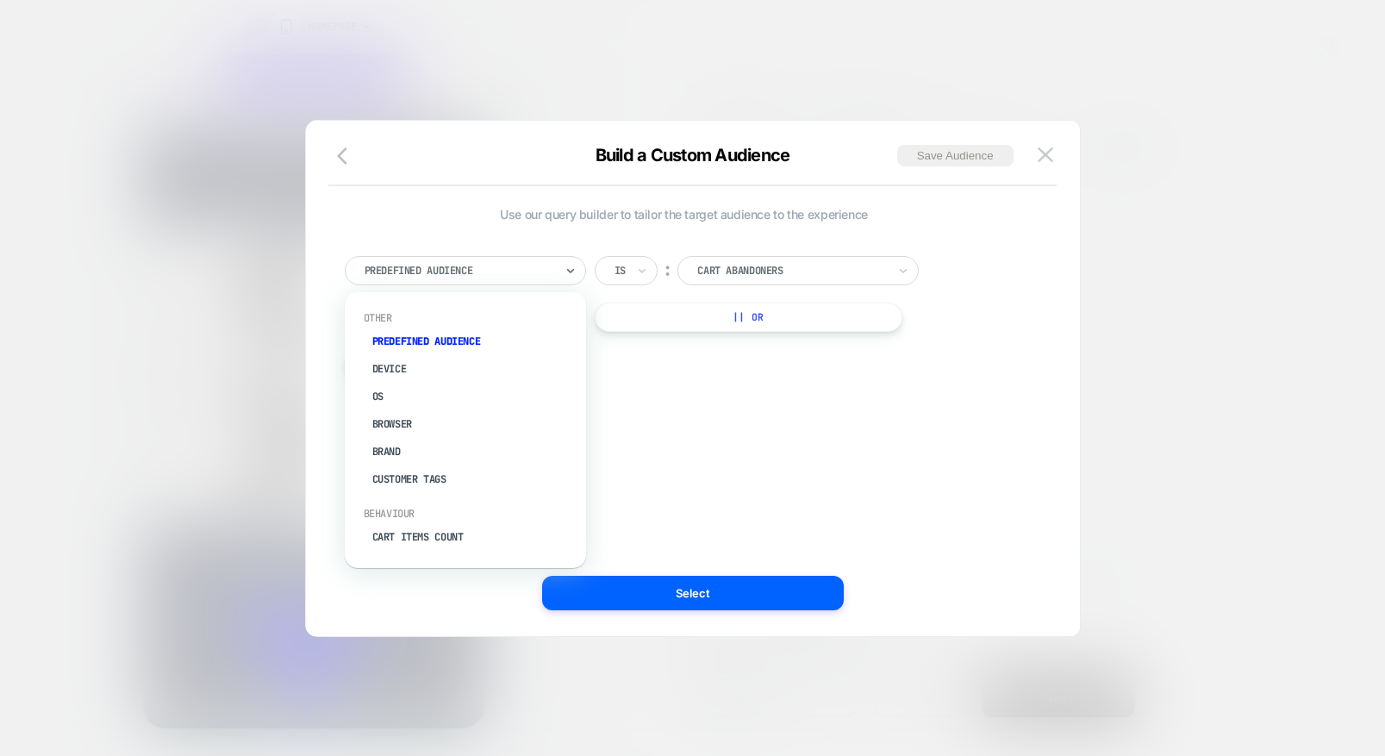
click at [687, 401] on div "Use our query builder to tailor the target audience to the experience option Pr…" at bounding box center [684, 378] width 722 height 447
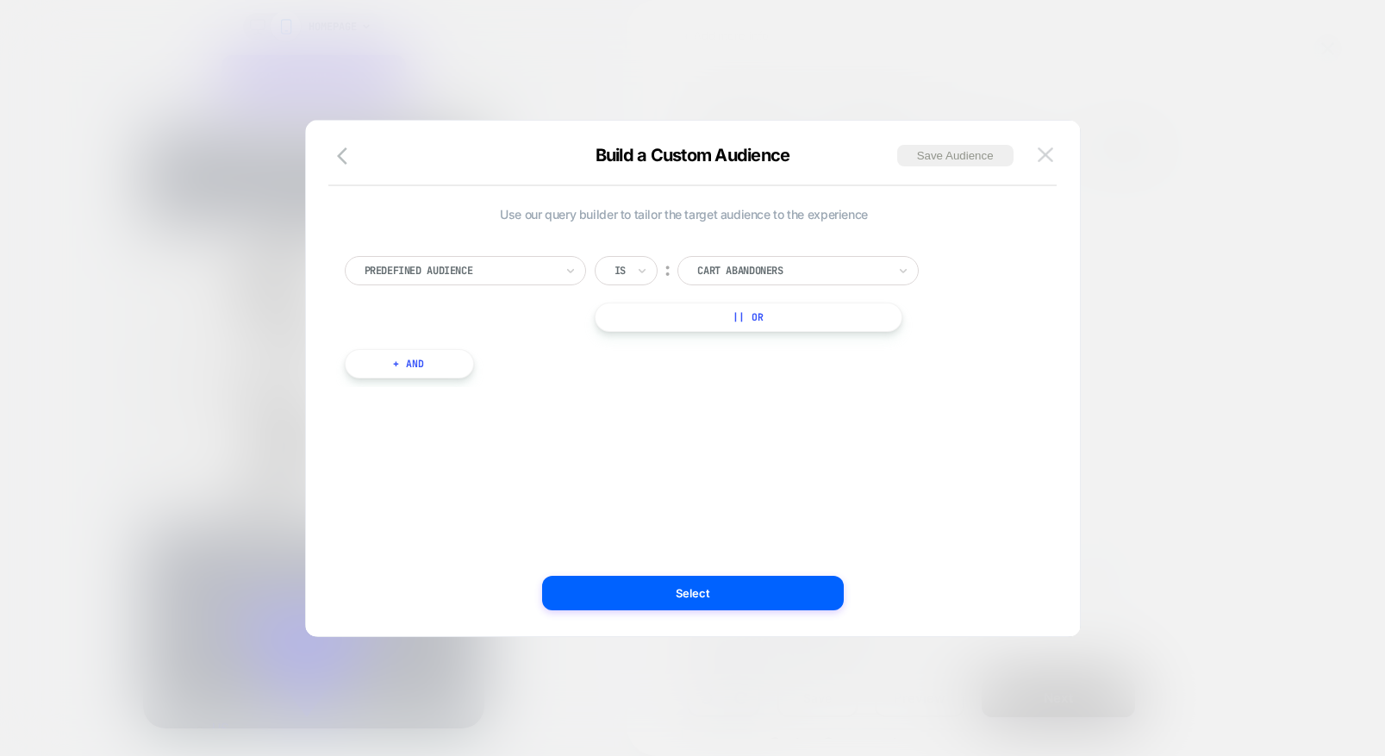
click at [1043, 160] on img at bounding box center [1046, 154] width 16 height 15
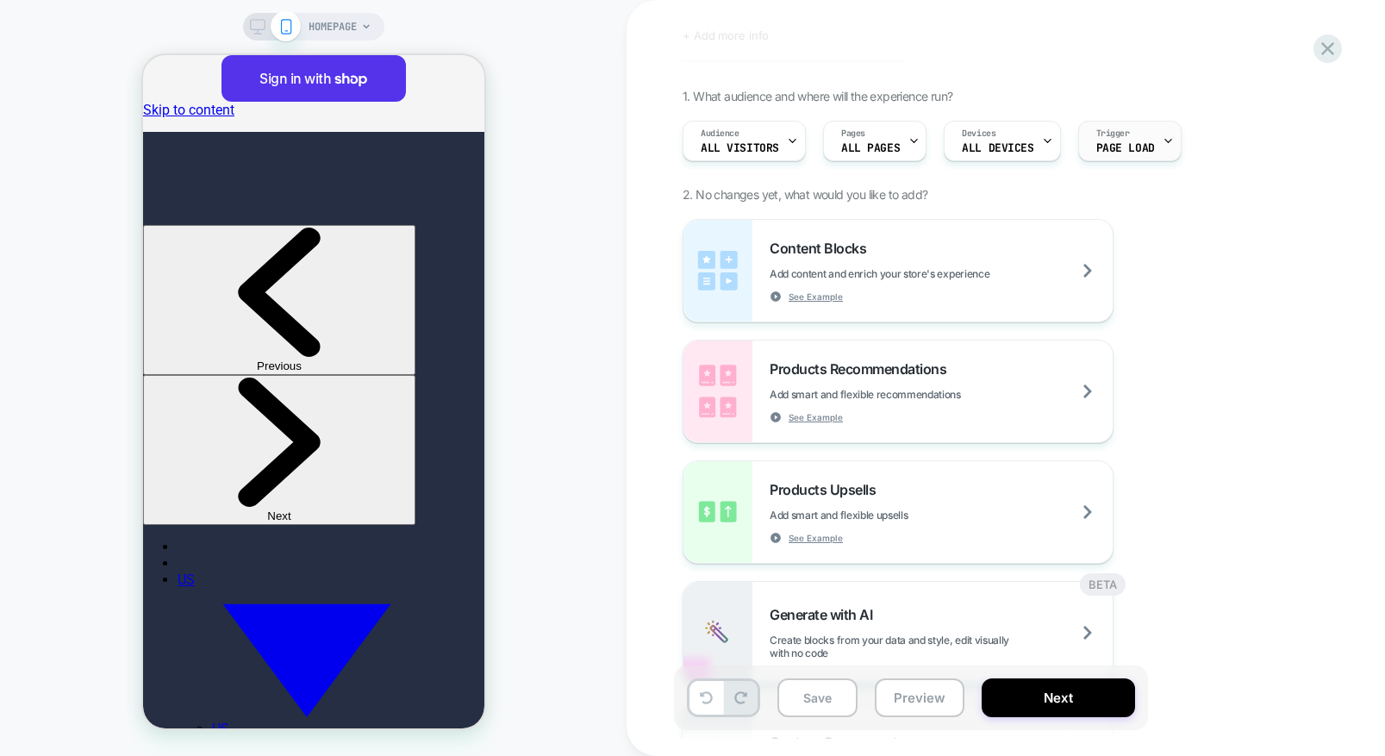
click at [1152, 143] on div "Trigger Page Load" at bounding box center [1125, 141] width 93 height 39
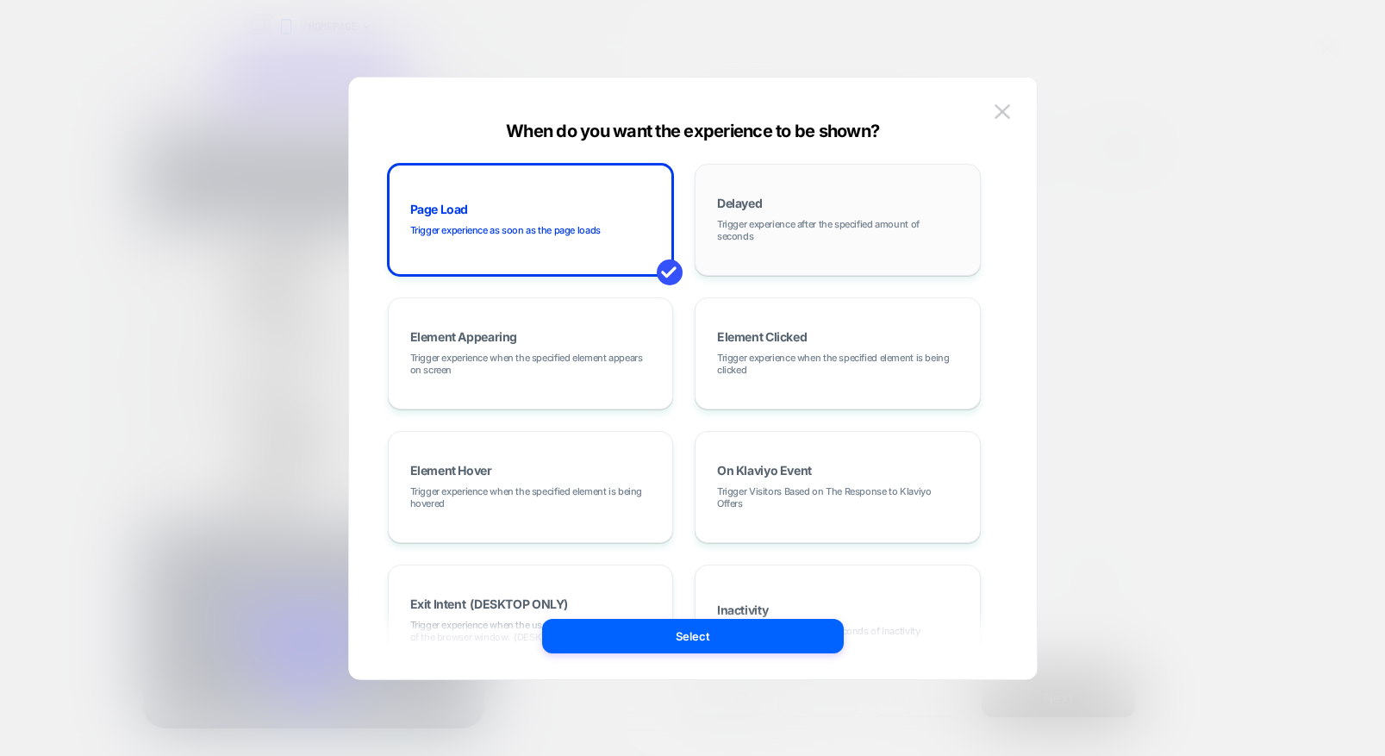
click at [774, 222] on span "Trigger experience after the specified amount of seconds" at bounding box center [837, 230] width 241 height 24
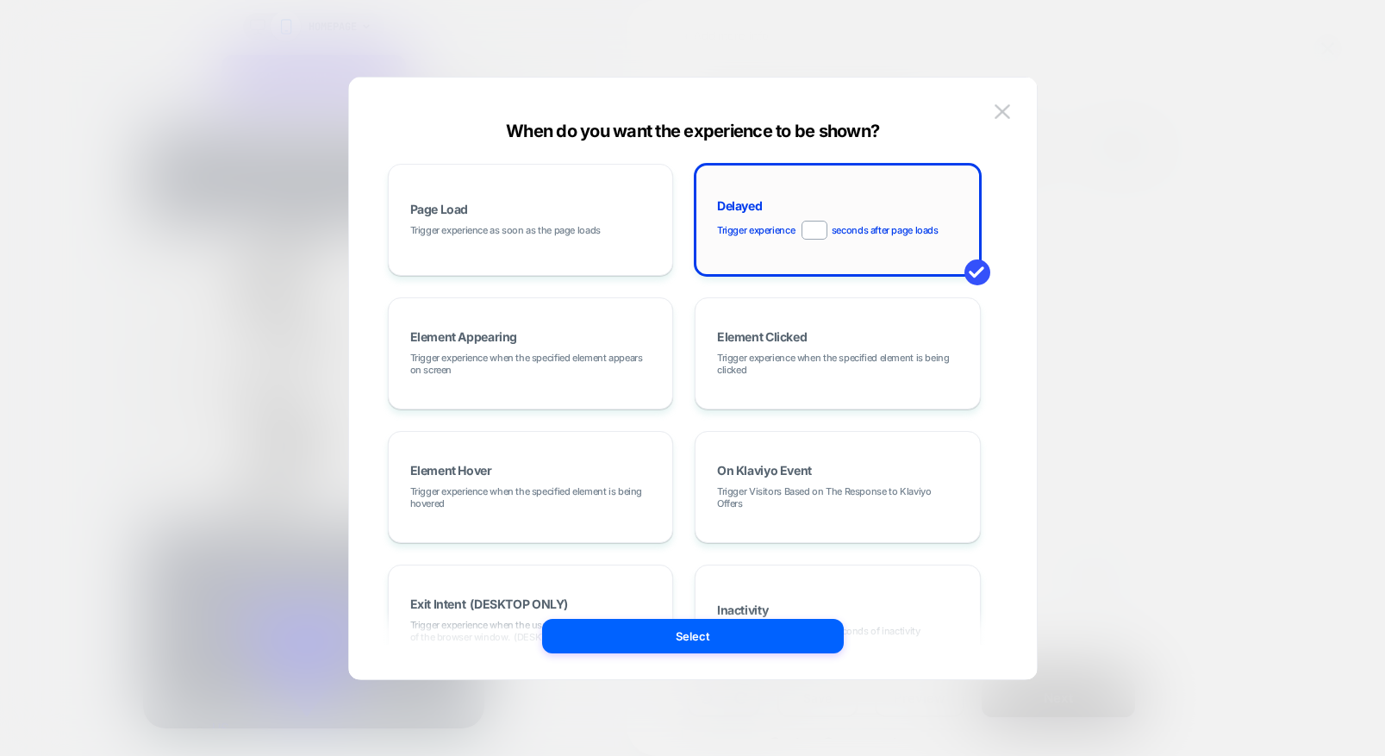
drag, startPoint x: 815, startPoint y: 228, endPoint x: 825, endPoint y: 227, distance: 10.5
click at [825, 227] on input "*" at bounding box center [815, 230] width 26 height 19
click at [746, 363] on span "Trigger experience when the specified element is being clicked" at bounding box center [837, 364] width 241 height 24
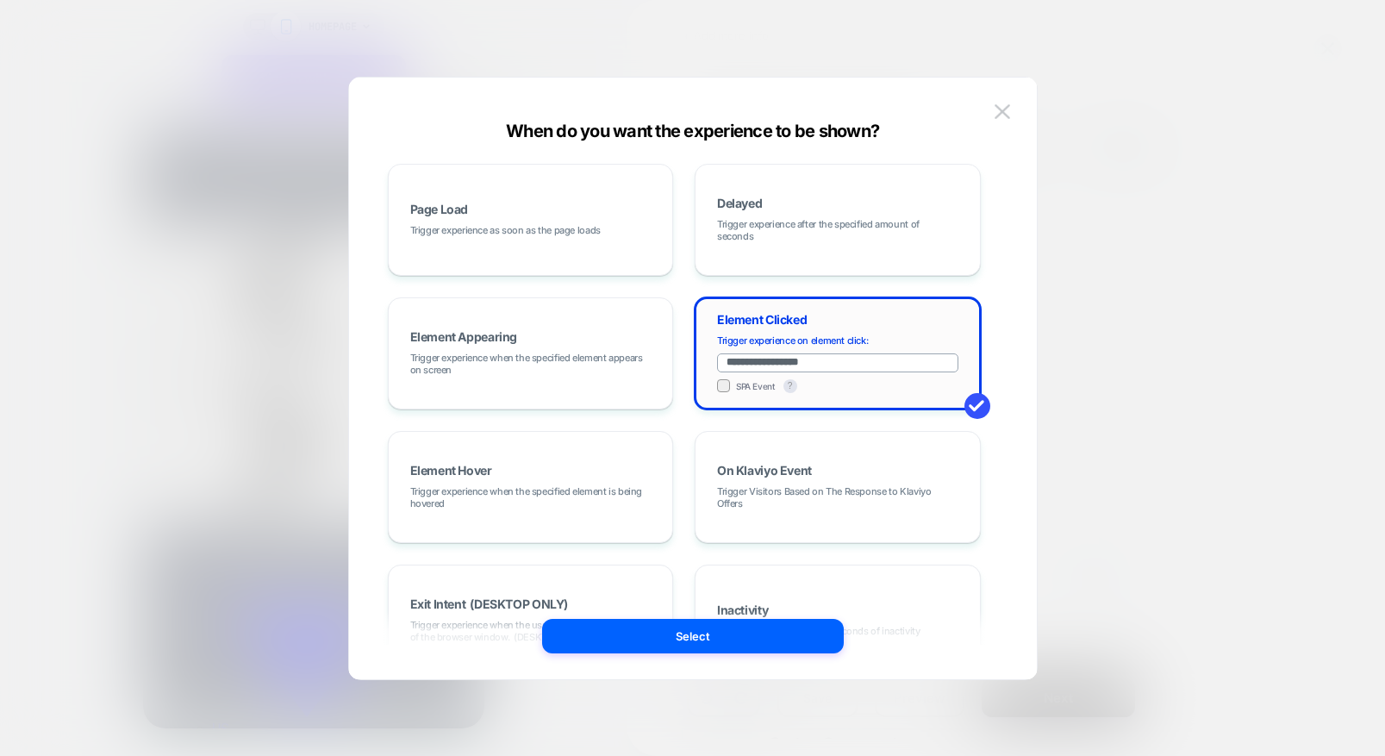
drag, startPoint x: 832, startPoint y: 362, endPoint x: 746, endPoint y: 363, distance: 86.2
click at [746, 363] on input "**********" at bounding box center [837, 362] width 241 height 19
click at [854, 361] on input "**********" at bounding box center [837, 362] width 241 height 19
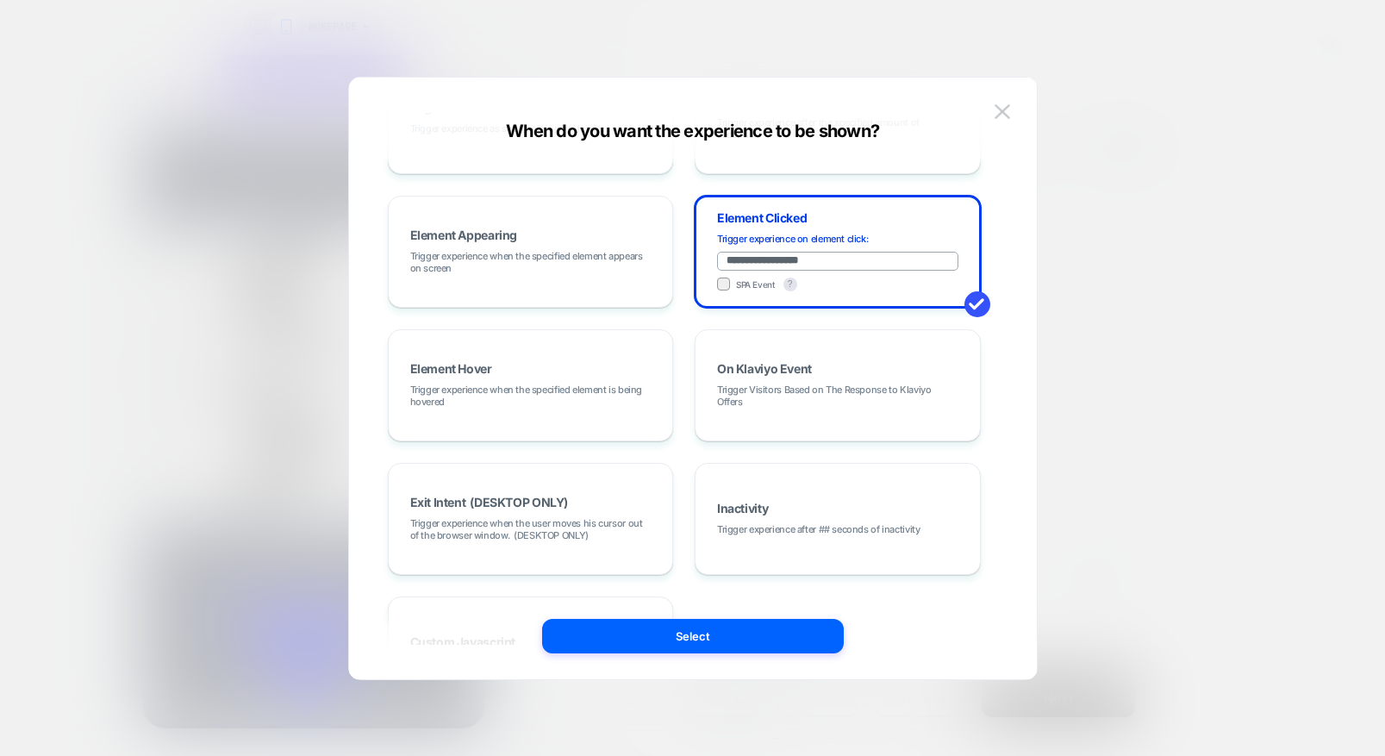
scroll to position [0, 0]
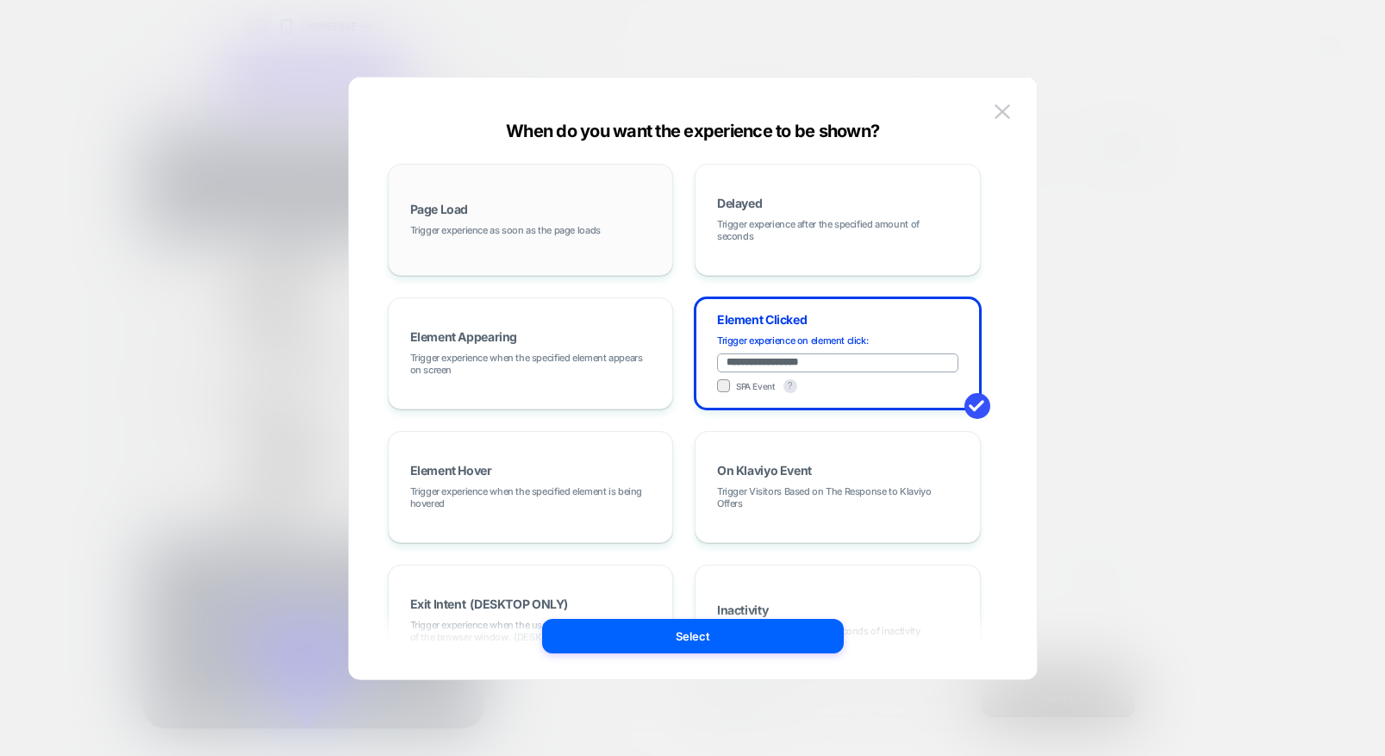
click at [540, 219] on div "Page Load Trigger experience as soon as the page loads" at bounding box center [530, 219] width 267 height 93
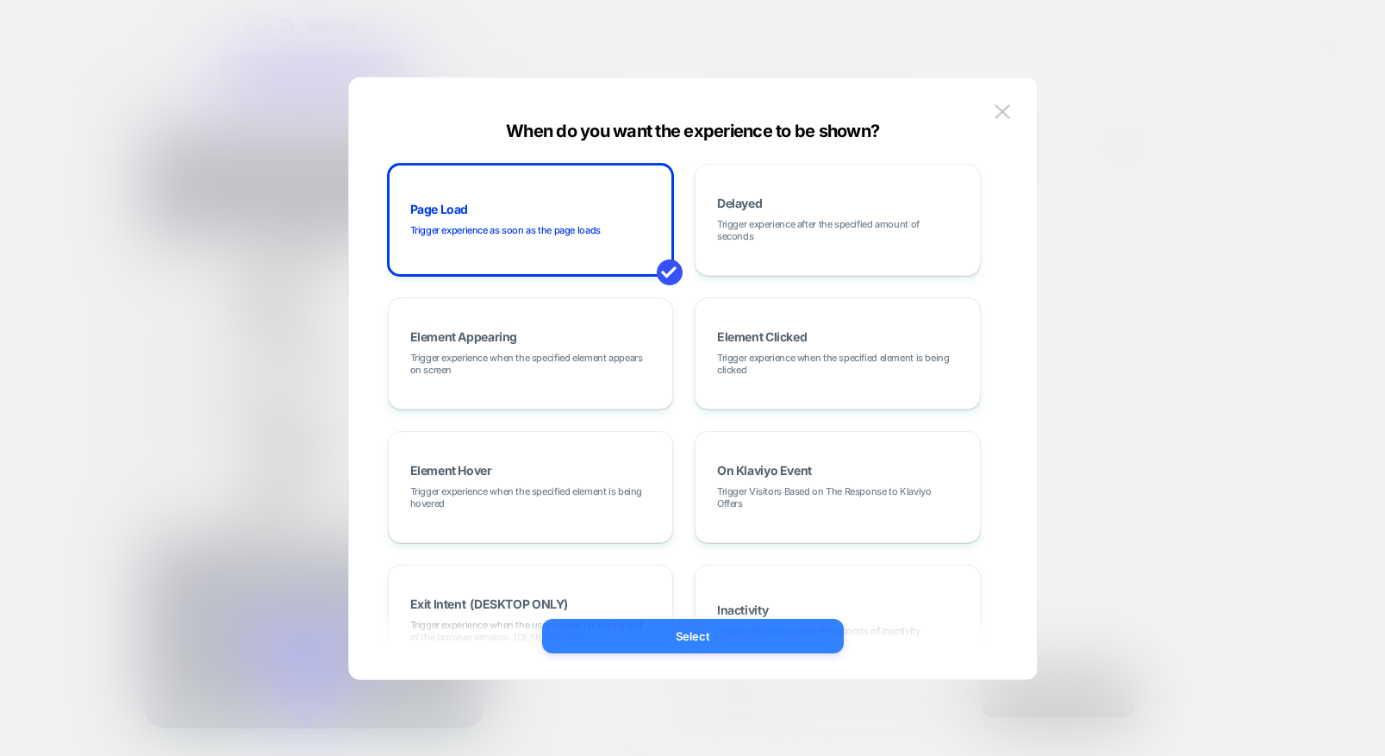
click at [699, 630] on button "Select" at bounding box center [693, 636] width 302 height 34
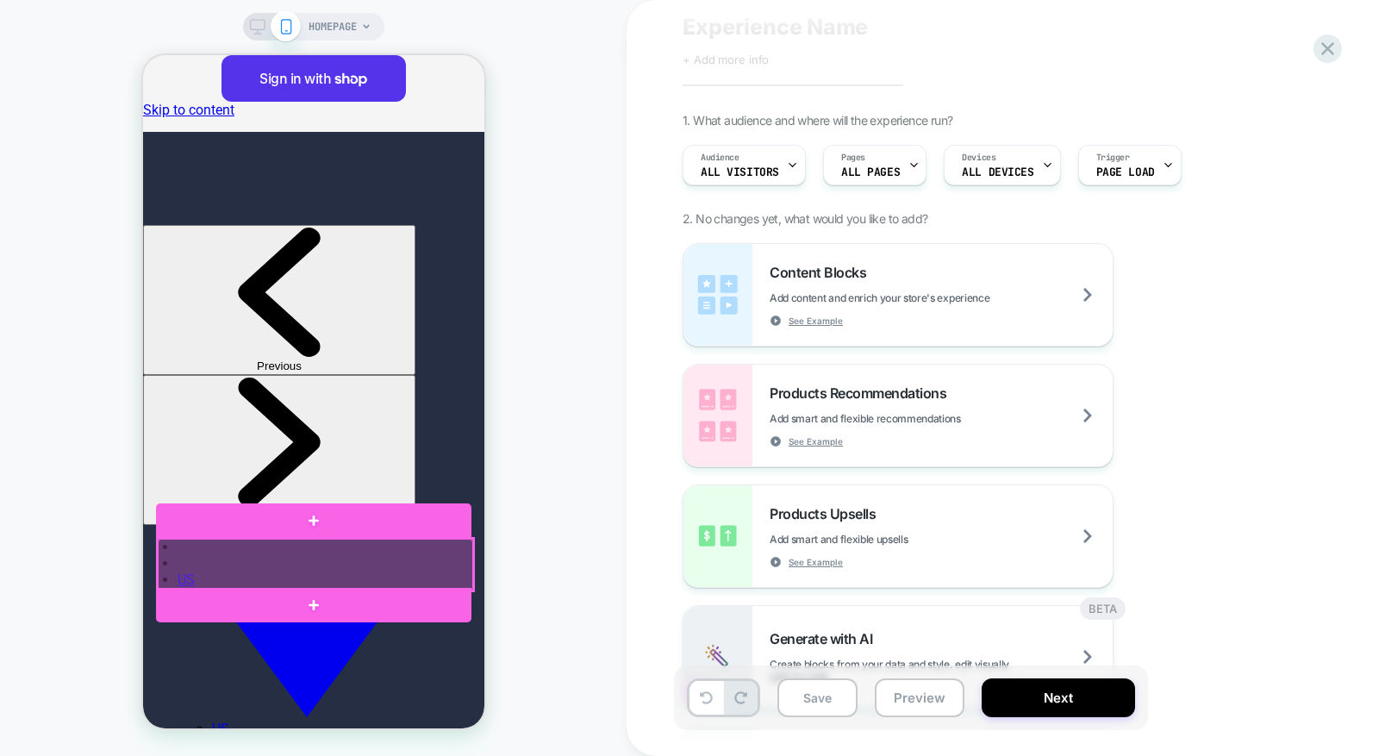
click at [321, 563] on div at bounding box center [314, 565] width 315 height 52
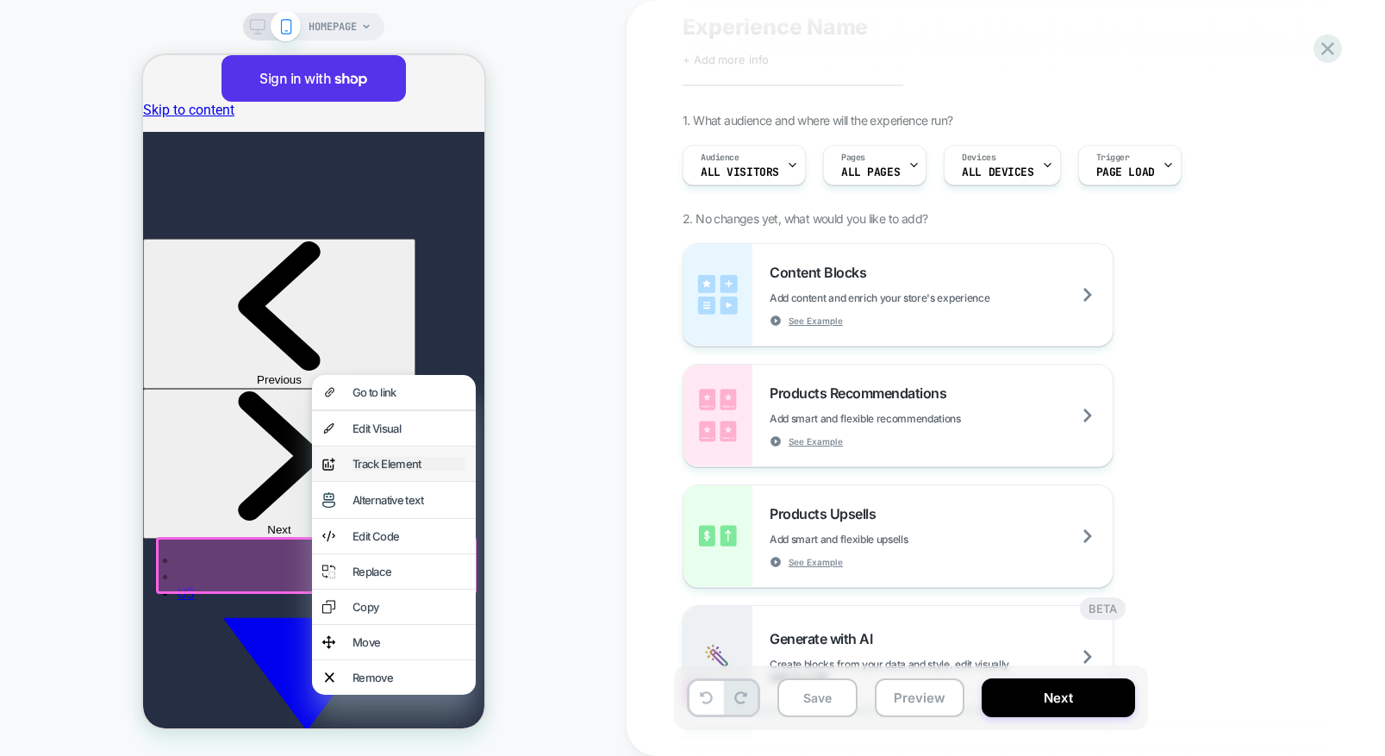
click at [385, 471] on div "Track Element" at bounding box center [408, 464] width 113 height 14
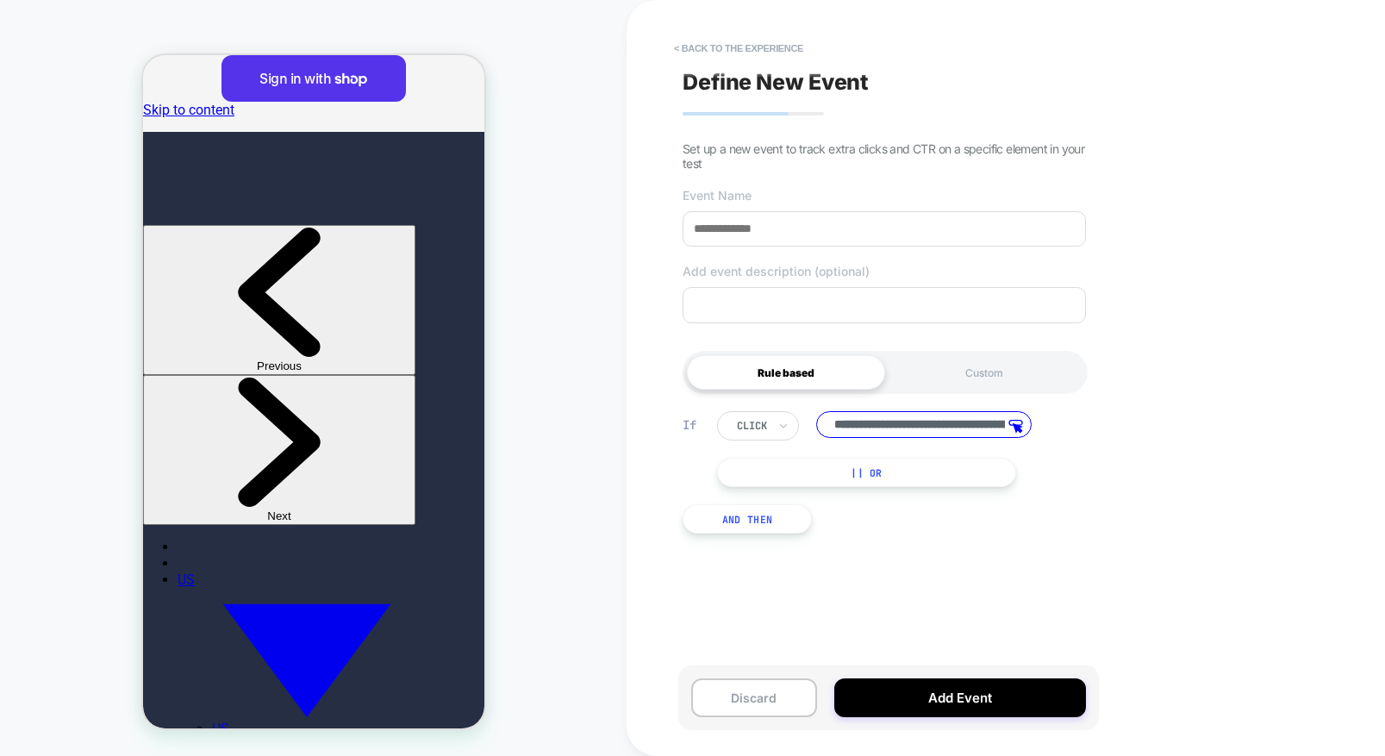
click at [771, 229] on input at bounding box center [884, 228] width 403 height 35
drag, startPoint x: 690, startPoint y: 232, endPoint x: 805, endPoint y: 240, distance: 114.9
click at [805, 240] on input at bounding box center [884, 228] width 403 height 35
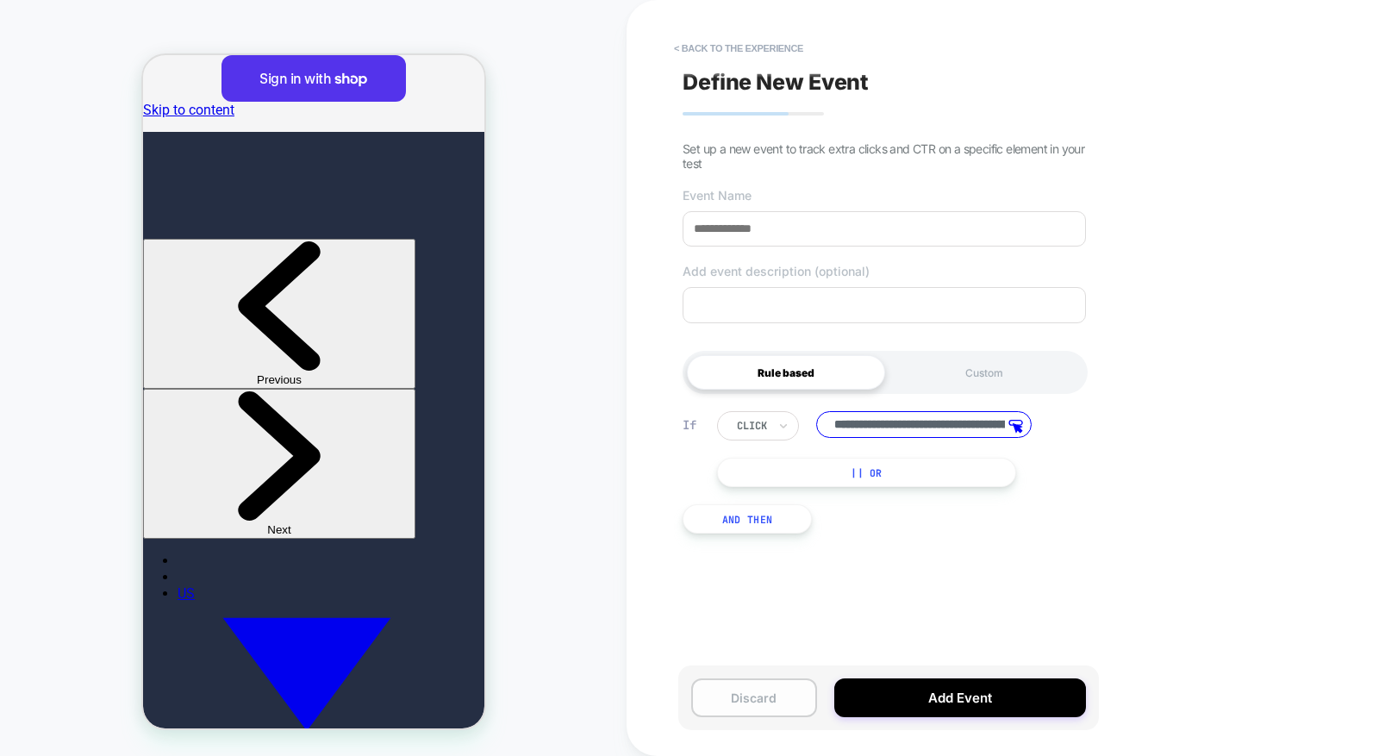
click at [735, 703] on button "Discard" at bounding box center [754, 697] width 126 height 39
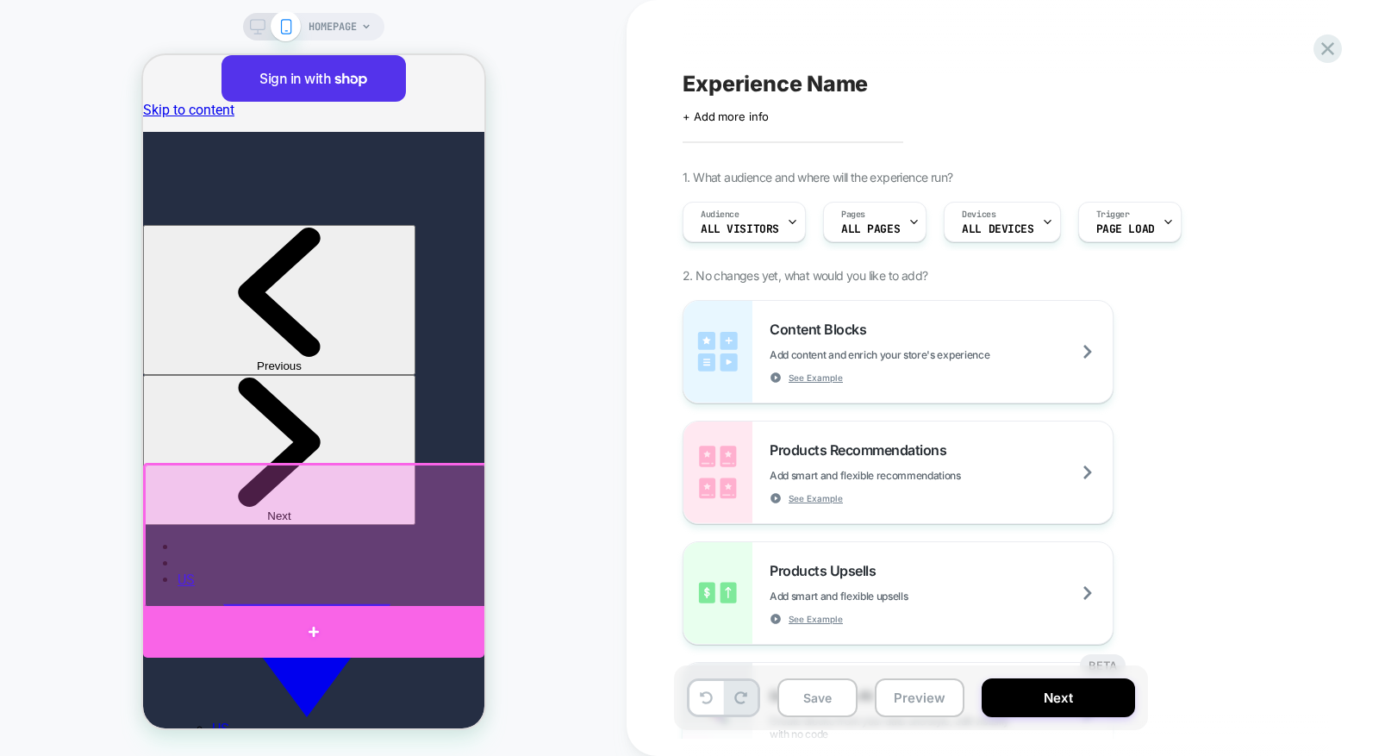
click at [400, 623] on div at bounding box center [312, 632] width 341 height 52
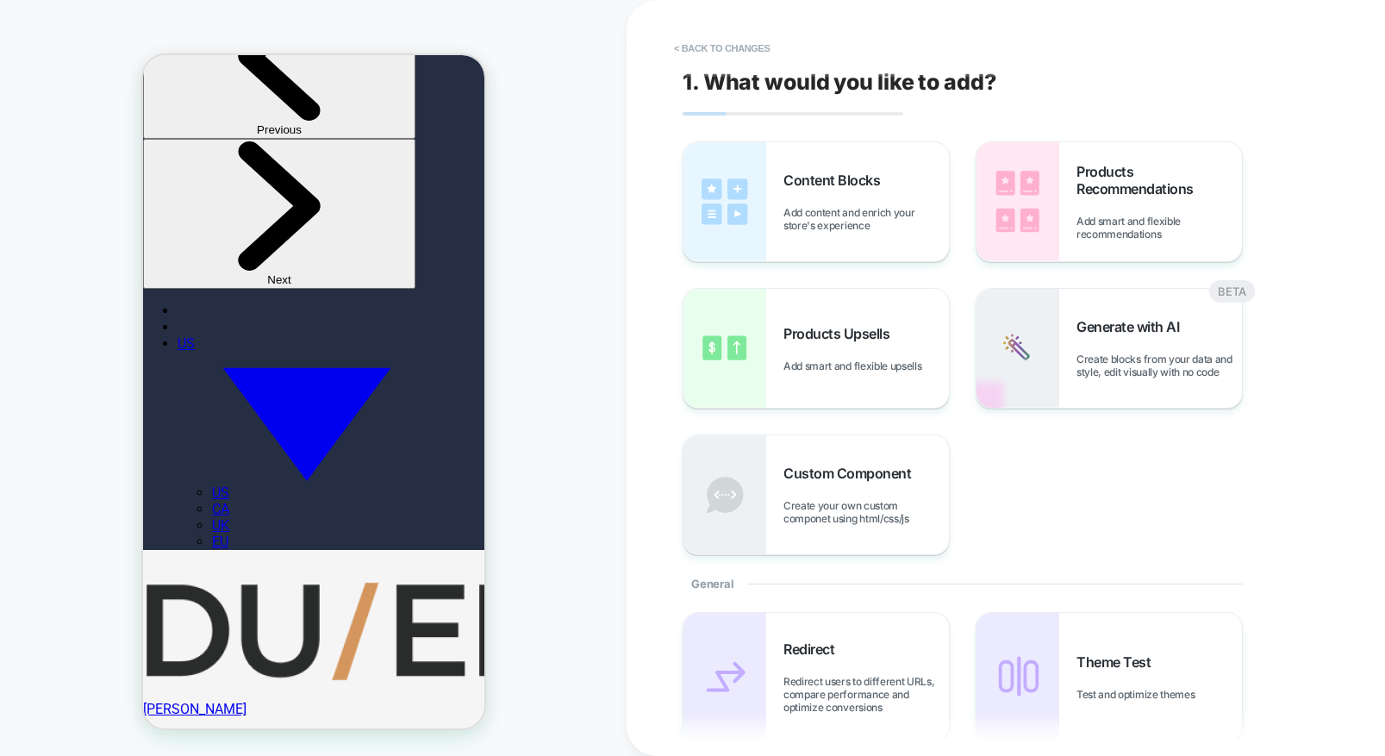
scroll to position [238, 0]
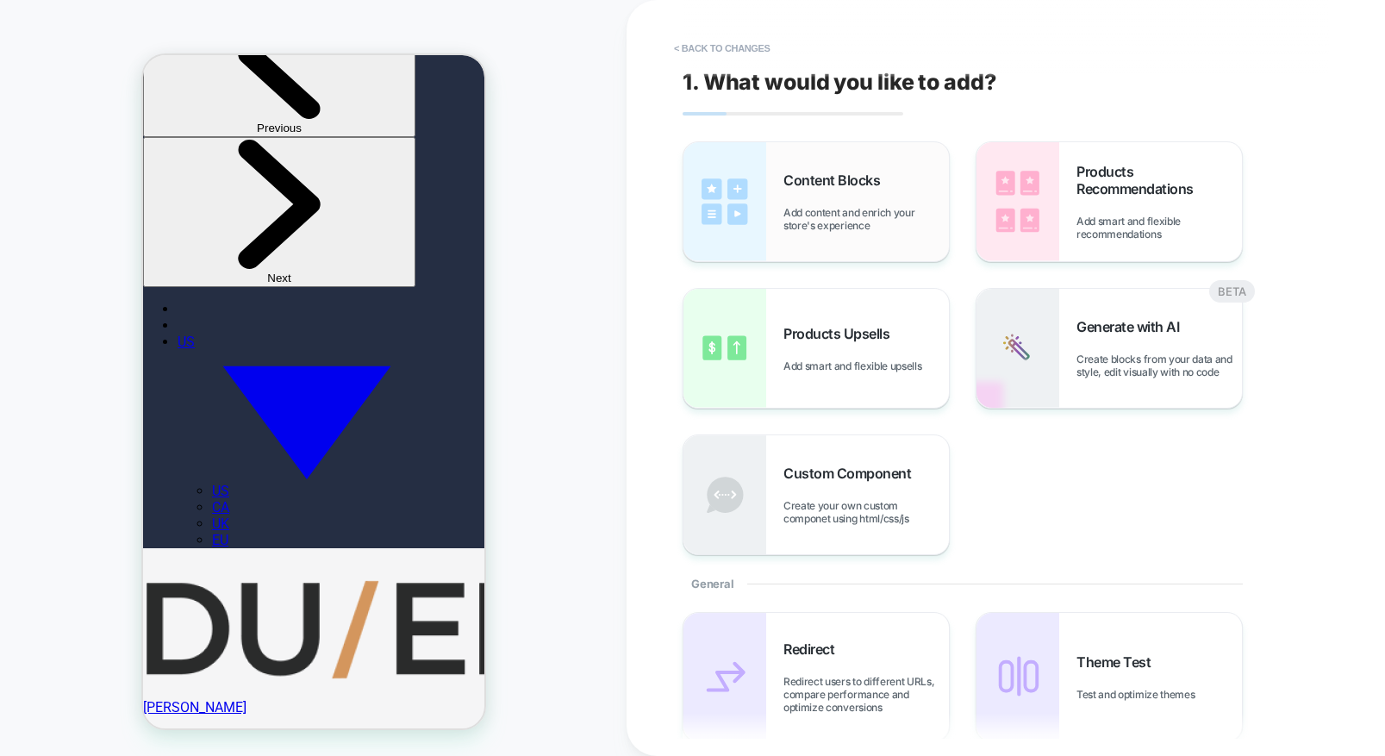
click at [807, 217] on span "Add content and enrich your store's experience" at bounding box center [866, 219] width 165 height 26
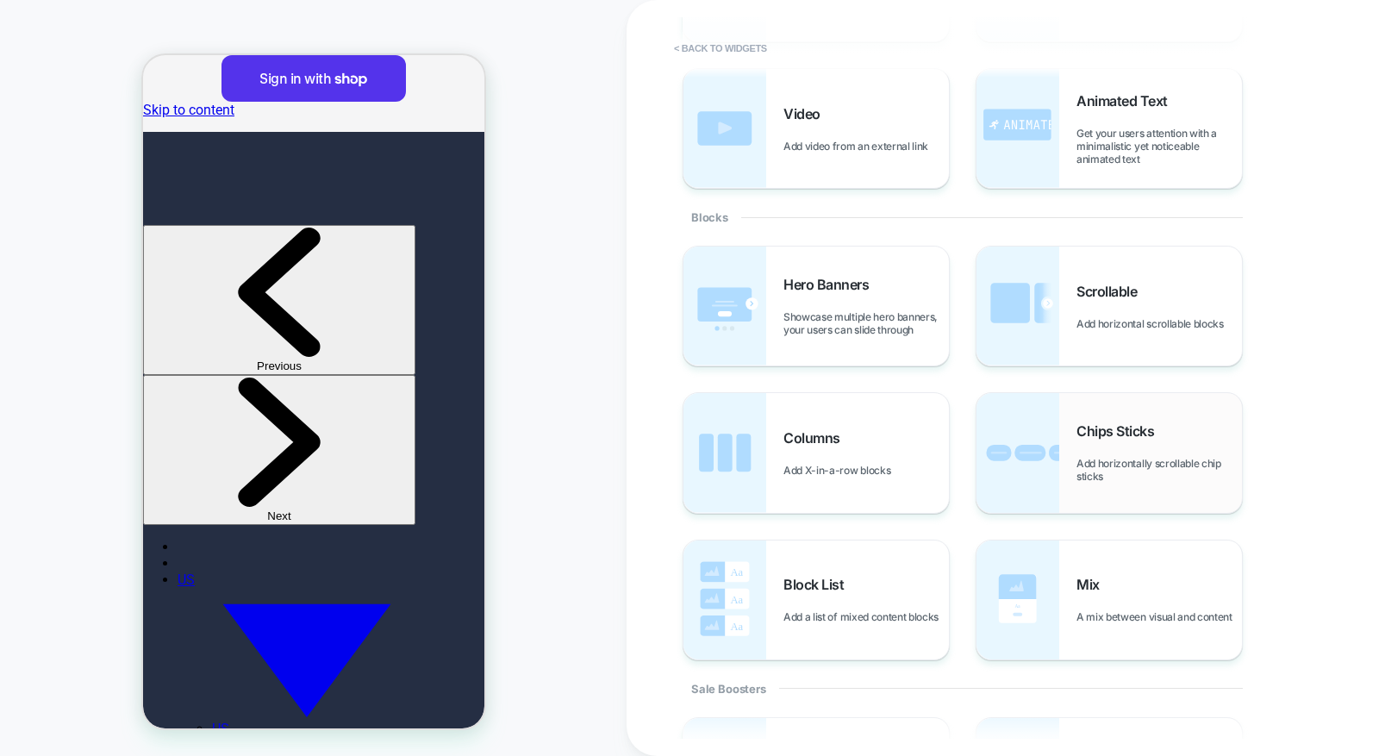
scroll to position [0, 0]
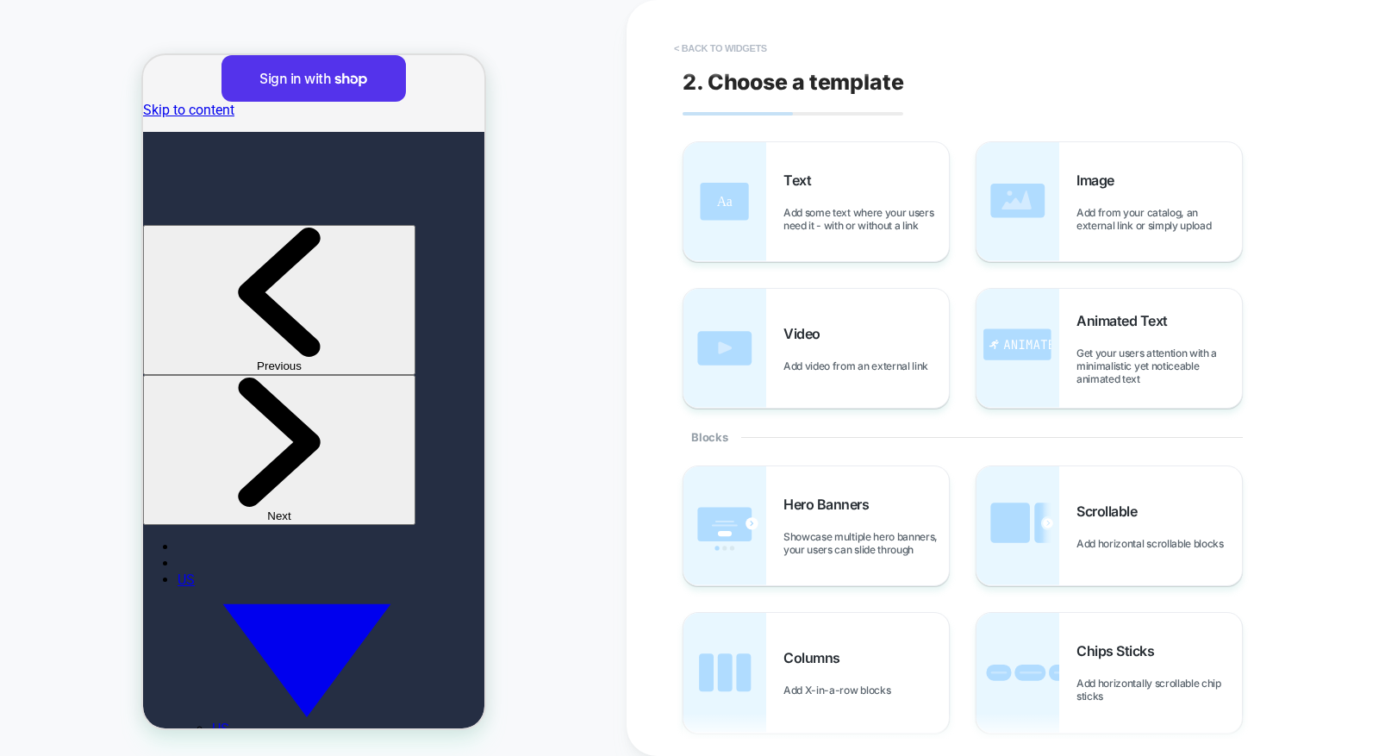
click at [725, 43] on button "< Back to widgets" at bounding box center [720, 48] width 110 height 28
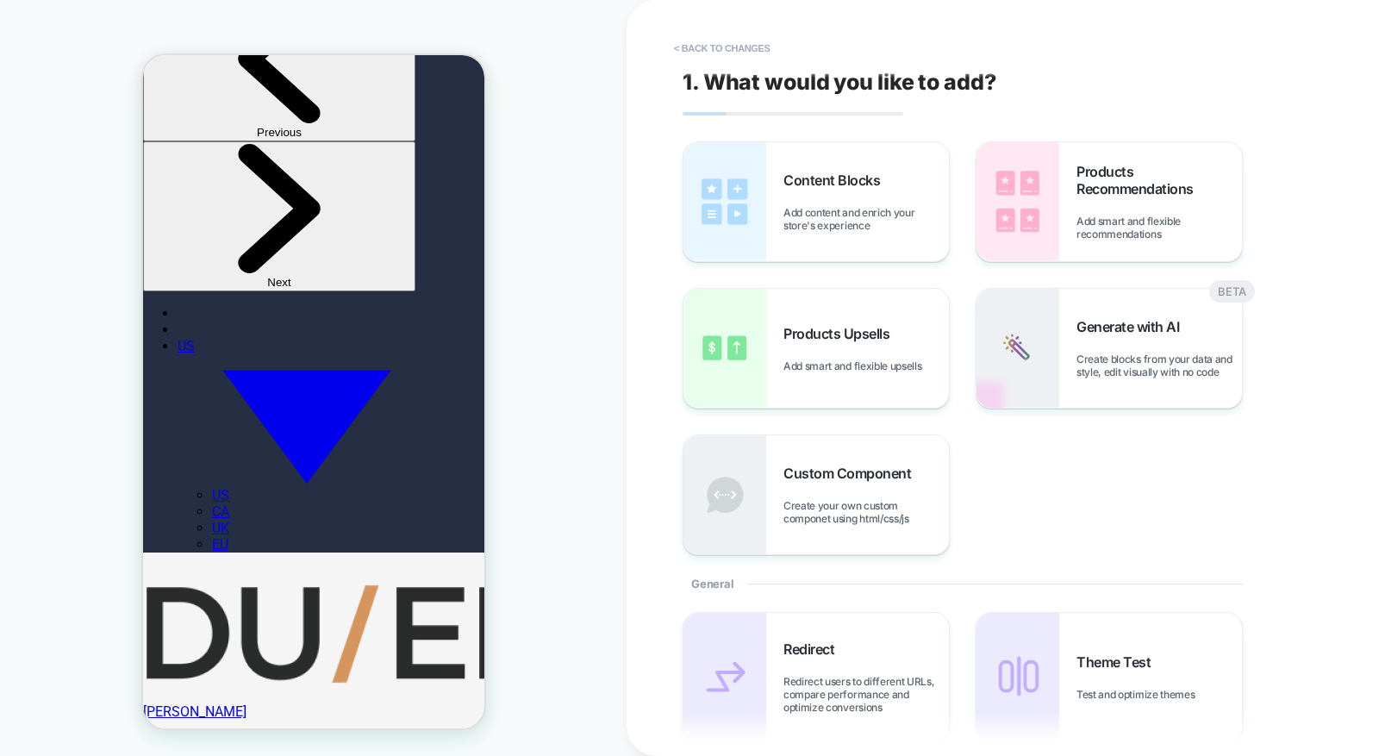
scroll to position [236, 0]
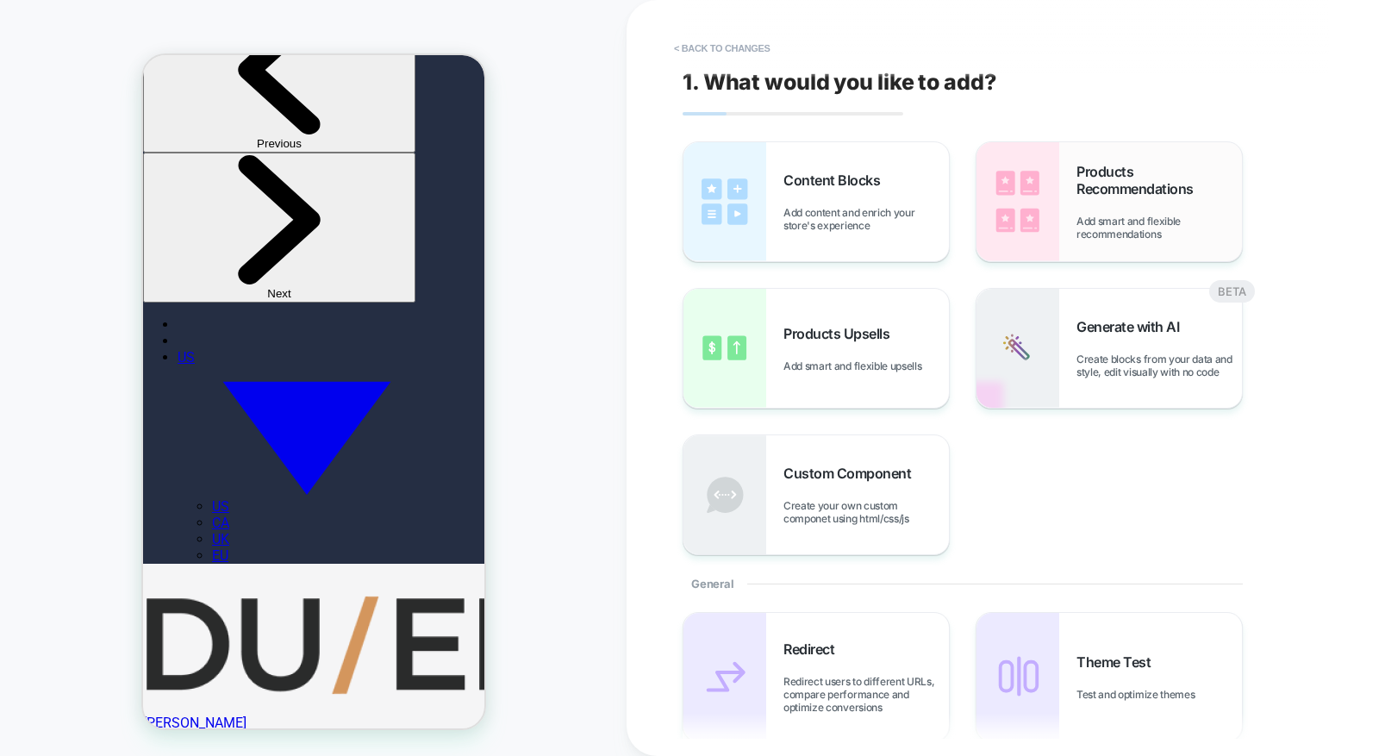
click at [1072, 220] on div "Products Recommendations Add smart and flexible recommendations" at bounding box center [1109, 201] width 265 height 119
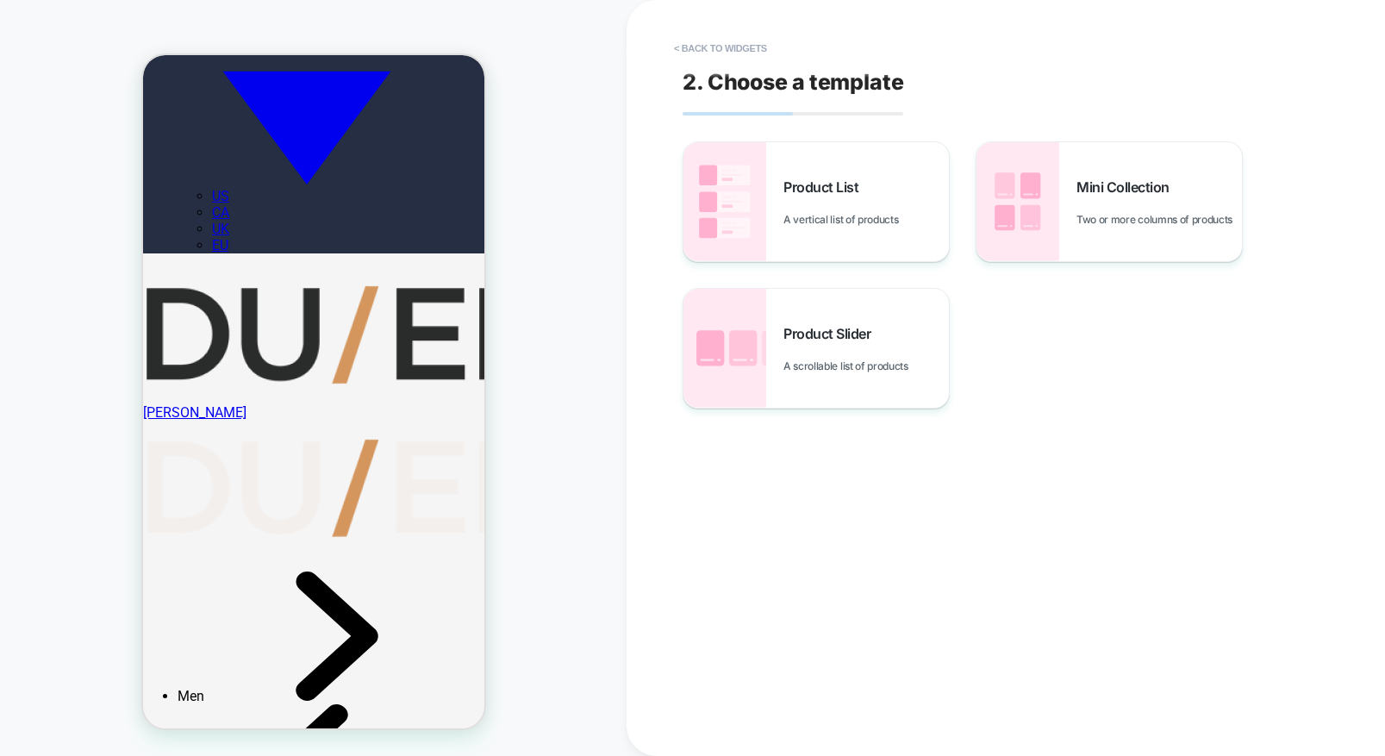
scroll to position [557, 0]
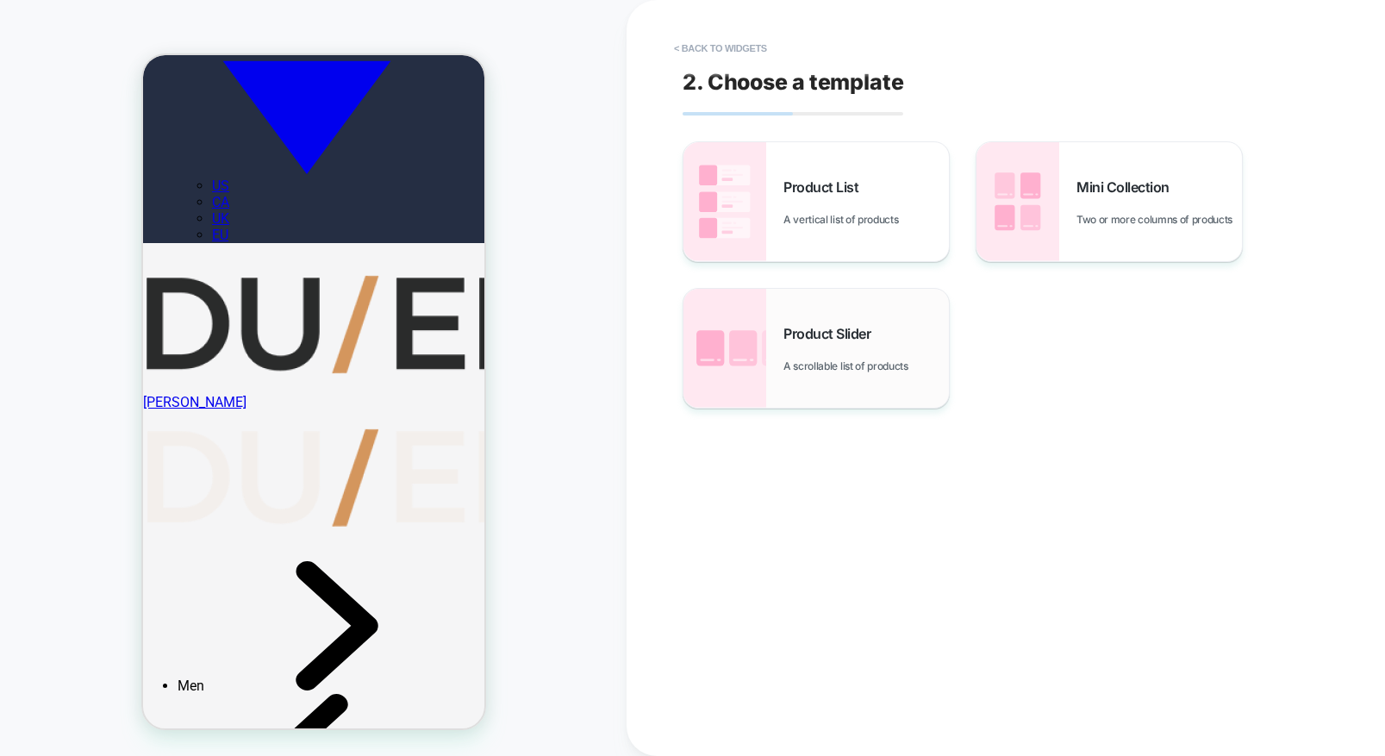
click at [775, 346] on div "Product Slider A scrollable list of products" at bounding box center [816, 348] width 265 height 119
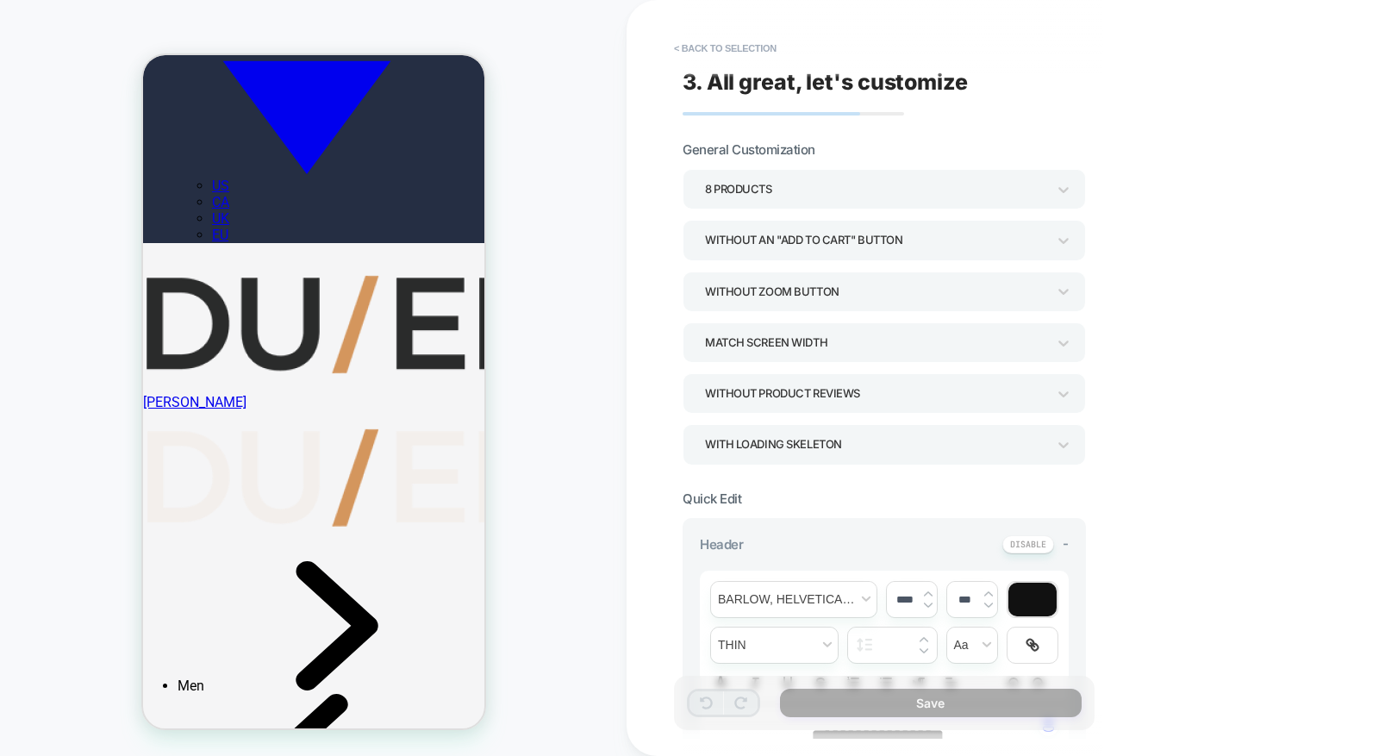
click at [839, 186] on div "8 Products" at bounding box center [875, 189] width 341 height 23
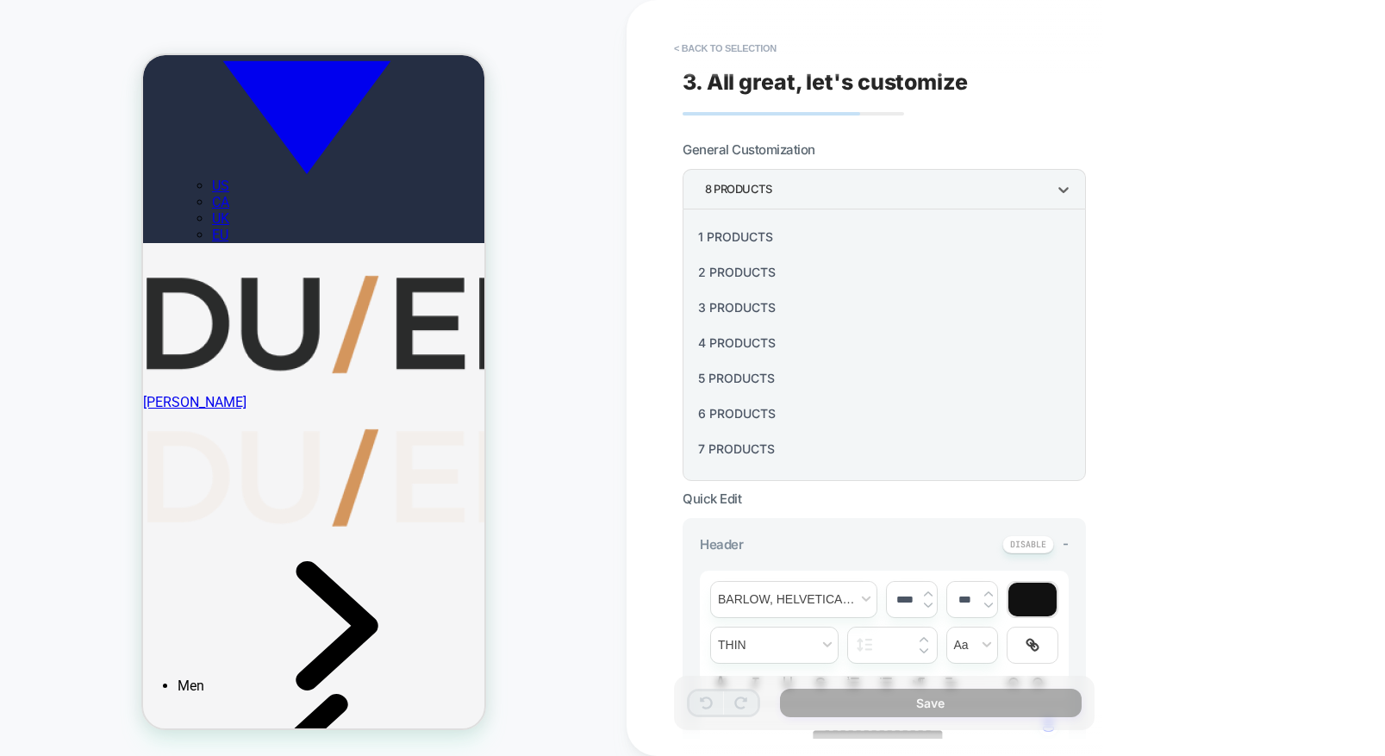
click at [917, 186] on div at bounding box center [692, 378] width 1385 height 756
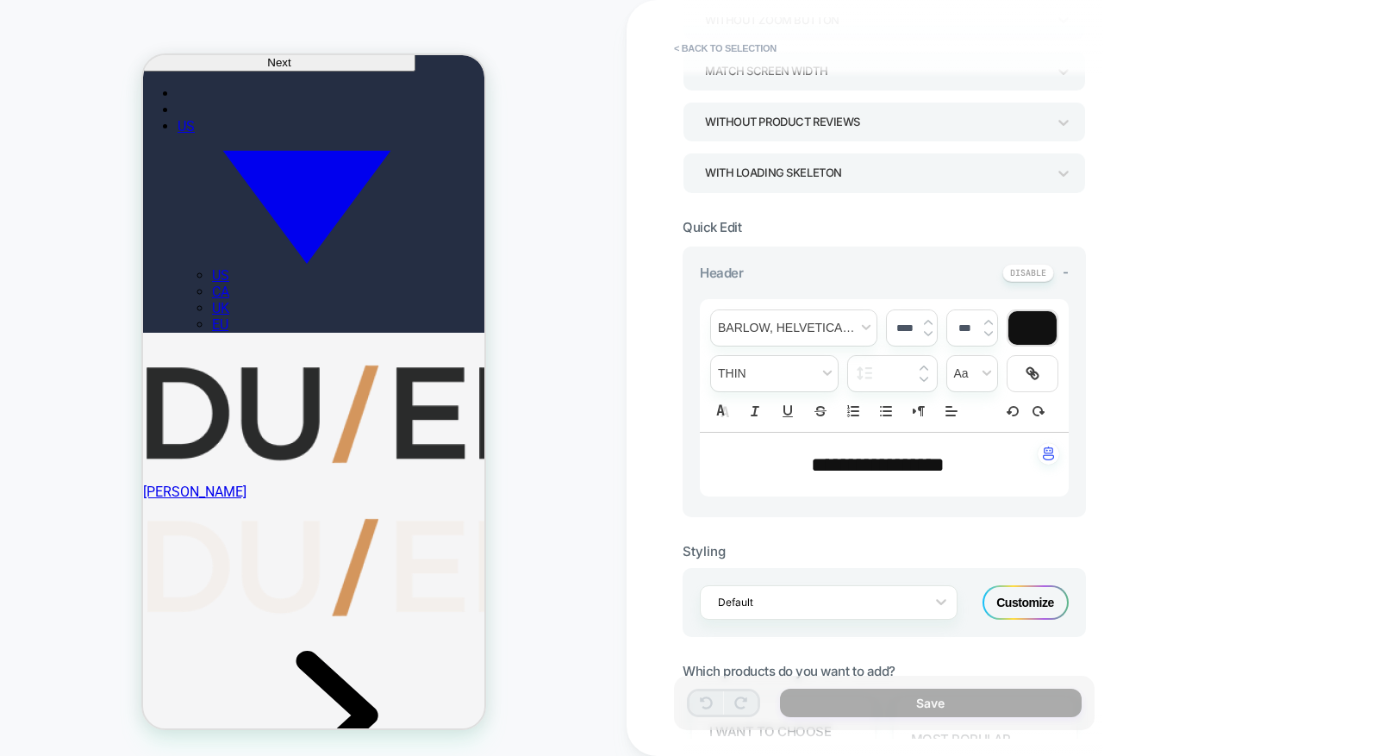
scroll to position [447, 0]
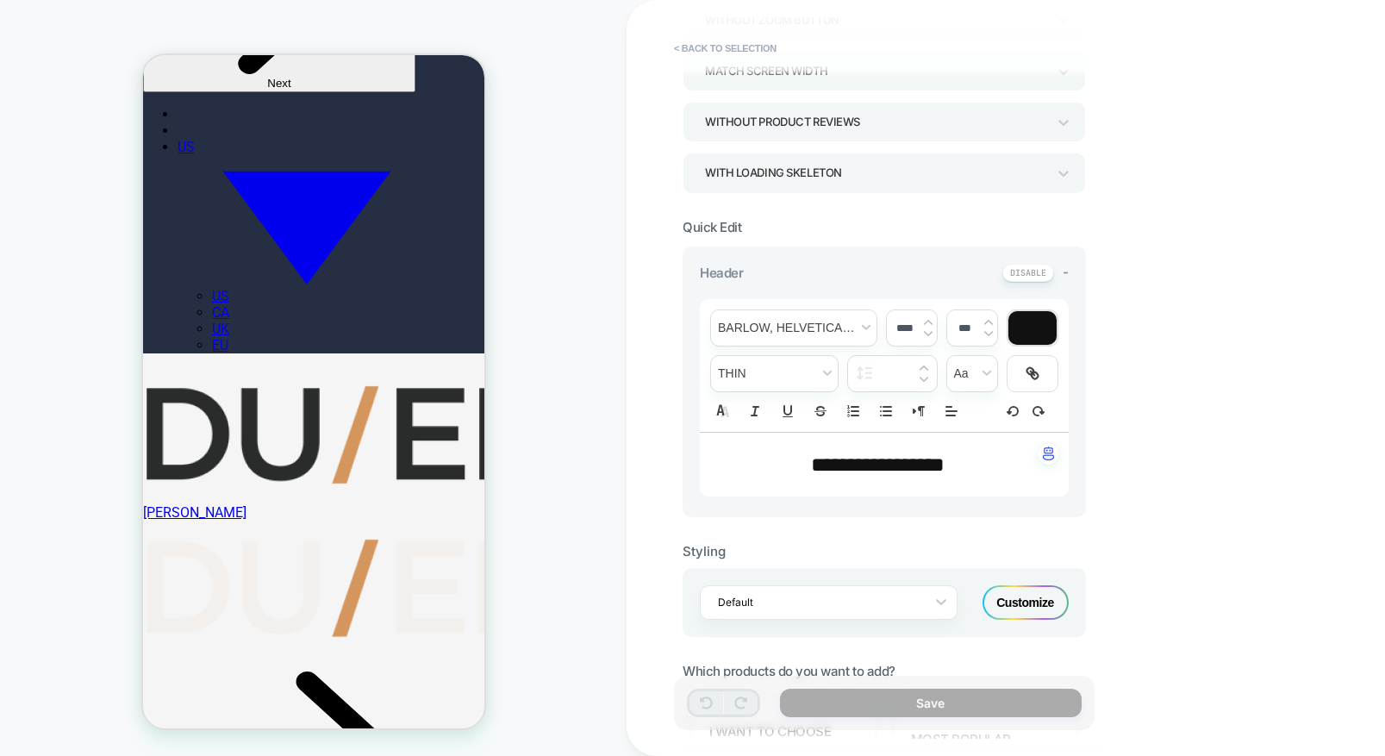
click at [825, 460] on span "**********" at bounding box center [878, 464] width 134 height 21
type input "****"
click at [825, 460] on span "**********" at bounding box center [878, 464] width 134 height 21
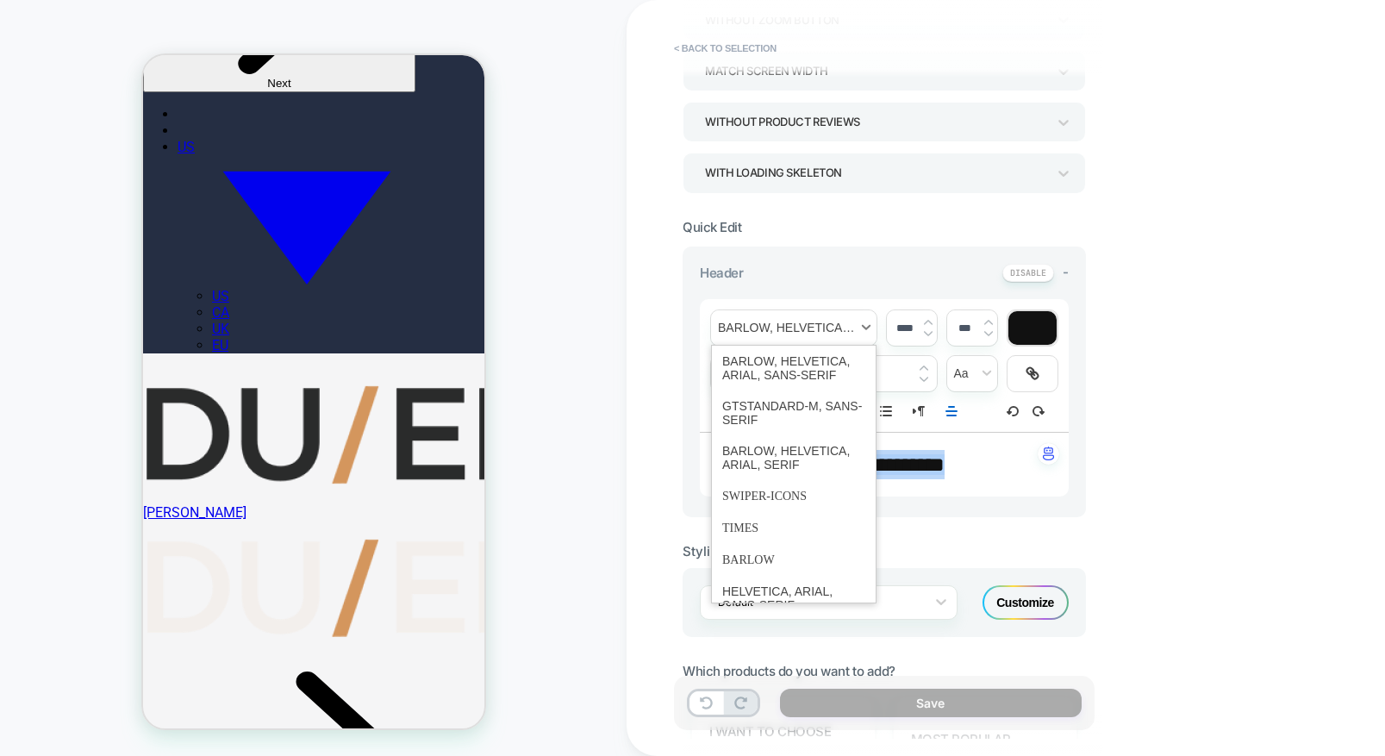
click at [857, 325] on span "font" at bounding box center [793, 327] width 165 height 35
click at [782, 450] on span "font" at bounding box center [793, 457] width 143 height 45
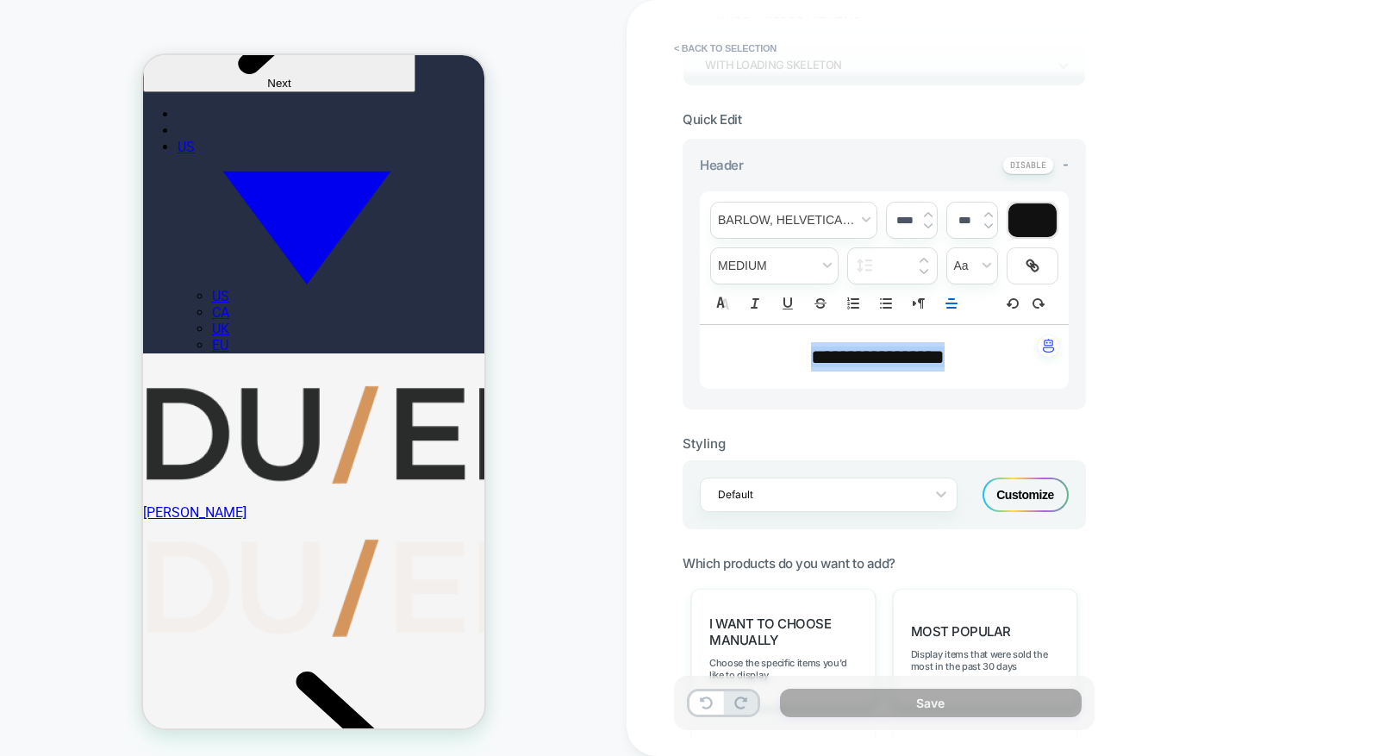
scroll to position [397, 0]
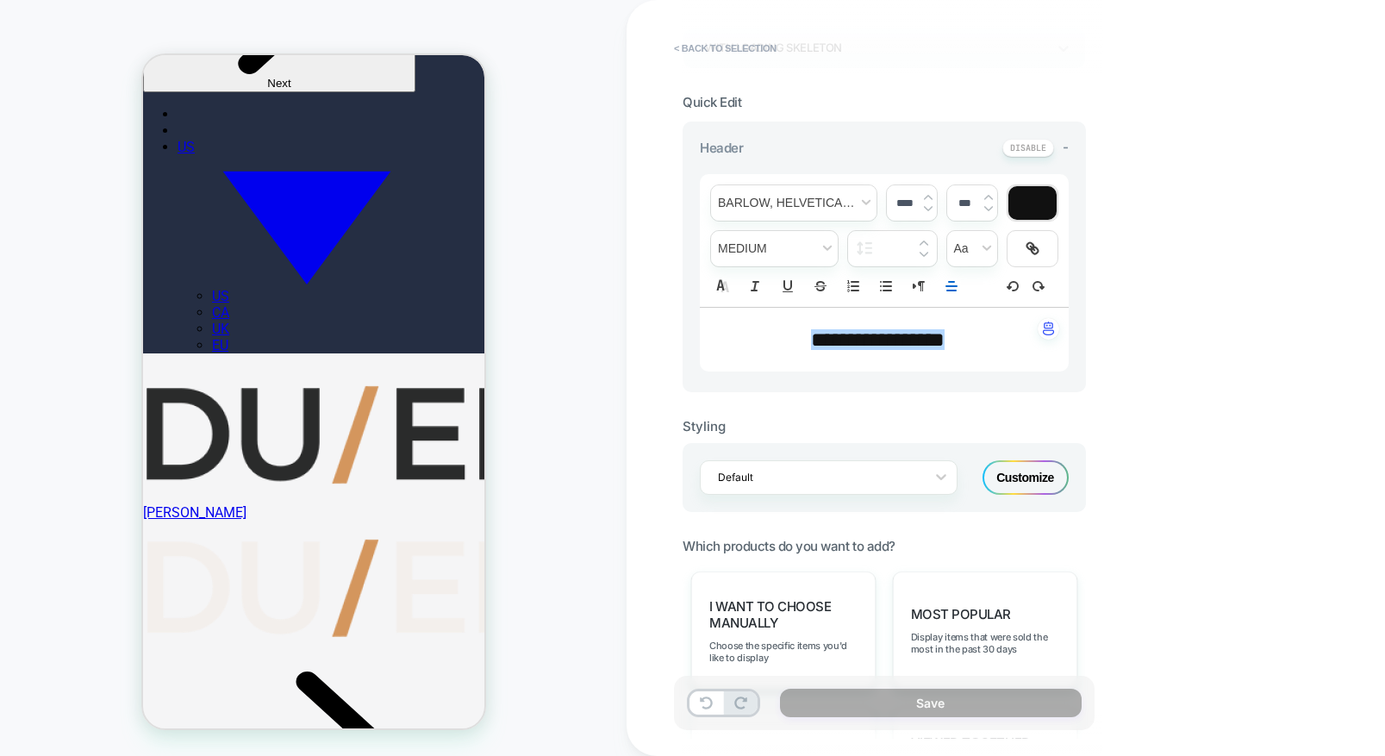
click at [1032, 483] on div "Customize" at bounding box center [1026, 477] width 86 height 34
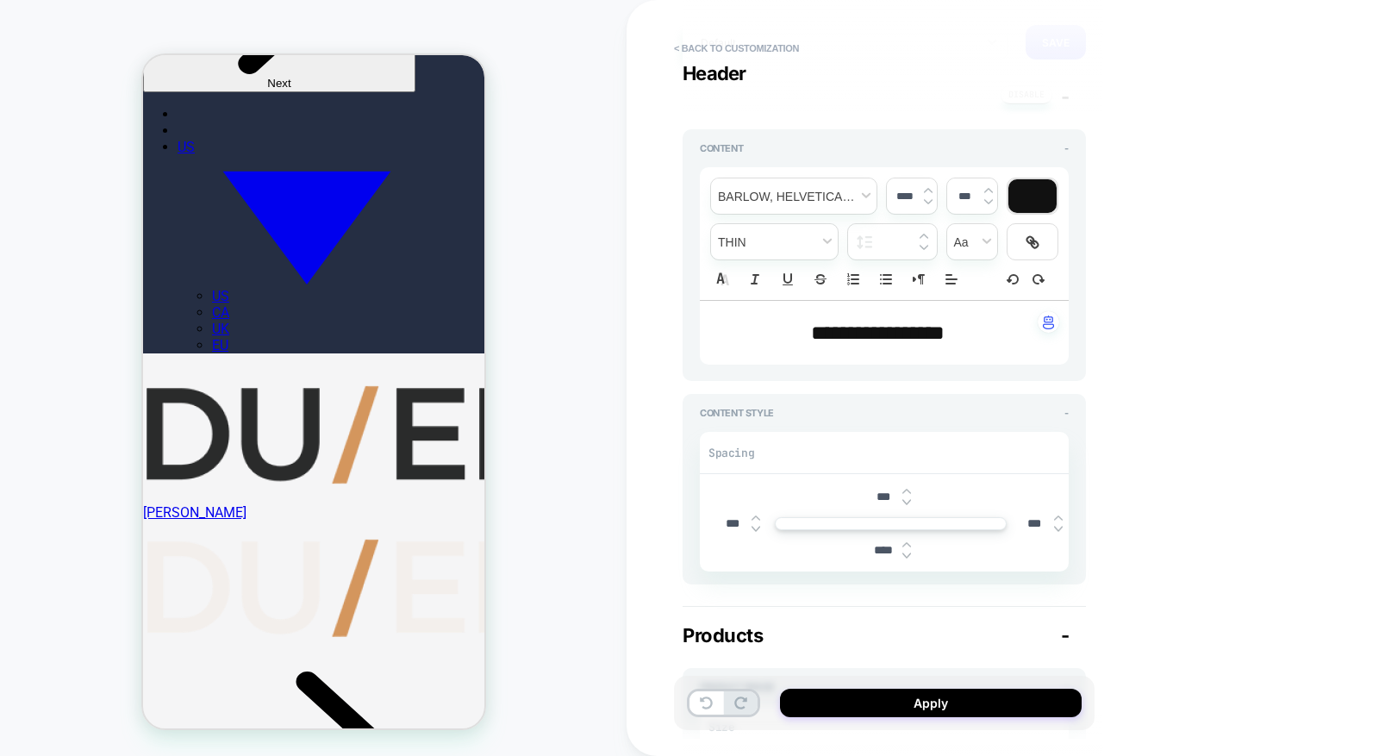
scroll to position [67, 0]
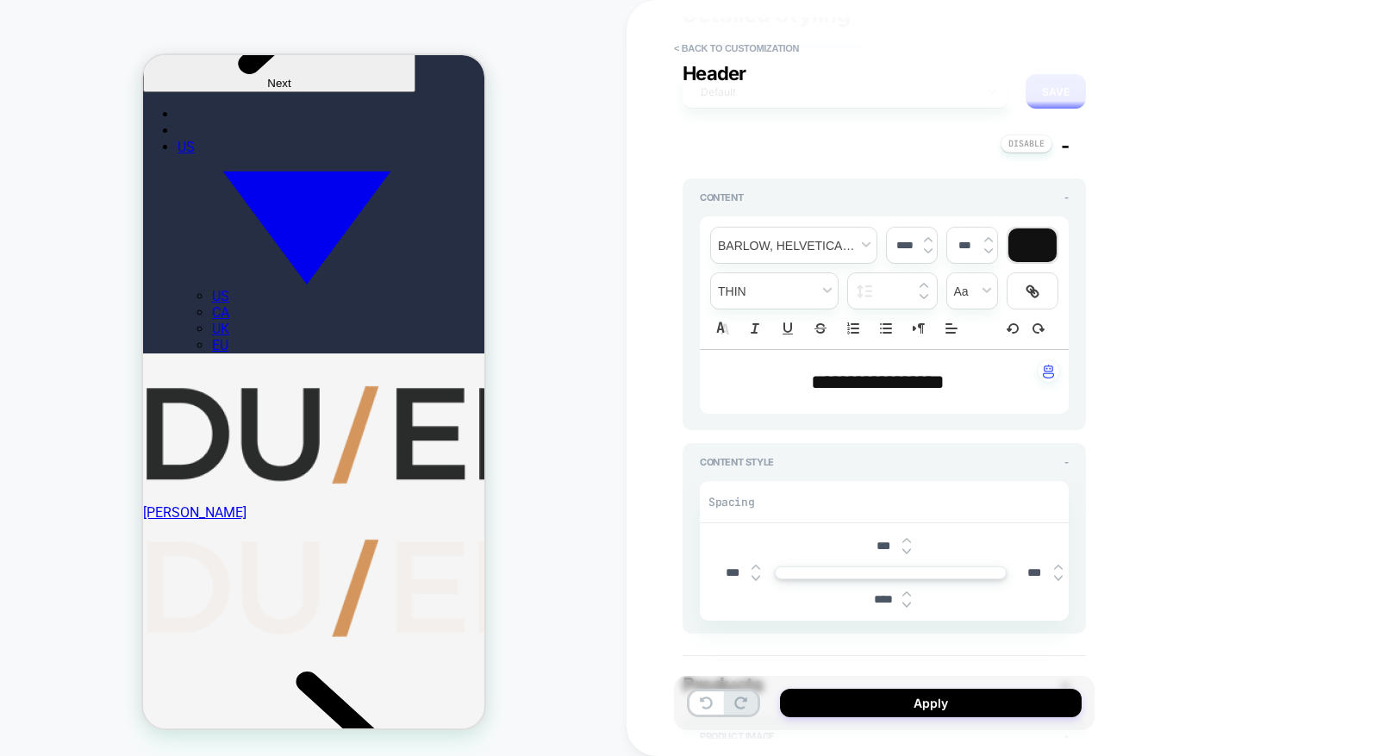
type textarea "*"
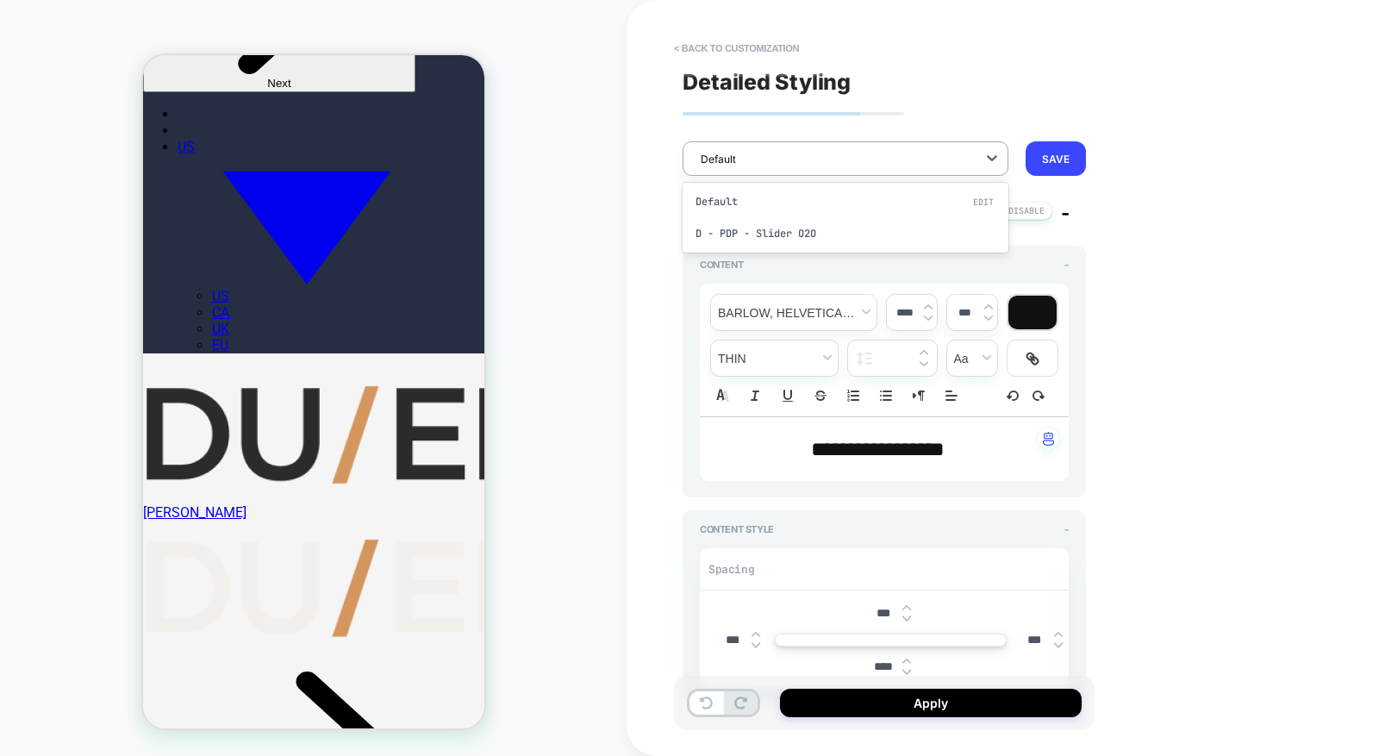
drag, startPoint x: 746, startPoint y: 159, endPoint x: 729, endPoint y: 157, distance: 16.5
click at [746, 159] on div at bounding box center [834, 159] width 267 height 16
click at [724, 156] on div at bounding box center [834, 159] width 267 height 16
type input "***"
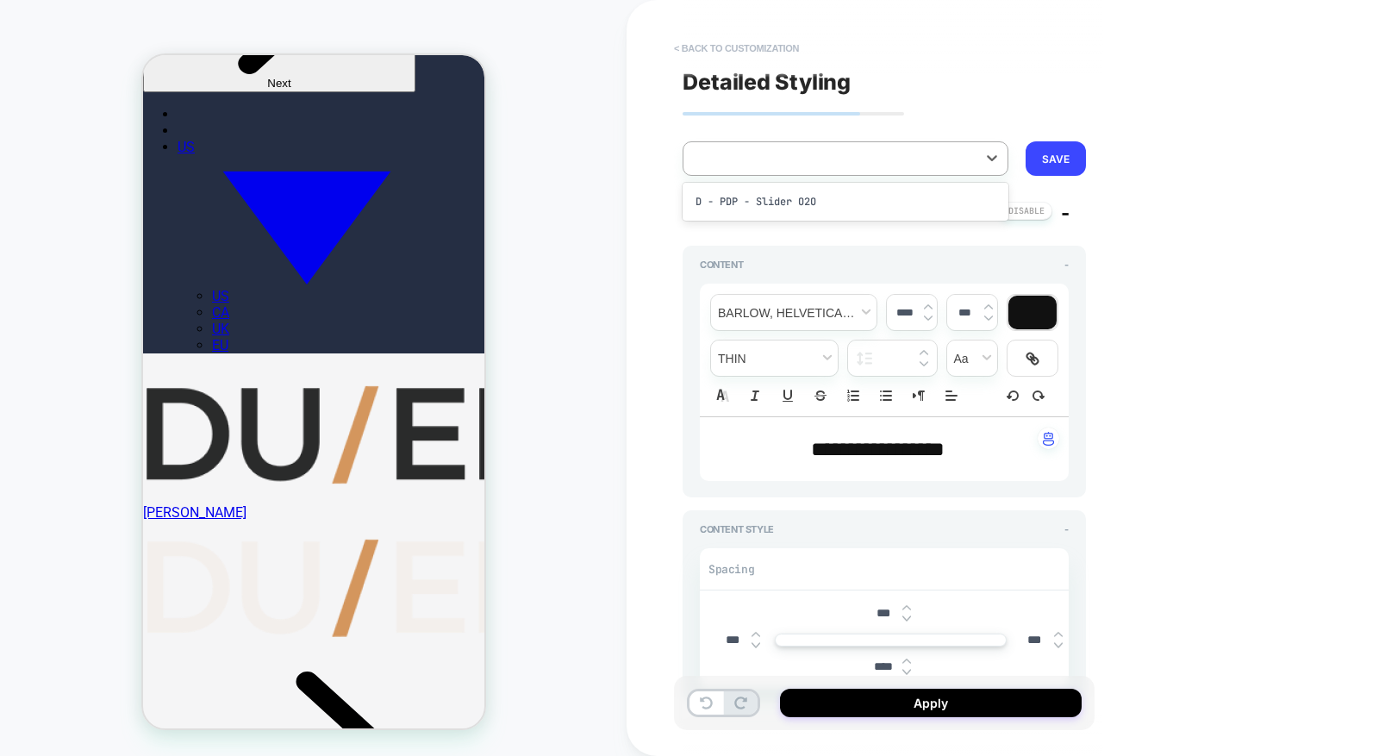
click at [750, 45] on button "< Back to customization" at bounding box center [736, 48] width 142 height 28
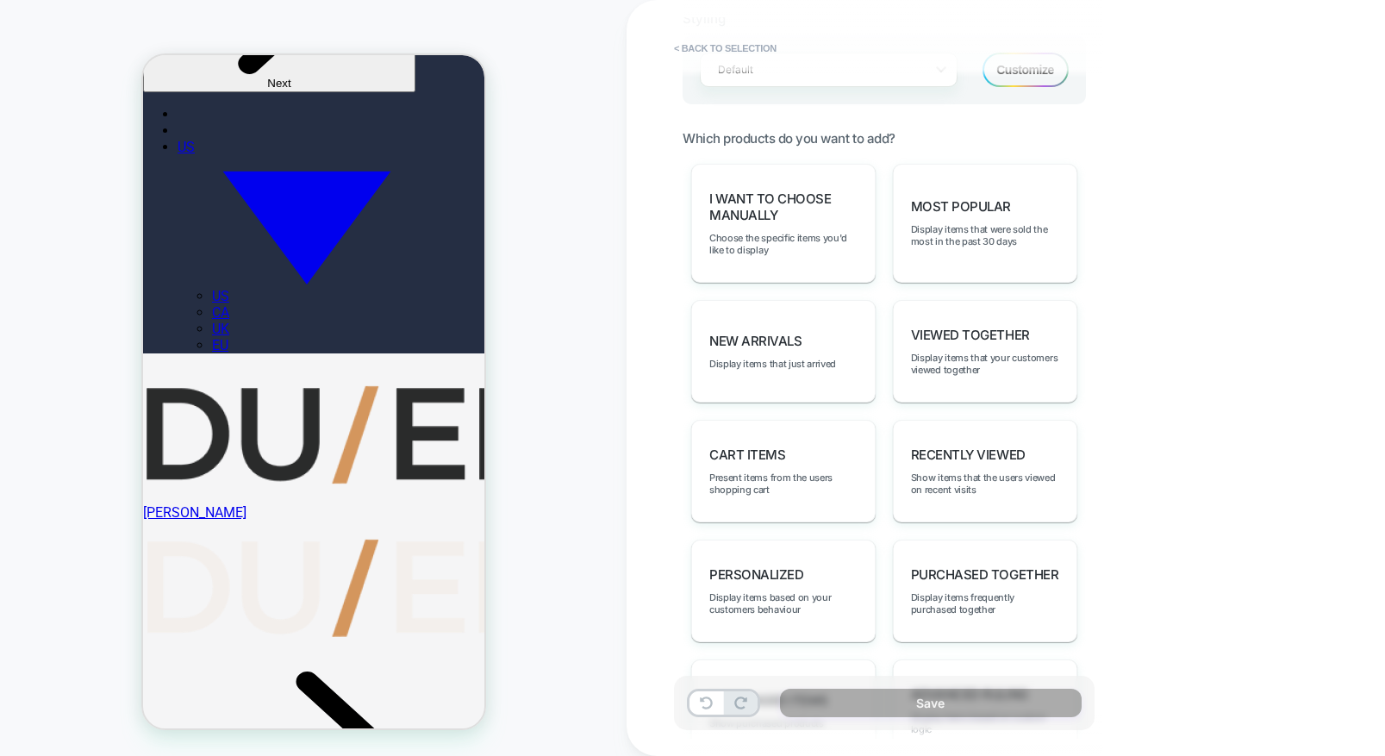
scroll to position [807, 0]
click at [802, 228] on div "I want to choose manually Choose the specific items you'd like to display" at bounding box center [783, 220] width 184 height 119
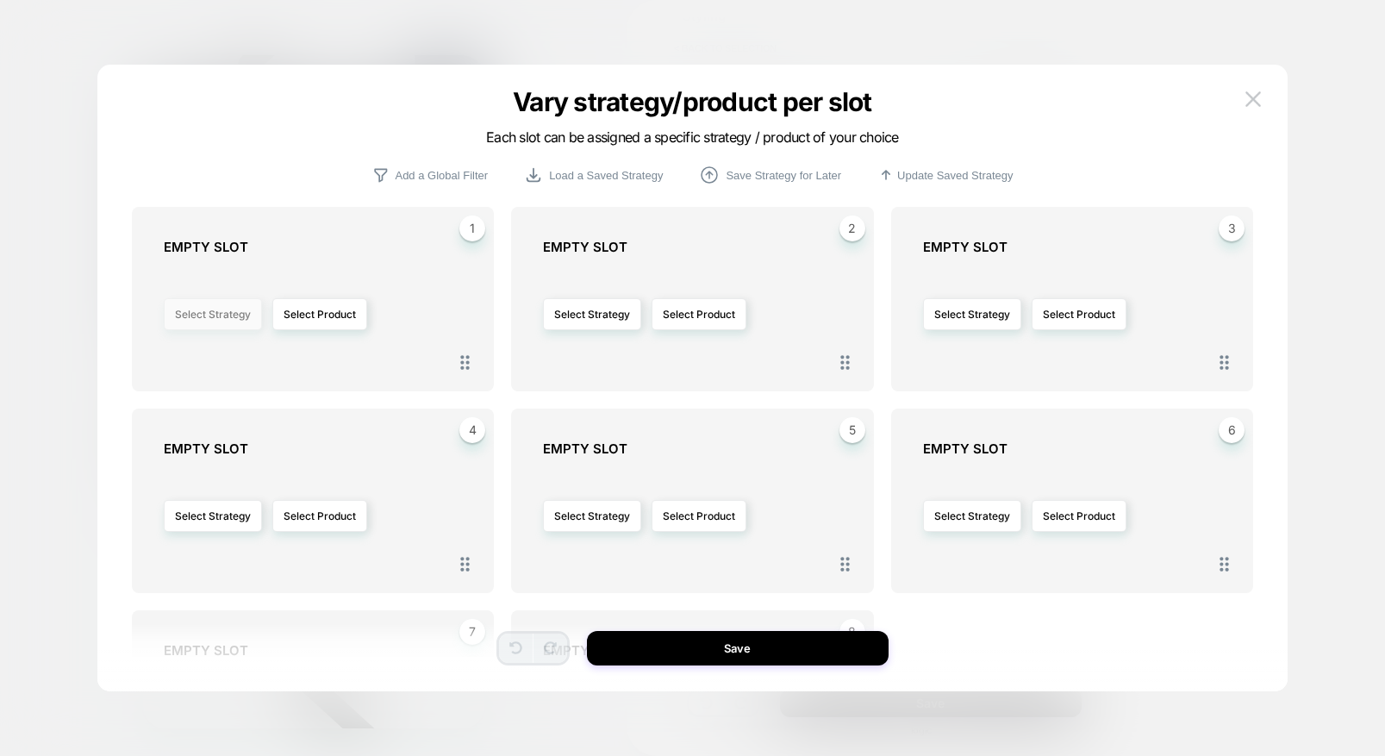
click at [220, 319] on button "Select Strategy" at bounding box center [213, 314] width 98 height 32
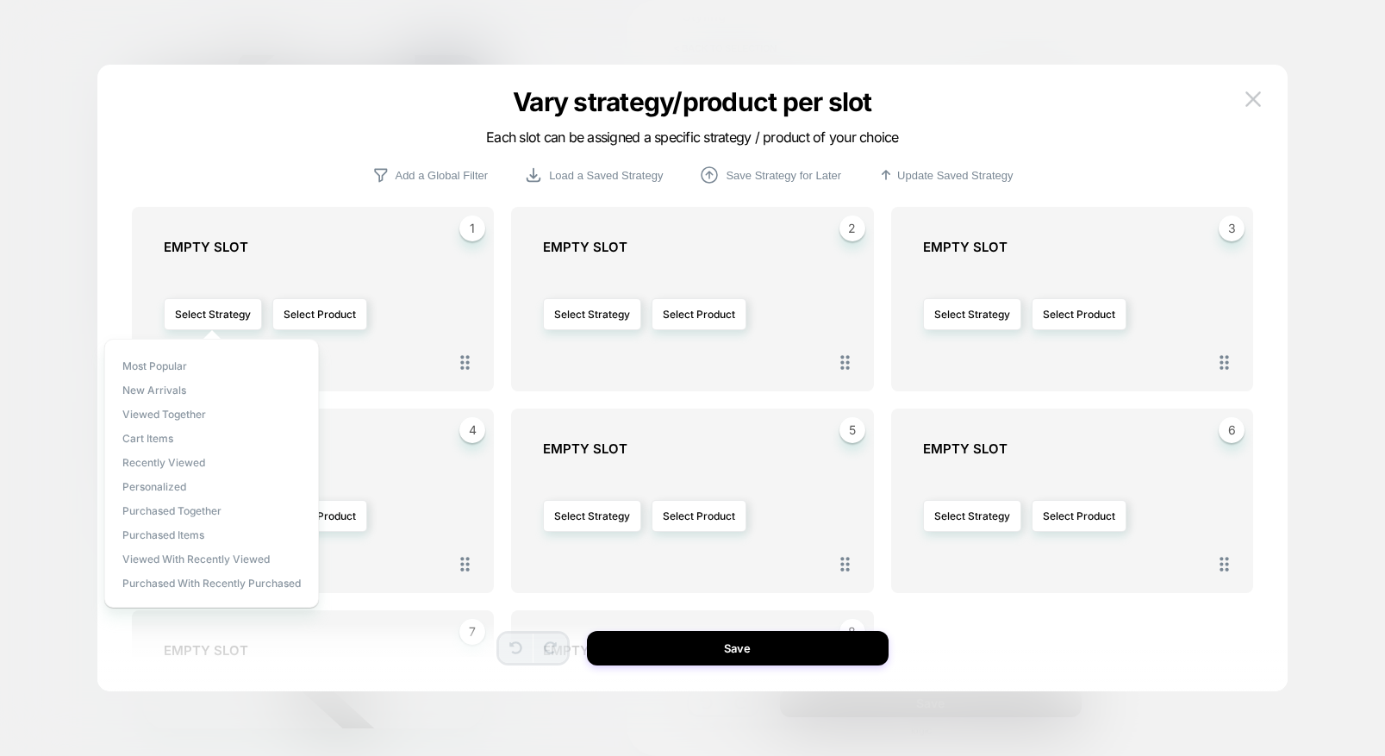
click at [665, 351] on div "Select Strategy Select Product" at bounding box center [701, 315] width 316 height 102
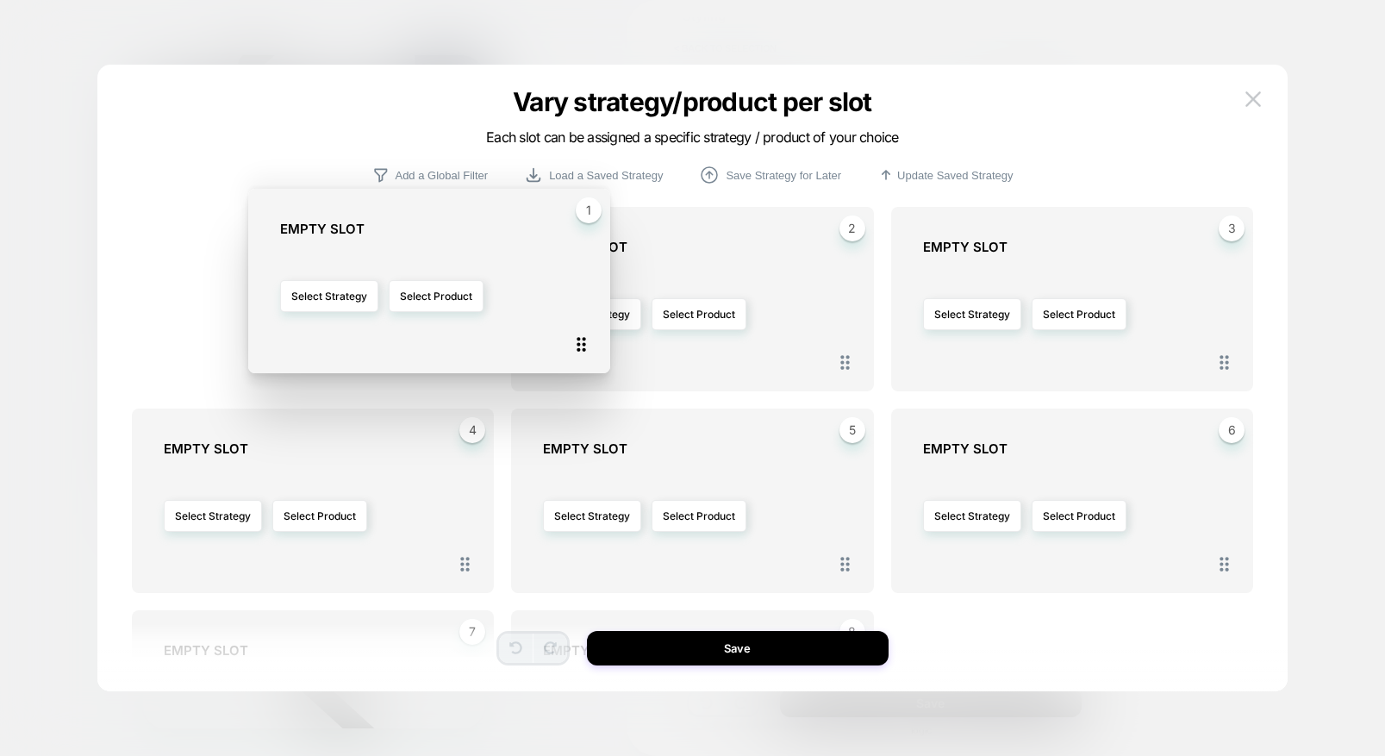
drag, startPoint x: 467, startPoint y: 364, endPoint x: 566, endPoint y: 353, distance: 99.8
click at [578, 352] on icon at bounding box center [582, 344] width 9 height 15
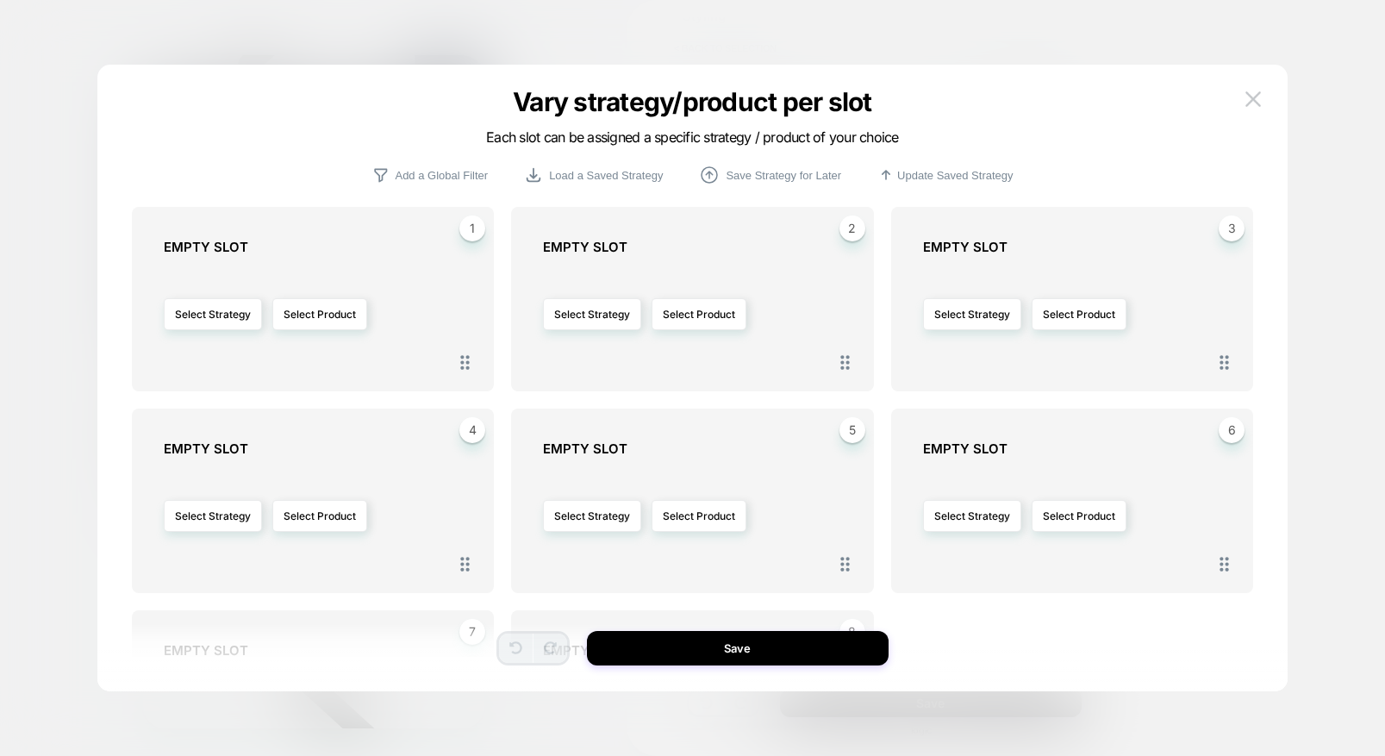
click at [1239, 99] on div "1 EMPTY SLOT Select Strategy Select Product 2 EMPTY SLOT Select Strategy Select…" at bounding box center [684, 378] width 1139 height 558
click at [1249, 100] on img at bounding box center [1254, 98] width 16 height 15
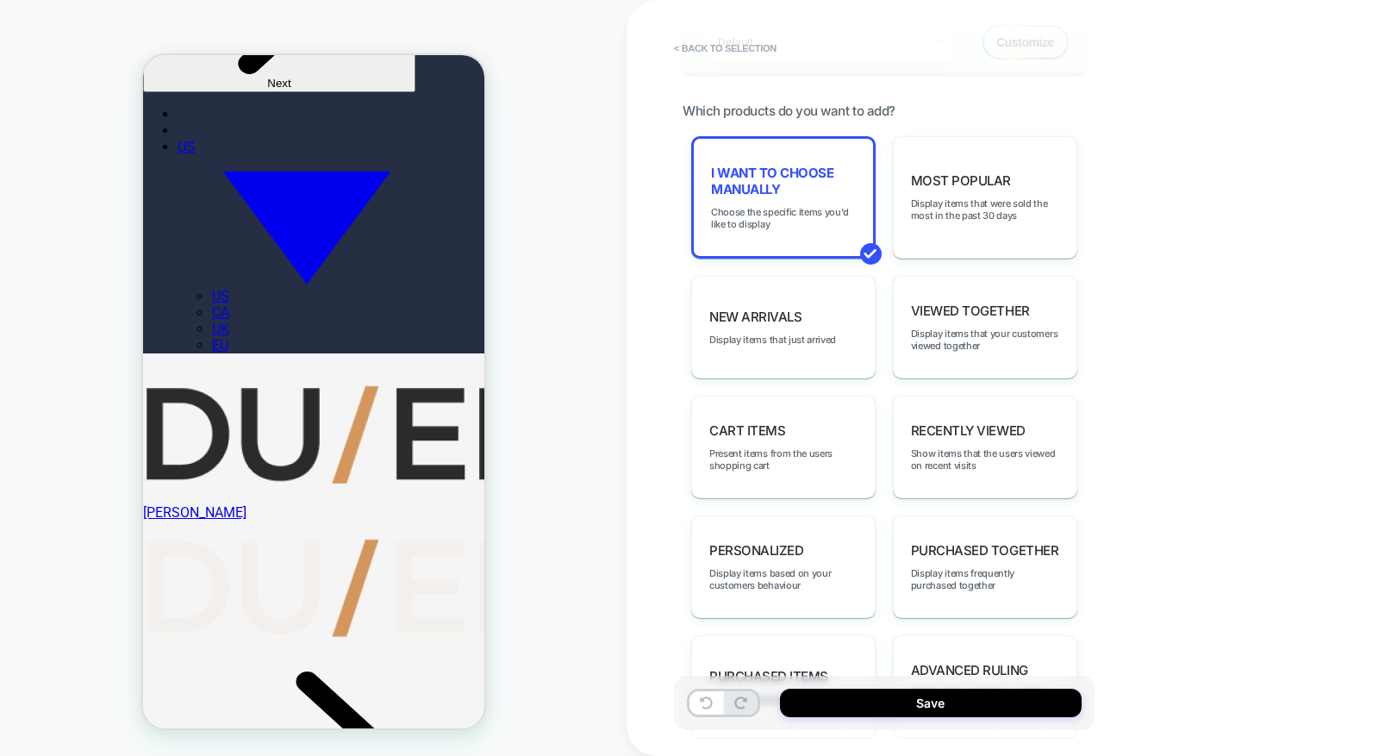
scroll to position [815, 0]
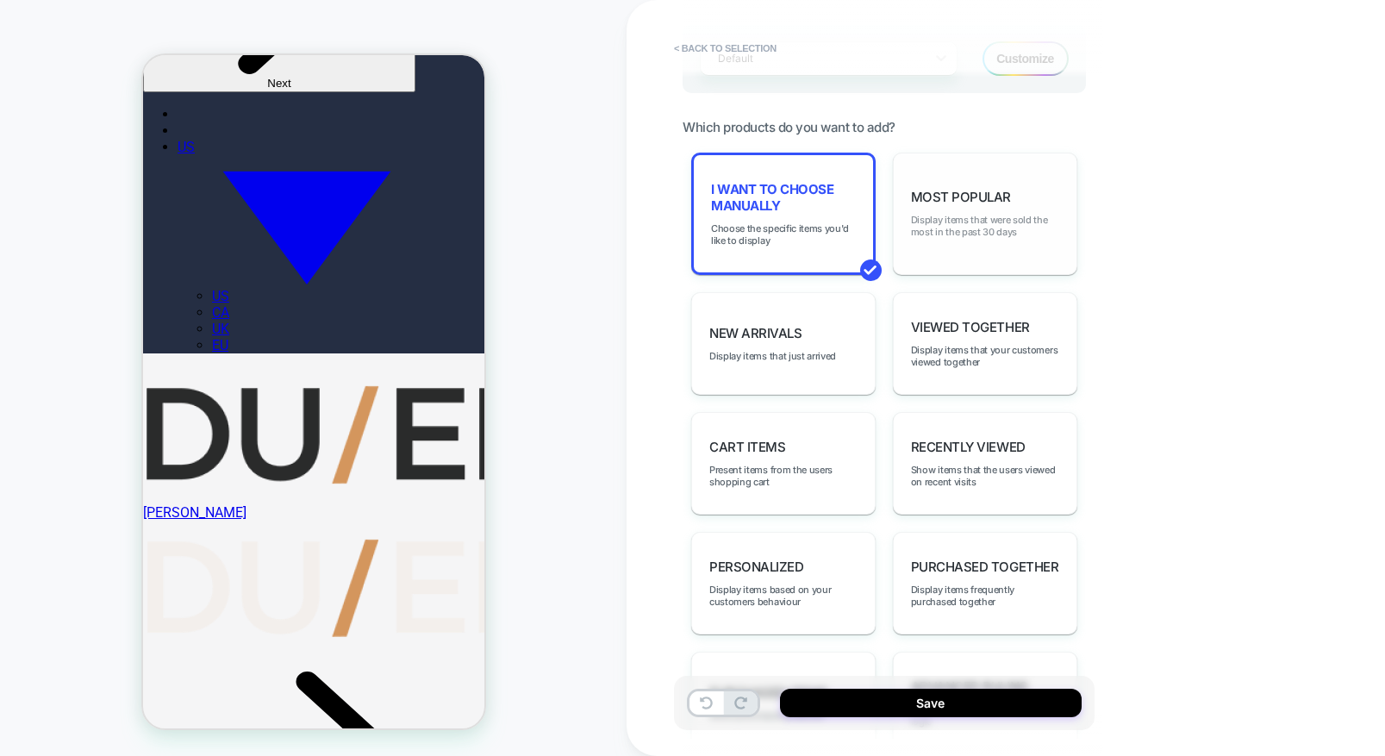
click at [984, 228] on span "Display items that were sold the most in the past 30 days" at bounding box center [985, 226] width 148 height 24
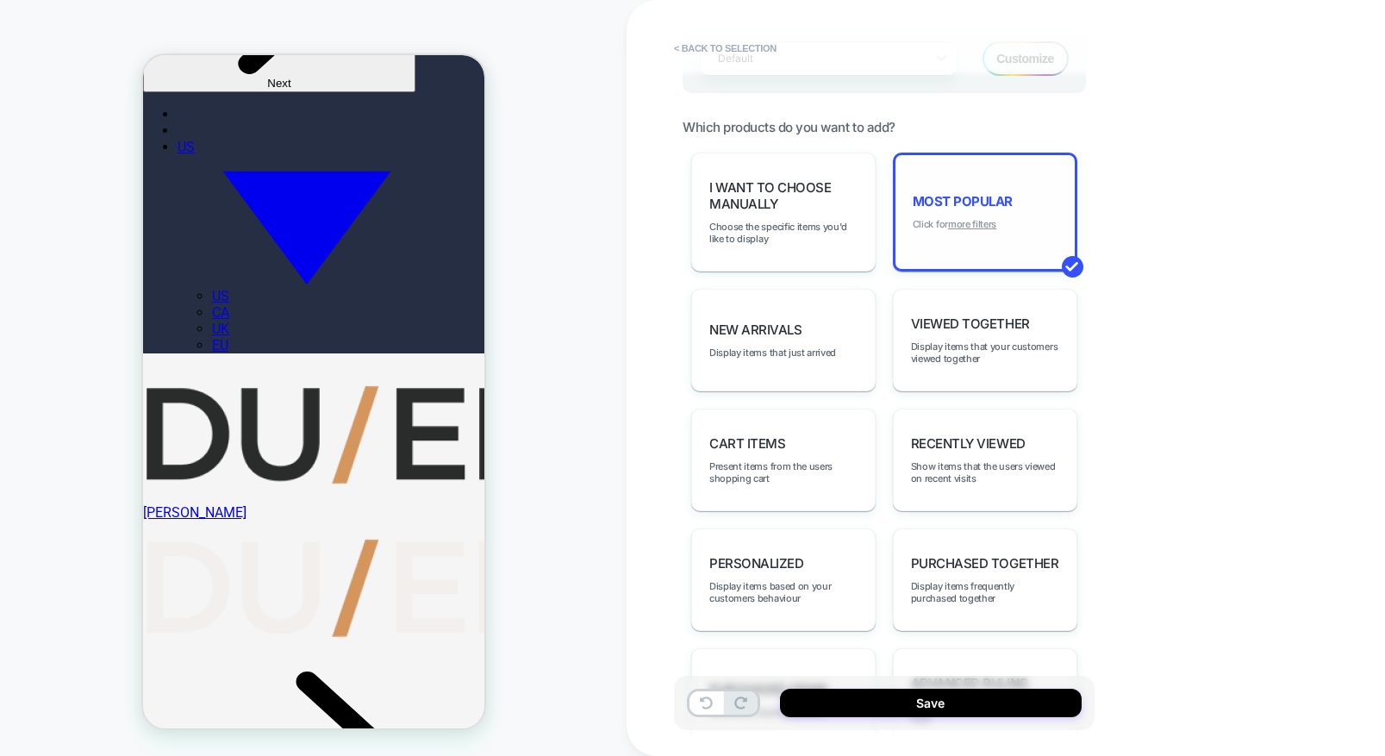
click at [968, 225] on u "more filters" at bounding box center [972, 224] width 48 height 12
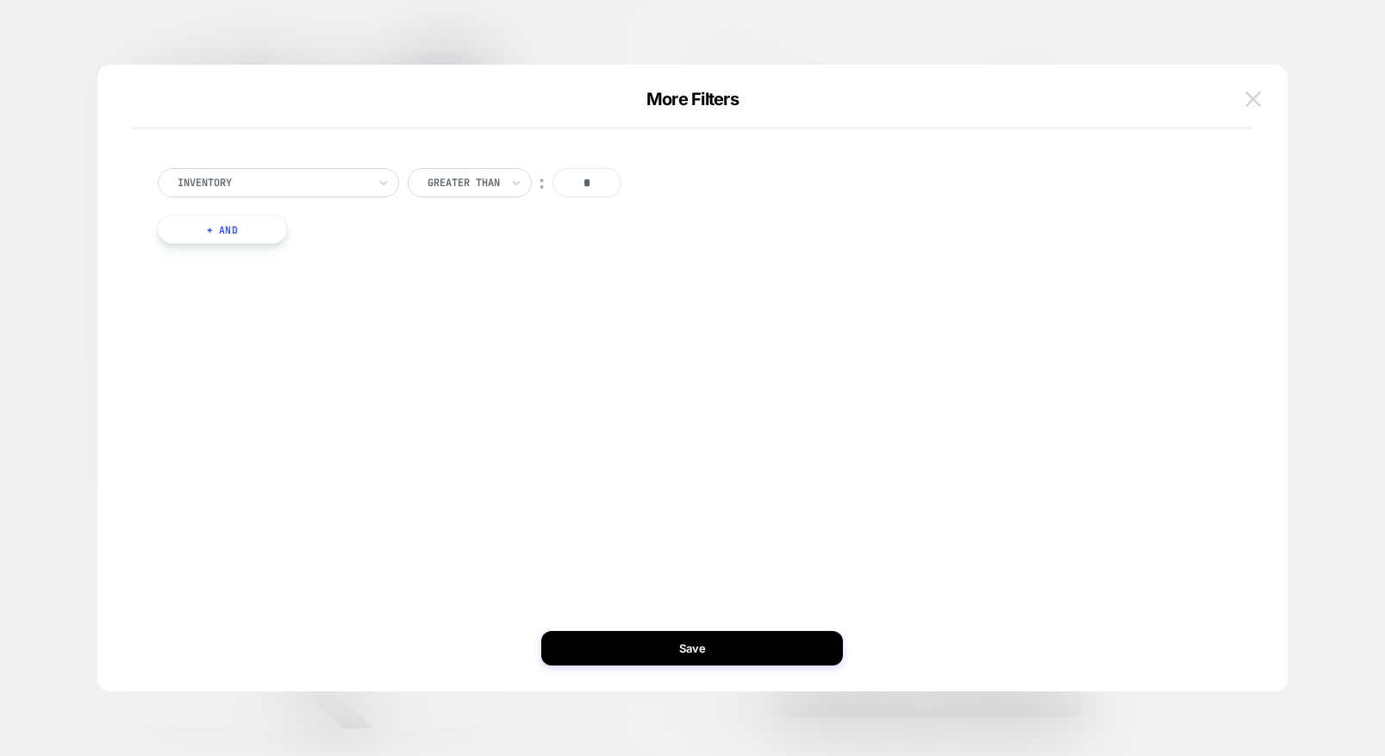
click at [1257, 103] on img at bounding box center [1254, 98] width 16 height 15
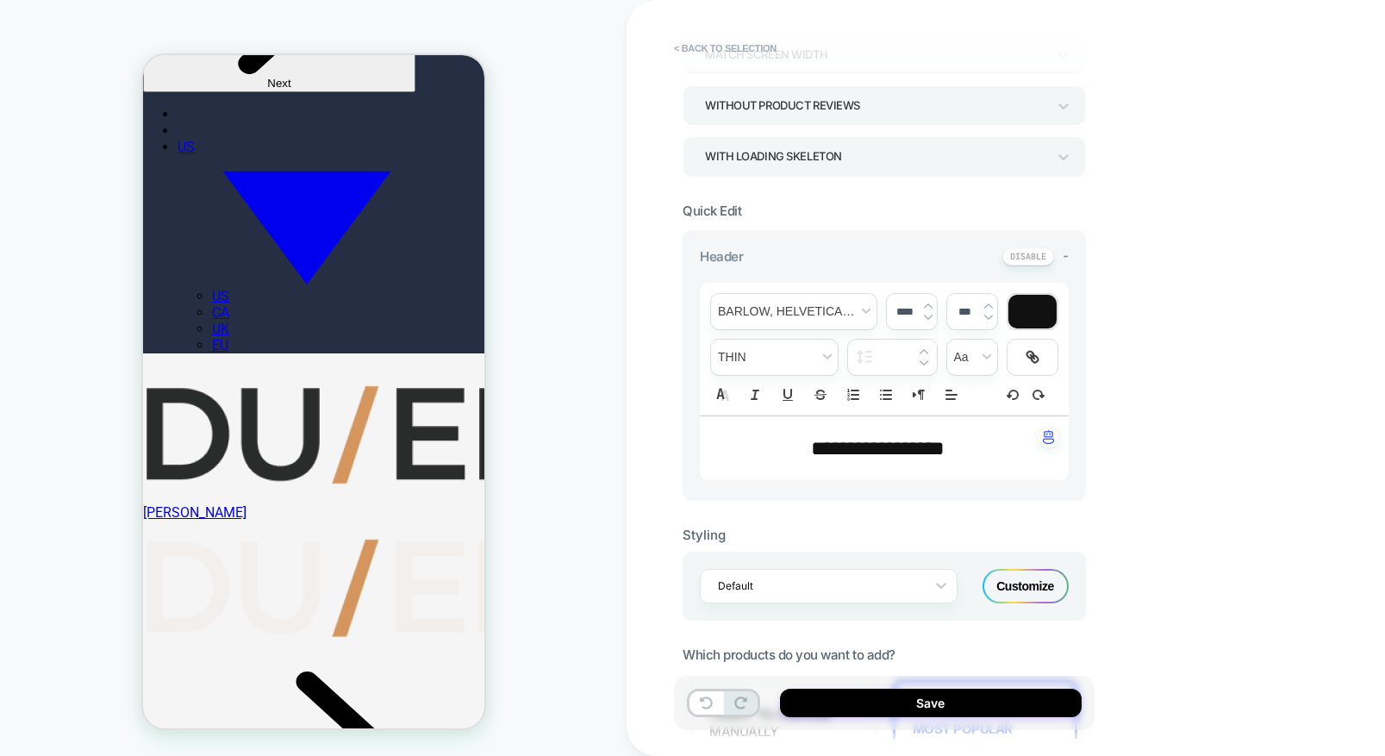
scroll to position [315, 0]
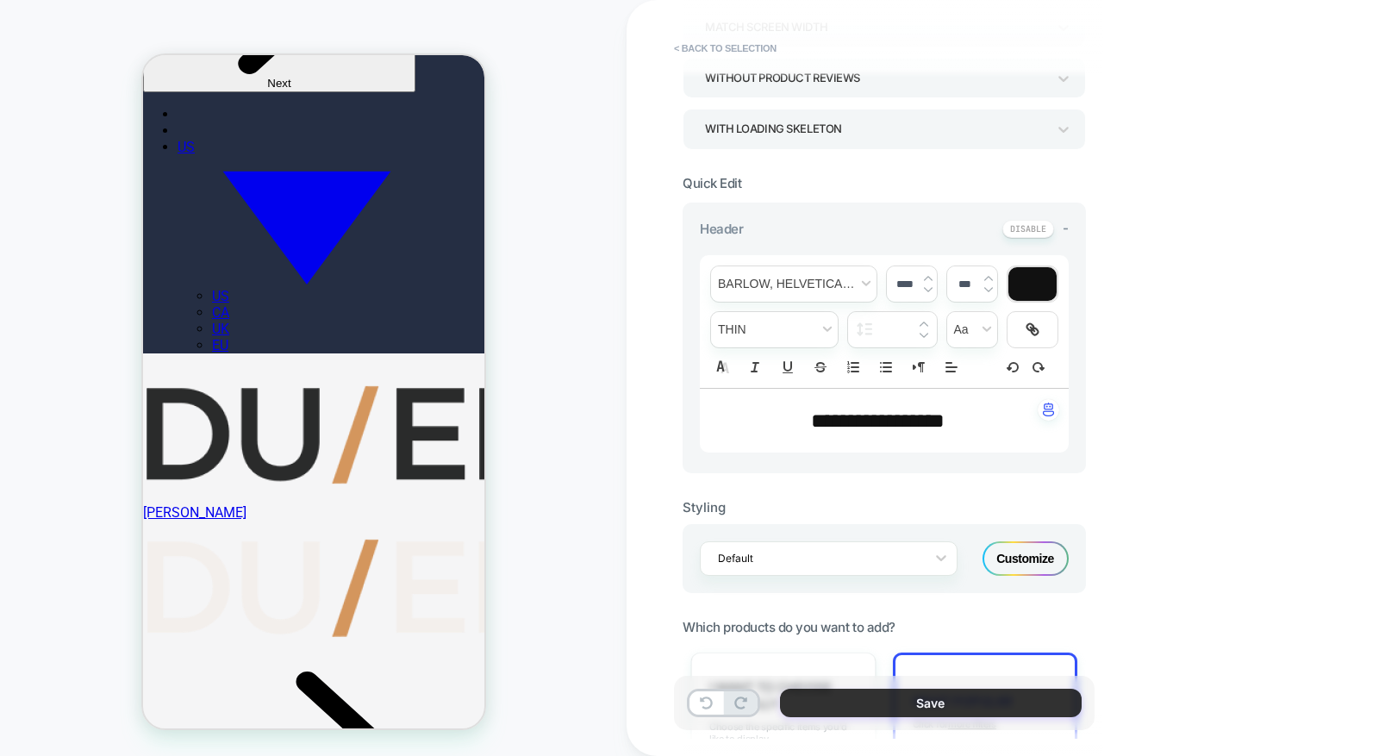
click at [917, 699] on button "Save" at bounding box center [931, 703] width 302 height 28
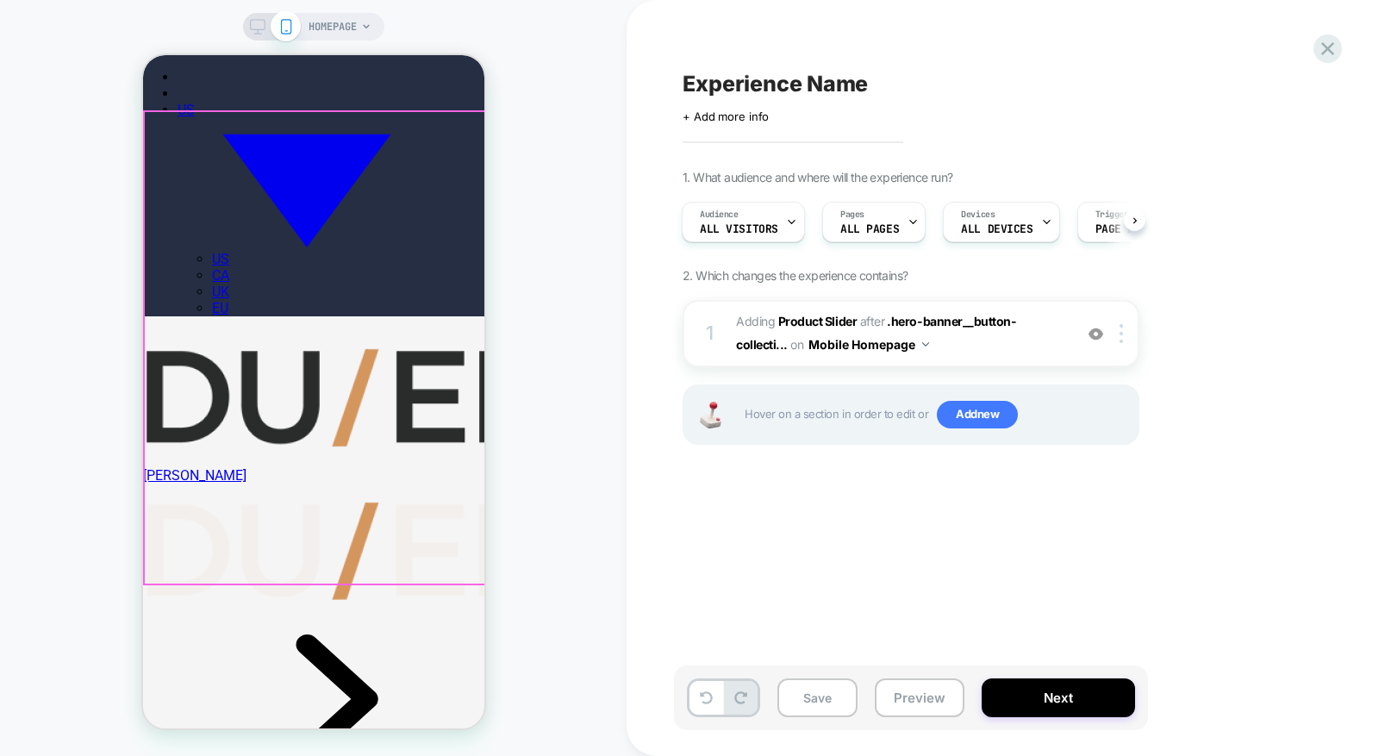
scroll to position [485, 0]
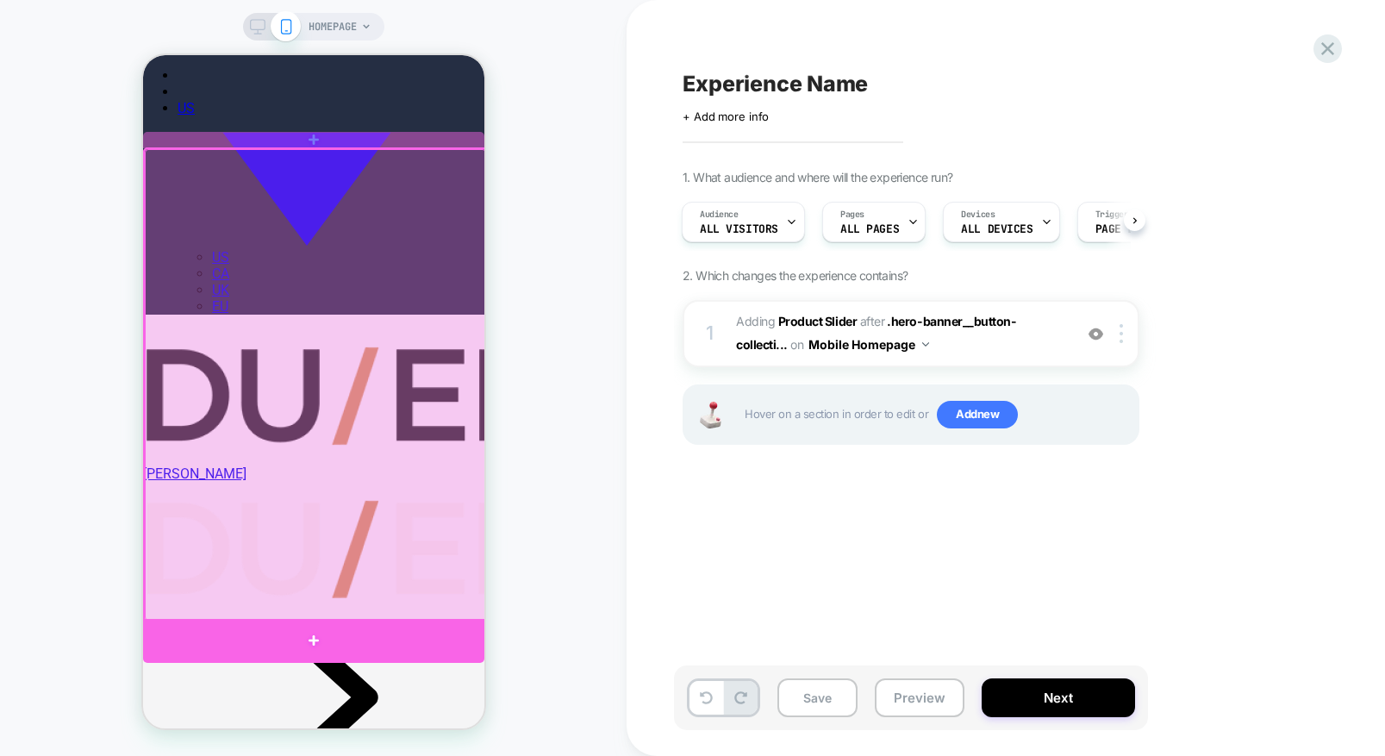
click at [365, 636] on div at bounding box center [312, 641] width 341 height 44
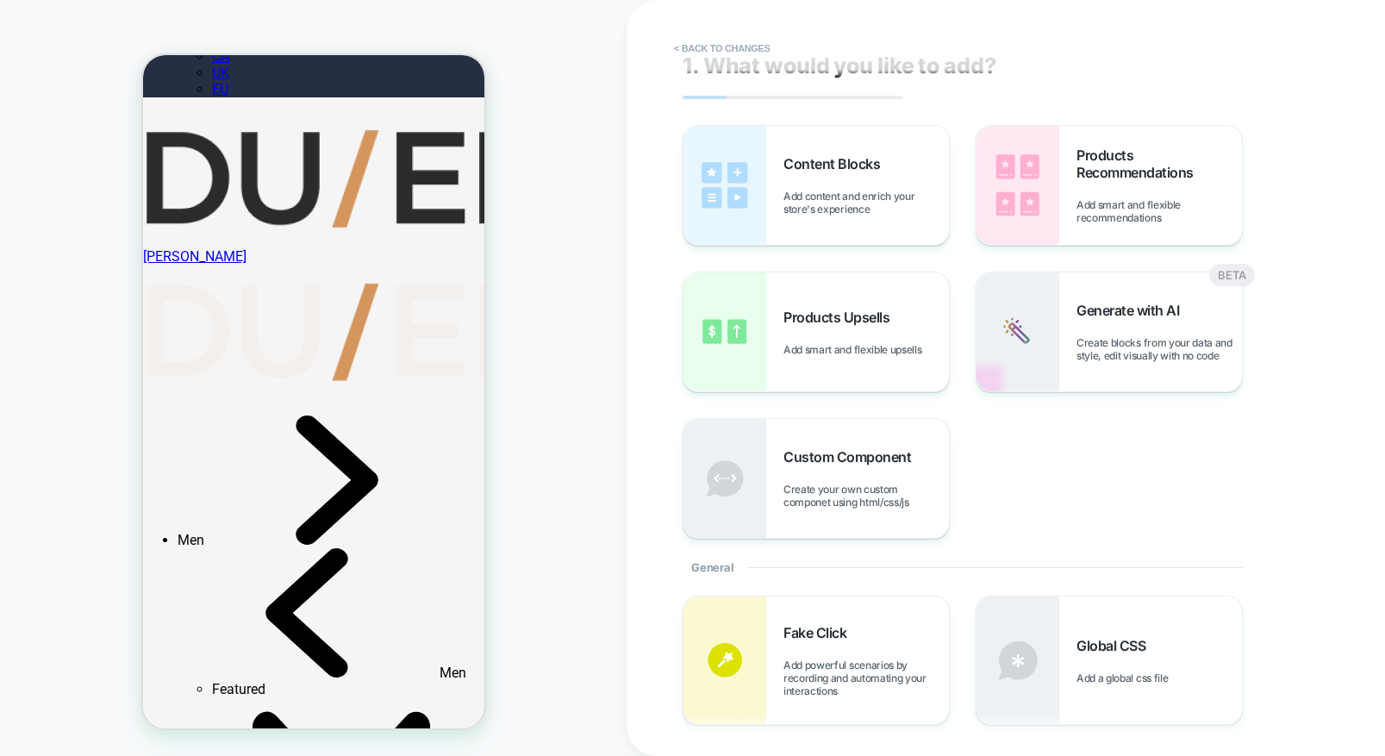
scroll to position [0, 0]
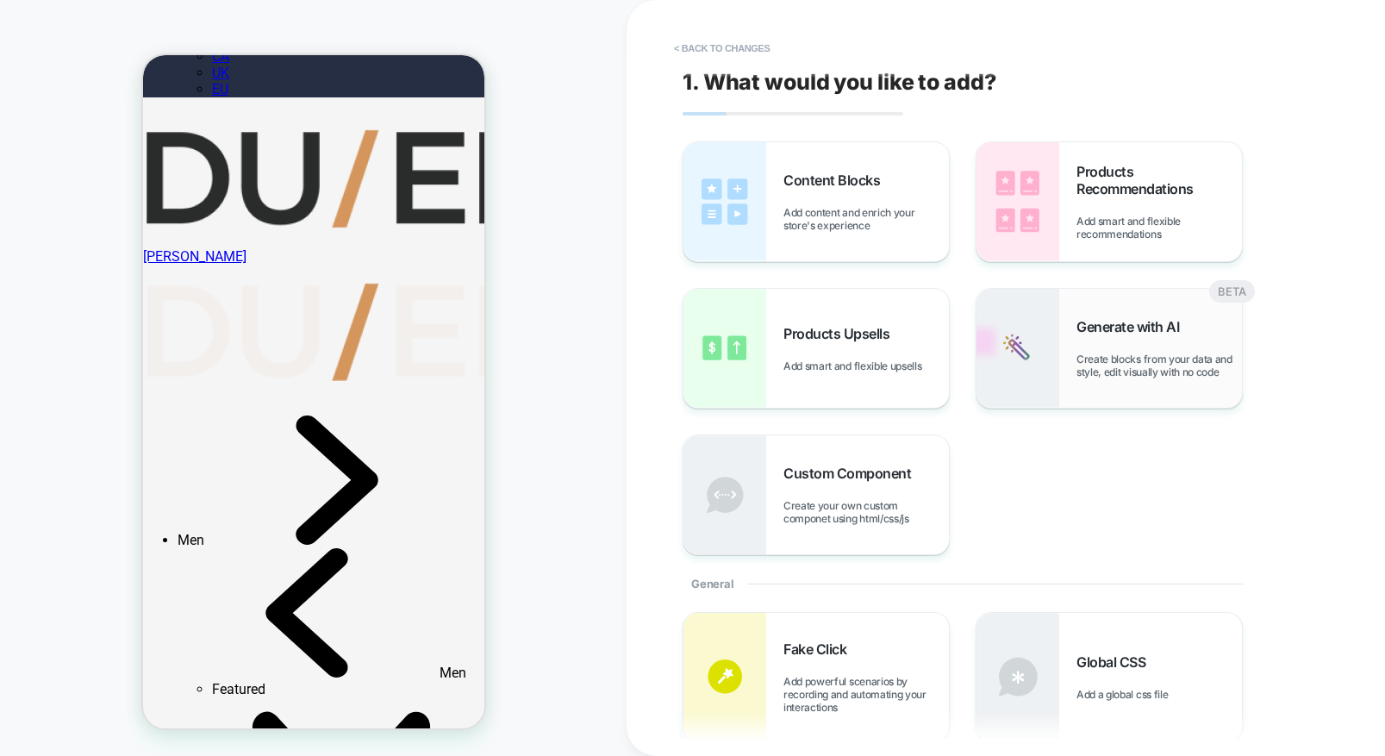
click at [1056, 331] on img at bounding box center [1018, 348] width 83 height 119
type textarea "*"
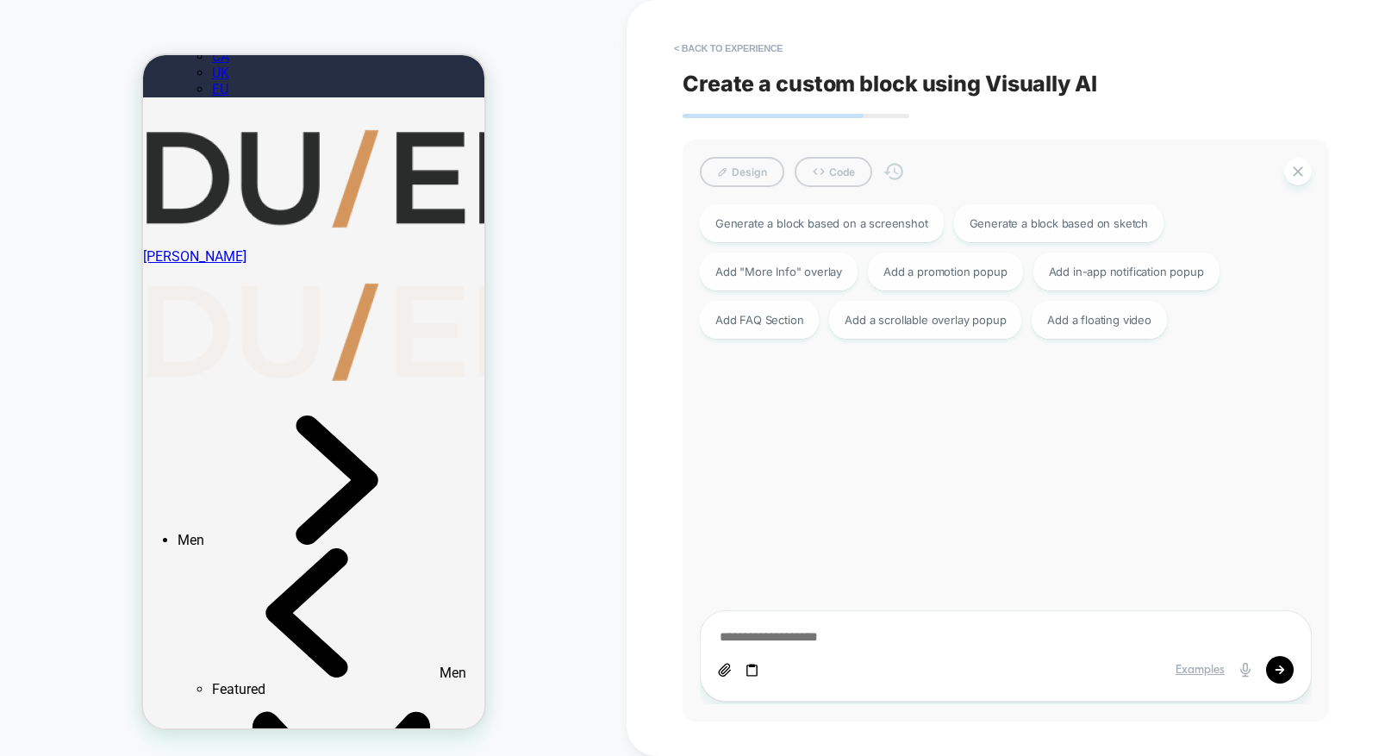
scroll to position [706, 0]
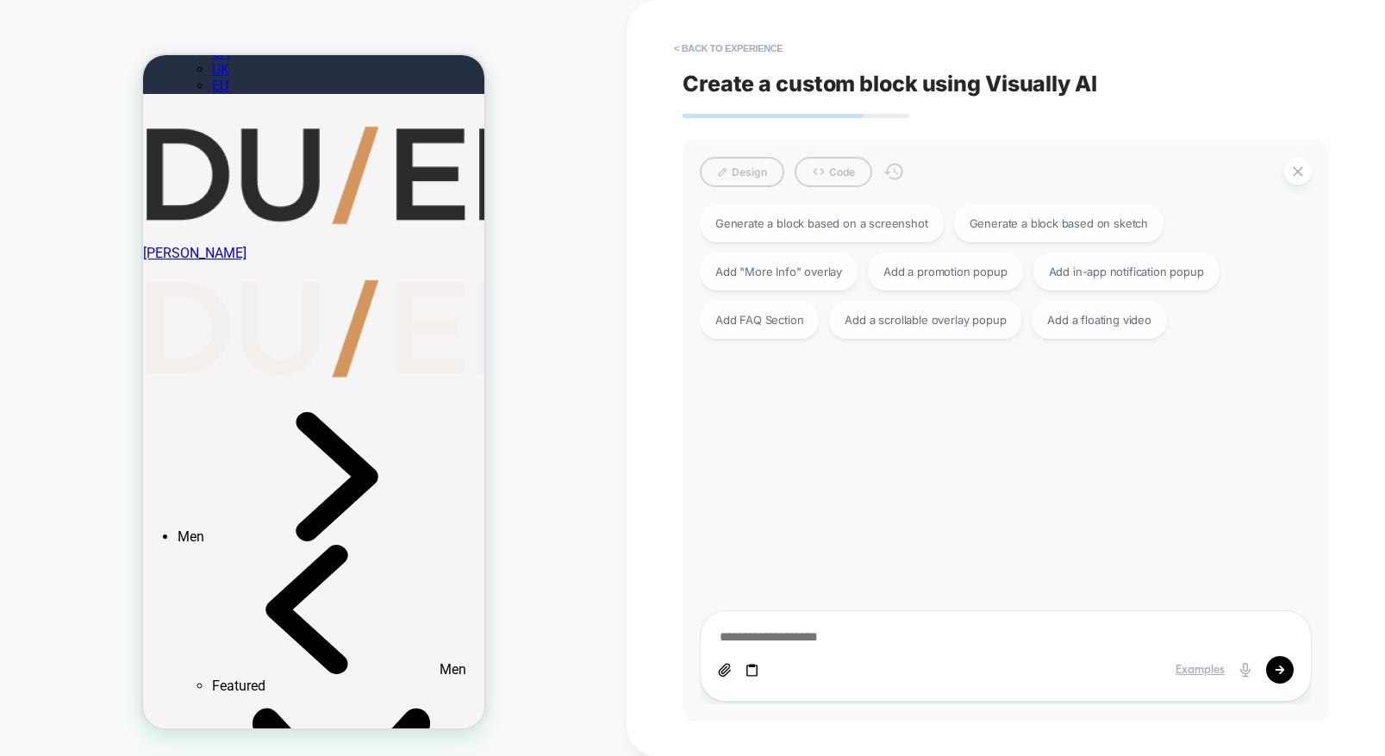
click at [816, 638] on textarea at bounding box center [1006, 637] width 576 height 19
click at [743, 50] on button "< Back to experience" at bounding box center [728, 48] width 126 height 28
click at [746, 152] on button "Yes" at bounding box center [775, 150] width 85 height 27
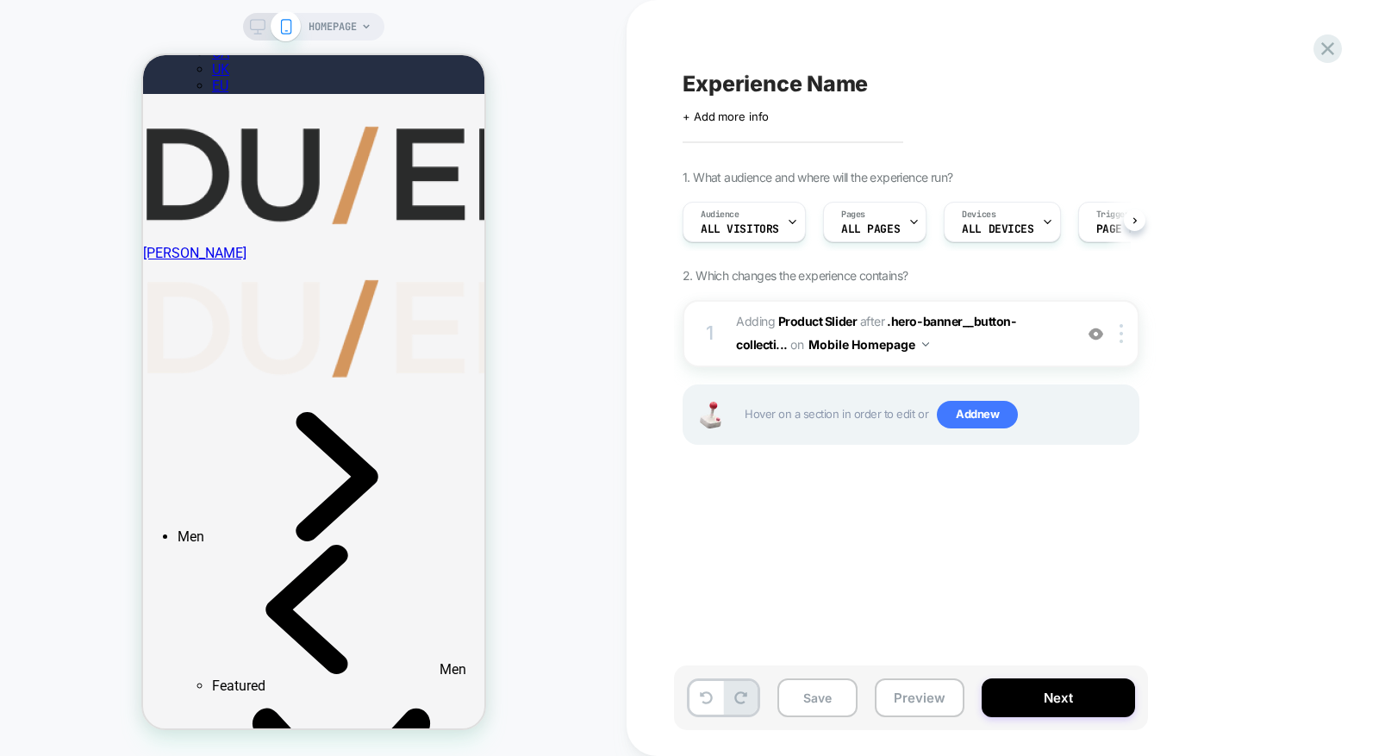
scroll to position [0, 1]
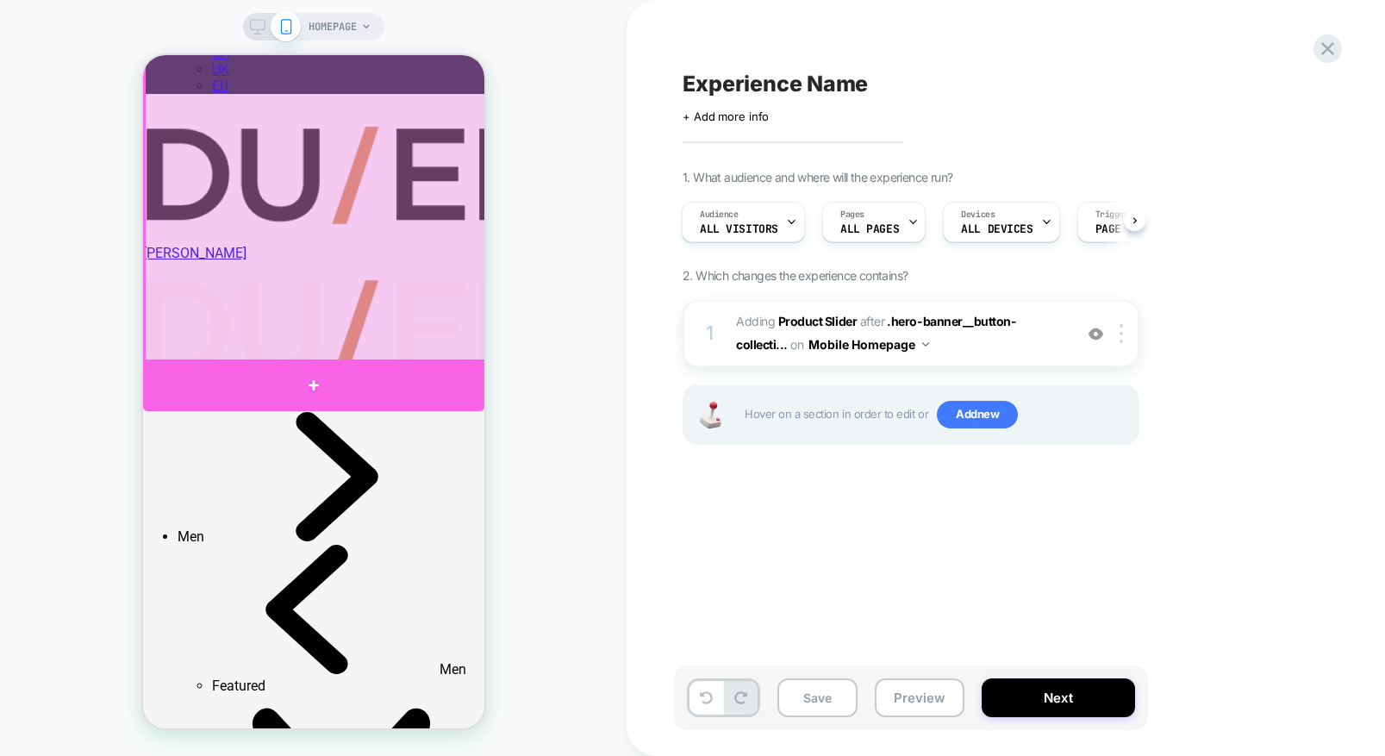
click at [378, 388] on div at bounding box center [312, 385] width 341 height 52
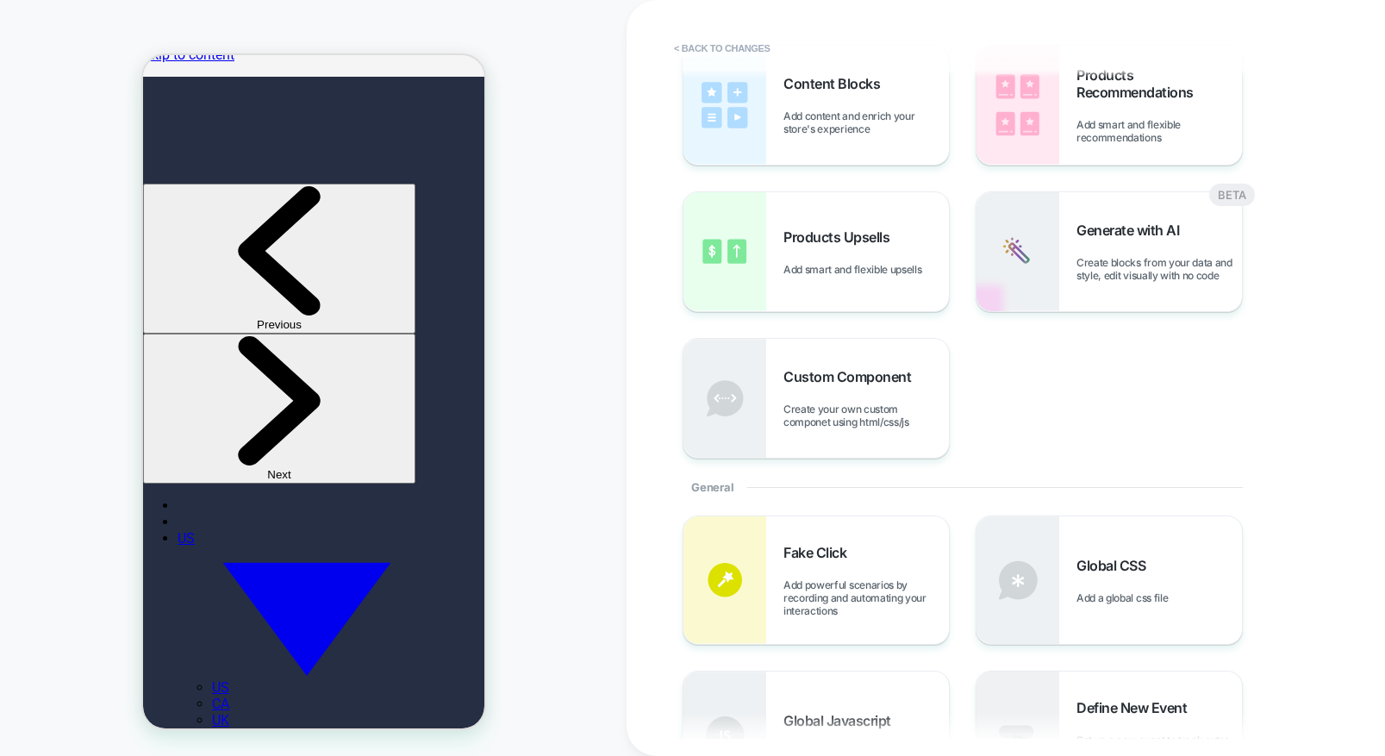
scroll to position [0, 0]
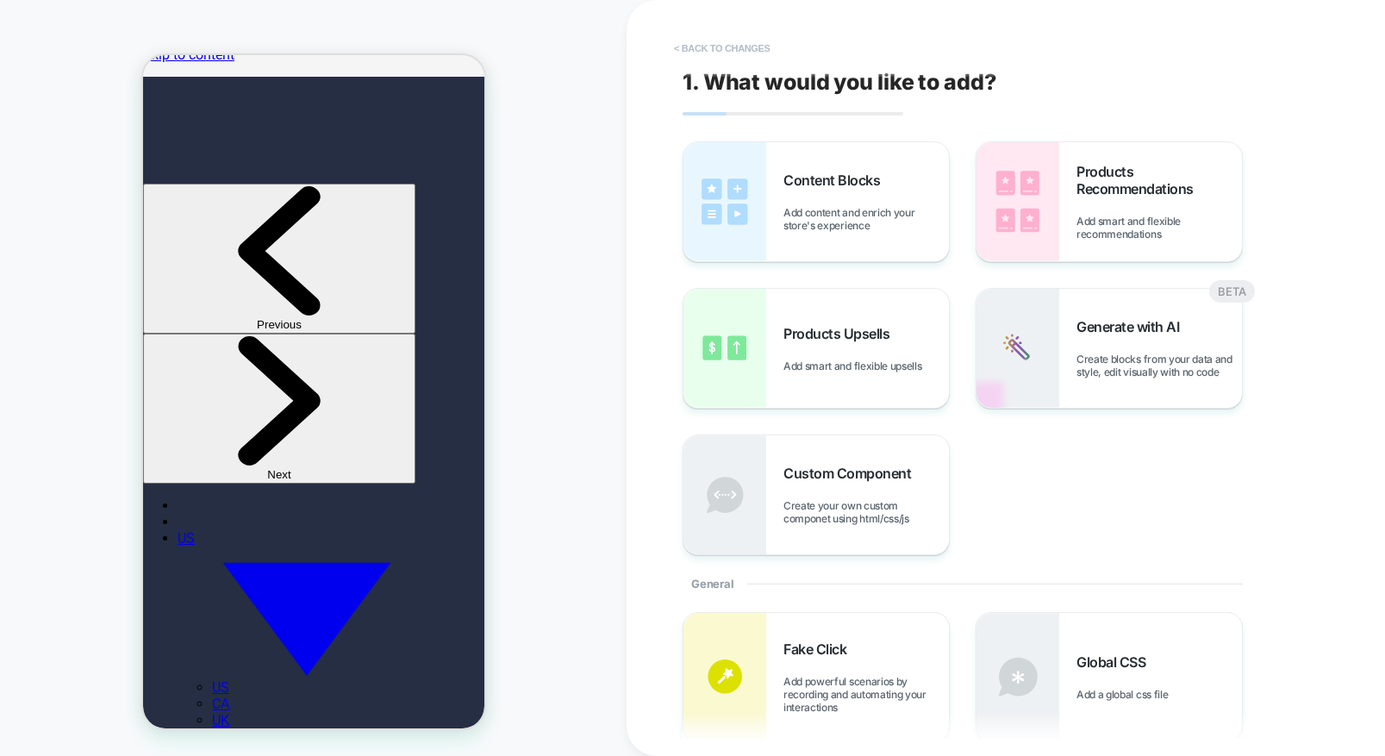
click at [722, 45] on button "< Back to changes" at bounding box center [722, 48] width 114 height 28
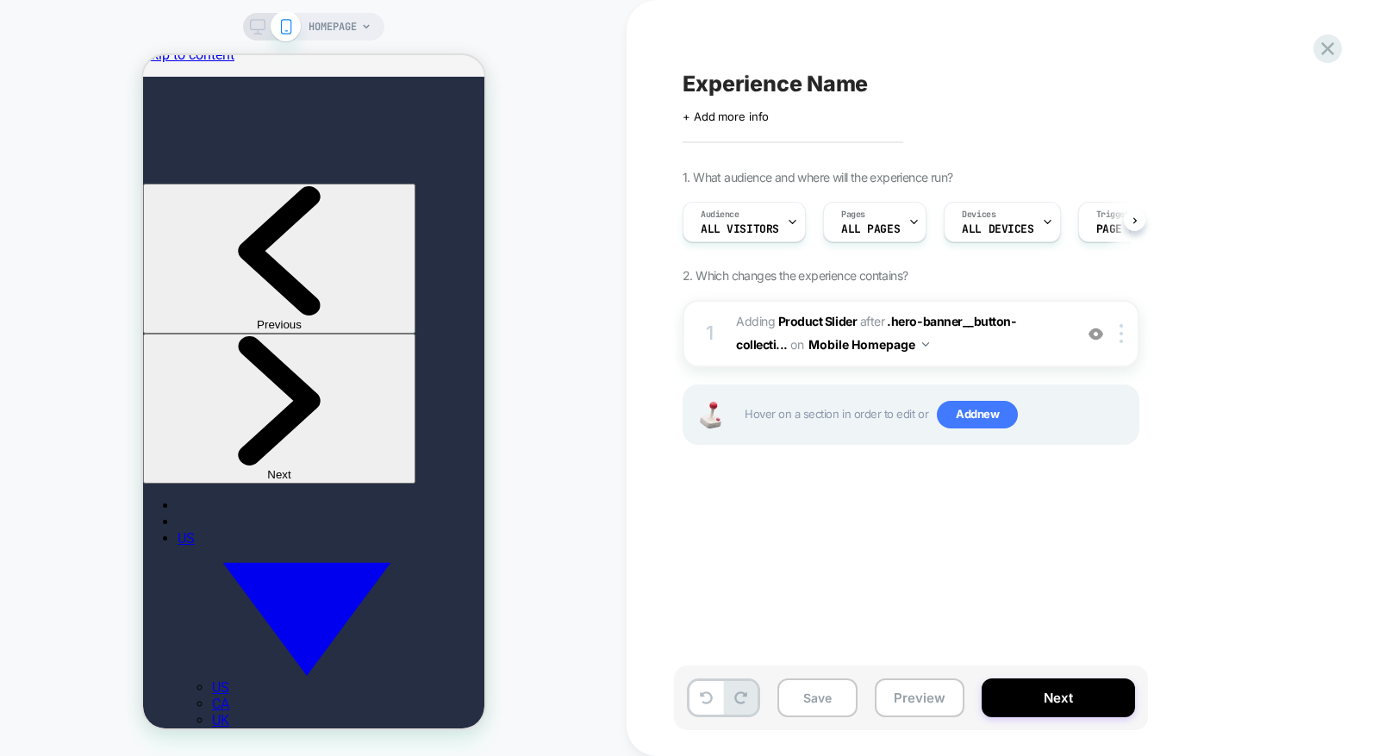
scroll to position [0, 1]
click at [916, 698] on button "Preview" at bounding box center [920, 697] width 90 height 39
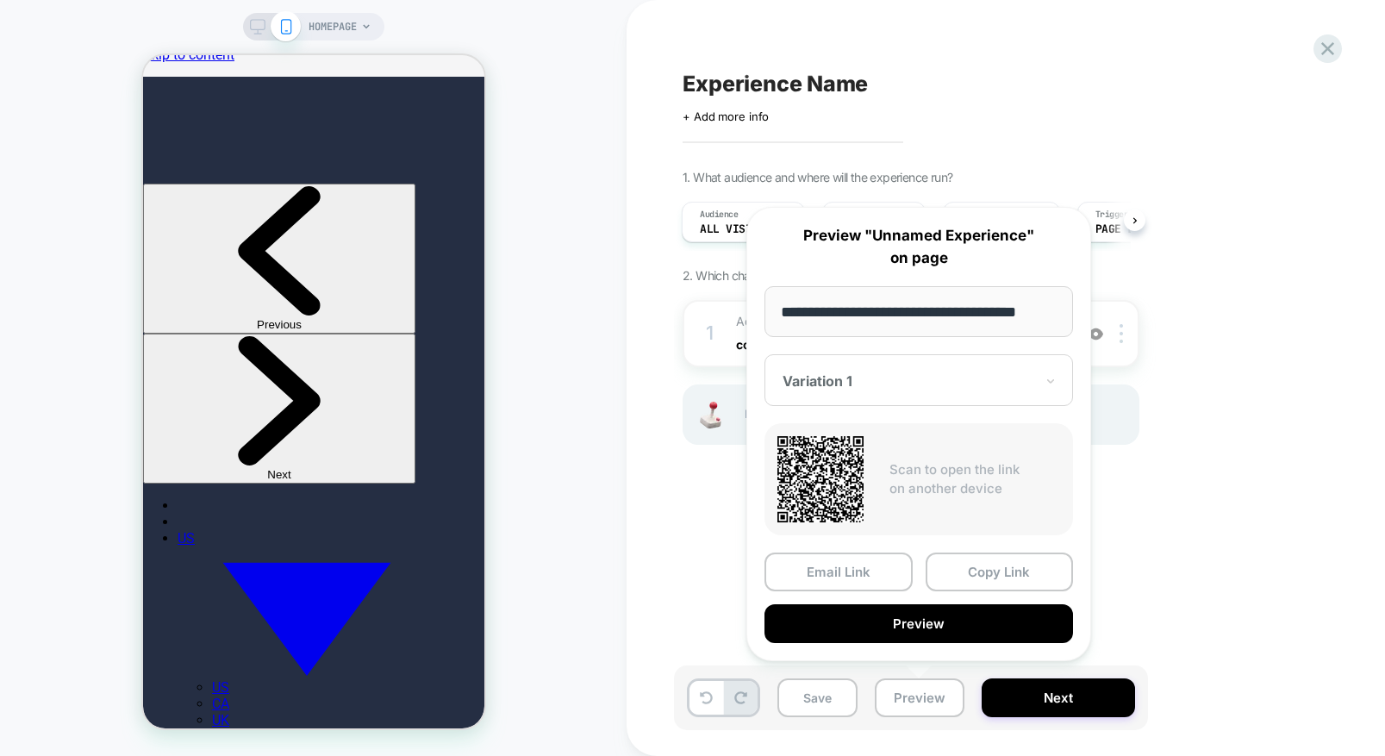
scroll to position [0, 0]
click at [1034, 378] on div "Variation 1" at bounding box center [908, 381] width 255 height 21
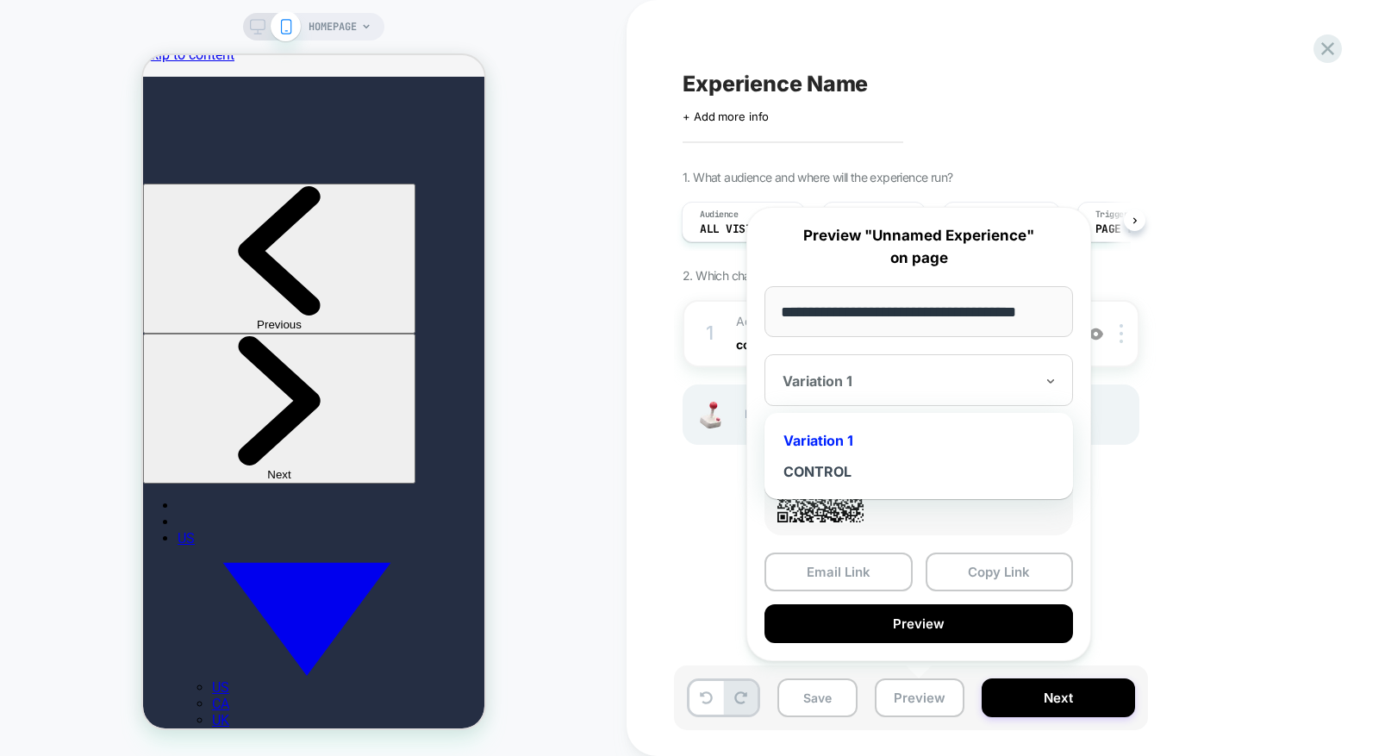
click at [861, 377] on div at bounding box center [909, 380] width 252 height 17
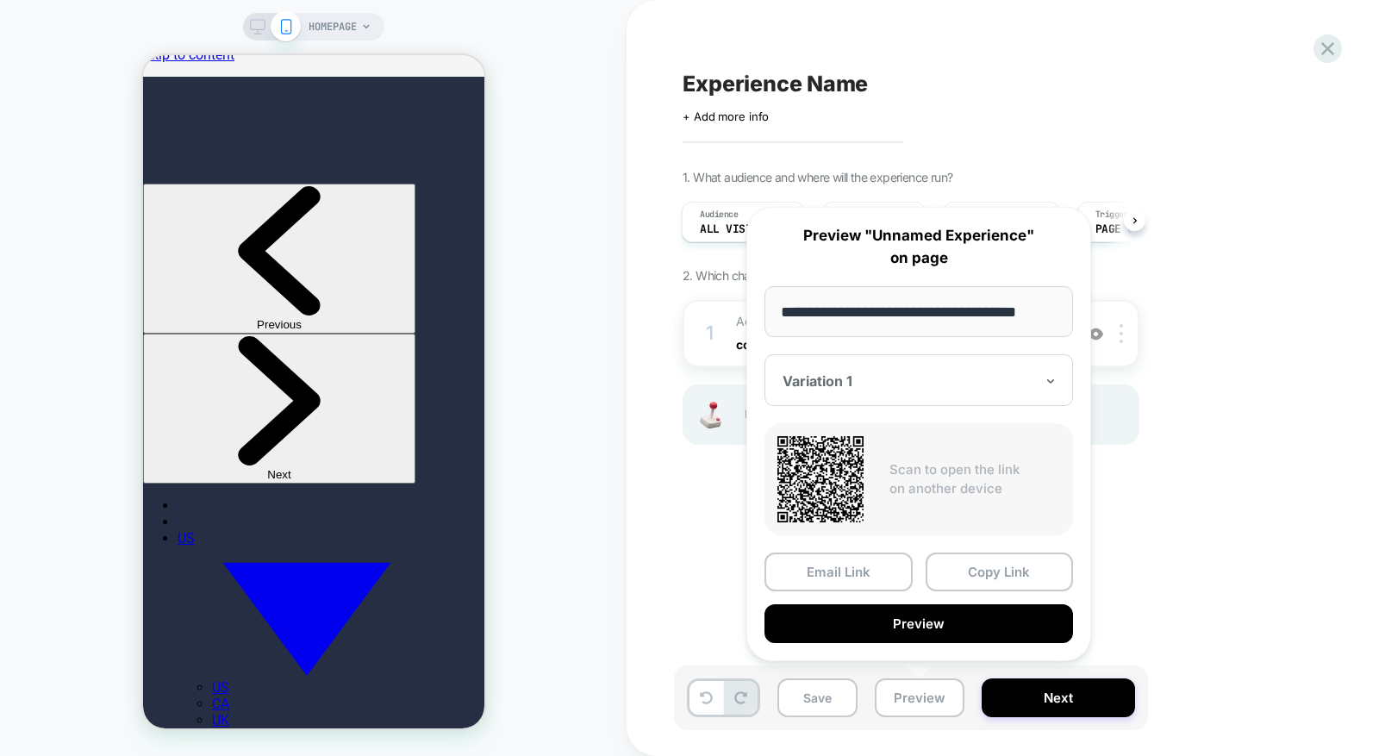
click at [1196, 598] on div "Experience Name Click to edit experience details + Add more info 1. What audien…" at bounding box center [997, 377] width 646 height 721
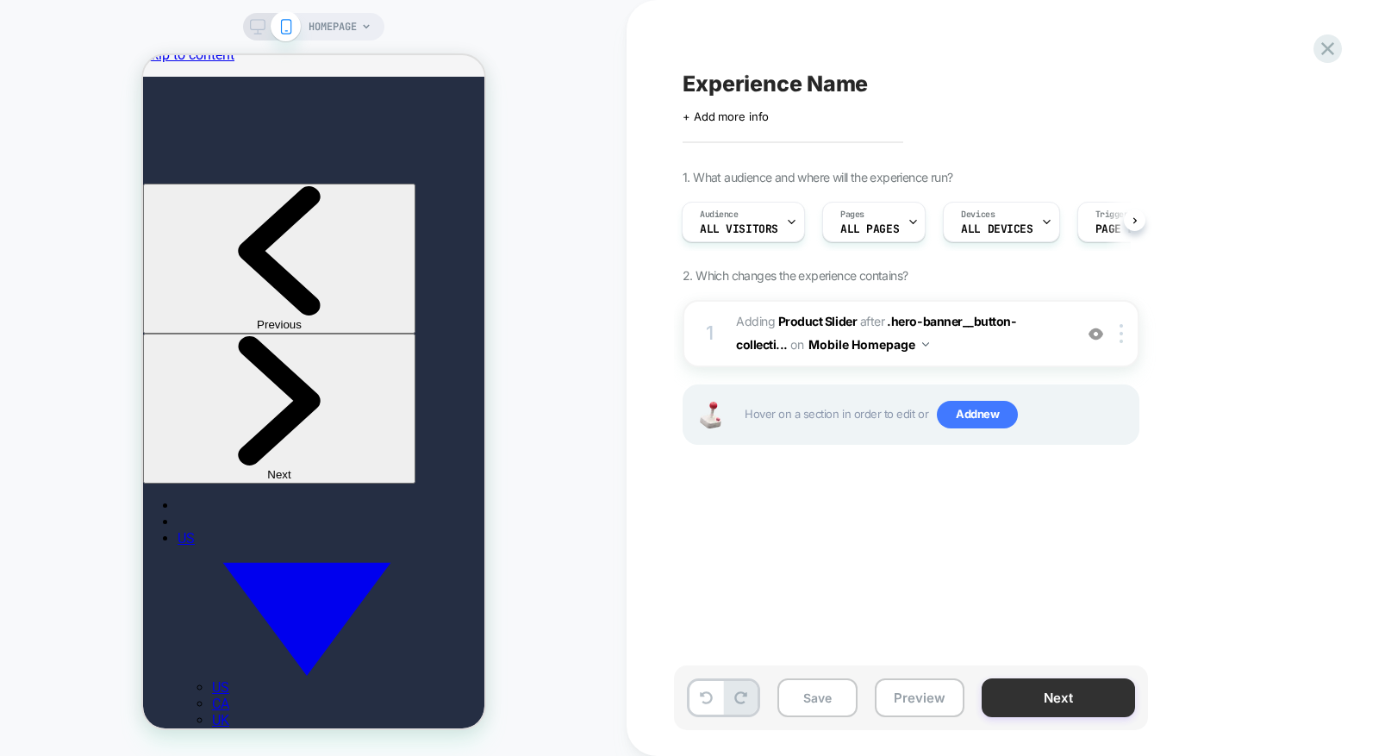
click at [1071, 696] on button "Next" at bounding box center [1058, 697] width 153 height 39
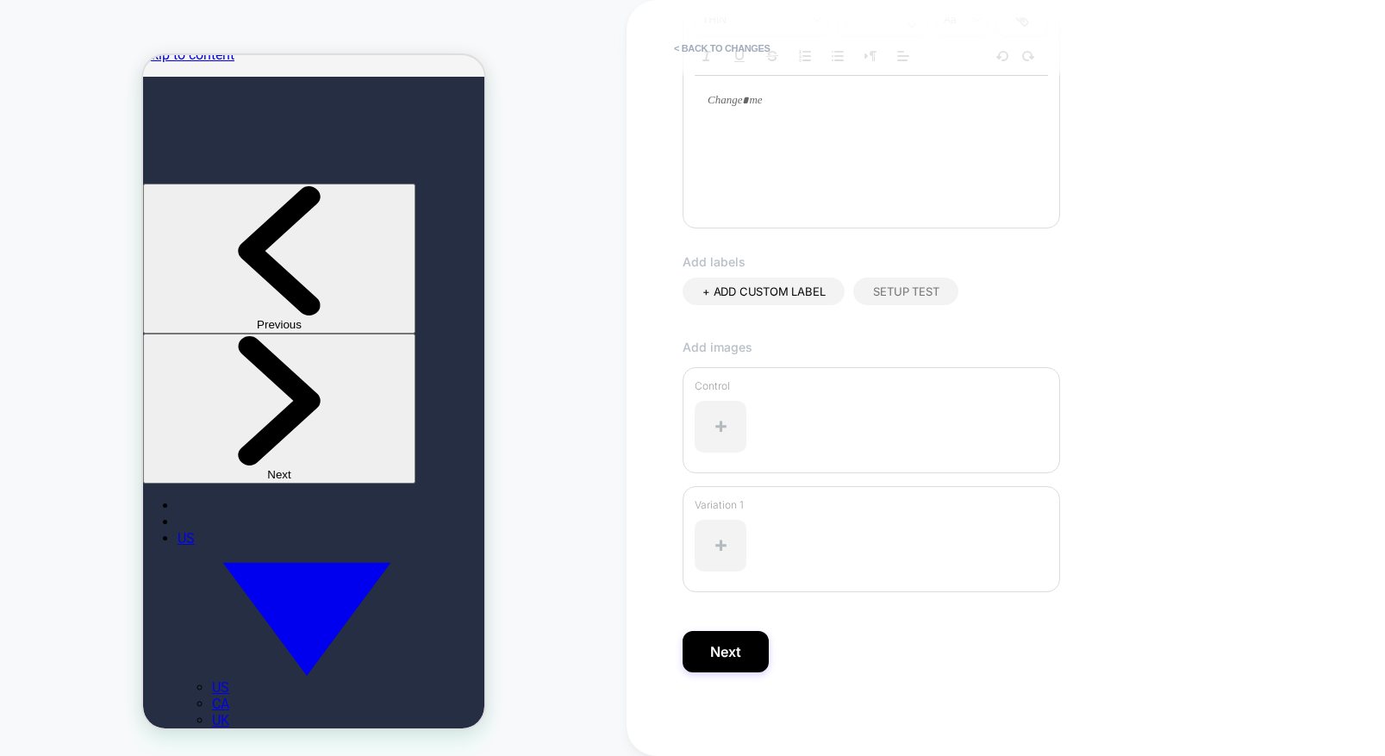
scroll to position [345, 0]
type input "****"
click at [729, 642] on button "Next" at bounding box center [726, 648] width 86 height 41
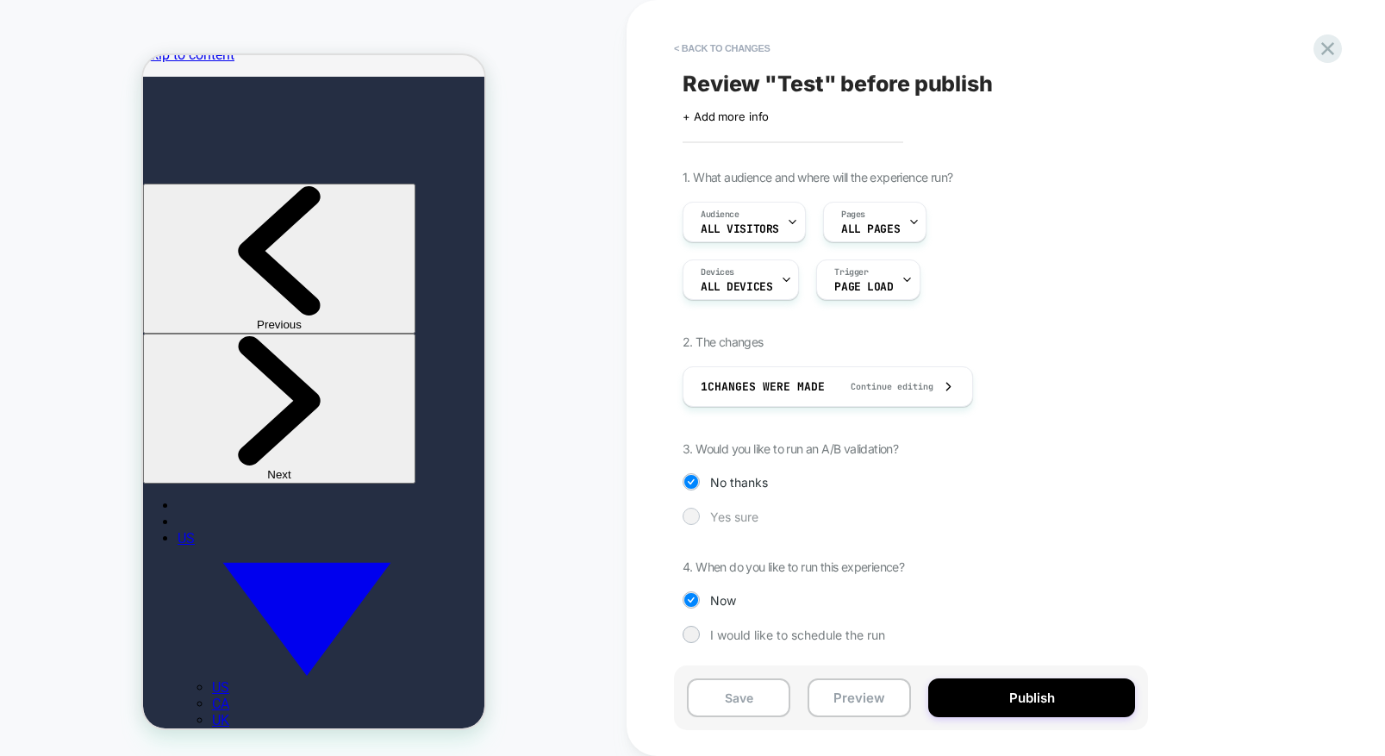
click at [691, 519] on div at bounding box center [690, 515] width 13 height 13
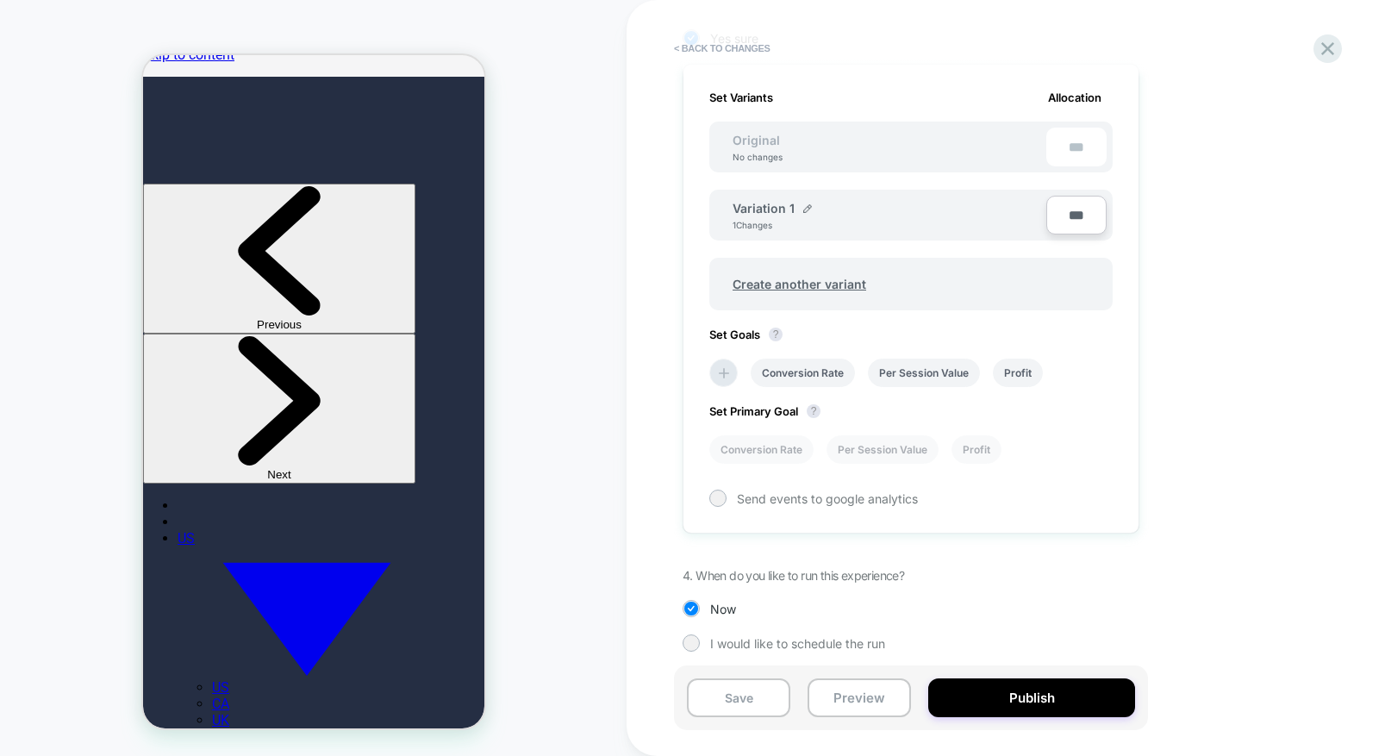
scroll to position [486, 0]
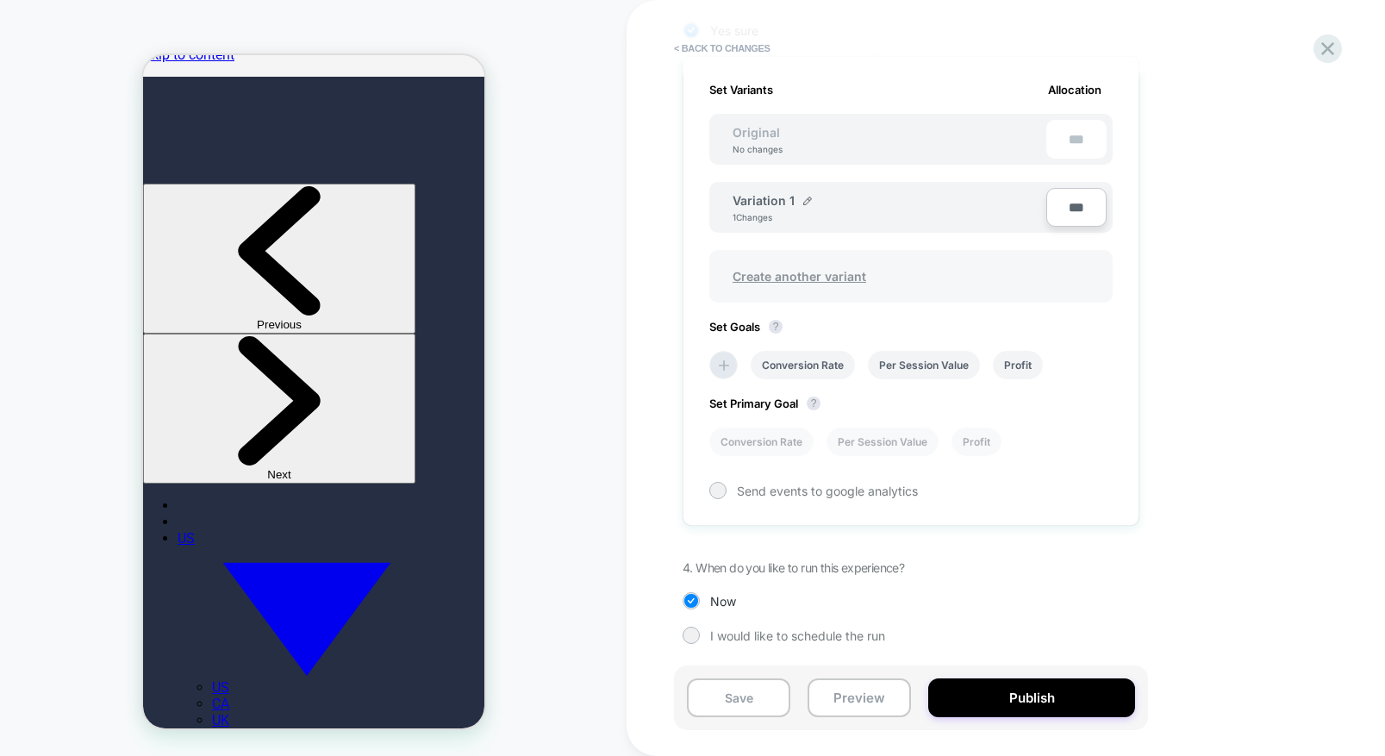
click at [805, 278] on span "Create another variant" at bounding box center [799, 276] width 168 height 41
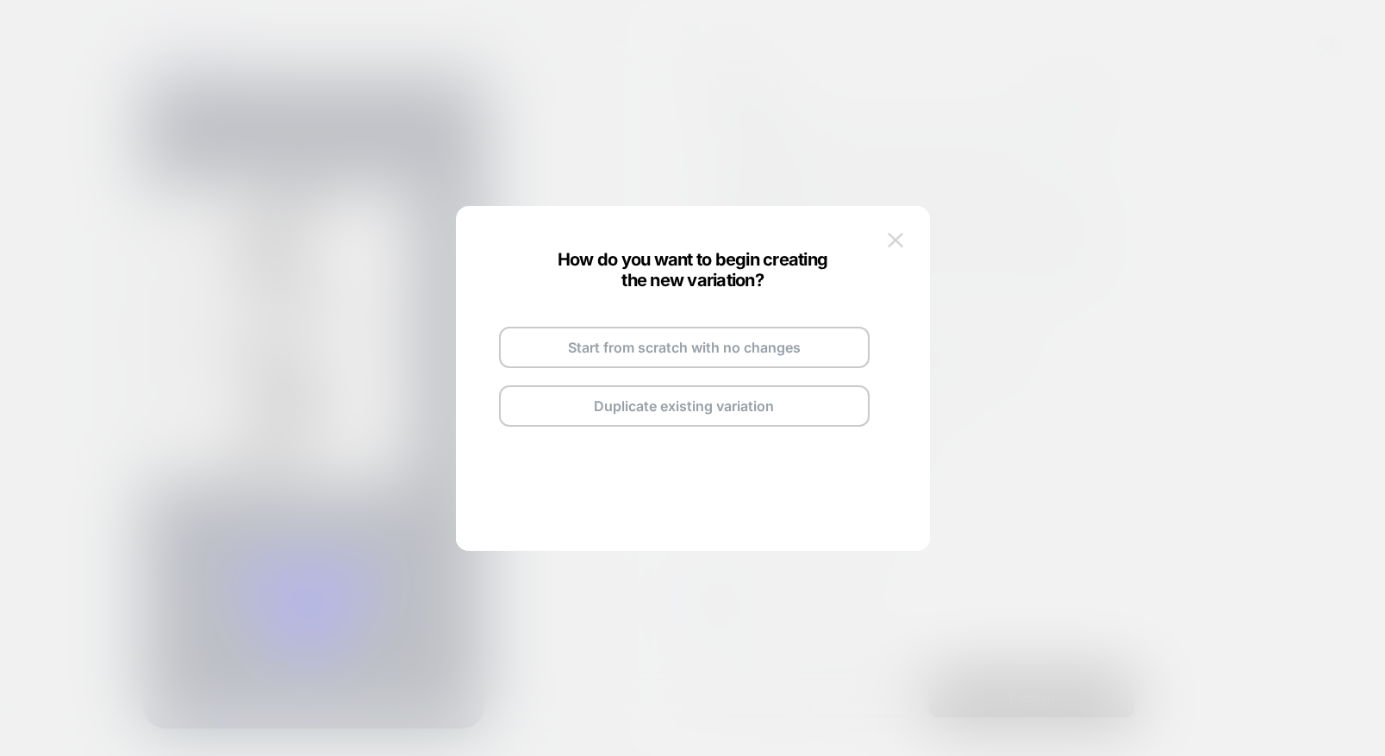
click at [891, 244] on img at bounding box center [896, 240] width 16 height 15
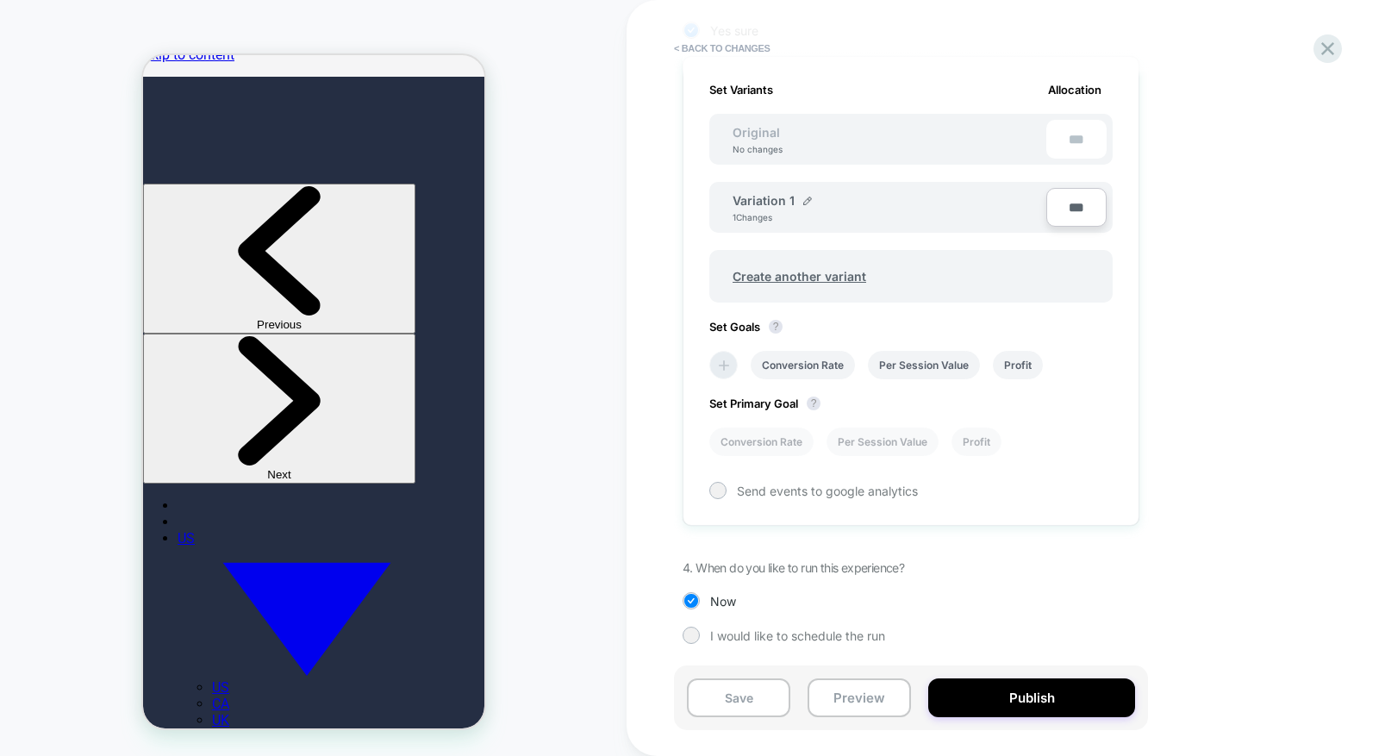
click at [729, 365] on icon at bounding box center [723, 365] width 17 height 17
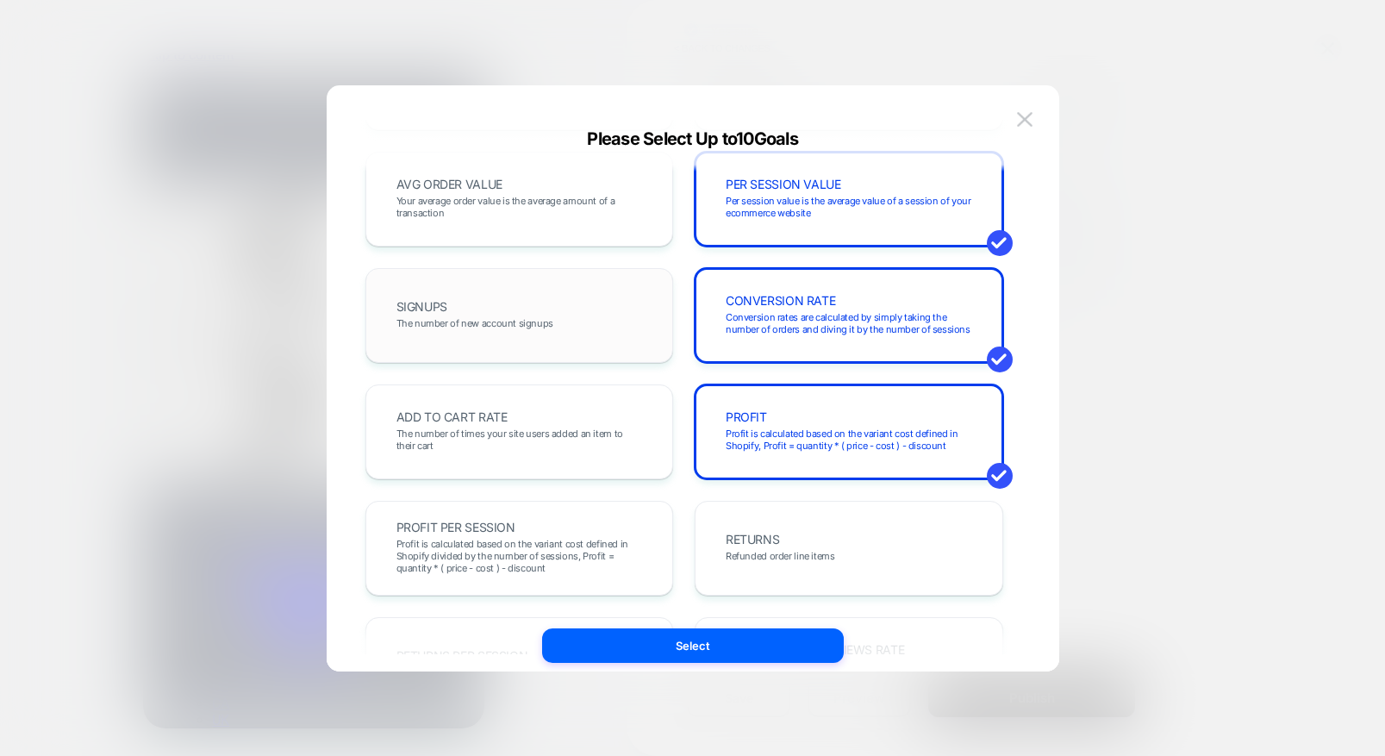
scroll to position [139, 0]
click at [1029, 122] on img at bounding box center [1025, 119] width 16 height 15
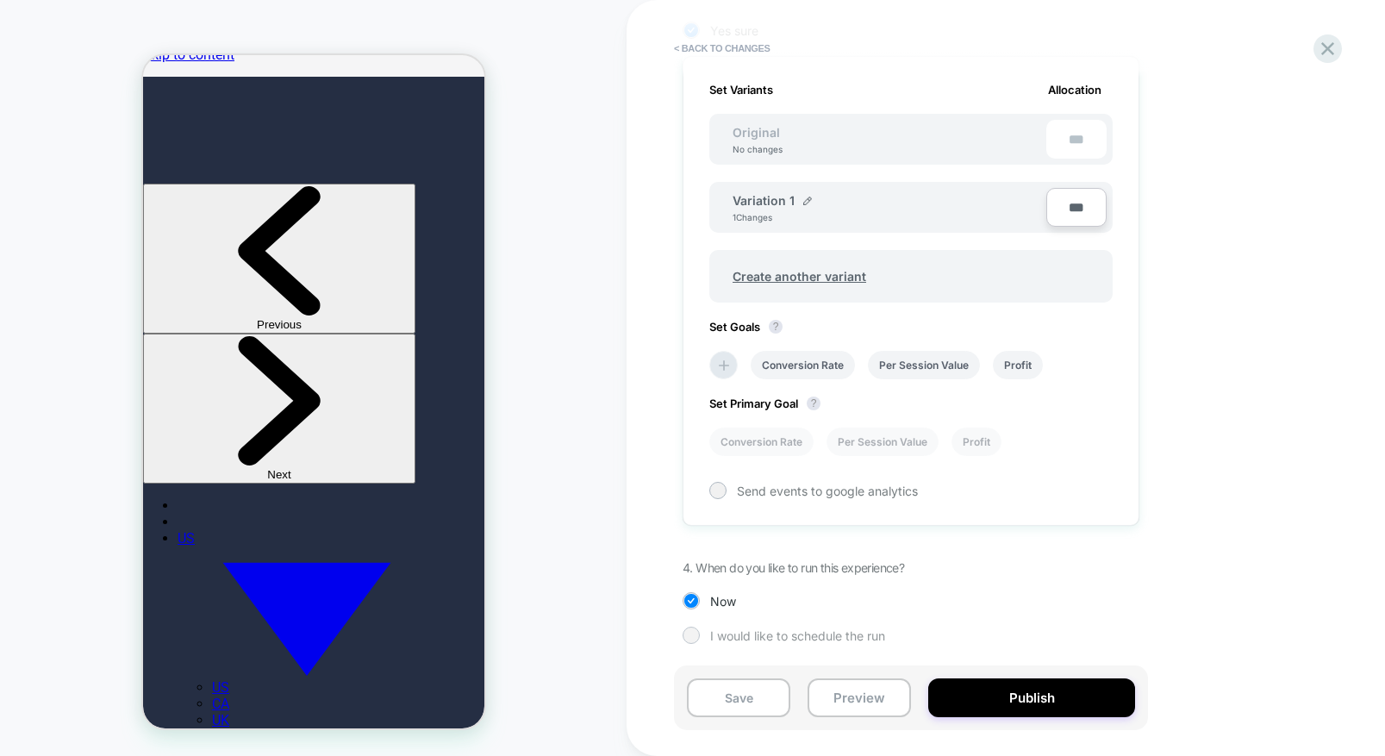
click at [694, 639] on div at bounding box center [690, 634] width 13 height 13
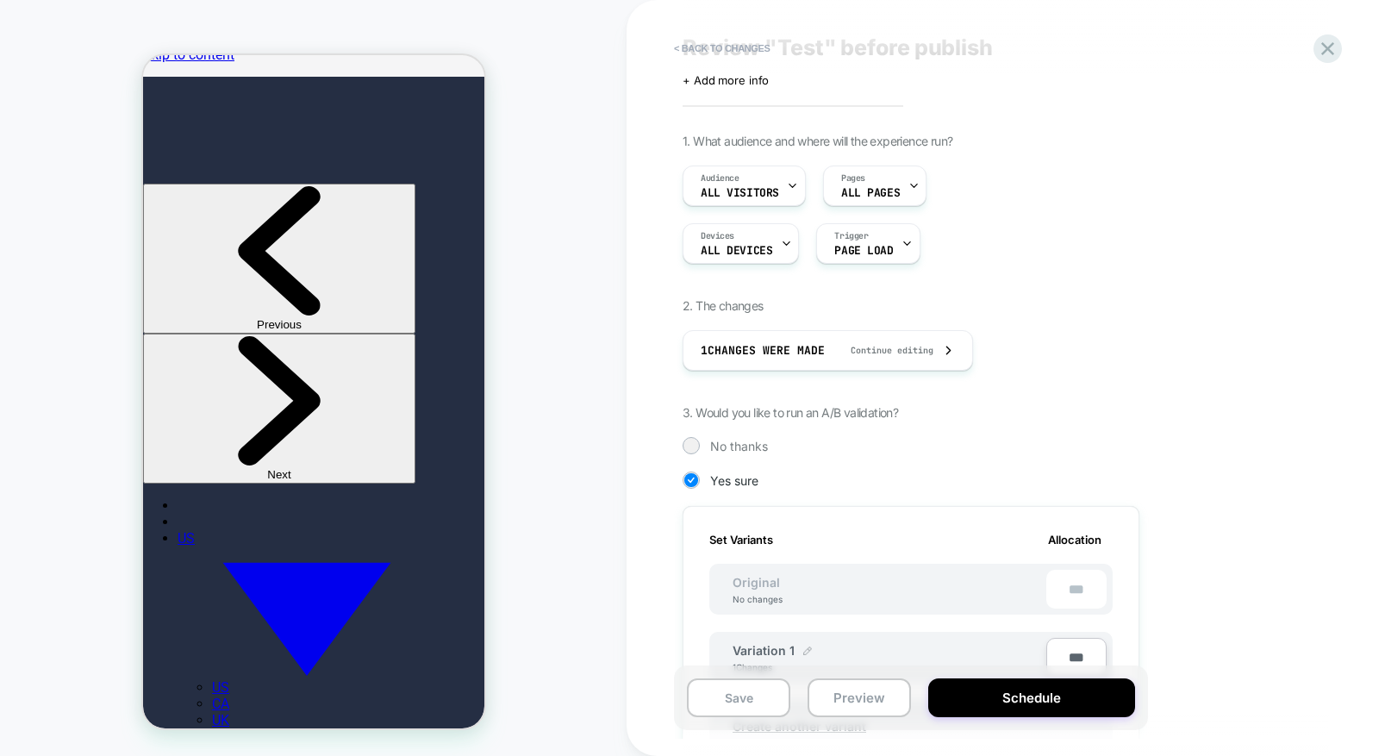
scroll to position [0, 0]
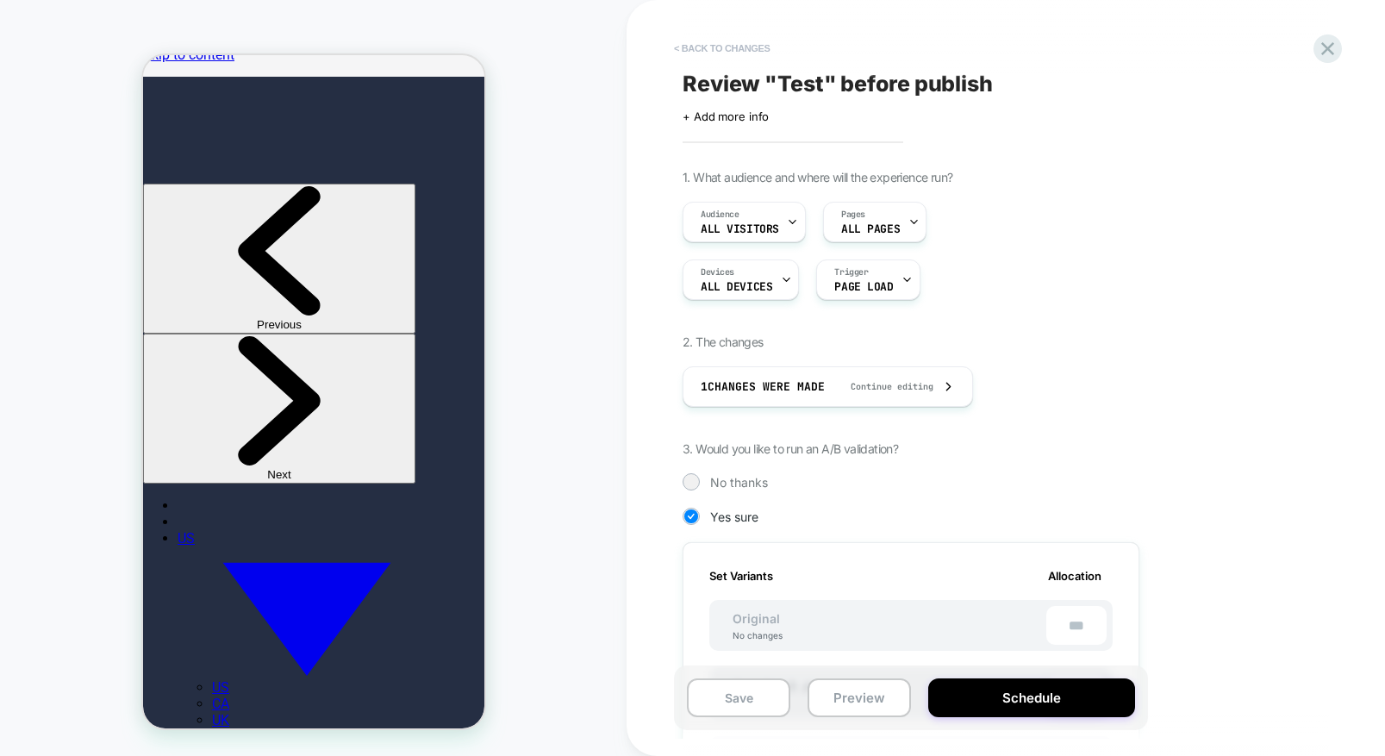
click at [740, 51] on button "< Back to changes" at bounding box center [722, 48] width 114 height 28
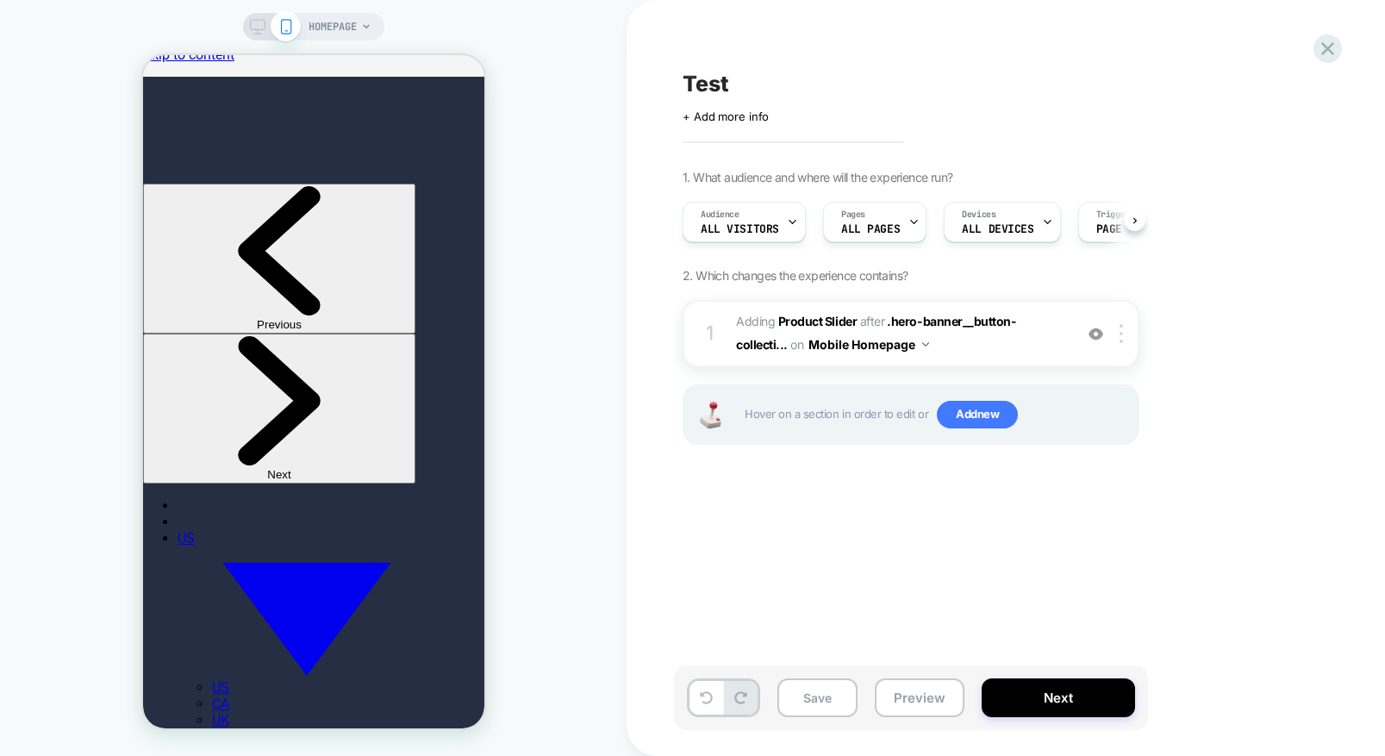
scroll to position [0, 1]
click at [257, 28] on icon at bounding box center [258, 27] width 16 height 16
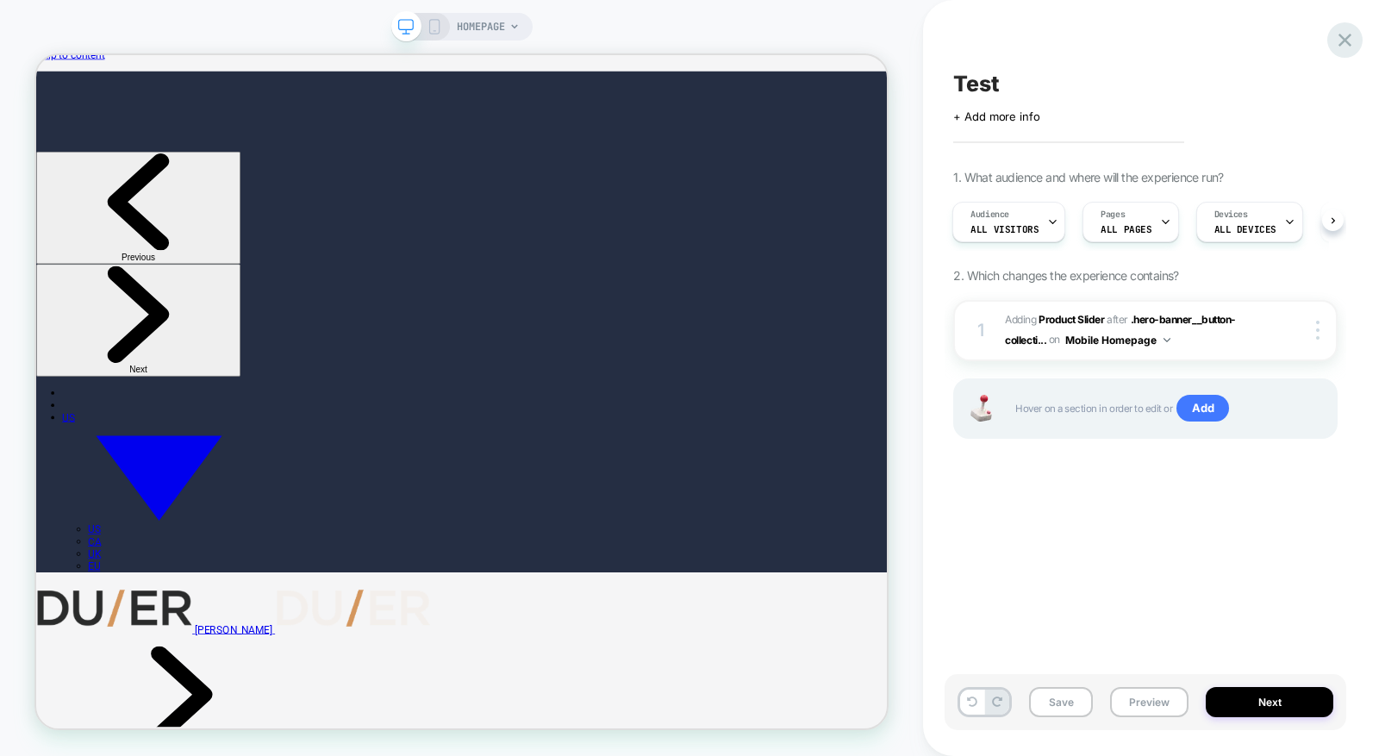
click at [1340, 41] on icon at bounding box center [1344, 39] width 23 height 23
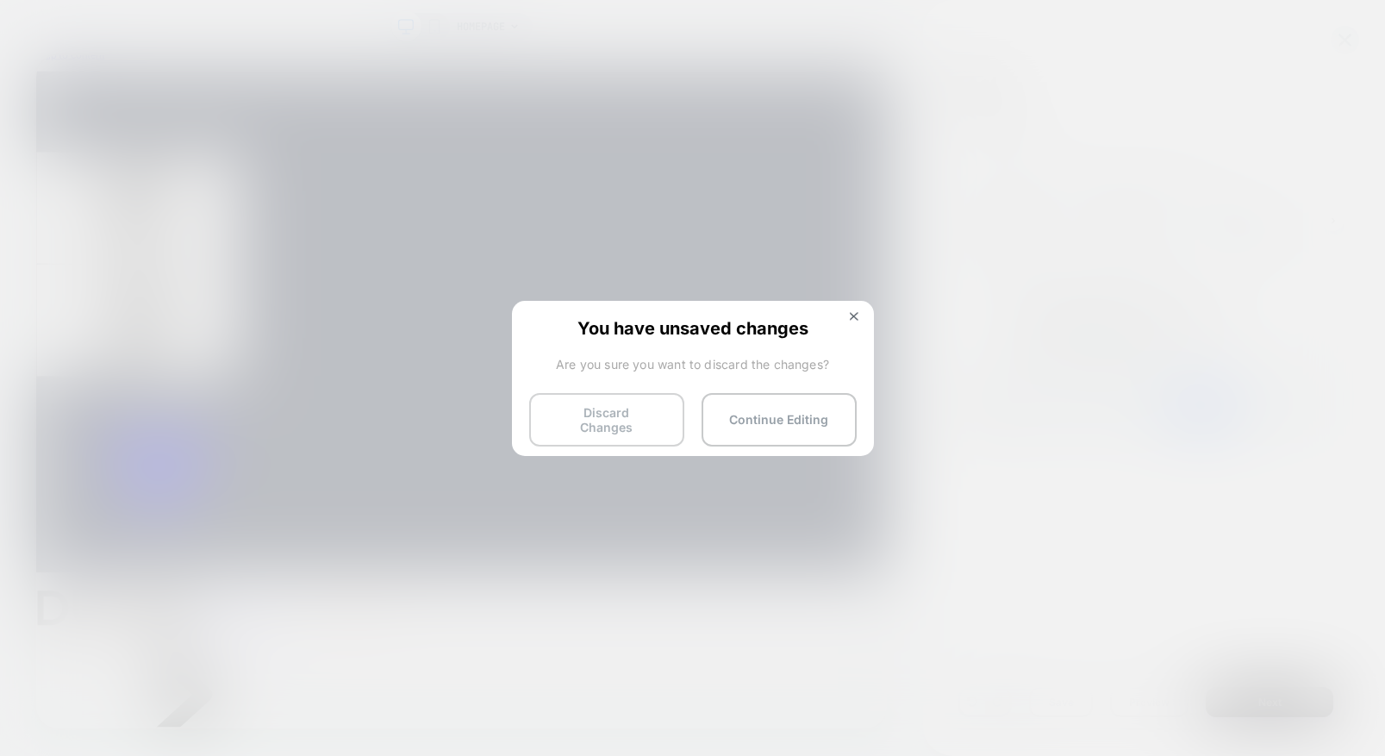
click at [606, 412] on button "Discard Changes" at bounding box center [606, 419] width 155 height 53
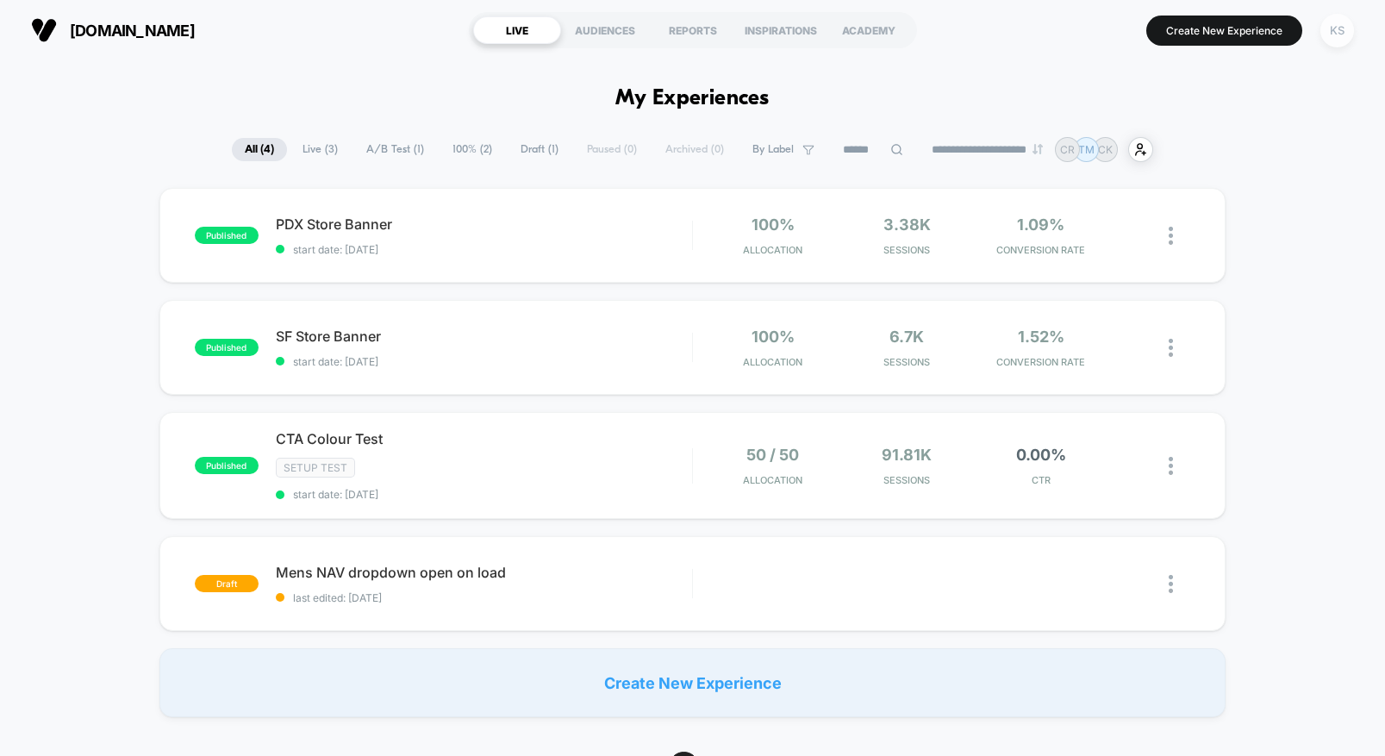
click at [1333, 29] on div "KS" at bounding box center [1338, 31] width 34 height 34
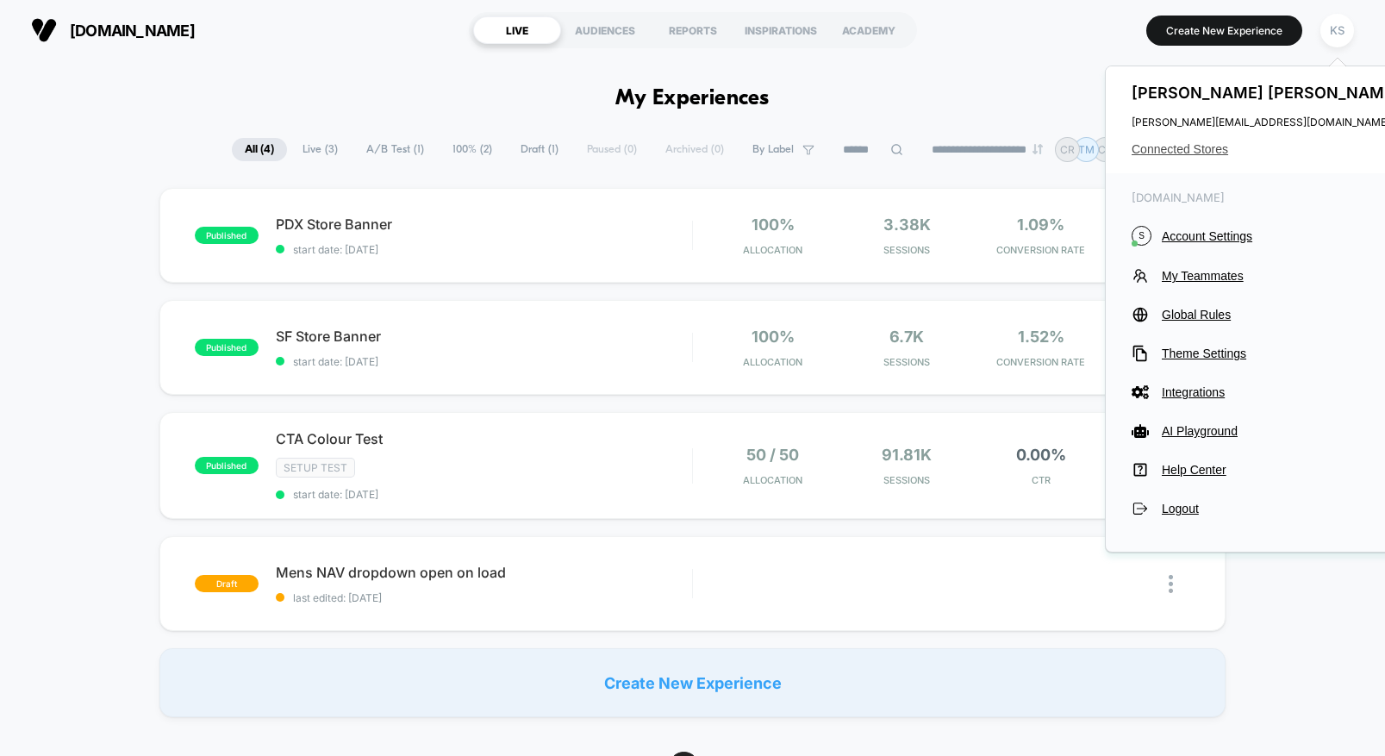
click at [1210, 145] on span "Connected Stores" at bounding box center [1268, 149] width 272 height 14
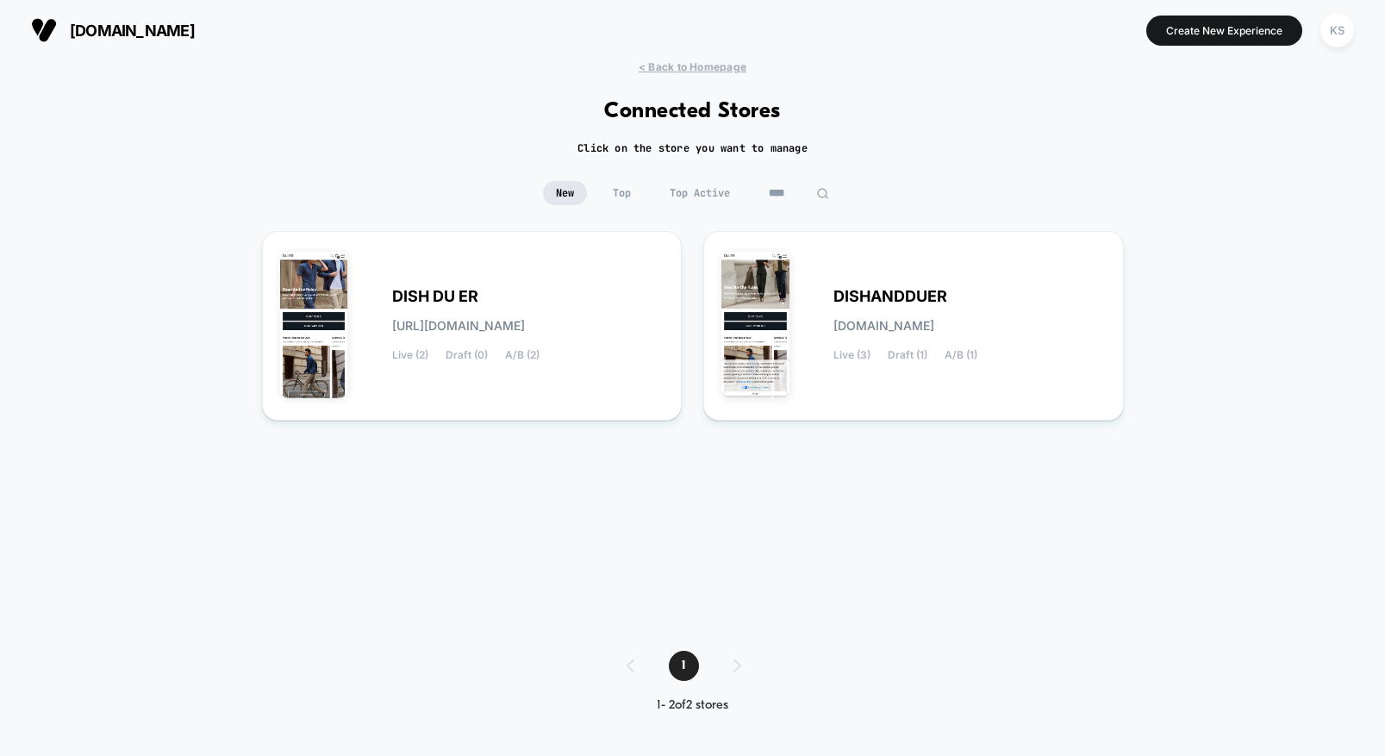
click at [775, 188] on input "****" at bounding box center [799, 193] width 86 height 24
click at [775, 188] on input "****" at bounding box center [799, 193] width 172 height 24
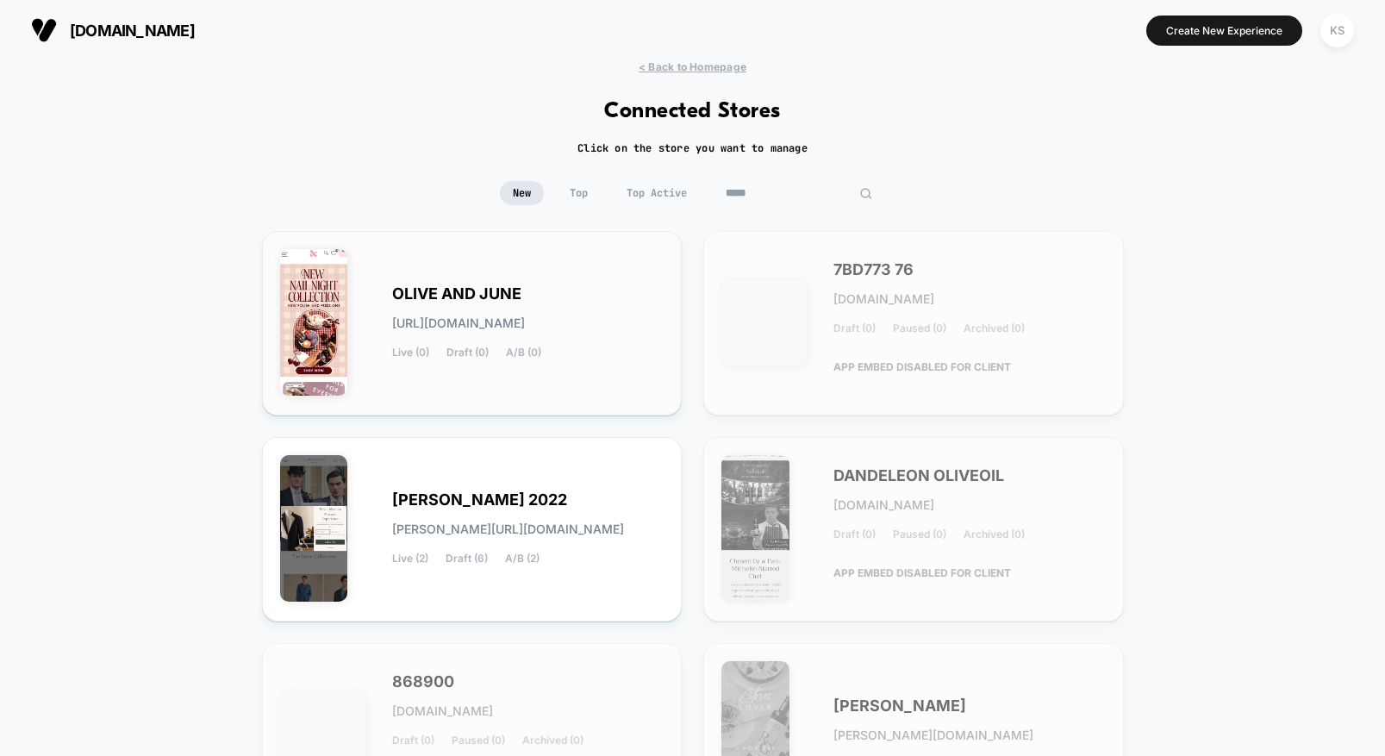
type input "*****"
click at [502, 288] on span "OLIVE AND JUNE" at bounding box center [456, 294] width 129 height 12
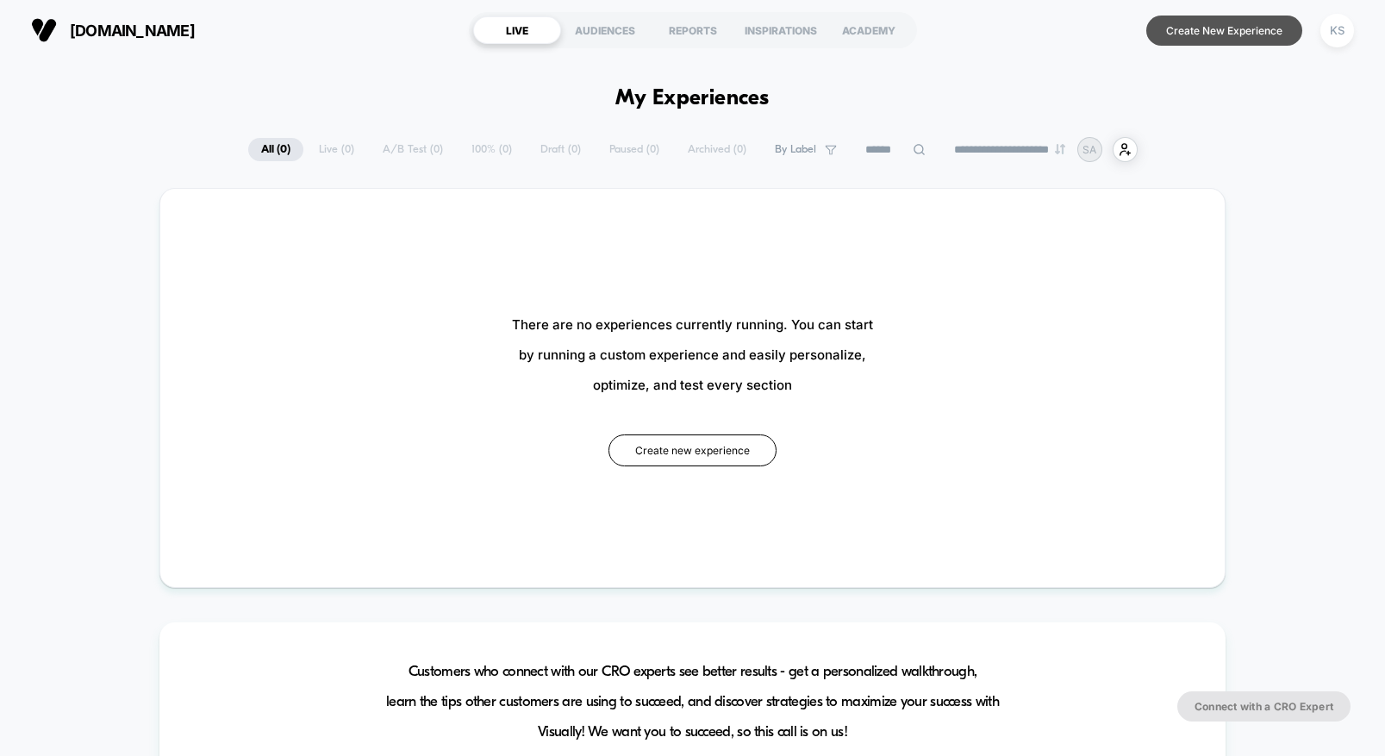
click at [1185, 40] on button "Create New Experience" at bounding box center [1224, 31] width 156 height 30
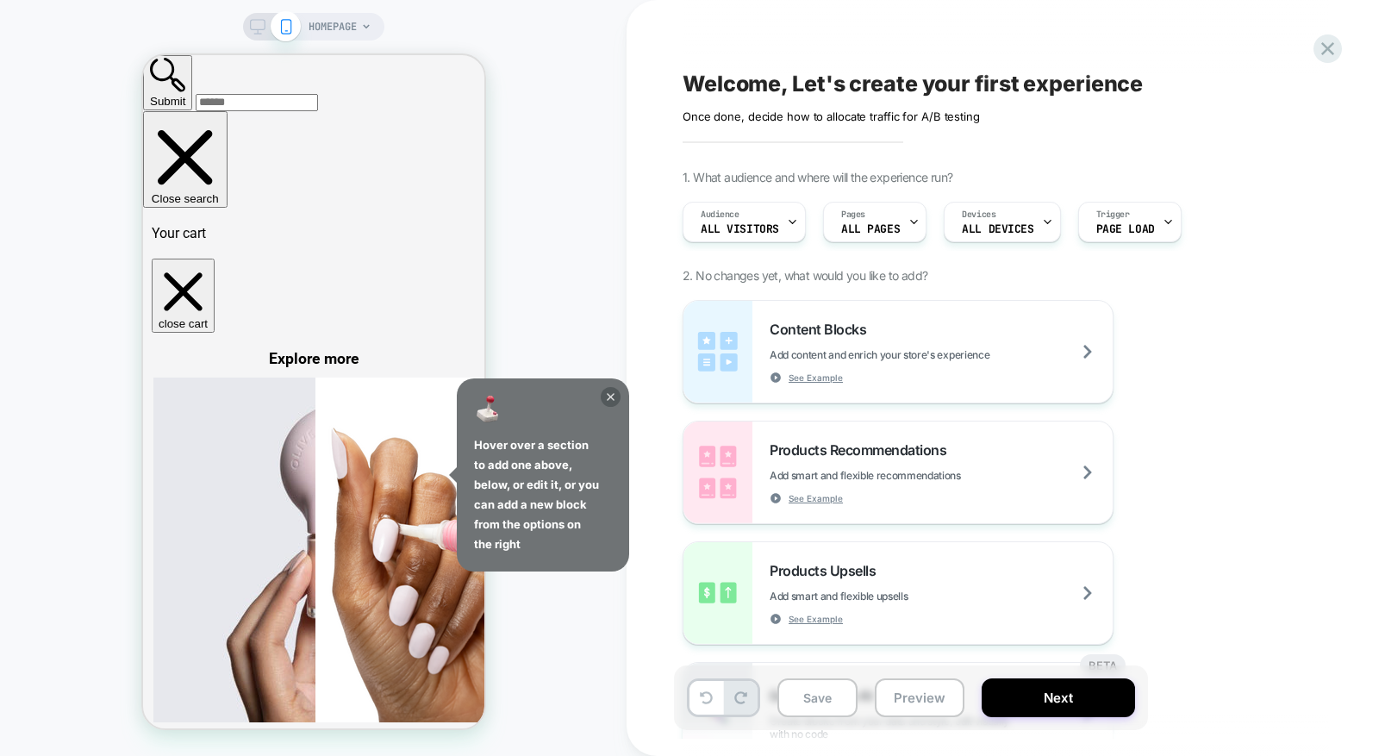
click at [616, 393] on icon at bounding box center [611, 397] width 20 height 20
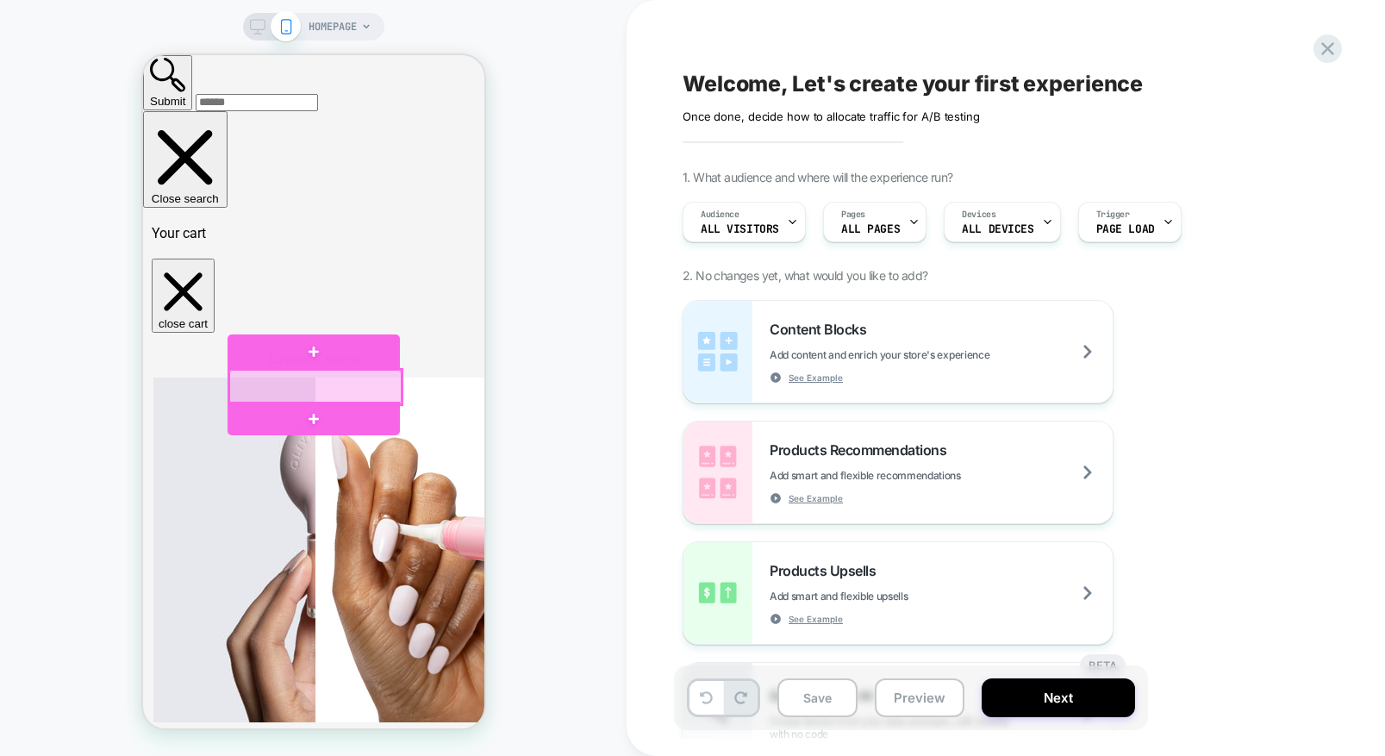
click at [336, 378] on div at bounding box center [314, 387] width 172 height 34
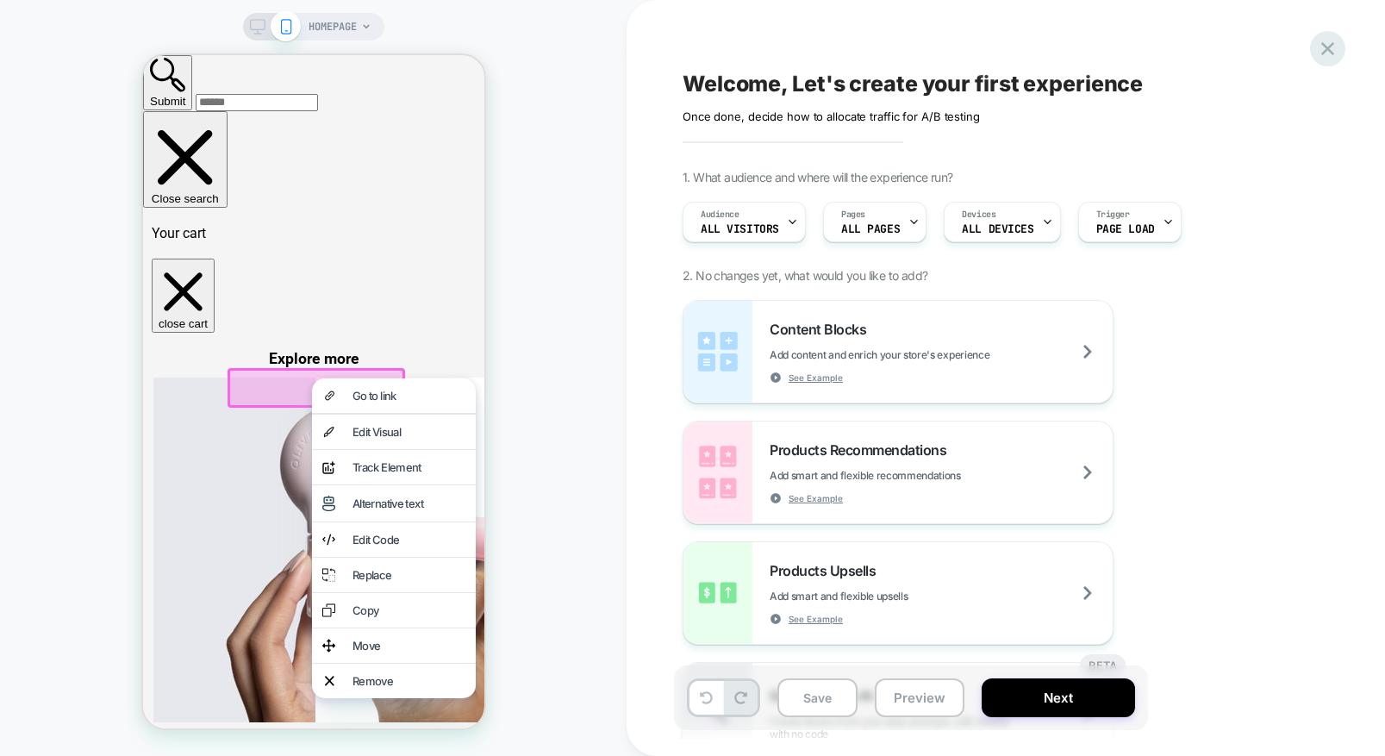
click at [1321, 58] on icon at bounding box center [1327, 48] width 23 height 23
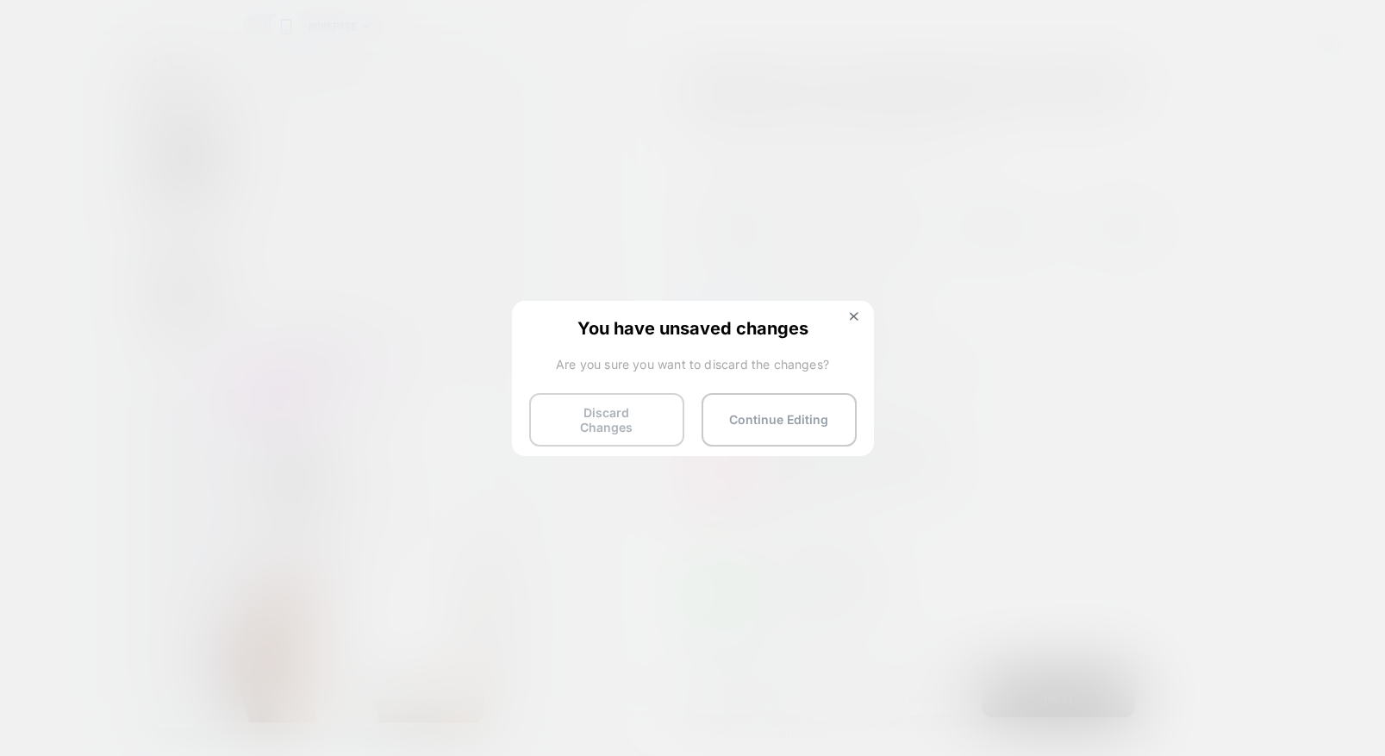
click at [655, 400] on button "Discard Changes" at bounding box center [606, 419] width 155 height 53
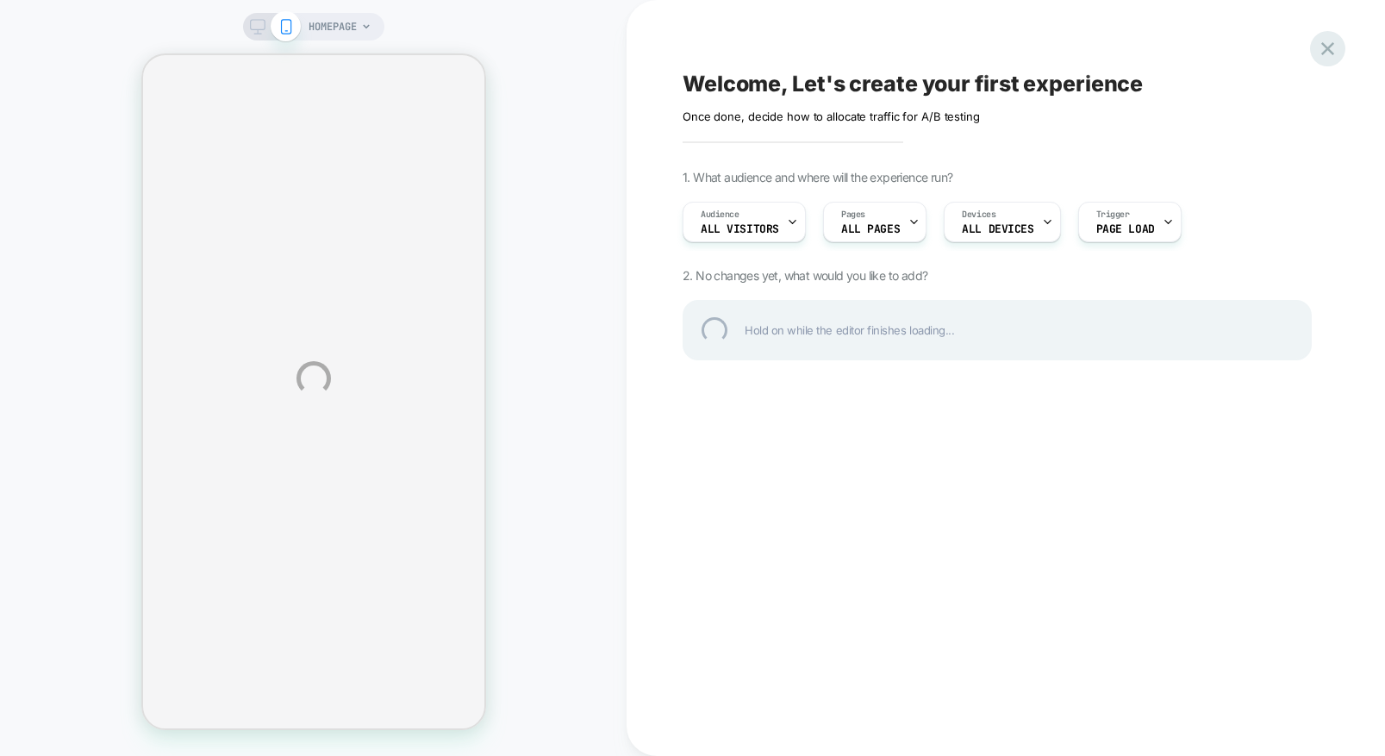
click at [1323, 47] on div at bounding box center [1327, 48] width 35 height 35
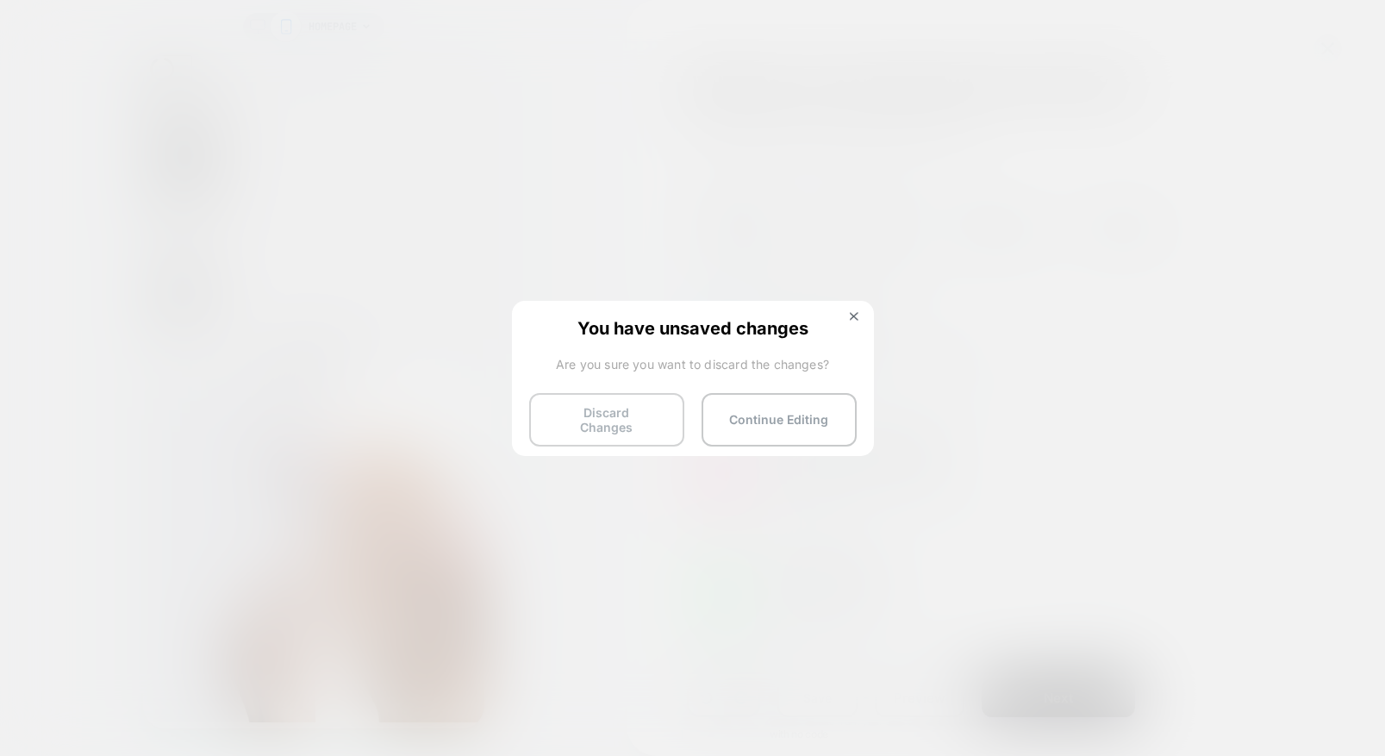
click at [601, 409] on button "Discard Changes" at bounding box center [606, 419] width 155 height 53
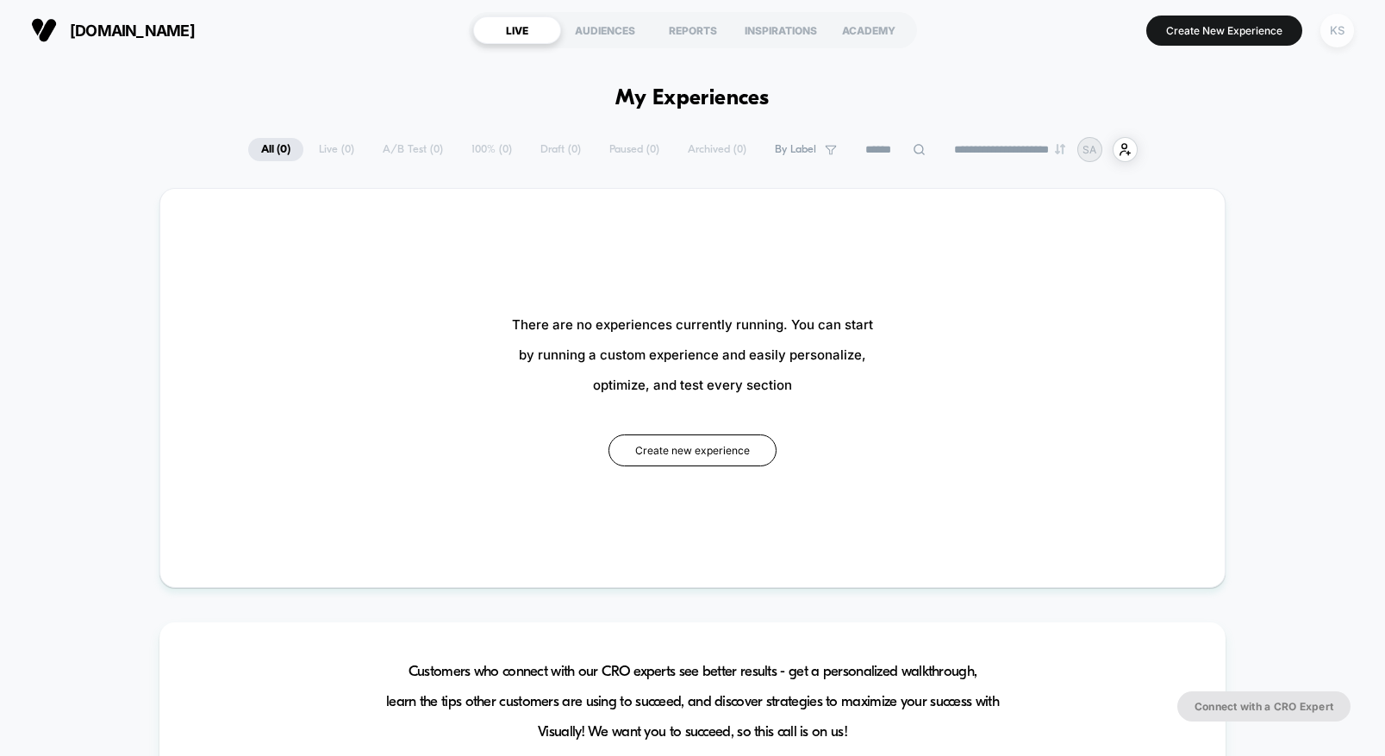
click at [1332, 36] on div "KS" at bounding box center [1338, 31] width 34 height 34
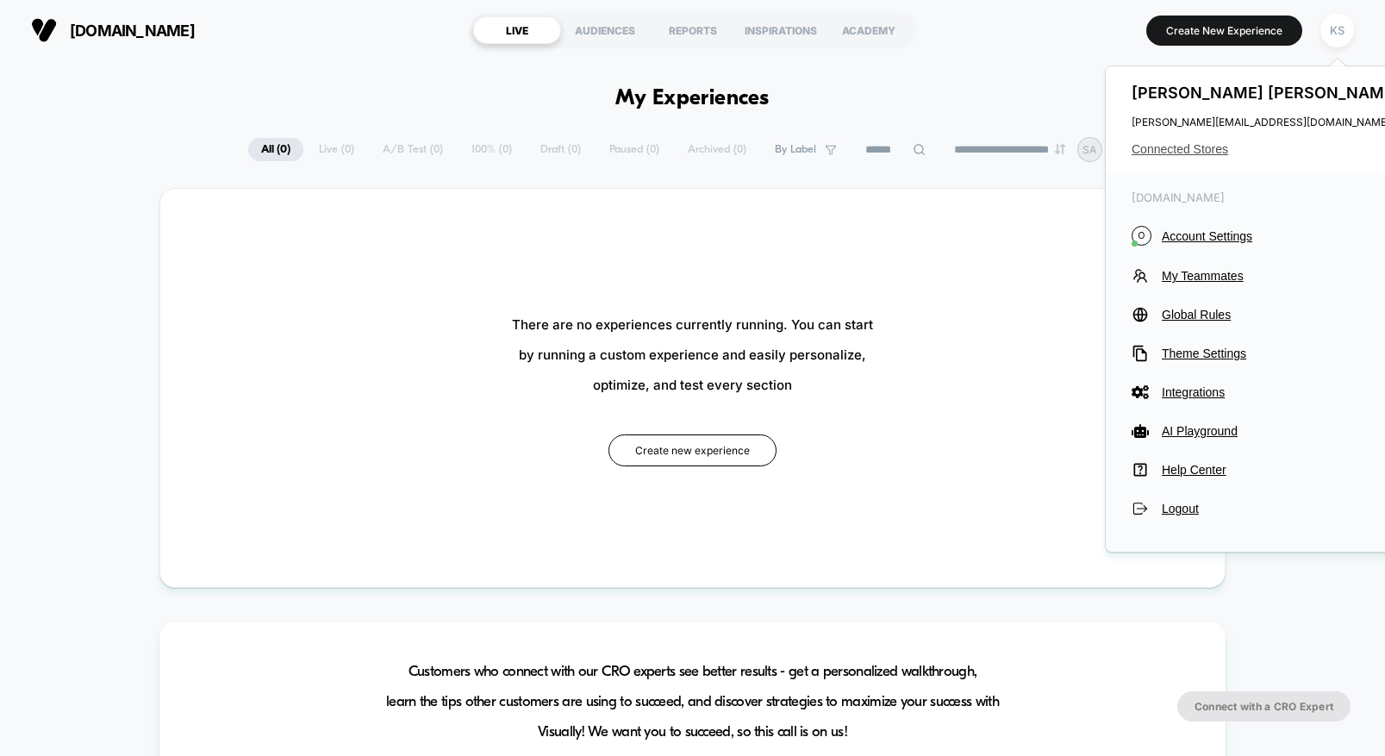
click at [1148, 144] on span "Connected Stores" at bounding box center [1268, 149] width 272 height 14
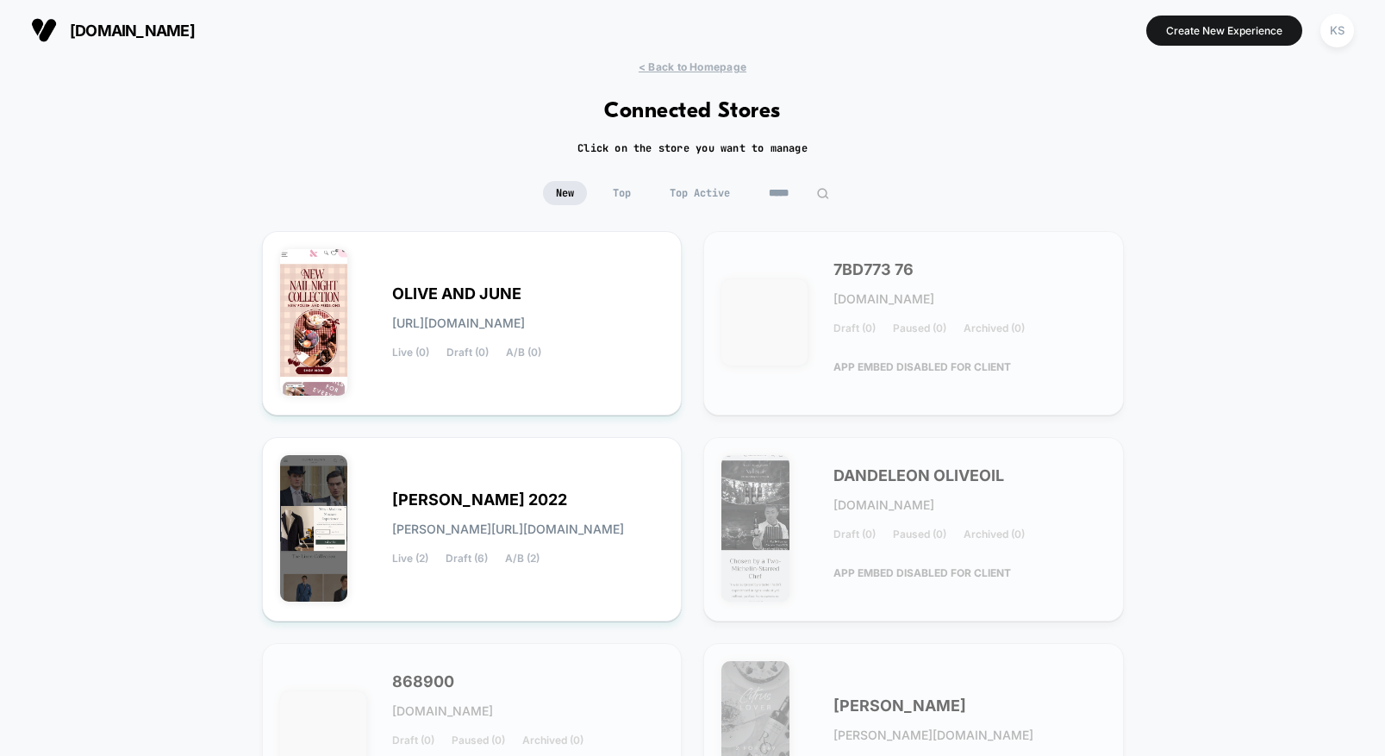
click at [785, 193] on input "*****" at bounding box center [799, 193] width 86 height 24
click at [785, 193] on input "*****" at bounding box center [799, 193] width 172 height 24
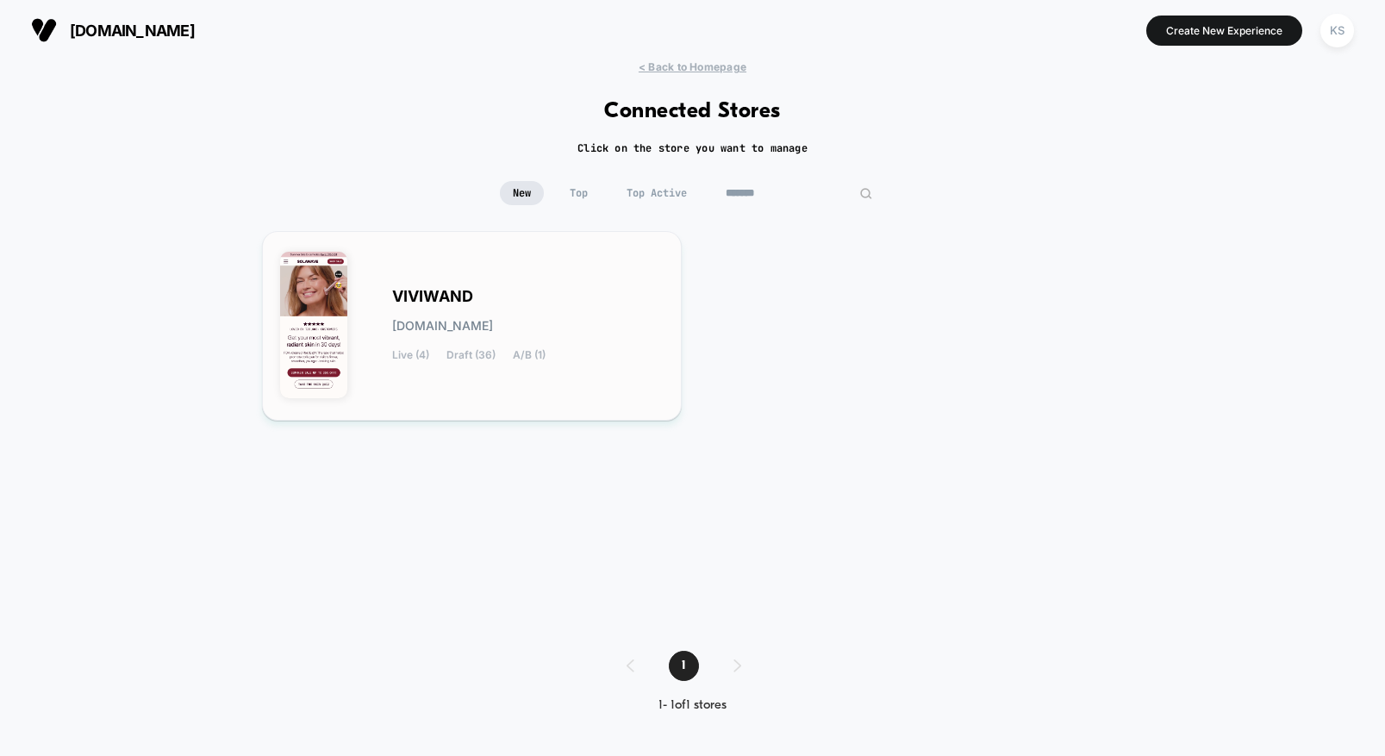
type input "*******"
click at [521, 298] on div "VIVIWAND viviwand.myshopify.com Live (4) Draft (36) A/B (1)" at bounding box center [528, 325] width 272 height 71
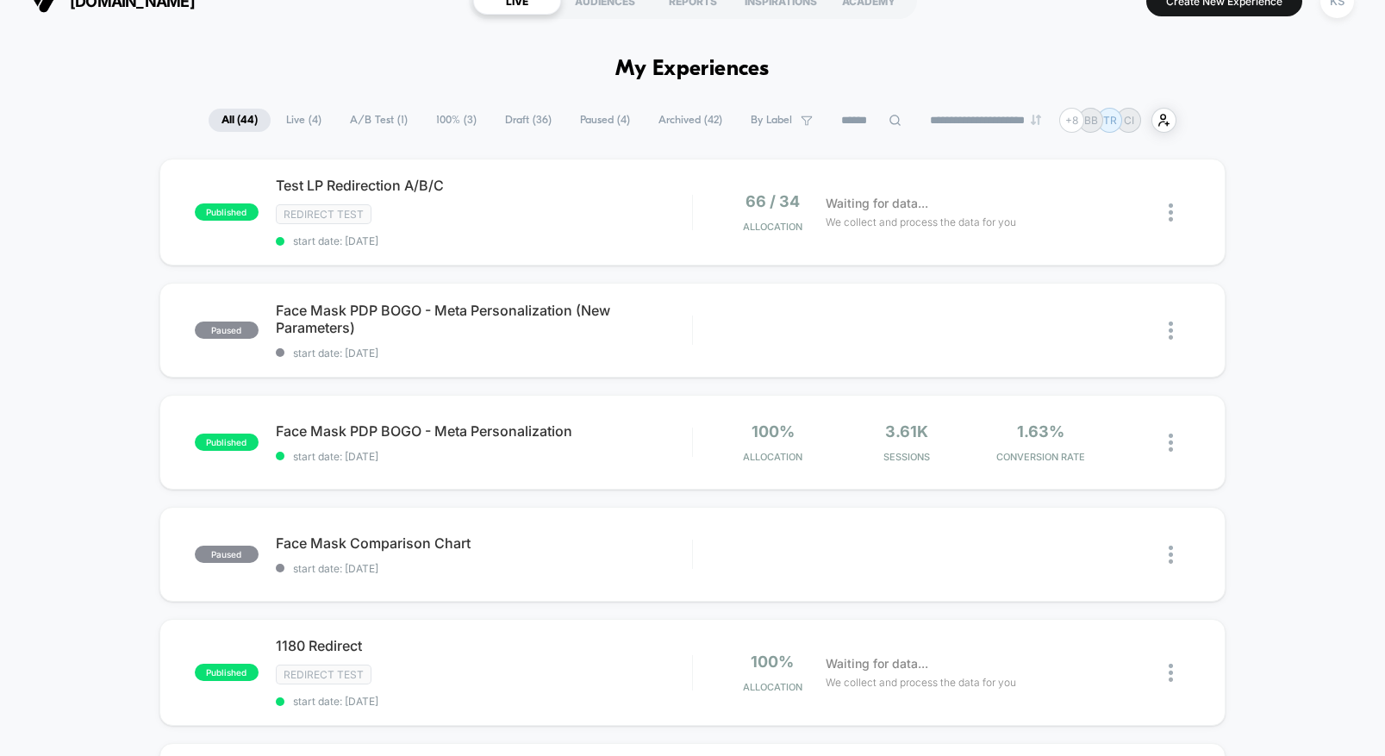
scroll to position [34, 0]
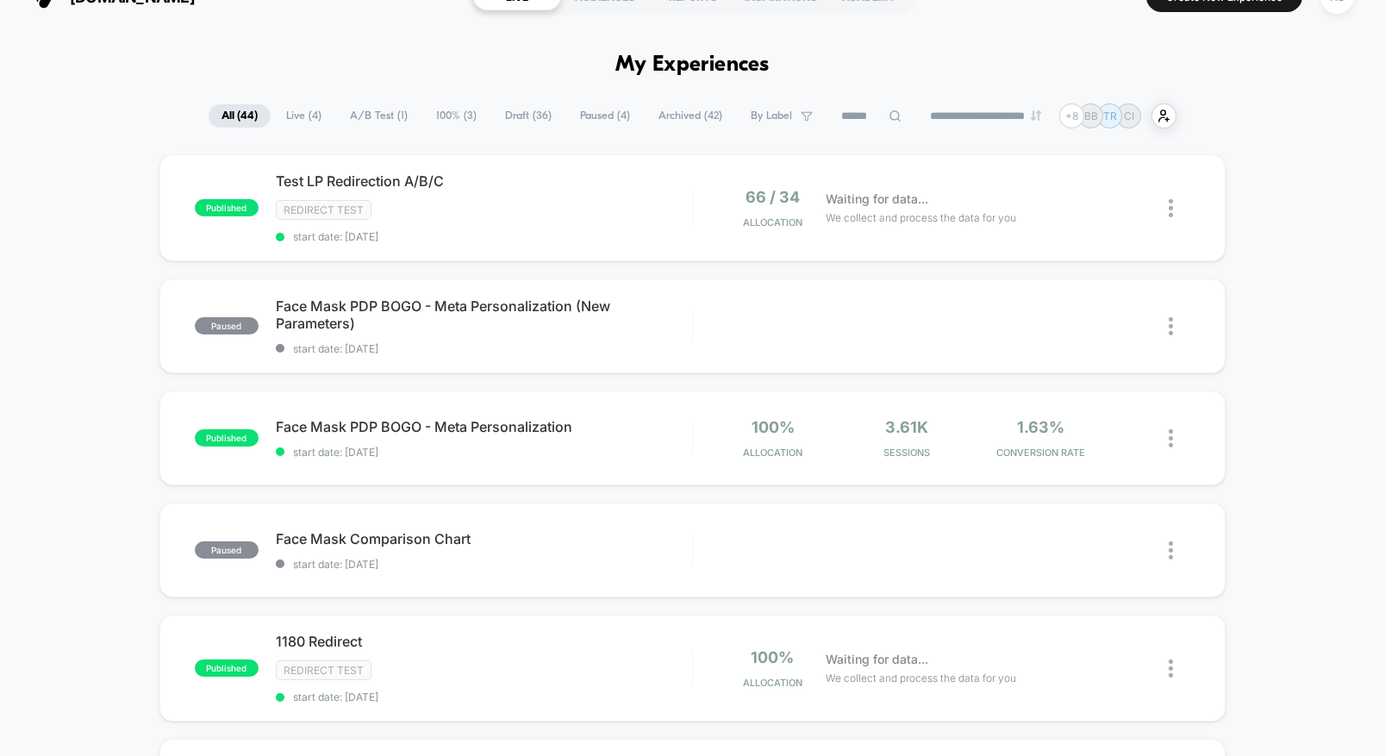
click at [504, 109] on span "Draft ( 36 )" at bounding box center [528, 115] width 72 height 23
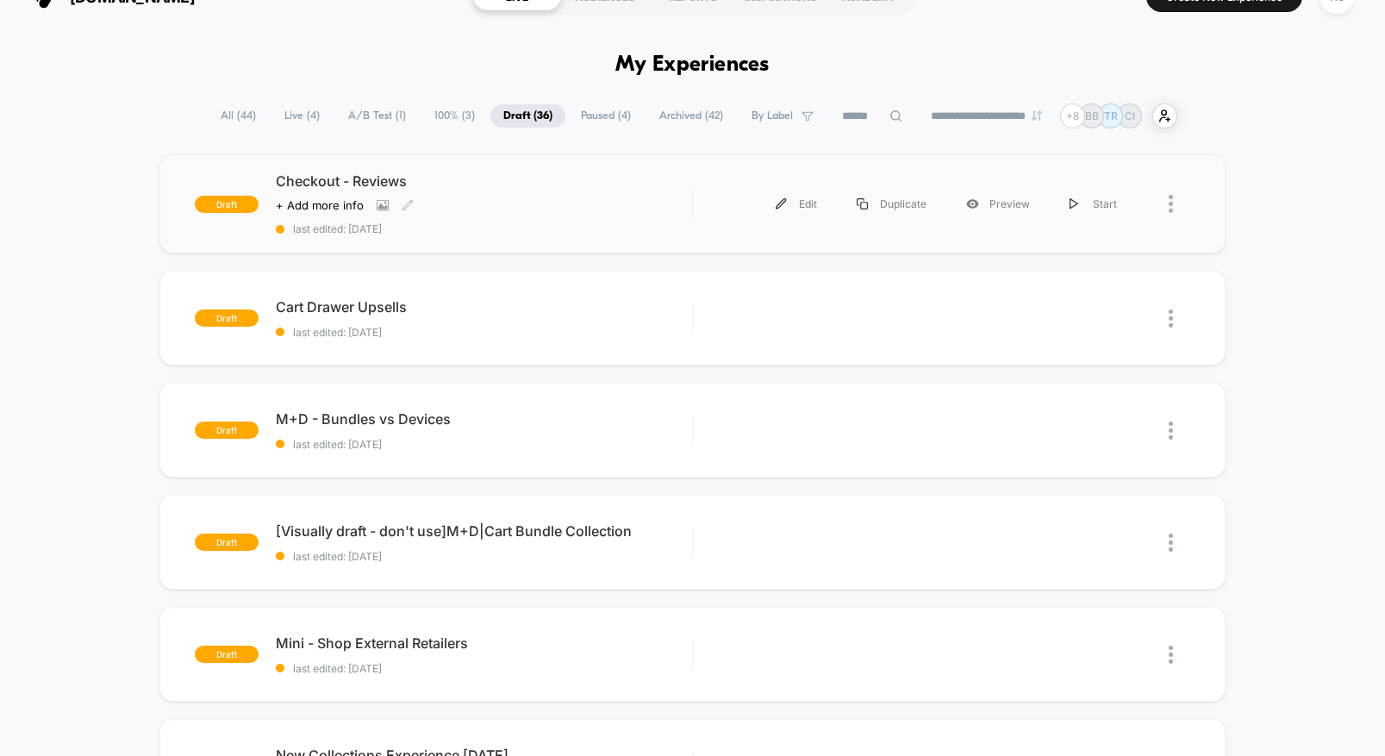
click at [314, 178] on span "Checkout - Reviews" at bounding box center [484, 180] width 416 height 17
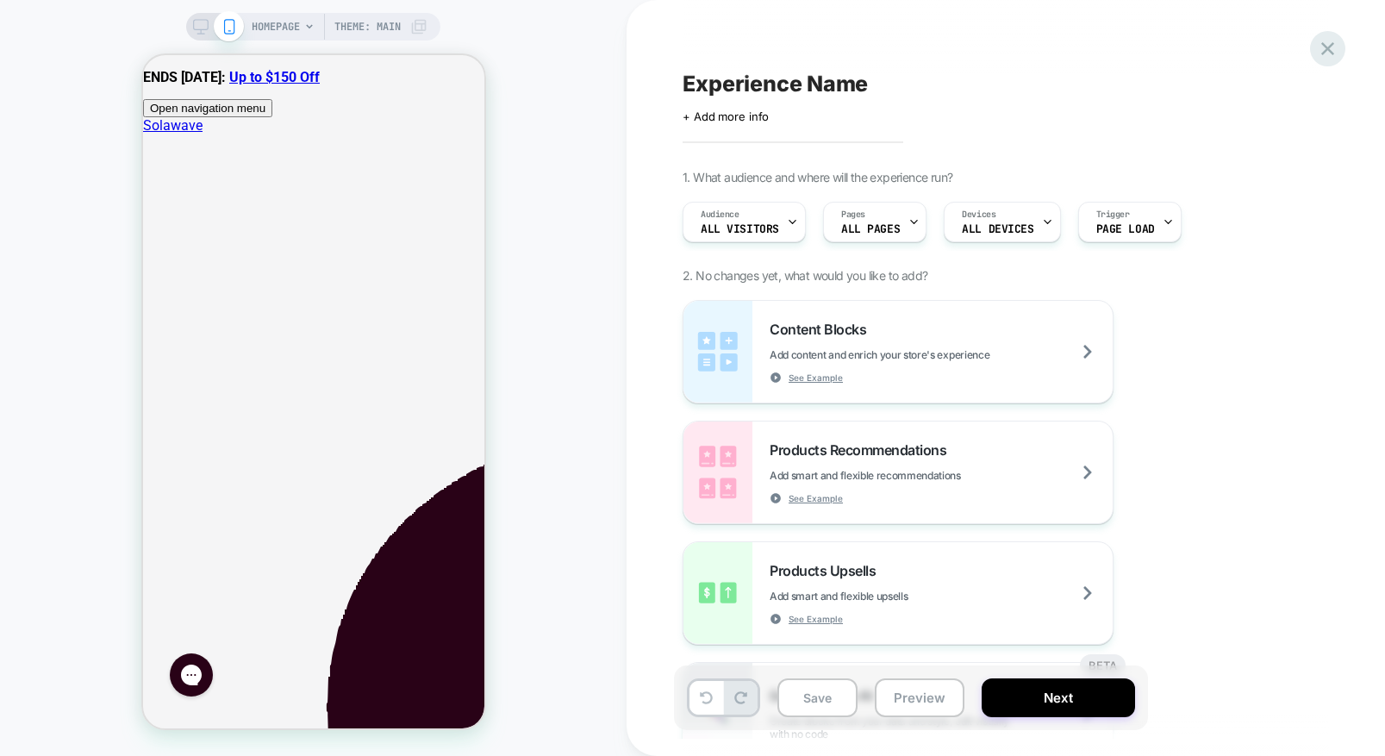
click at [1327, 51] on icon at bounding box center [1327, 48] width 23 height 23
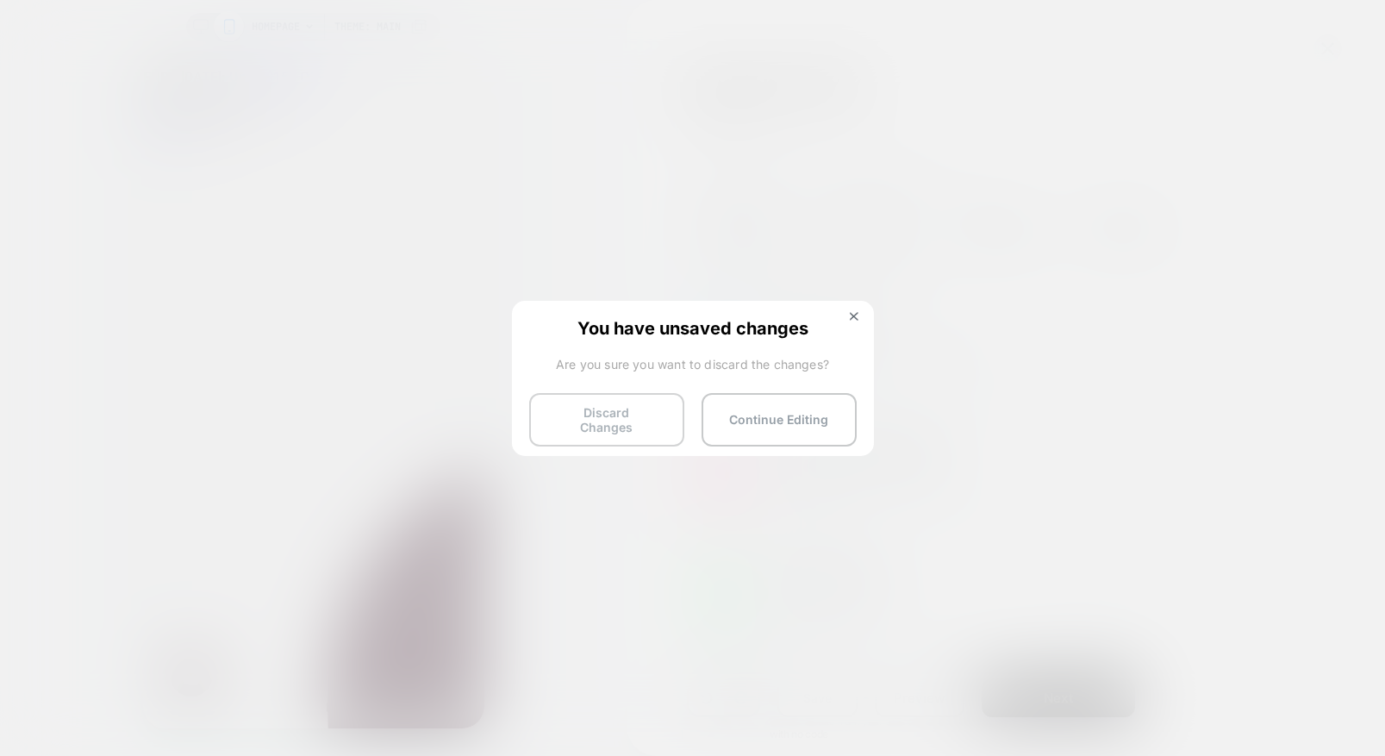
click at [626, 422] on button "Discard Changes" at bounding box center [606, 419] width 155 height 53
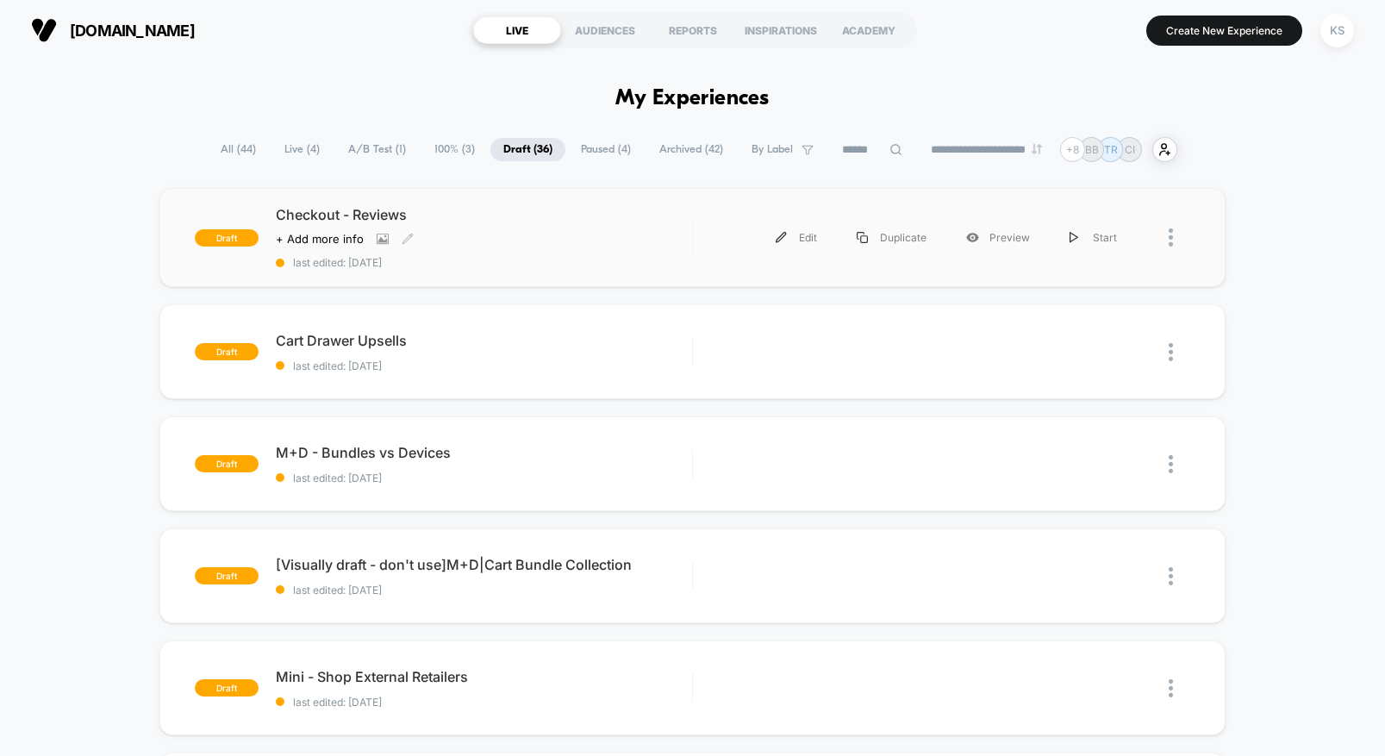
click at [315, 211] on span "Checkout - Reviews" at bounding box center [484, 214] width 416 height 17
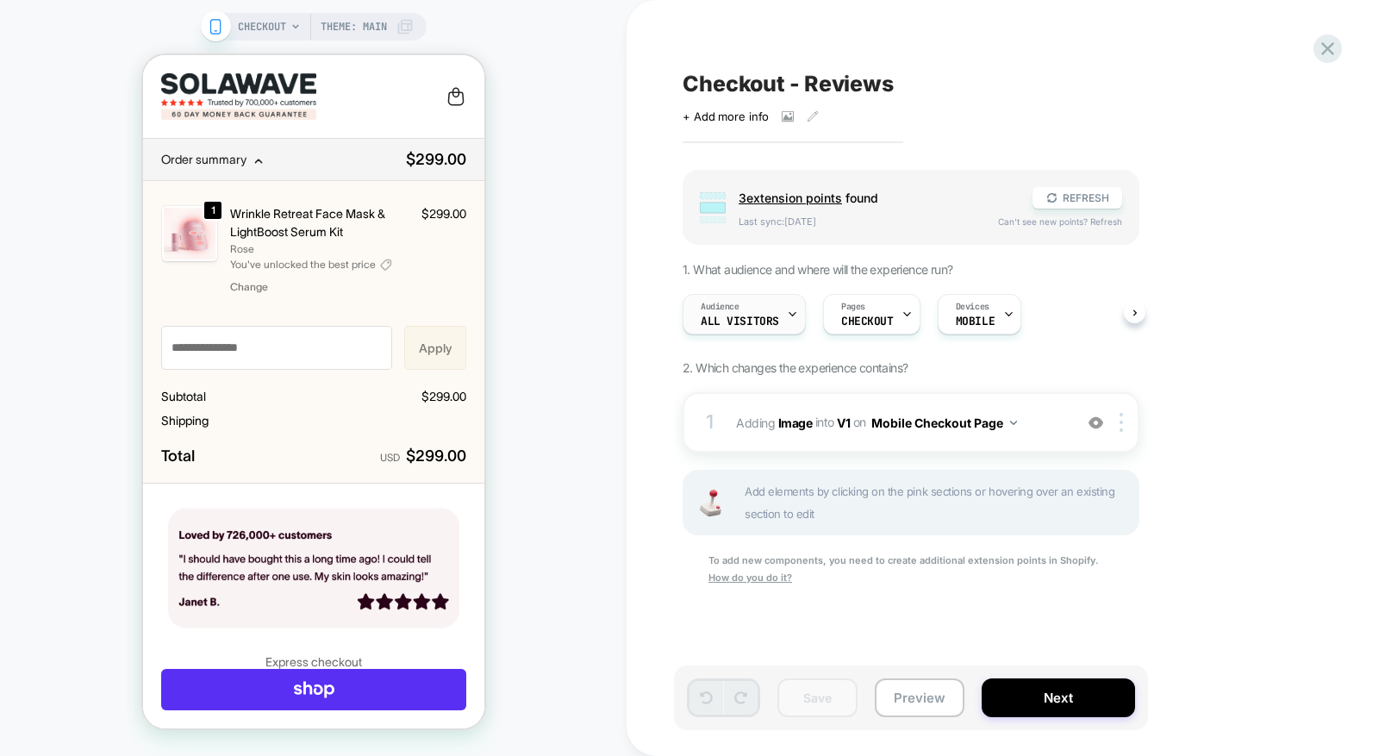
click at [746, 322] on span "All Visitors" at bounding box center [740, 321] width 78 height 12
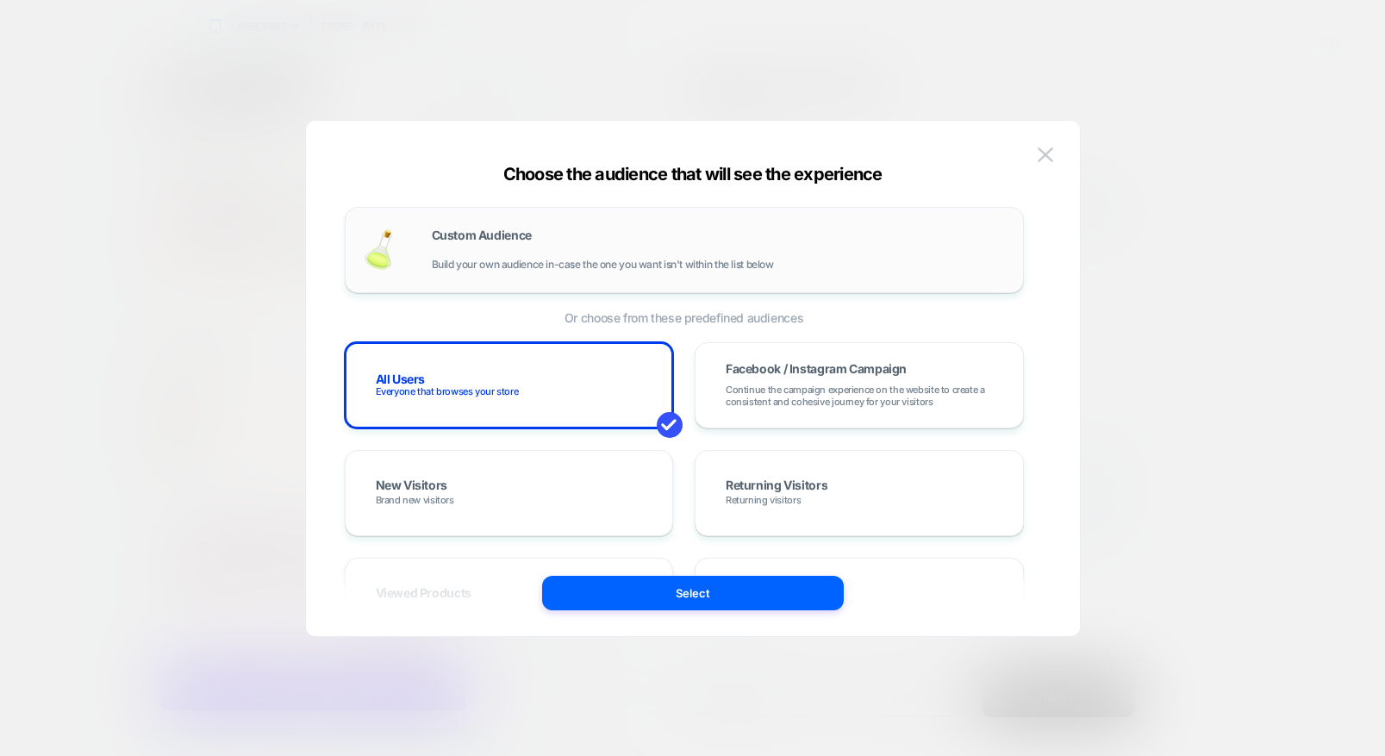
click at [567, 259] on span "Build your own audience in-case the one you want isn't within the list below" at bounding box center [603, 265] width 342 height 12
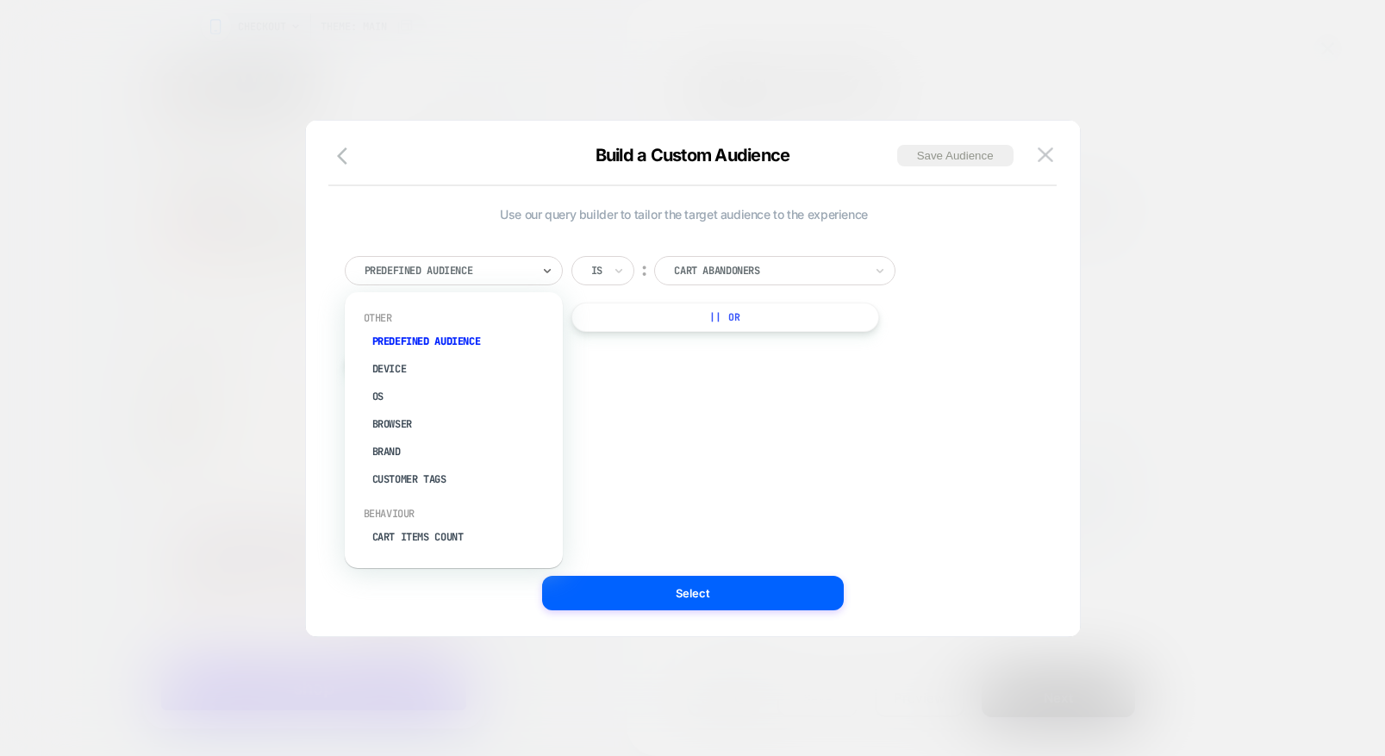
click at [459, 272] on div at bounding box center [448, 271] width 166 height 16
click at [425, 423] on div "Cart Item" at bounding box center [462, 427] width 201 height 28
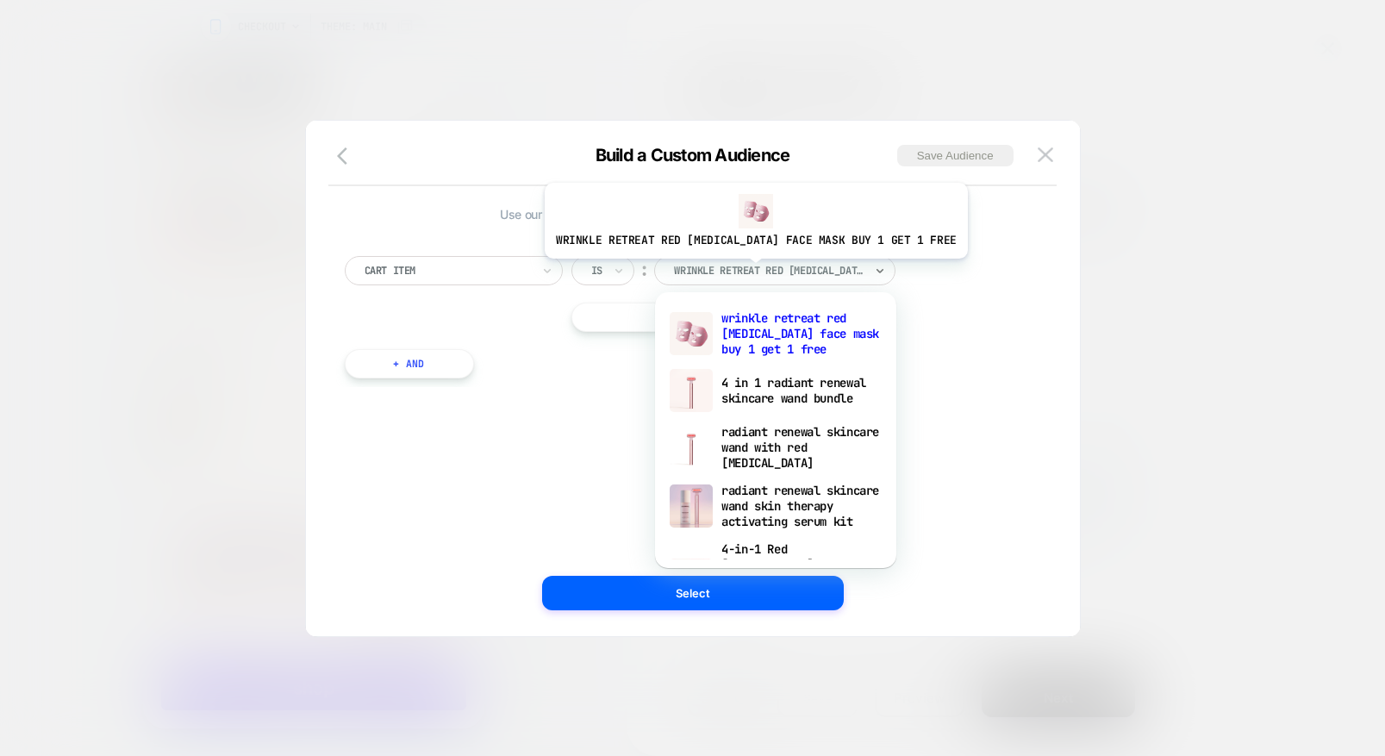
click at [748, 272] on div at bounding box center [769, 271] width 190 height 16
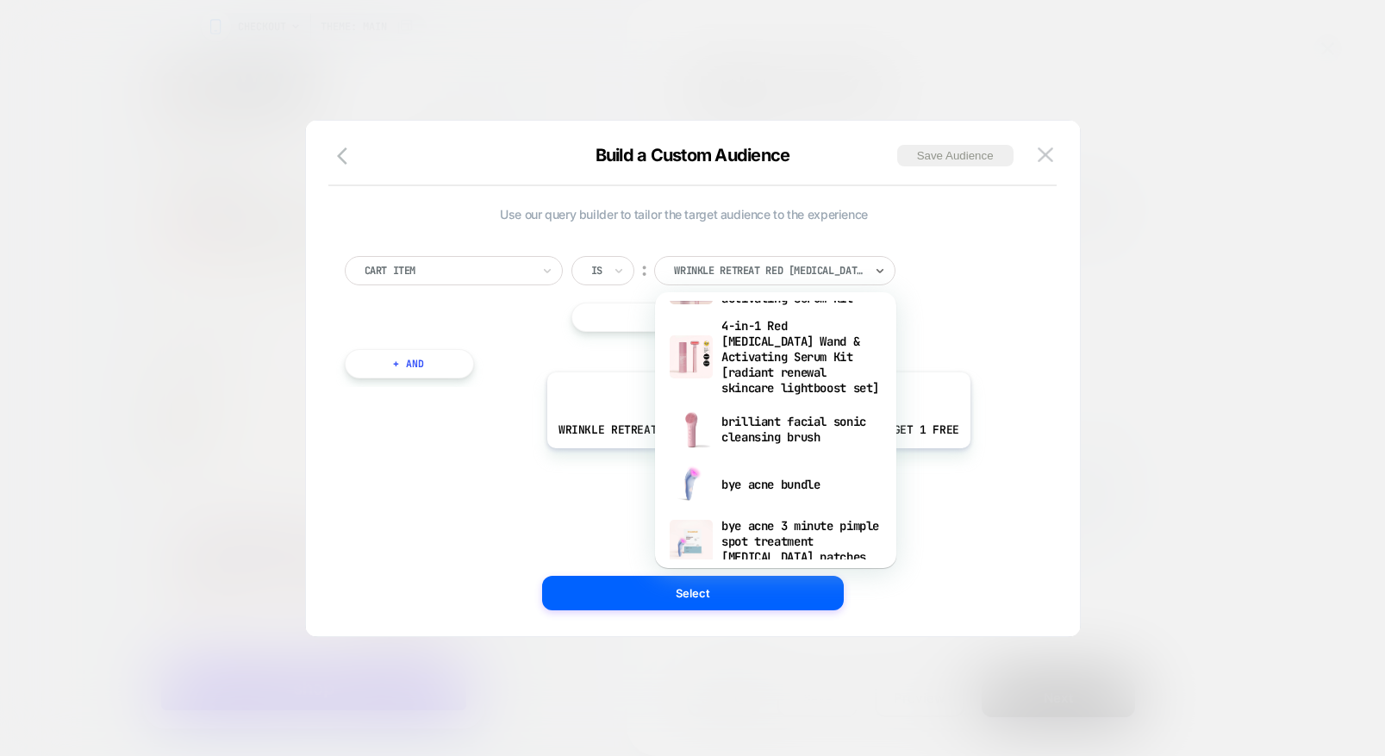
scroll to position [254, 0]
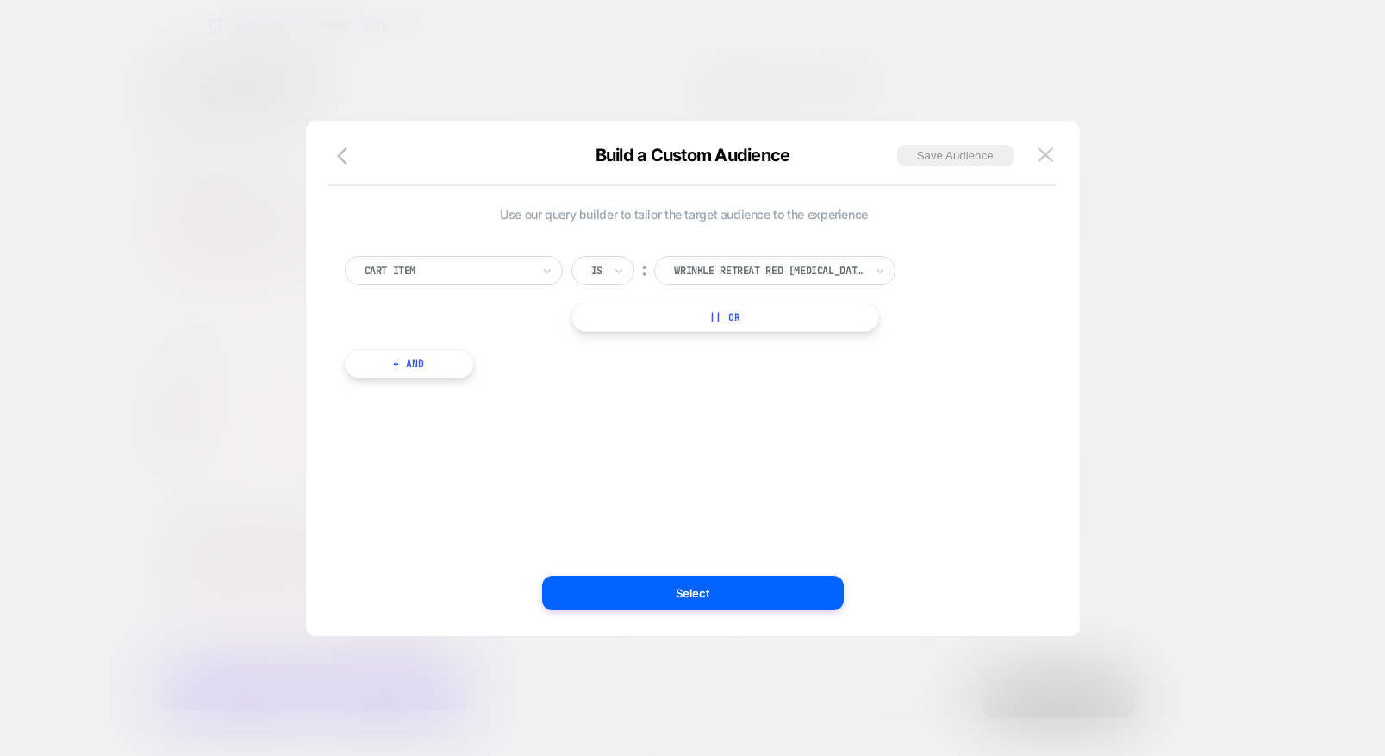
click at [393, 521] on div "Use our query builder to tailor the target audience to the experience Cart Item…" at bounding box center [684, 378] width 722 height 447
click at [351, 163] on icon "button" at bounding box center [347, 156] width 21 height 21
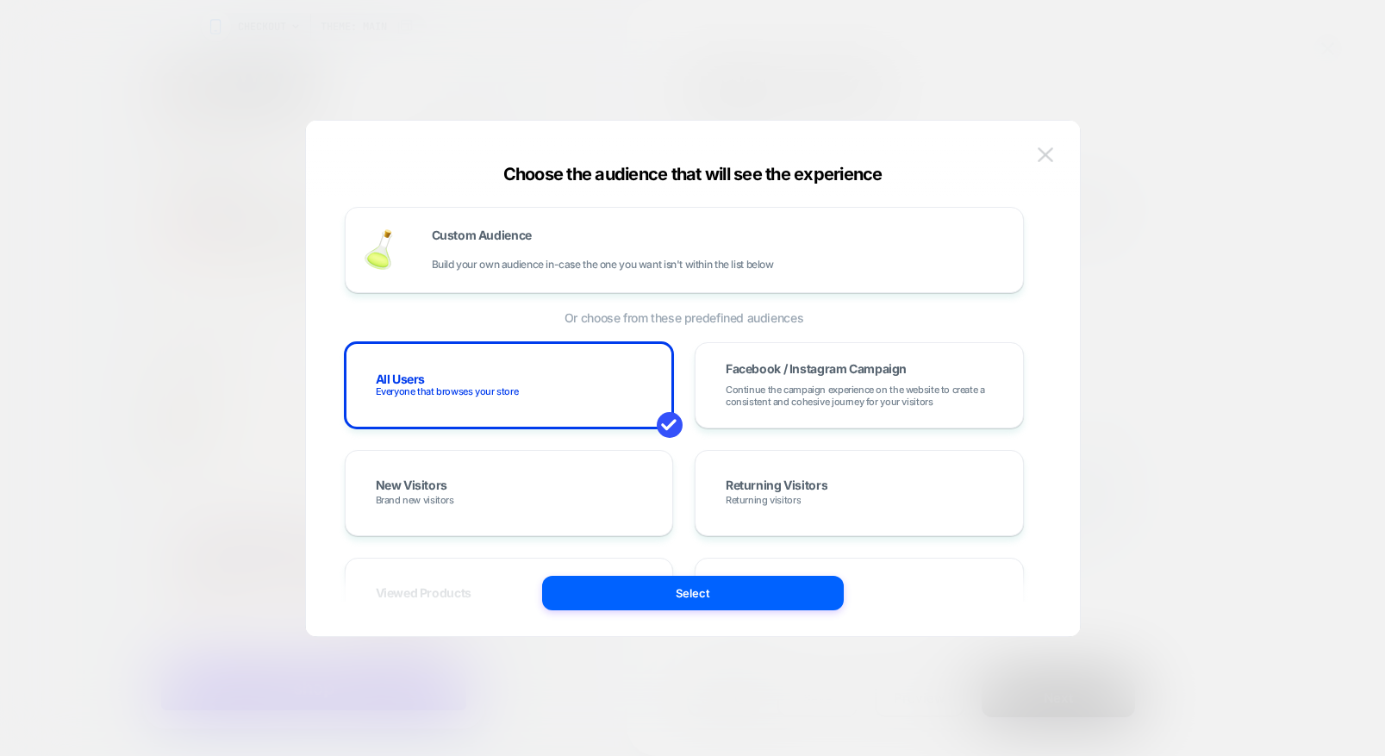
click at [1036, 164] on button at bounding box center [1046, 155] width 26 height 26
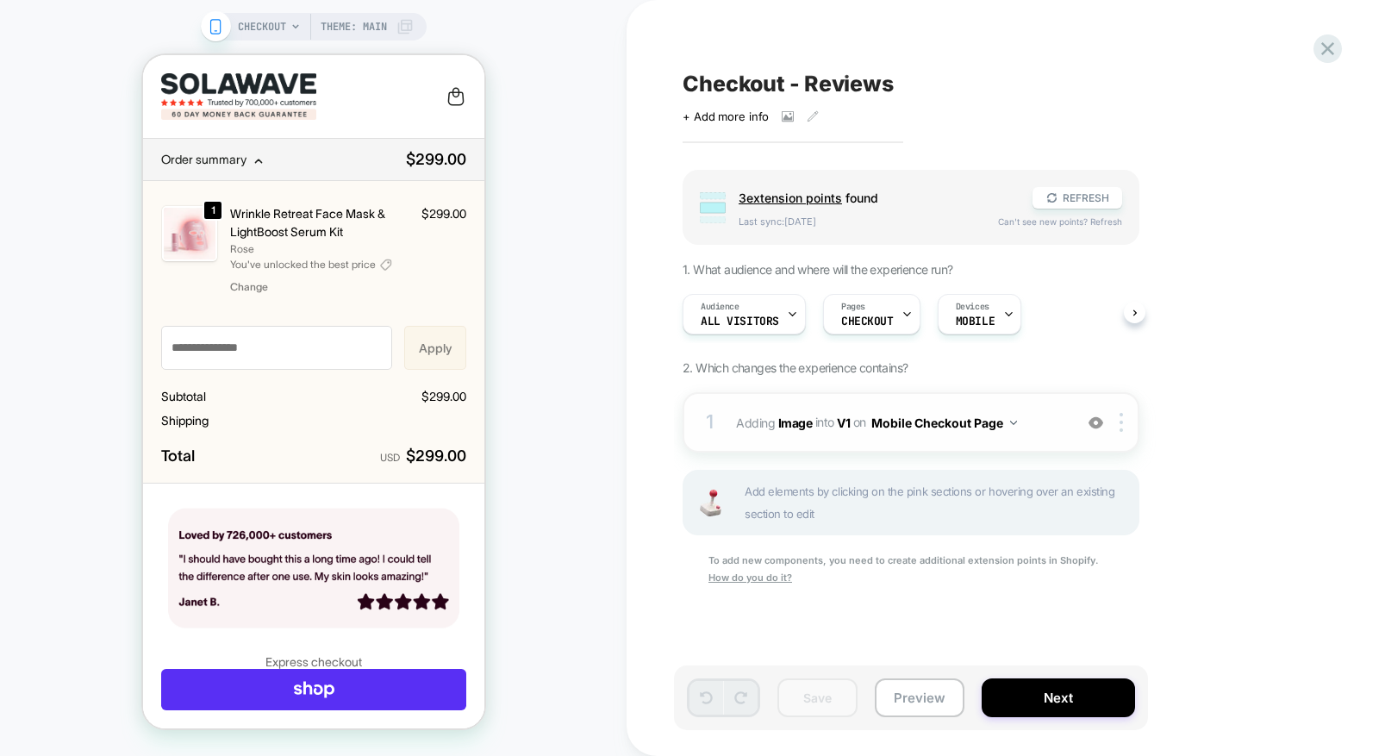
click at [950, 440] on div "1 #_loomi_addon_1759939467706 Adding Image INTO V1 V1 on Mobile Checkout Page A…" at bounding box center [911, 422] width 457 height 60
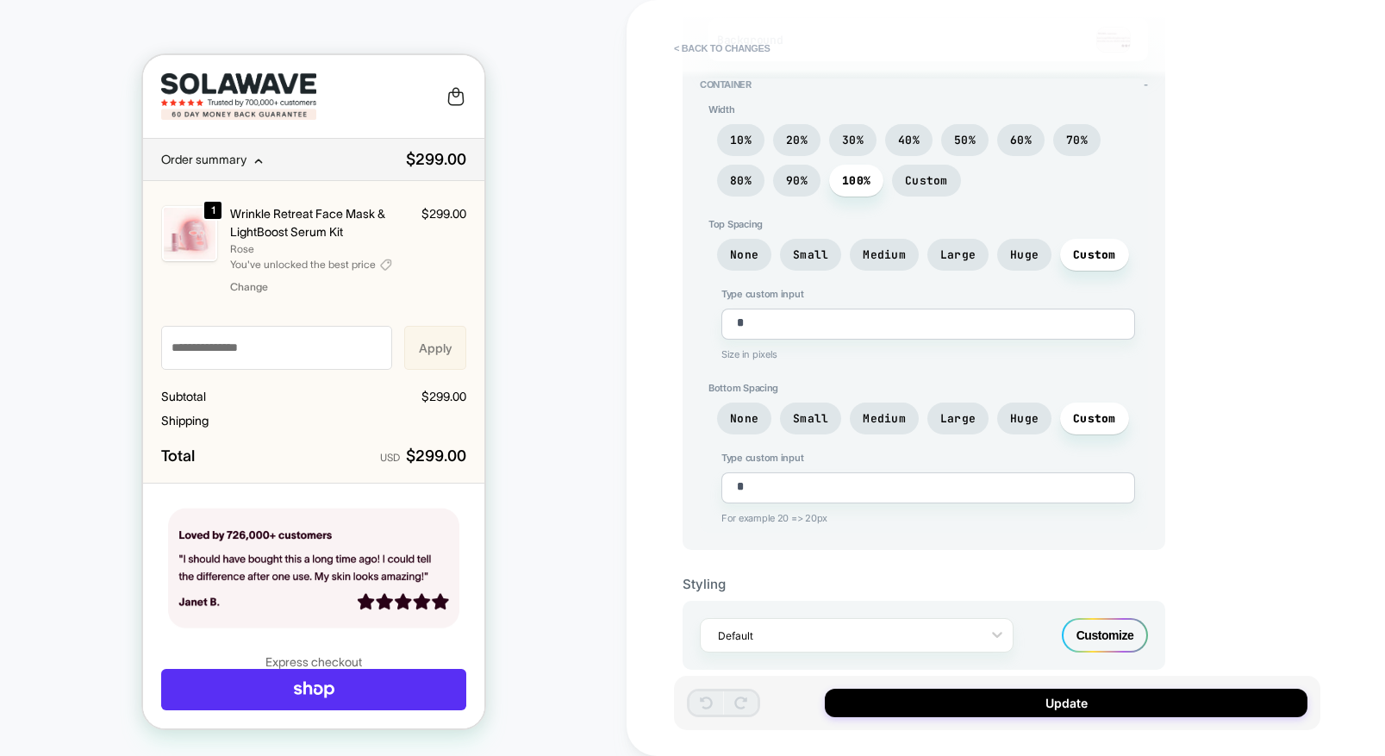
scroll to position [0, 0]
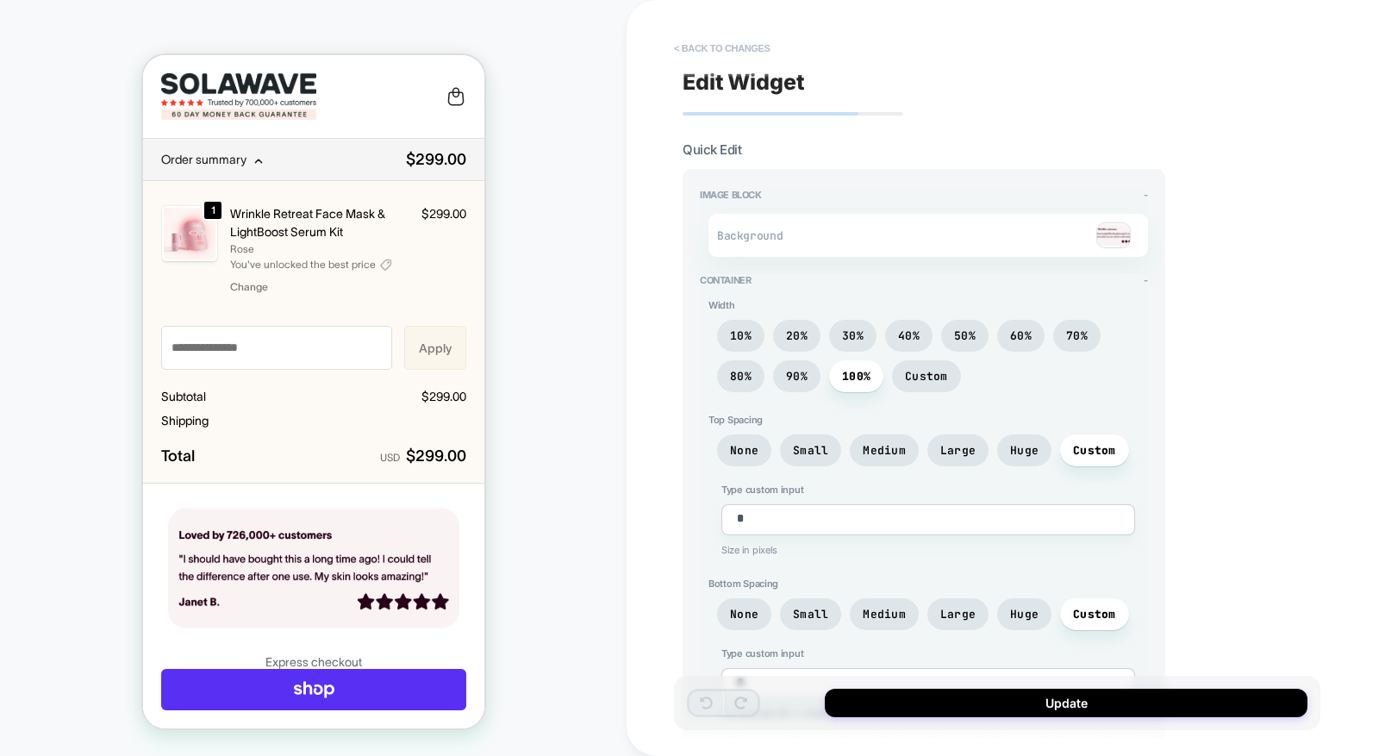
click at [761, 45] on button "< Back to changes" at bounding box center [722, 48] width 114 height 28
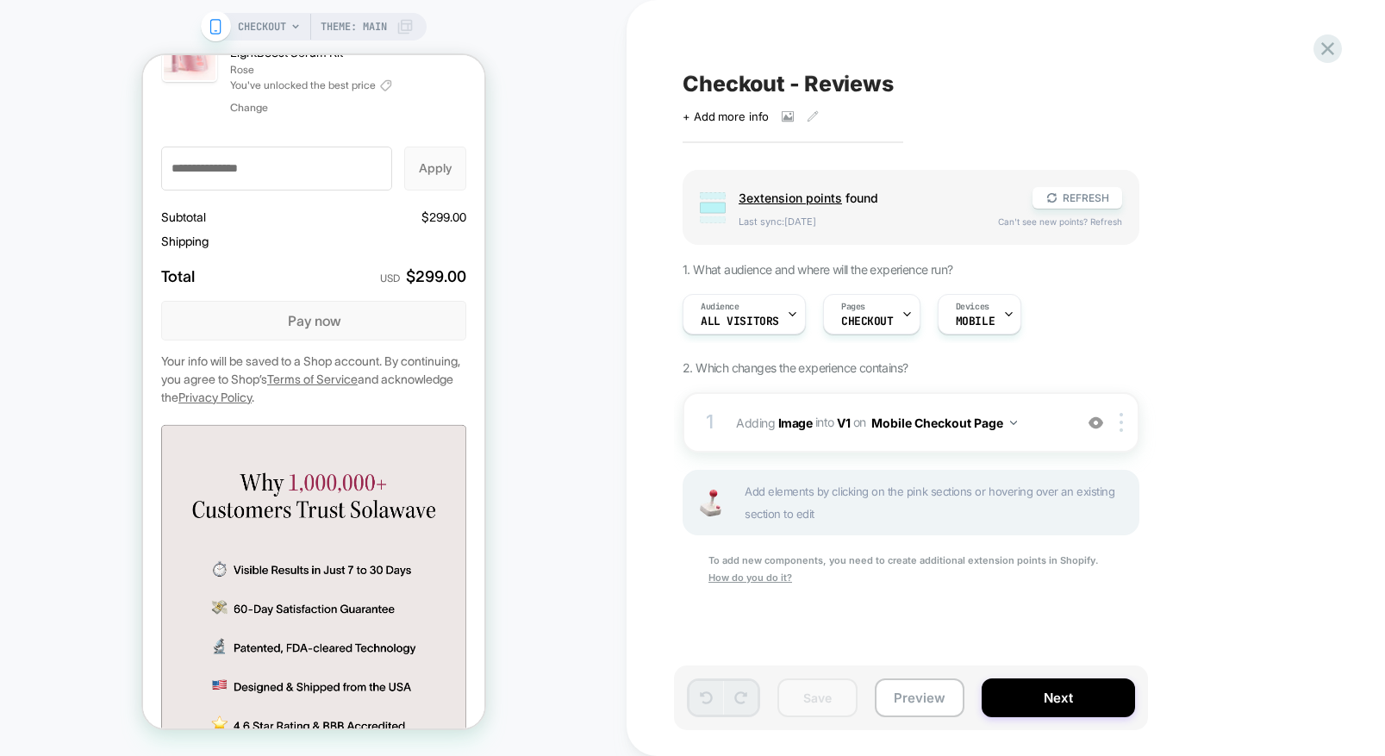
scroll to position [3027, 0]
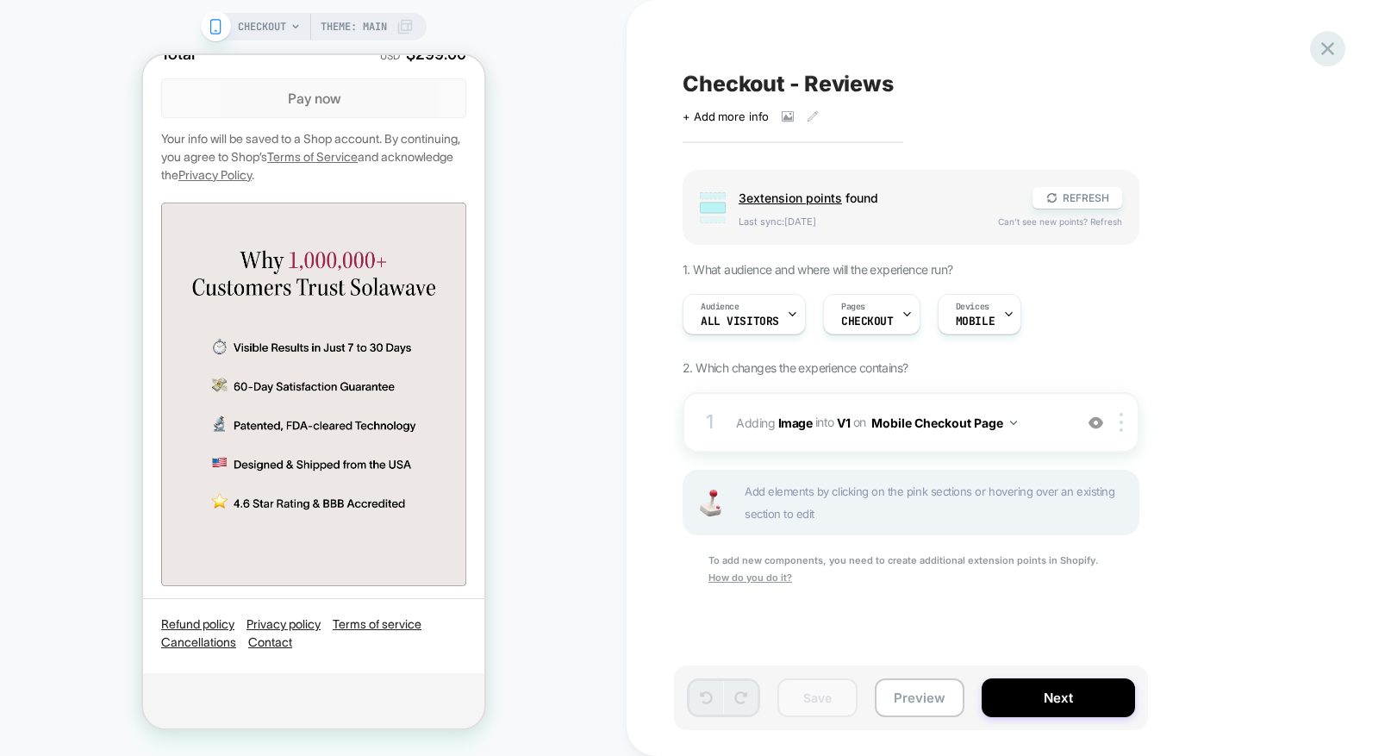
click at [1327, 52] on icon at bounding box center [1327, 48] width 23 height 23
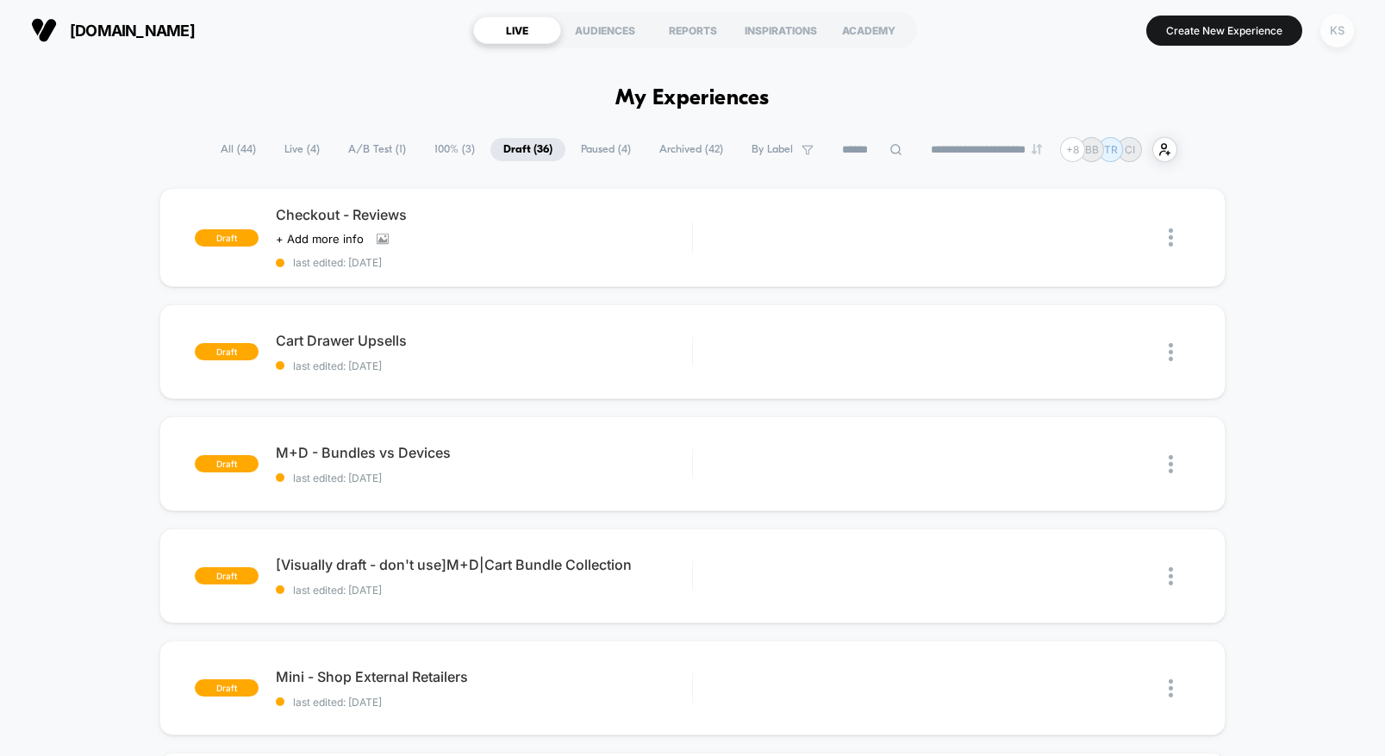
click at [1328, 36] on div "KS" at bounding box center [1338, 31] width 34 height 34
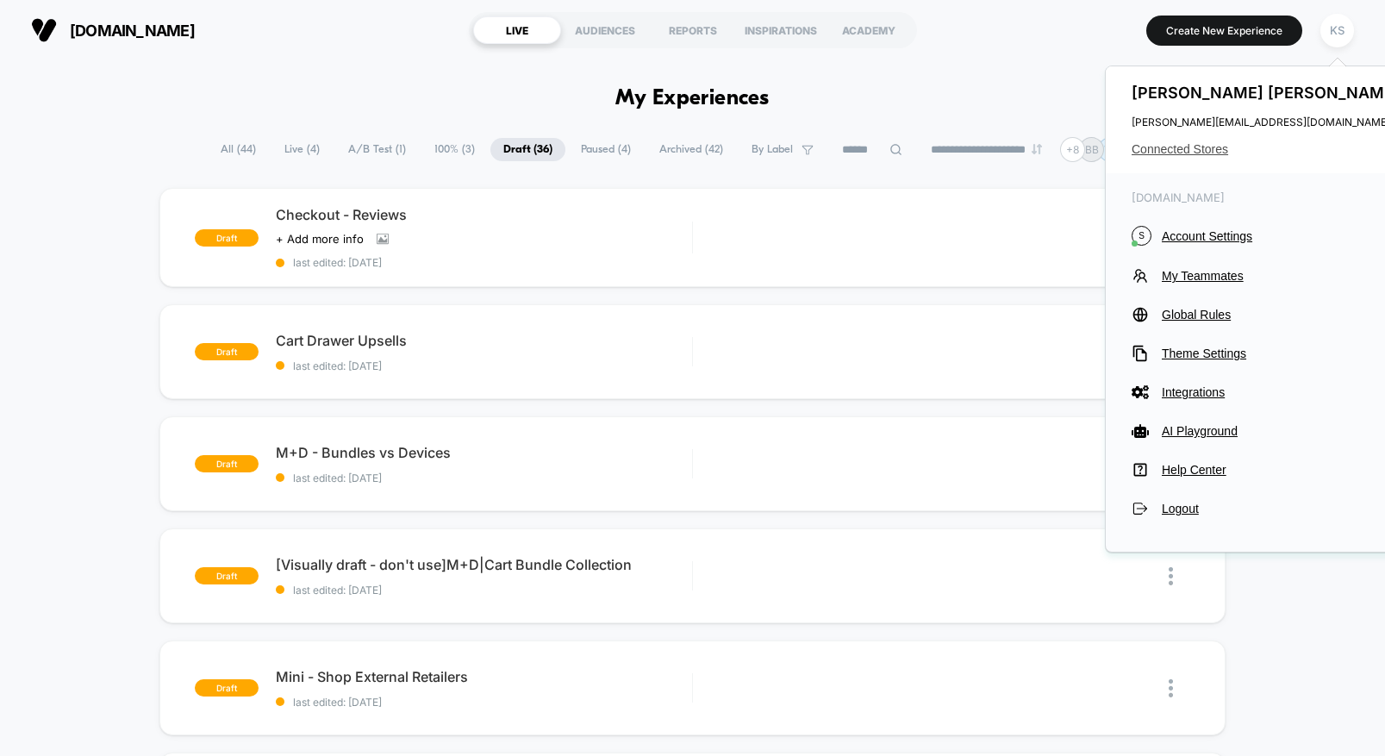
click at [1162, 147] on span "Connected Stores" at bounding box center [1268, 149] width 272 height 14
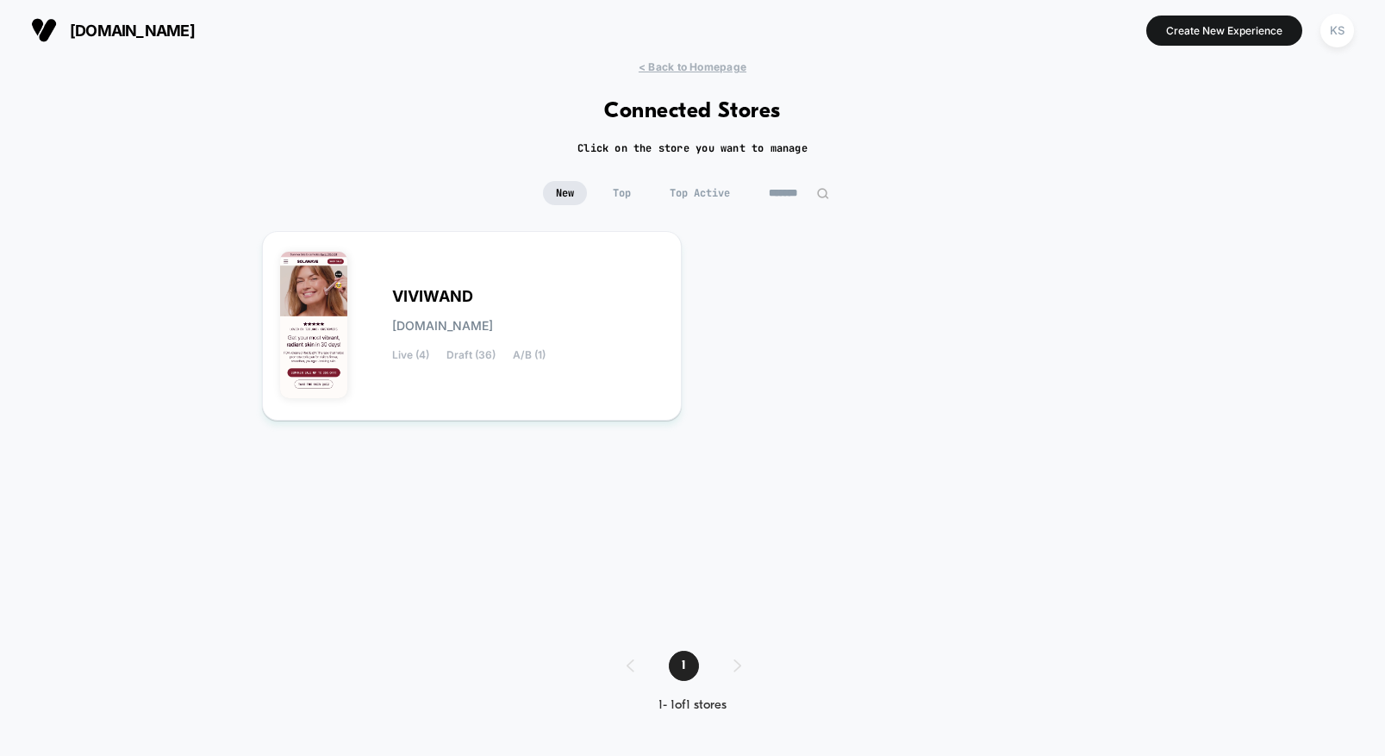
click at [812, 203] on input "*******" at bounding box center [799, 193] width 86 height 24
click at [809, 201] on input "*******" at bounding box center [799, 193] width 172 height 24
drag, startPoint x: 809, startPoint y: 201, endPoint x: 798, endPoint y: 201, distance: 11.2
click at [808, 201] on input "*******" at bounding box center [799, 193] width 172 height 24
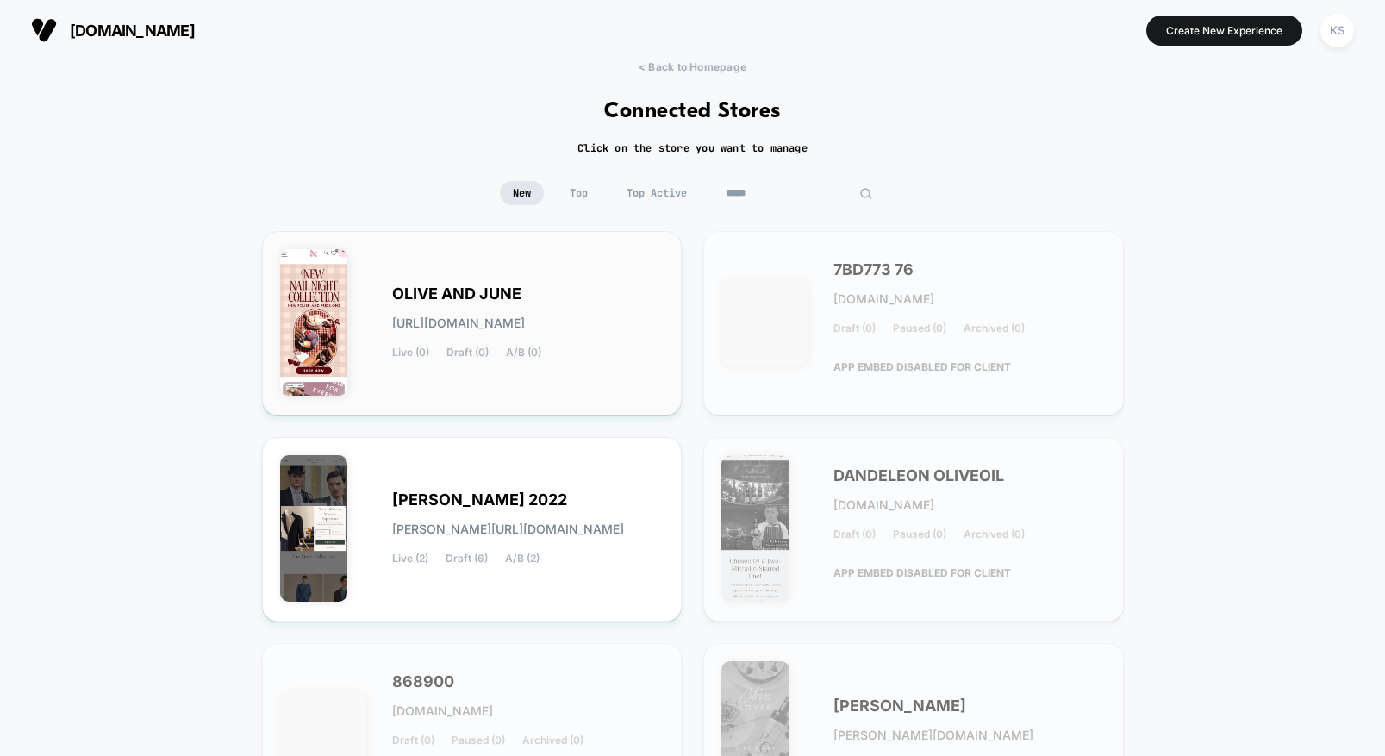
type input "*****"
click at [462, 291] on span "OLIVE AND JUNE" at bounding box center [456, 294] width 129 height 12
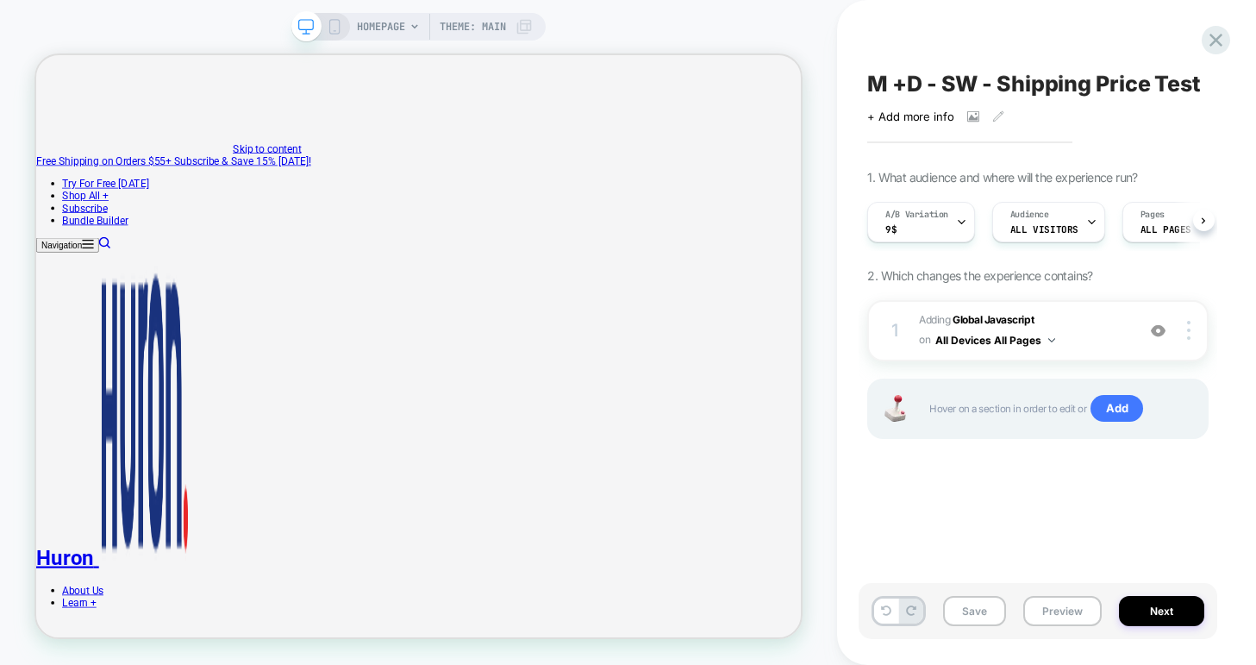
scroll to position [0, 1]
click at [904, 92] on span "M +D - SW - Shipping Price Test" at bounding box center [1034, 84] width 334 height 26
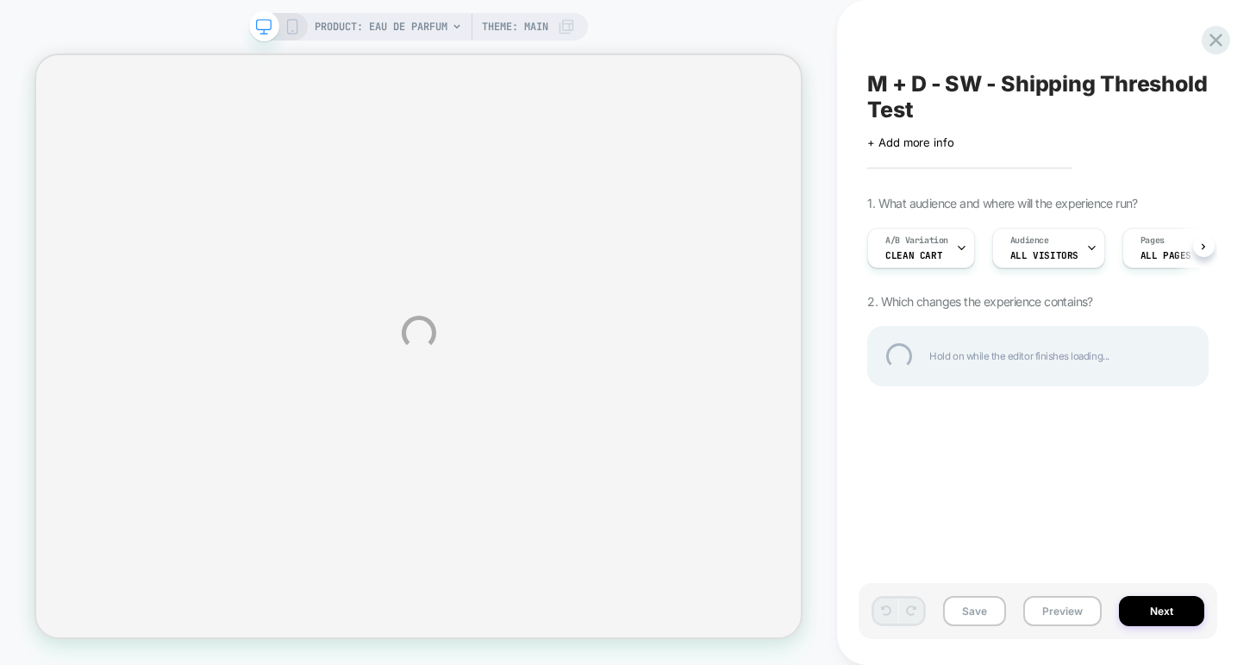
drag, startPoint x: 873, startPoint y: 87, endPoint x: 964, endPoint y: 101, distance: 91.6
click at [964, 101] on div "M + D - SW - Shipping Threshold Test" at bounding box center [1037, 97] width 341 height 52
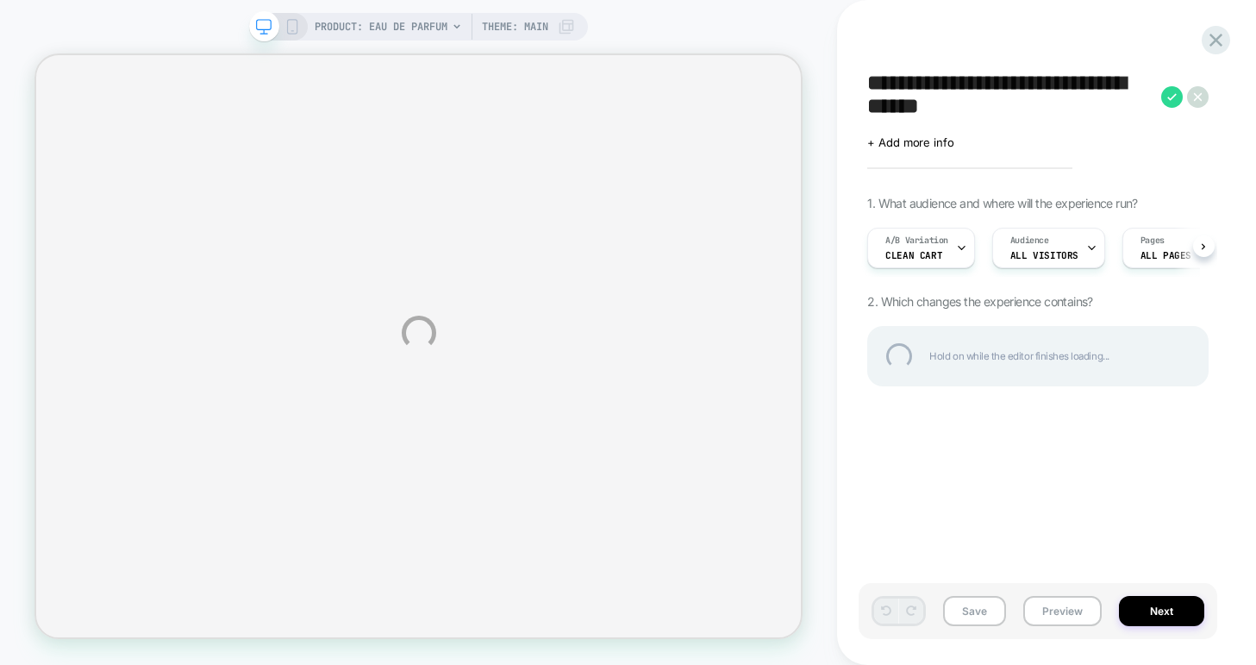
drag, startPoint x: 1028, startPoint y: 105, endPoint x: 849, endPoint y: 69, distance: 182.9
click at [849, 69] on div "**********" at bounding box center [628, 332] width 1256 height 665
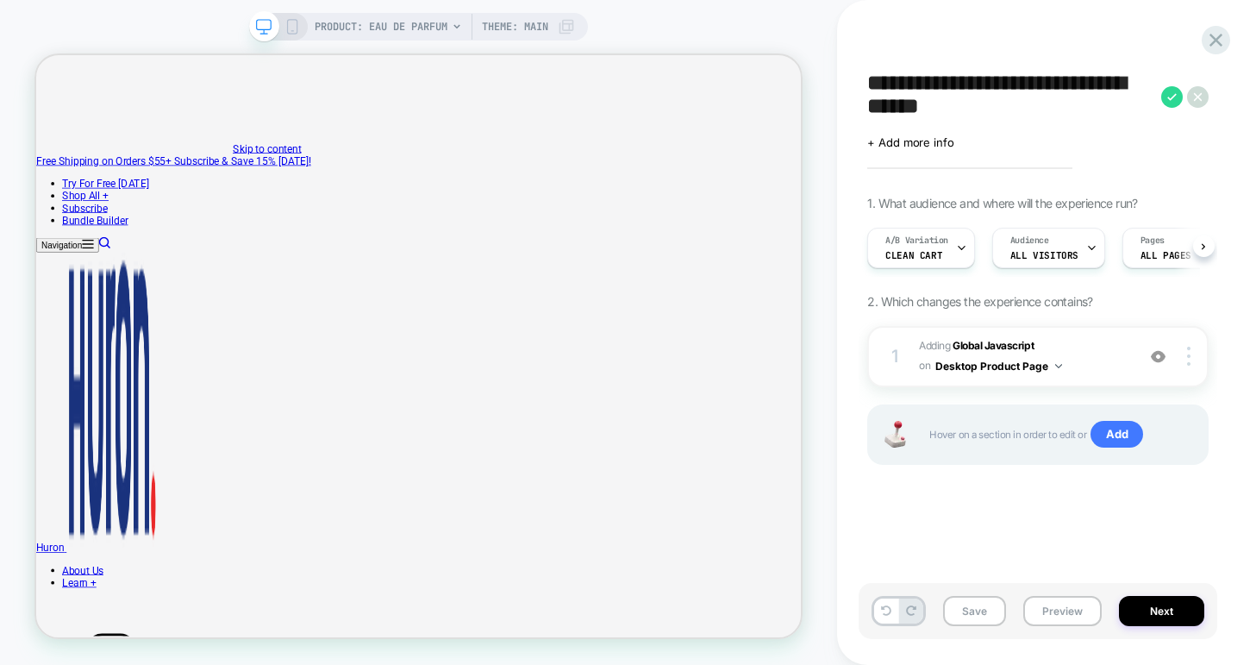
scroll to position [0, 1]
click at [957, 247] on icon at bounding box center [960, 247] width 11 height 11
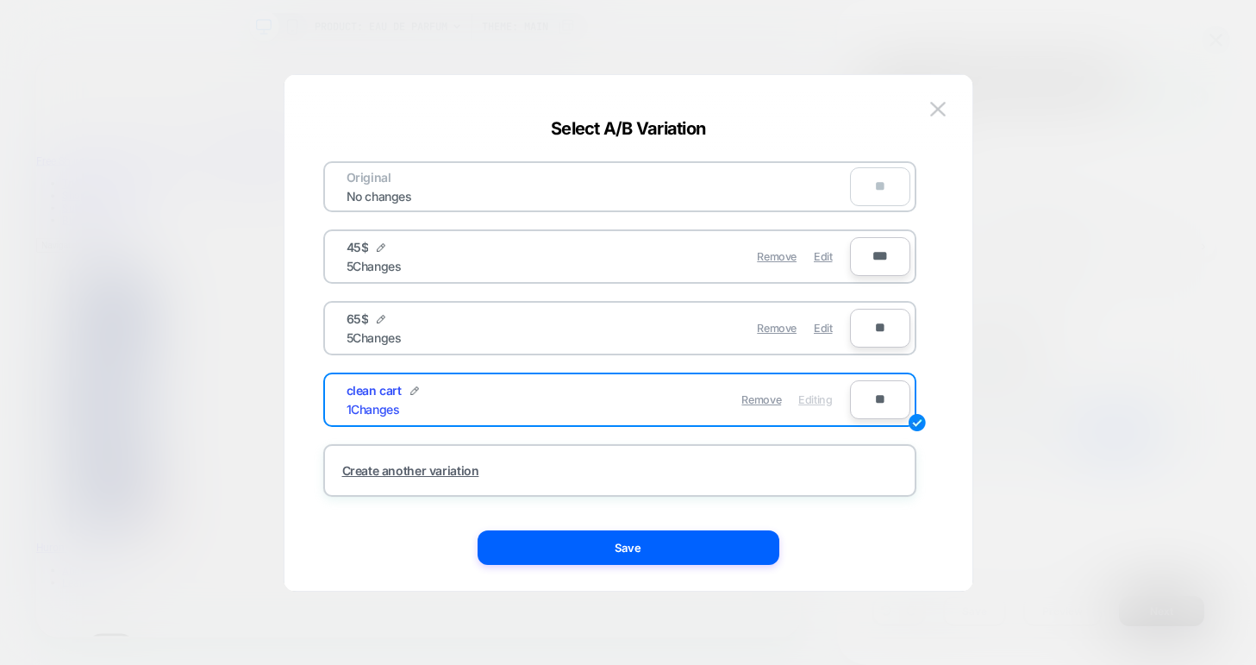
click at [505, 247] on div "45$ 5 Changes" at bounding box center [473, 257] width 252 height 34
click at [1133, 456] on div at bounding box center [628, 332] width 1256 height 665
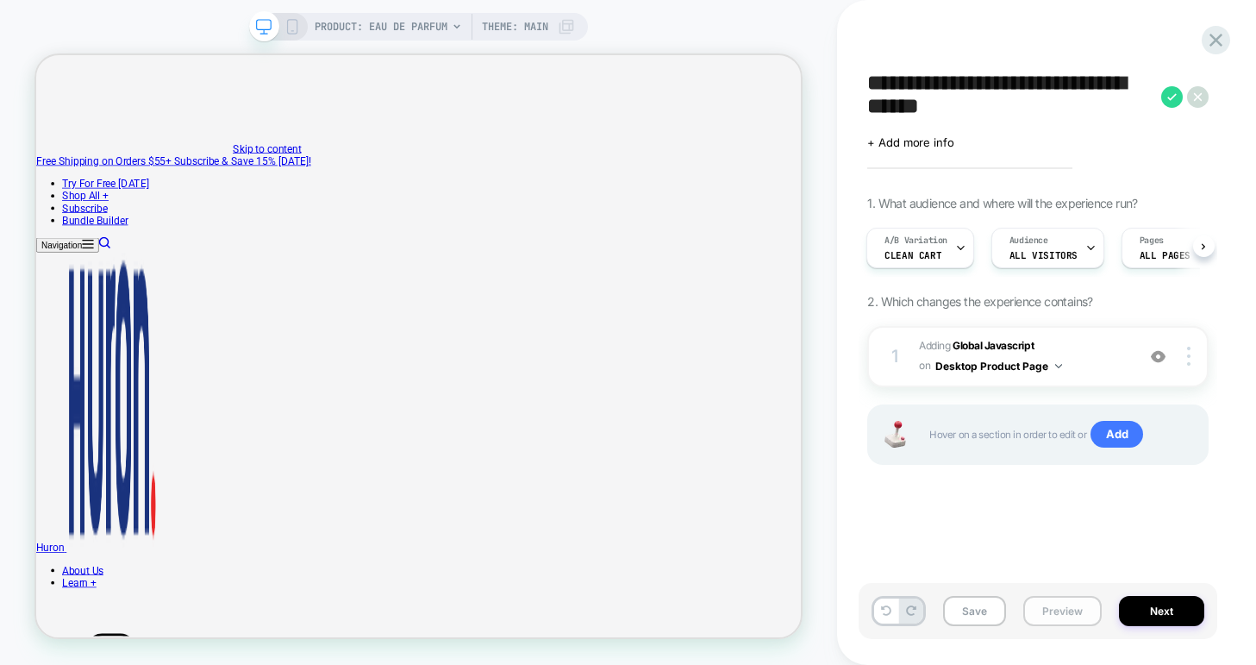
click at [1047, 609] on button "Preview" at bounding box center [1062, 611] width 78 height 30
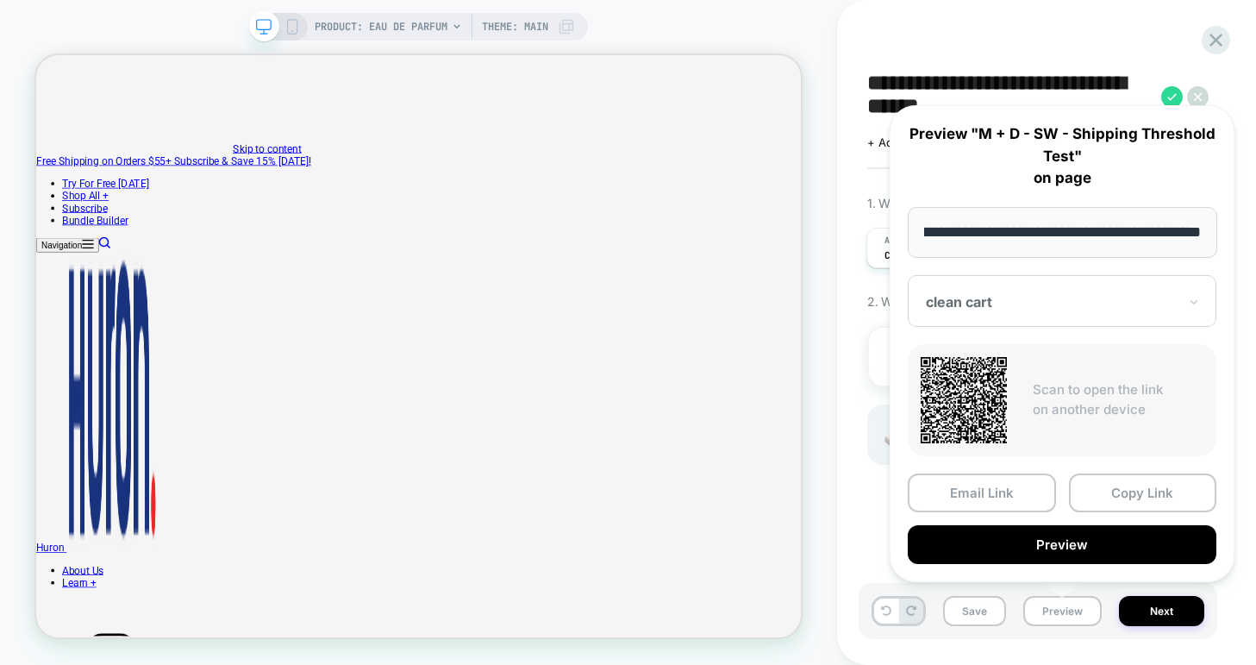
scroll to position [0, 0]
click at [964, 322] on div "clean cart" at bounding box center [1062, 301] width 309 height 52
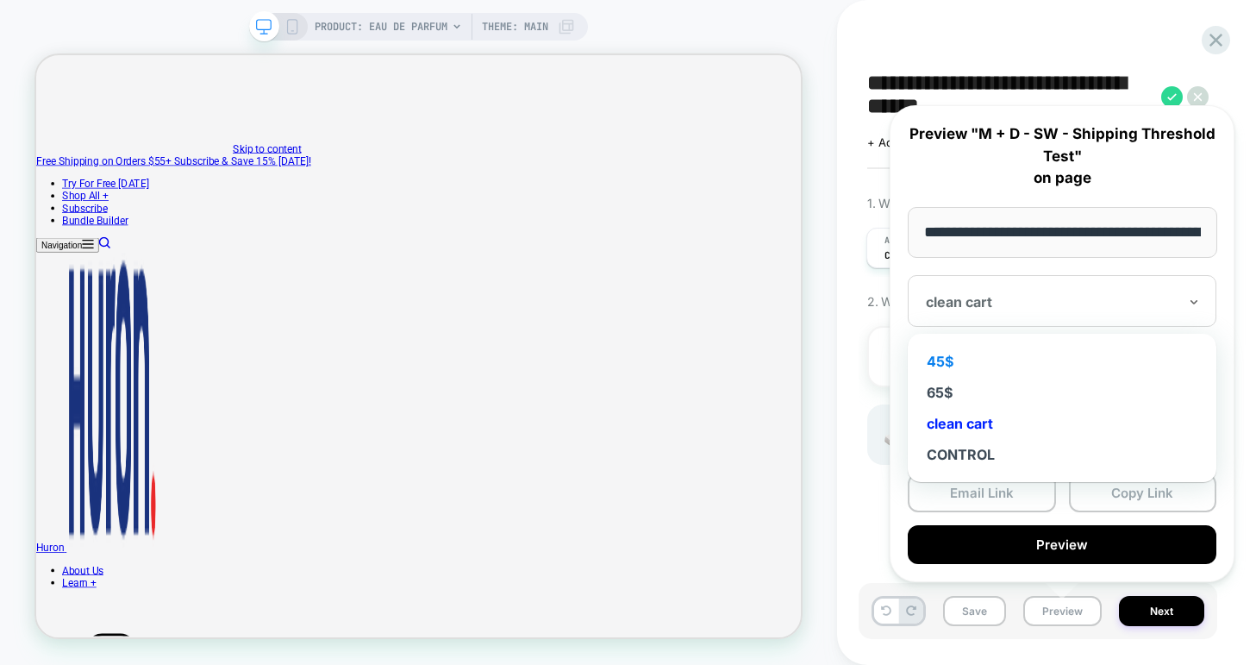
click at [952, 359] on div "45$" at bounding box center [1061, 361] width 291 height 31
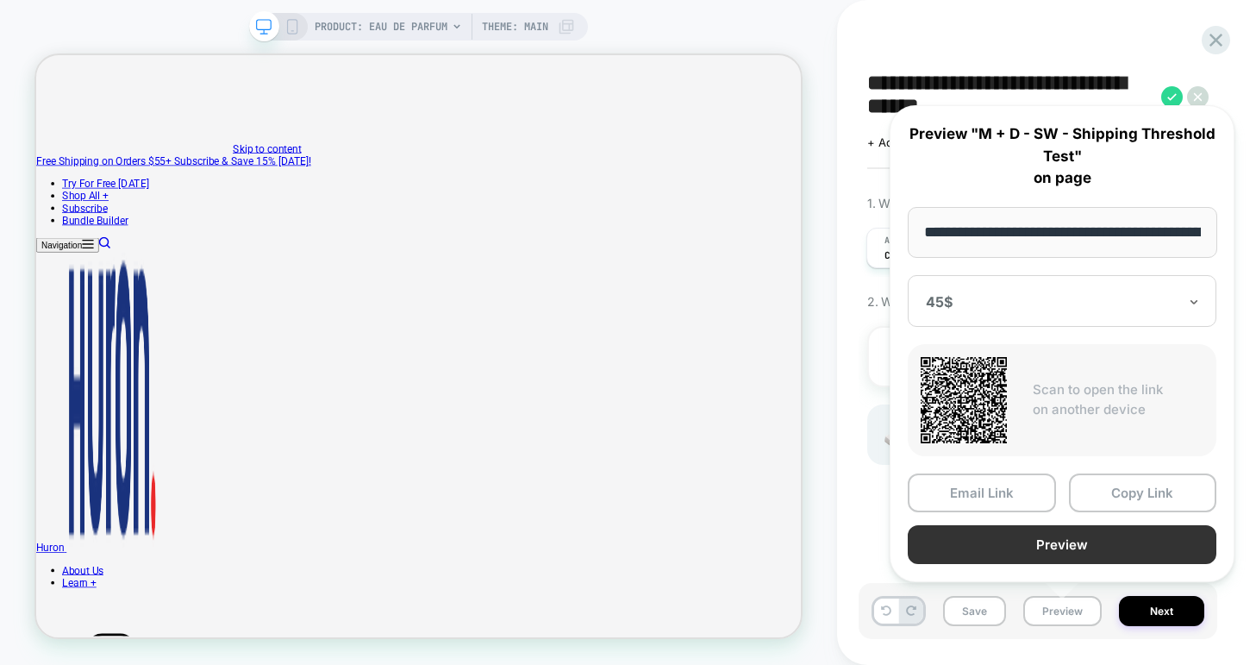
click at [966, 543] on button "Preview" at bounding box center [1062, 544] width 309 height 39
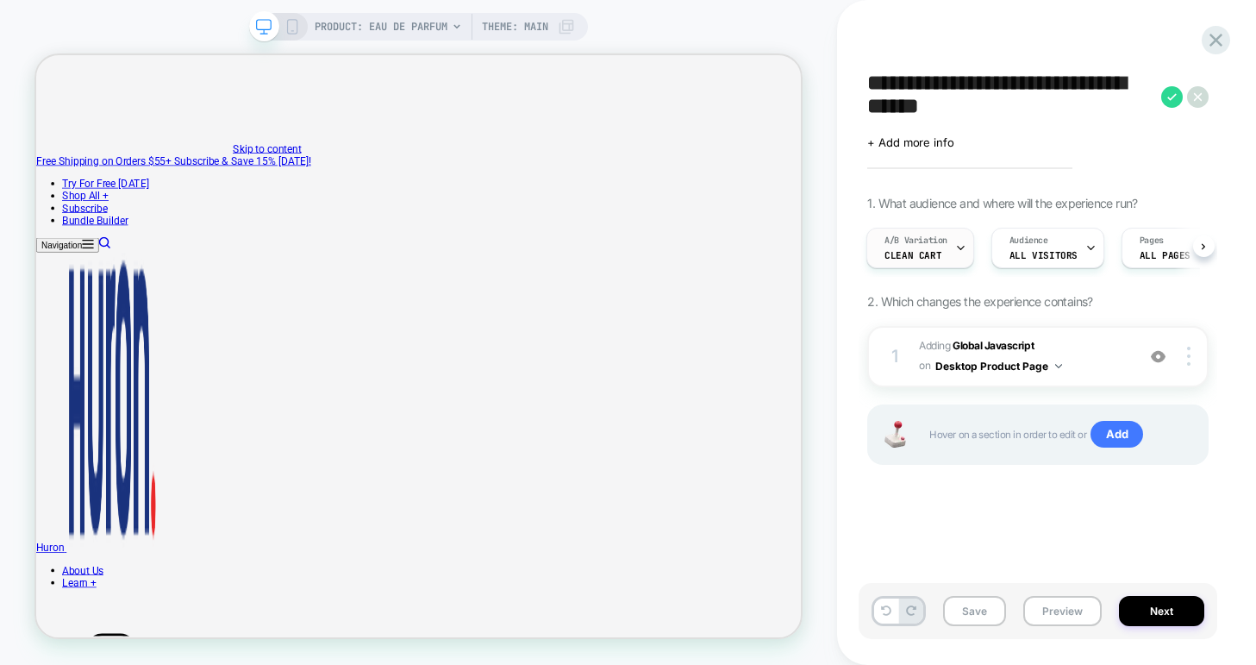
click at [942, 242] on span "A/B Variation" at bounding box center [915, 240] width 63 height 12
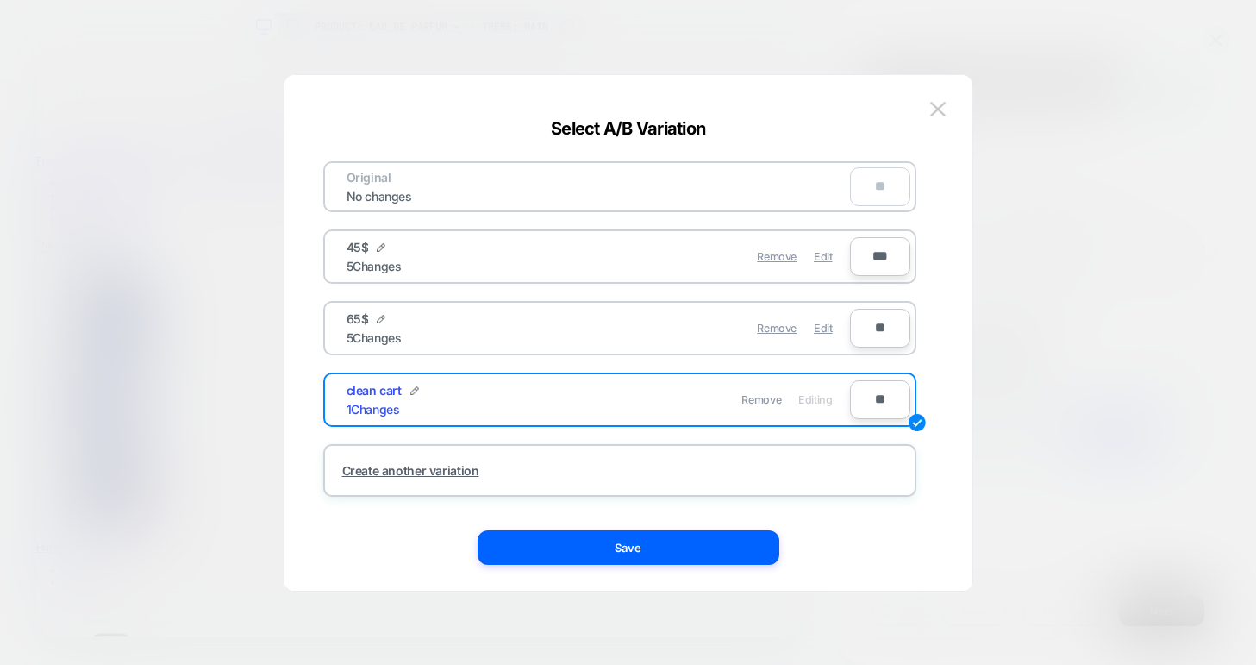
click at [1023, 372] on div at bounding box center [628, 332] width 1256 height 665
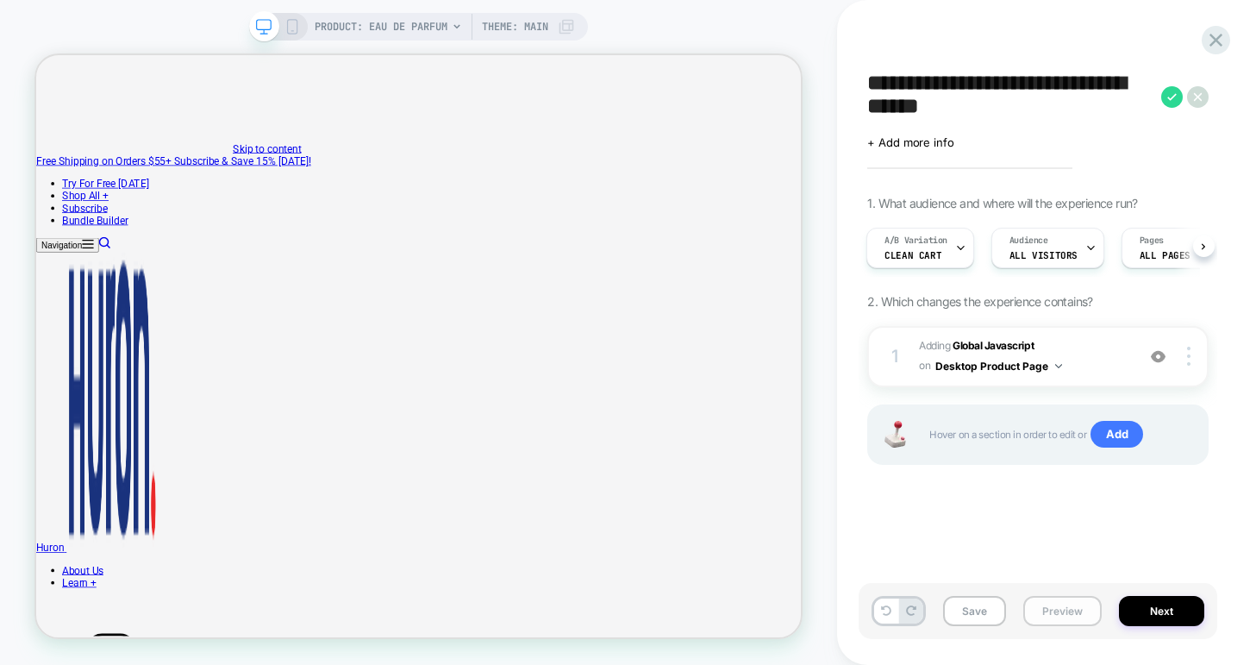
click at [1051, 609] on button "Preview" at bounding box center [1062, 611] width 78 height 30
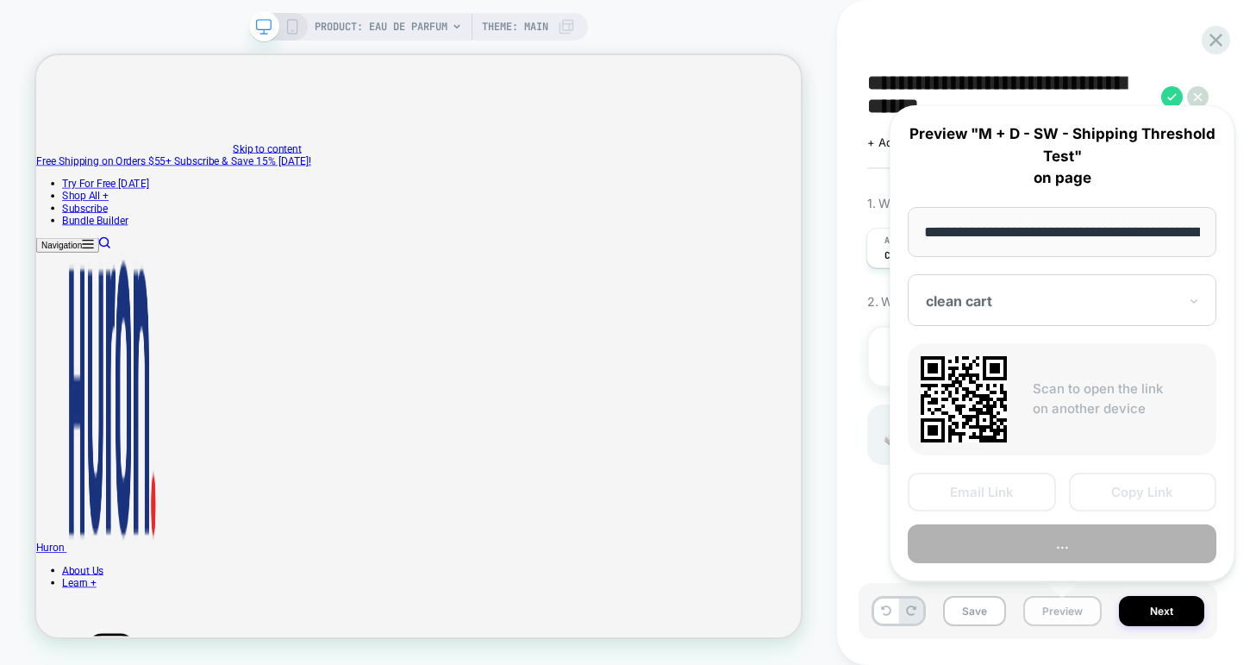
scroll to position [0, 182]
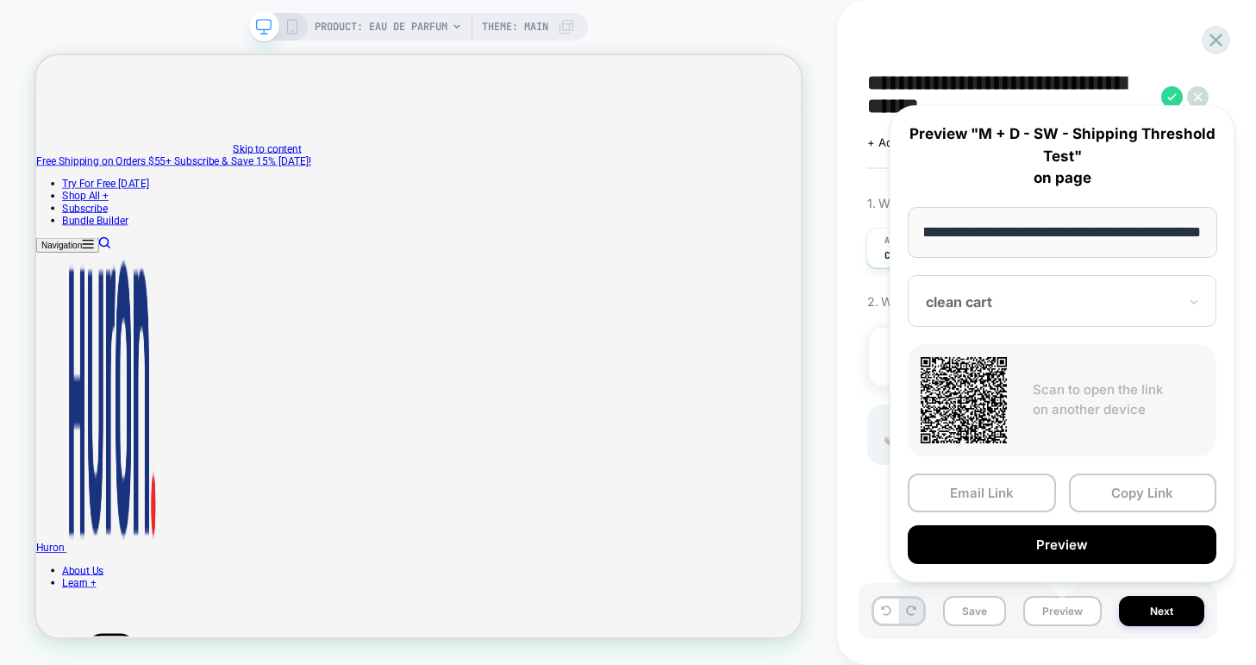
click at [951, 285] on div "clean cart" at bounding box center [1062, 301] width 309 height 52
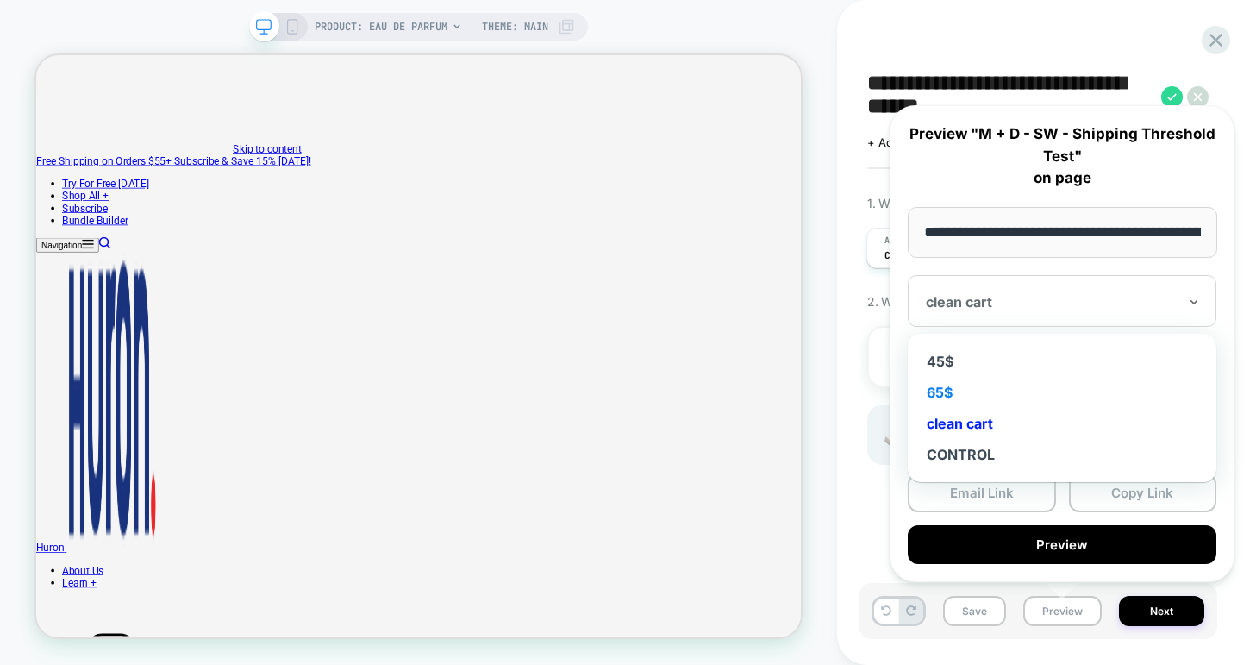
click at [939, 395] on div "65$" at bounding box center [1061, 392] width 291 height 31
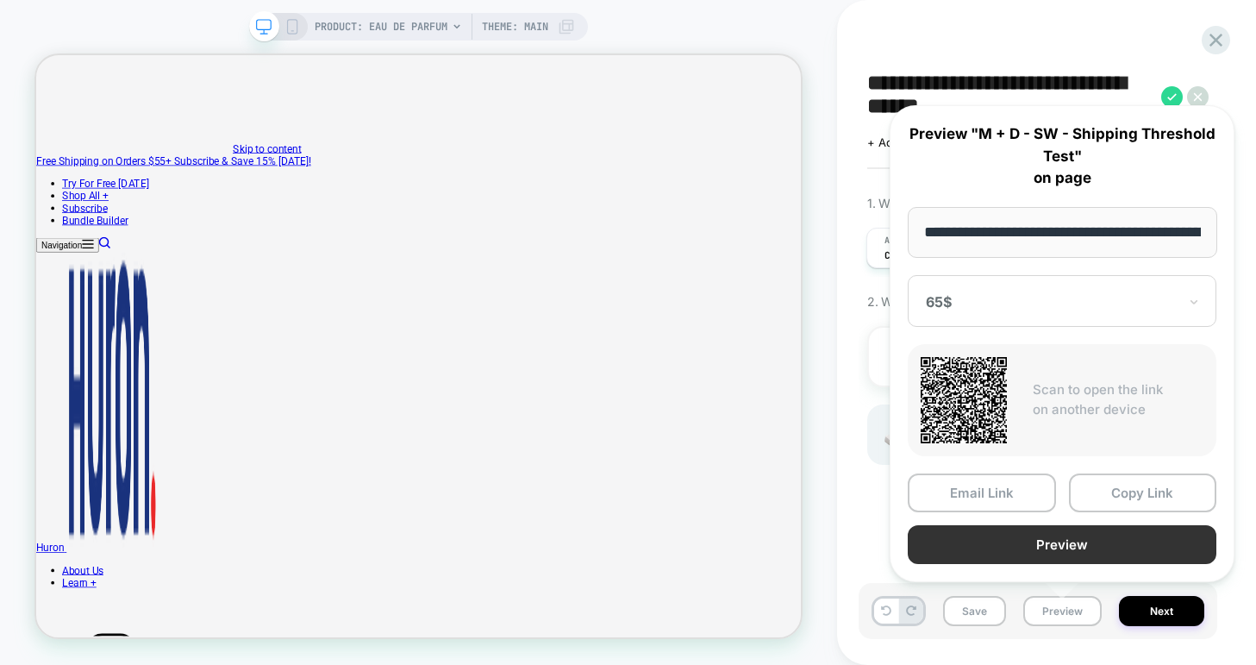
click at [1009, 543] on button "Preview" at bounding box center [1062, 544] width 309 height 39
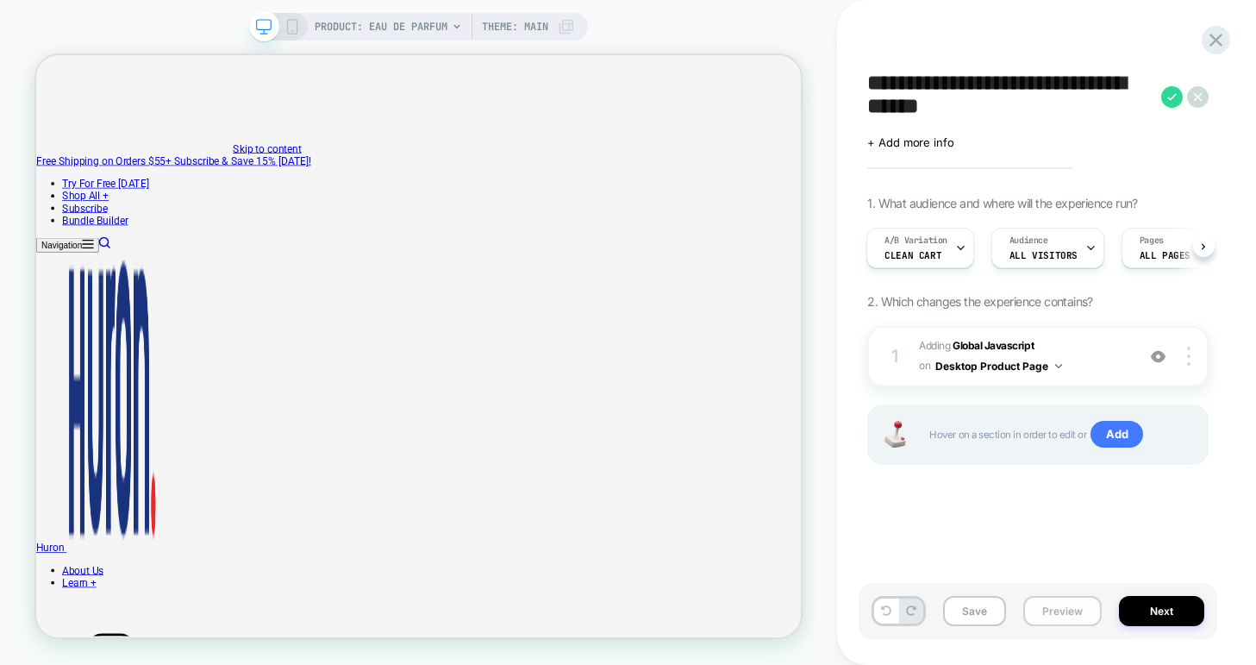
click at [1063, 610] on button "Preview" at bounding box center [1062, 611] width 78 height 30
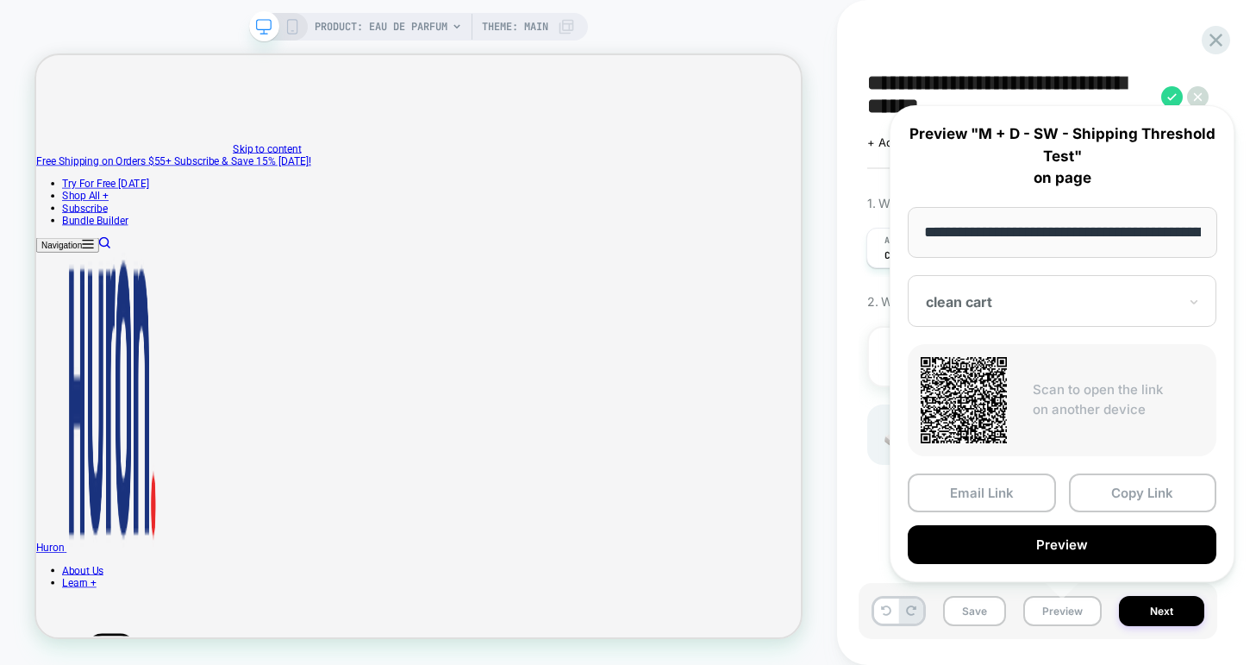
click at [990, 301] on div at bounding box center [1052, 301] width 252 height 17
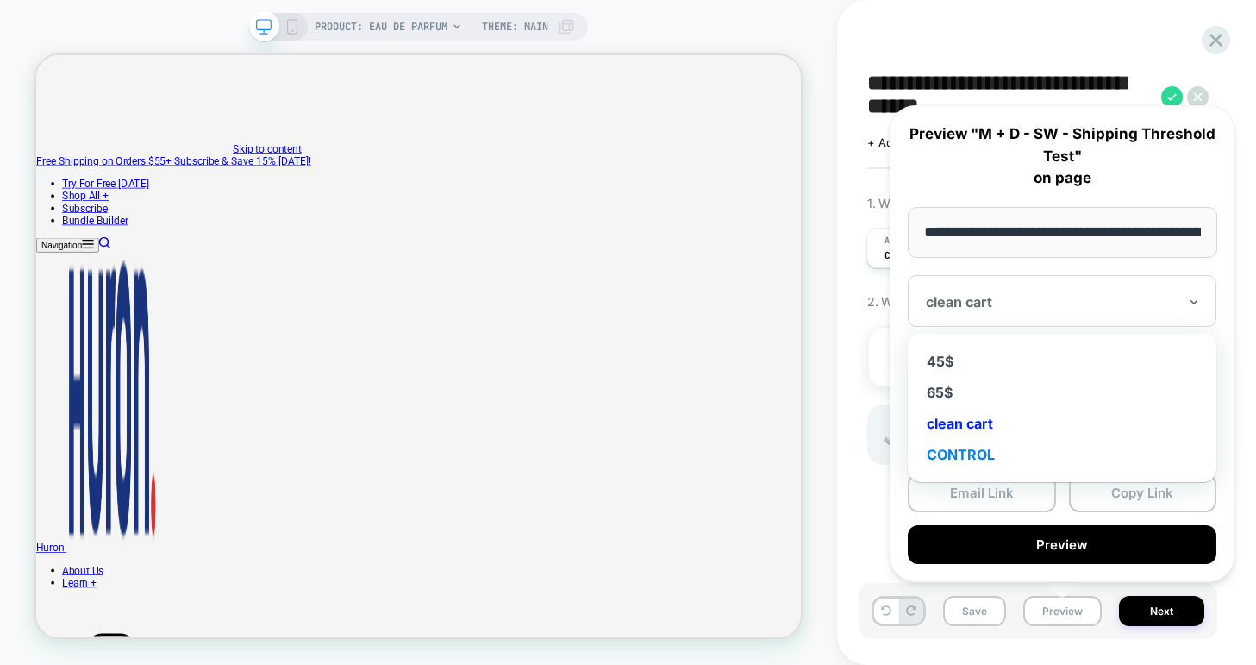
click at [965, 453] on div "CONTROL" at bounding box center [1061, 454] width 291 height 31
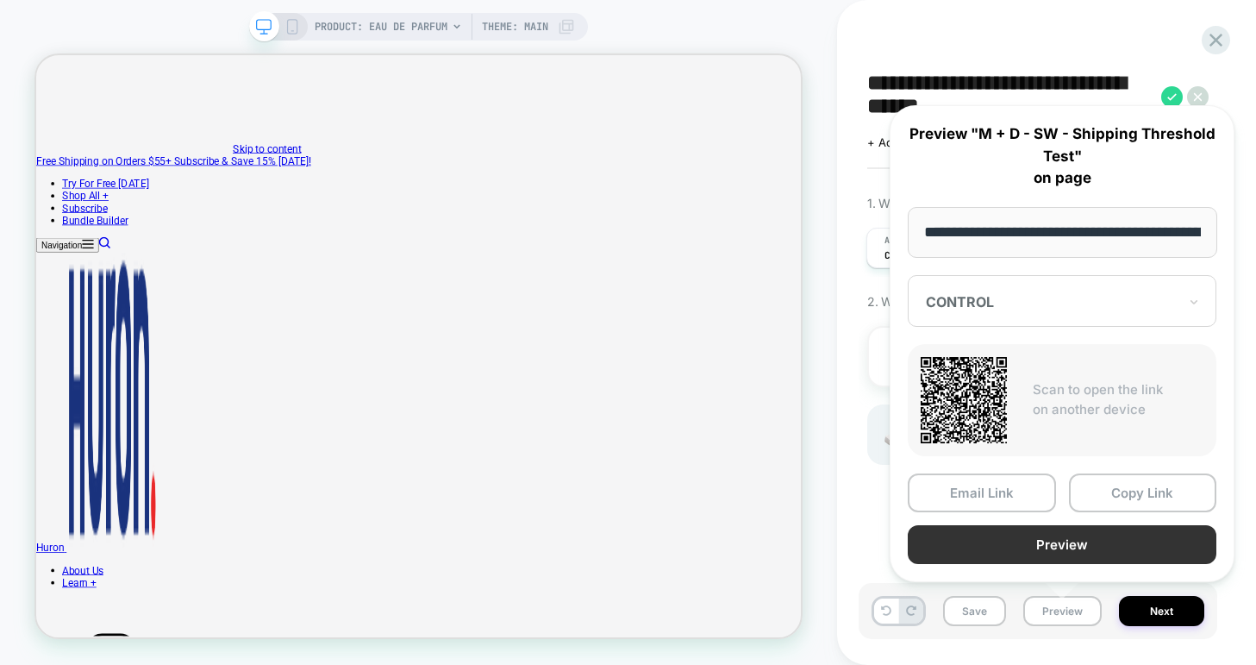
click at [1016, 534] on button "Preview" at bounding box center [1062, 544] width 309 height 39
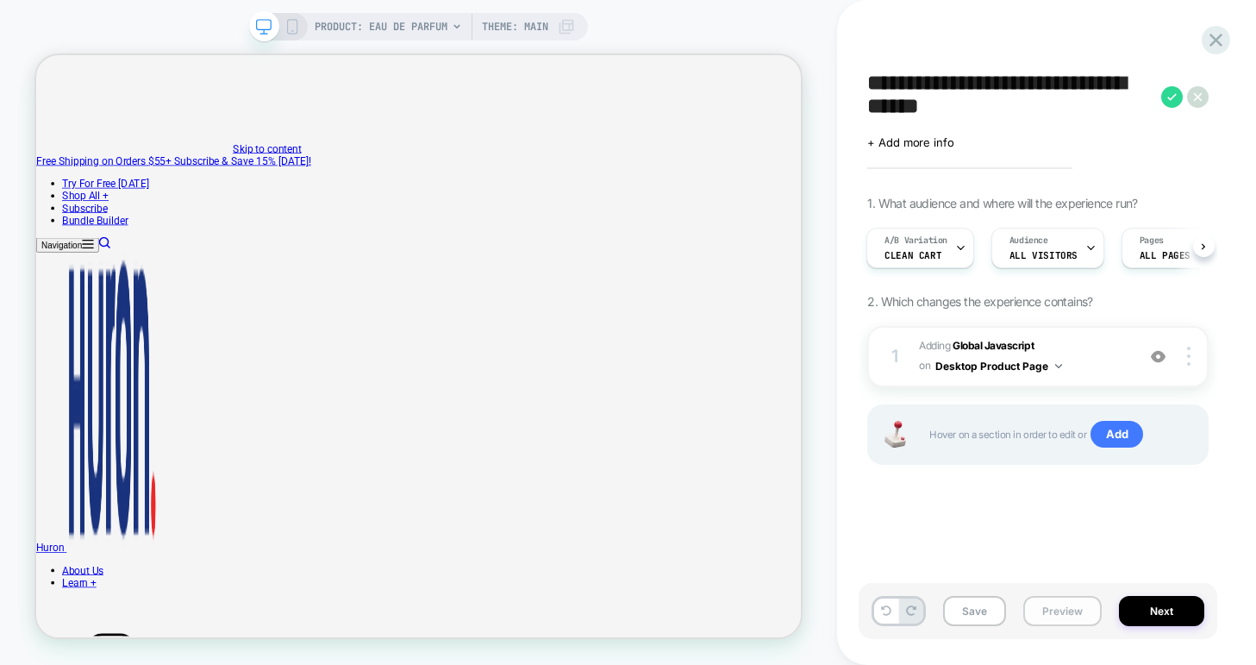
click at [1059, 617] on button "Preview" at bounding box center [1062, 611] width 78 height 30
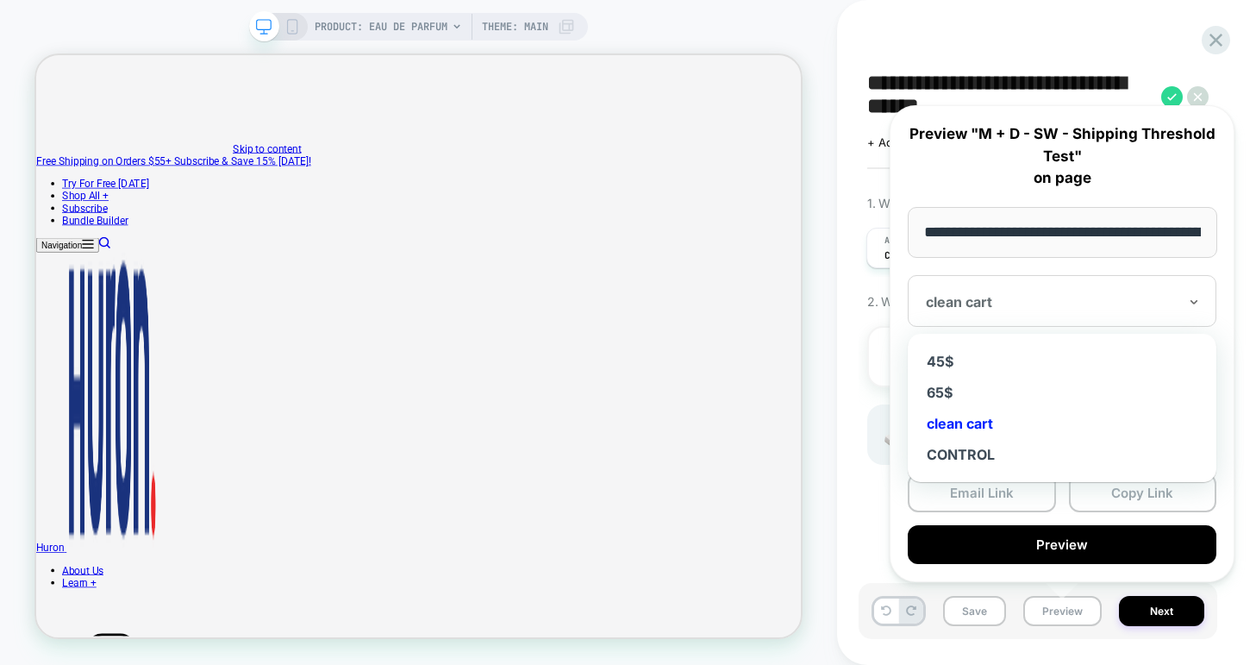
click at [1049, 290] on div "clean cart" at bounding box center [1062, 301] width 309 height 52
click at [989, 447] on div "CONTROL" at bounding box center [1061, 454] width 291 height 31
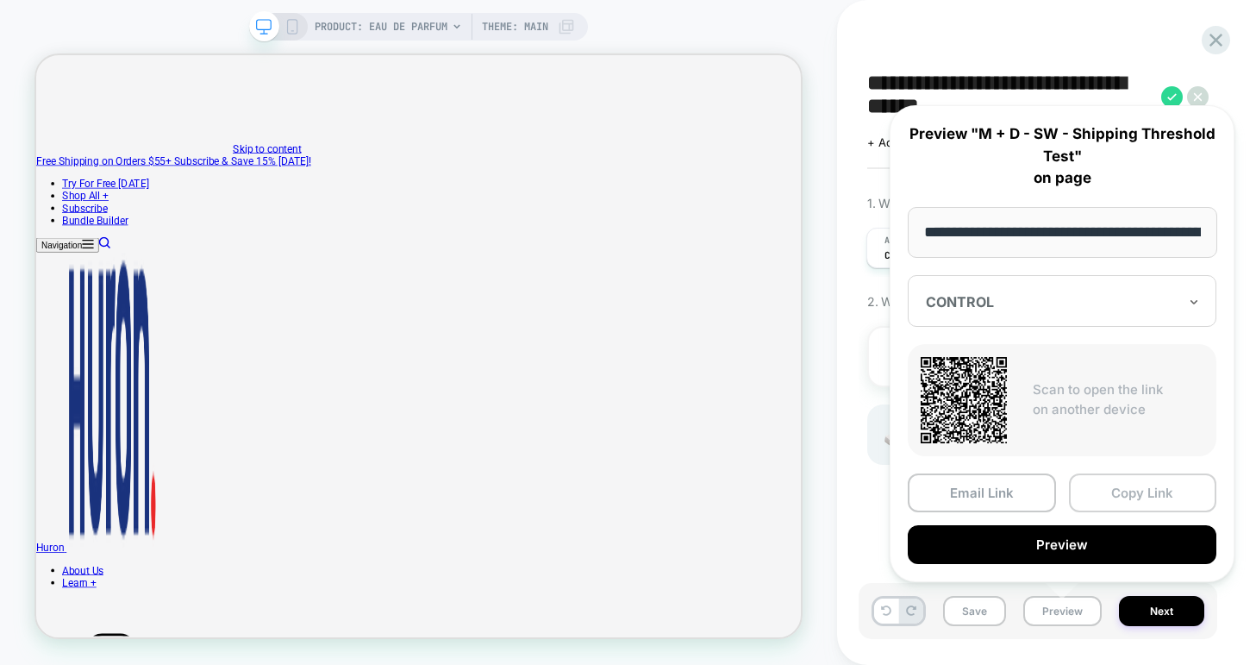
click at [1114, 495] on button "Copy Link" at bounding box center [1143, 492] width 148 height 39
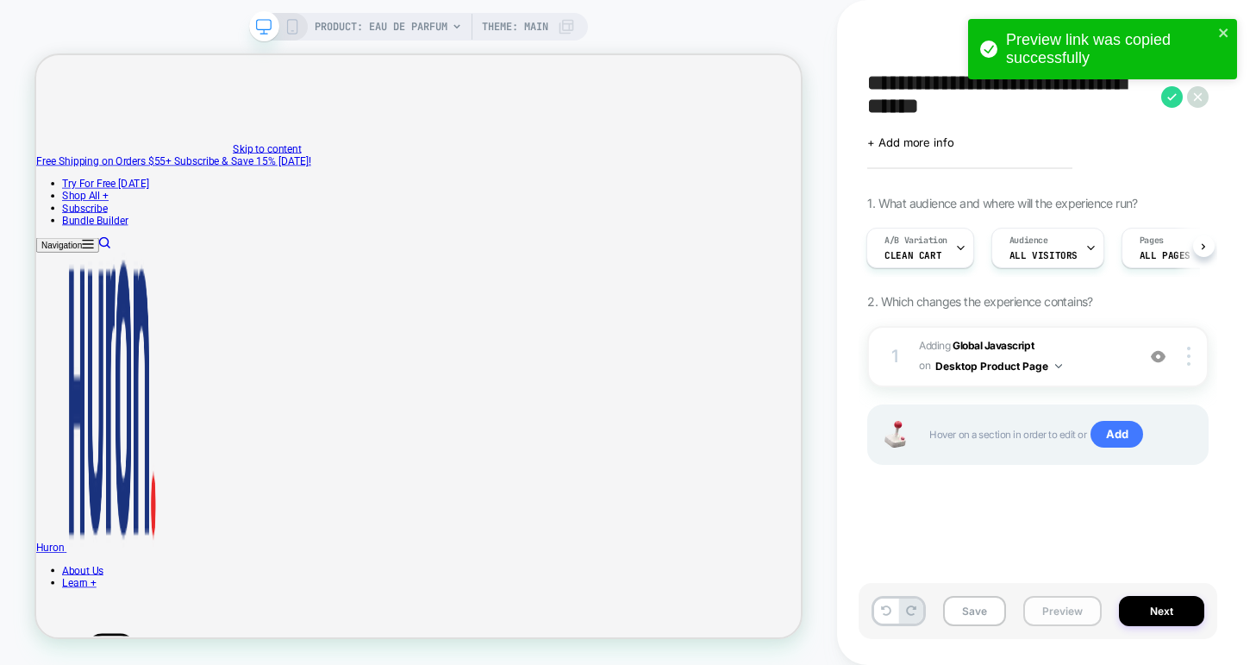
click at [1047, 606] on button "Preview" at bounding box center [1062, 611] width 78 height 30
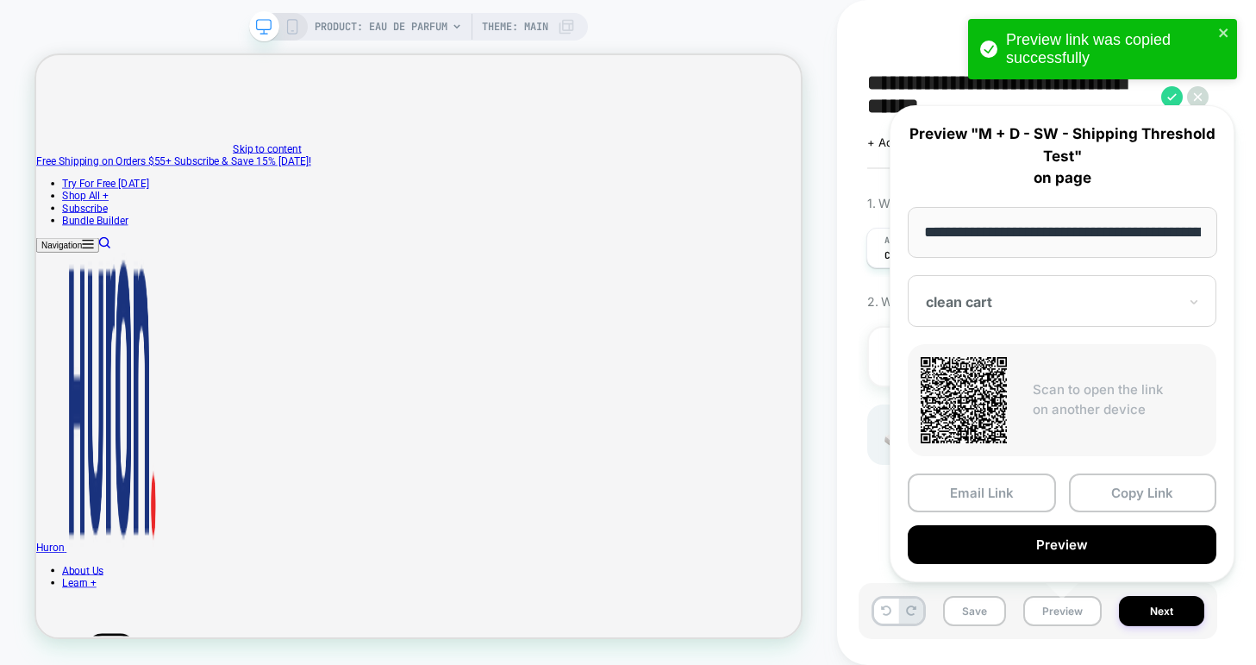
click at [989, 308] on div at bounding box center [1052, 301] width 252 height 17
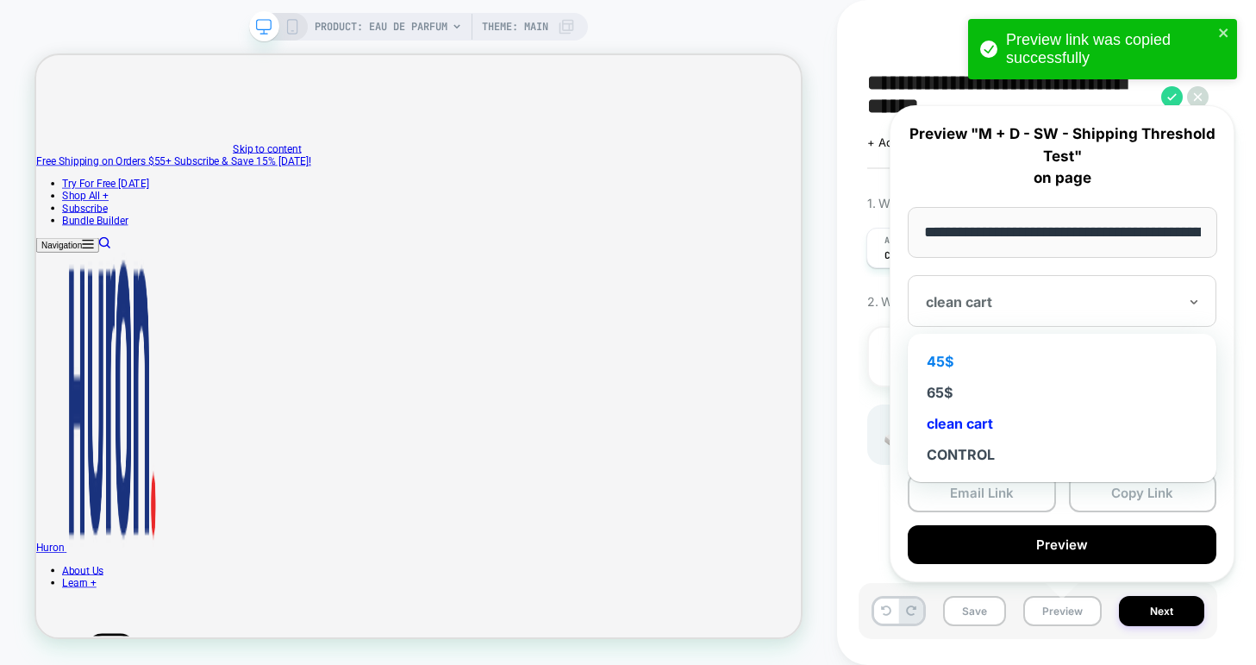
click at [960, 364] on div "45$" at bounding box center [1061, 361] width 291 height 31
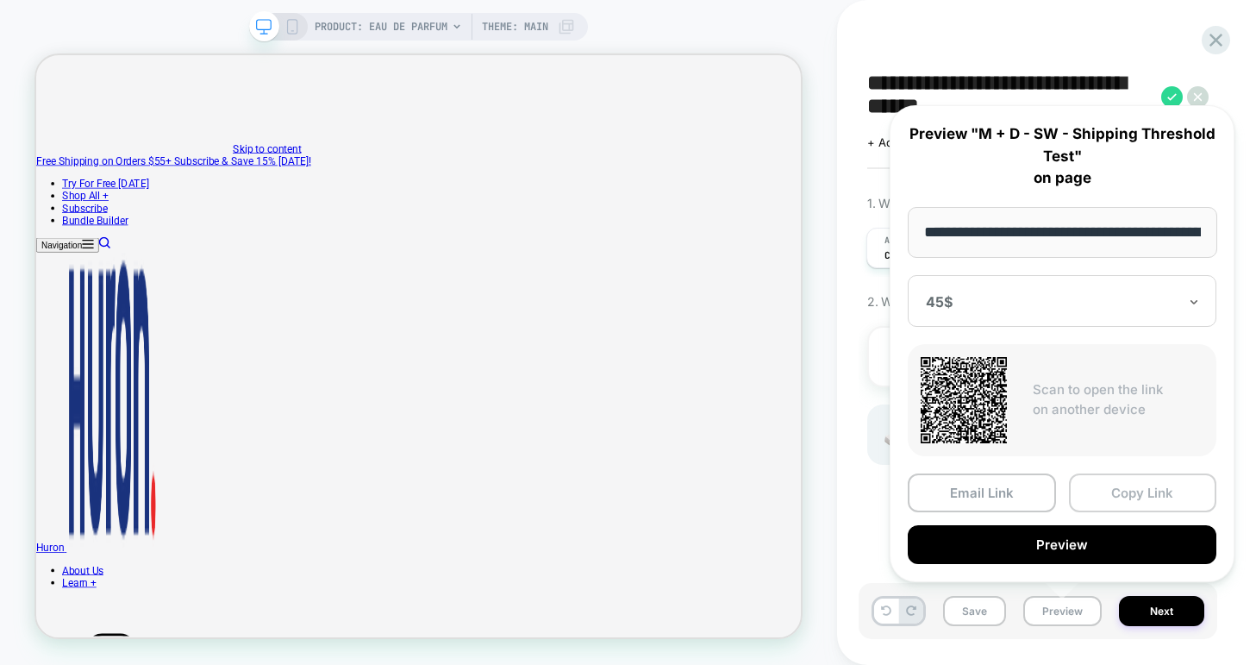
click at [1134, 492] on button "Copy Link" at bounding box center [1143, 492] width 148 height 39
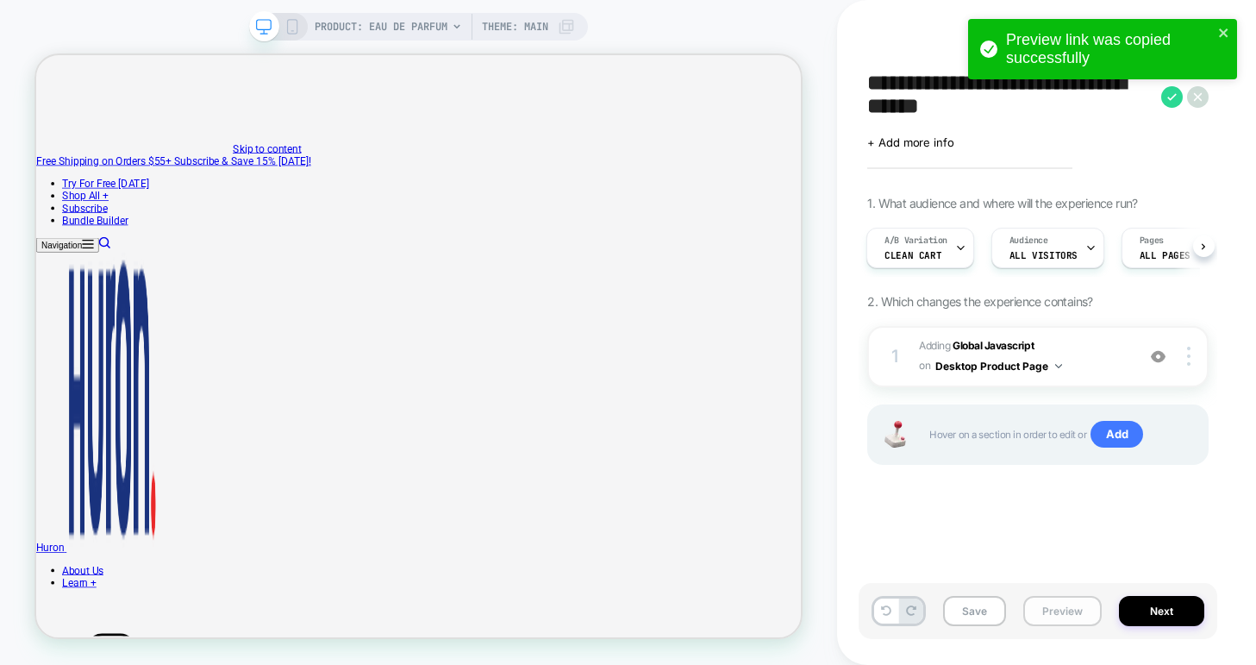
click at [1050, 611] on button "Preview" at bounding box center [1062, 611] width 78 height 30
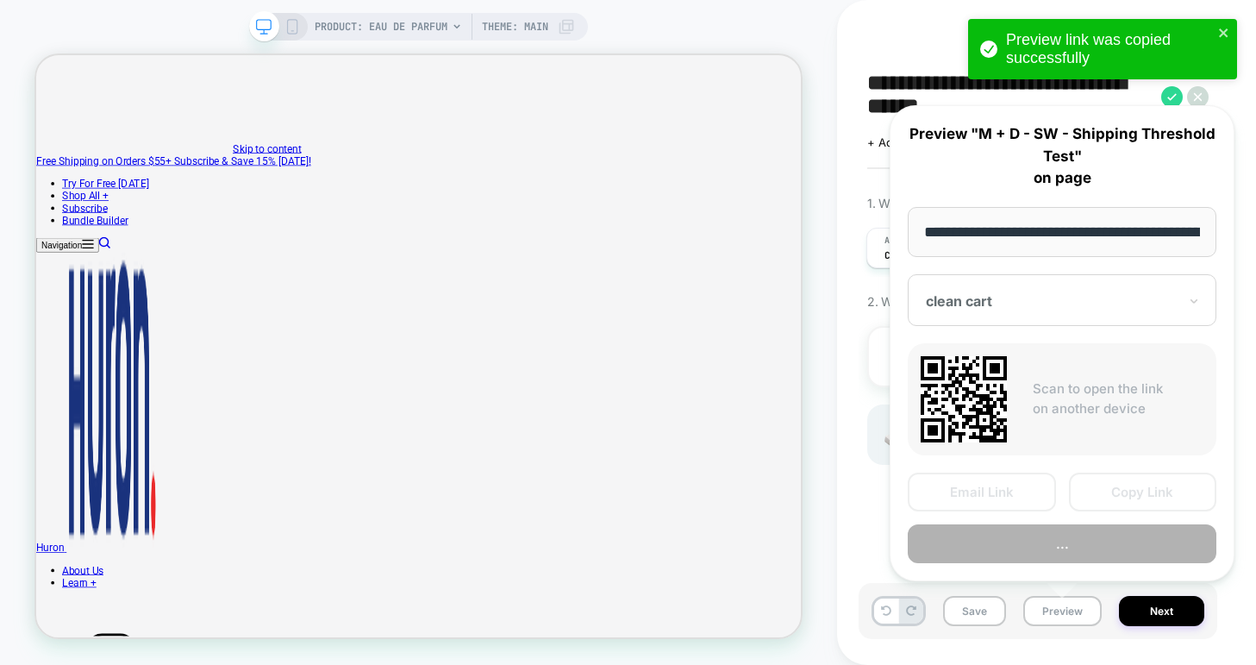
scroll to position [0, 182]
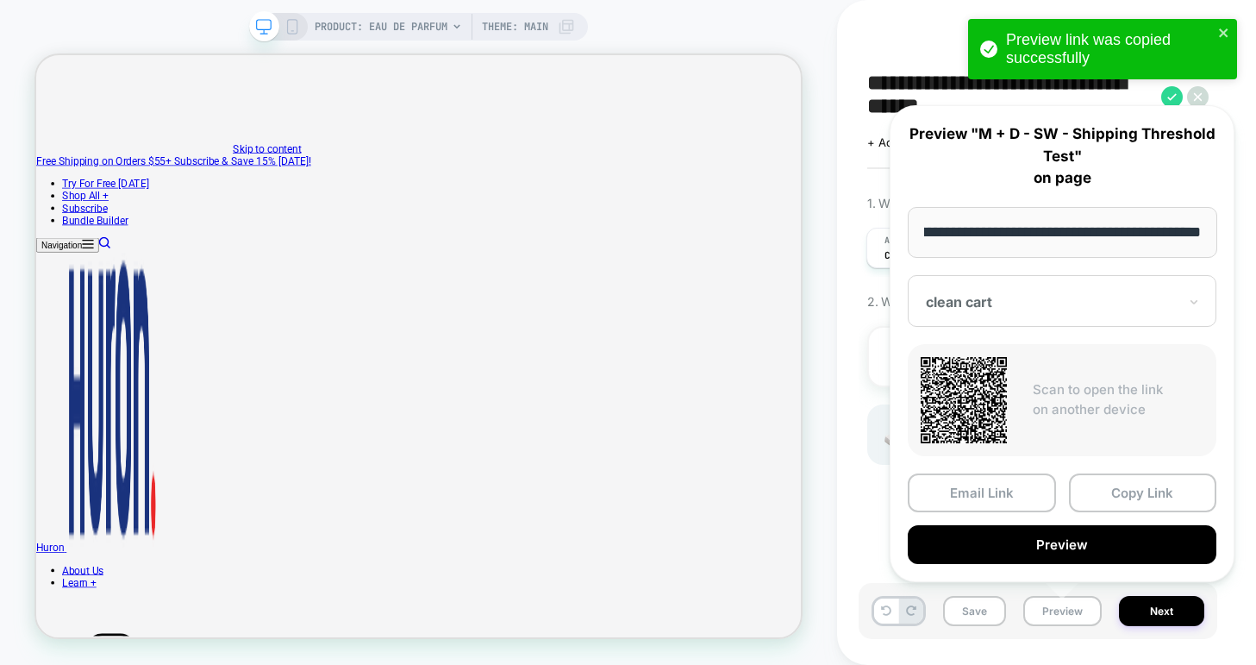
click at [979, 284] on div "clean cart" at bounding box center [1062, 301] width 309 height 52
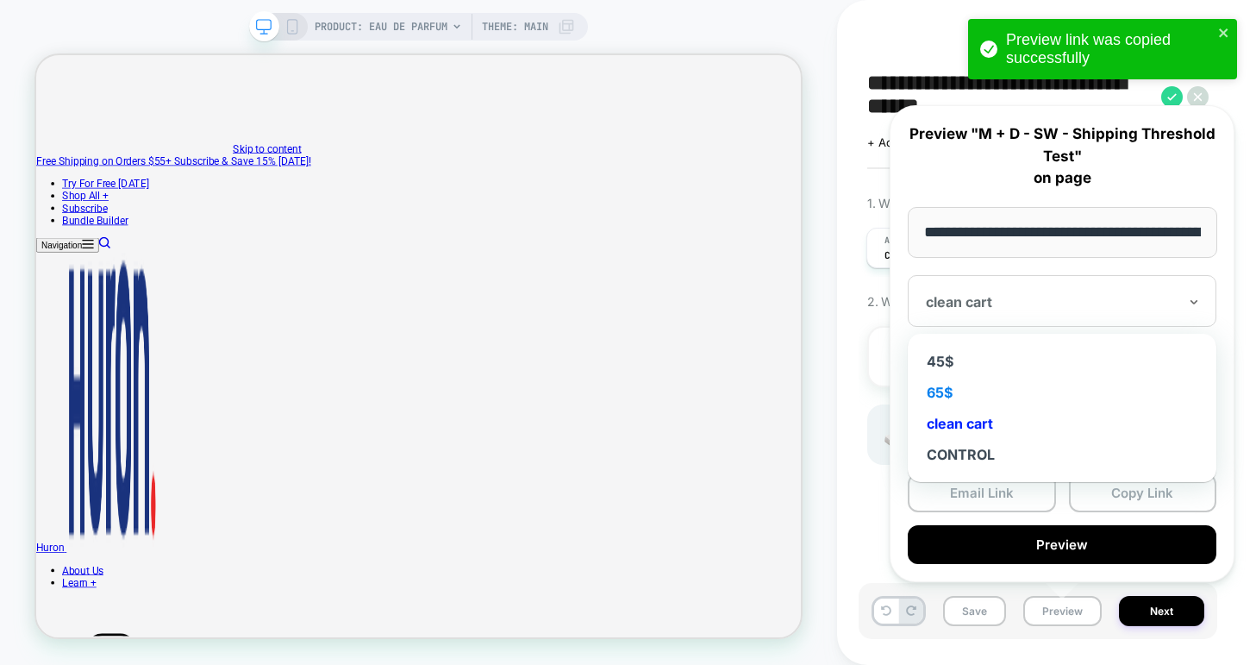
click at [946, 384] on div "65$" at bounding box center [1061, 392] width 291 height 31
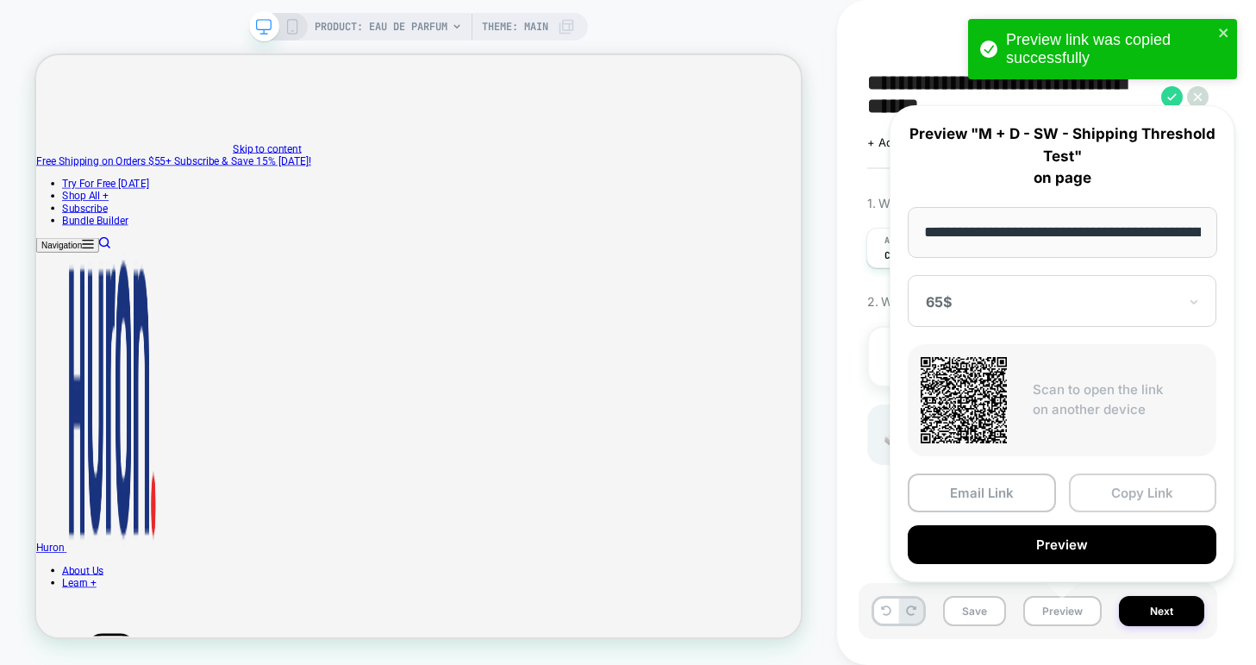
click at [1133, 483] on button "Copy Link" at bounding box center [1143, 492] width 148 height 39
